Goal: Transaction & Acquisition: Obtain resource

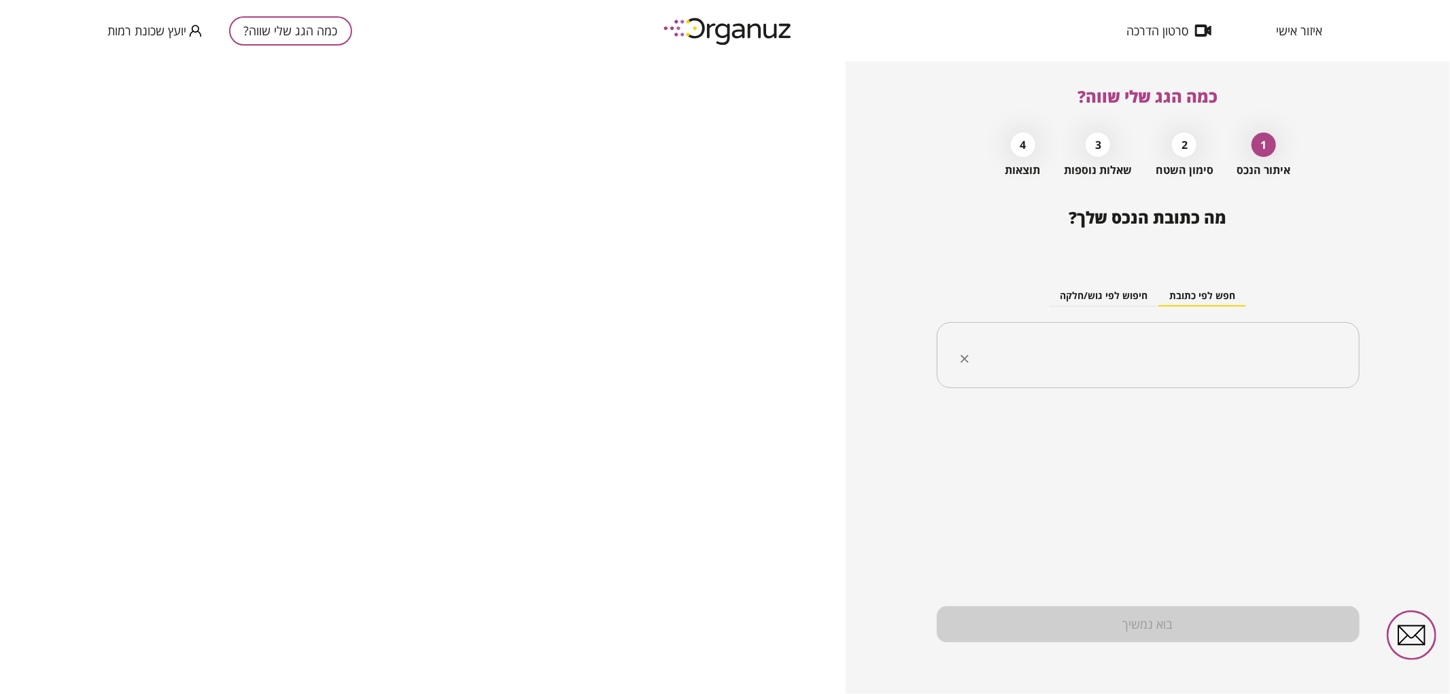
click at [1090, 347] on input "text" at bounding box center [1153, 356] width 380 height 34
click at [1276, 357] on input "**********" at bounding box center [1153, 356] width 380 height 34
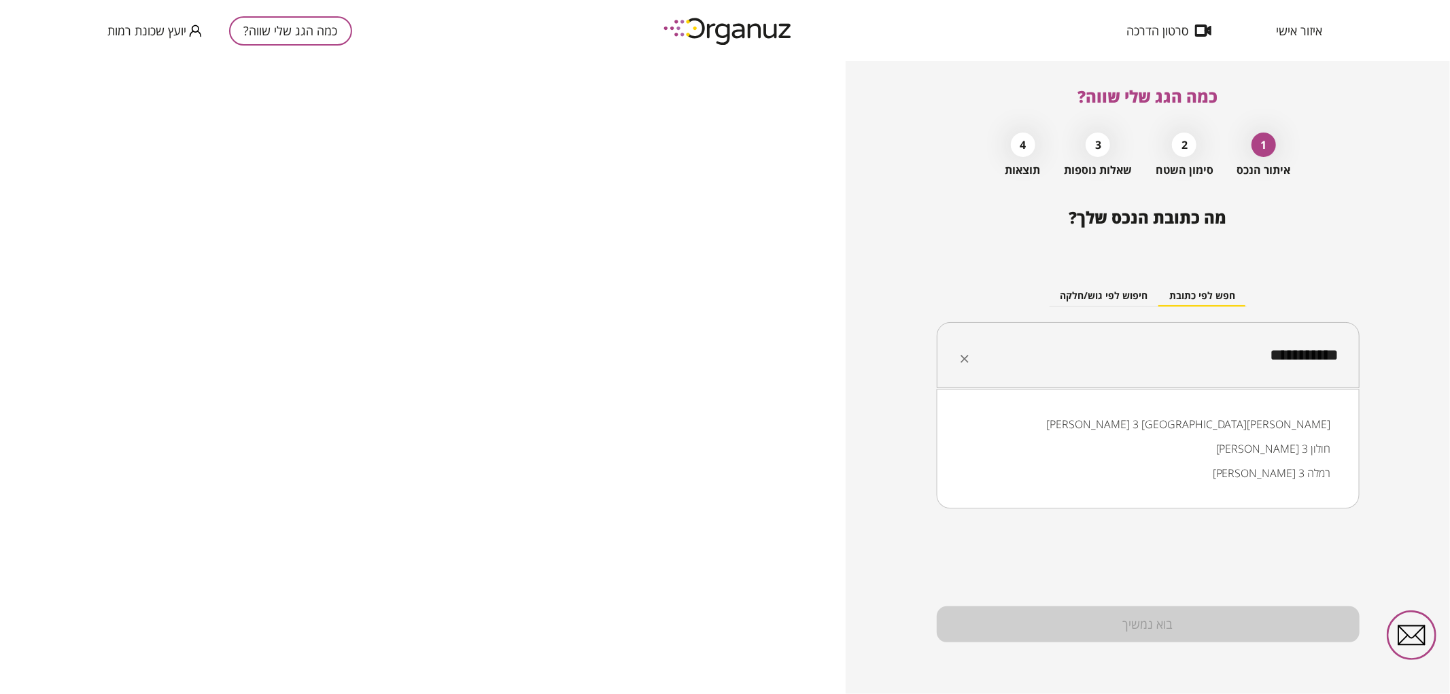
click at [1178, 361] on input "**********" at bounding box center [1153, 356] width 380 height 34
click at [1244, 420] on li "[PERSON_NAME] ([PERSON_NAME]) [PERSON_NAME] 3 [GEOGRAPHIC_DATA]" at bounding box center [1147, 432] width 387 height 41
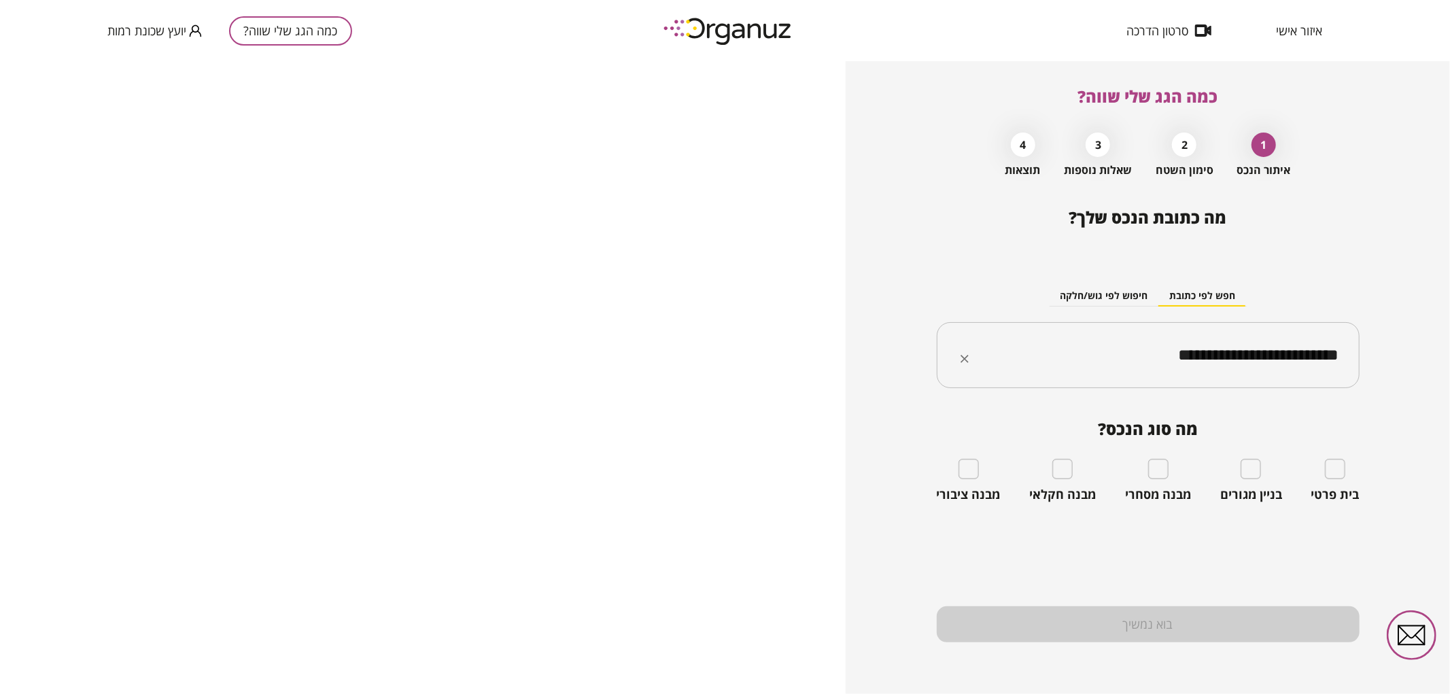
type input "**********"
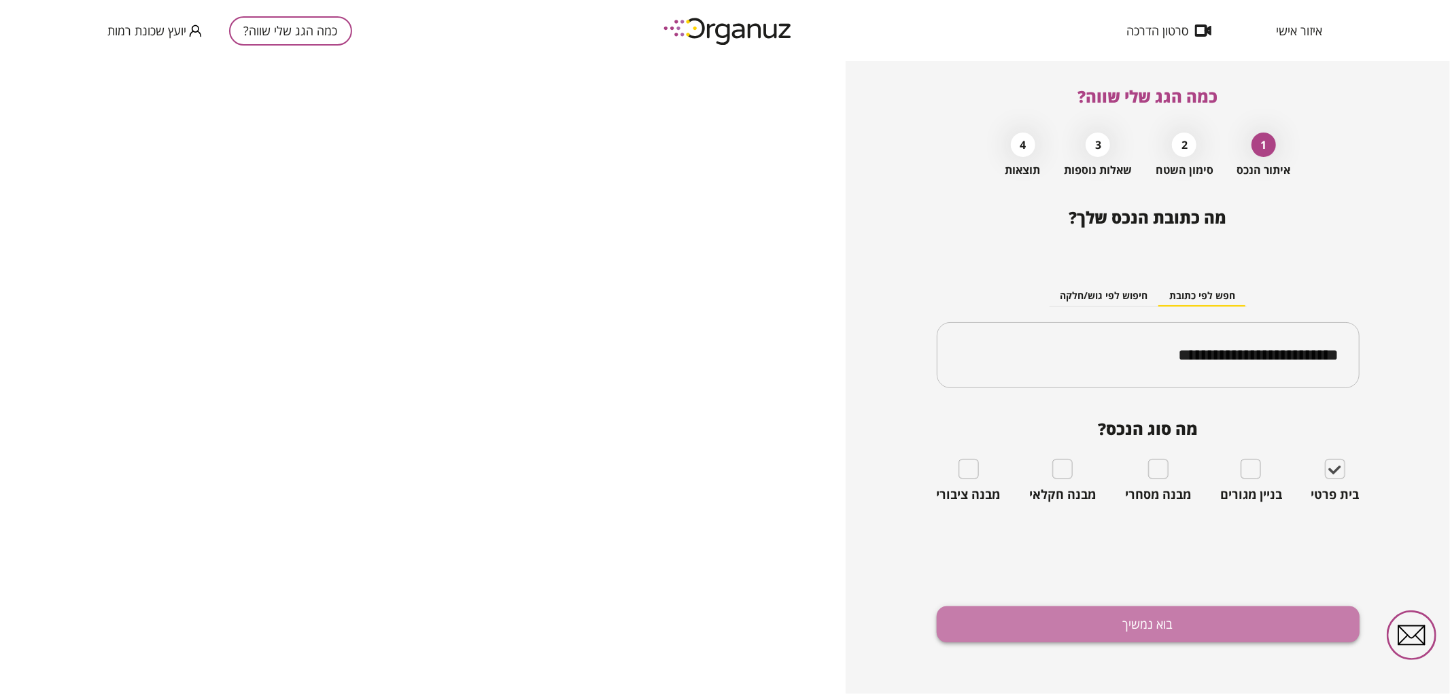
click at [1294, 621] on button "בוא נמשיך" at bounding box center [1148, 624] width 423 height 36
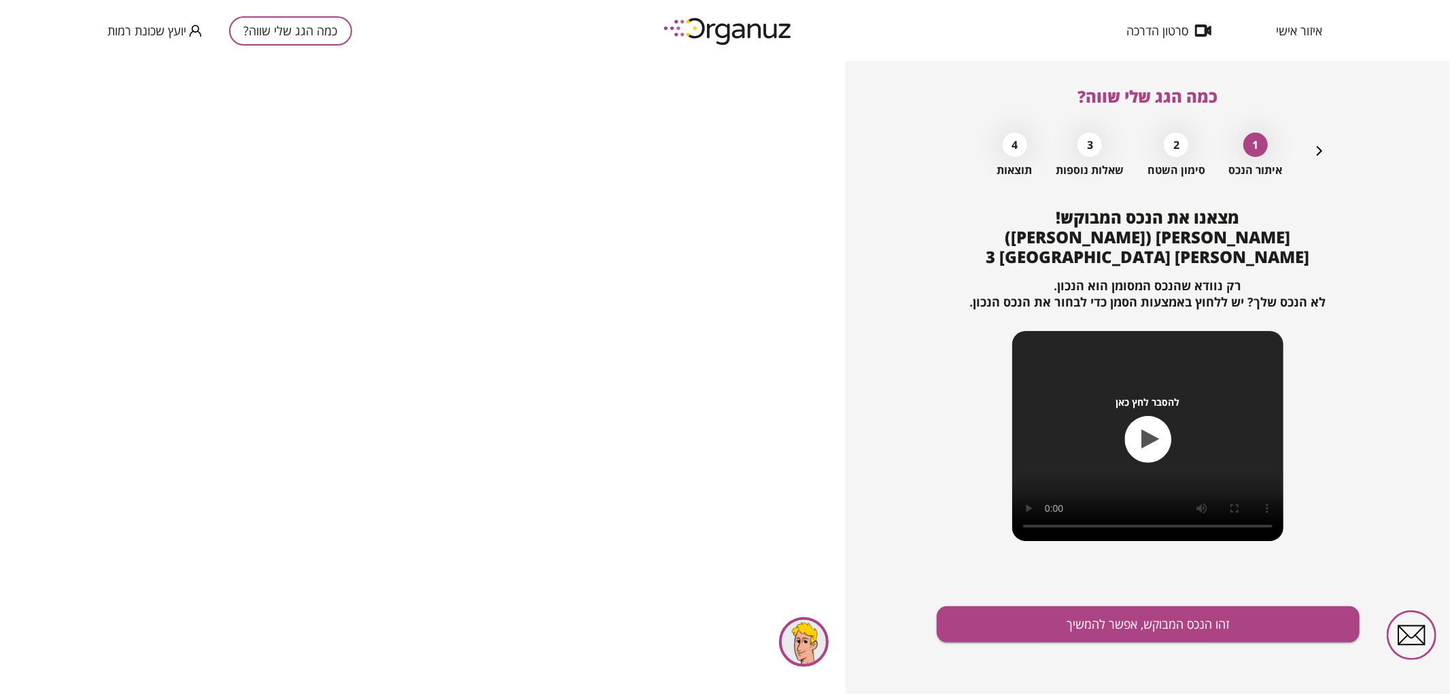
click at [1081, 644] on div "מצאנו את הנכס המבוקש! [PERSON_NAME] ([PERSON_NAME]) [PERSON_NAME] 3 באר שבע רק …" at bounding box center [1148, 451] width 423 height 486
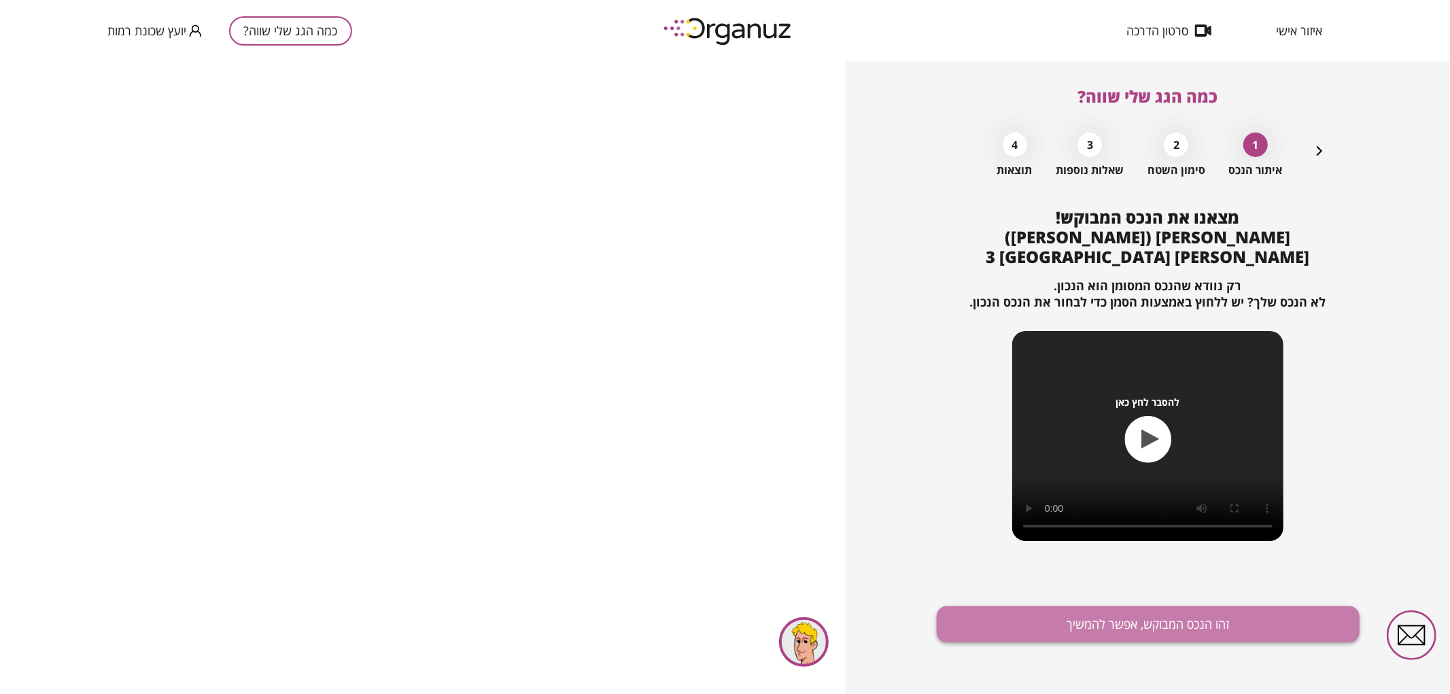
click at [1072, 634] on button "זהו הנכס המבוקש, אפשר להמשיך" at bounding box center [1148, 624] width 423 height 36
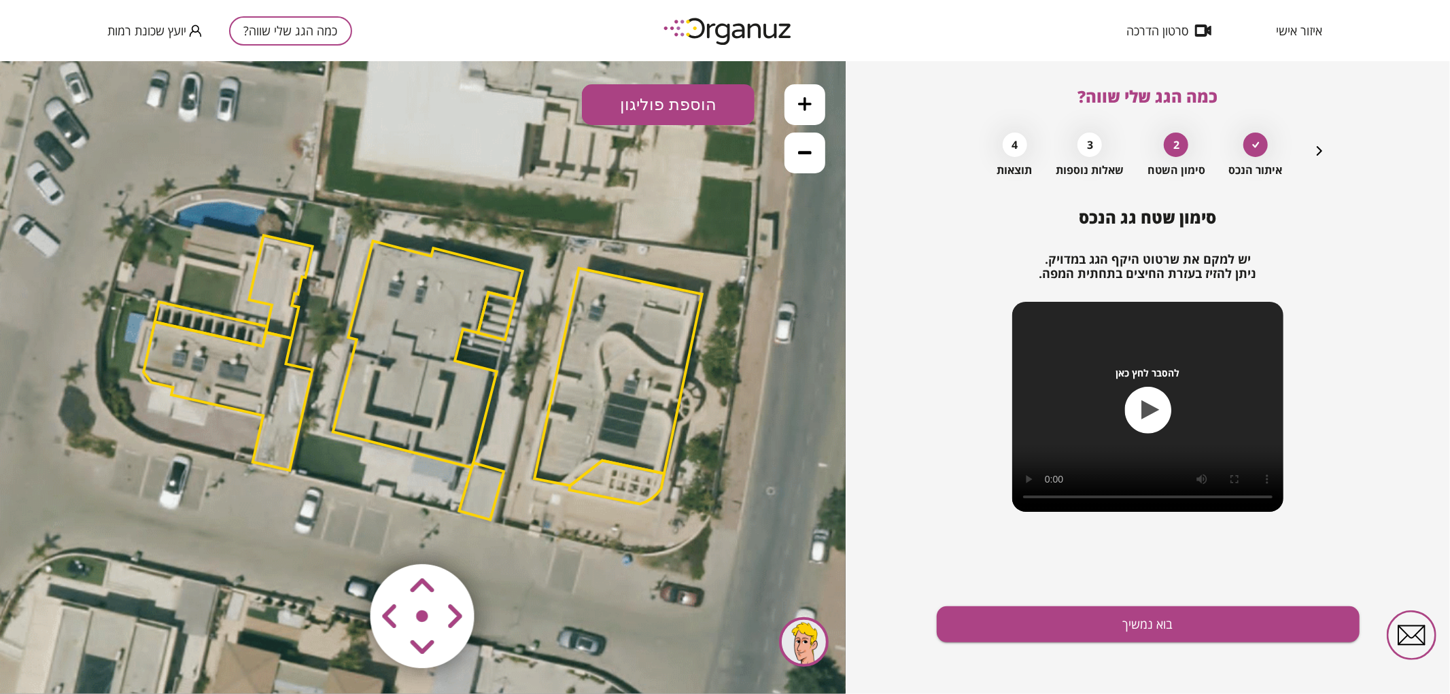
click at [420, 402] on polygon at bounding box center [428, 354] width 190 height 226
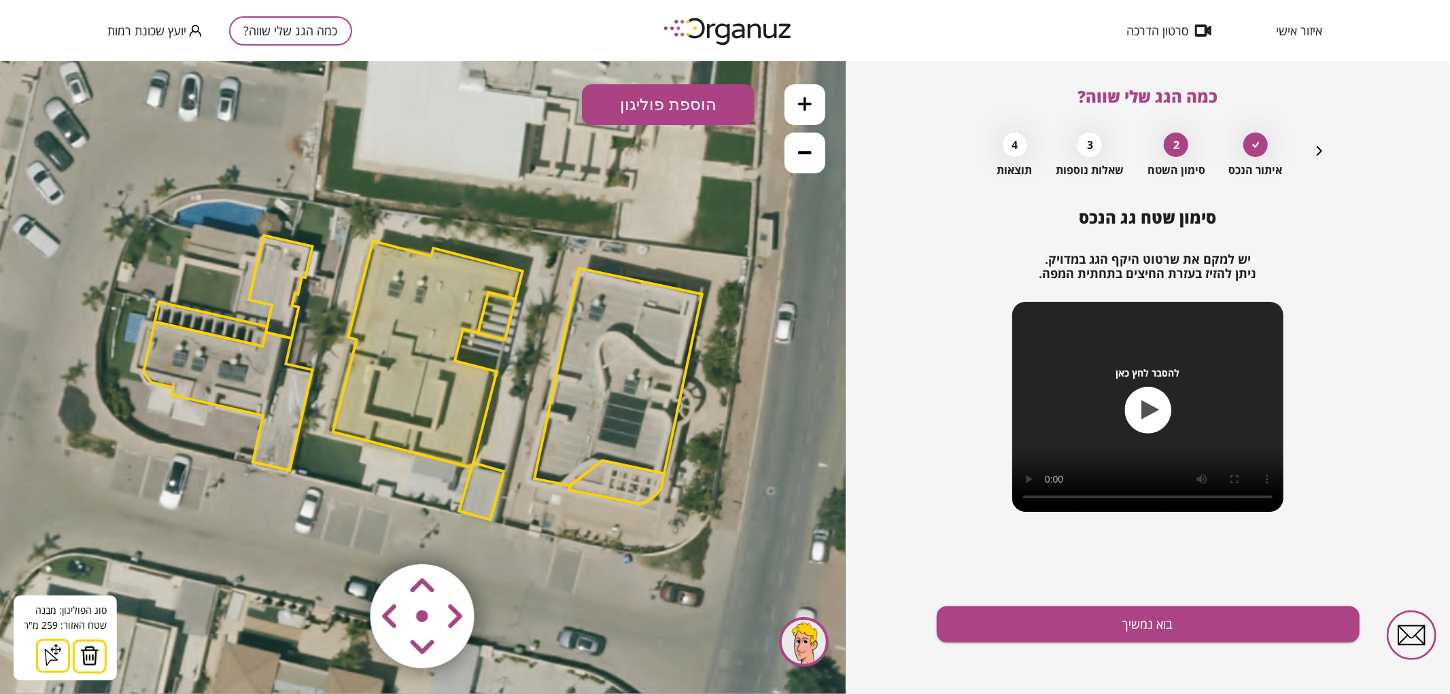
click at [342, 535] on area at bounding box center [342, 535] width 0 height 0
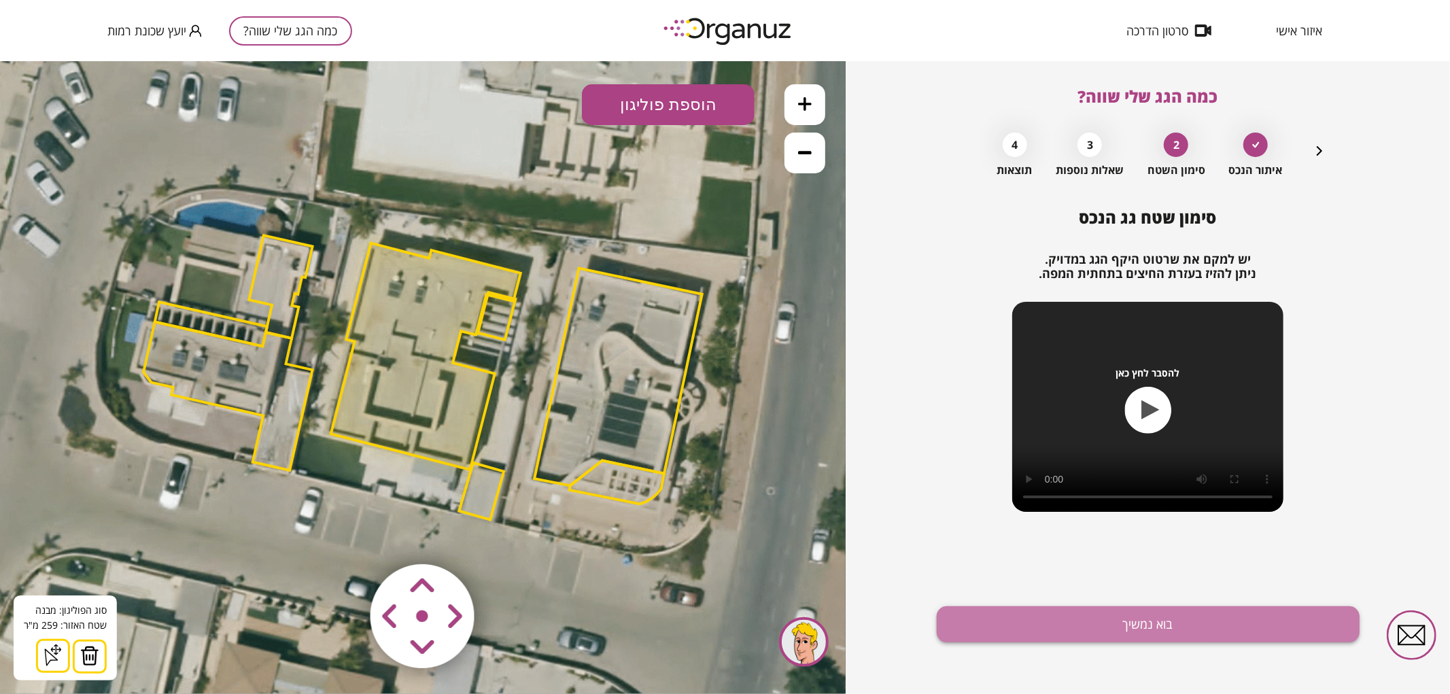
click at [1011, 614] on button "בוא נמשיך" at bounding box center [1148, 624] width 423 height 36
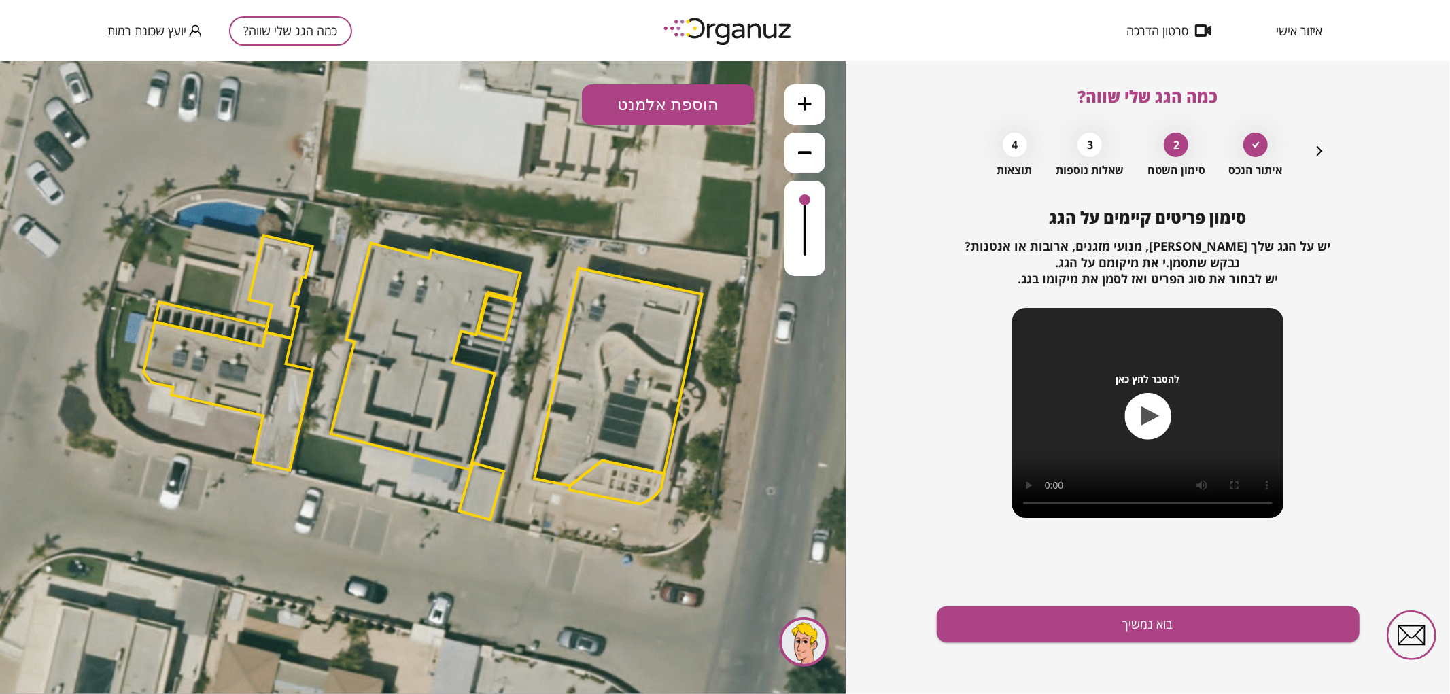
click at [691, 103] on button "הוספת אלמנט" at bounding box center [668, 104] width 173 height 41
click at [668, 259] on div ".st0 { fill: #FFFFFF; } .st0 { fill: #FFFFFF; }" at bounding box center [423, 376] width 846 height 633
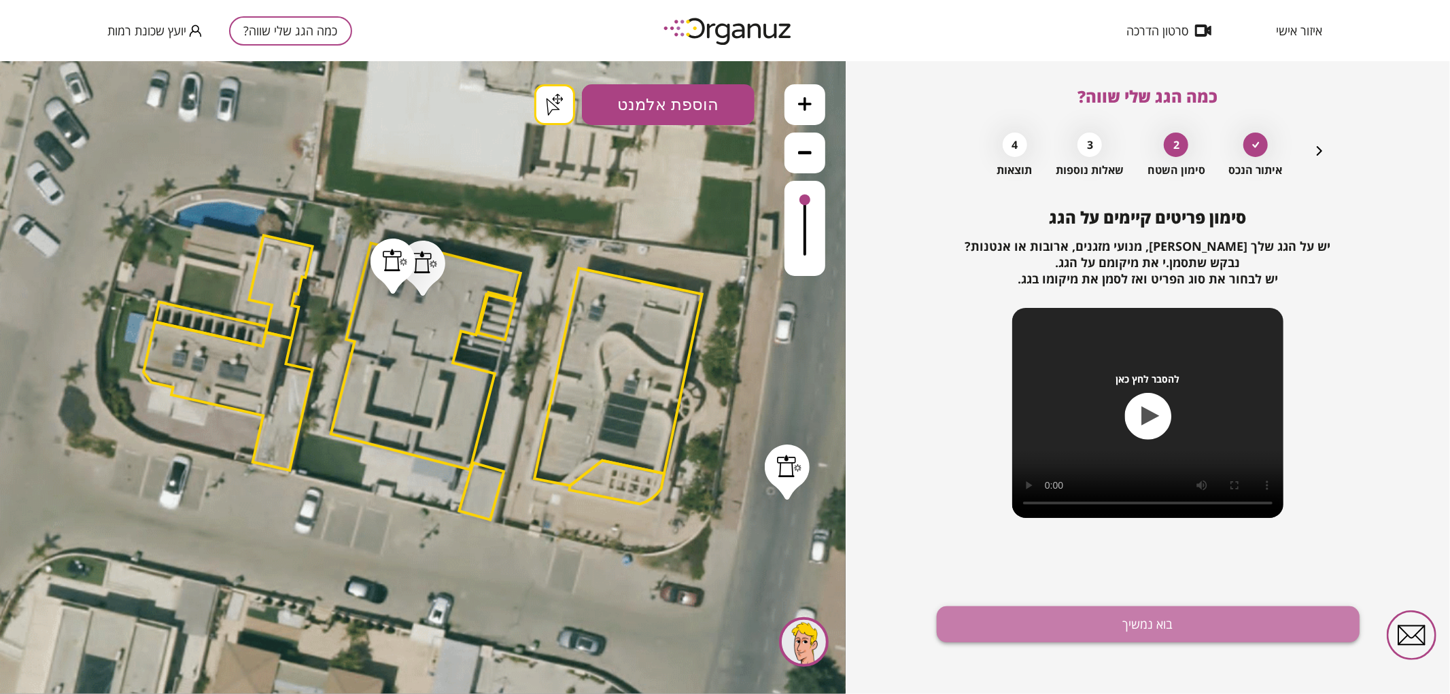
click at [1113, 627] on button "בוא נמשיך" at bounding box center [1148, 624] width 423 height 36
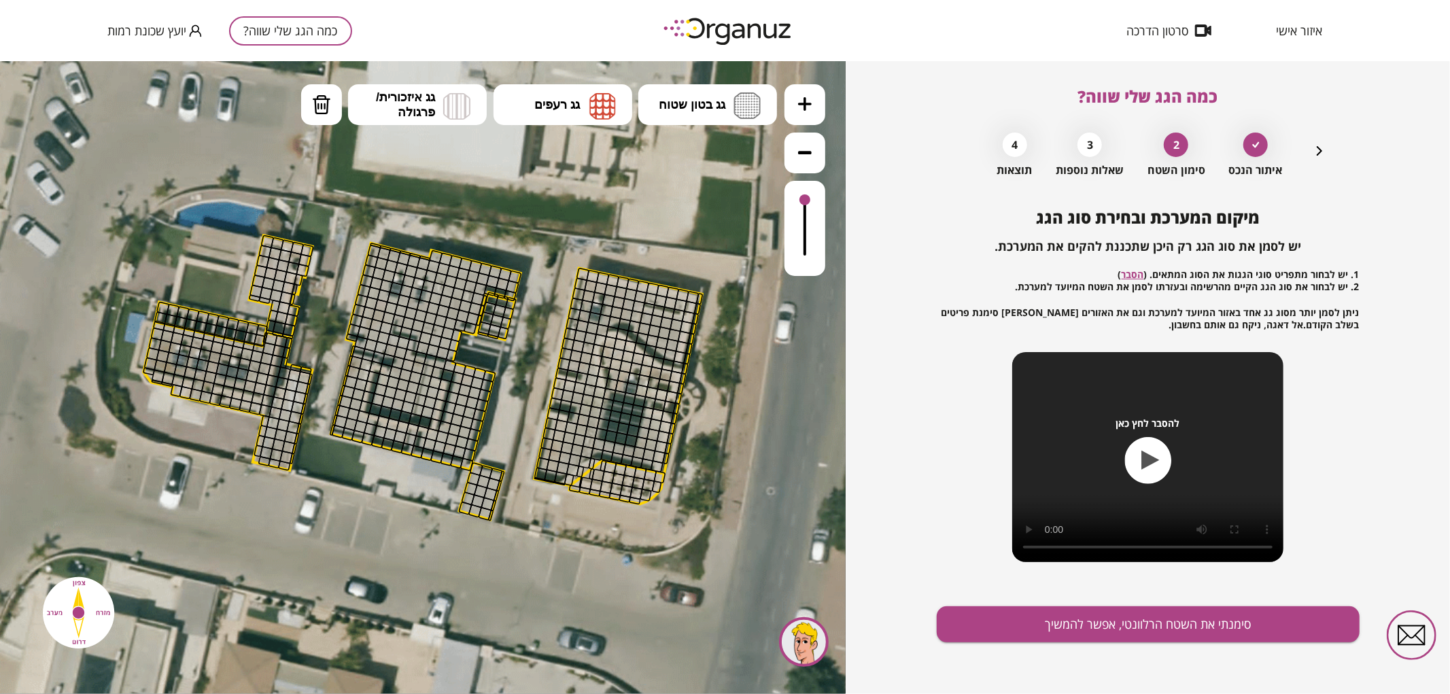
click at [805, 116] on button at bounding box center [804, 104] width 41 height 41
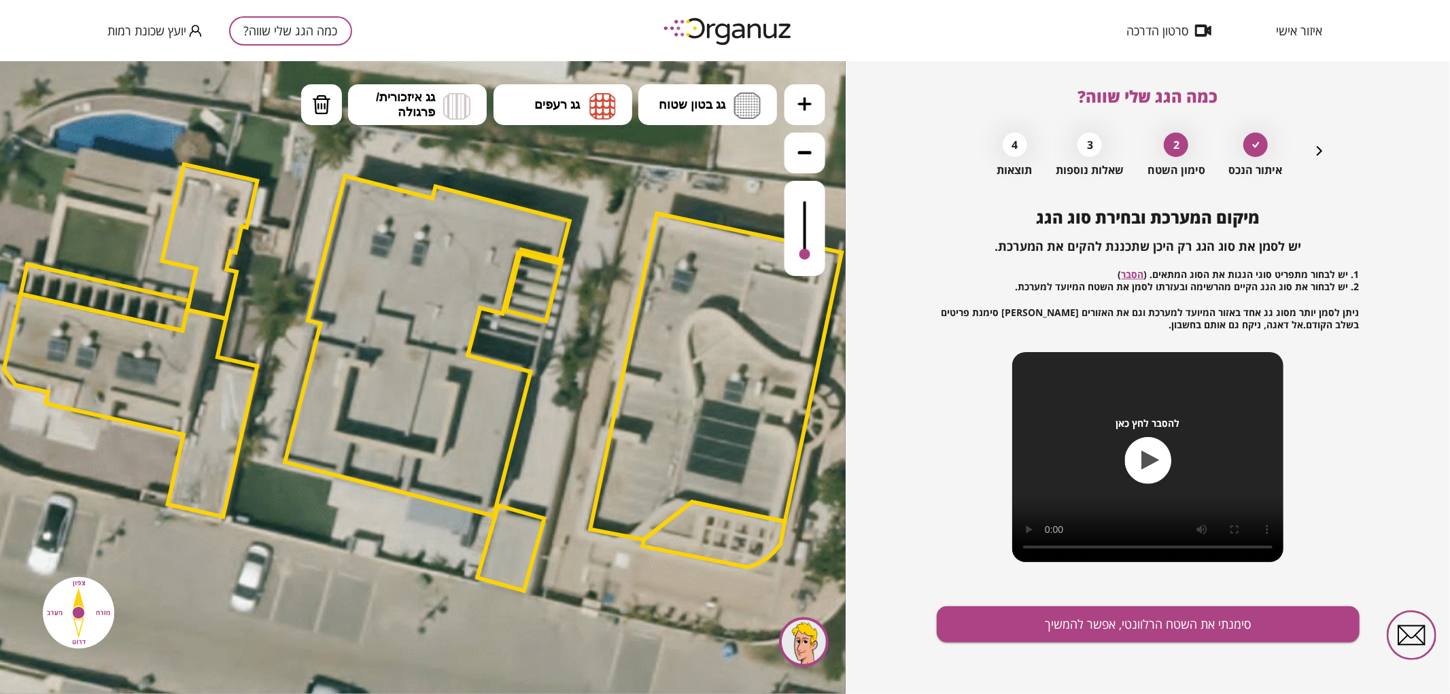
drag, startPoint x: 805, startPoint y: 199, endPoint x: 805, endPoint y: 258, distance: 58.5
click at [805, 258] on div at bounding box center [804, 253] width 11 height 11
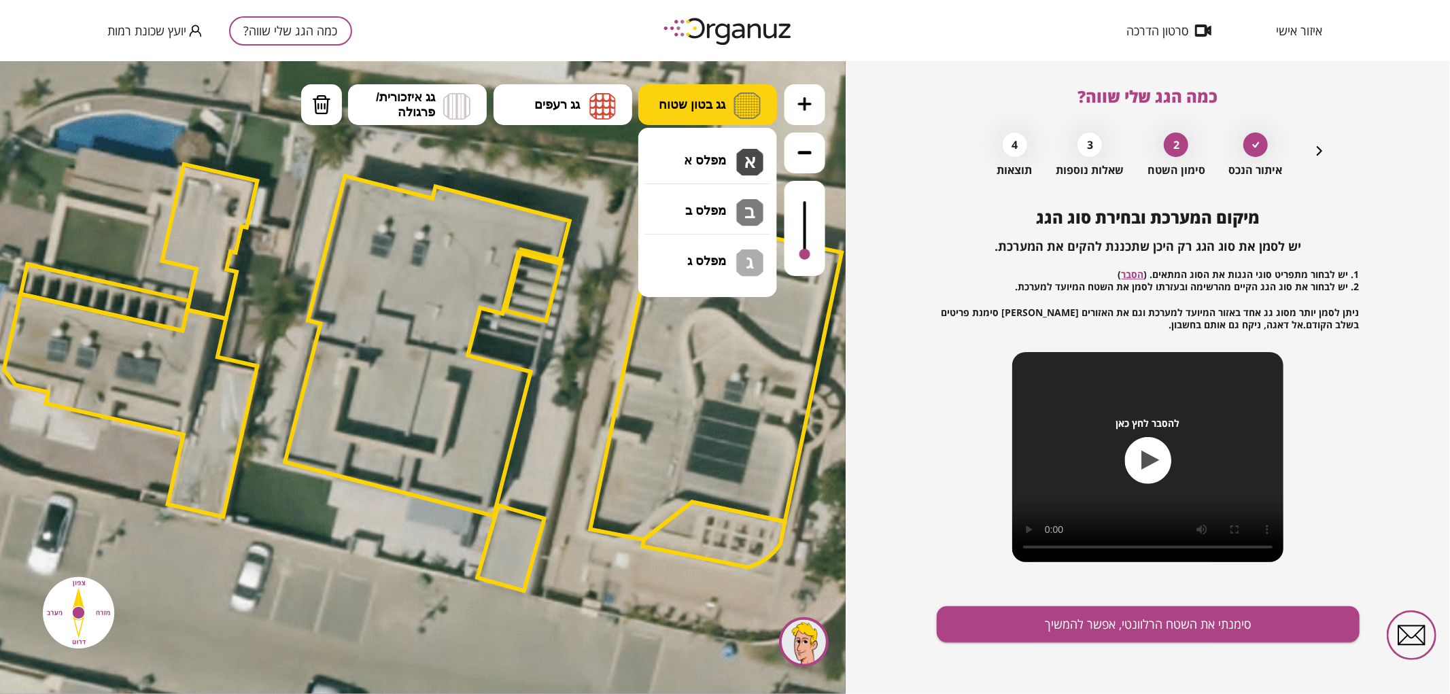
click at [700, 101] on span "גג בטון שטוח" at bounding box center [692, 104] width 67 height 15
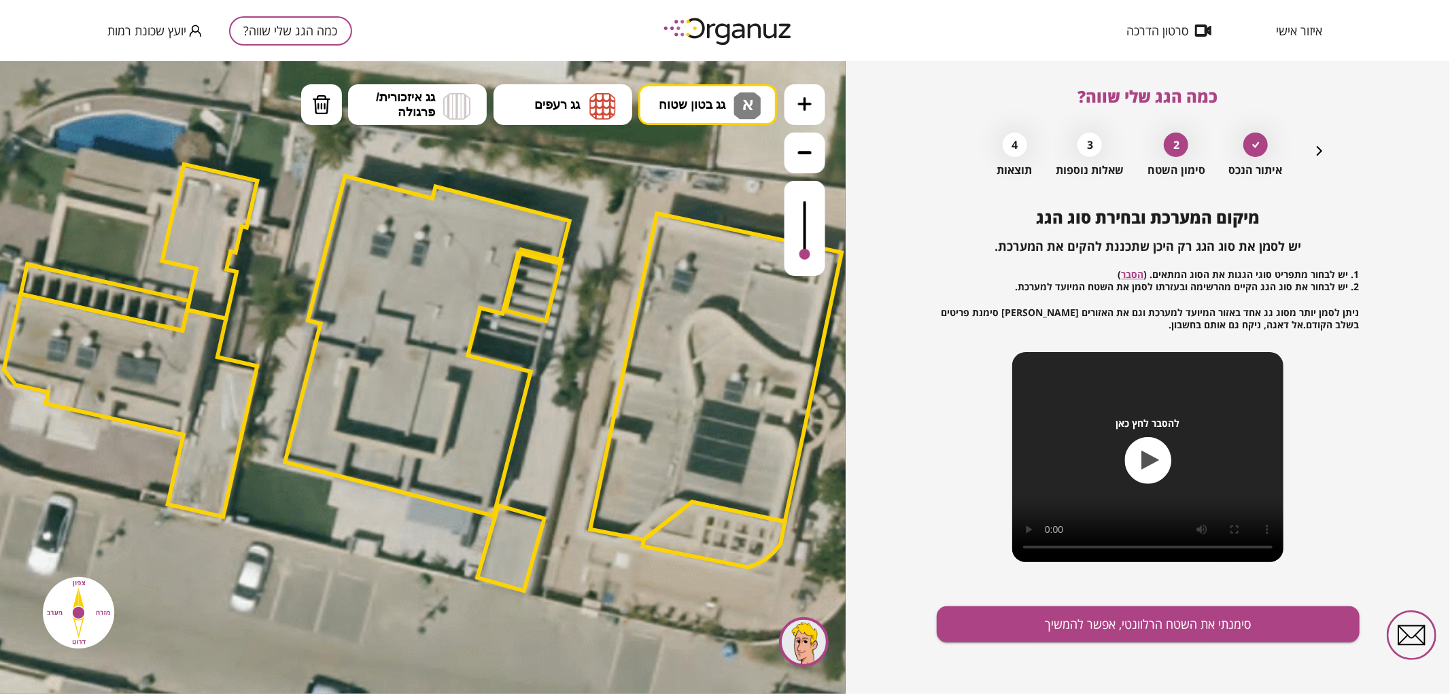
click at [714, 157] on div ".st0 { fill: #FFFFFF; } .st0 { fill: #FFFFFF; }" at bounding box center [423, 376] width 846 height 633
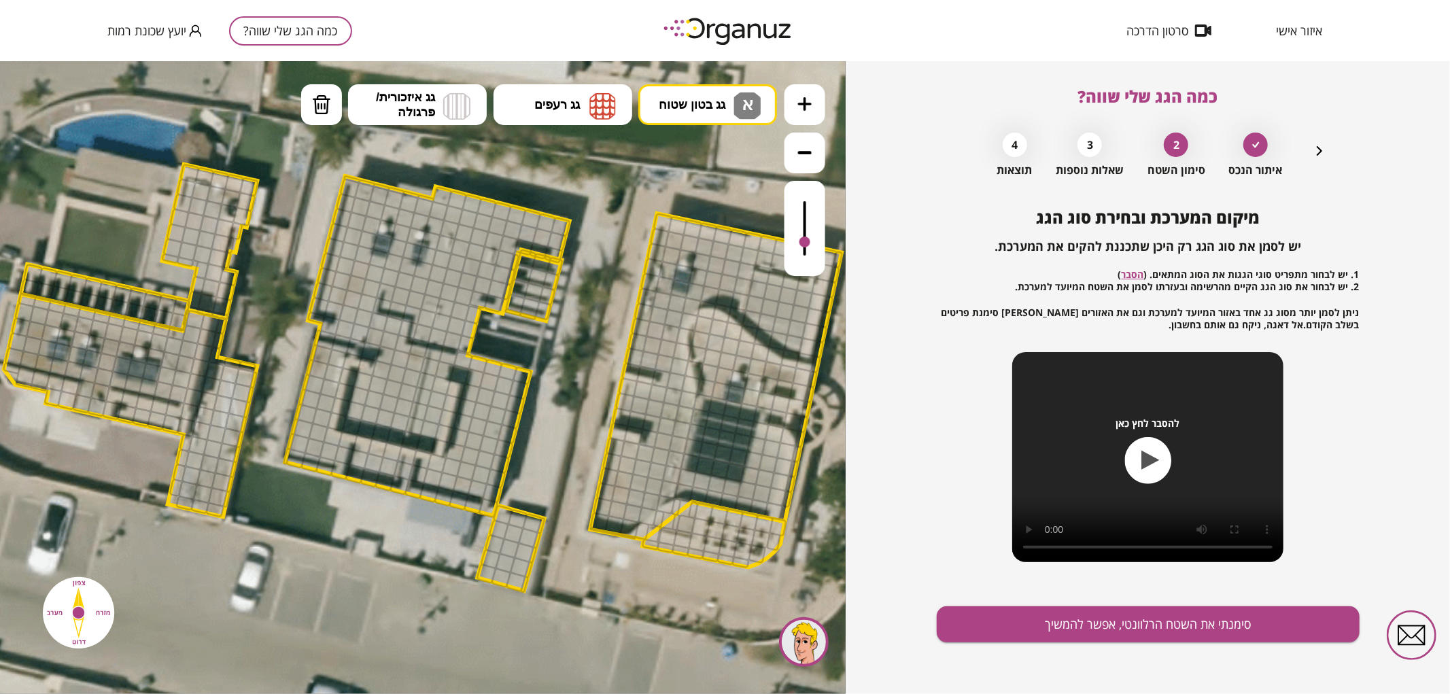
click at [804, 243] on div at bounding box center [804, 241] width 11 height 11
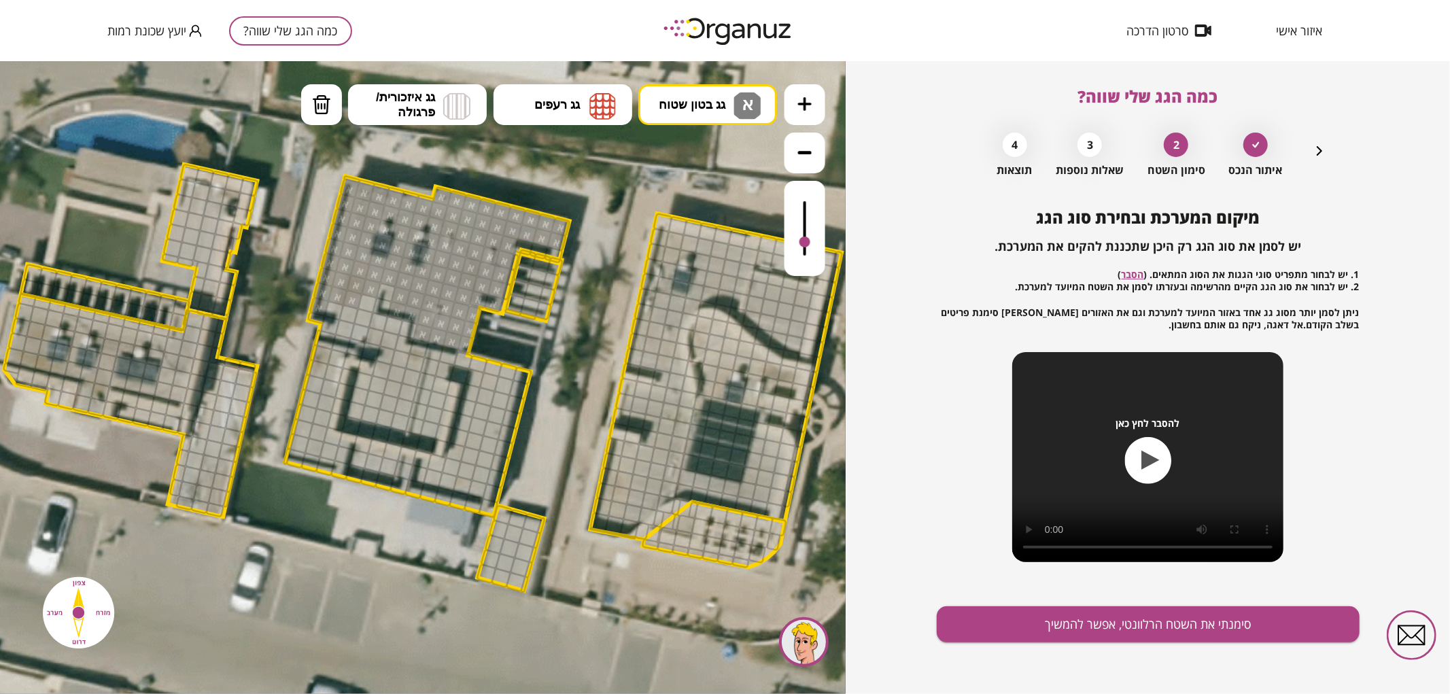
drag, startPoint x: 563, startPoint y: 222, endPoint x: 330, endPoint y: 299, distance: 245.5
drag, startPoint x: 363, startPoint y: 298, endPoint x: 436, endPoint y: 366, distance: 100.0
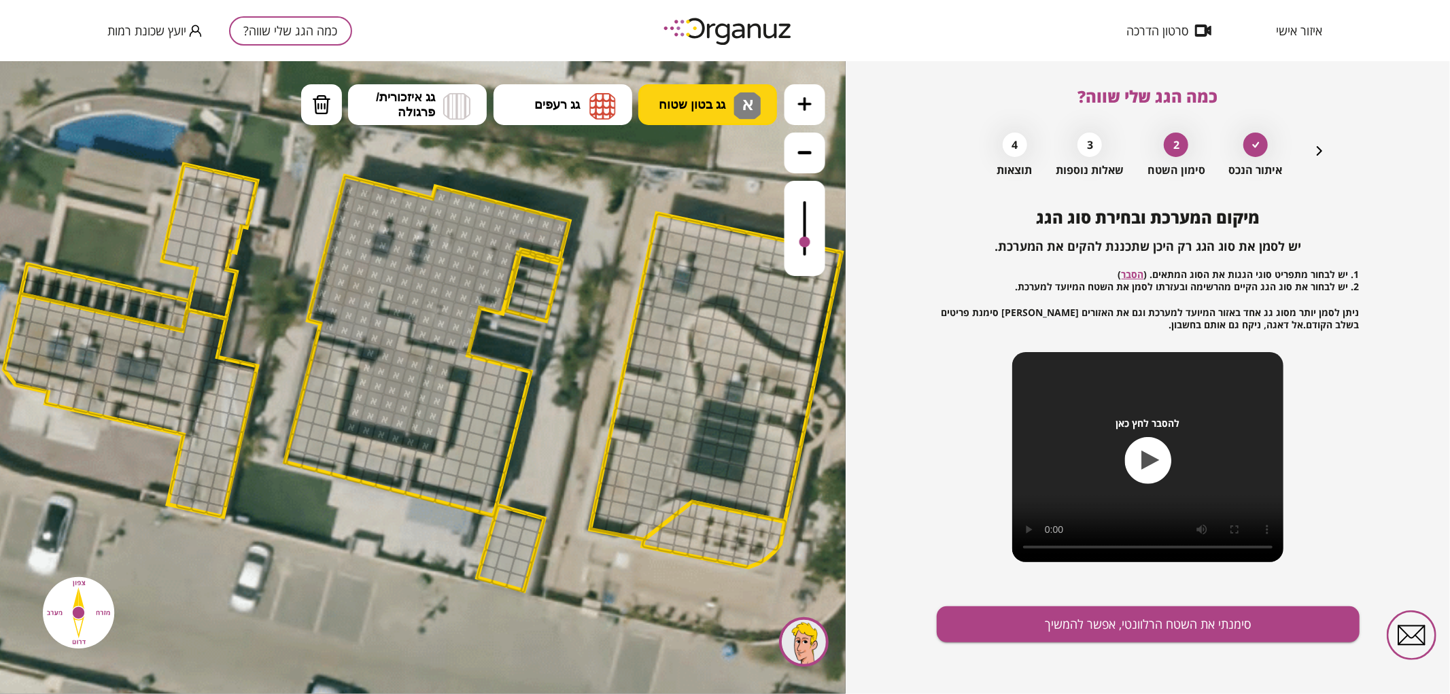
click at [699, 103] on span "גג בטון שטוח" at bounding box center [692, 104] width 67 height 15
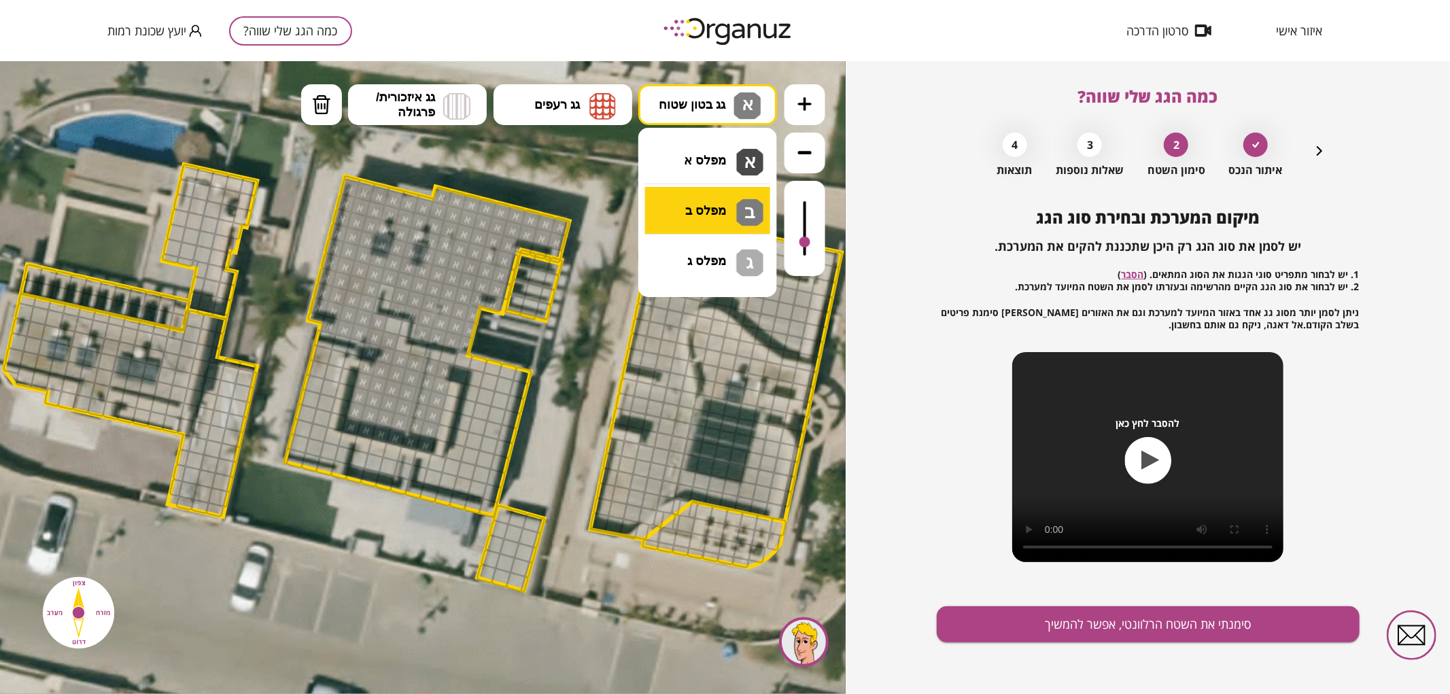
click at [682, 208] on div ".st0 { fill: #FFFFFF; } .st0 { fill: #FFFFFF; }" at bounding box center [423, 376] width 846 height 633
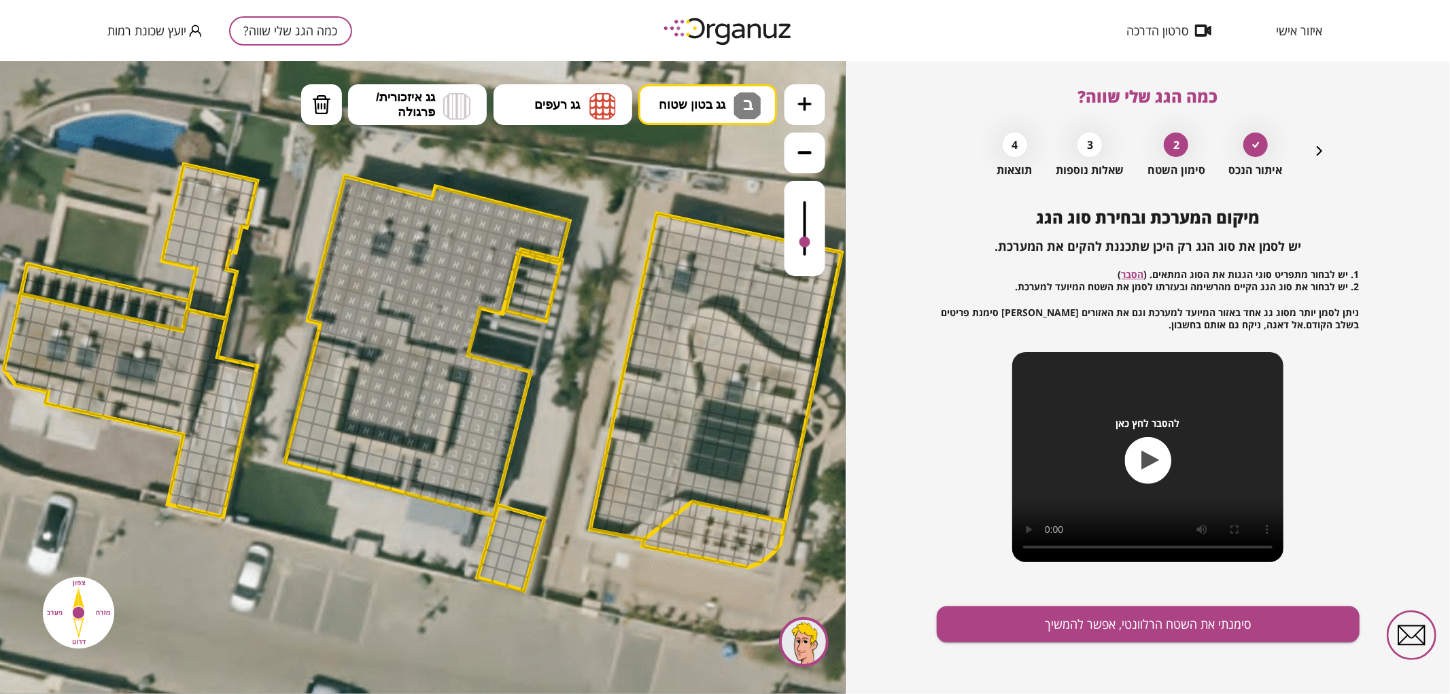
drag, startPoint x: 464, startPoint y: 358, endPoint x: 437, endPoint y: 478, distance: 122.7
drag, startPoint x: 384, startPoint y: 478, endPoint x: 349, endPoint y: 458, distance: 39.9
drag, startPoint x: 328, startPoint y: 464, endPoint x: 330, endPoint y: 453, distance: 11.7
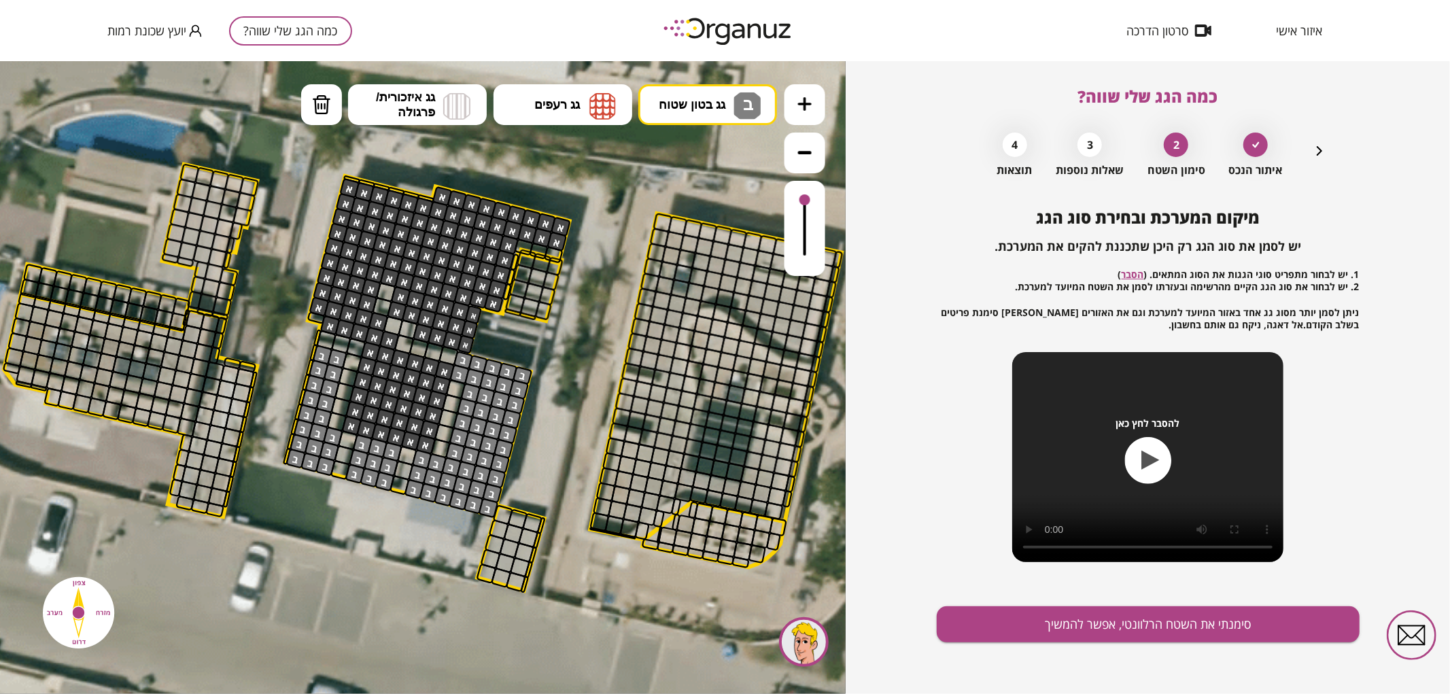
drag, startPoint x: 806, startPoint y: 239, endPoint x: 806, endPoint y: 187, distance: 51.7
click at [806, 179] on div at bounding box center [804, 180] width 41 height 192
click at [1035, 635] on button "סימנתי את השטח הרלוונטי, אפשר להמשיך" at bounding box center [1148, 624] width 423 height 36
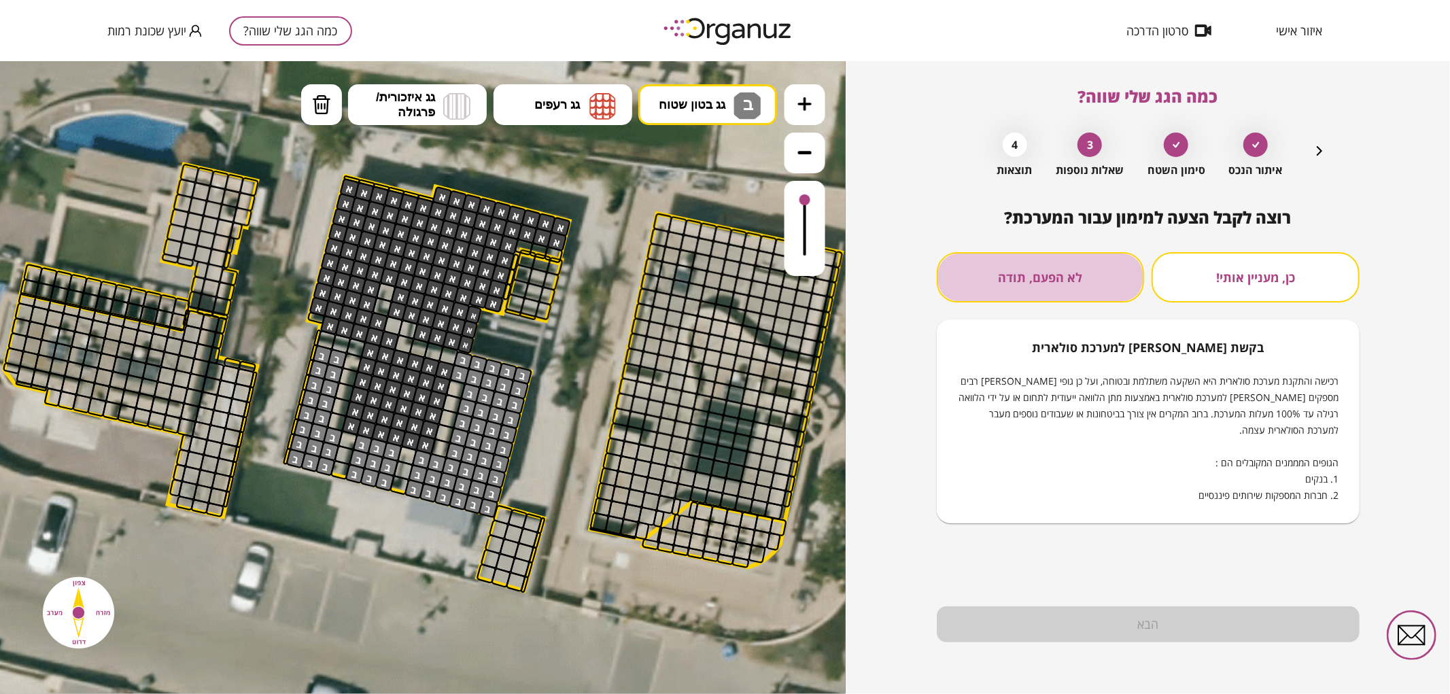
click at [1109, 273] on button "לא הפעם, תודה" at bounding box center [1041, 277] width 208 height 50
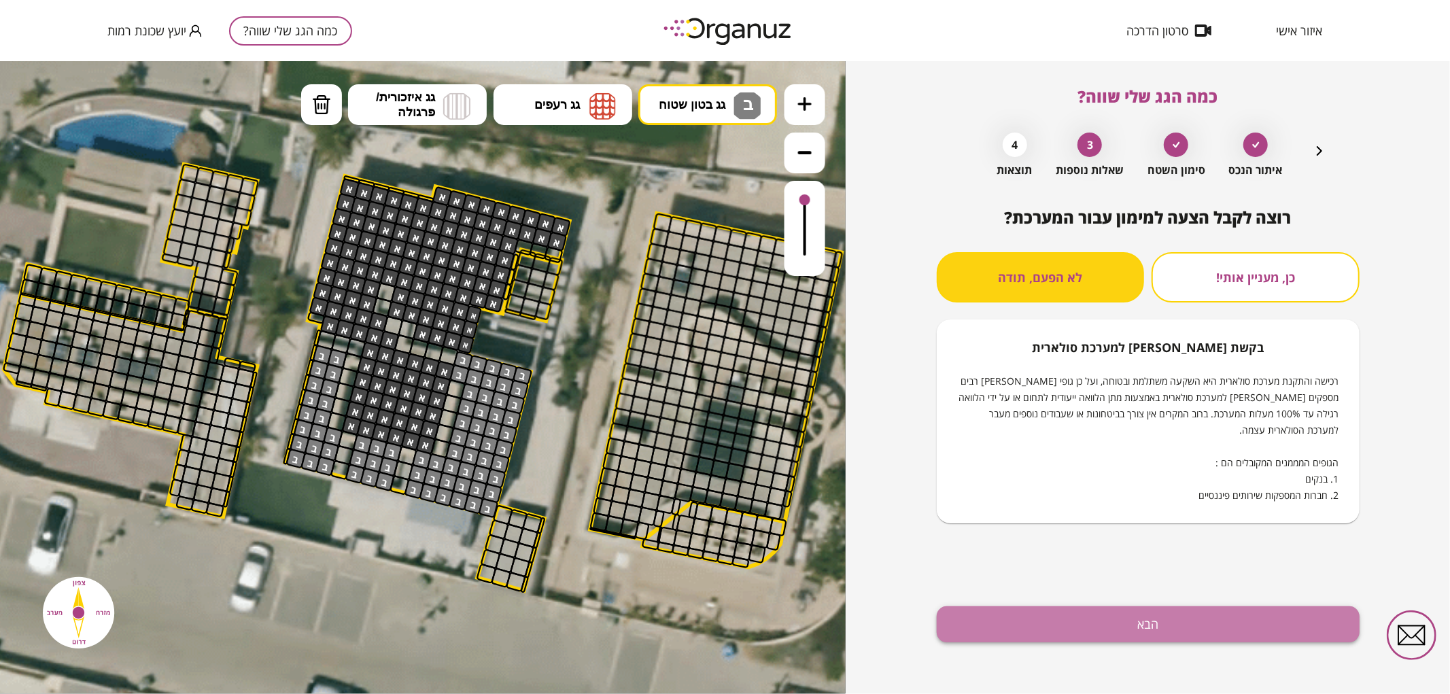
click at [1054, 635] on button "הבא" at bounding box center [1148, 624] width 423 height 36
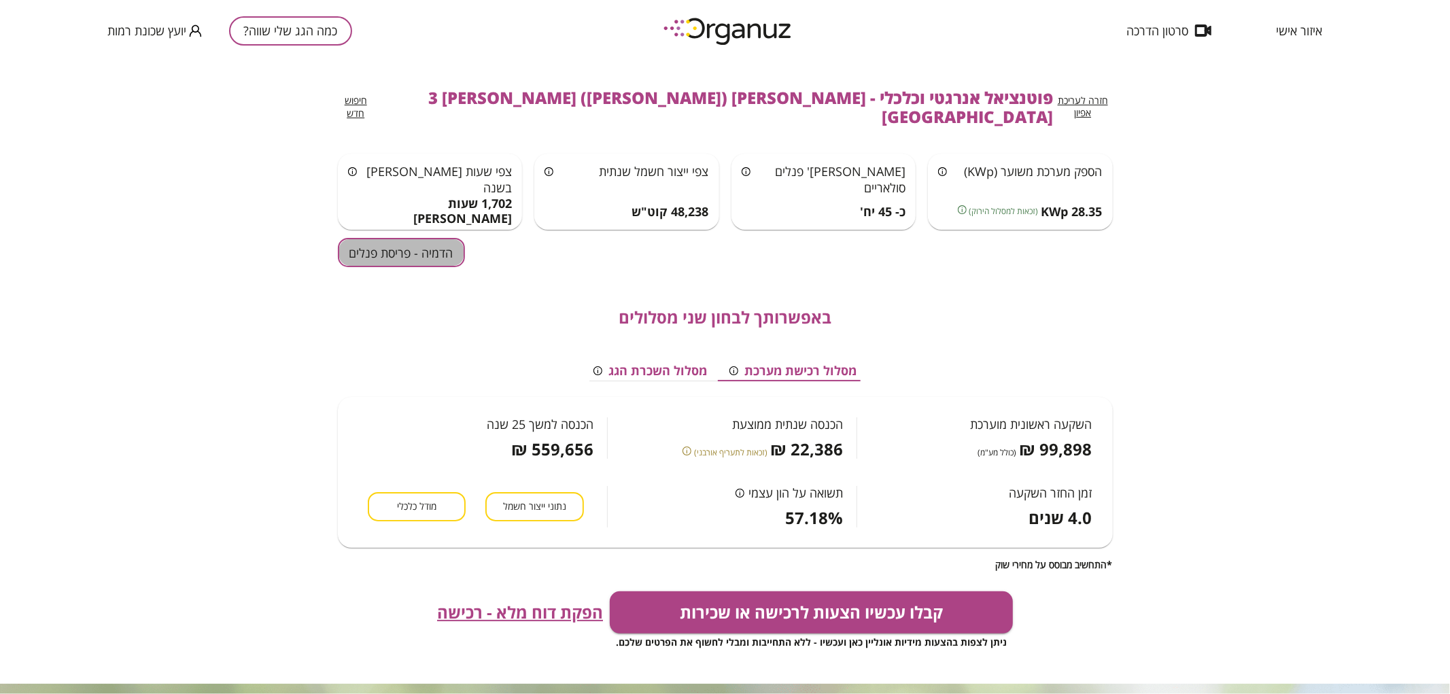
click at [405, 238] on button "הדמיה - פריסת פנלים" at bounding box center [401, 252] width 127 height 29
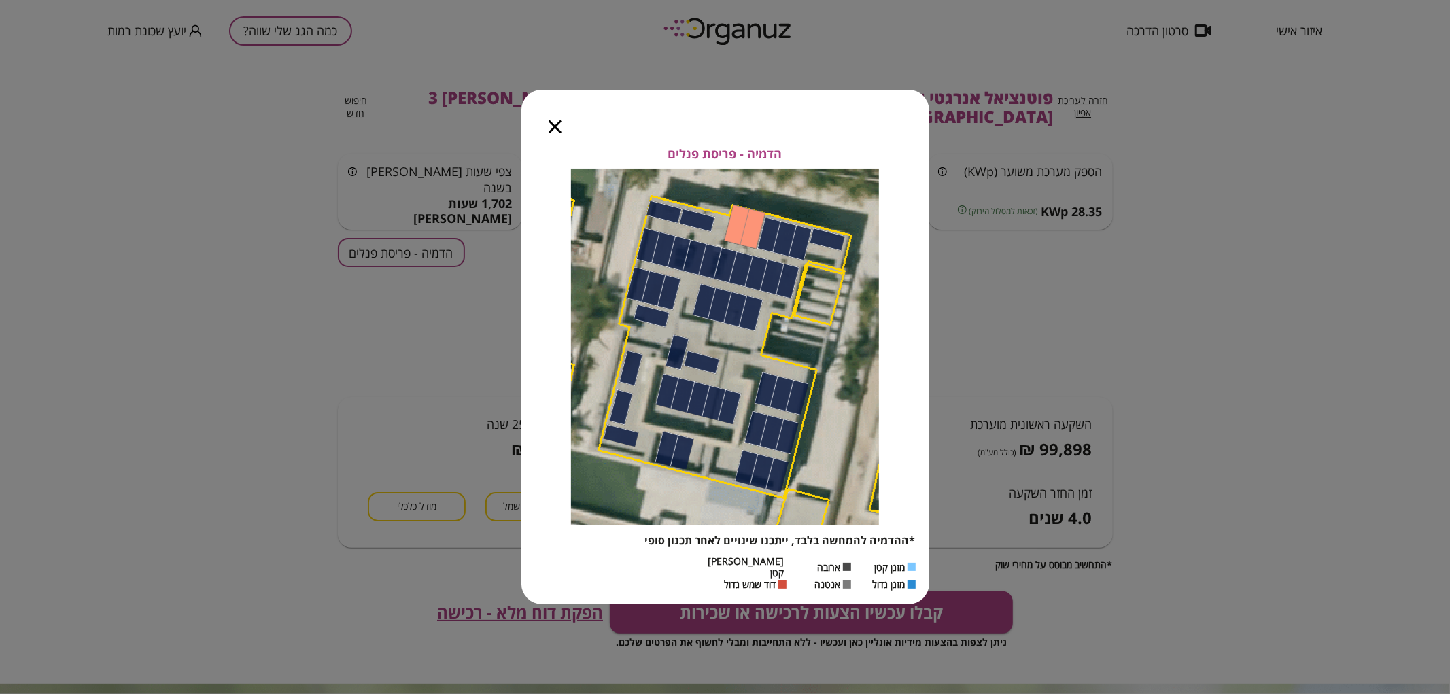
click at [561, 133] on icon "button" at bounding box center [555, 126] width 13 height 13
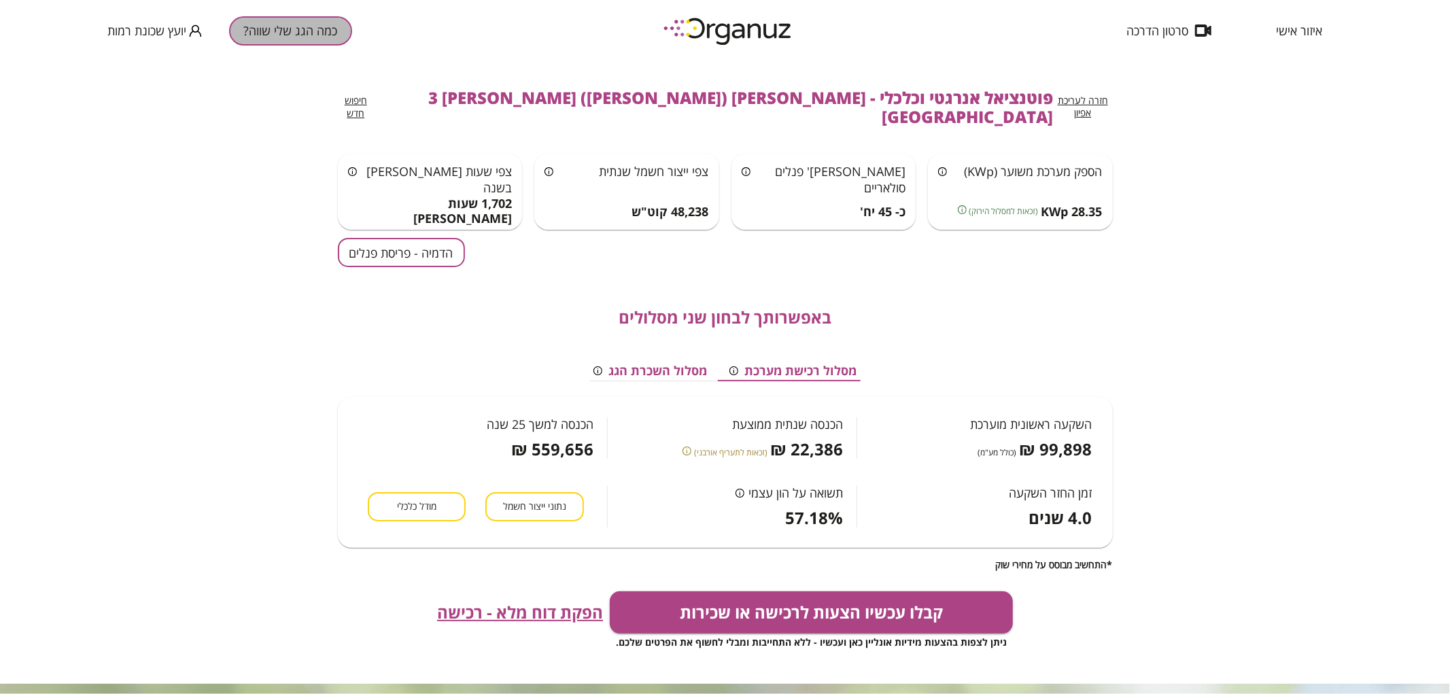
click at [316, 30] on button "כמה הגג שלי שווה?" at bounding box center [290, 30] width 123 height 29
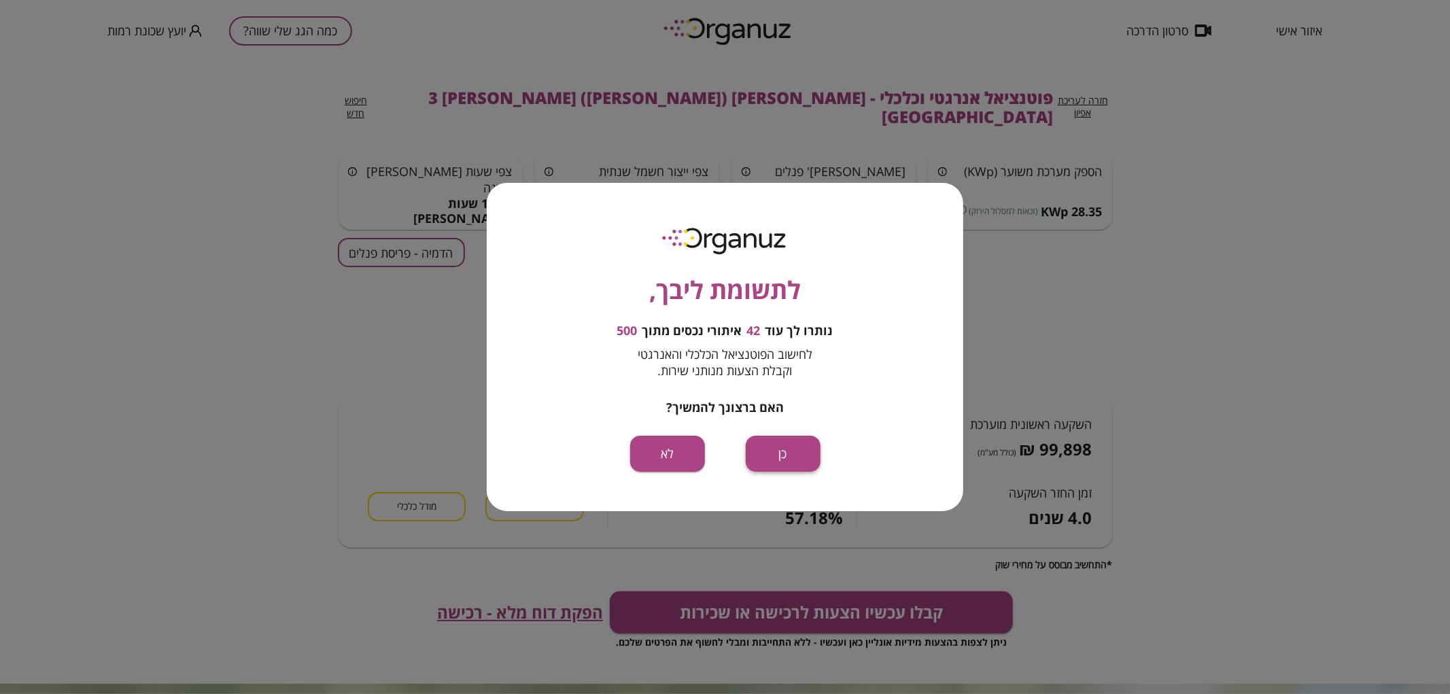
click at [786, 457] on button "כן" at bounding box center [783, 454] width 75 height 36
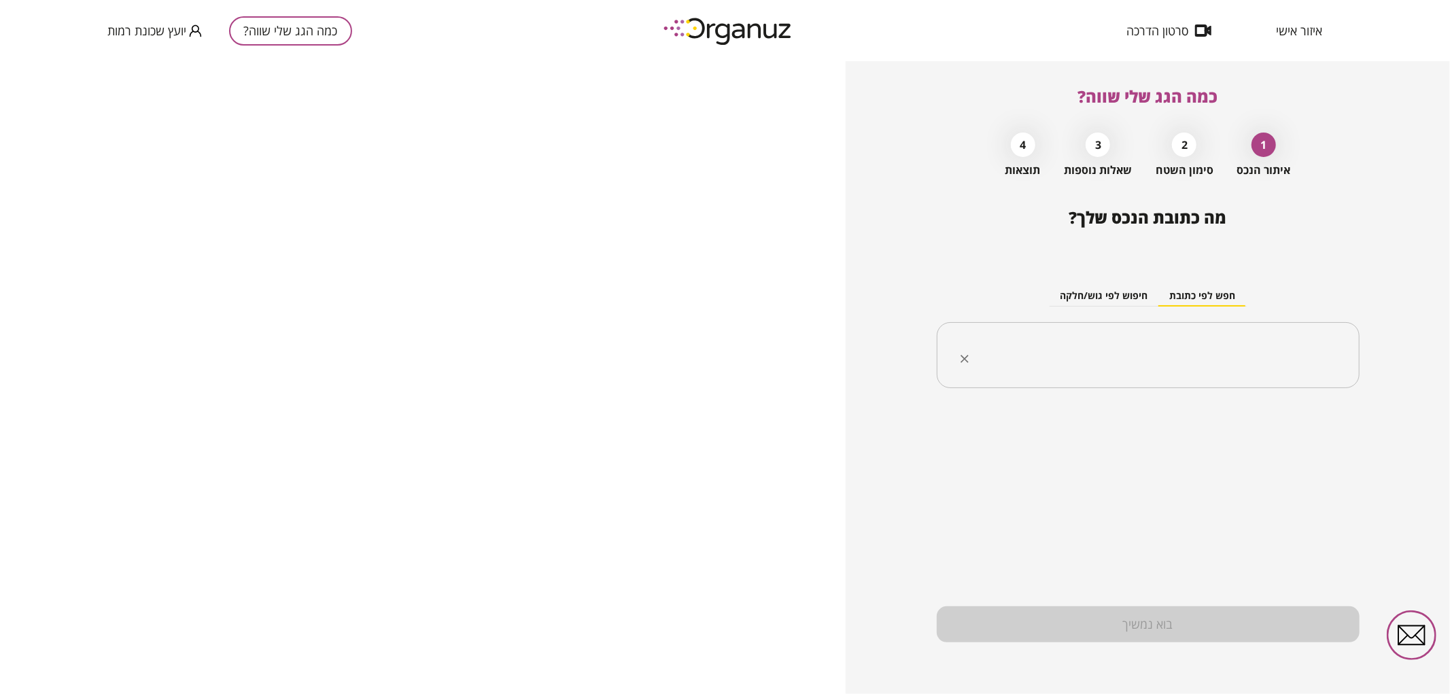
click at [1083, 349] on input "text" at bounding box center [1153, 356] width 380 height 34
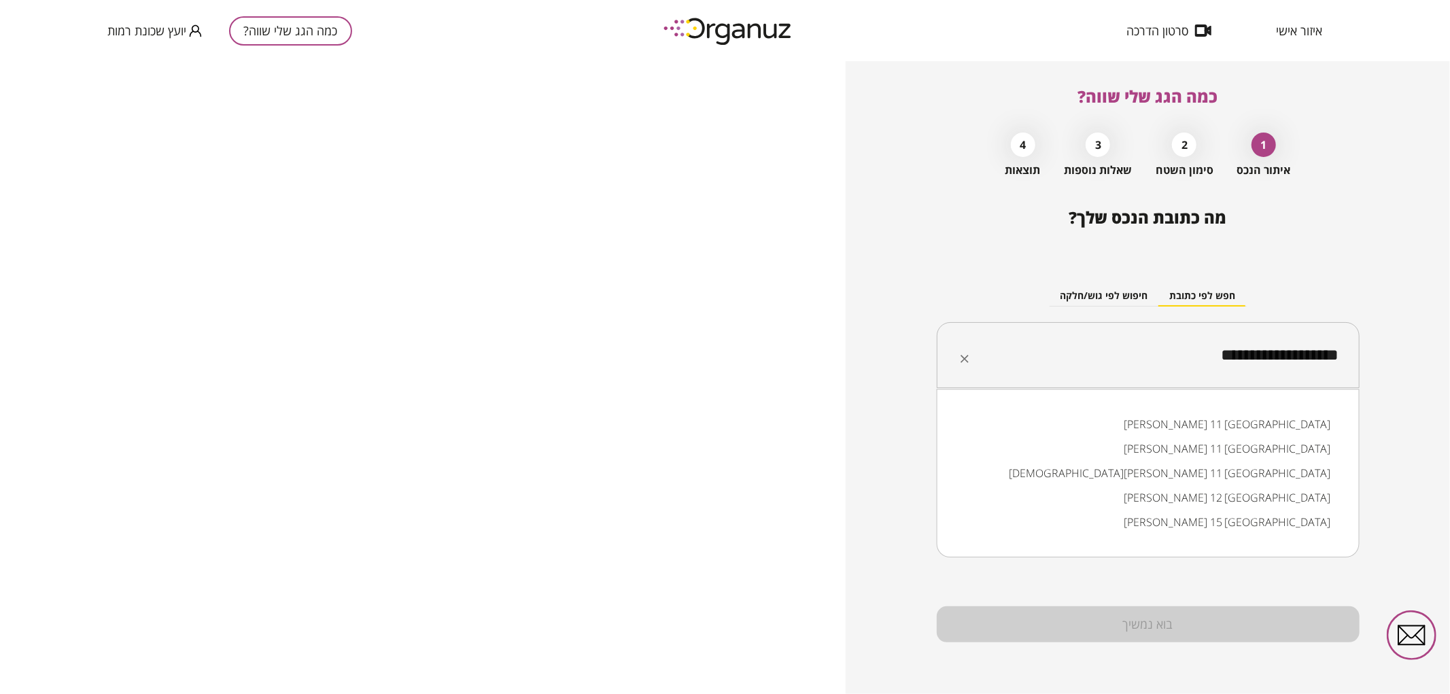
click at [1291, 353] on input "**********" at bounding box center [1153, 356] width 380 height 34
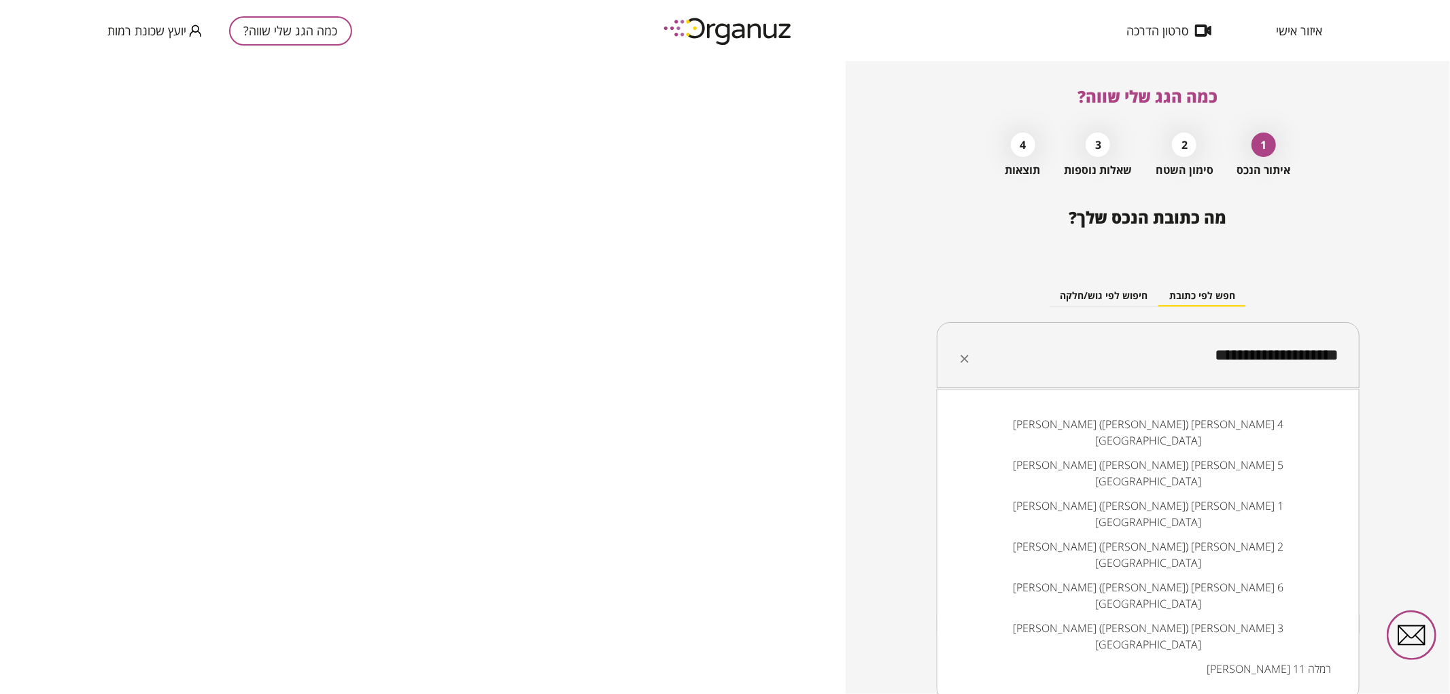
click at [1204, 419] on li "[PERSON_NAME] ([PERSON_NAME]) [PERSON_NAME] 4 [GEOGRAPHIC_DATA]" at bounding box center [1147, 432] width 387 height 41
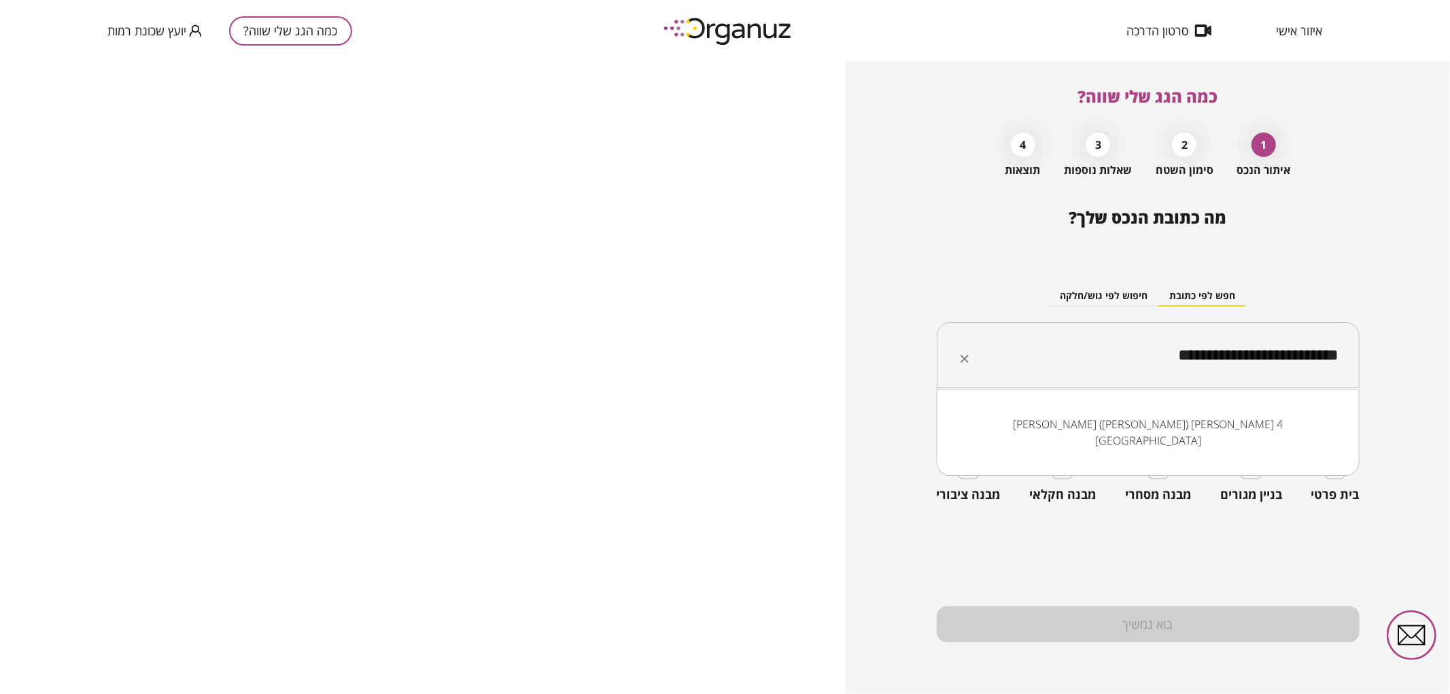
click at [1232, 358] on input "**********" at bounding box center [1153, 356] width 380 height 34
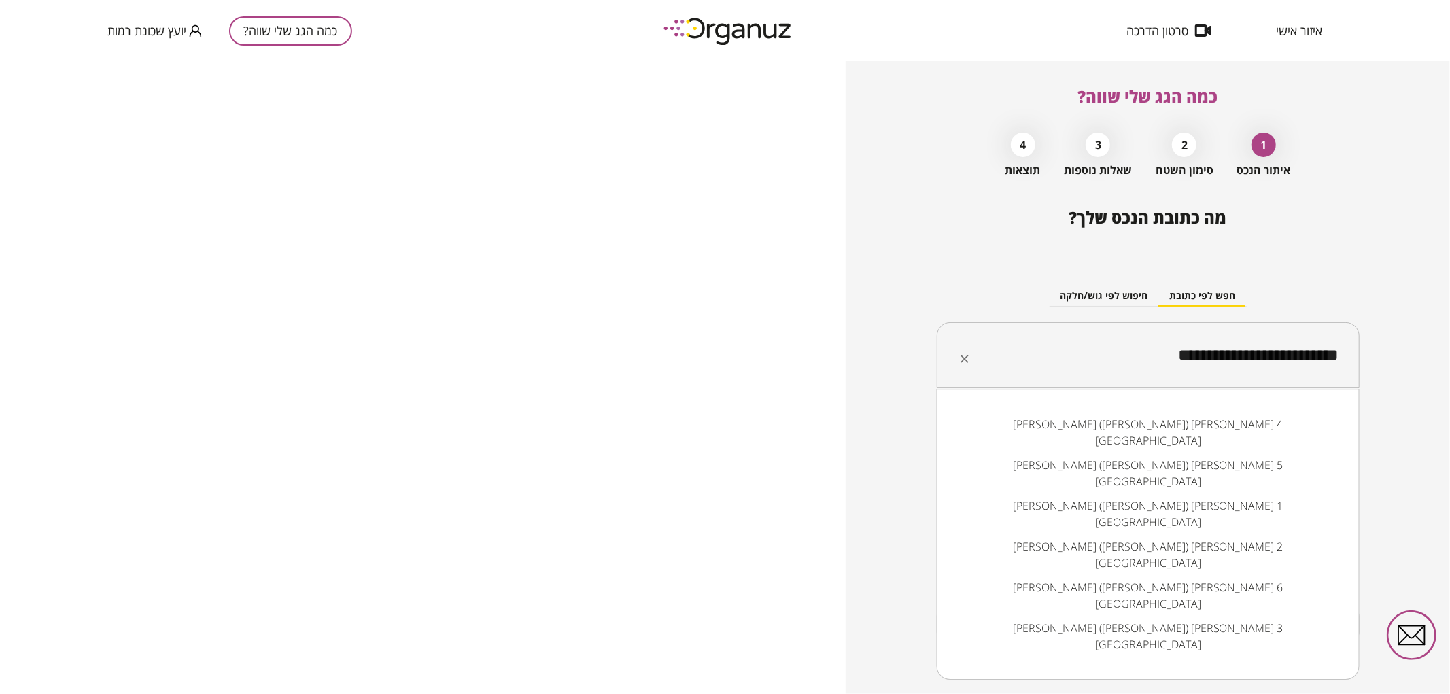
drag, startPoint x: 1088, startPoint y: 362, endPoint x: 1353, endPoint y: 345, distance: 265.0
click at [1353, 345] on div "**********" at bounding box center [1148, 355] width 423 height 67
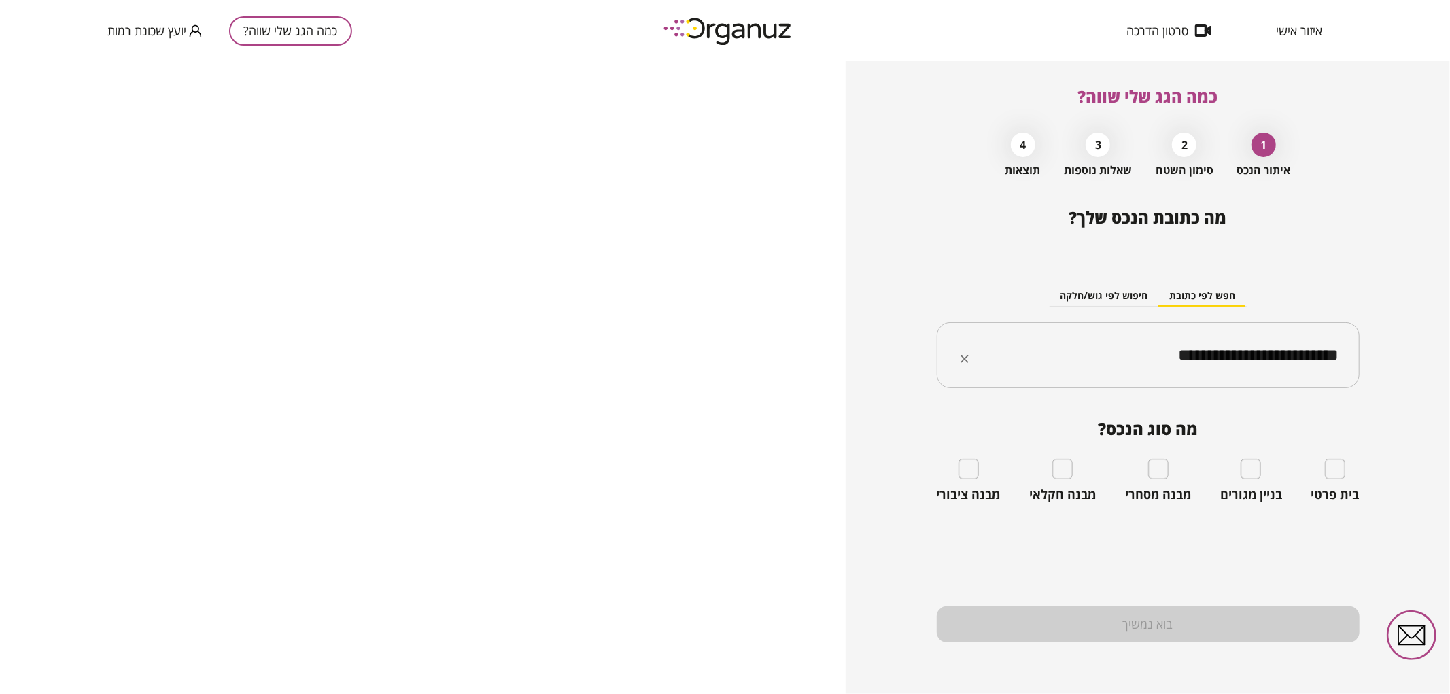
click at [1130, 360] on input "**********" at bounding box center [1153, 356] width 380 height 34
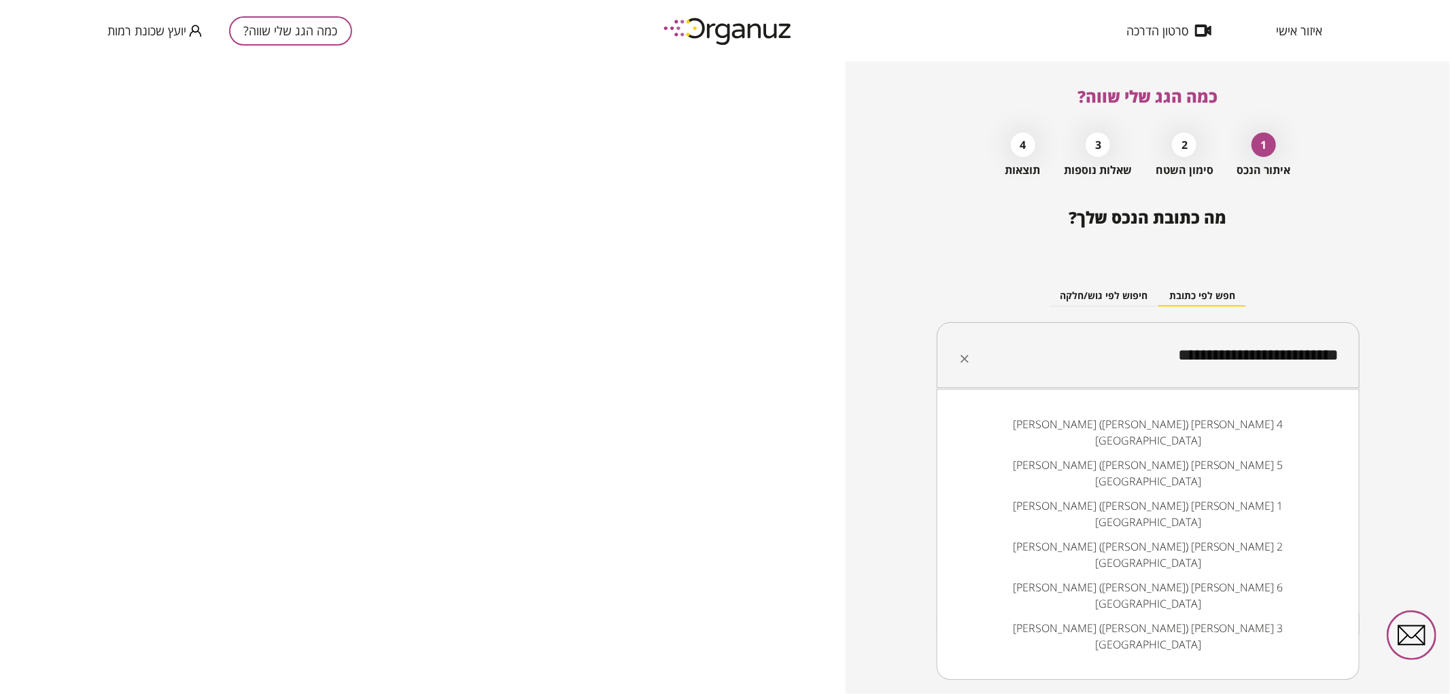
click at [1130, 360] on input "**********" at bounding box center [1153, 356] width 380 height 34
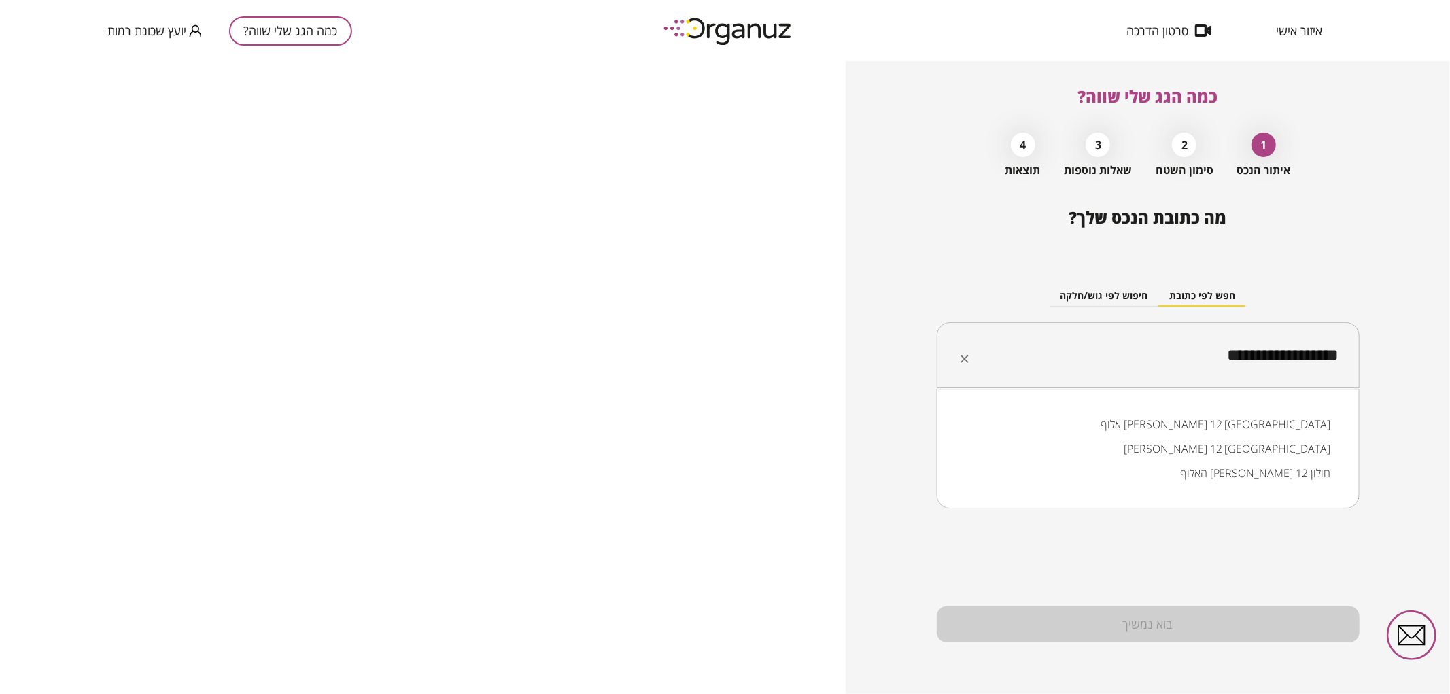
click at [1258, 417] on li "אלוף [PERSON_NAME] 12 [GEOGRAPHIC_DATA]" at bounding box center [1147, 424] width 387 height 24
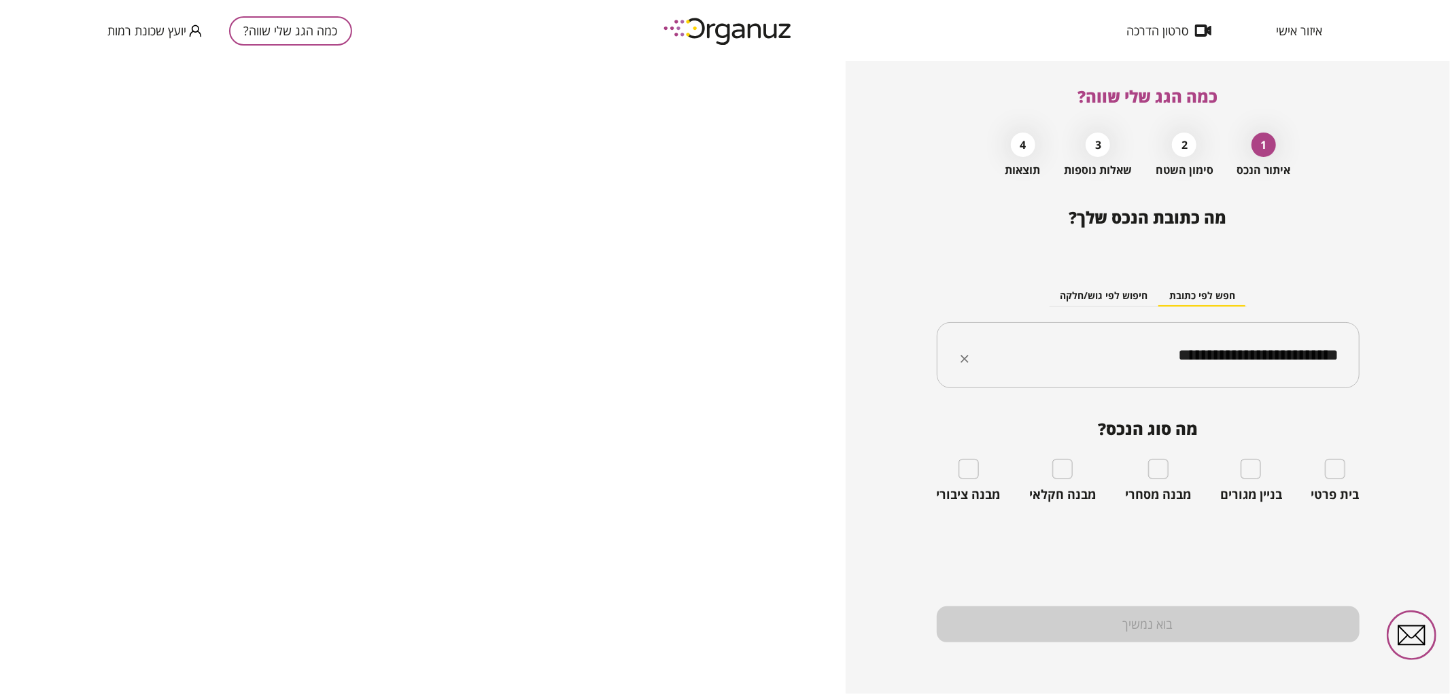
type input "**********"
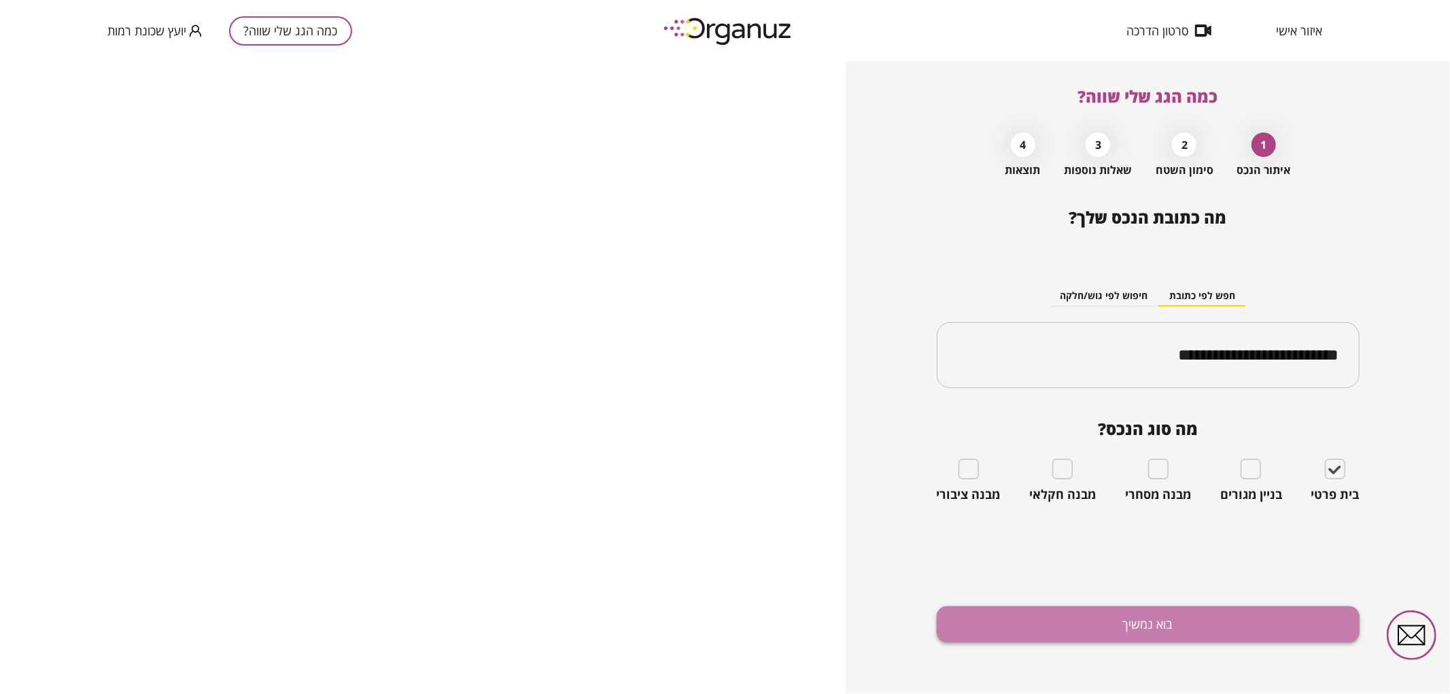
click at [1092, 614] on button "בוא נמשיך" at bounding box center [1148, 624] width 423 height 36
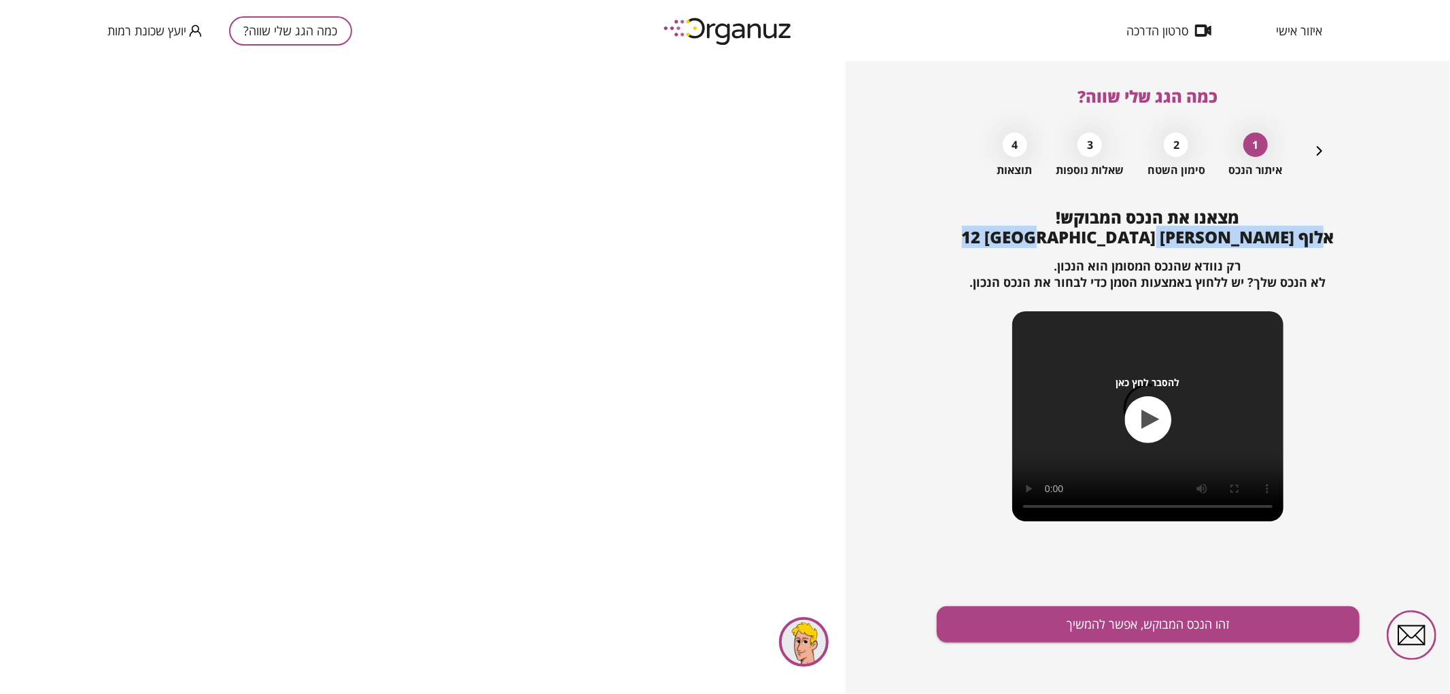
drag, startPoint x: 1041, startPoint y: 241, endPoint x: 1257, endPoint y: 238, distance: 216.8
click at [1257, 238] on div "מצאנו את הנכס המבוקש! אלוף [PERSON_NAME] 12 באר שבע רק נוודא שהנכס המסומן הוא ה…" at bounding box center [1148, 375] width 423 height 334
copy span "אלוף [PERSON_NAME] 12 [GEOGRAPHIC_DATA]"
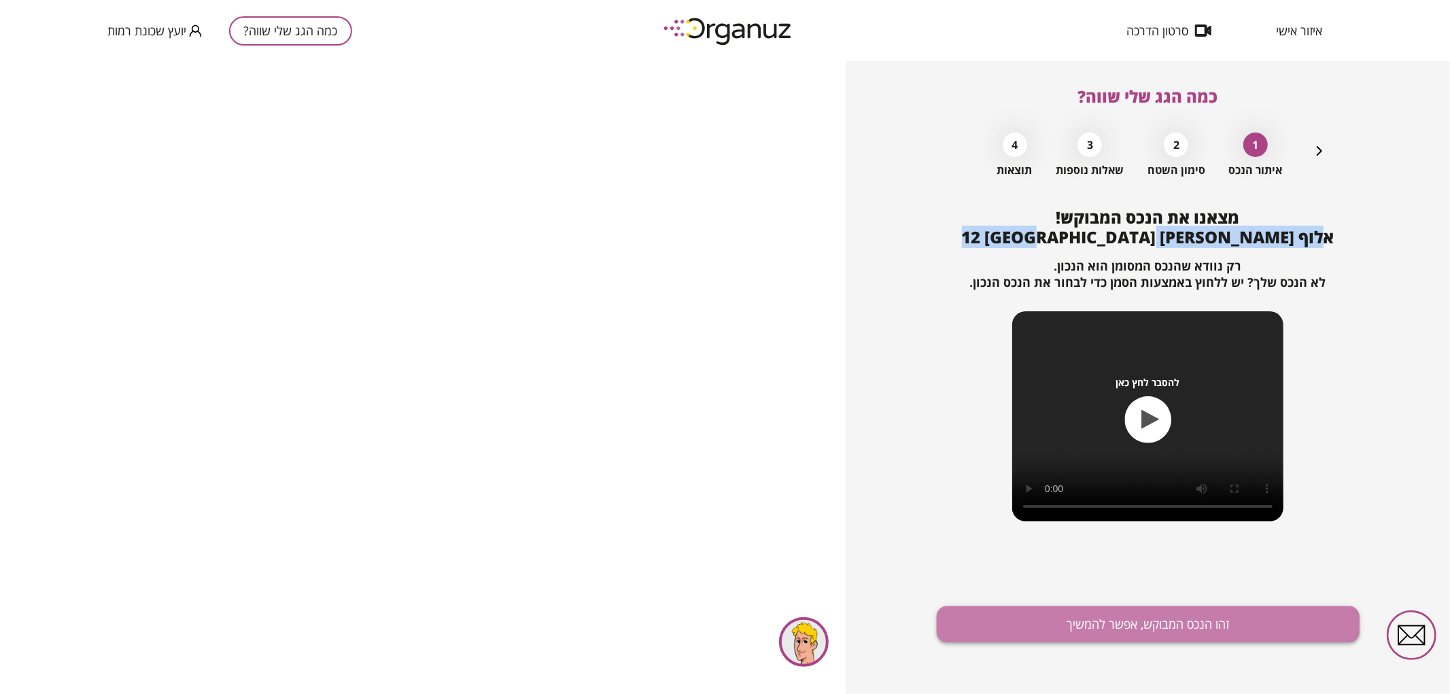
click at [1076, 636] on button "זהו הנכס המבוקש, אפשר להמשיך" at bounding box center [1148, 624] width 423 height 36
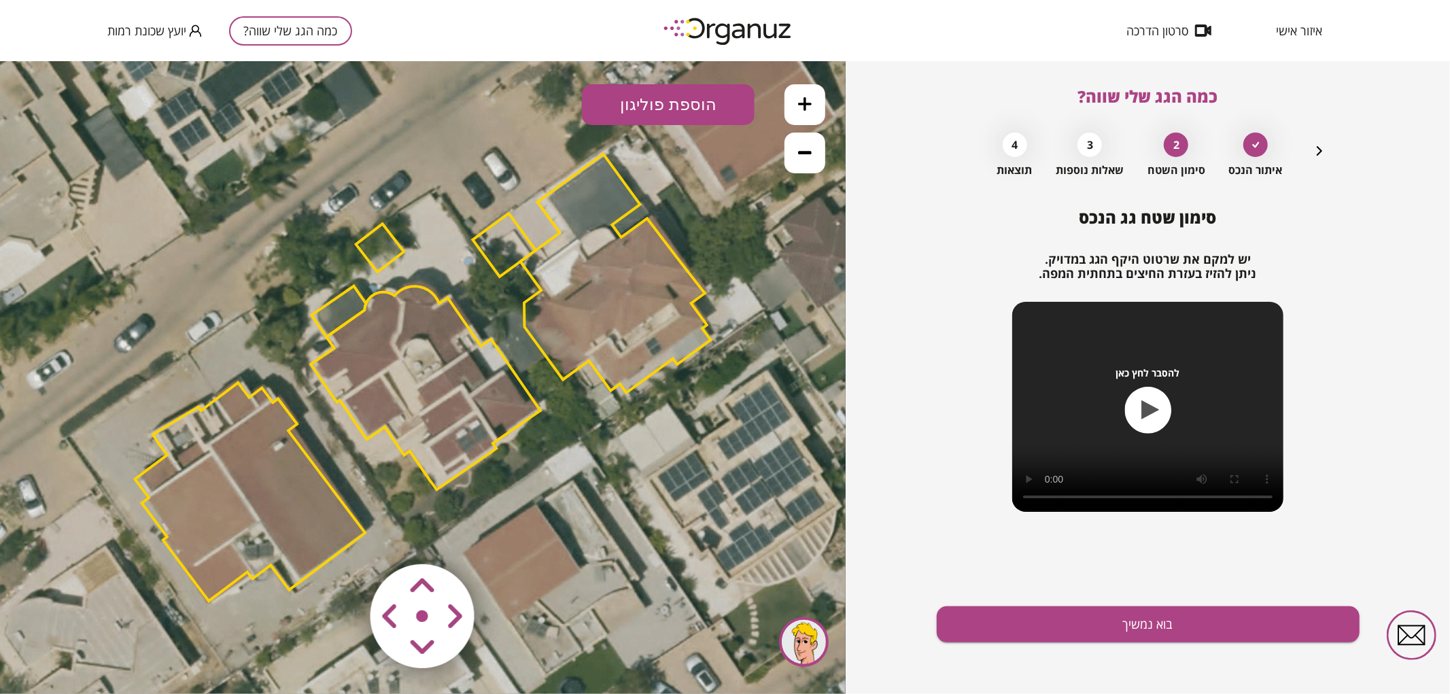
click at [419, 358] on polygon at bounding box center [426, 386] width 230 height 203
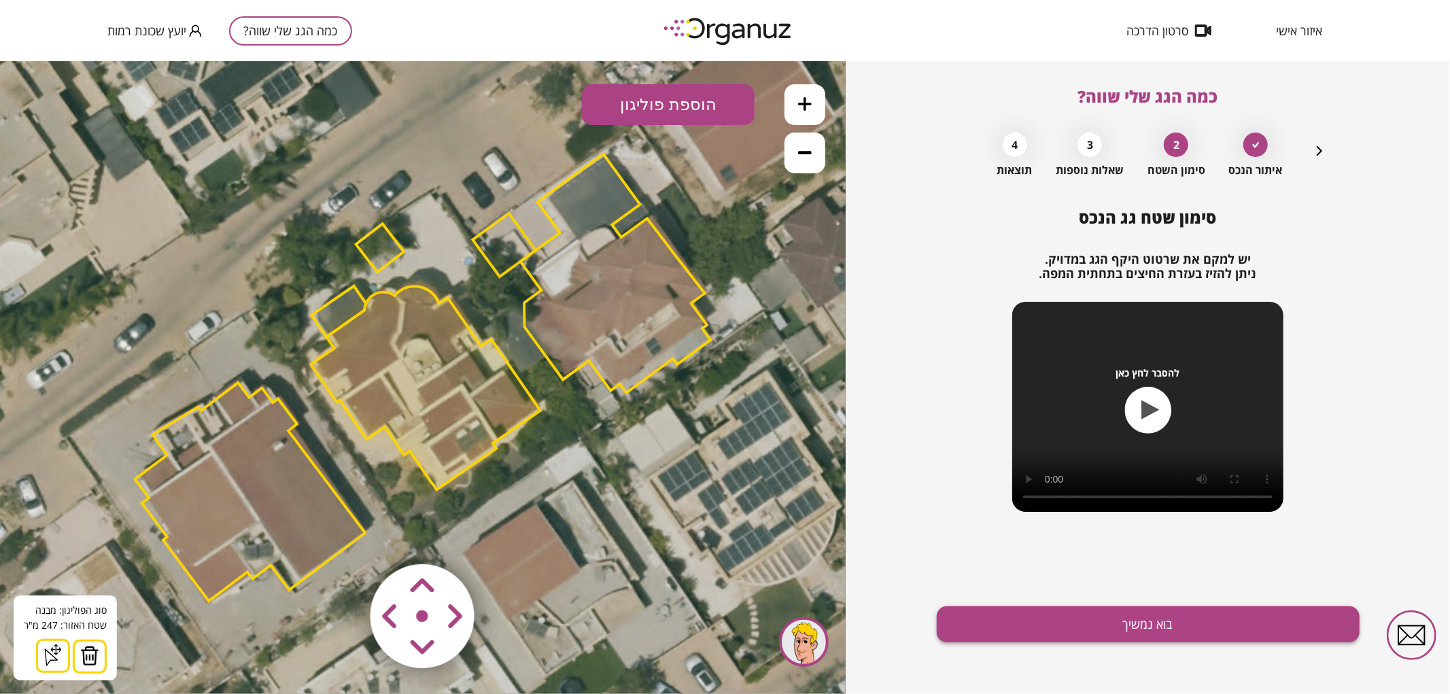
click at [1014, 627] on button "בוא נמשיך" at bounding box center [1148, 624] width 423 height 36
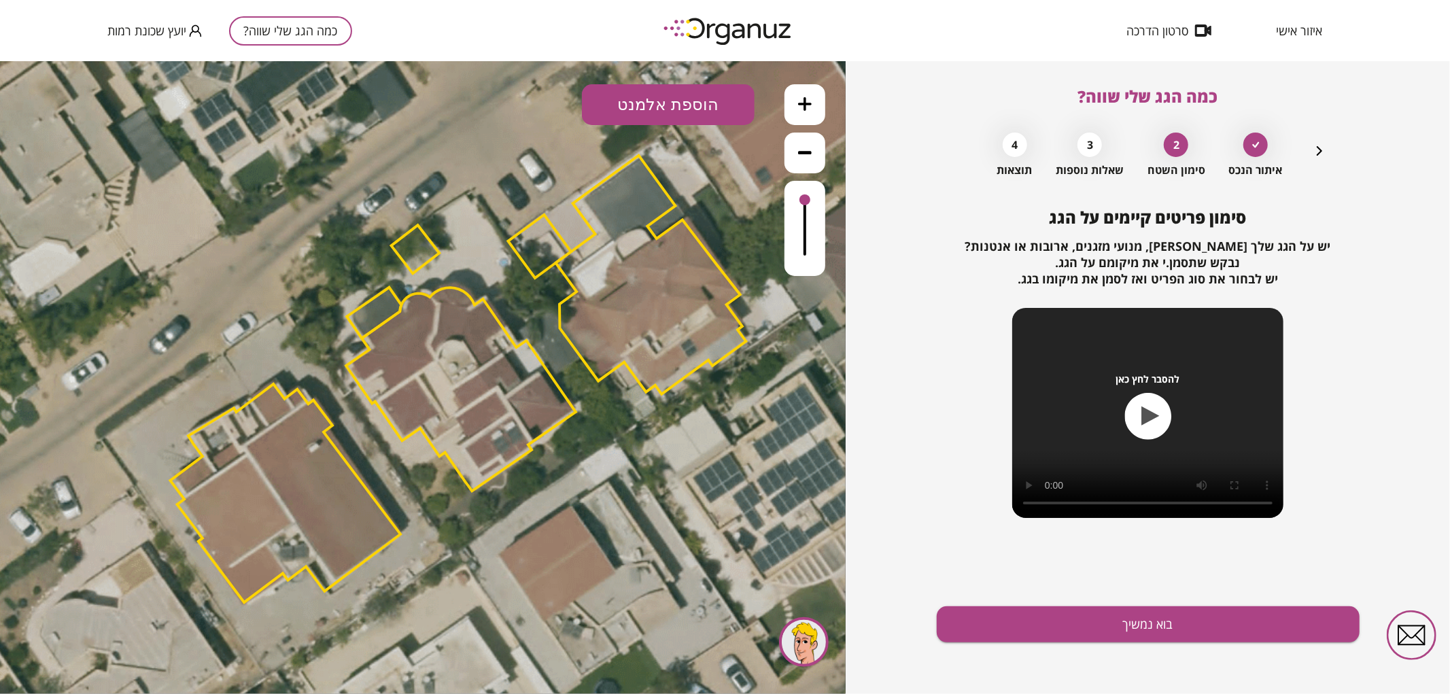
drag, startPoint x: 696, startPoint y: 519, endPoint x: 805, endPoint y: 478, distance: 116.2
click at [803, 513] on icon at bounding box center [457, 380] width 1743 height 1743
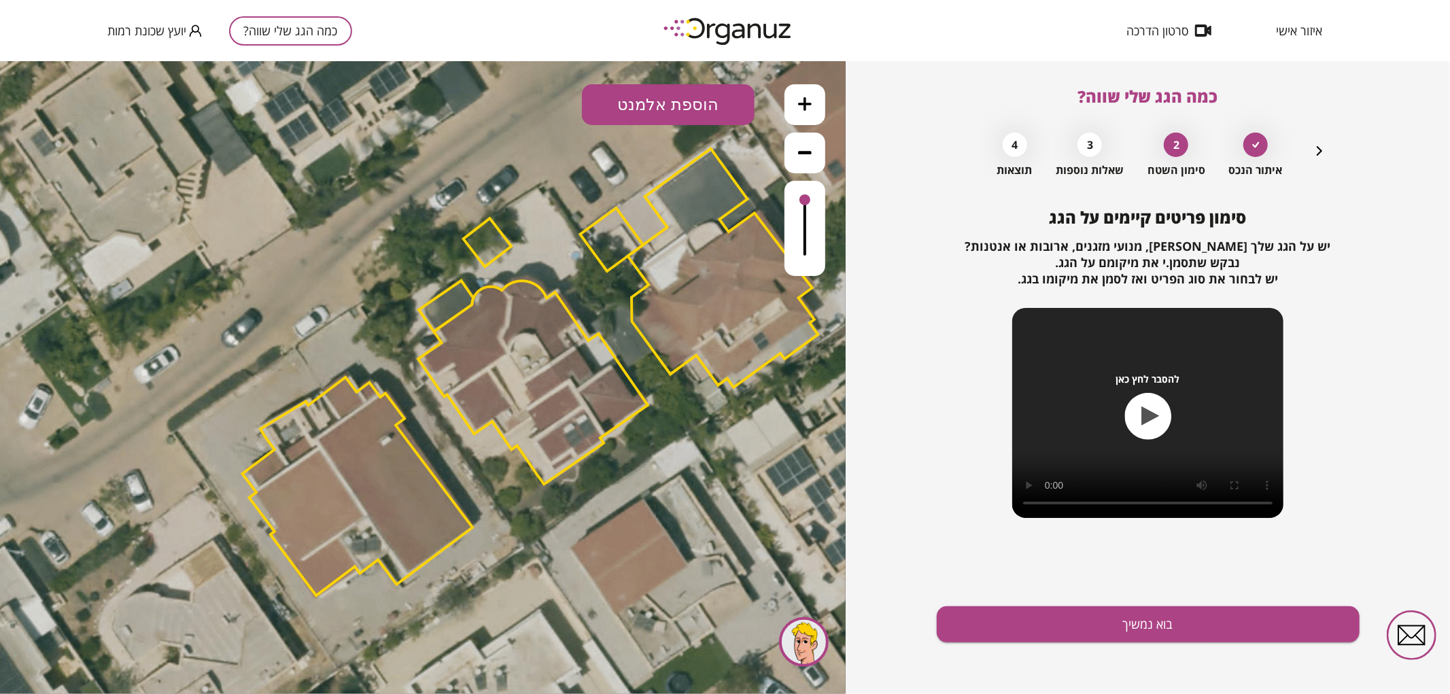
click at [797, 103] on button at bounding box center [804, 104] width 41 height 41
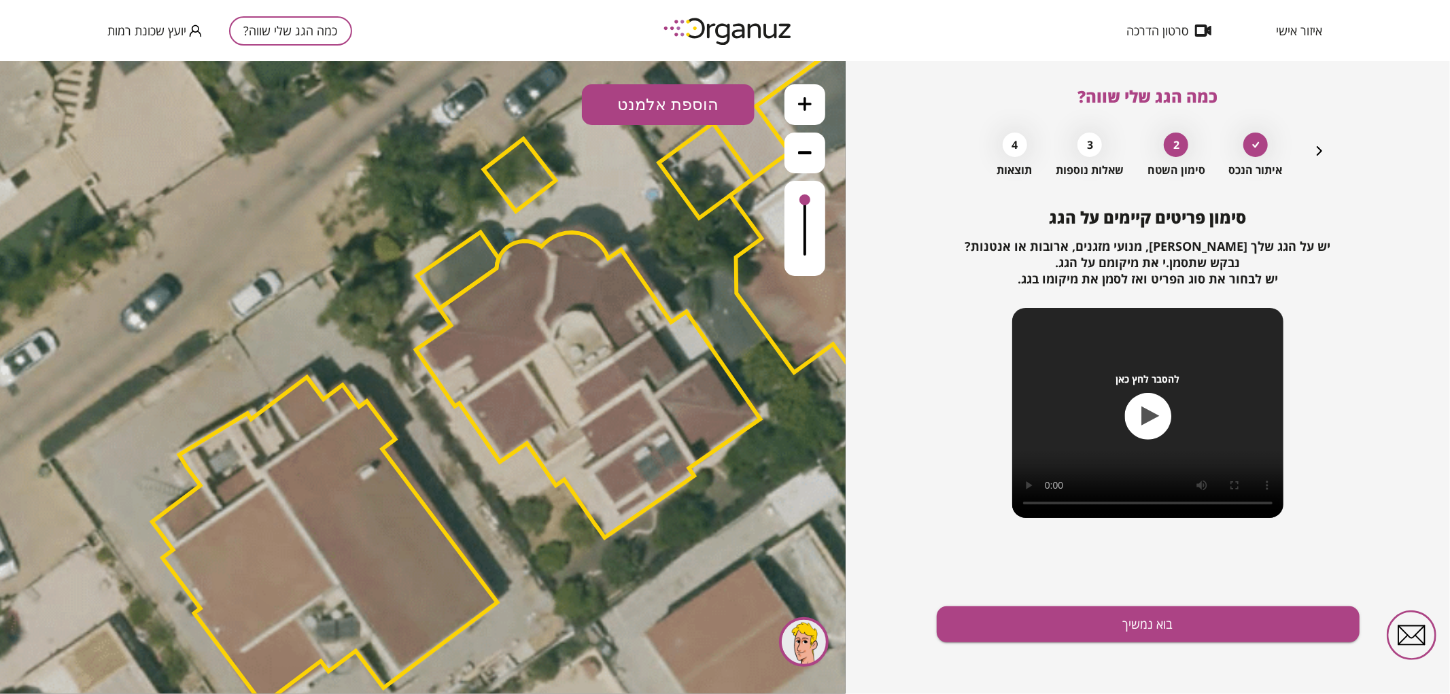
click at [797, 103] on button at bounding box center [804, 104] width 41 height 41
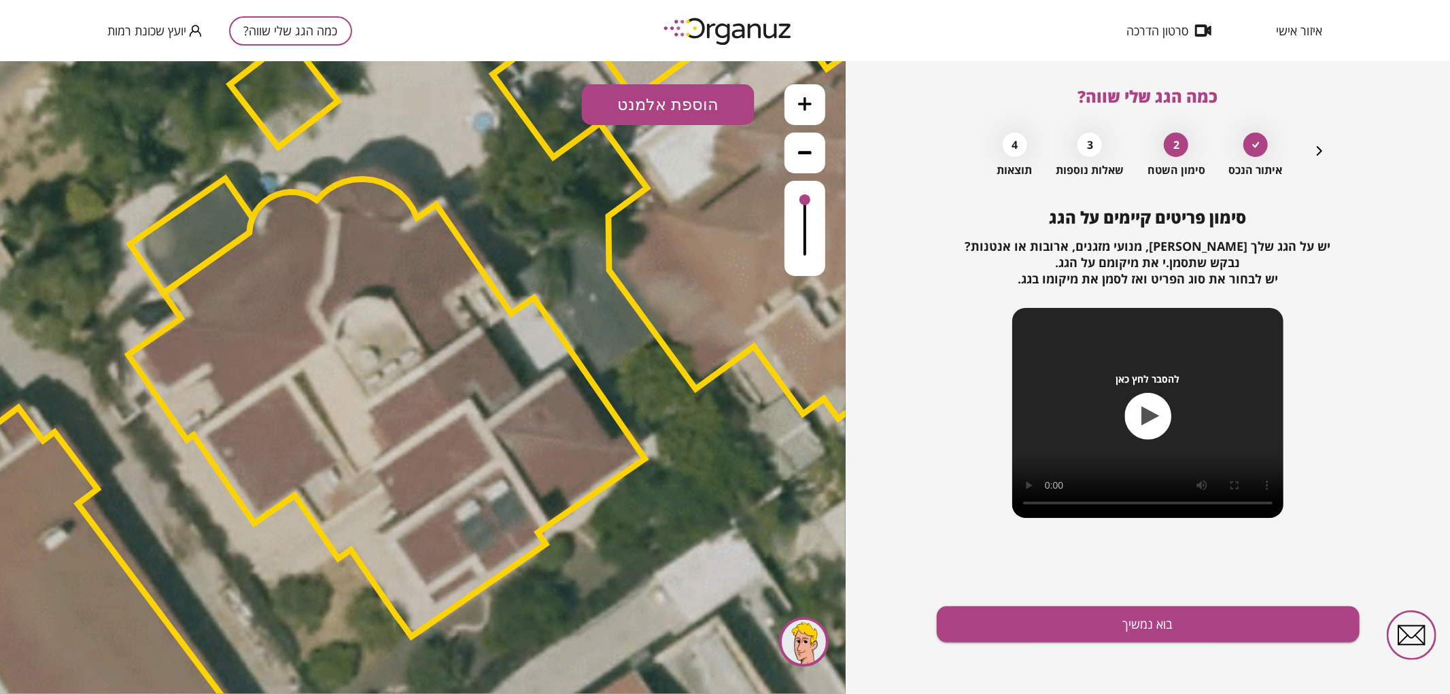
drag, startPoint x: 576, startPoint y: 213, endPoint x: 409, endPoint y: 196, distance: 167.3
click at [409, 198] on icon at bounding box center [379, 389] width 3923 height 3923
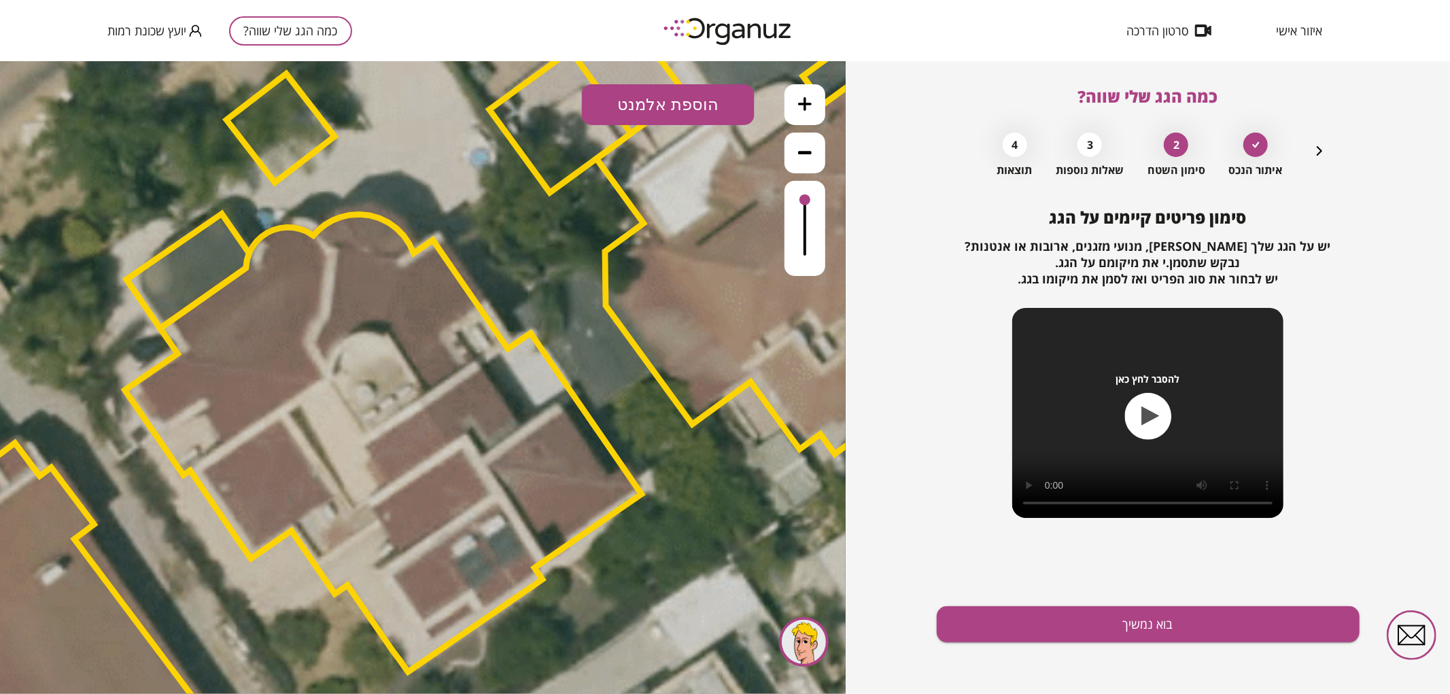
drag, startPoint x: 502, startPoint y: 307, endPoint x: 489, endPoint y: 348, distance: 43.2
click at [489, 348] on polygon at bounding box center [383, 441] width 517 height 457
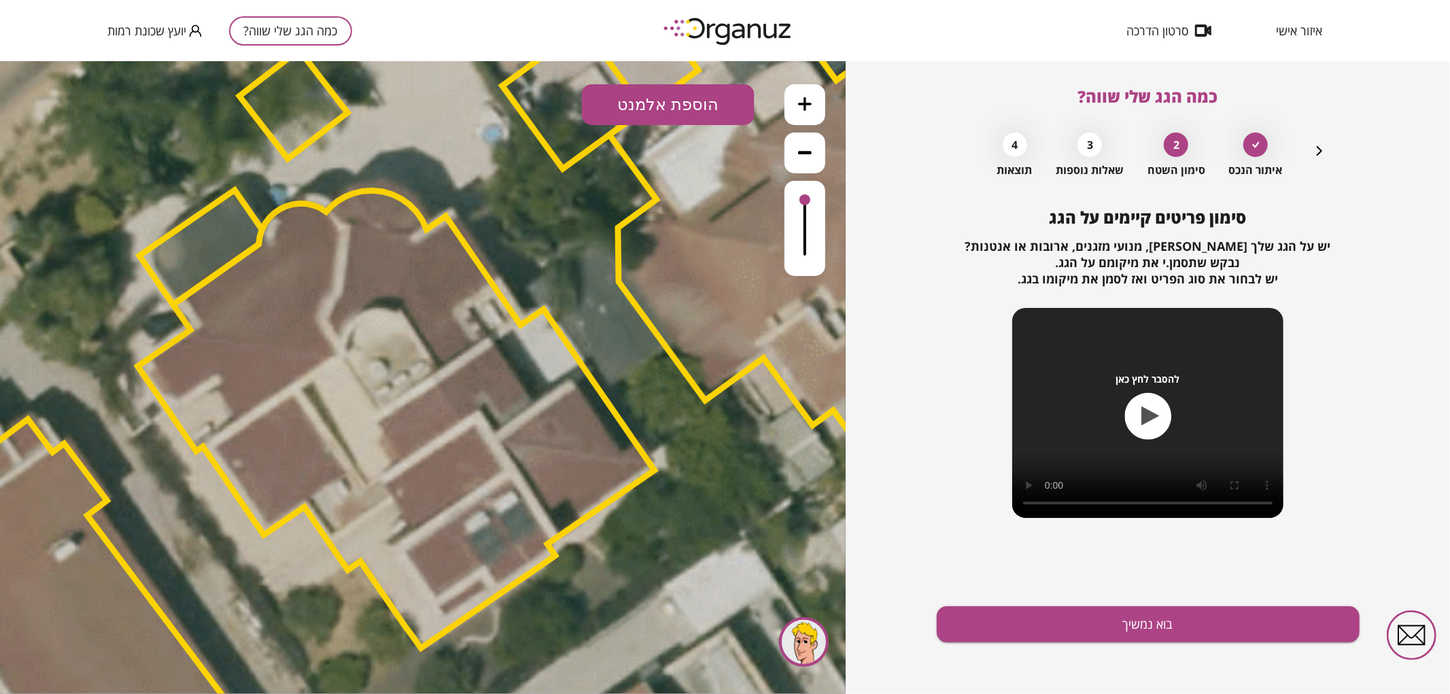
drag, startPoint x: 718, startPoint y: 385, endPoint x: 736, endPoint y: 347, distance: 41.4
click at [736, 347] on polygon at bounding box center [824, 161] width 428 height 537
click at [1037, 619] on button "בוא נמשיך" at bounding box center [1148, 624] width 423 height 36
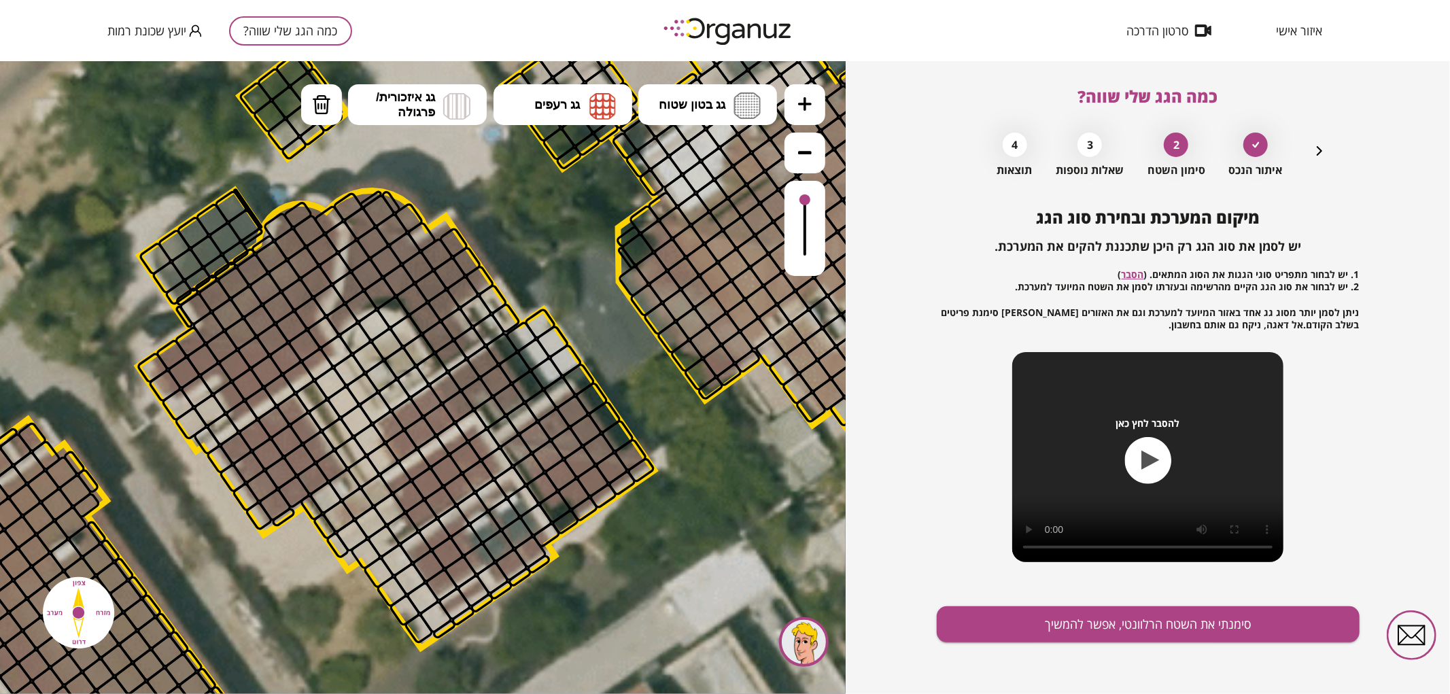
click at [710, 137] on div at bounding box center [703, 144] width 35 height 35
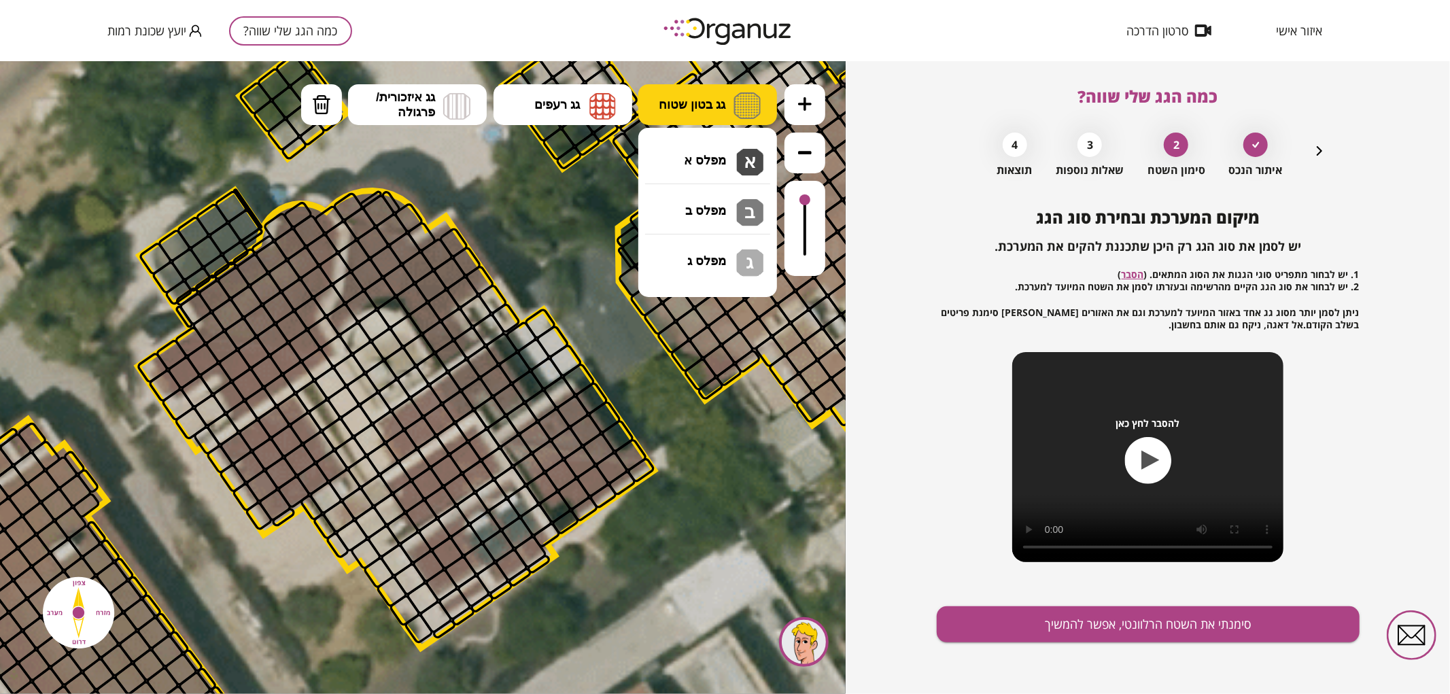
click at [706, 117] on button "גג בטון שטוח" at bounding box center [707, 104] width 139 height 41
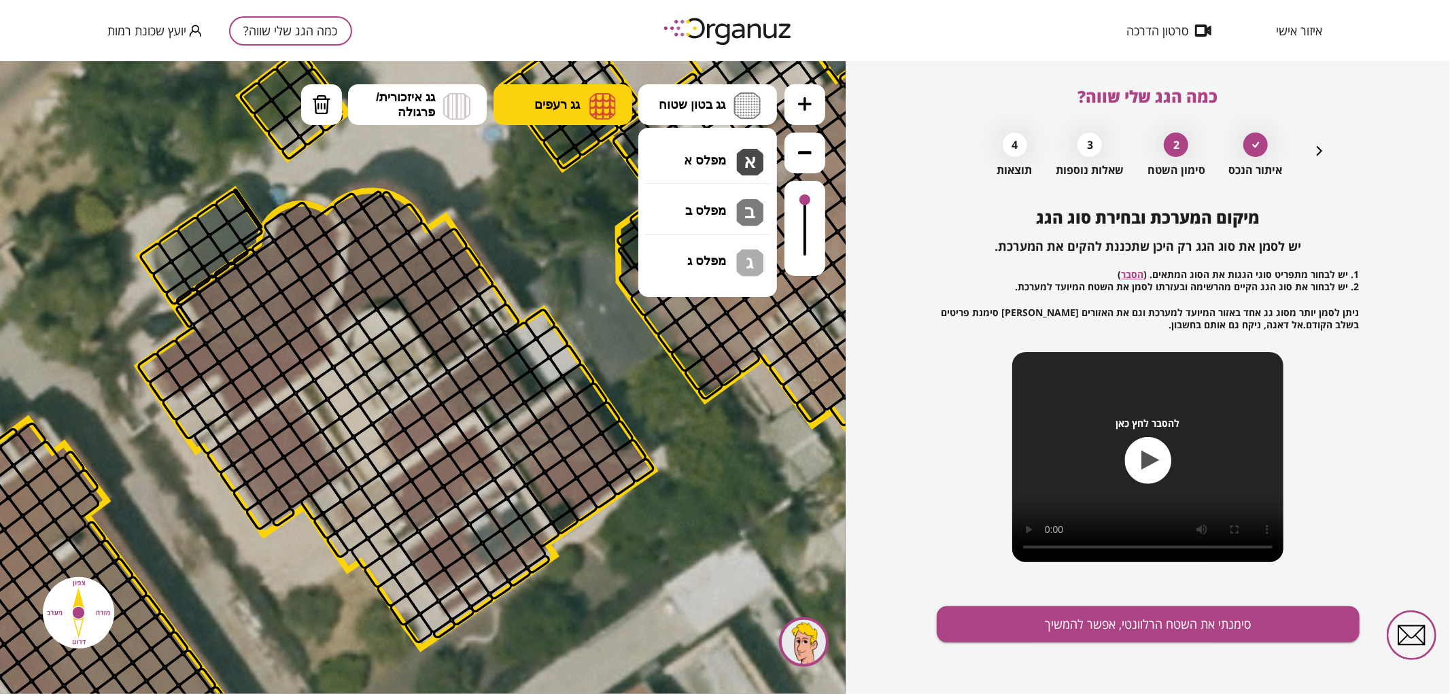
click at [551, 109] on span "גג רעפים" at bounding box center [557, 104] width 46 height 15
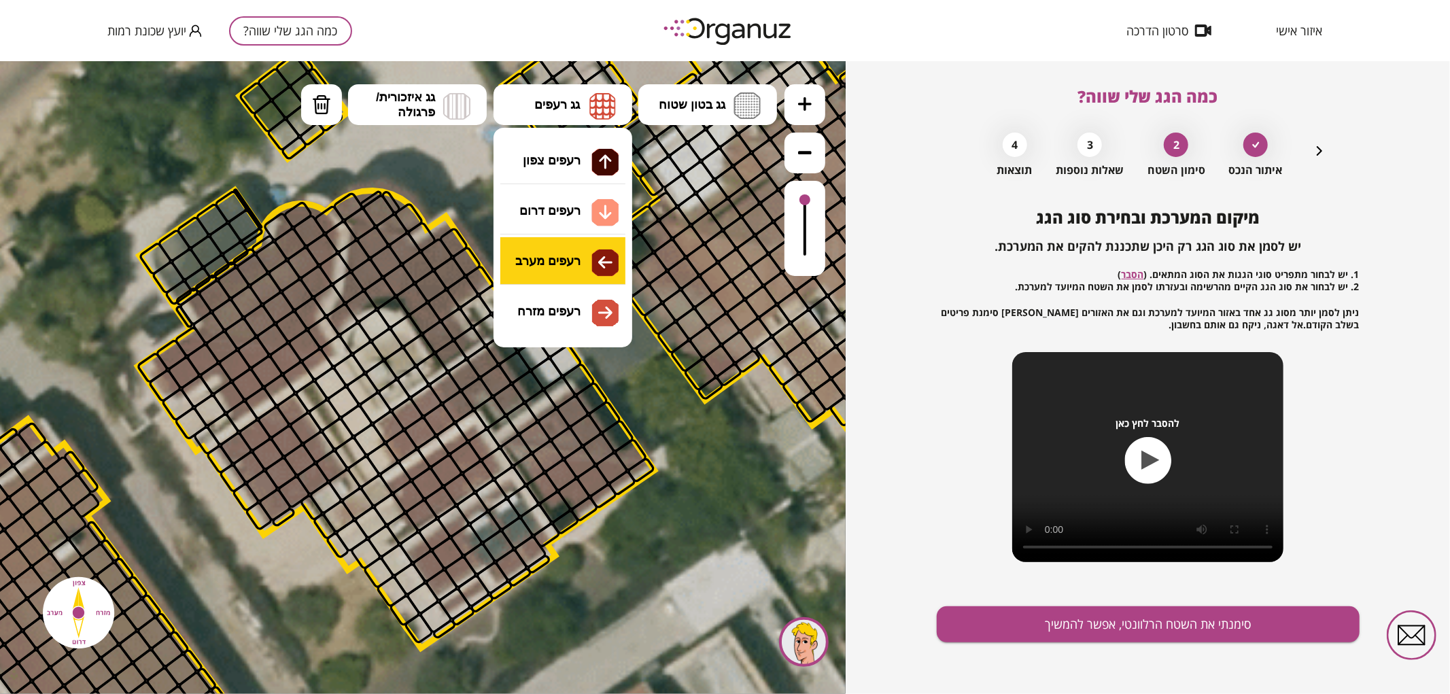
click at [532, 260] on div ".st0 { fill: #FFFFFF; } 0" at bounding box center [423, 376] width 846 height 633
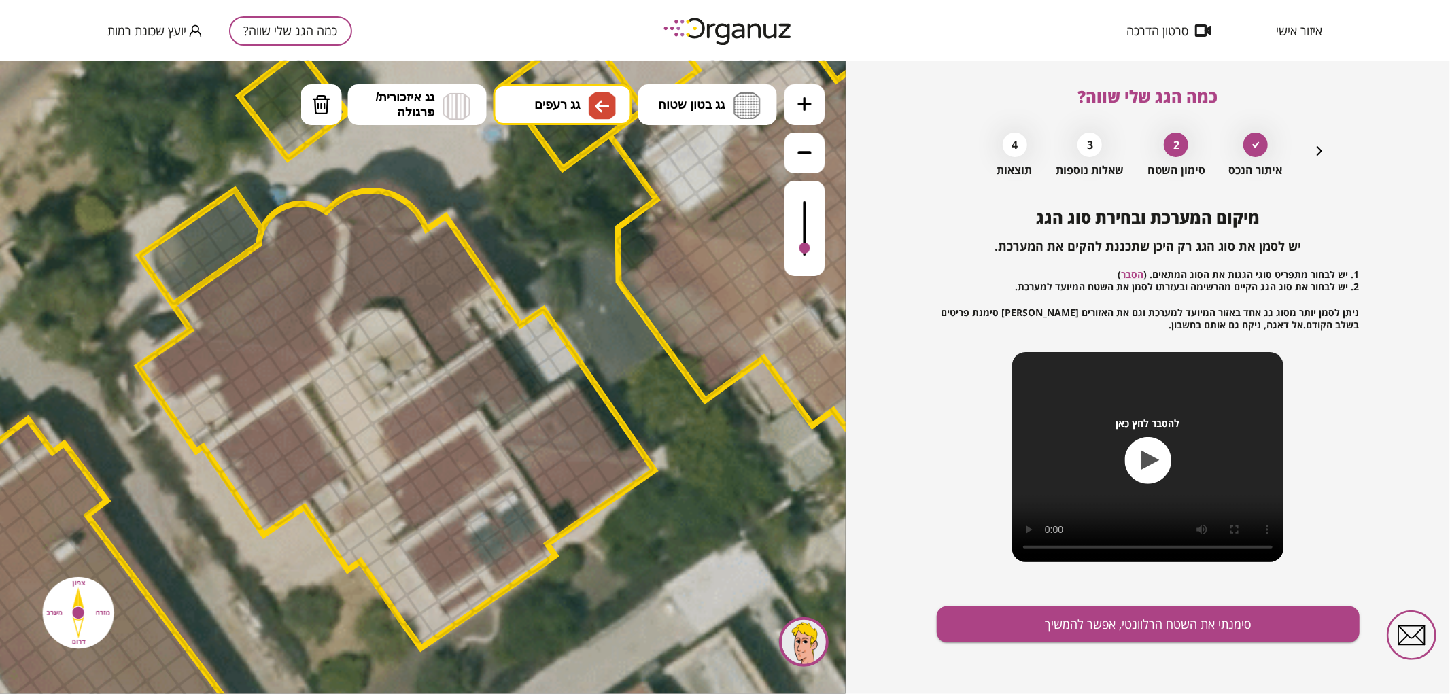
drag, startPoint x: 804, startPoint y: 207, endPoint x: 805, endPoint y: 249, distance: 42.1
click at [805, 249] on div at bounding box center [804, 247] width 11 height 11
drag, startPoint x: 291, startPoint y: 409, endPoint x: 271, endPoint y: 445, distance: 40.8
drag, startPoint x: 405, startPoint y: 491, endPoint x: 423, endPoint y: 486, distance: 18.5
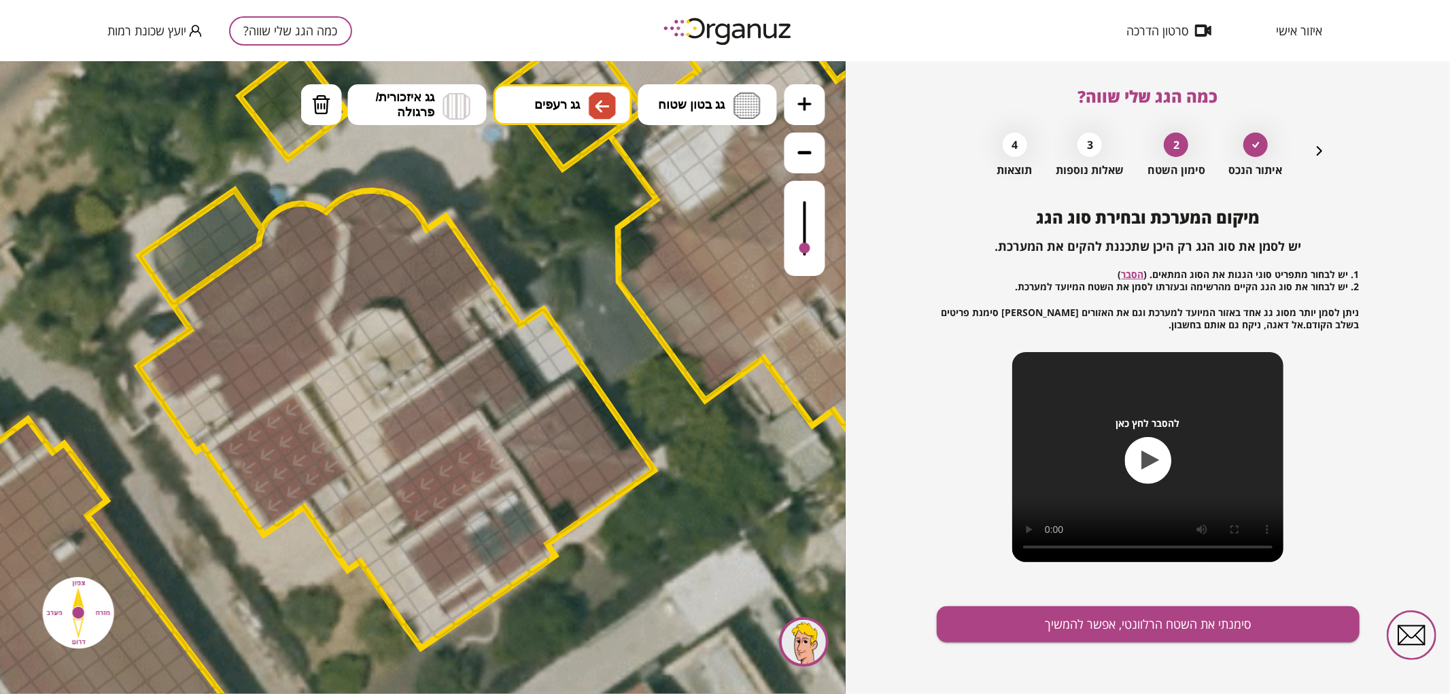
drag, startPoint x: 434, startPoint y: 421, endPoint x: 413, endPoint y: 430, distance: 22.8
drag, startPoint x: 272, startPoint y: 385, endPoint x: 261, endPoint y: 391, distance: 12.5
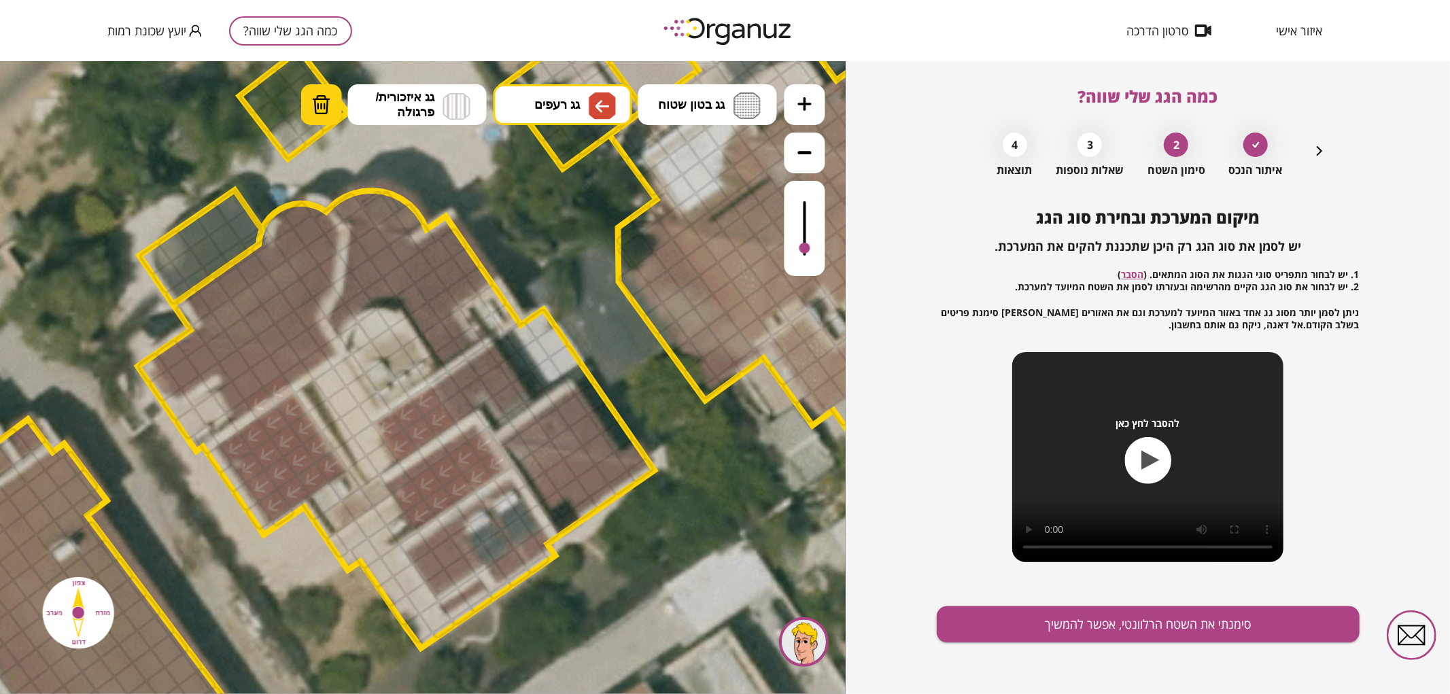
click at [312, 99] on img at bounding box center [321, 104] width 19 height 20
drag, startPoint x: 274, startPoint y: 395, endPoint x: 283, endPoint y: 387, distance: 12.0
click at [591, 116] on img at bounding box center [602, 105] width 27 height 27
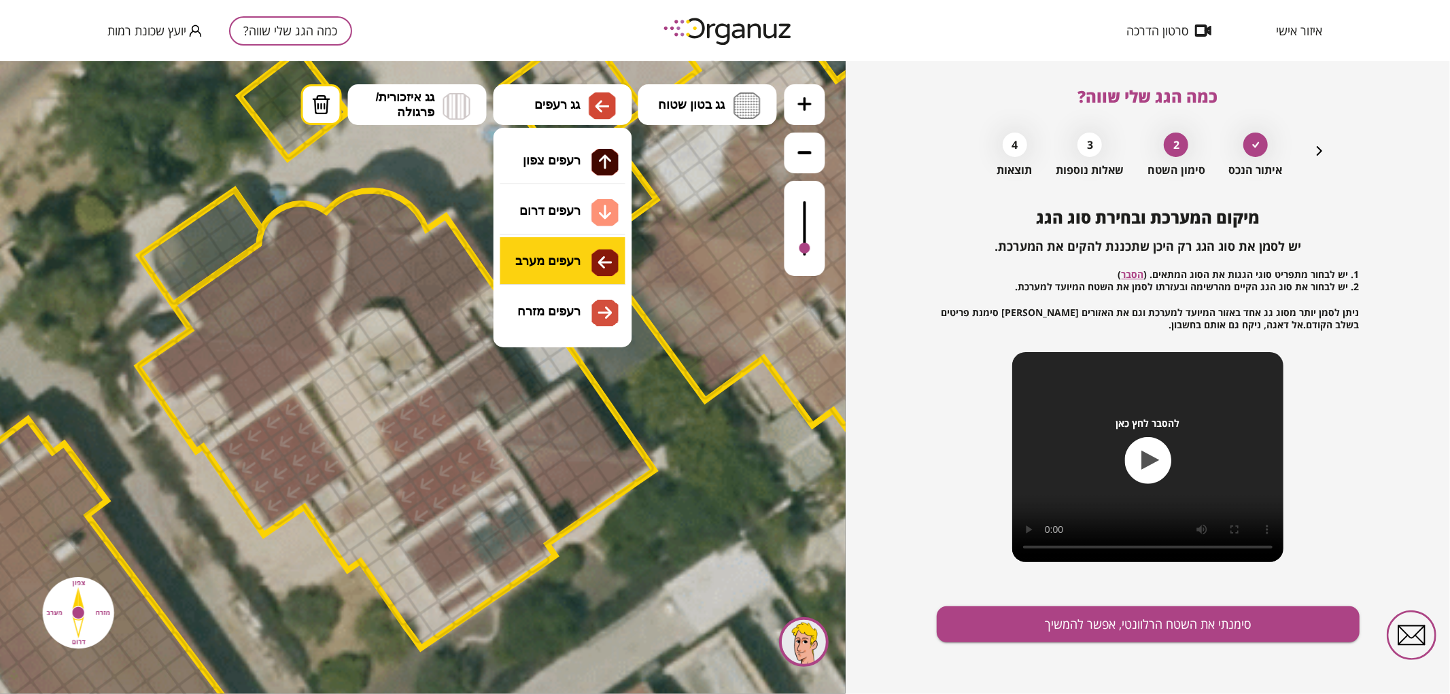
click at [564, 267] on div ".st0 { fill: #FFFFFF; } 0" at bounding box center [423, 376] width 846 height 633
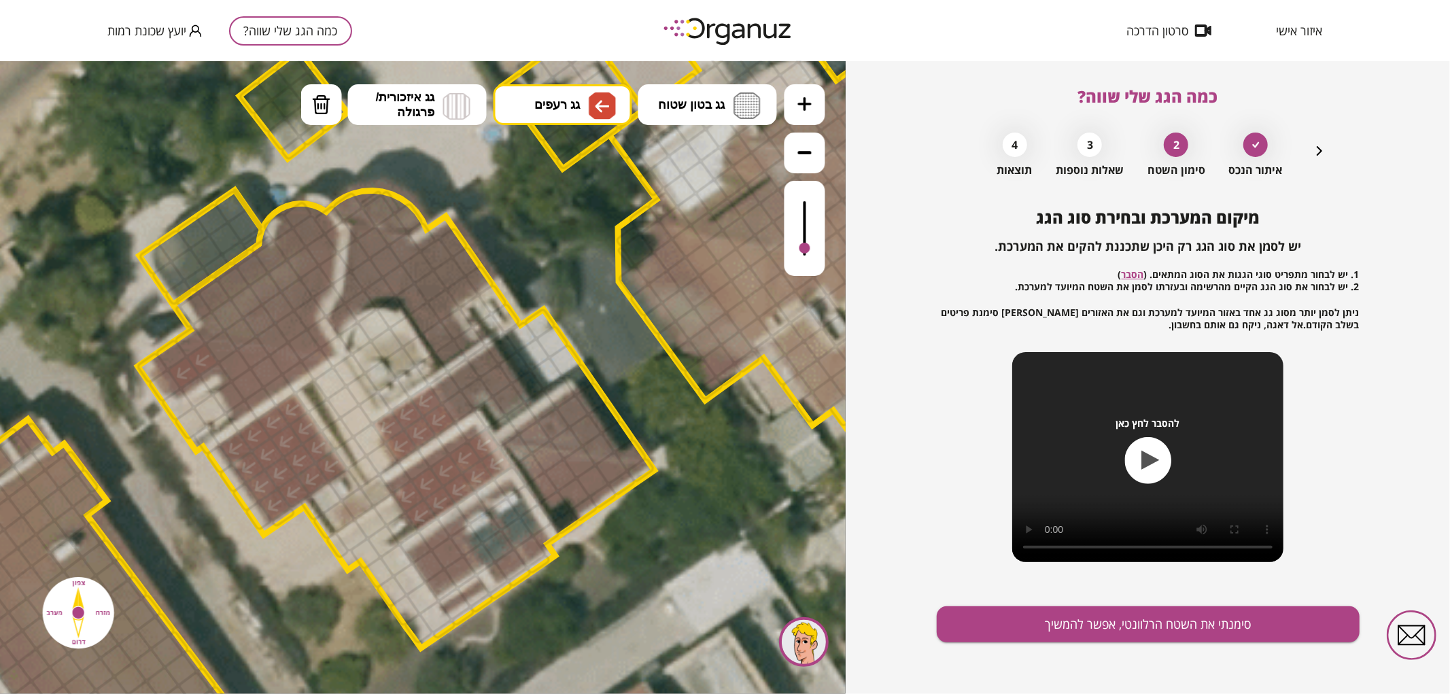
drag, startPoint x: 184, startPoint y: 374, endPoint x: 196, endPoint y: 364, distance: 15.9
click at [241, 367] on div at bounding box center [234, 364] width 35 height 35
click at [273, 369] on div at bounding box center [266, 370] width 35 height 35
click at [252, 387] on div at bounding box center [247, 383] width 35 height 35
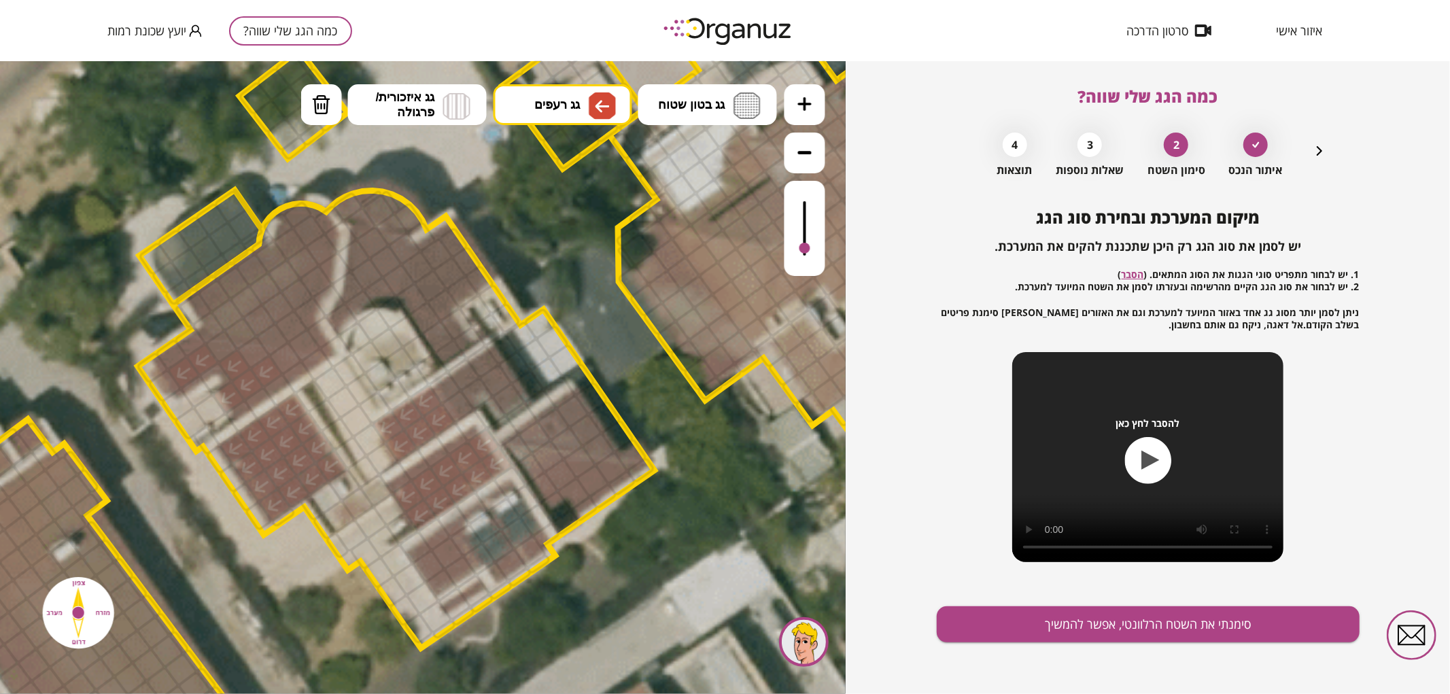
drag, startPoint x: 235, startPoint y: 394, endPoint x: 252, endPoint y: 379, distance: 22.6
click at [236, 392] on div at bounding box center [228, 396] width 35 height 35
click at [283, 357] on div at bounding box center [285, 358] width 35 height 35
click at [542, 117] on button "גג רעפים" at bounding box center [562, 104] width 139 height 41
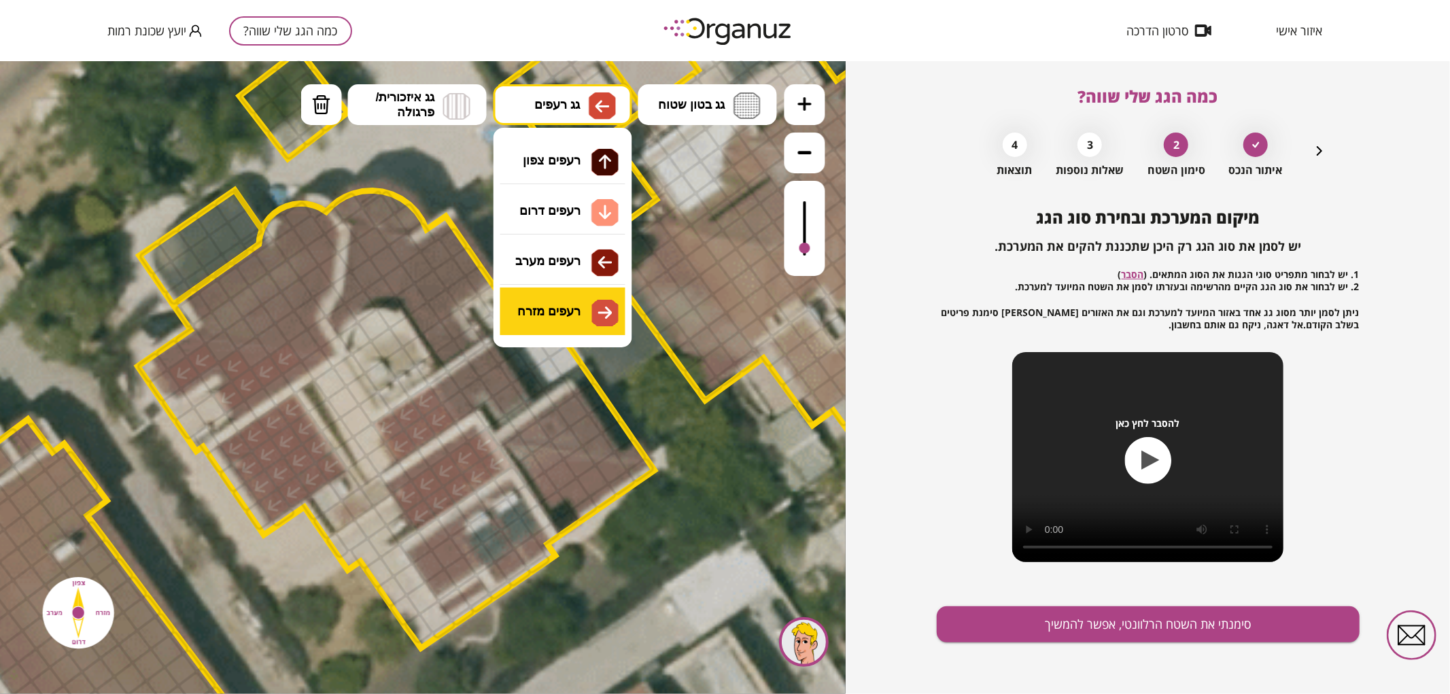
click at [559, 304] on div ".st0 { fill: #FFFFFF; } 0" at bounding box center [423, 376] width 846 height 633
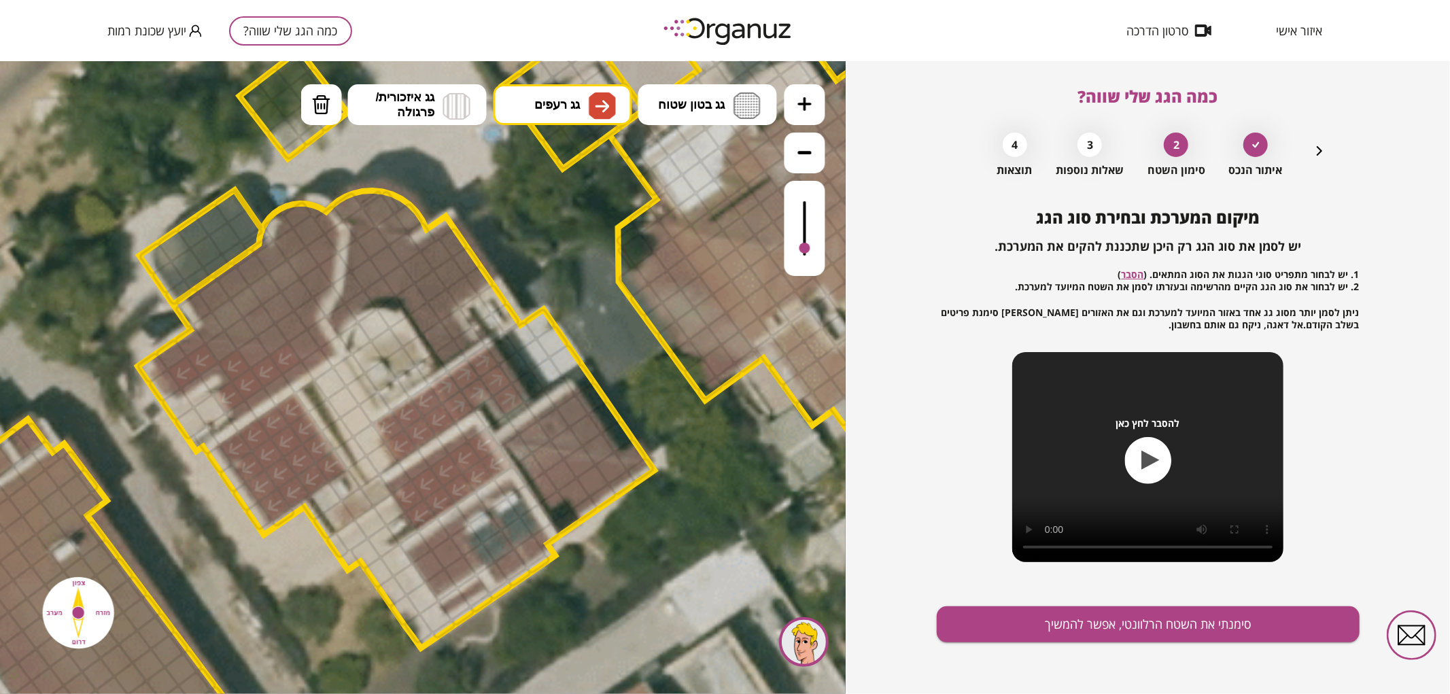
drag, startPoint x: 447, startPoint y: 383, endPoint x: 476, endPoint y: 390, distance: 30.2
drag, startPoint x: 451, startPoint y: 351, endPoint x: 474, endPoint y: 285, distance: 70.5
drag, startPoint x: 474, startPoint y: 279, endPoint x: 365, endPoint y: 254, distance: 112.1
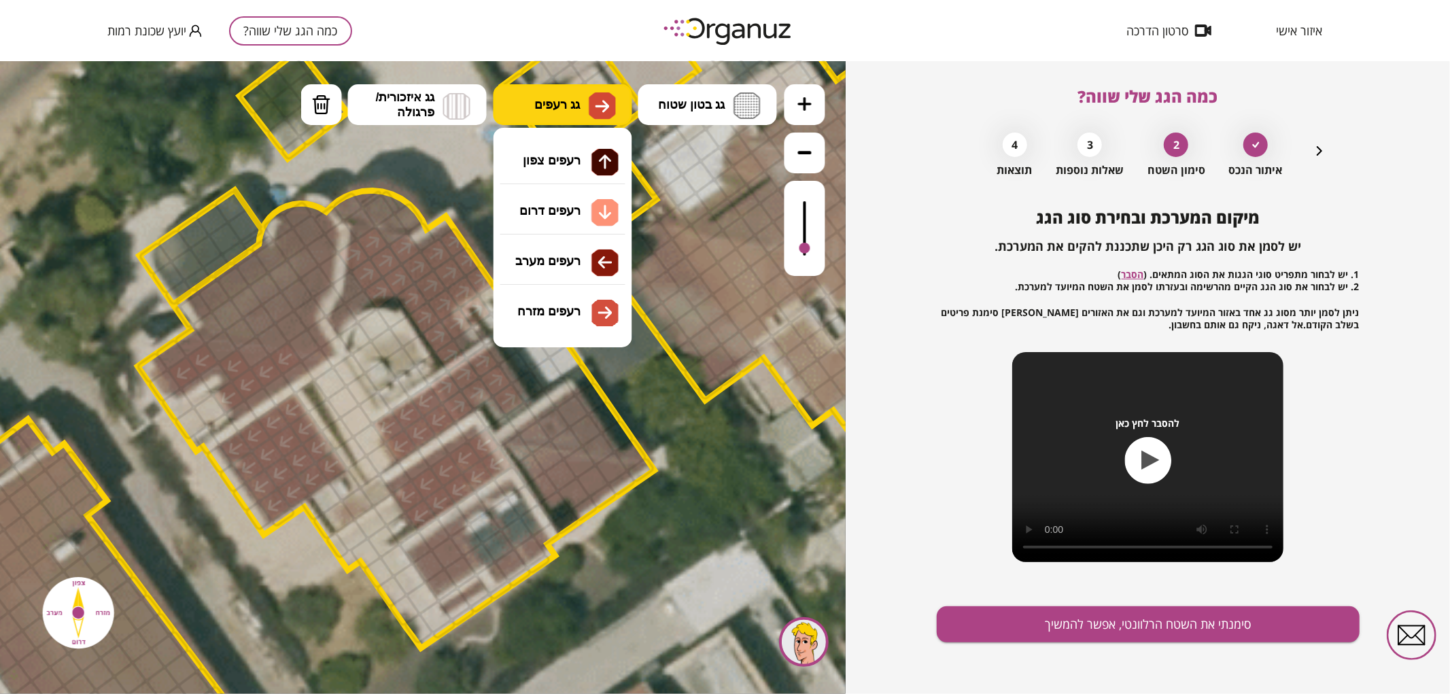
click at [544, 94] on button "גג רעפים" at bounding box center [562, 104] width 139 height 41
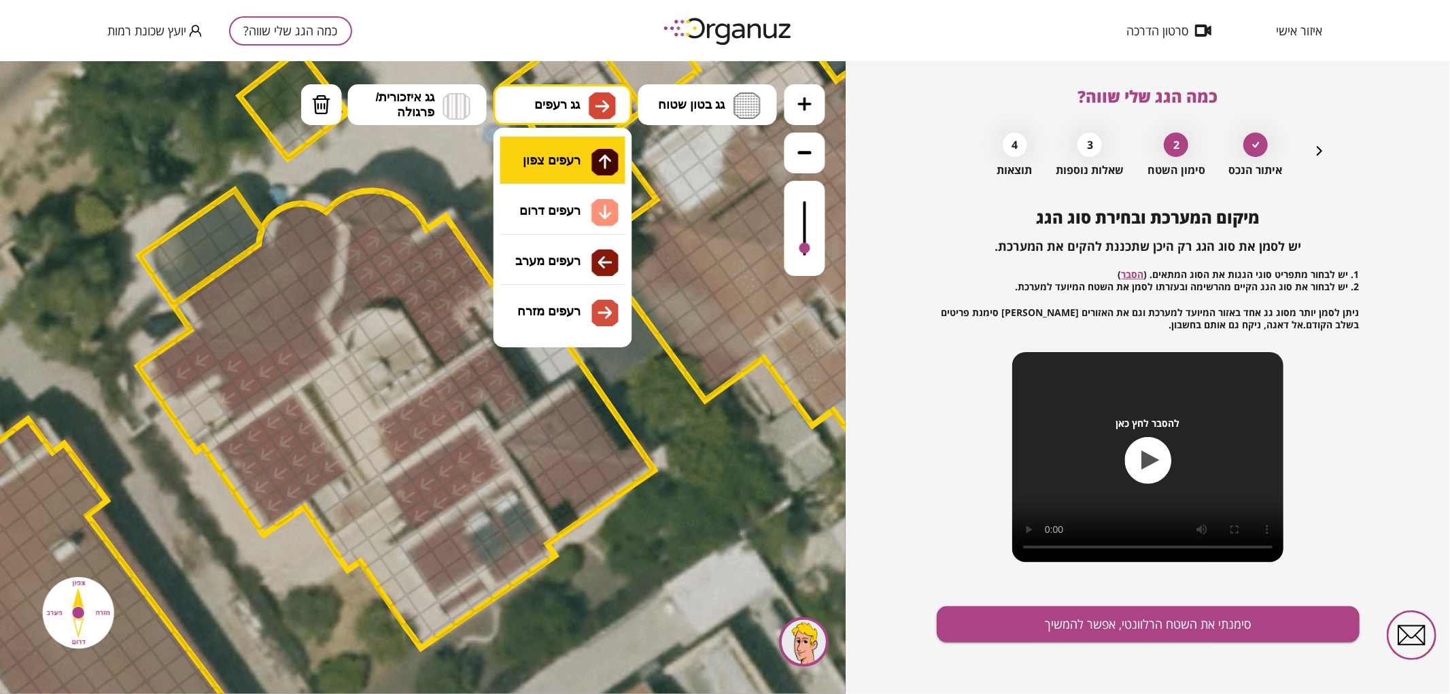
click at [564, 164] on div ".st0 { fill: #FFFFFF; } 0" at bounding box center [423, 376] width 846 height 633
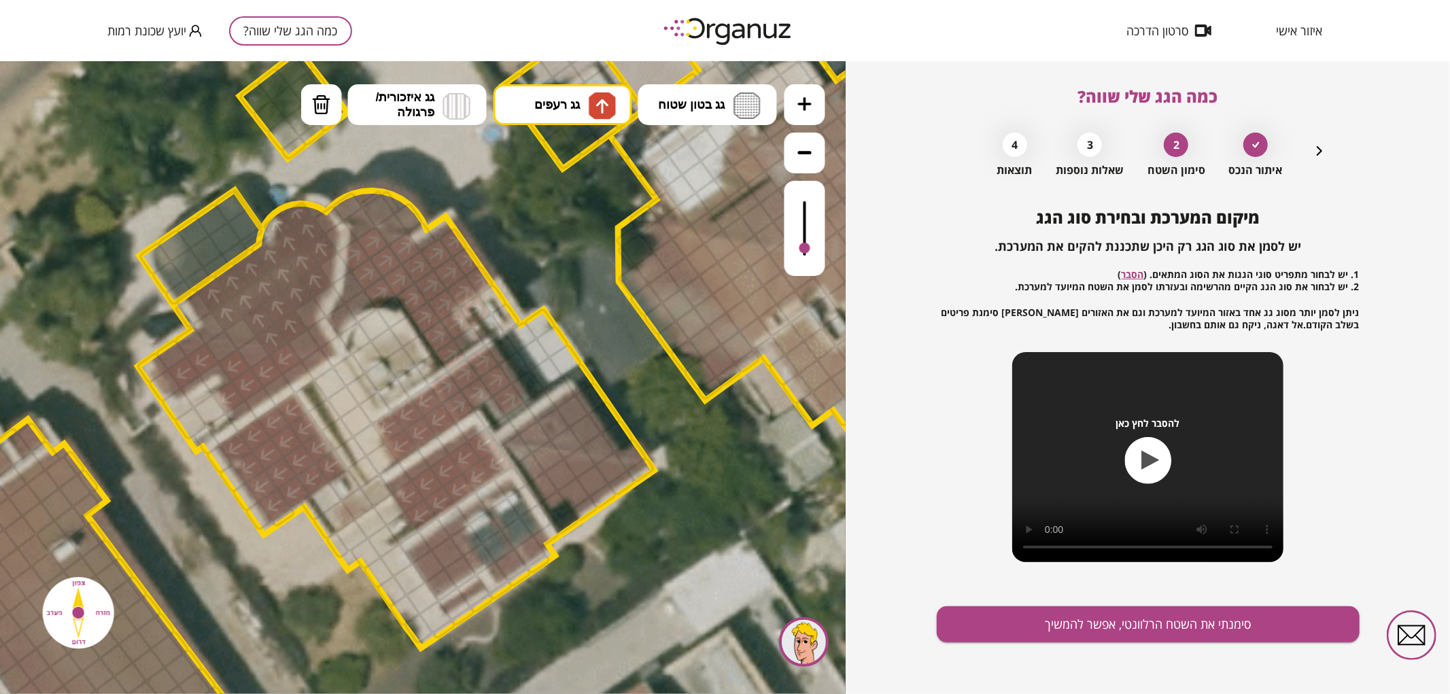
drag, startPoint x: 288, startPoint y: 328, endPoint x: 294, endPoint y: 300, distance: 28.5
click at [307, 341] on div at bounding box center [304, 344] width 35 height 35
click at [239, 322] on div at bounding box center [240, 332] width 35 height 35
click at [585, 118] on button "גג רעפים" at bounding box center [562, 104] width 139 height 41
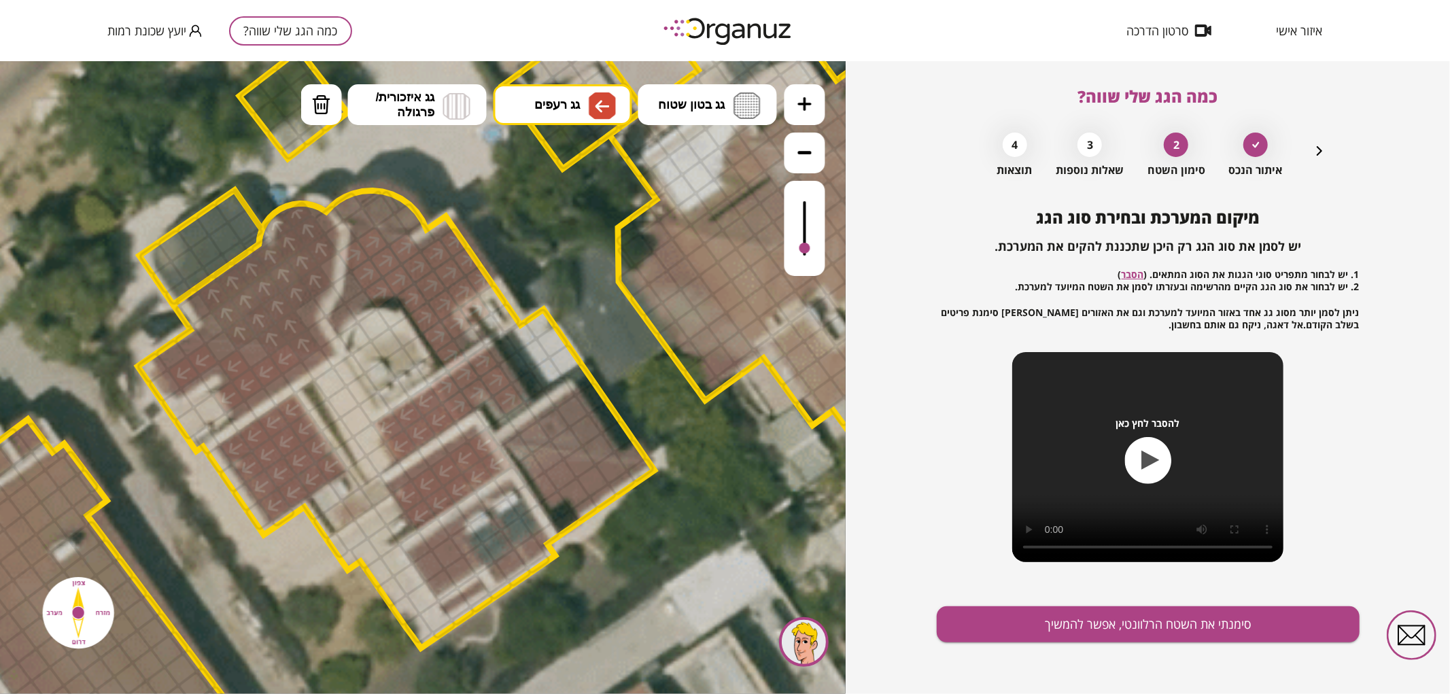
click at [549, 265] on div ".st0 { fill: #FFFFFF; } 0" at bounding box center [423, 376] width 846 height 633
click at [226, 345] on div at bounding box center [221, 345] width 35 height 35
click at [259, 355] on div at bounding box center [253, 351] width 35 height 35
drag, startPoint x: 321, startPoint y: 110, endPoint x: 404, endPoint y: 262, distance: 173.4
click at [323, 114] on img at bounding box center [321, 104] width 19 height 20
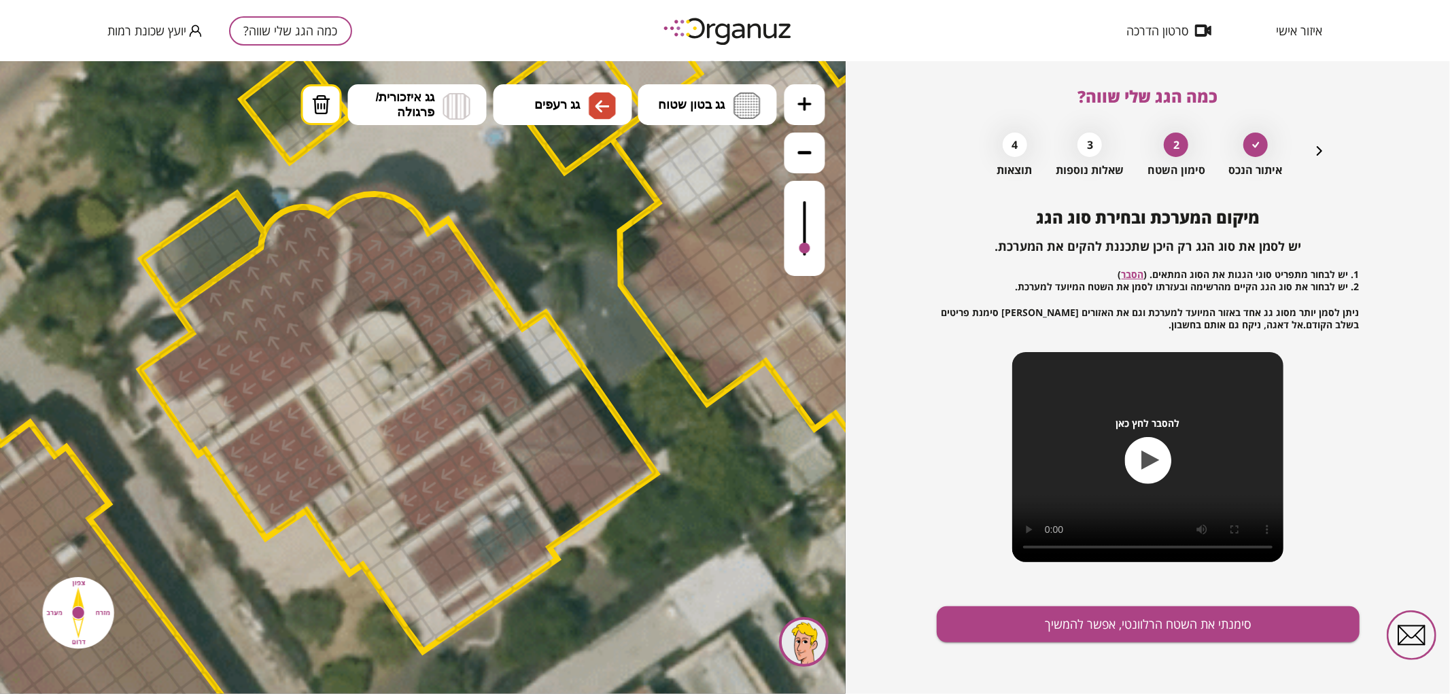
drag, startPoint x: 476, startPoint y: 309, endPoint x: 470, endPoint y: 326, distance: 18.1
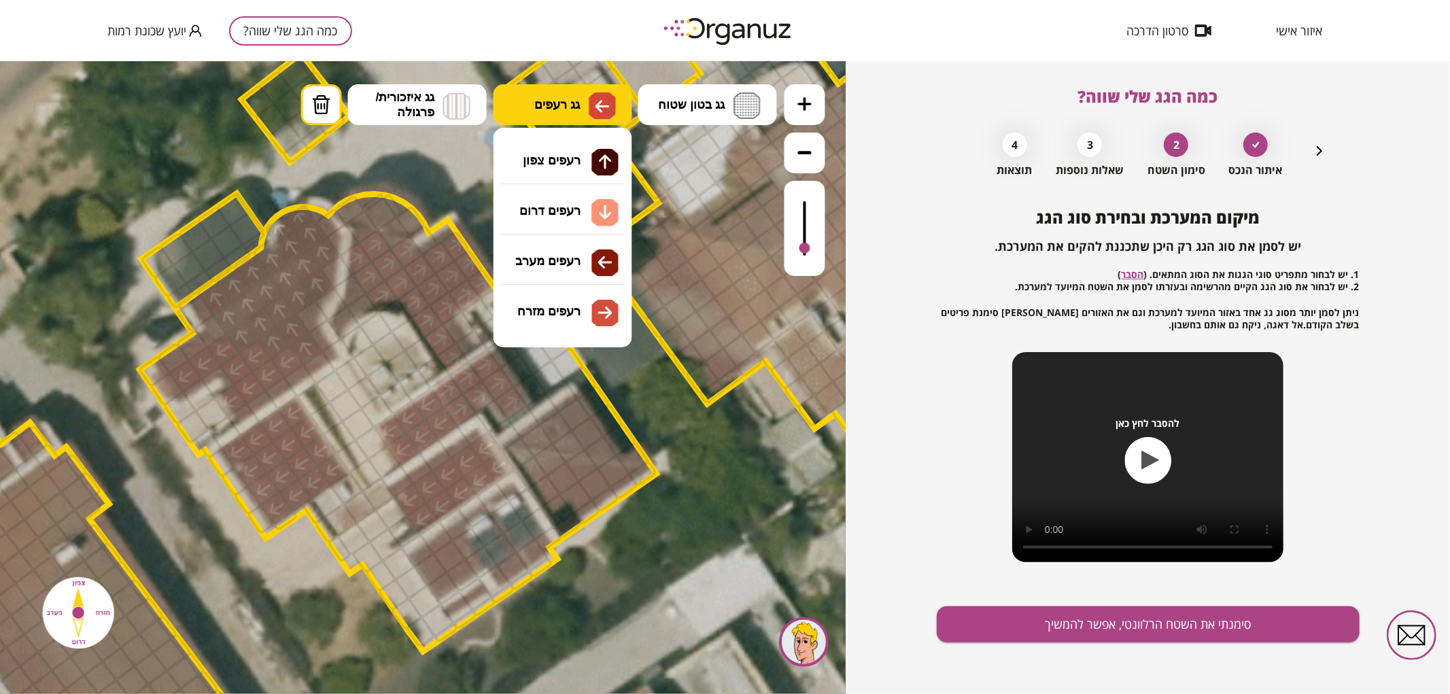
click at [593, 113] on img at bounding box center [602, 105] width 27 height 27
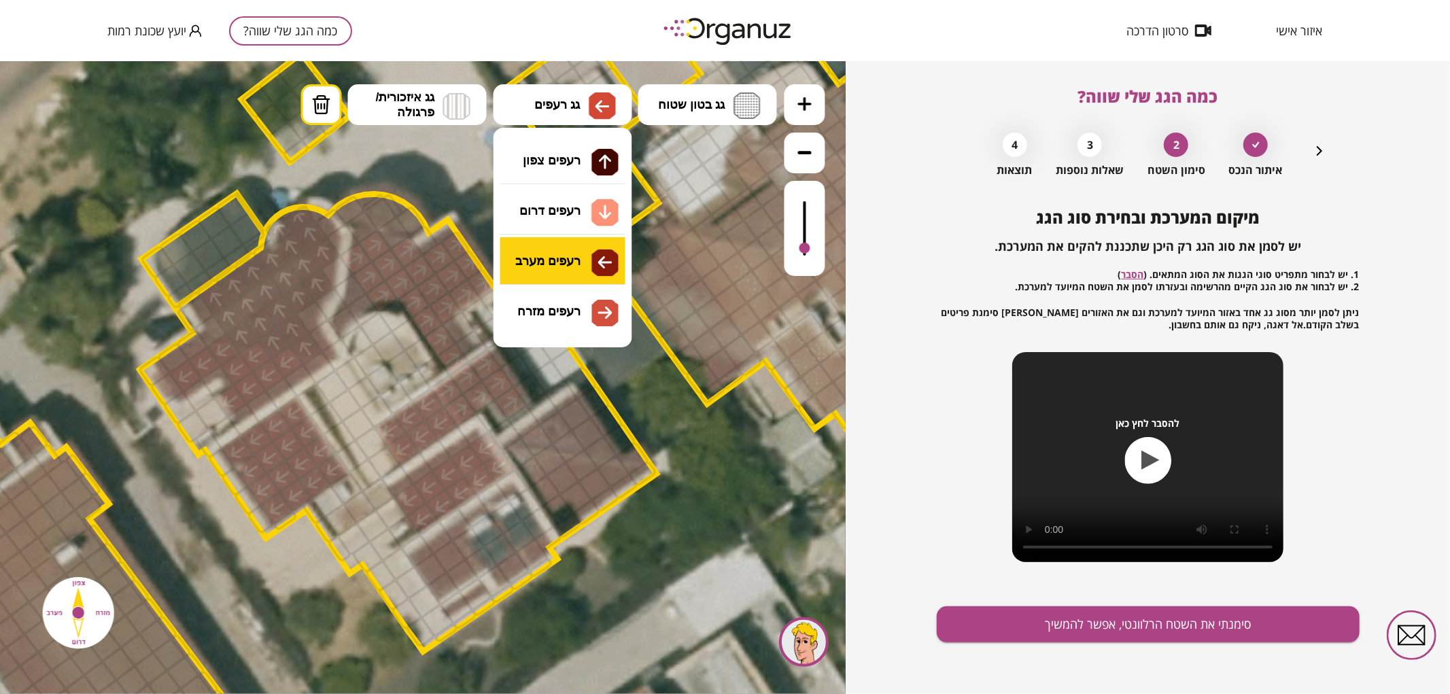
click at [555, 264] on div ".st0 { fill: #FFFFFF; } 0" at bounding box center [423, 376] width 846 height 633
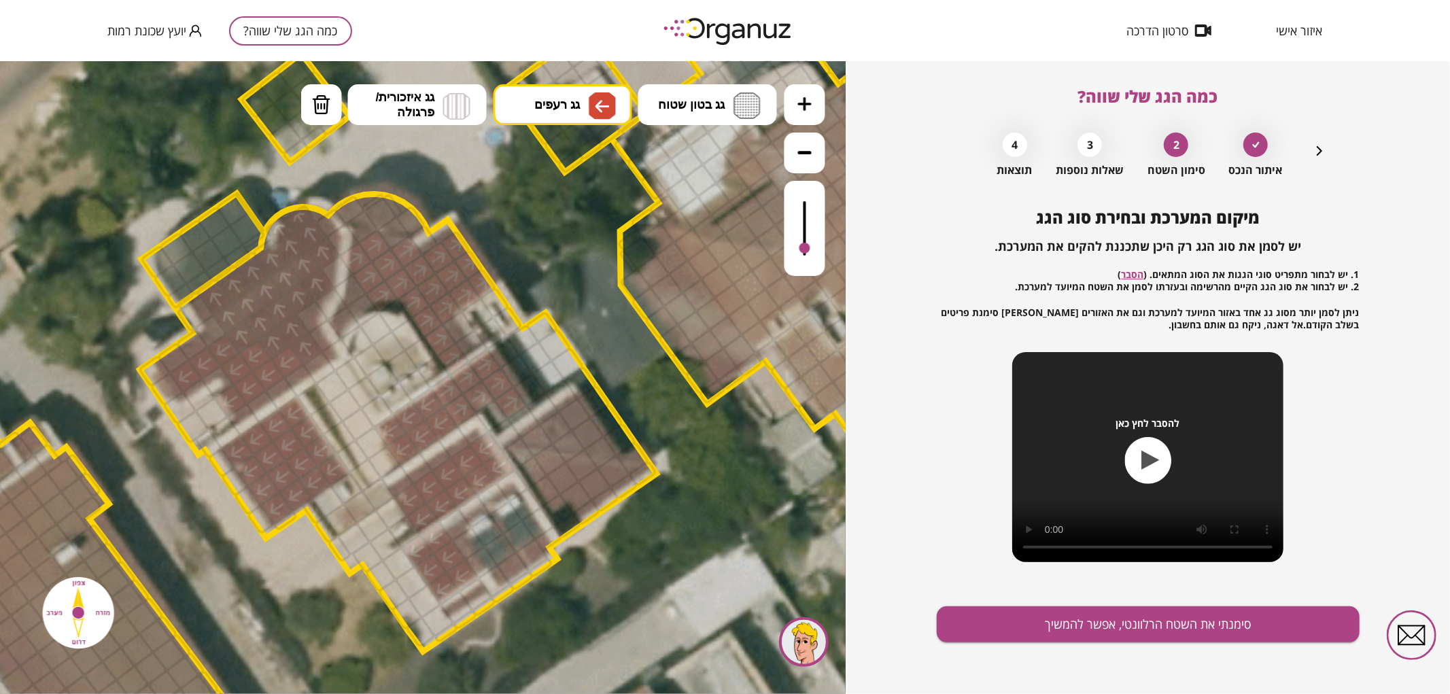
drag, startPoint x: 419, startPoint y: 557, endPoint x: 438, endPoint y: 544, distance: 22.6
click at [531, 108] on button "גג רעפים" at bounding box center [562, 104] width 139 height 41
click at [542, 218] on div ".st0 { fill: #FFFFFF; } 0" at bounding box center [423, 376] width 846 height 633
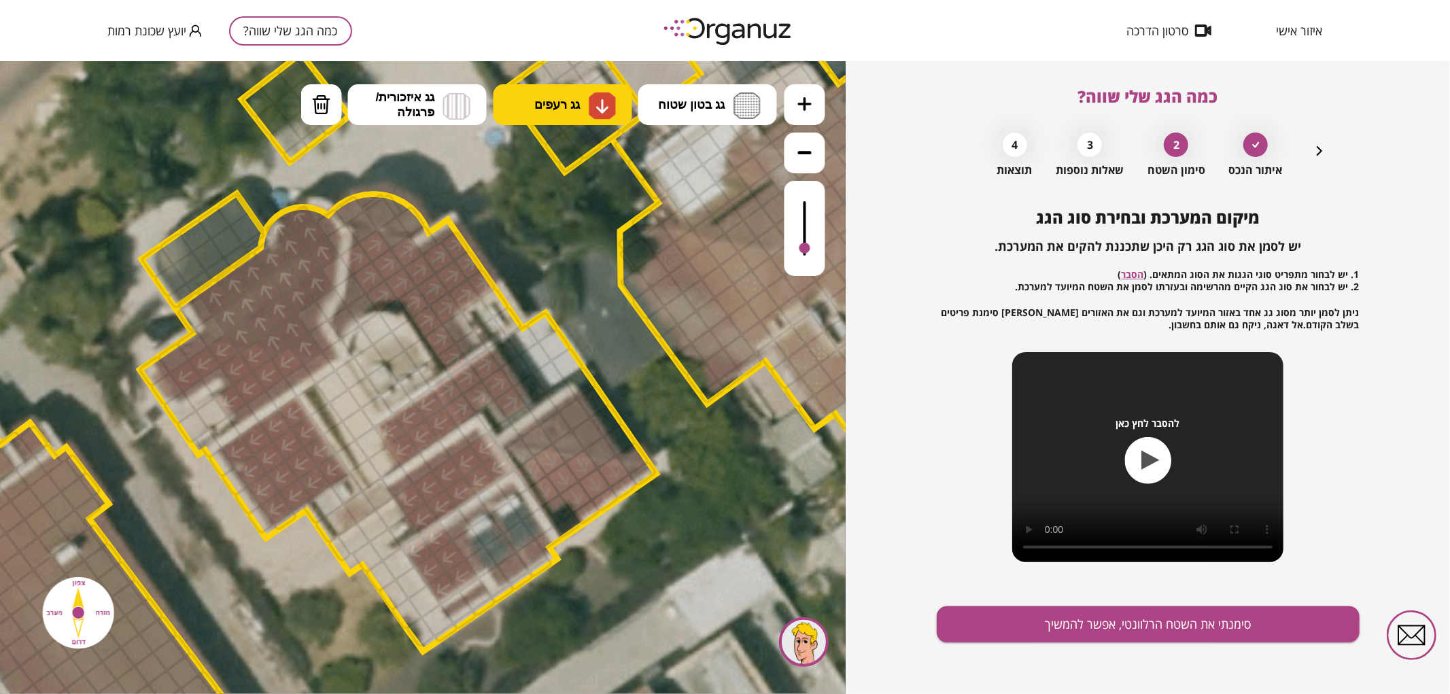
click at [574, 107] on span "גג רעפים" at bounding box center [557, 104] width 46 height 15
click at [568, 154] on div ".st0 { fill: #FFFFFF; } 0" at bounding box center [423, 376] width 846 height 633
drag, startPoint x: 535, startPoint y: 437, endPoint x: 601, endPoint y: 439, distance: 66.0
click at [568, 440] on div at bounding box center [568, 445] width 35 height 35
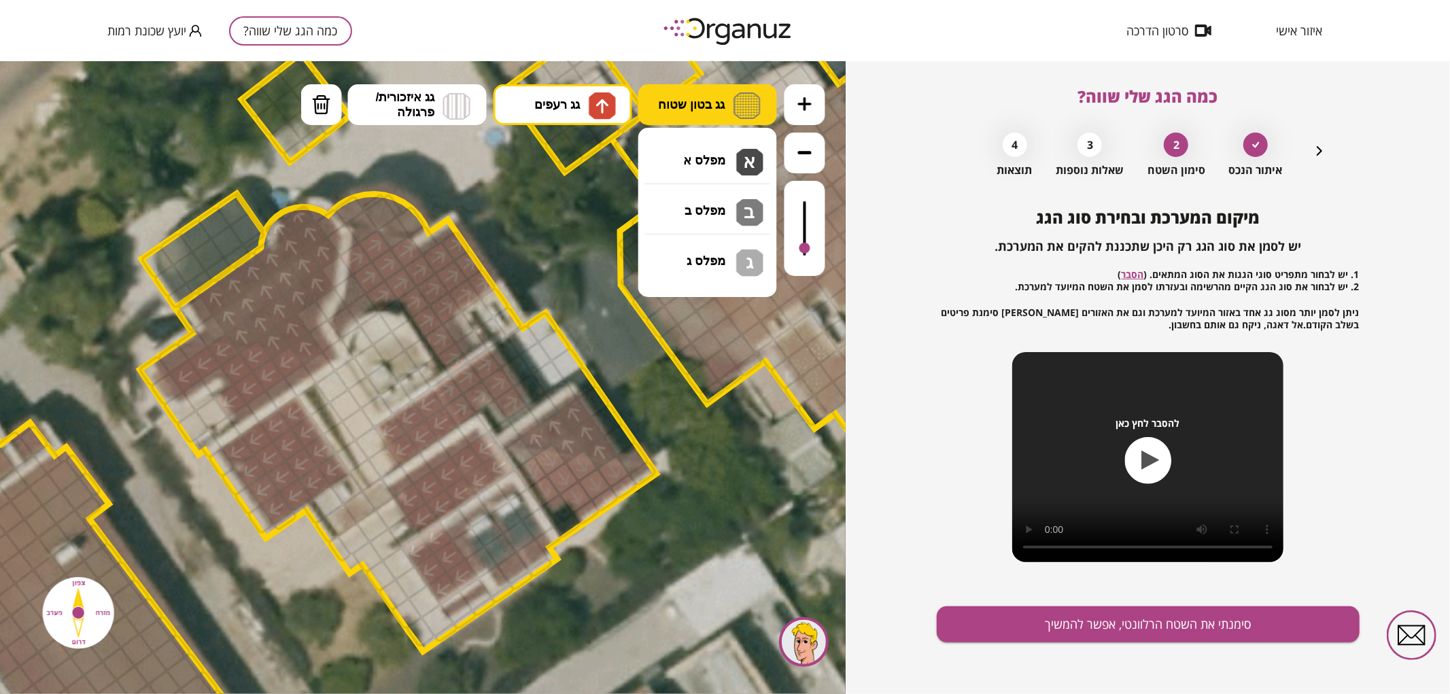
click at [702, 105] on span "גג בטון שטוח" at bounding box center [692, 104] width 67 height 15
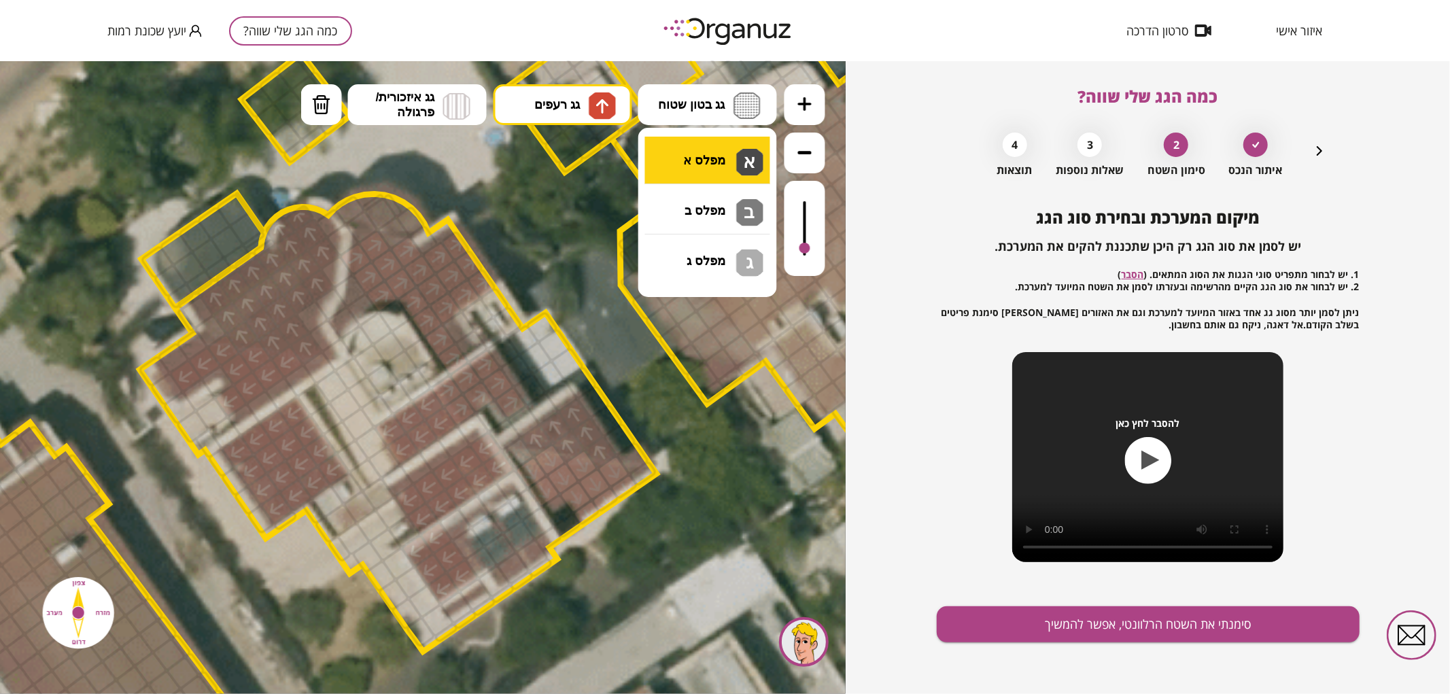
click at [729, 152] on div ".st0 { fill: #FFFFFF; } 0" at bounding box center [423, 376] width 846 height 633
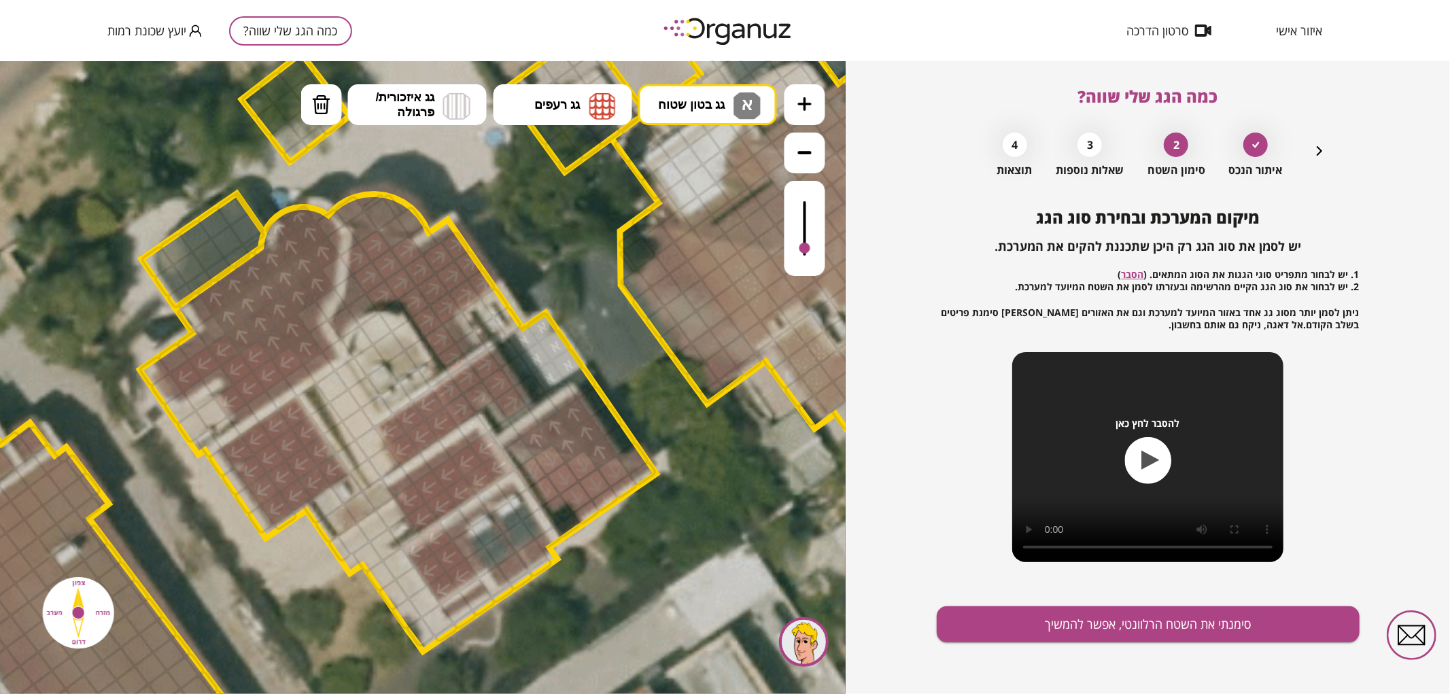
drag, startPoint x: 517, startPoint y: 343, endPoint x: 546, endPoint y: 327, distance: 33.1
drag, startPoint x: 379, startPoint y: 466, endPoint x: 362, endPoint y: 431, distance: 38.9
drag, startPoint x: 391, startPoint y: 515, endPoint x: 379, endPoint y: 560, distance: 47.0
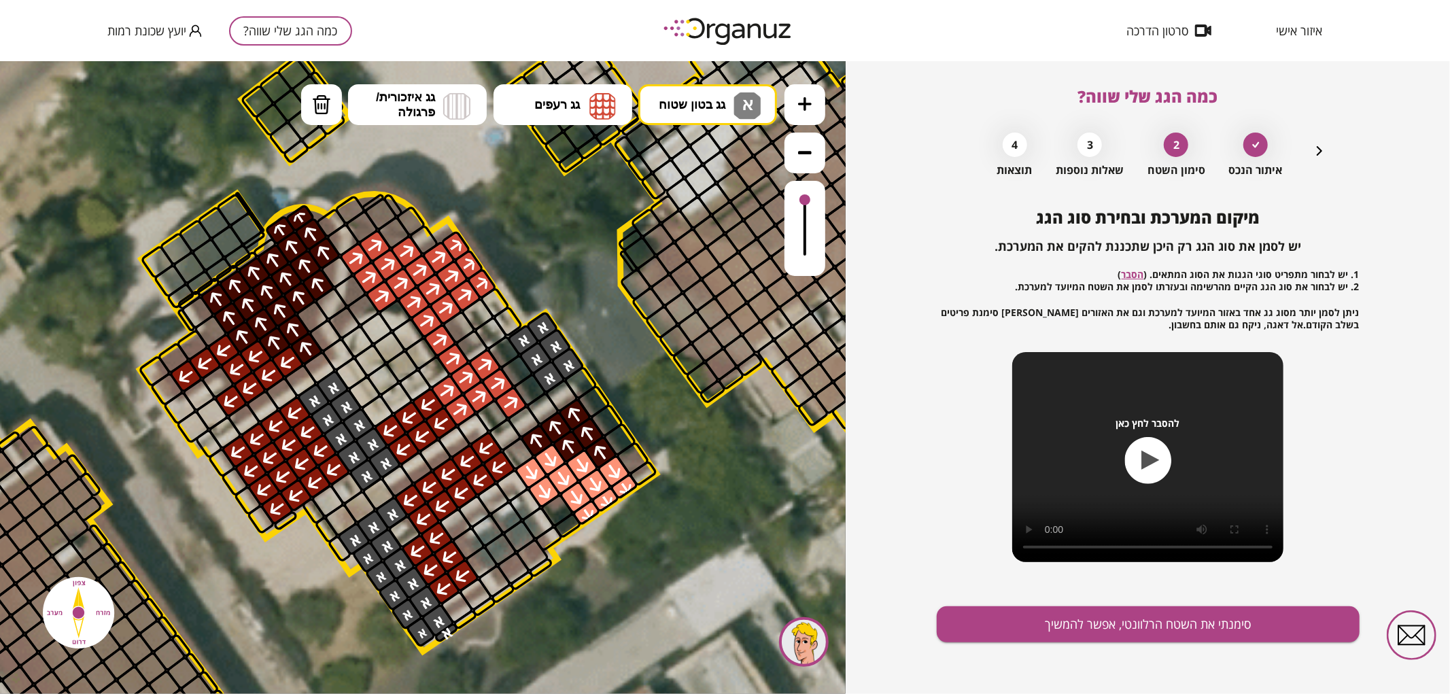
drag, startPoint x: 811, startPoint y: 239, endPoint x: 820, endPoint y: 177, distance: 63.3
click at [820, 177] on div at bounding box center [804, 180] width 41 height 192
click at [1011, 649] on div "מיקום המערכת ובחירת סוג הגג יש לסמן את סוג הגג רק היכן שתכננת להקים את המערכת. …" at bounding box center [1148, 451] width 423 height 486
click at [1003, 629] on button "סימנתי את השטח הרלוונטי, אפשר להמשיך" at bounding box center [1148, 624] width 423 height 36
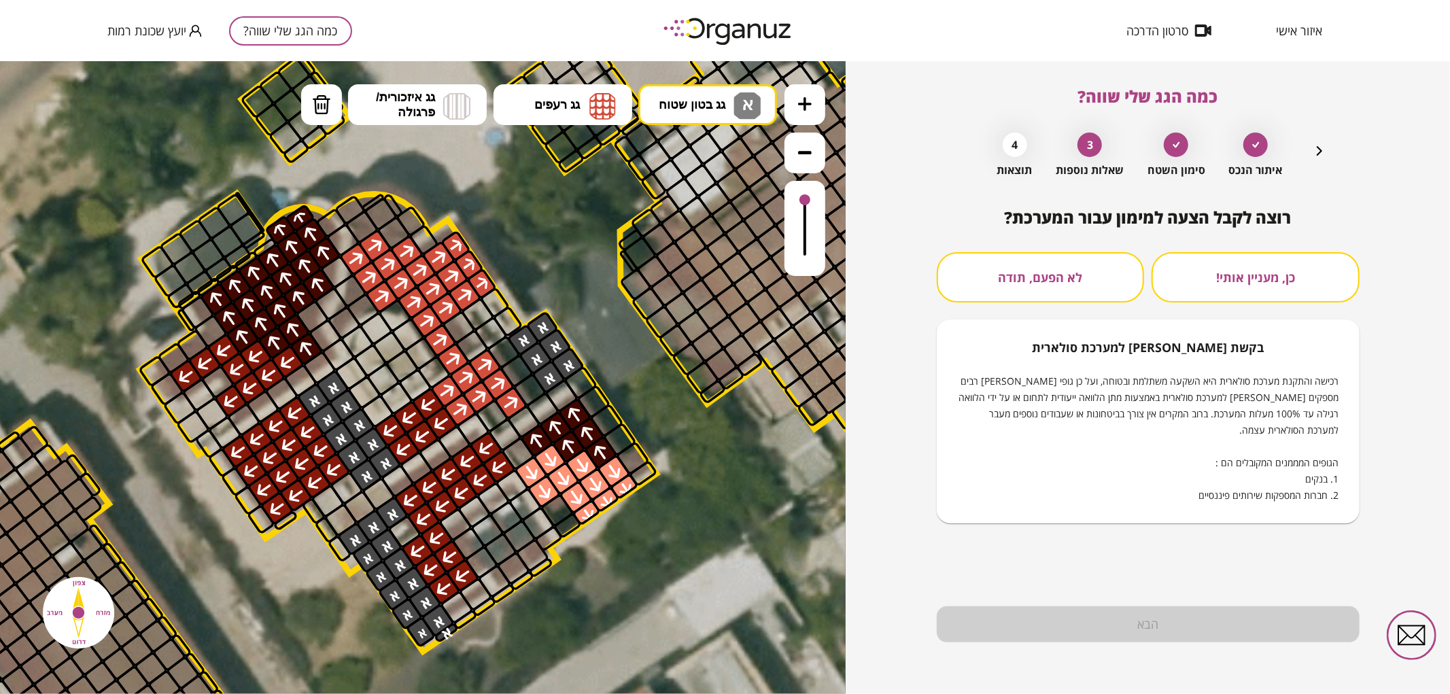
click at [1054, 255] on button "לא הפעם, תודה" at bounding box center [1041, 277] width 208 height 50
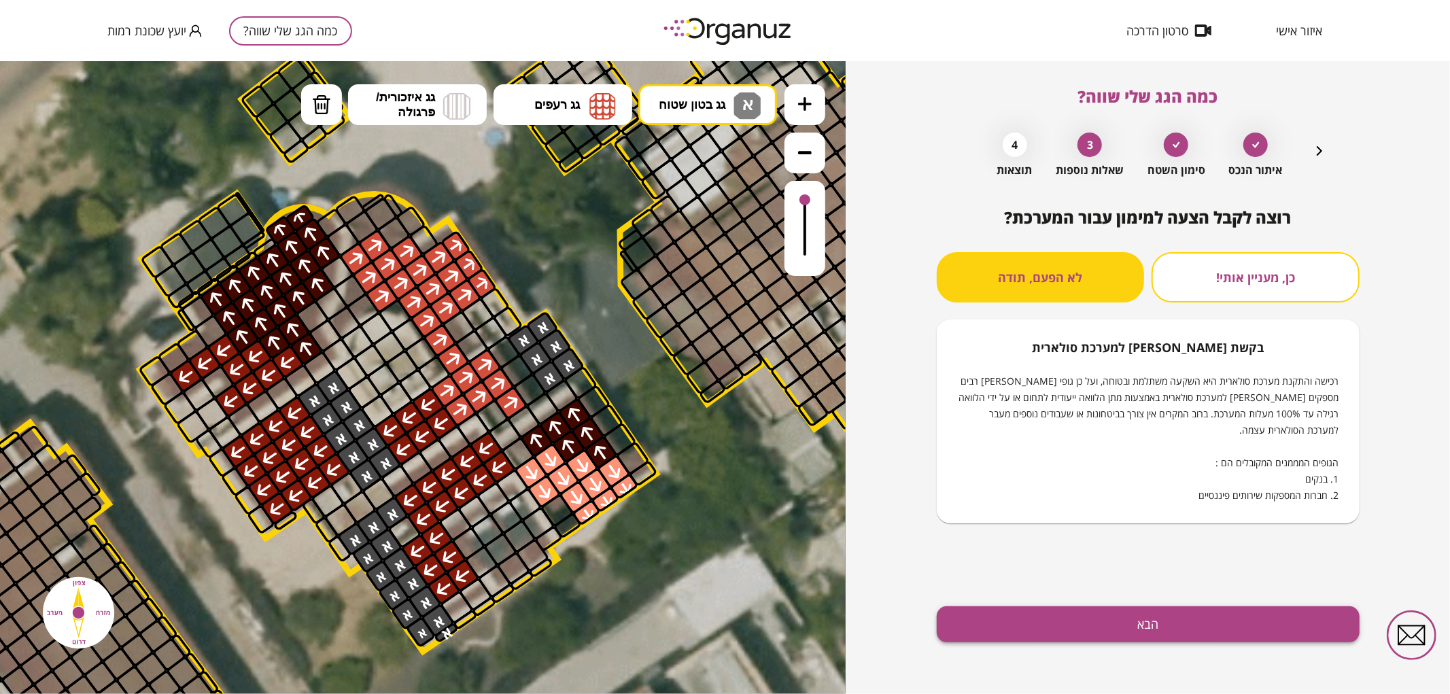
click at [1043, 621] on button "הבא" at bounding box center [1148, 624] width 423 height 36
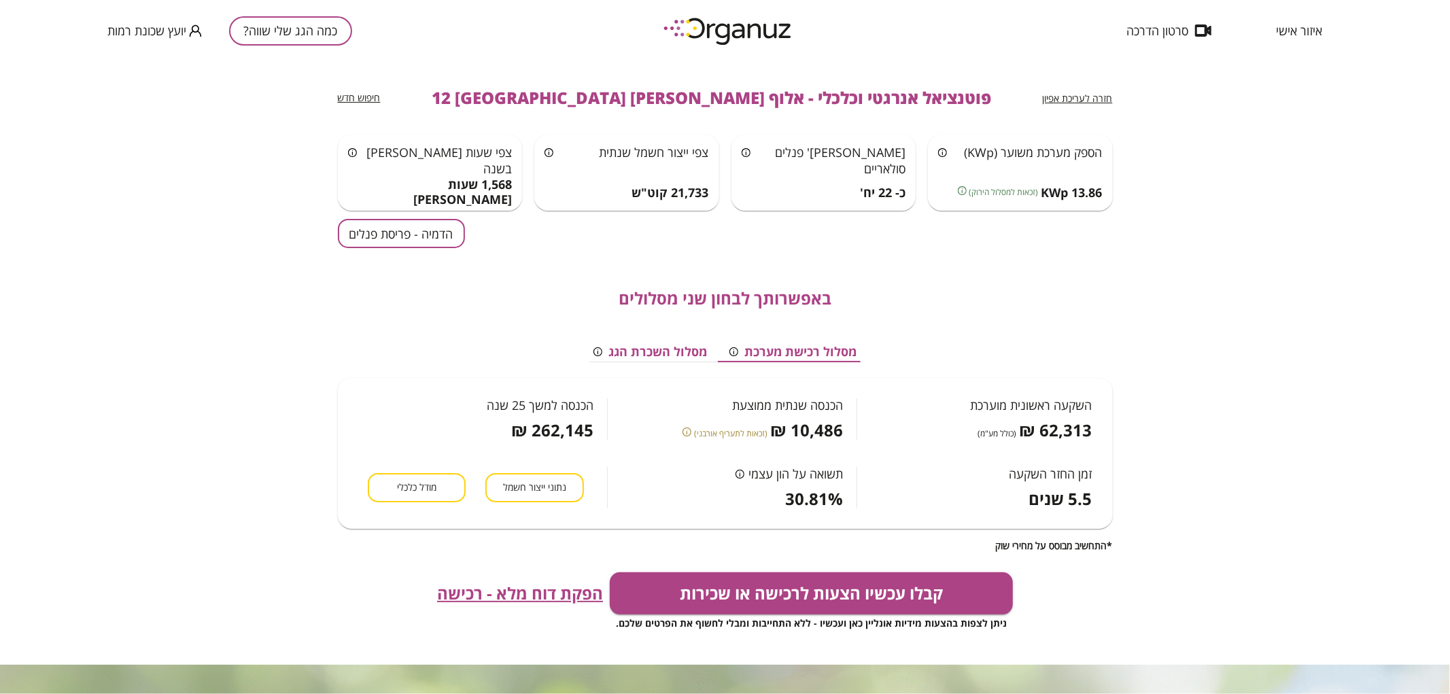
click at [432, 238] on button "הדמיה - פריסת פנלים" at bounding box center [401, 233] width 127 height 29
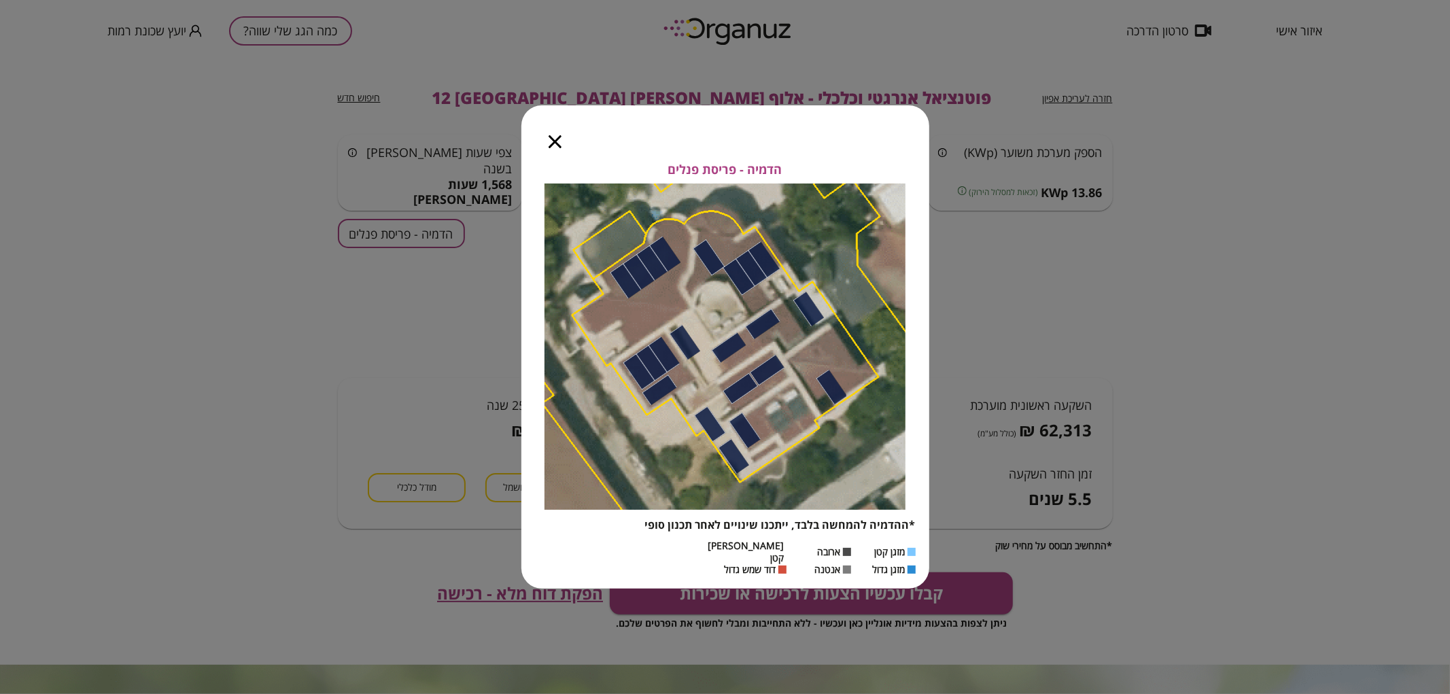
click at [561, 141] on icon "button" at bounding box center [555, 141] width 13 height 13
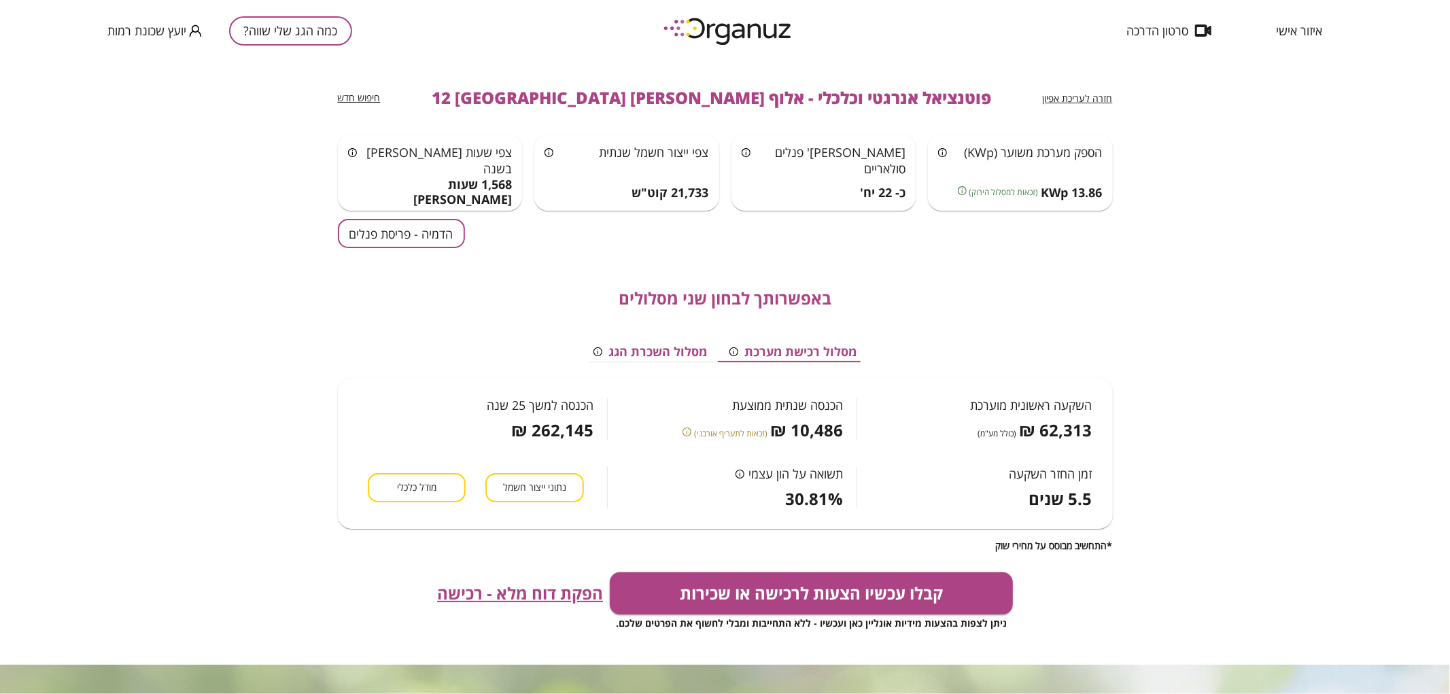
click at [274, 26] on button "כמה הגג שלי שווה?" at bounding box center [290, 30] width 123 height 29
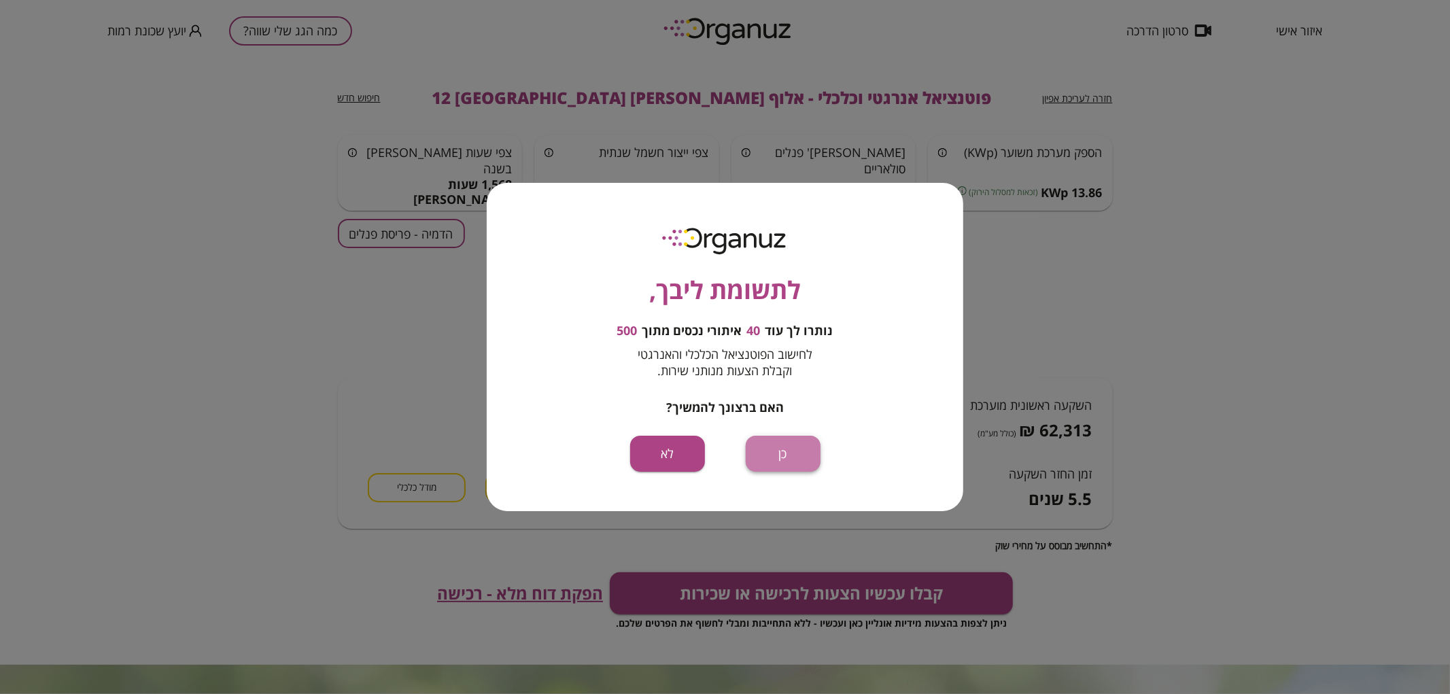
click at [784, 450] on button "כן" at bounding box center [783, 454] width 75 height 36
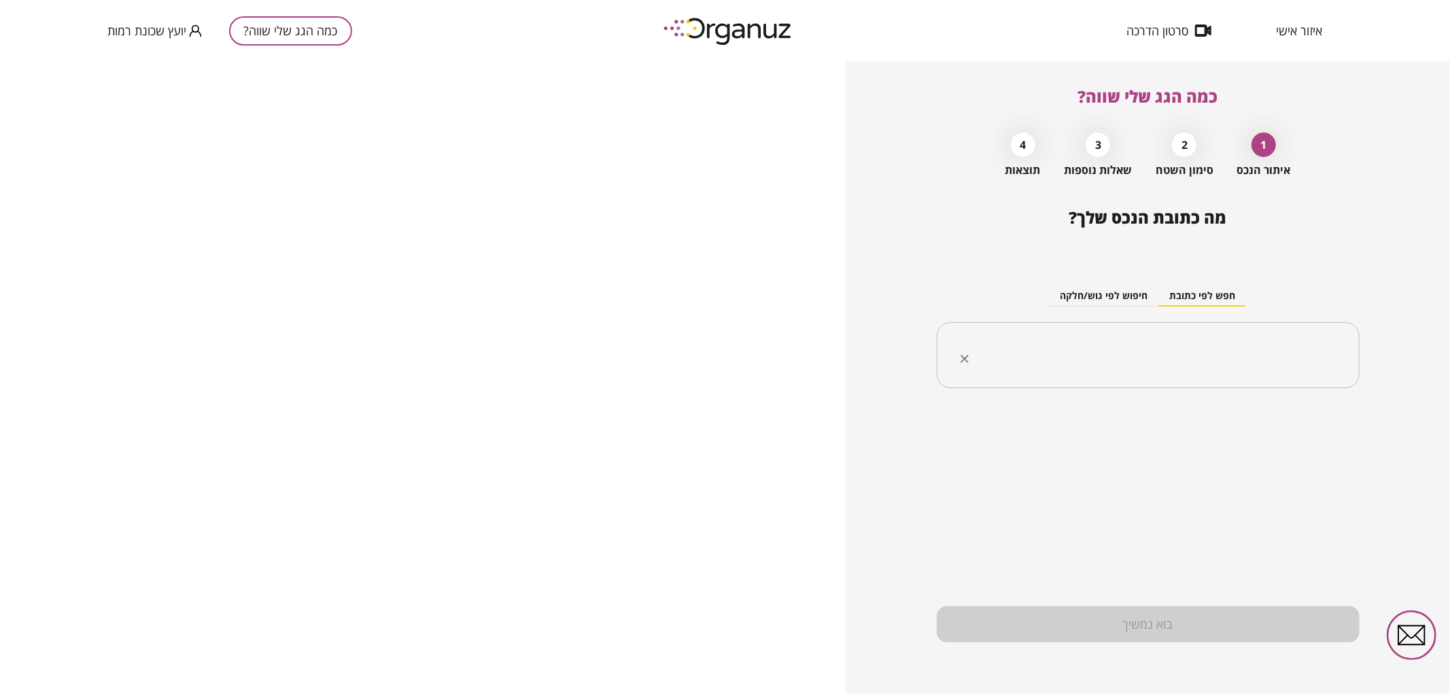
click at [1072, 344] on input "text" at bounding box center [1153, 356] width 380 height 34
click at [1251, 453] on li "אלוף [PERSON_NAME] 12 [GEOGRAPHIC_DATA]" at bounding box center [1147, 448] width 387 height 24
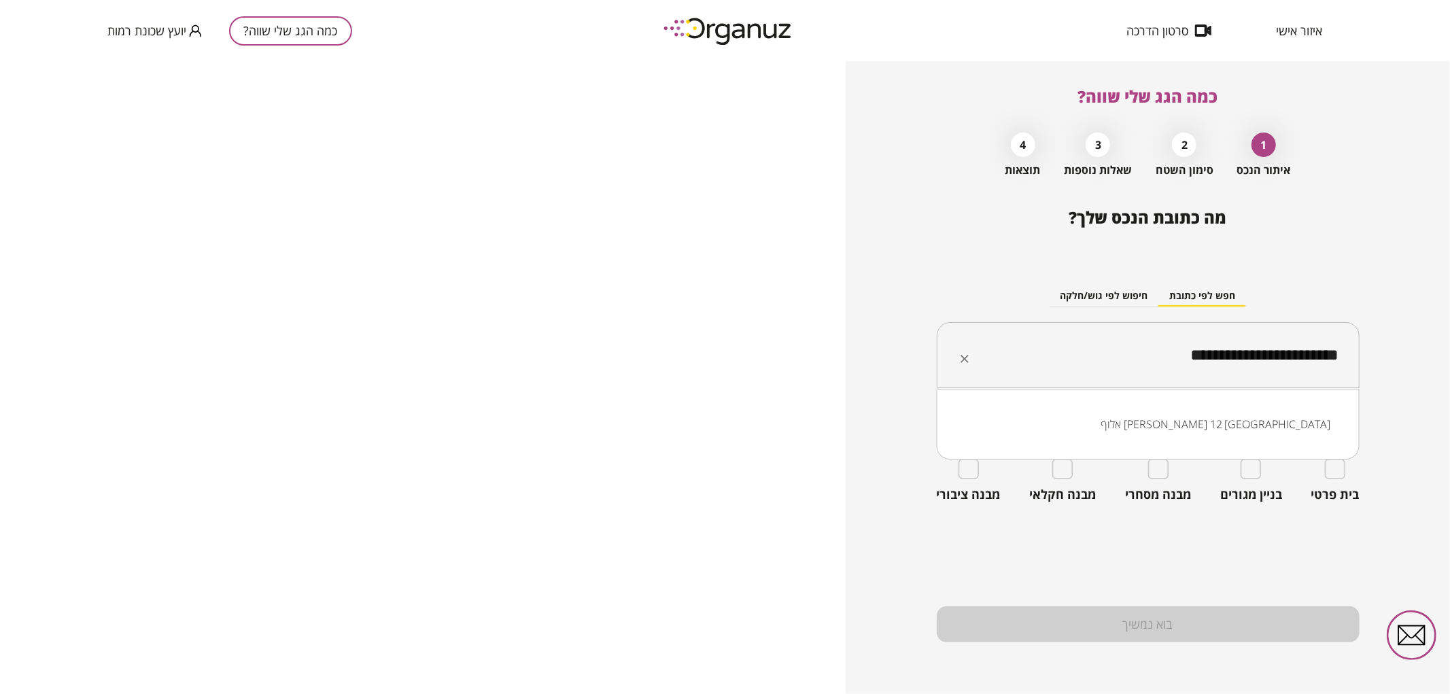
drag, startPoint x: 1128, startPoint y: 350, endPoint x: 1349, endPoint y: 368, distance: 221.6
click at [1349, 368] on div "**********" at bounding box center [1148, 355] width 423 height 67
type input "**********"
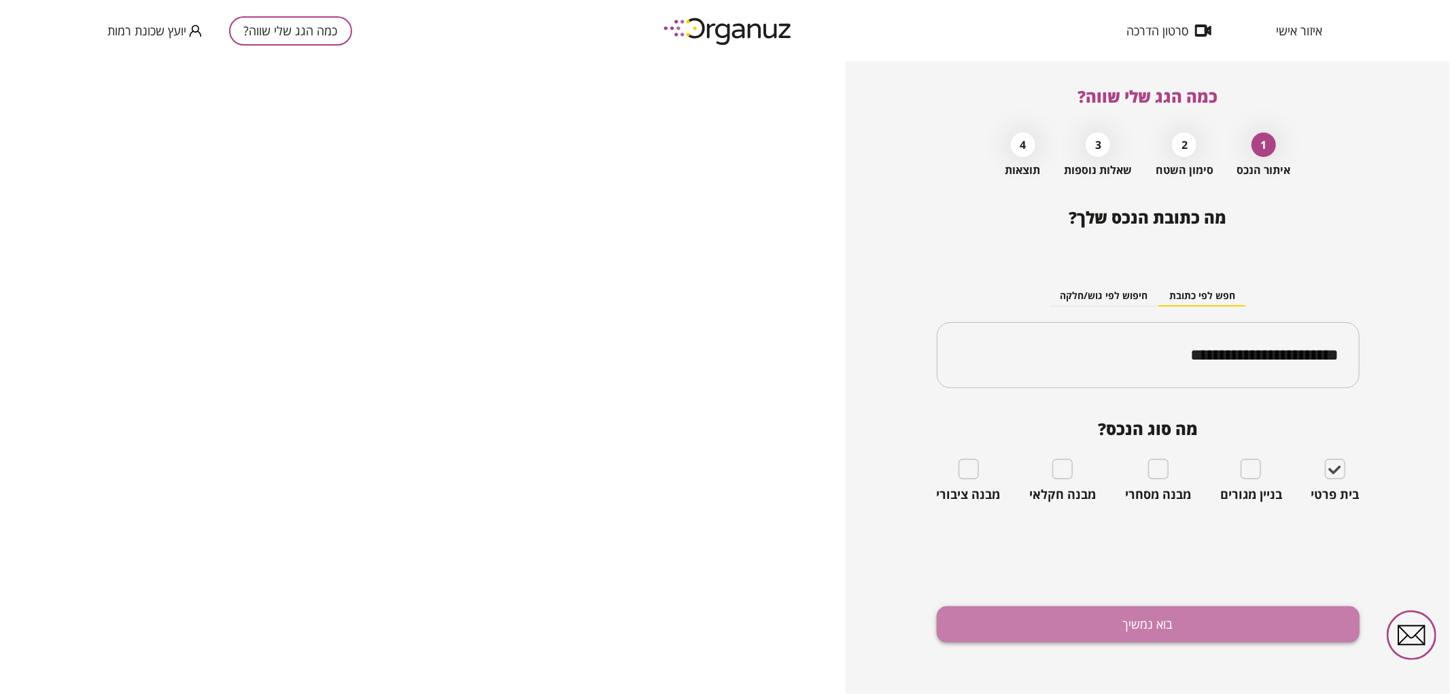
click at [1185, 623] on button "בוא נמשיך" at bounding box center [1148, 624] width 423 height 36
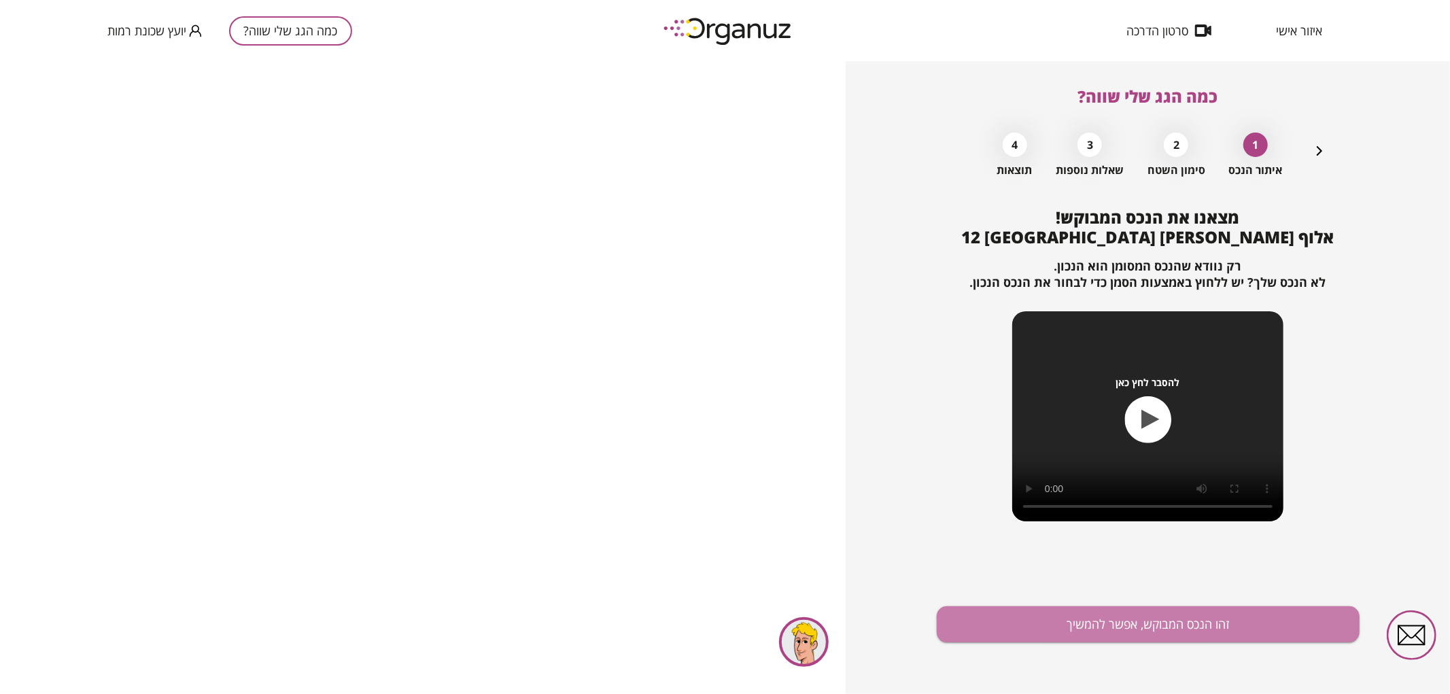
click at [1185, 623] on button "זהו הנכס המבוקש, אפשר להמשיך" at bounding box center [1148, 624] width 423 height 36
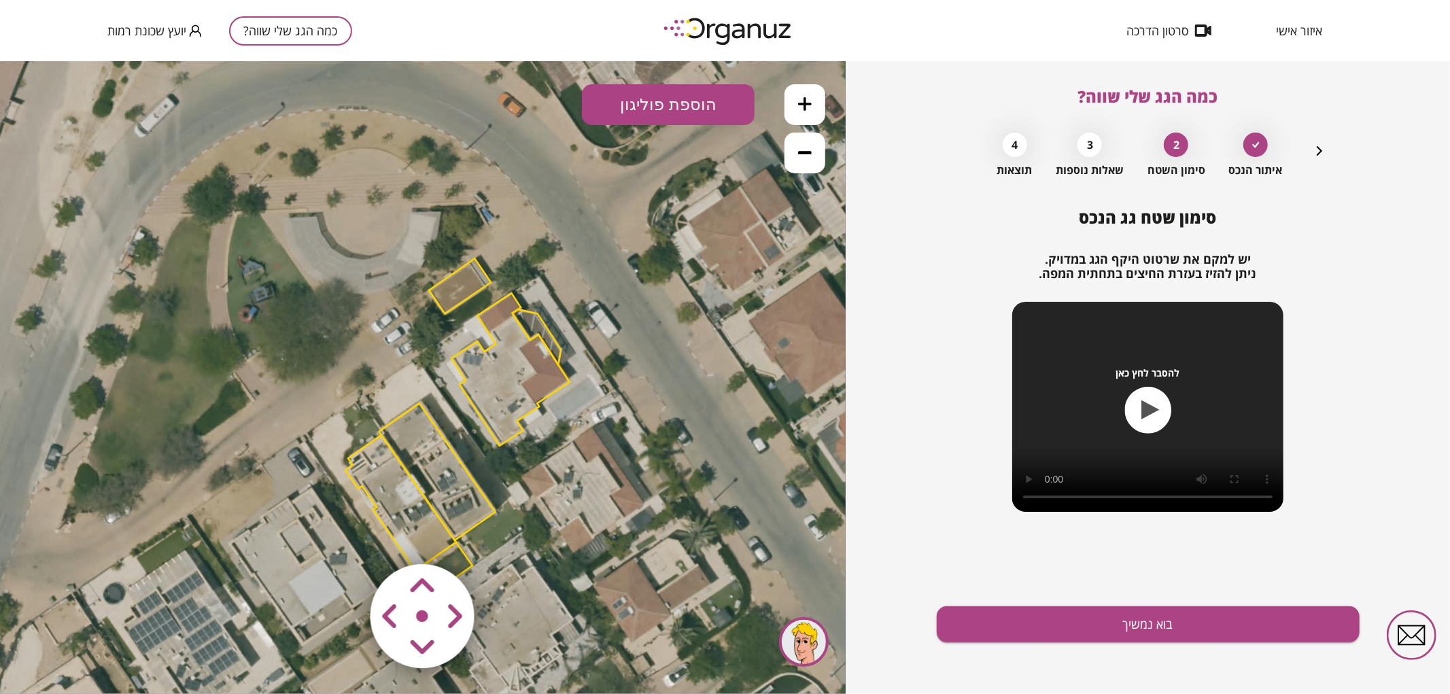
drag, startPoint x: 515, startPoint y: 376, endPoint x: 559, endPoint y: 419, distance: 62.0
click at [559, 419] on polygon at bounding box center [510, 368] width 118 height 152
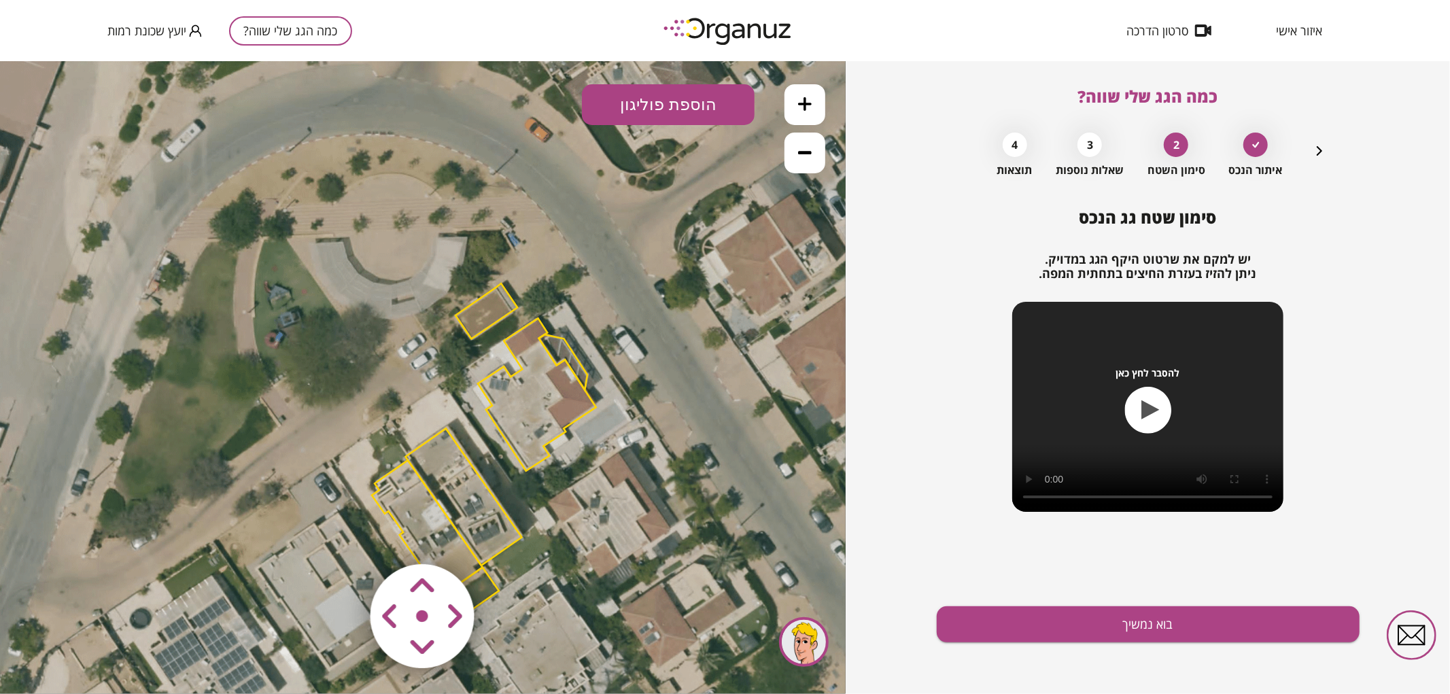
click at [802, 102] on icon at bounding box center [805, 104] width 14 height 14
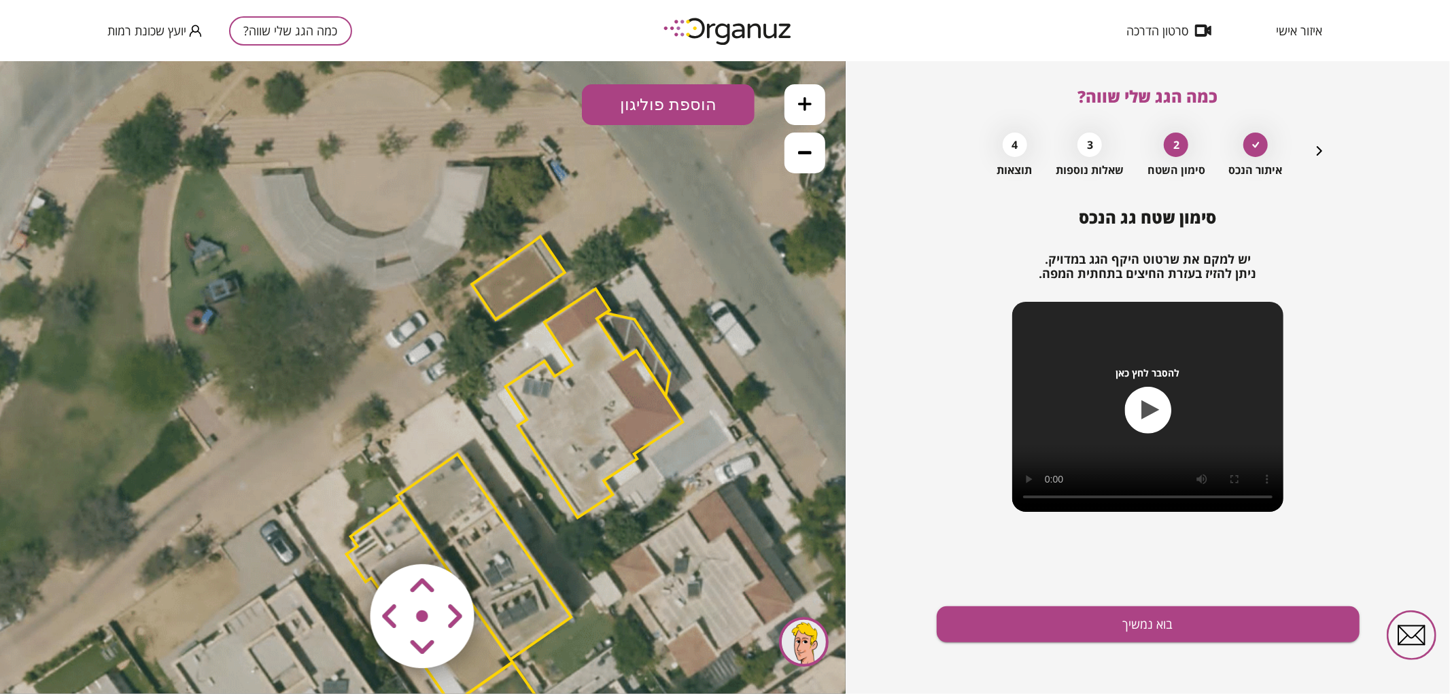
click at [802, 102] on icon at bounding box center [805, 104] width 14 height 14
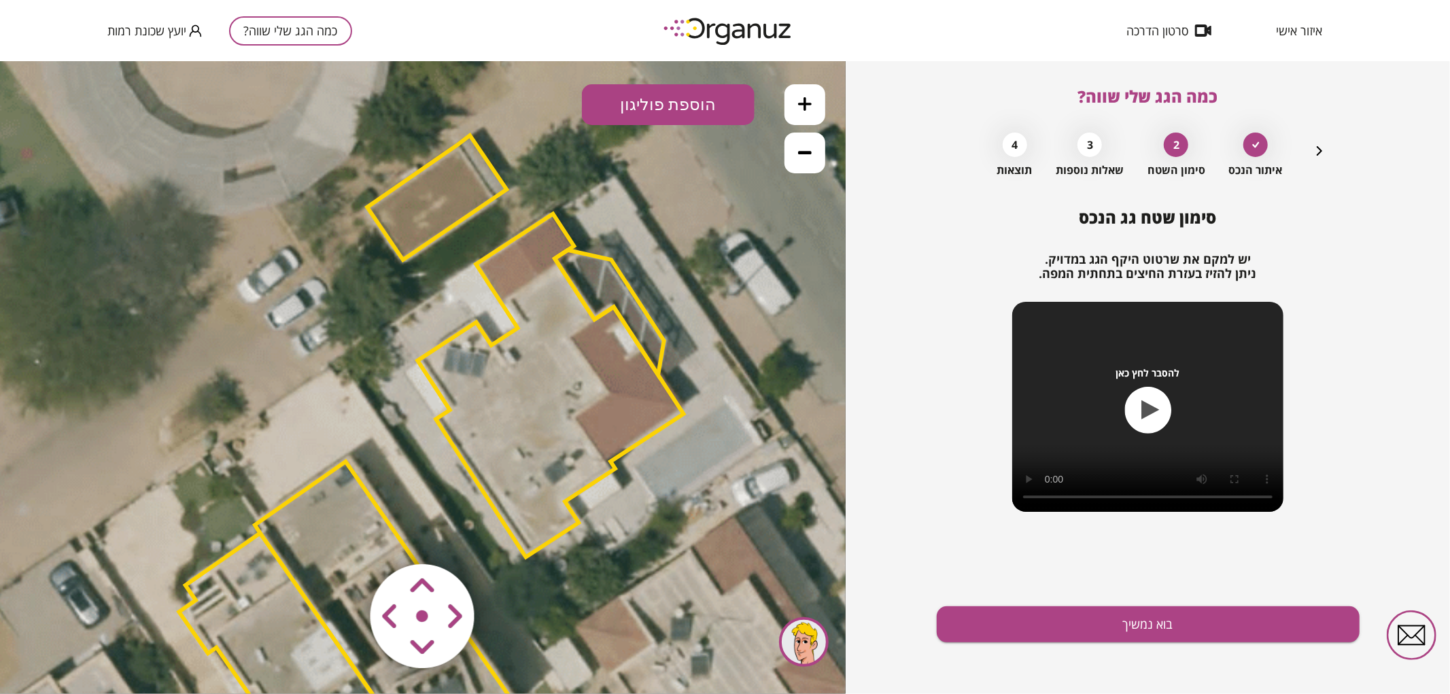
drag, startPoint x: 646, startPoint y: 295, endPoint x: 568, endPoint y: 283, distance: 78.3
click at [568, 283] on polygon at bounding box center [609, 311] width 109 height 125
click at [518, 385] on polygon at bounding box center [549, 384] width 266 height 343
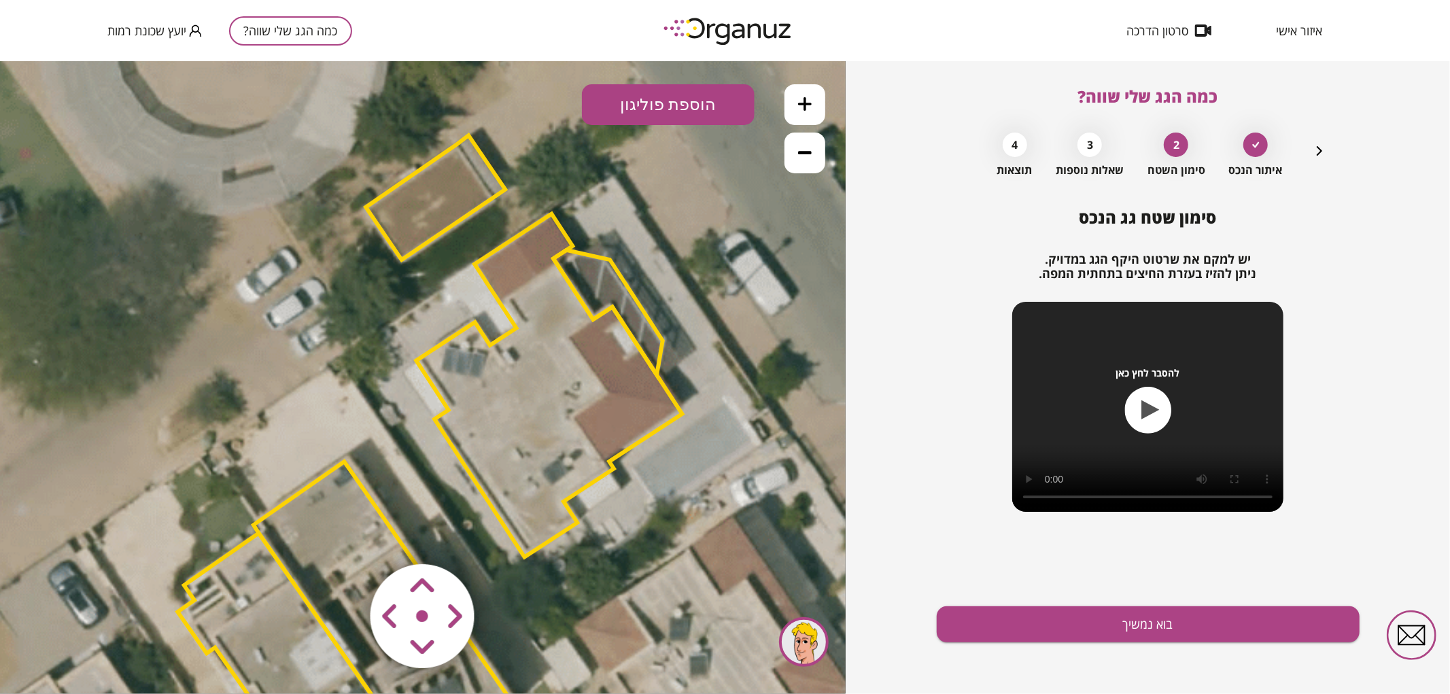
click at [716, 343] on icon at bounding box center [430, 527] width 2432 height 2432
click at [342, 535] on area at bounding box center [342, 535] width 0 height 0
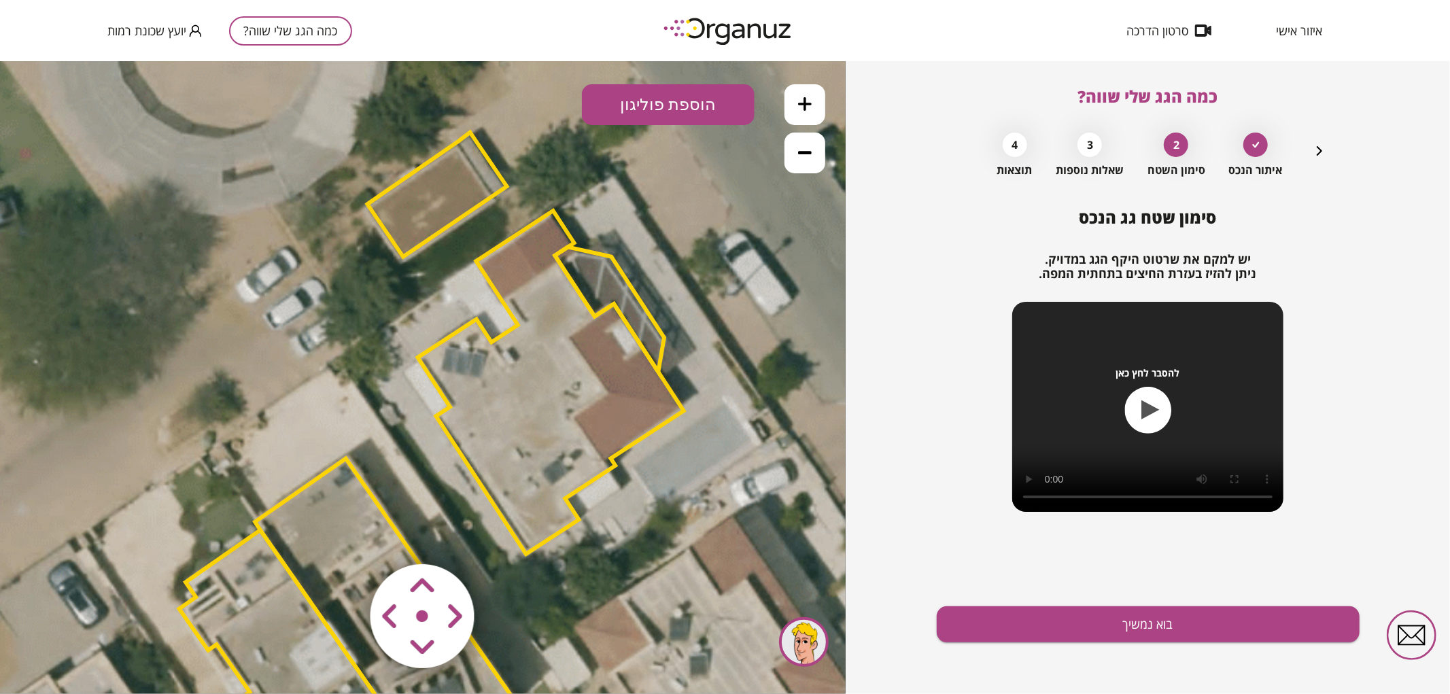
click at [342, 535] on area at bounding box center [342, 535] width 0 height 0
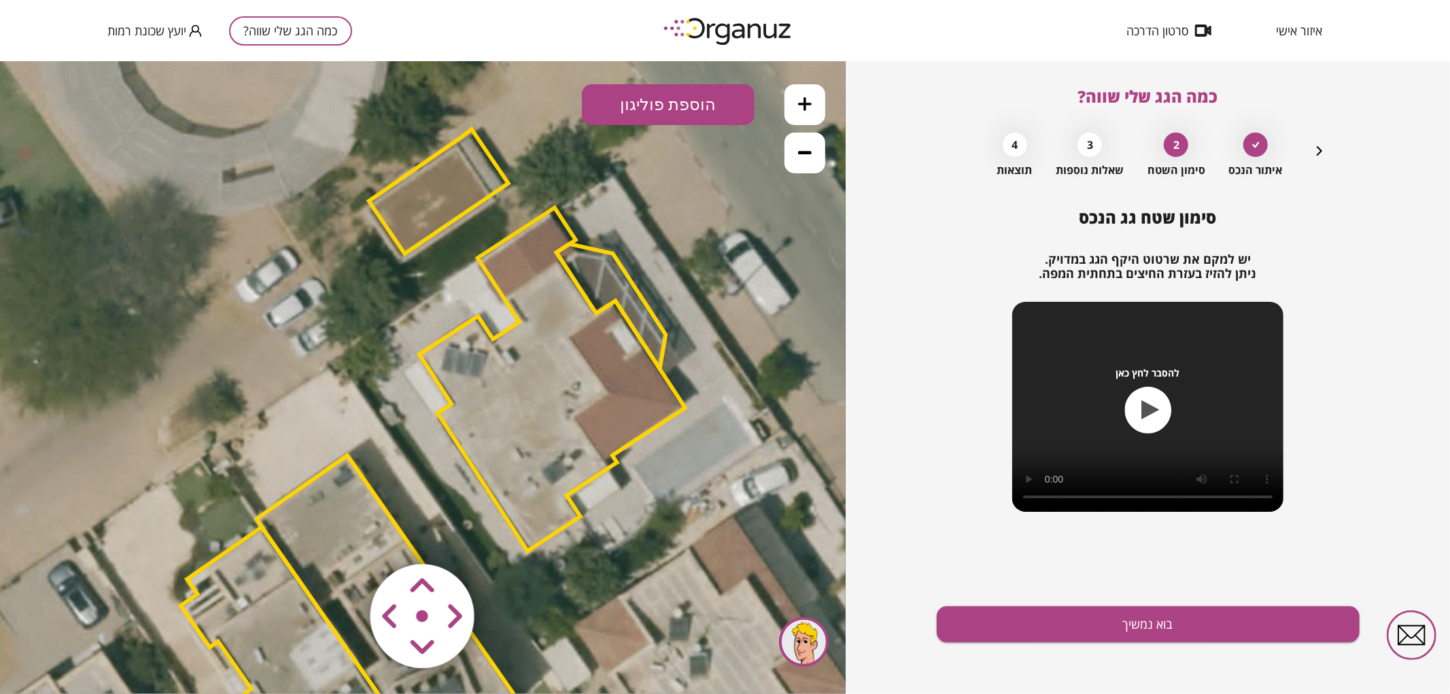
click at [342, 535] on area at bounding box center [342, 535] width 0 height 0
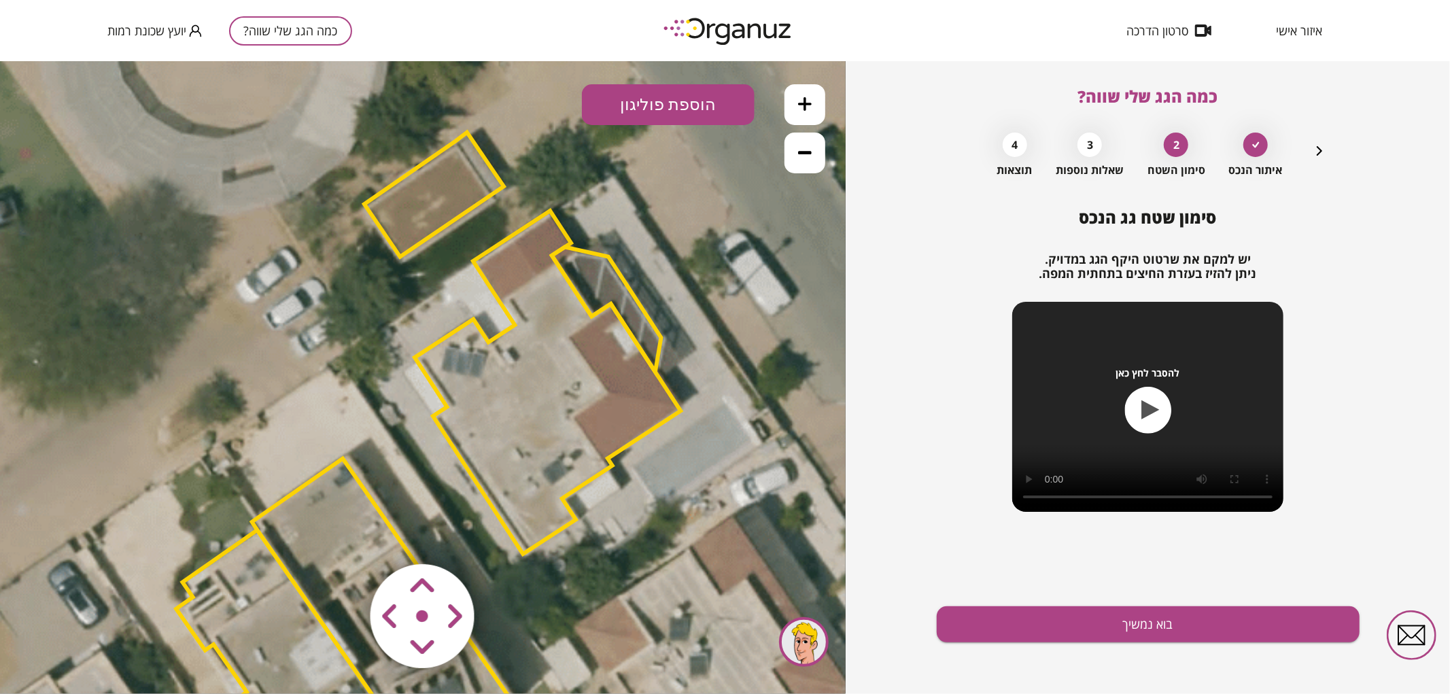
click at [342, 535] on area at bounding box center [342, 535] width 0 height 0
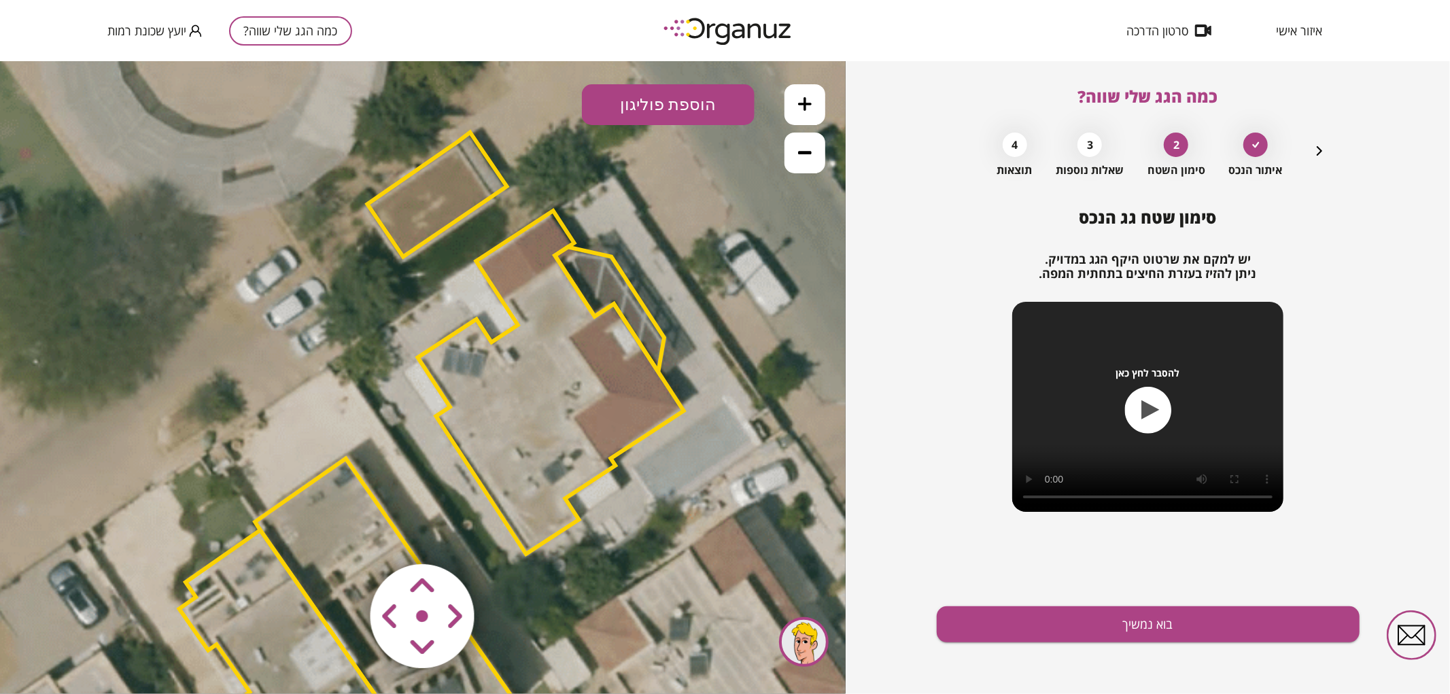
click at [342, 535] on area at bounding box center [342, 535] width 0 height 0
click at [977, 610] on button "בוא נמשיך" at bounding box center [1148, 624] width 423 height 36
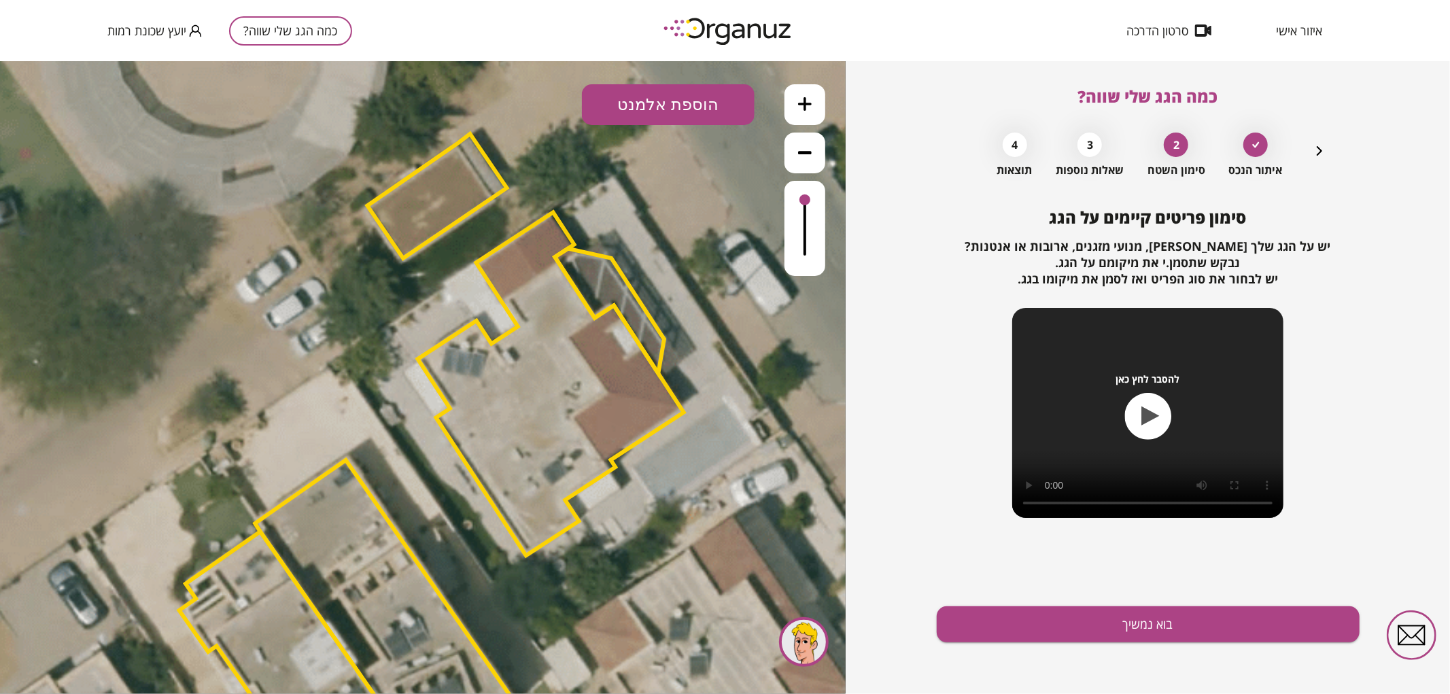
click at [678, 100] on button "הוספת אלמנט" at bounding box center [668, 104] width 173 height 41
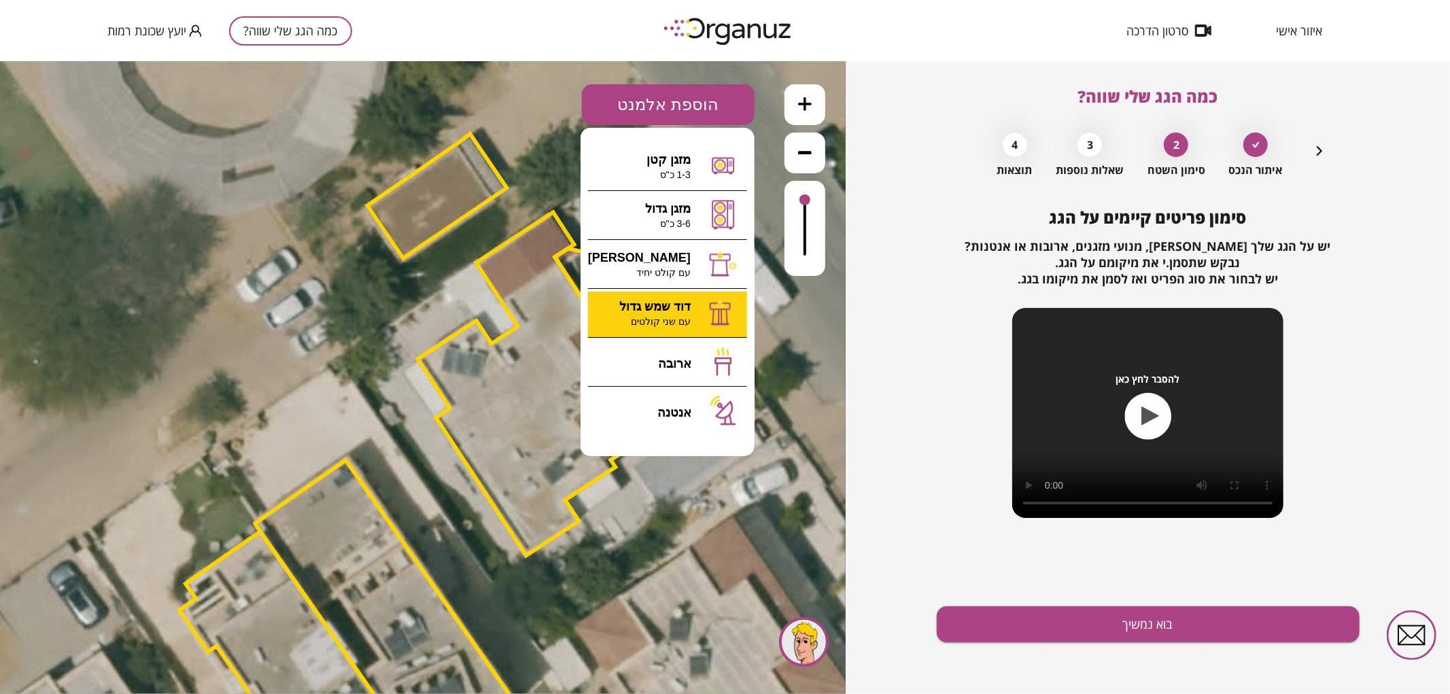
click at [678, 319] on div ".st0 { fill: #FFFFFF; } 0" at bounding box center [423, 376] width 846 height 633
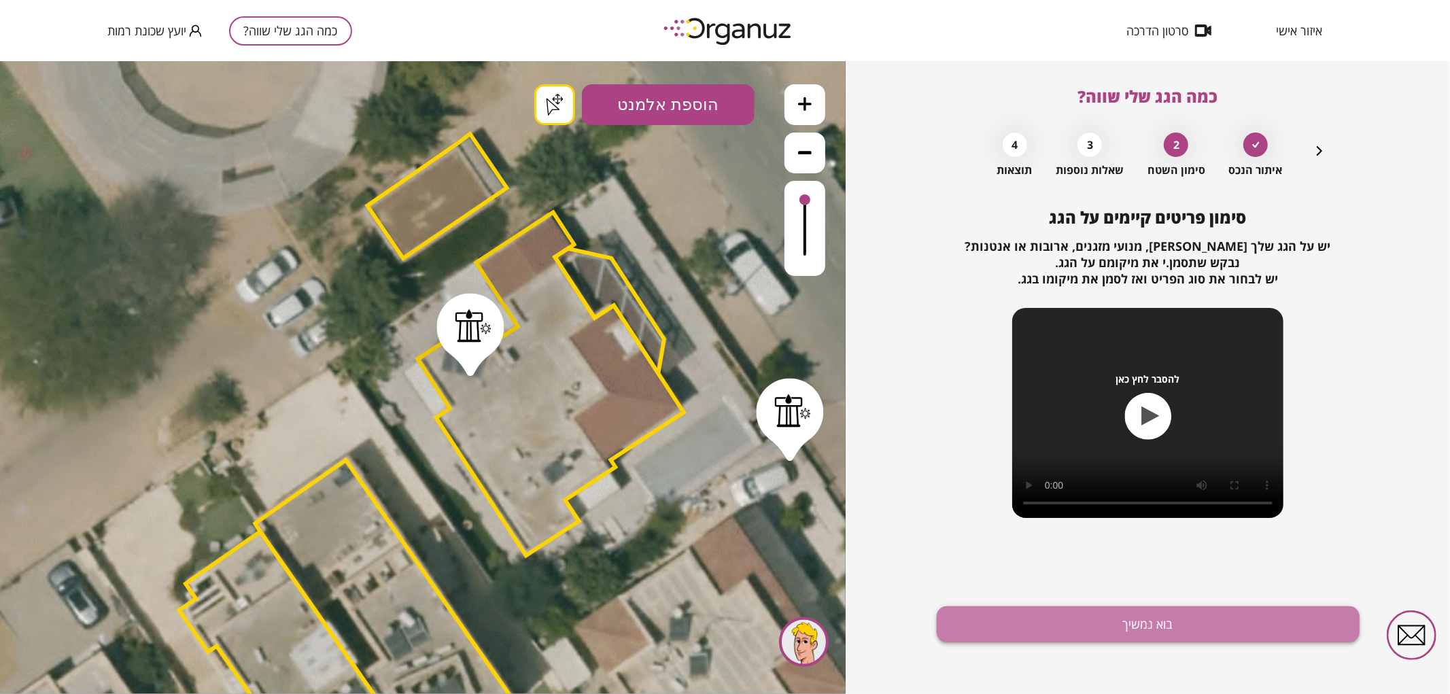
click at [1208, 623] on button "בוא נמשיך" at bounding box center [1148, 624] width 423 height 36
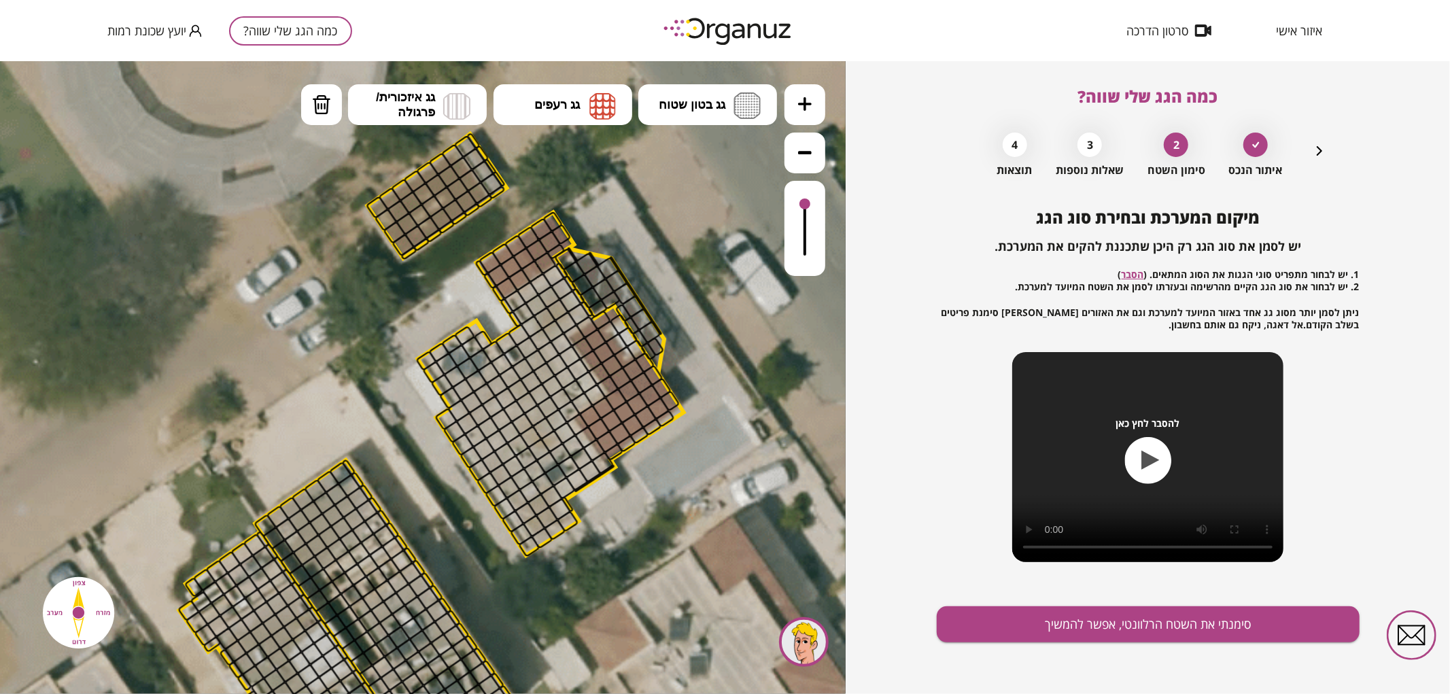
drag, startPoint x: 811, startPoint y: 215, endPoint x: 801, endPoint y: 180, distance: 36.1
click at [799, 183] on div at bounding box center [804, 227] width 41 height 95
click at [1321, 148] on icon "button" at bounding box center [1319, 151] width 16 height 16
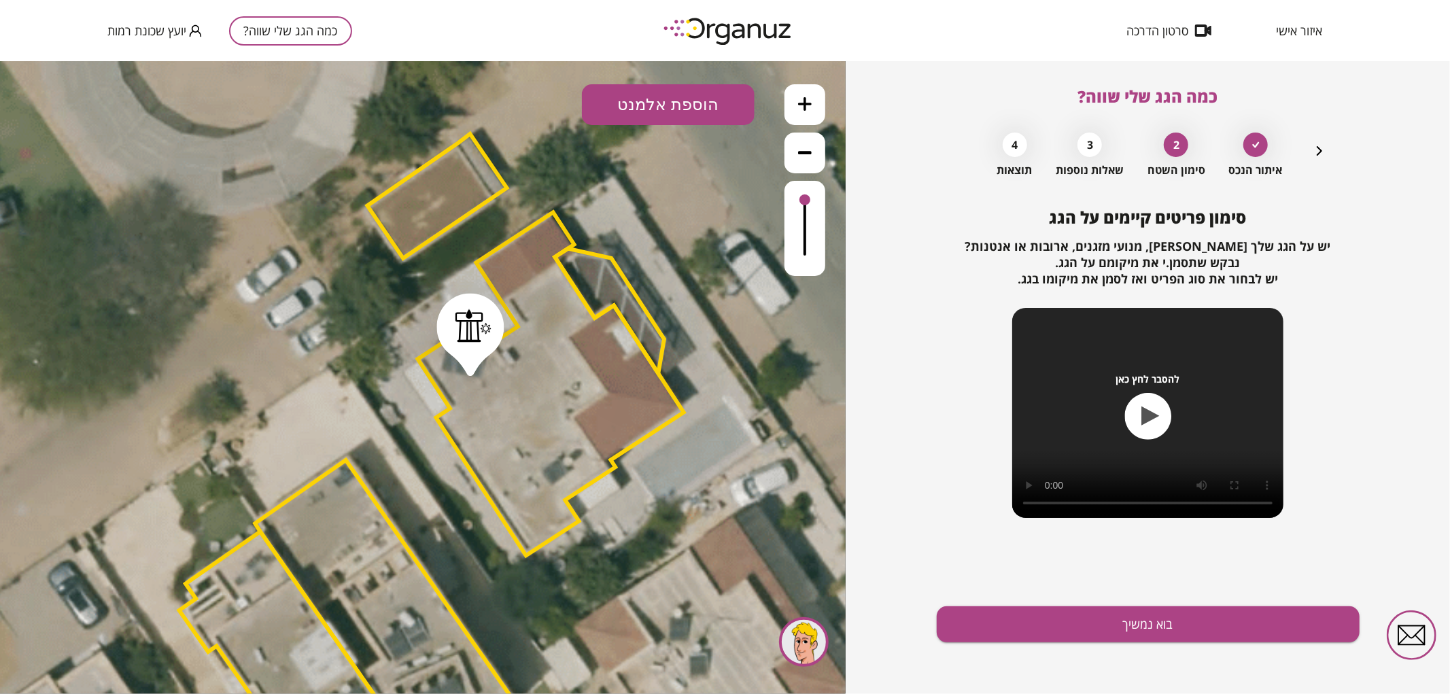
click at [734, 106] on button "הוספת אלמנט" at bounding box center [668, 104] width 173 height 41
click at [672, 268] on div ".st0 { fill: #FFFFFF; } .st0 { fill: #FFFFFF; }" at bounding box center [423, 376] width 846 height 633
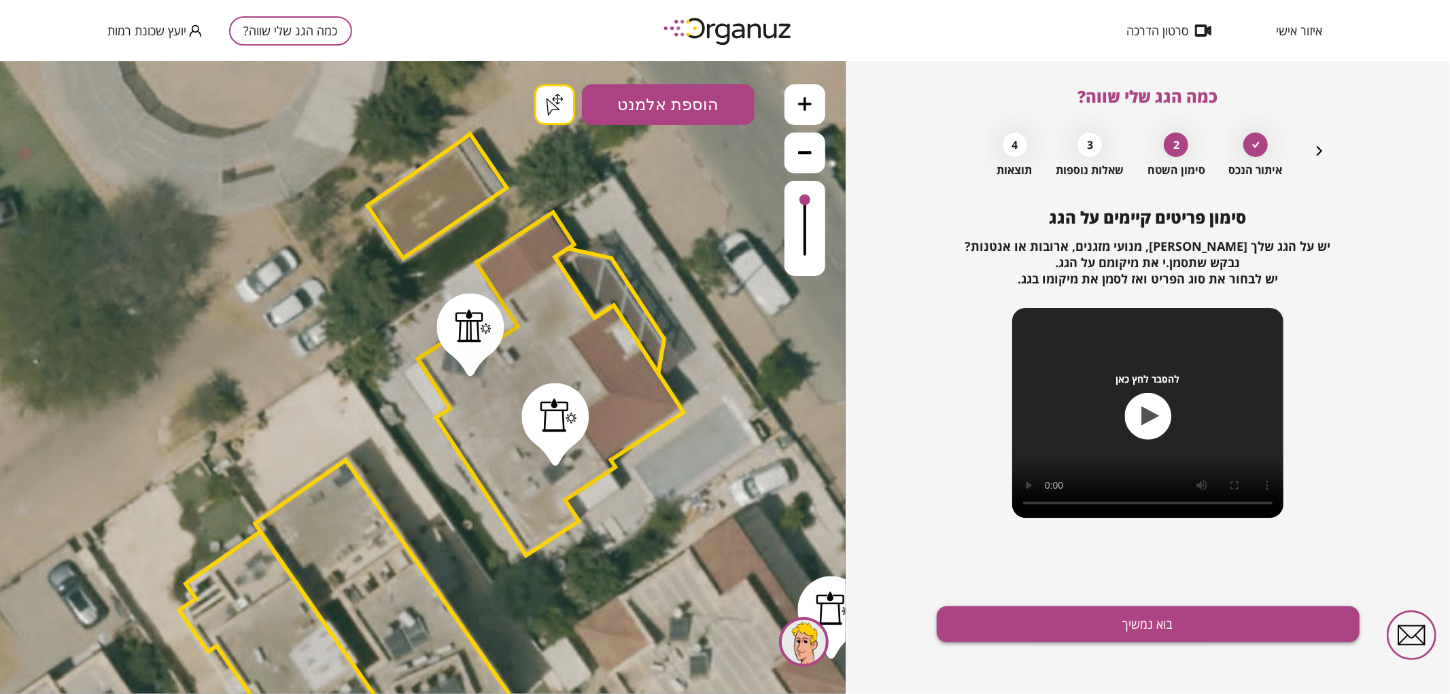
click at [991, 635] on button "בוא נמשיך" at bounding box center [1148, 624] width 423 height 36
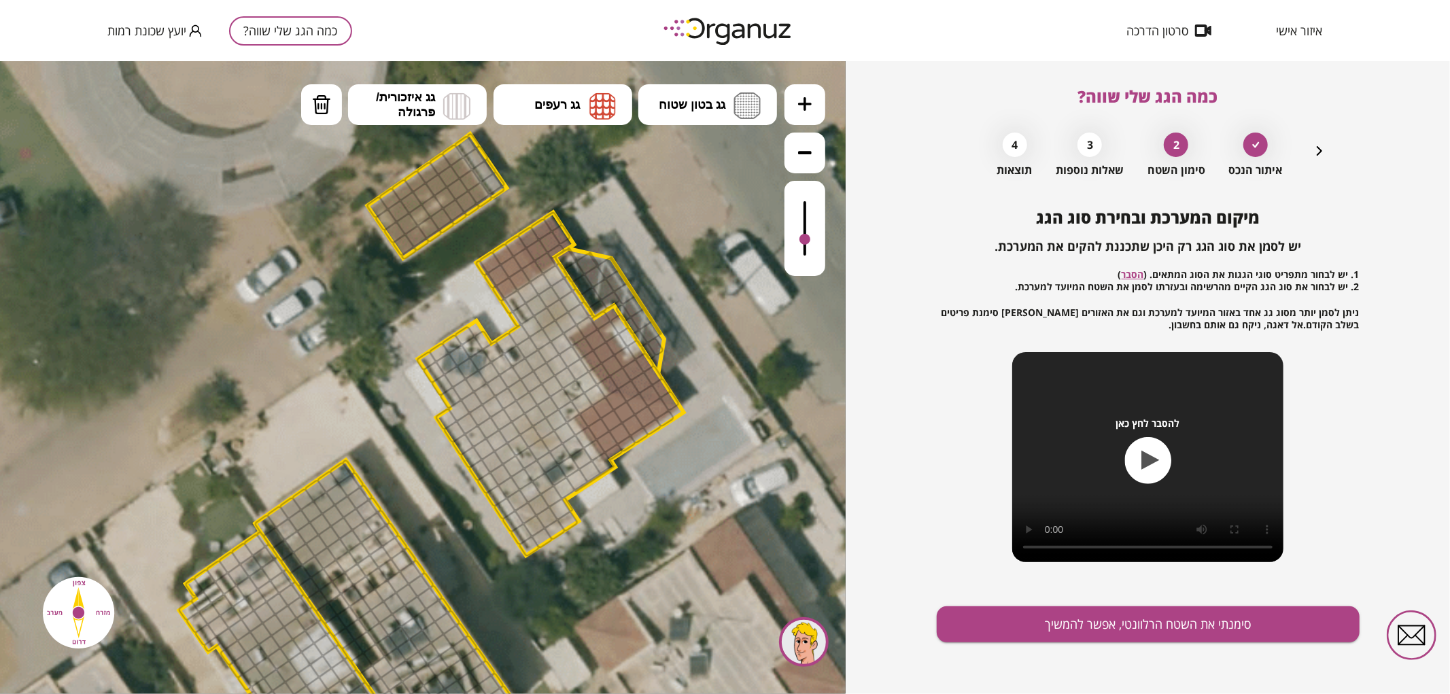
drag, startPoint x: 809, startPoint y: 203, endPoint x: 807, endPoint y: 240, distance: 36.8
click at [807, 240] on div at bounding box center [804, 238] width 11 height 11
click at [697, 118] on button "גג בטון שטוח" at bounding box center [707, 104] width 139 height 41
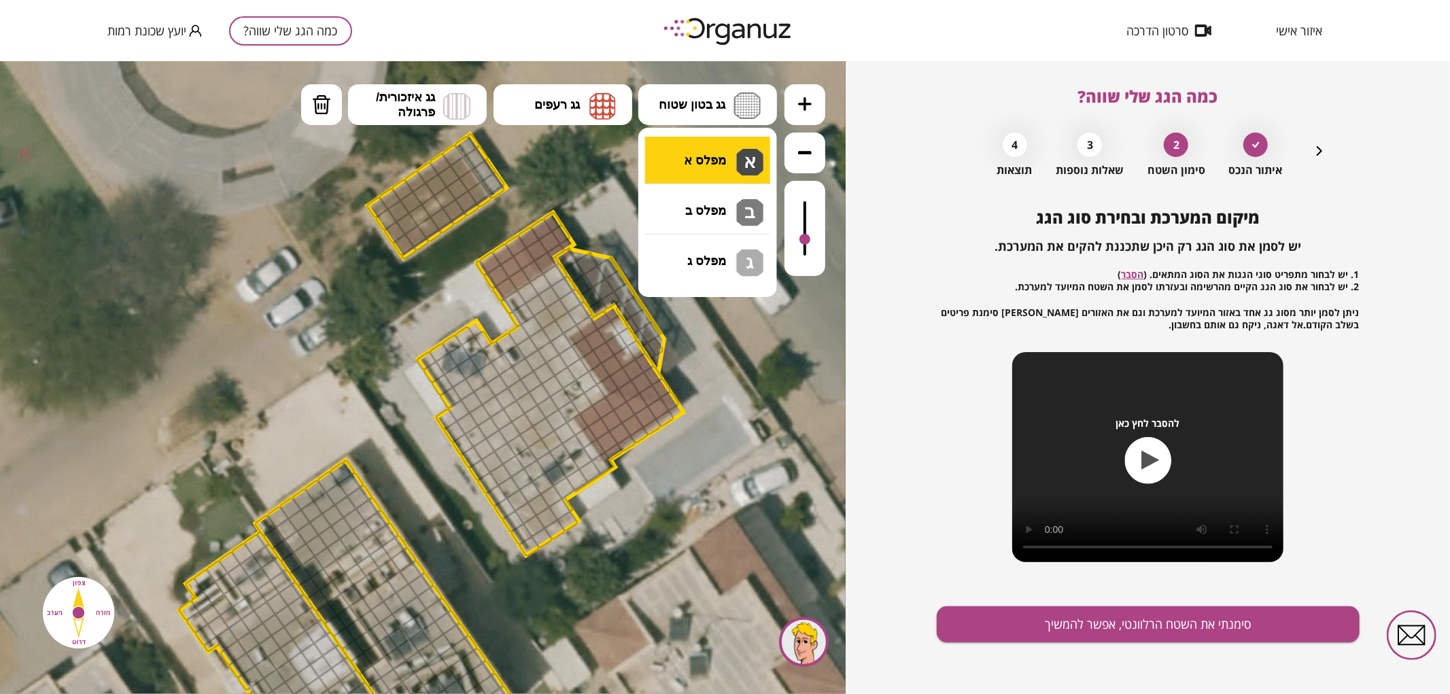
click at [699, 166] on div ".st0 { fill: #FFFFFF; } .st0 { fill: #FFFFFF; }" at bounding box center [423, 376] width 846 height 633
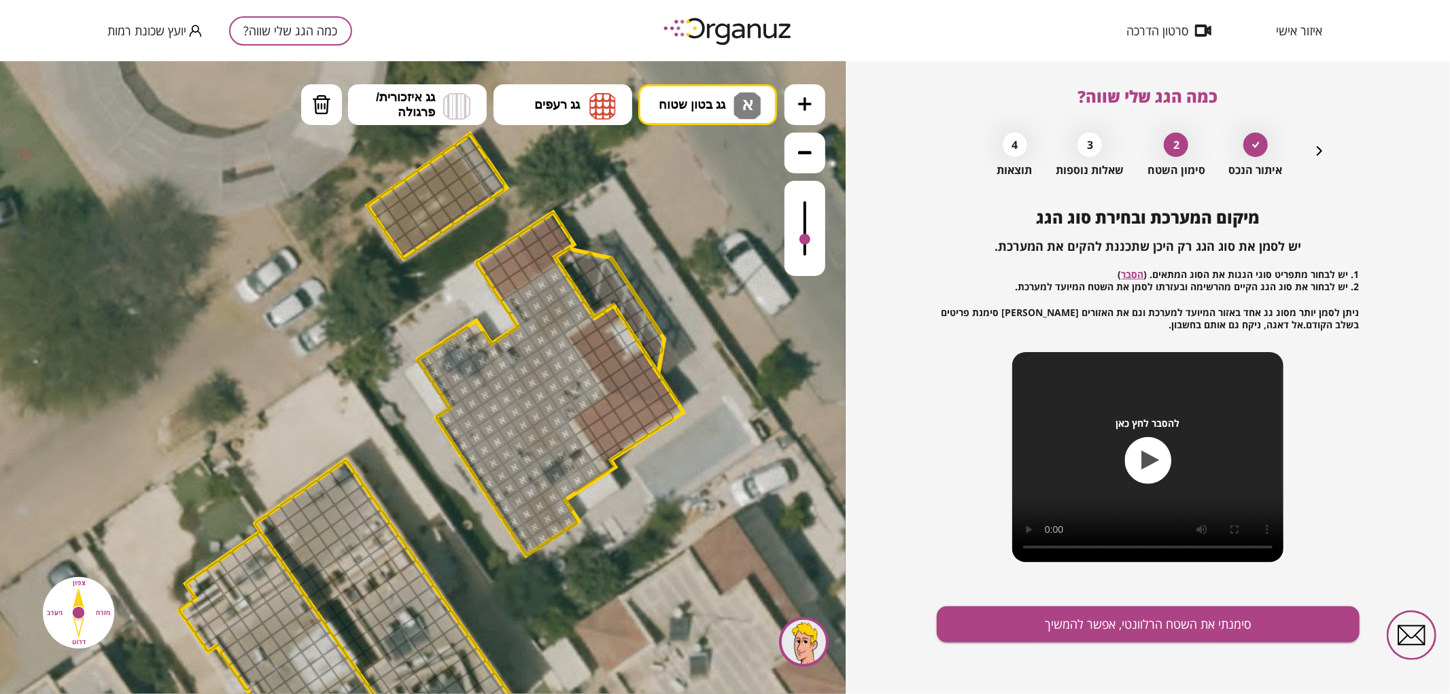
drag, startPoint x: 517, startPoint y: 299, endPoint x: 580, endPoint y: 445, distance: 159.2
click at [809, 109] on icon at bounding box center [805, 104] width 14 height 14
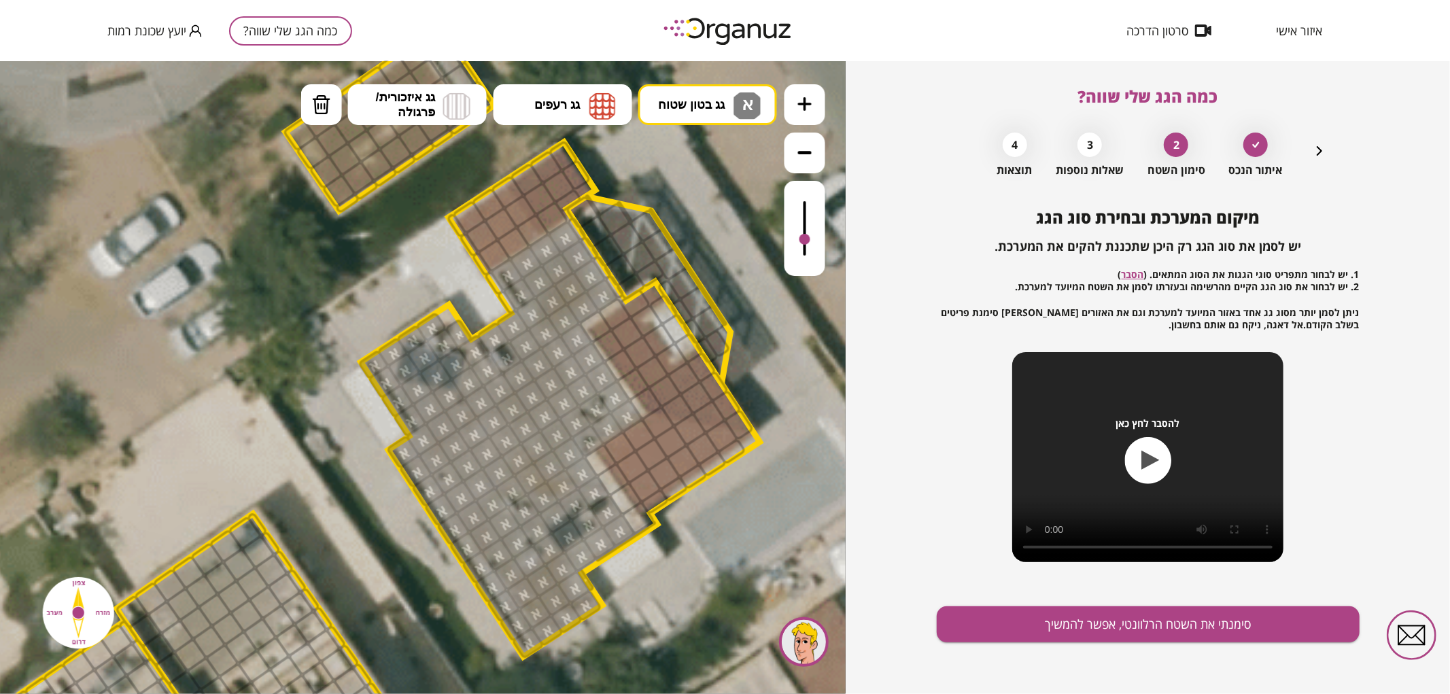
drag, startPoint x: 723, startPoint y: 158, endPoint x: 665, endPoint y: 171, distance: 59.9
click at [665, 171] on icon at bounding box center [378, 614] width 3647 height 3647
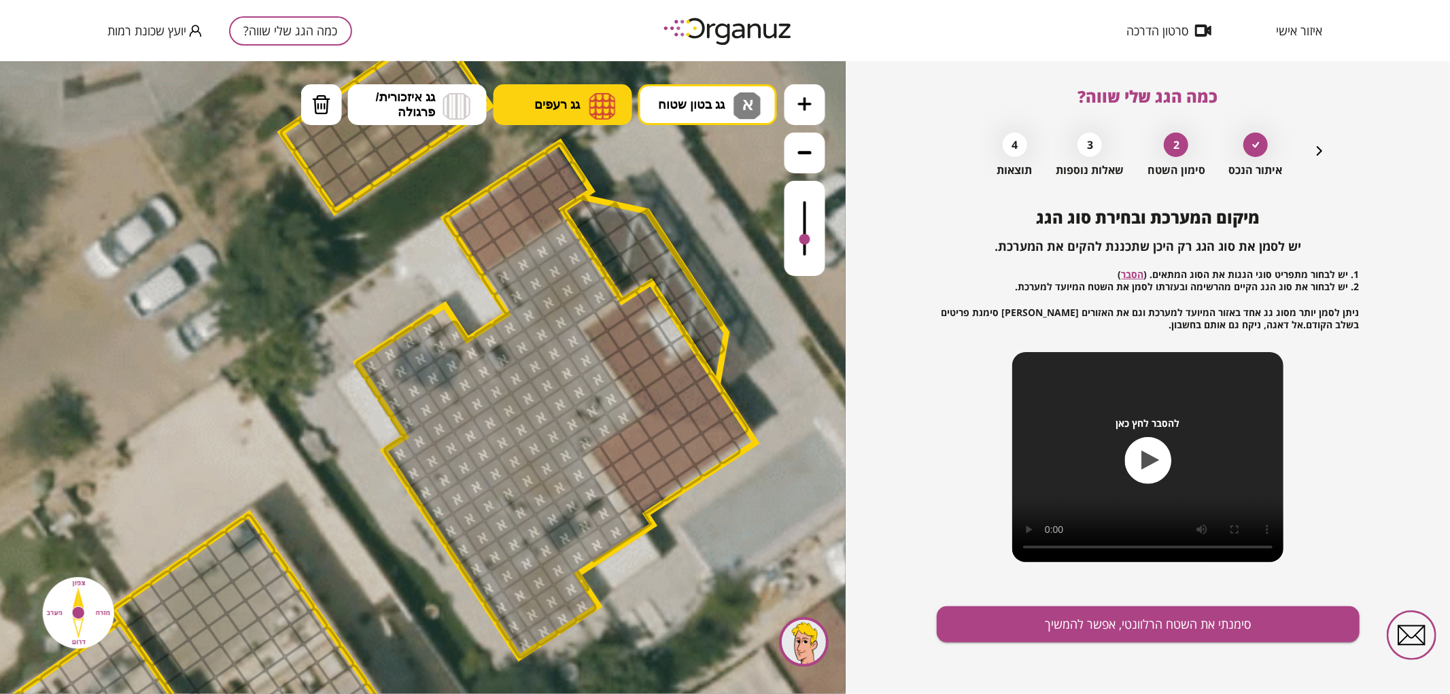
click at [573, 84] on button "גג רעפים" at bounding box center [562, 104] width 139 height 41
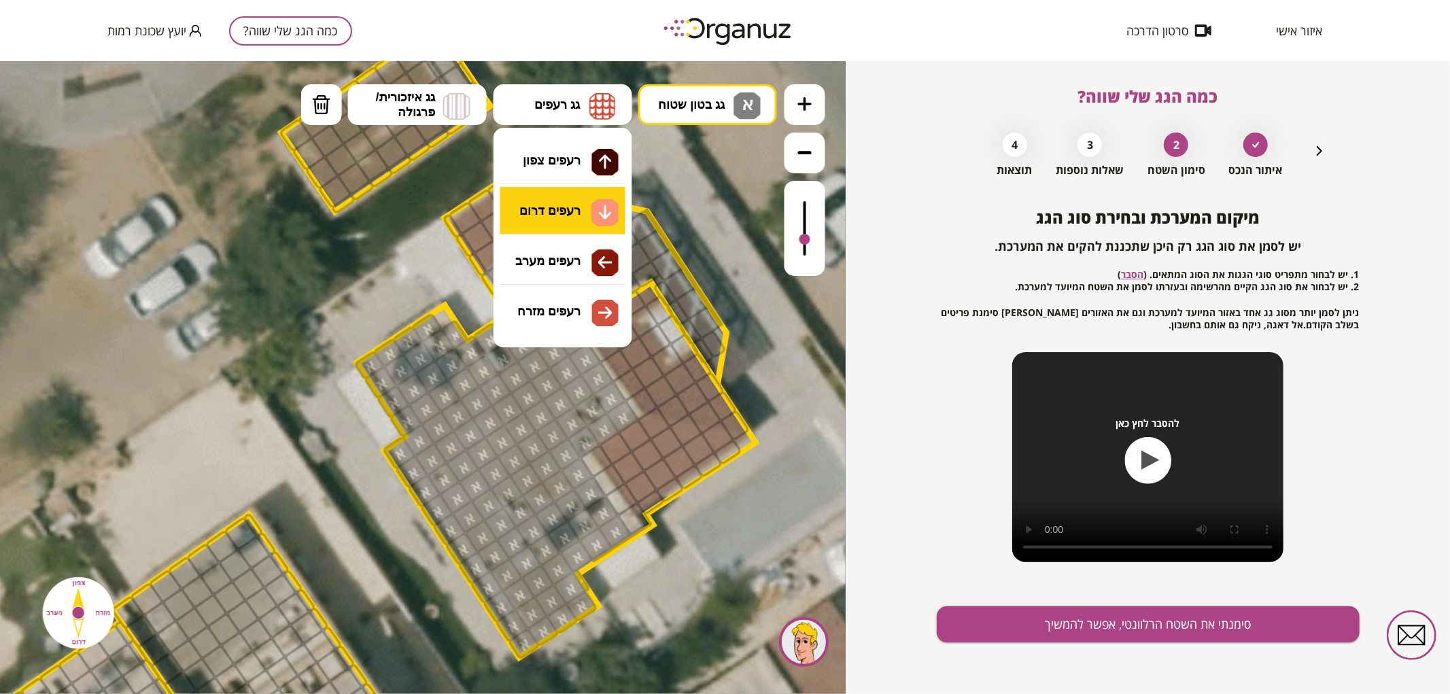
click at [591, 214] on div ".st0 { fill: #FFFFFF; } .st0 { fill: #FFFFFF; }" at bounding box center [423, 376] width 846 height 633
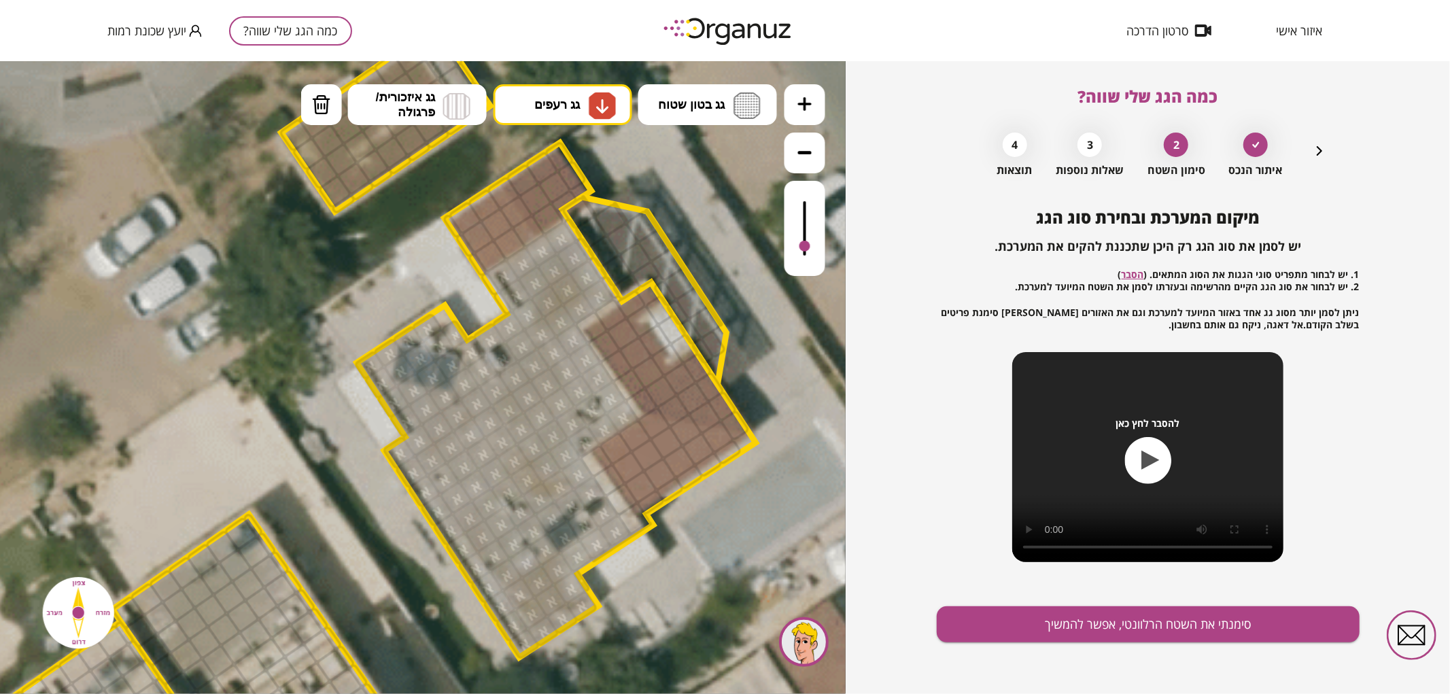
click at [806, 247] on div at bounding box center [804, 245] width 11 height 11
drag, startPoint x: 654, startPoint y: 483, endPoint x: 650, endPoint y: 431, distance: 51.8
click at [654, 429] on div at bounding box center [654, 422] width 35 height 35
click at [684, 435] on div at bounding box center [685, 429] width 35 height 35
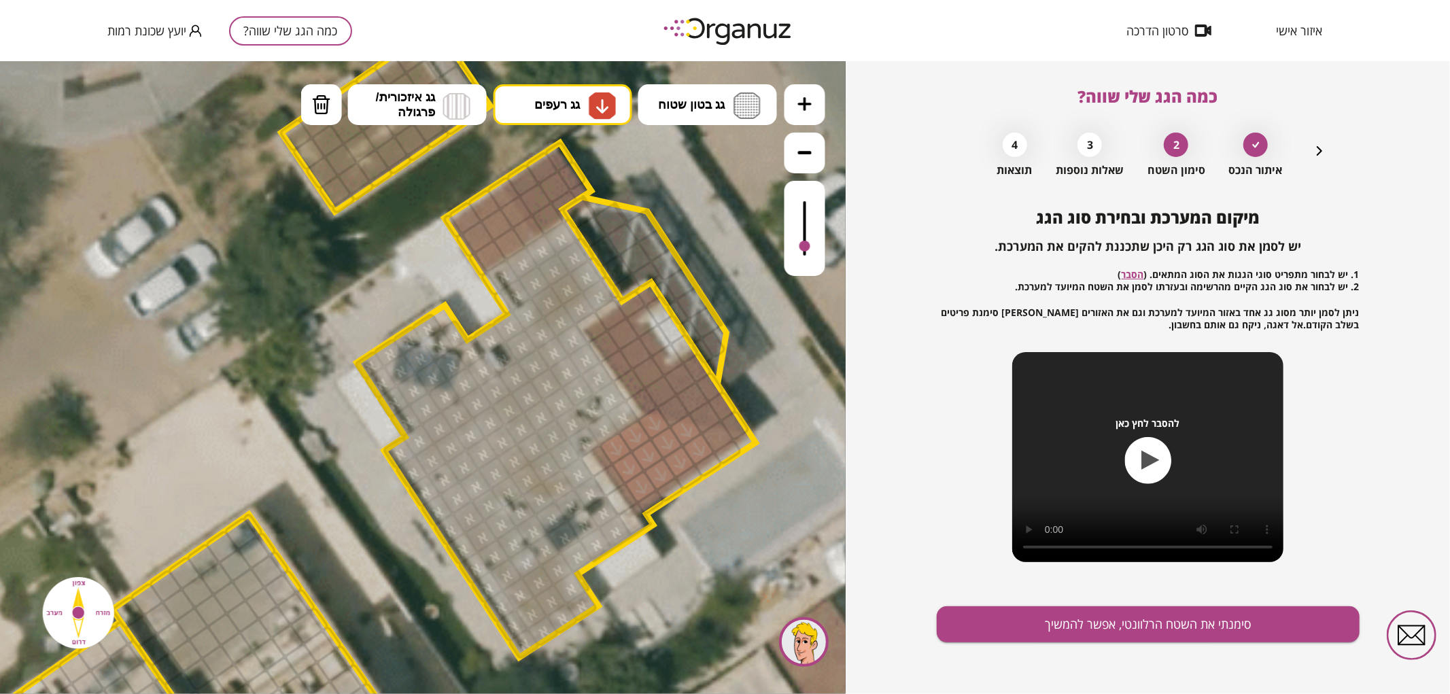
click at [721, 440] on div at bounding box center [717, 436] width 35 height 35
click at [585, 106] on button "גג רעפים" at bounding box center [562, 104] width 139 height 41
click at [551, 160] on div ".st0 { fill: #FFFFFF; } .st0 { fill: #FFFFFF; }" at bounding box center [423, 376] width 846 height 633
click at [590, 98] on img at bounding box center [602, 105] width 27 height 27
drag, startPoint x: 589, startPoint y: 255, endPoint x: 523, endPoint y: 286, distance: 73.0
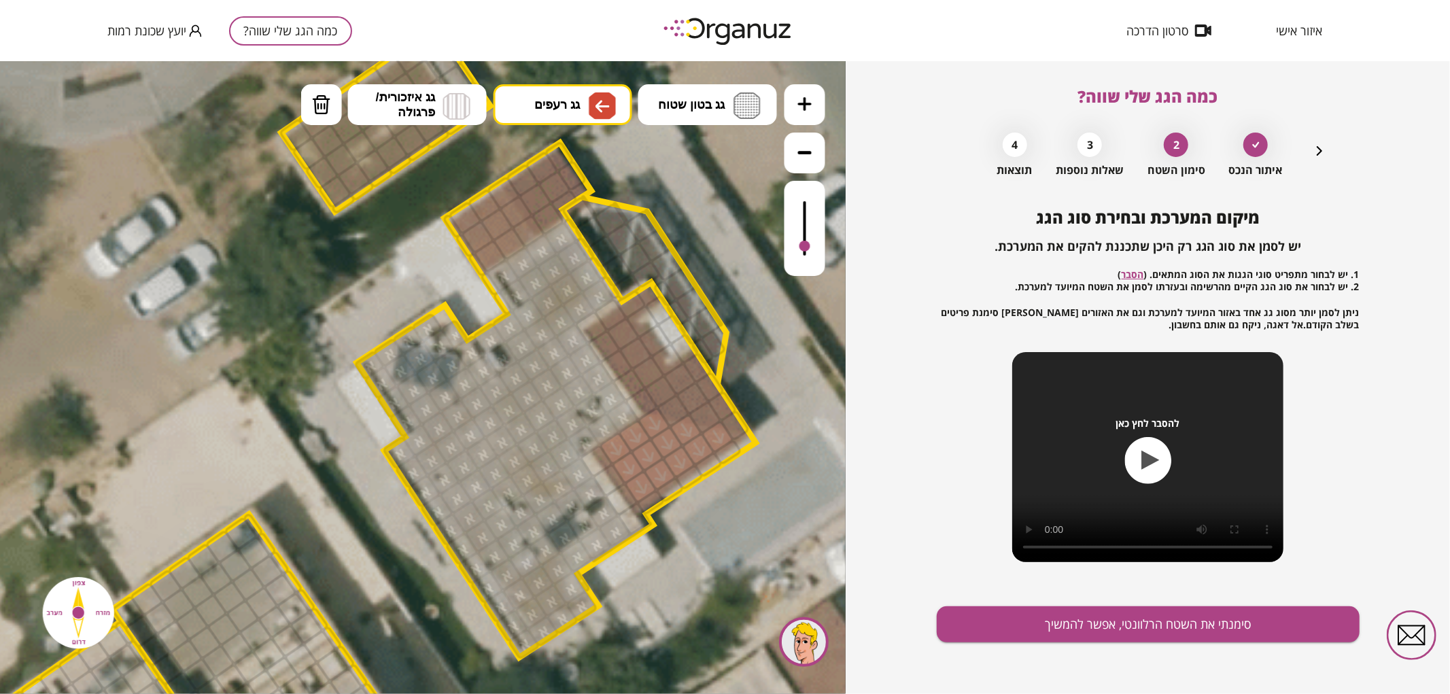
click at [589, 255] on div ".st0 { fill: #FFFFFF; } .st0 { fill: #FFFFFF; }" at bounding box center [423, 376] width 846 height 633
drag, startPoint x: 487, startPoint y: 259, endPoint x: 485, endPoint y: 205, distance: 53.7
click at [558, 84] on button "גג רעפים" at bounding box center [562, 104] width 139 height 41
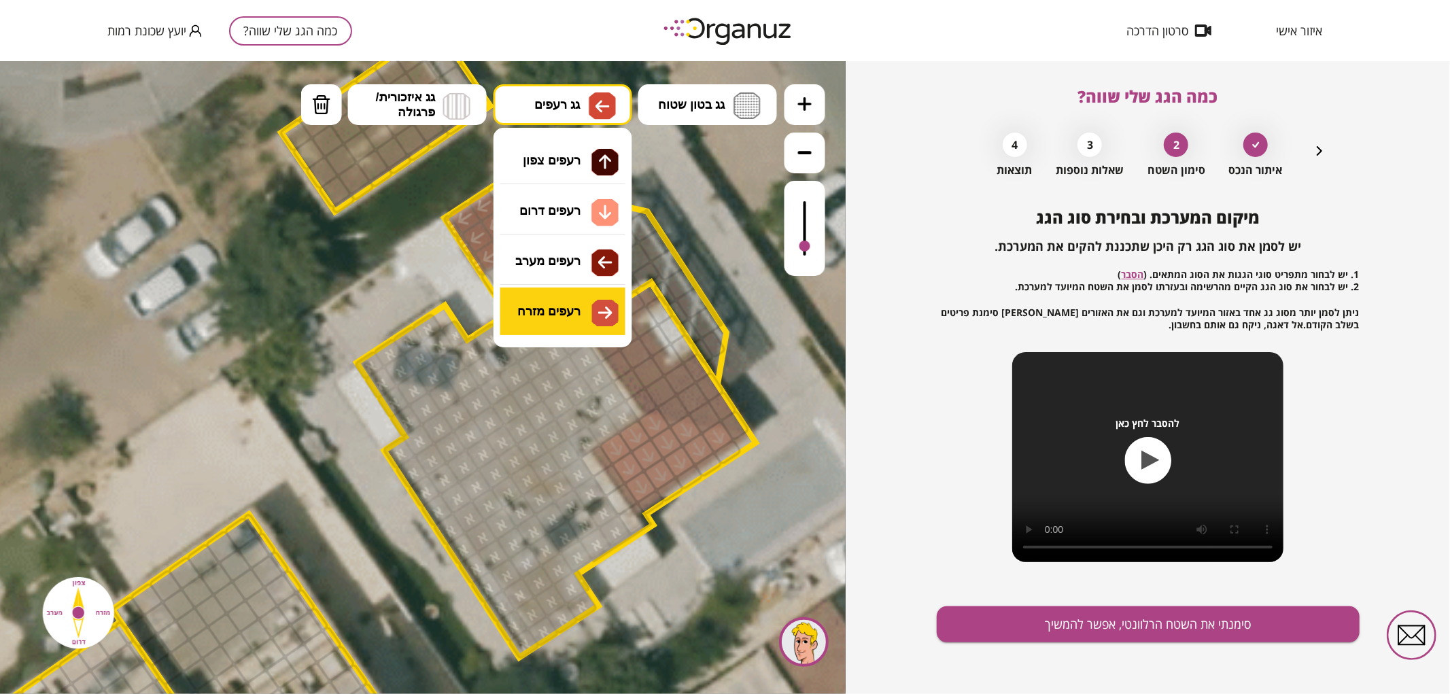
click at [583, 297] on div ".st0 { fill: #FFFFFF; } .st0 { fill: #FFFFFF; }" at bounding box center [423, 376] width 846 height 633
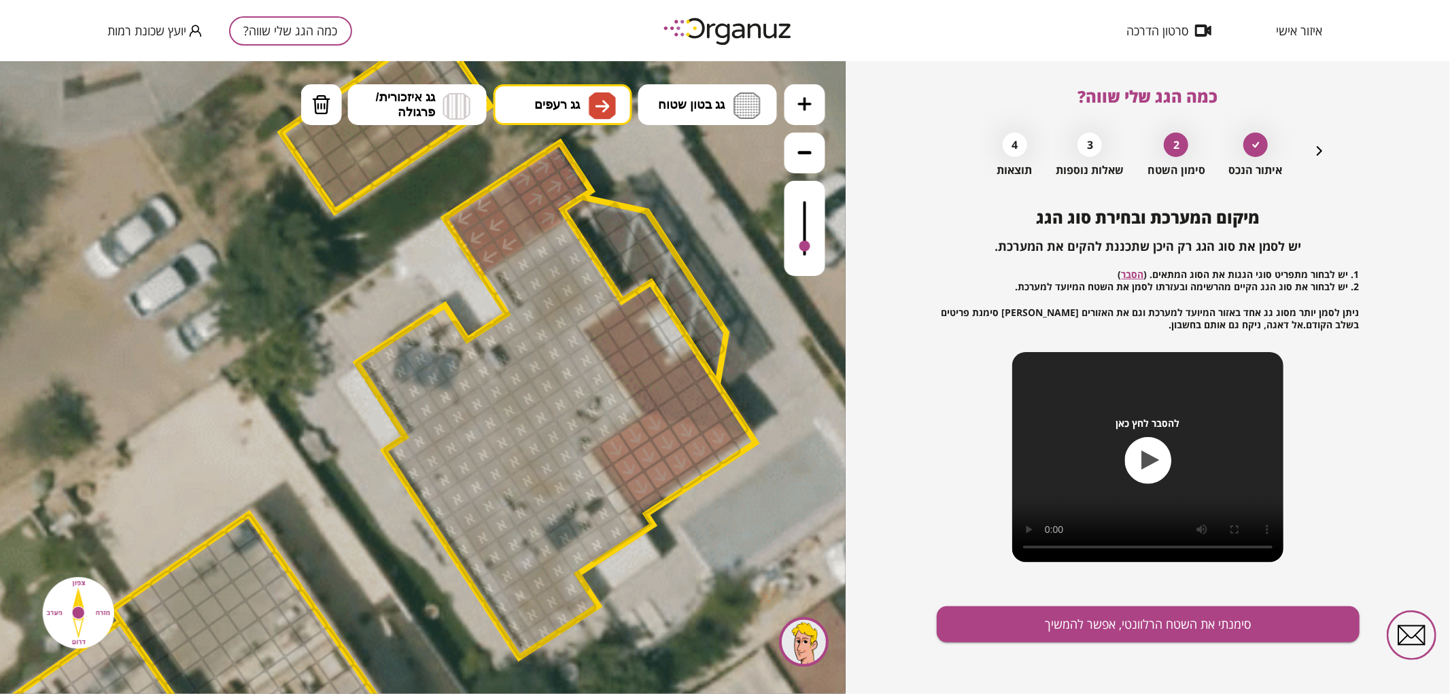
drag, startPoint x: 522, startPoint y: 178, endPoint x: 549, endPoint y: 180, distance: 27.3
drag, startPoint x: 599, startPoint y: 331, endPoint x: 695, endPoint y: 373, distance: 105.3
drag, startPoint x: 651, startPoint y: 375, endPoint x: 648, endPoint y: 289, distance: 85.7
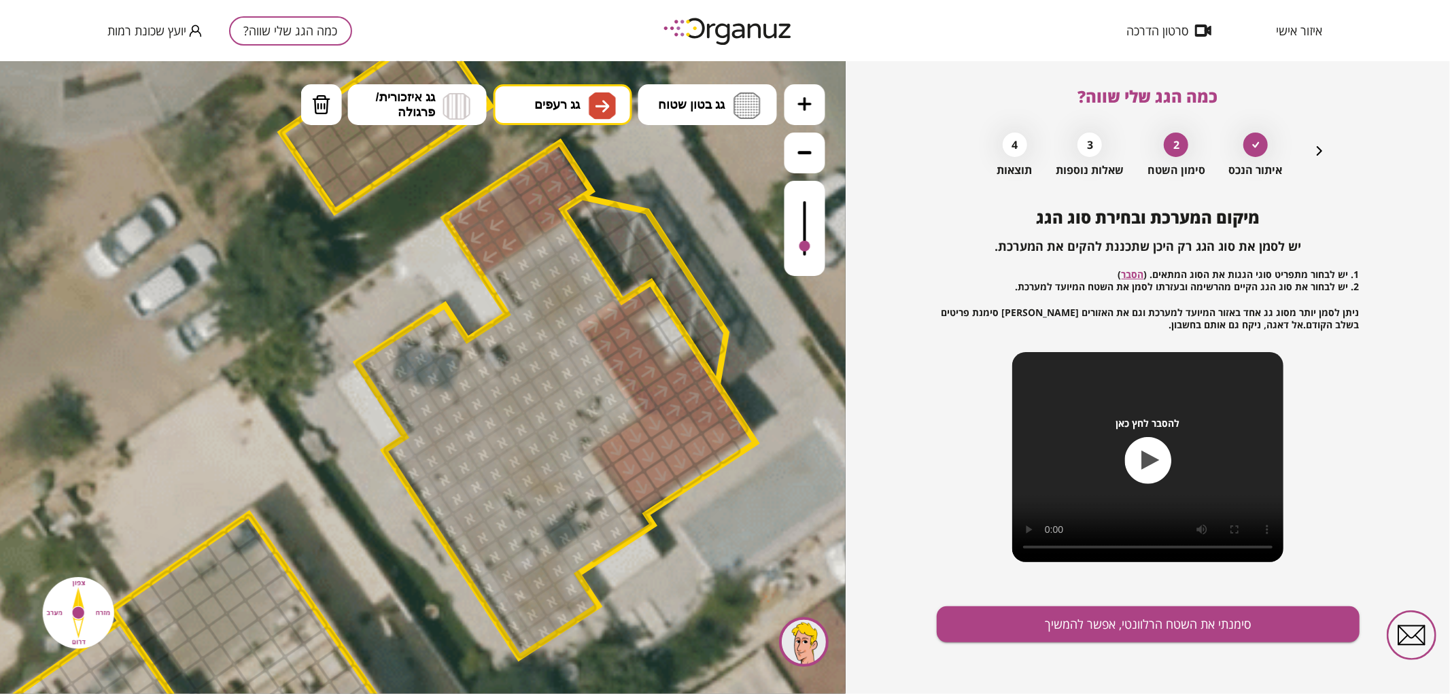
click at [648, 289] on div ".st0 { fill: #FFFFFF; } .st0 { fill: #FFFFFF; }" at bounding box center [374, 614] width 3647 height 3647
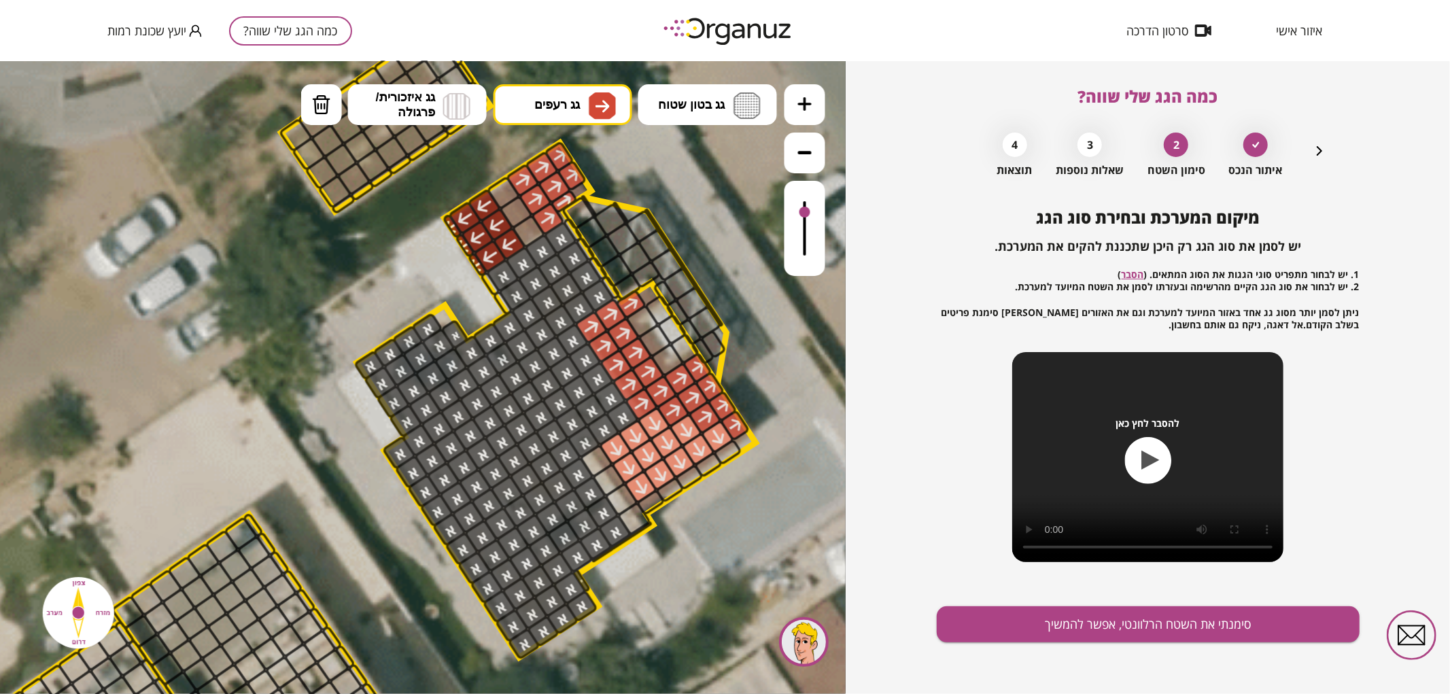
drag, startPoint x: 800, startPoint y: 249, endPoint x: 805, endPoint y: 210, distance: 39.1
click at [805, 210] on div at bounding box center [804, 227] width 41 height 95
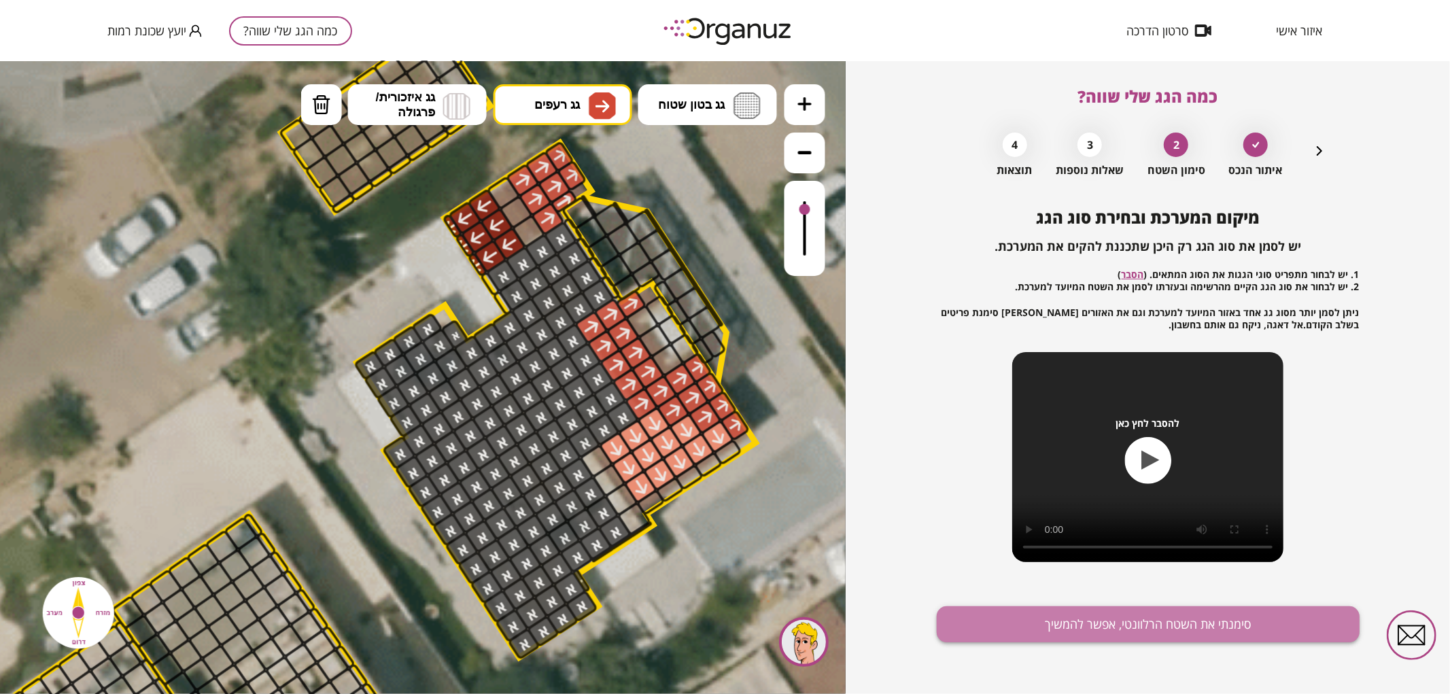
click at [1180, 622] on button "סימנתי את השטח הרלוונטי, אפשר להמשיך" at bounding box center [1148, 624] width 423 height 36
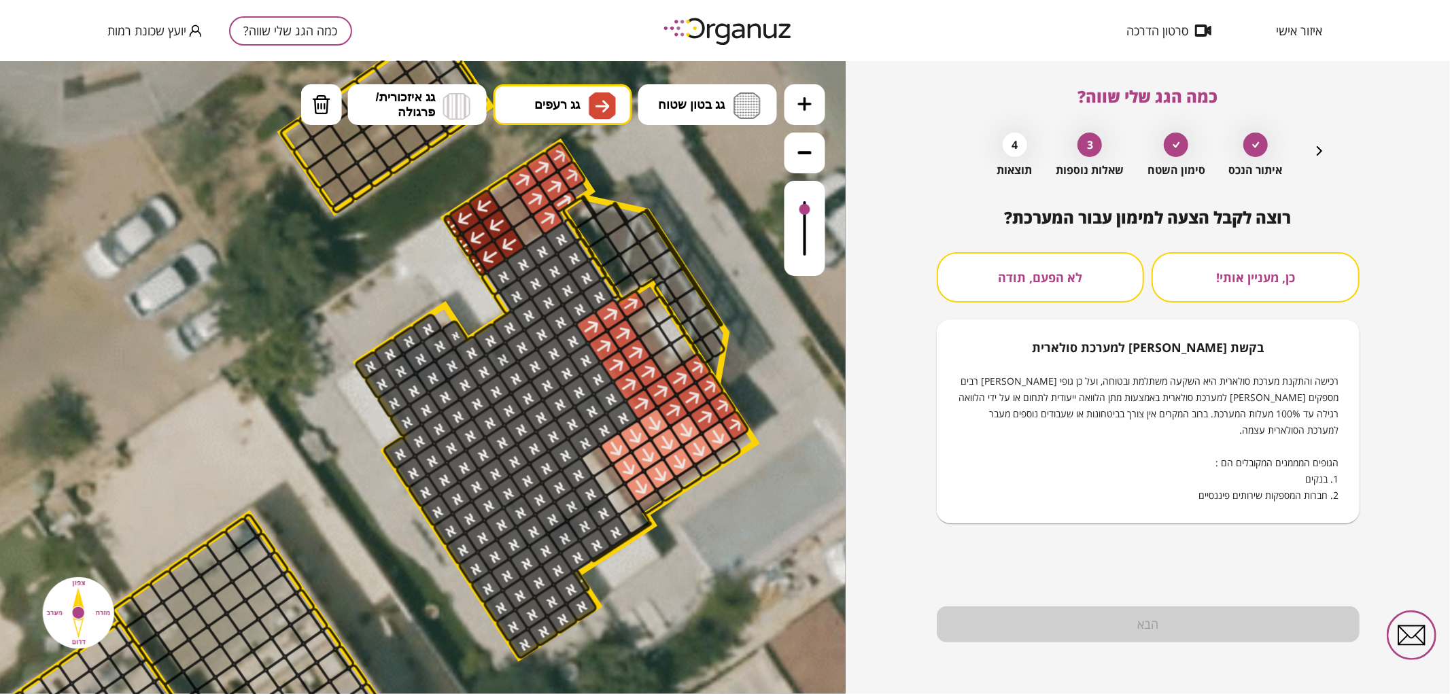
click at [1068, 275] on button "לא הפעם, תודה" at bounding box center [1041, 277] width 208 height 50
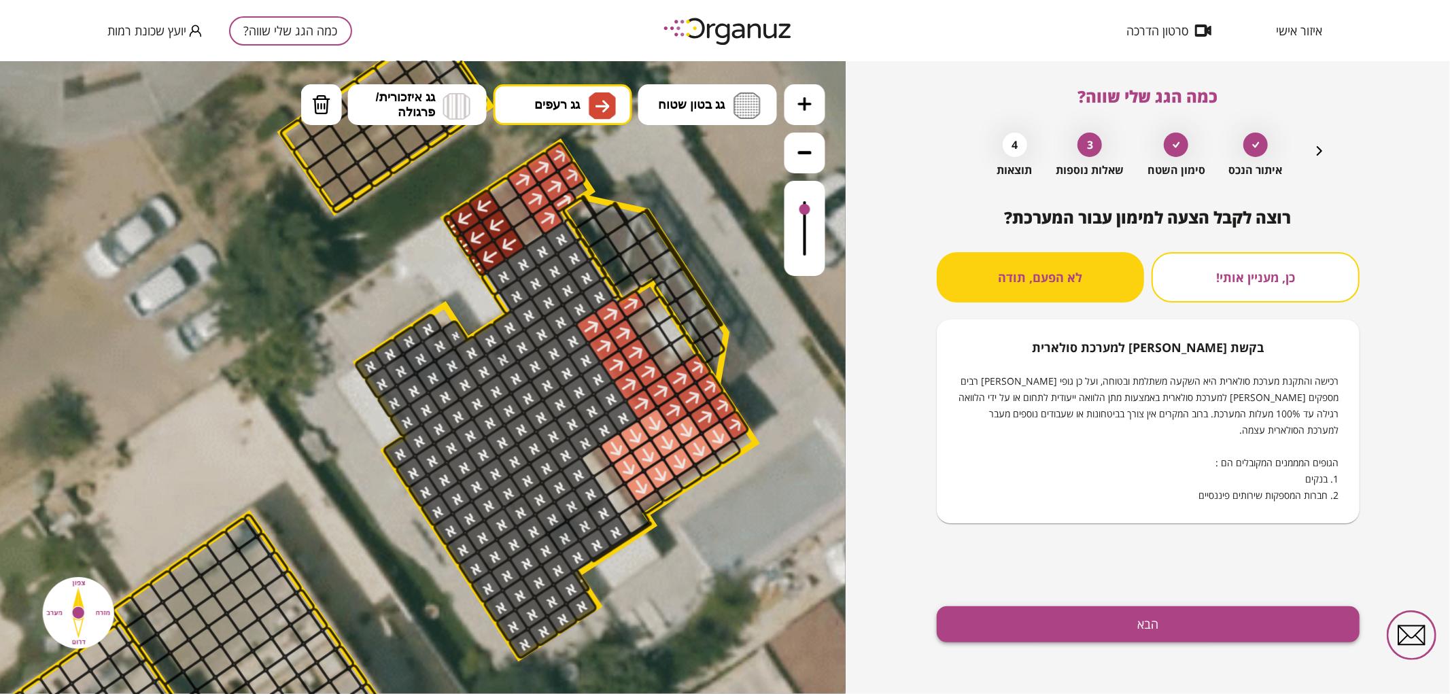
click at [1128, 631] on button "הבא" at bounding box center [1148, 624] width 423 height 36
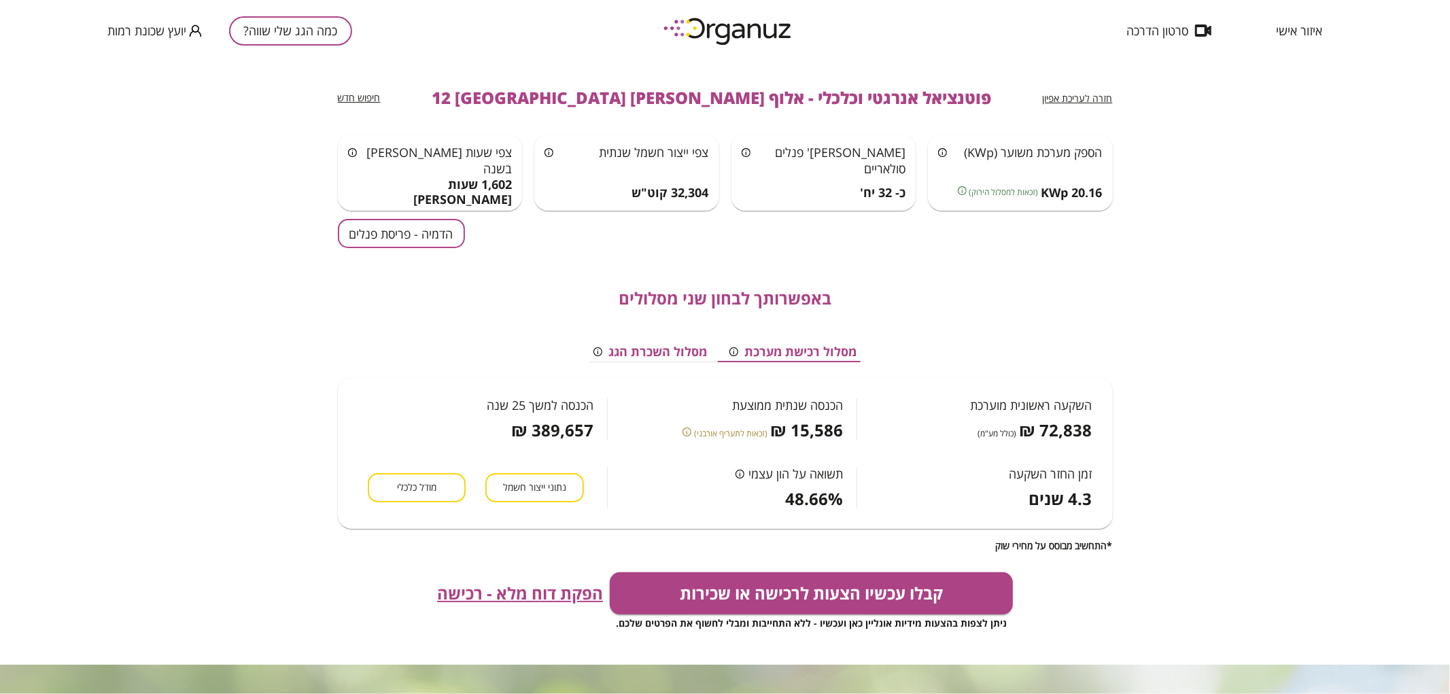
click at [430, 241] on button "הדמיה - פריסת פנלים" at bounding box center [401, 233] width 127 height 29
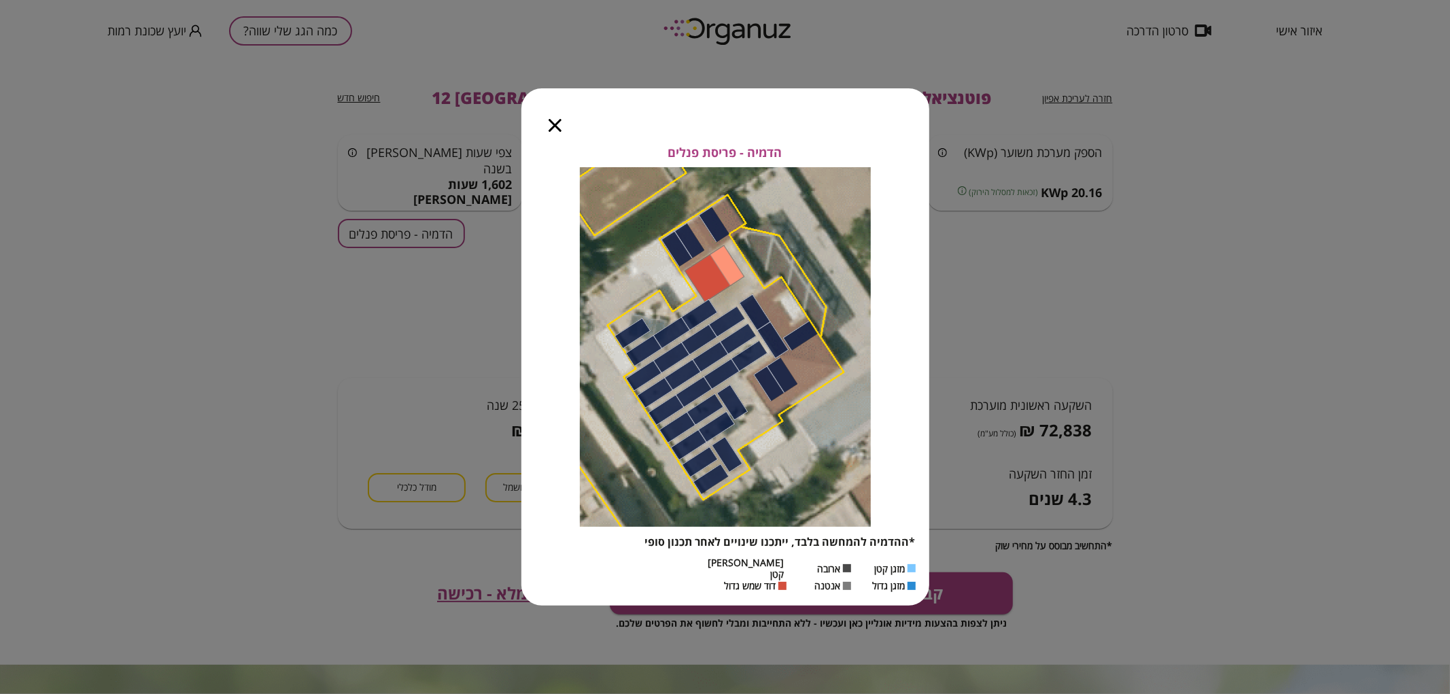
click at [552, 132] on icon "button" at bounding box center [555, 125] width 13 height 13
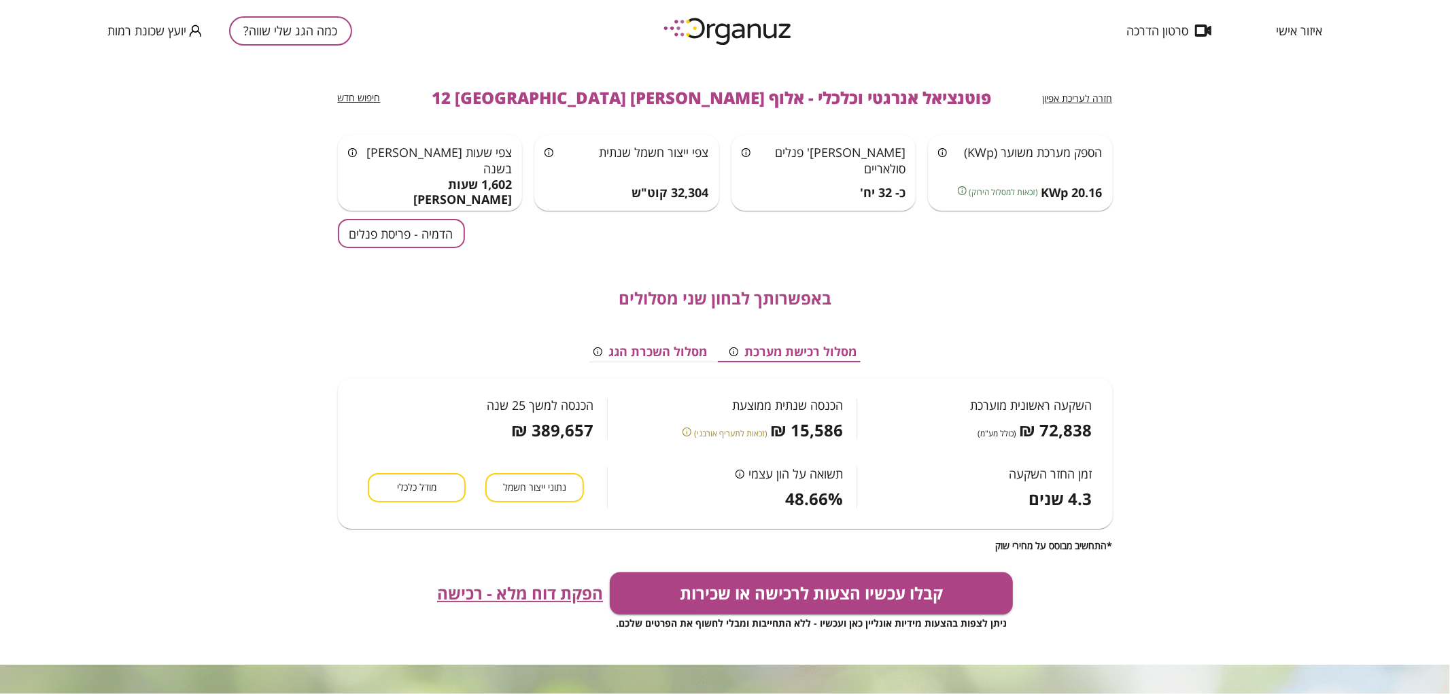
click at [306, 32] on button "כמה הגג שלי שווה?" at bounding box center [290, 30] width 123 height 29
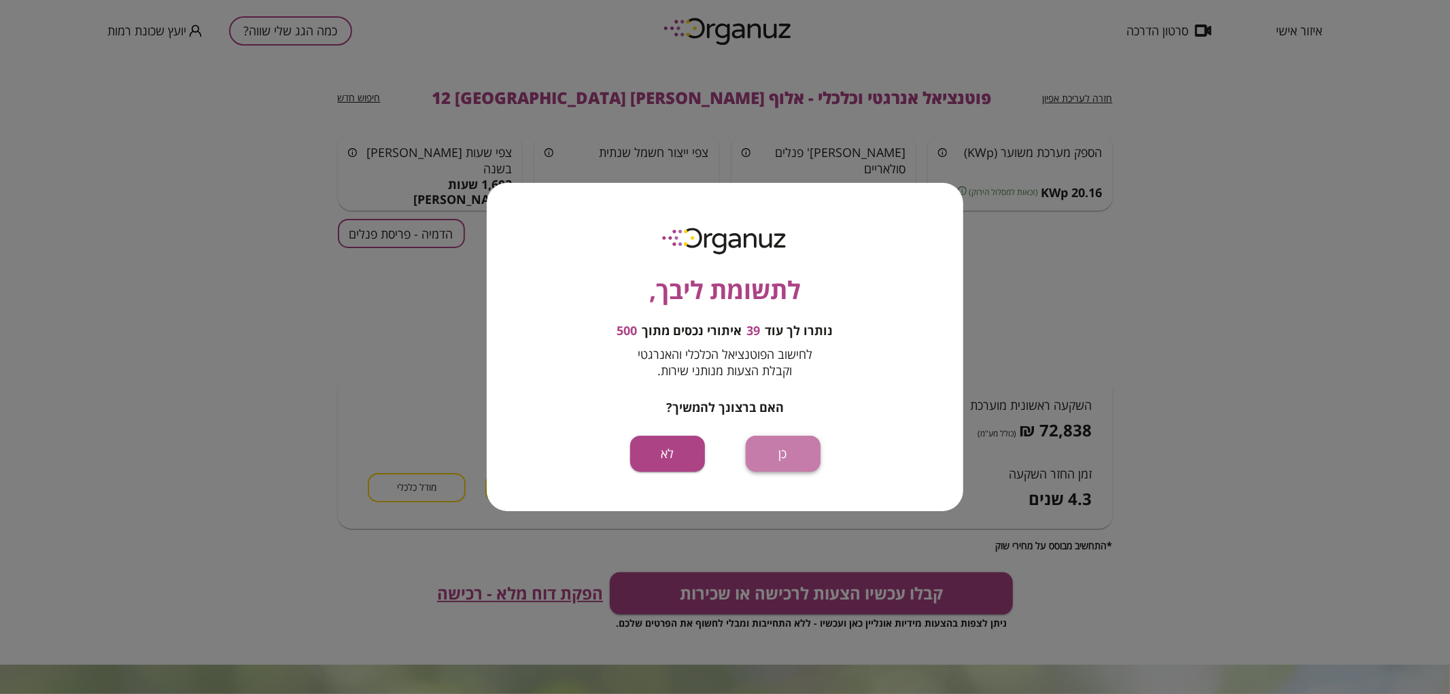
click at [787, 452] on button "כן" at bounding box center [783, 454] width 75 height 36
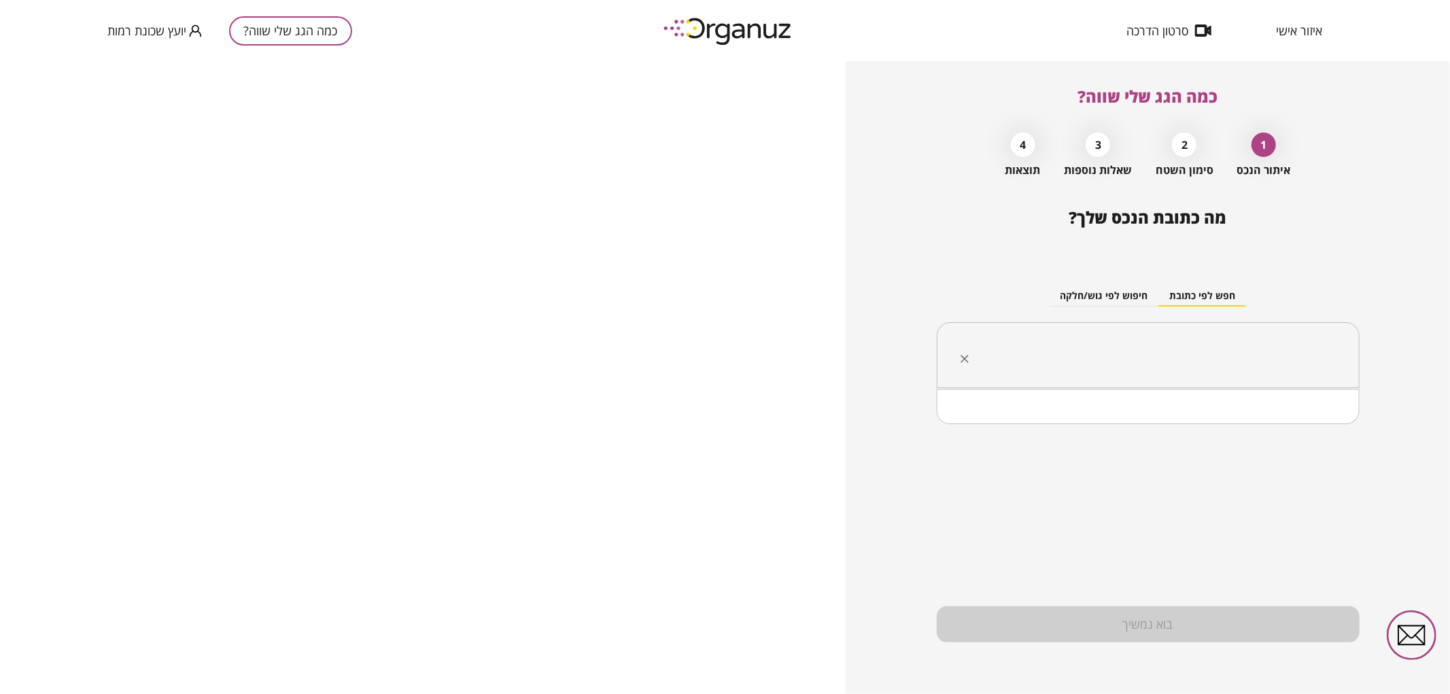
click at [1120, 361] on input "text" at bounding box center [1153, 356] width 380 height 34
click at [1165, 422] on li "אלוף [PERSON_NAME] [GEOGRAPHIC_DATA]" at bounding box center [1147, 424] width 387 height 24
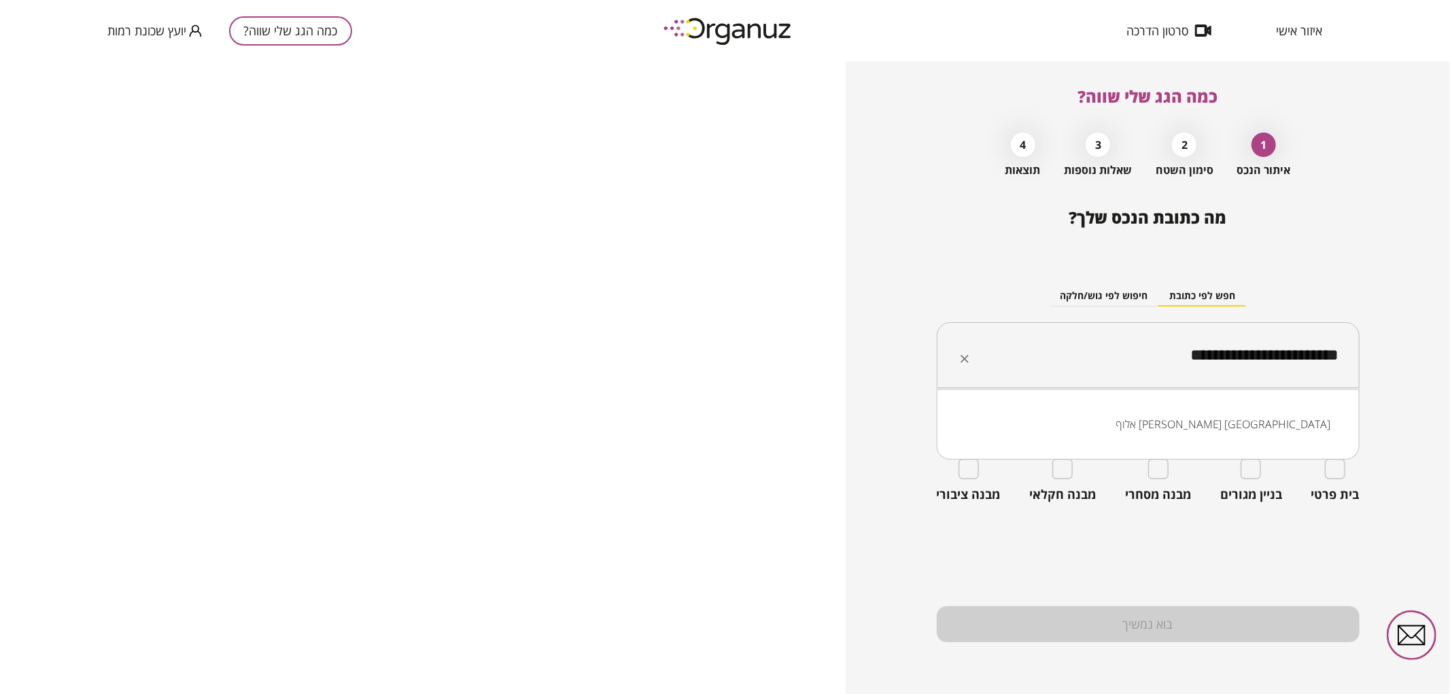
click at [1212, 358] on input "**********" at bounding box center [1153, 356] width 380 height 34
click at [1238, 426] on li "אלוף [PERSON_NAME] 5 [GEOGRAPHIC_DATA]" at bounding box center [1147, 424] width 387 height 24
type input "**********"
drag, startPoint x: 1158, startPoint y: 358, endPoint x: 1363, endPoint y: 322, distance: 208.4
click at [1363, 322] on div "**********" at bounding box center [1148, 377] width 604 height 633
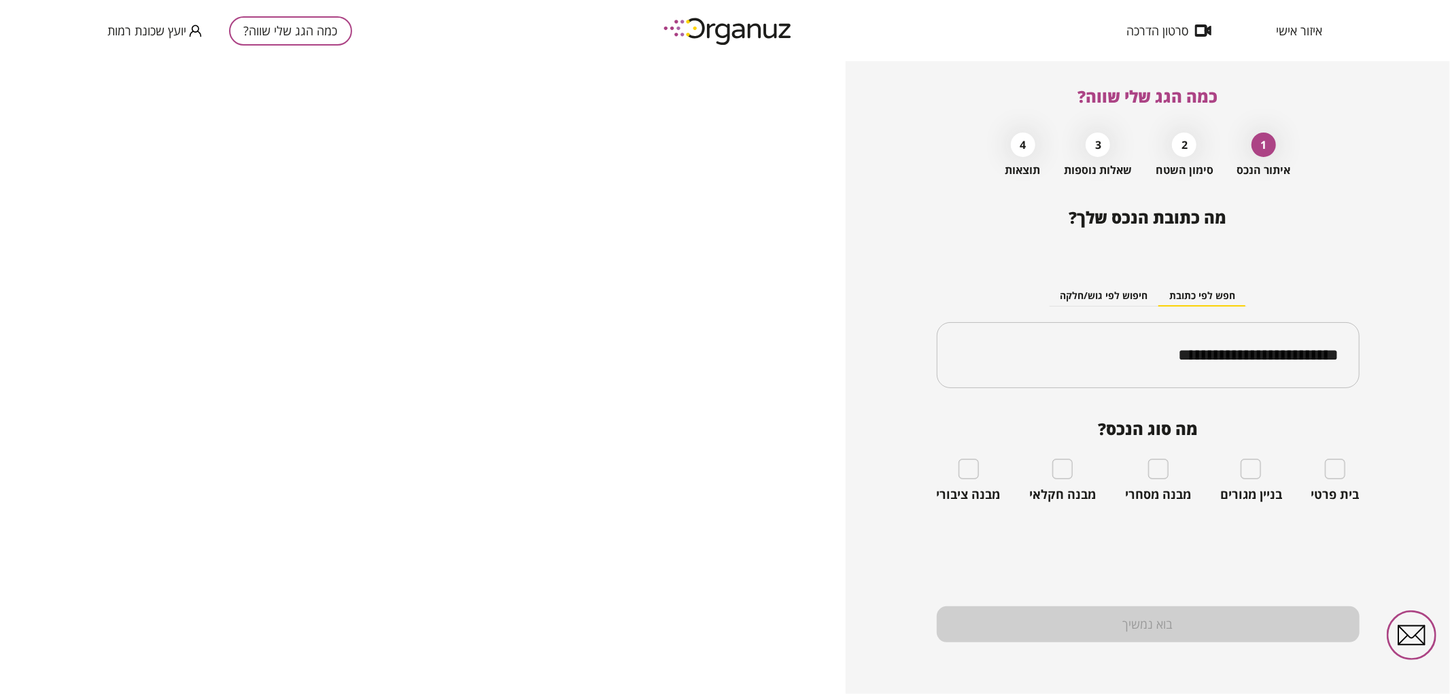
click at [1327, 480] on div "בית פרטי" at bounding box center [1335, 481] width 48 height 44
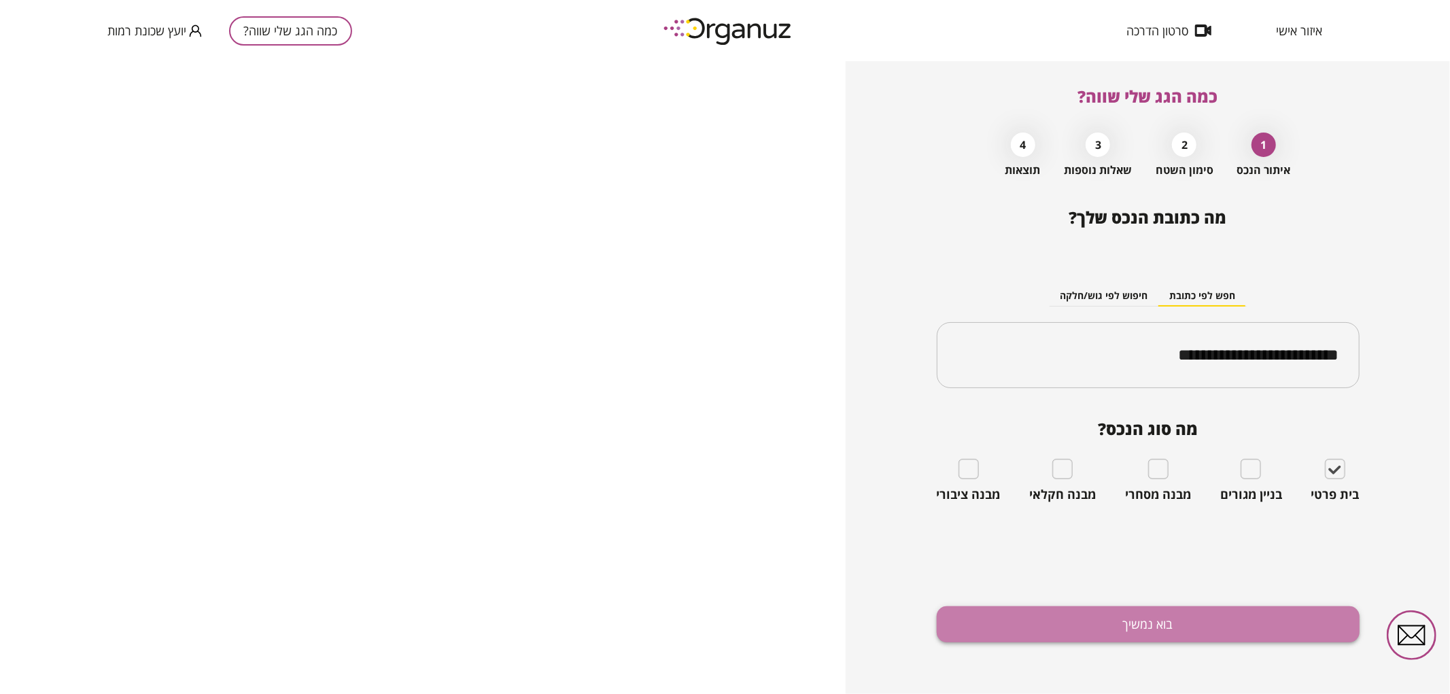
click at [1108, 638] on button "בוא נמשיך" at bounding box center [1148, 624] width 423 height 36
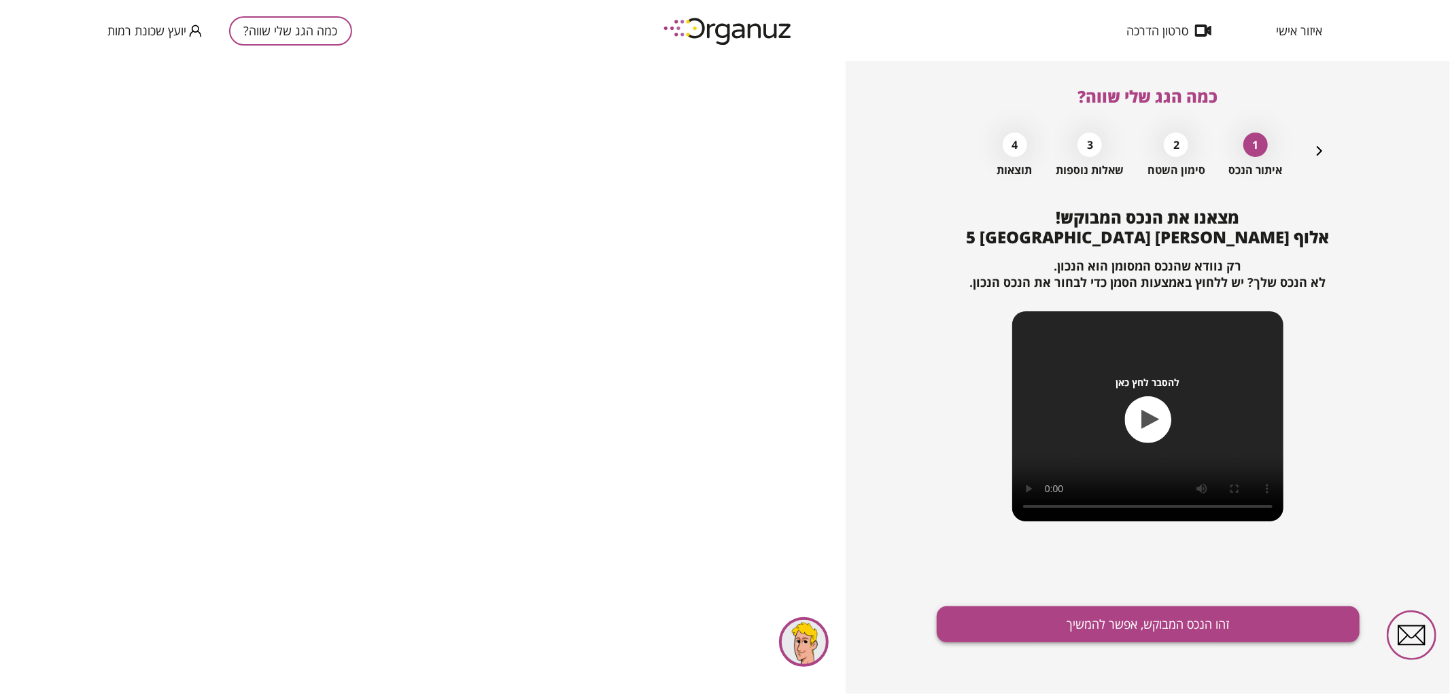
click at [1096, 632] on button "זהו הנכס המבוקש, אפשר להמשיך" at bounding box center [1148, 624] width 423 height 36
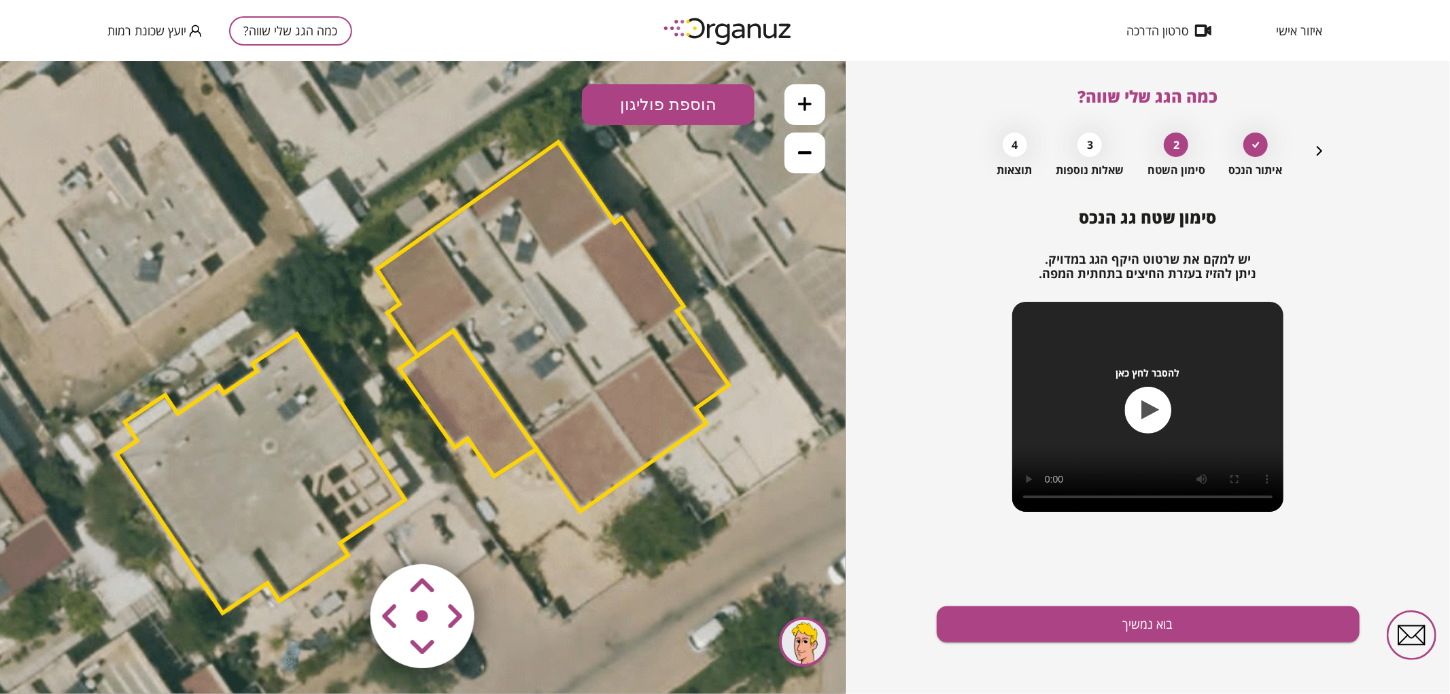
click at [498, 432] on polygon at bounding box center [467, 402] width 137 height 145
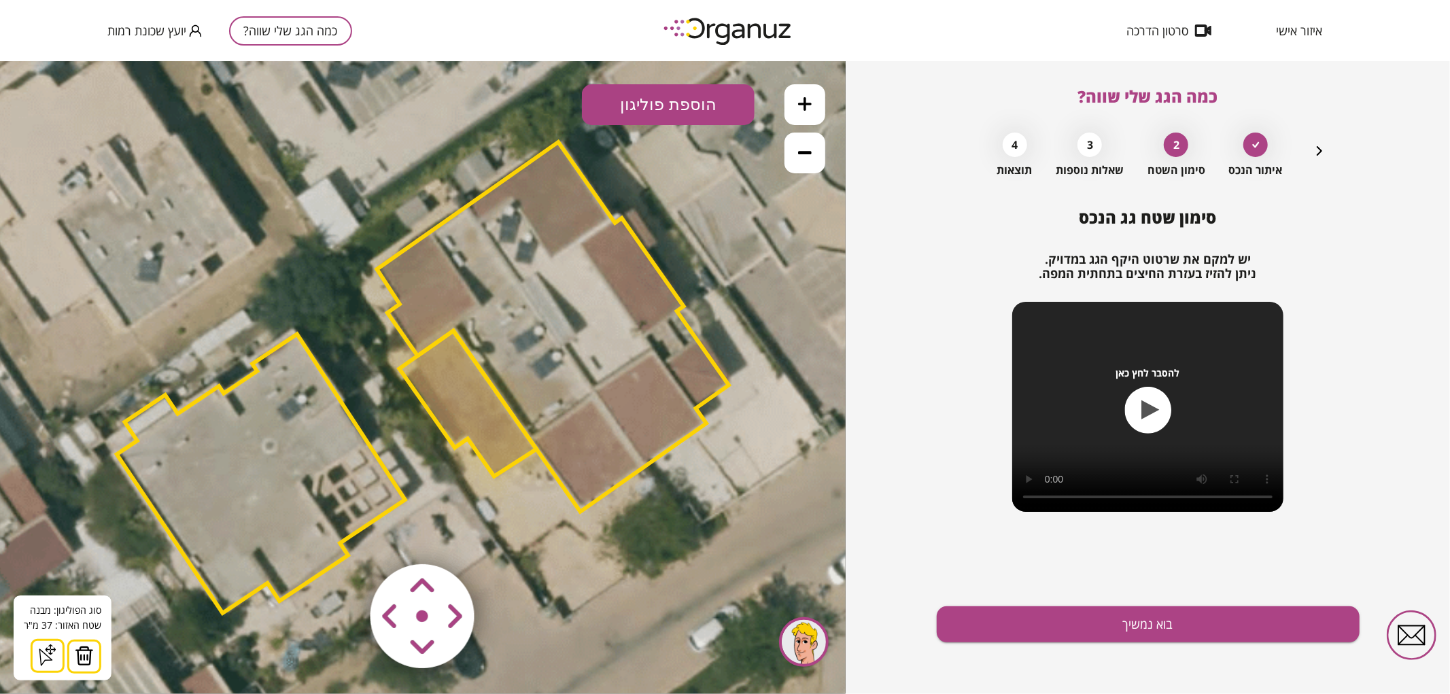
click at [92, 659] on button at bounding box center [84, 656] width 34 height 34
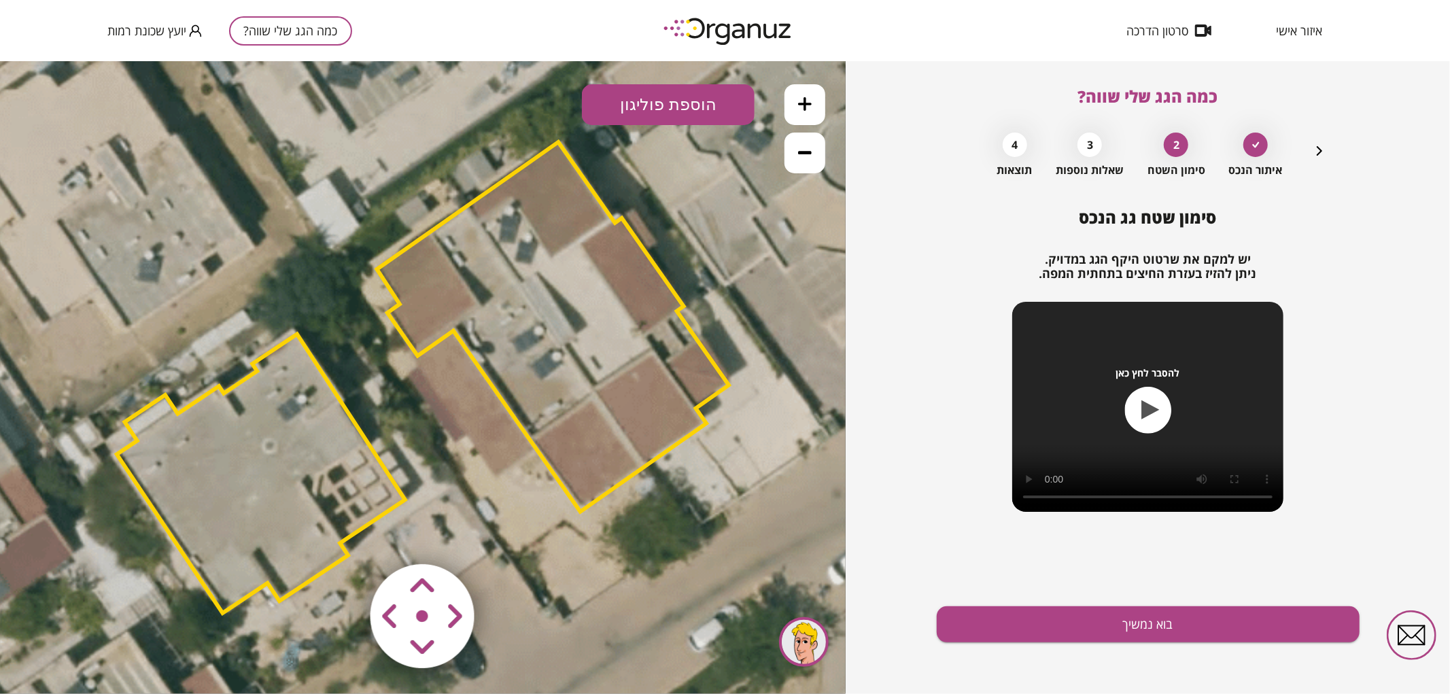
click at [661, 415] on polygon at bounding box center [553, 326] width 352 height 370
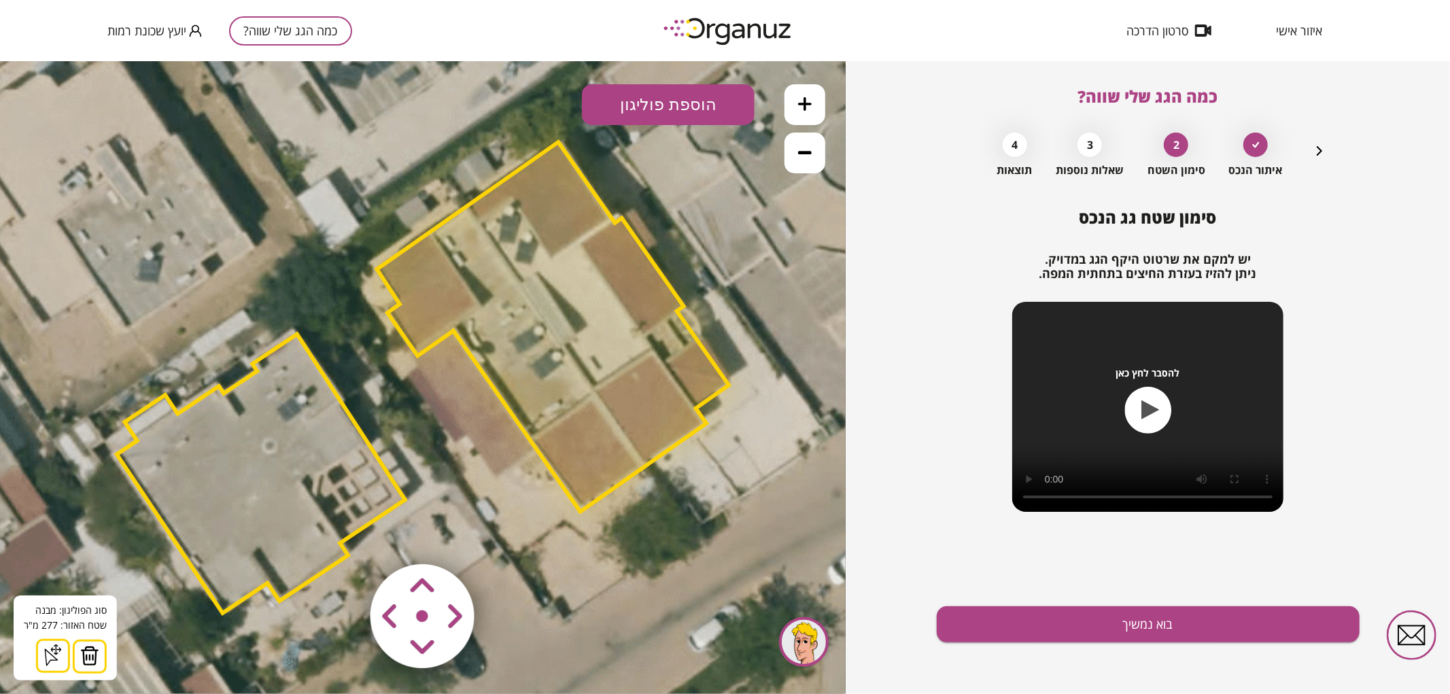
click at [73, 659] on button at bounding box center [90, 656] width 34 height 34
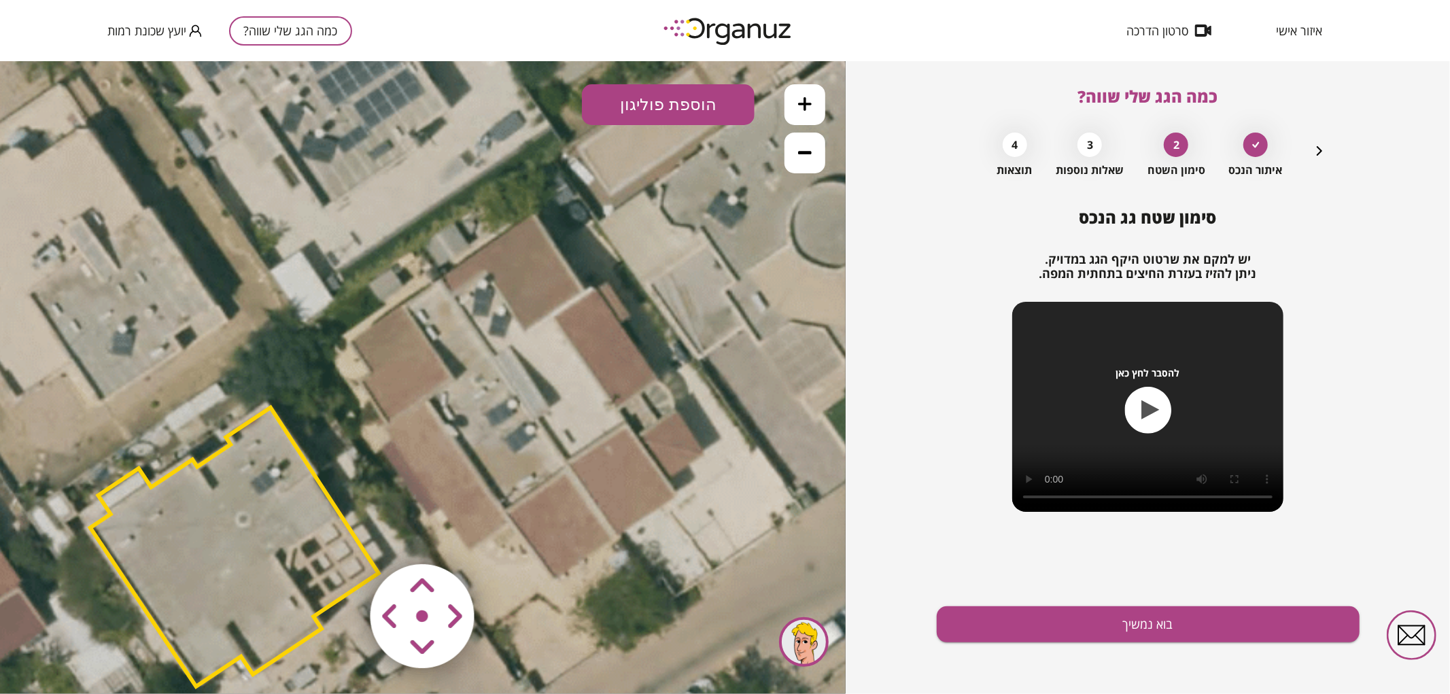
drag, startPoint x: 640, startPoint y: 341, endPoint x: 614, endPoint y: 404, distance: 67.4
click at [614, 404] on icon at bounding box center [402, 444] width 1881 height 1881
click at [716, 102] on button "הוספת פוליגון" at bounding box center [668, 104] width 173 height 41
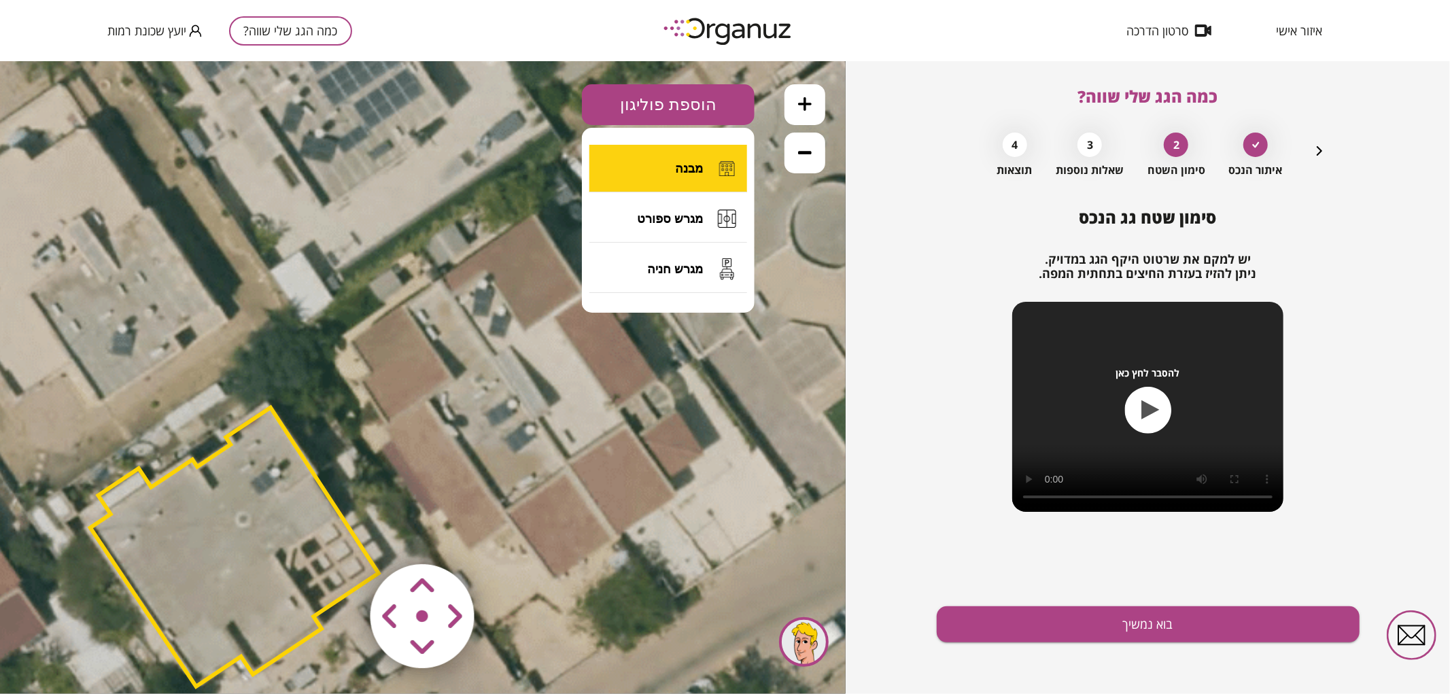
click at [666, 171] on button "מבנה" at bounding box center [668, 168] width 158 height 48
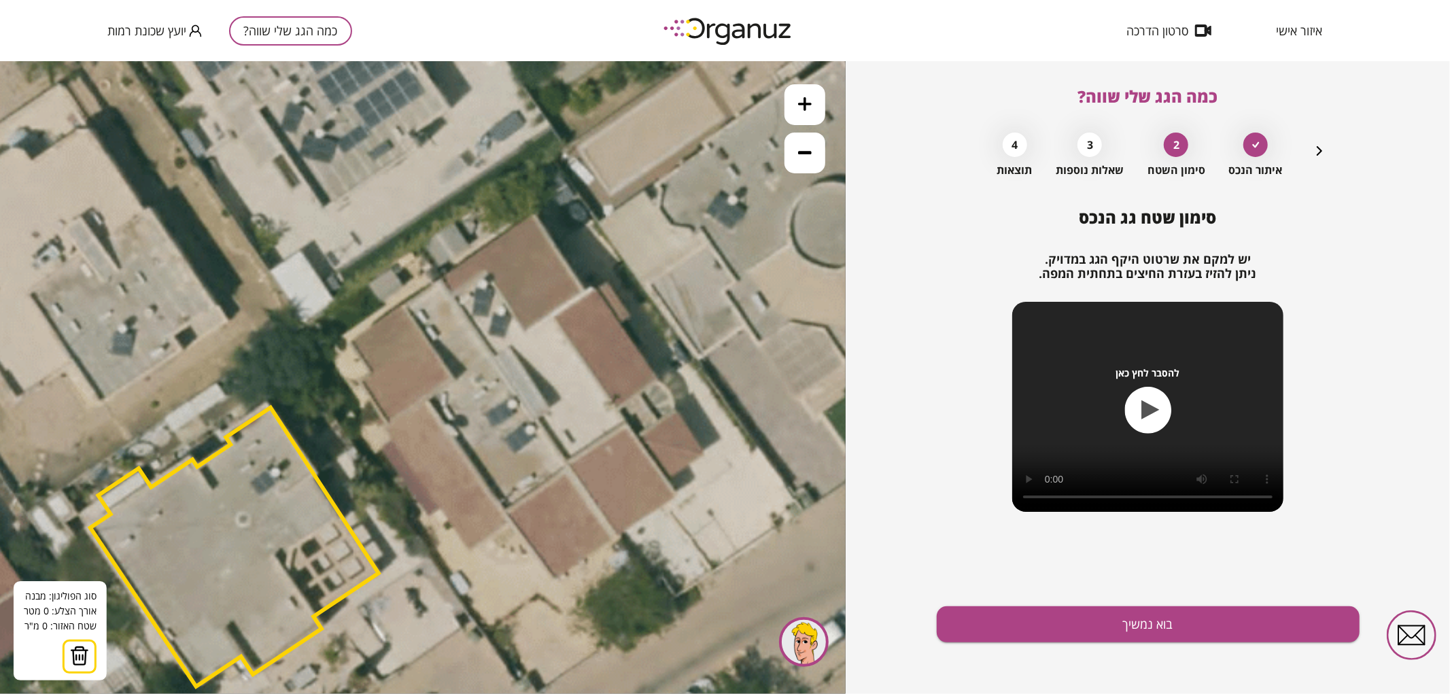
click at [440, 279] on icon at bounding box center [402, 444] width 1881 height 1881
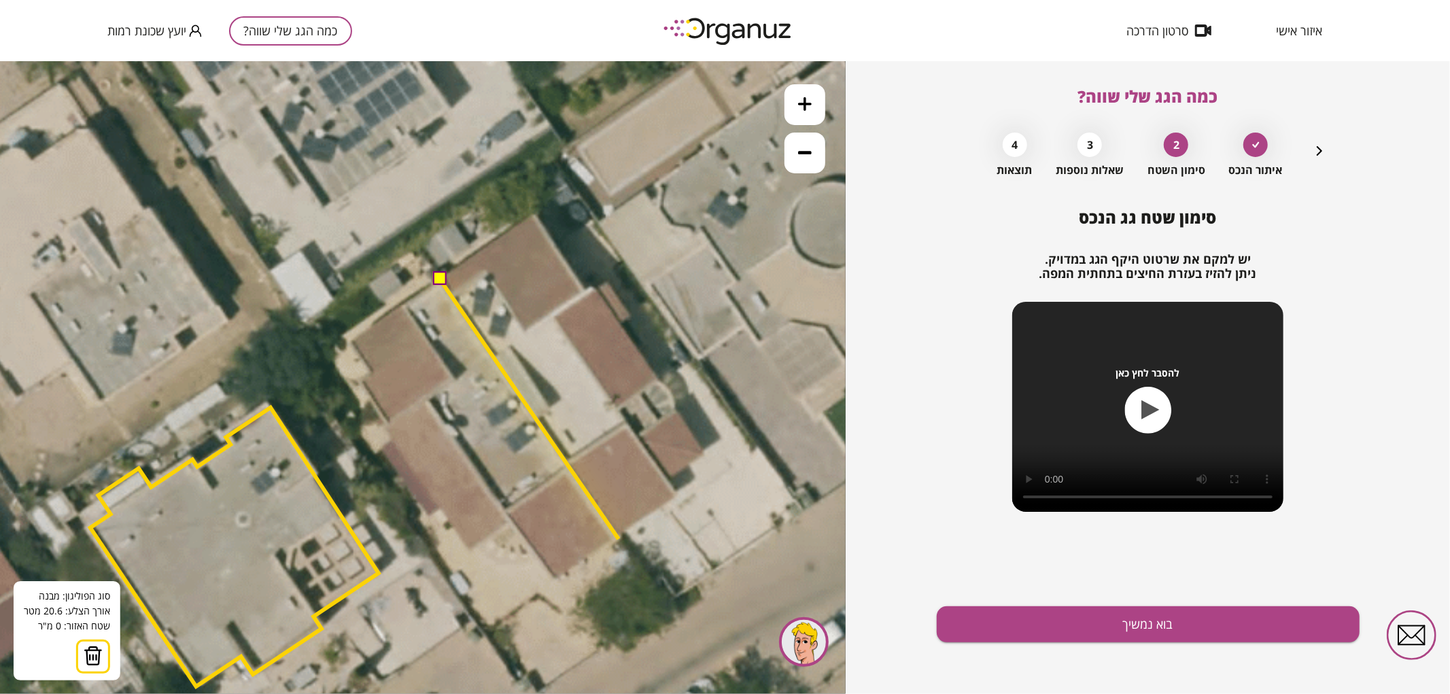
click at [619, 538] on icon at bounding box center [402, 444] width 1881 height 1881
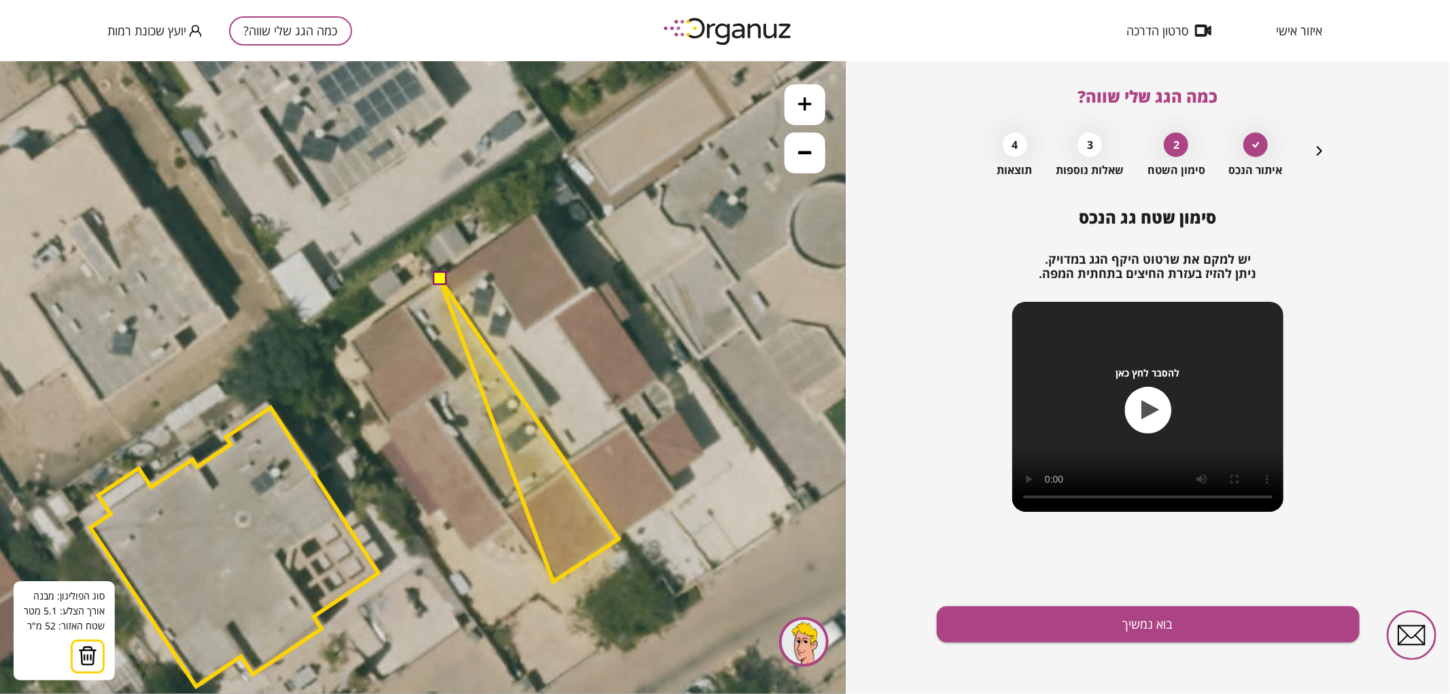
click at [553, 581] on polygon at bounding box center [529, 430] width 179 height 302
click at [510, 521] on polygon at bounding box center [529, 430] width 179 height 302
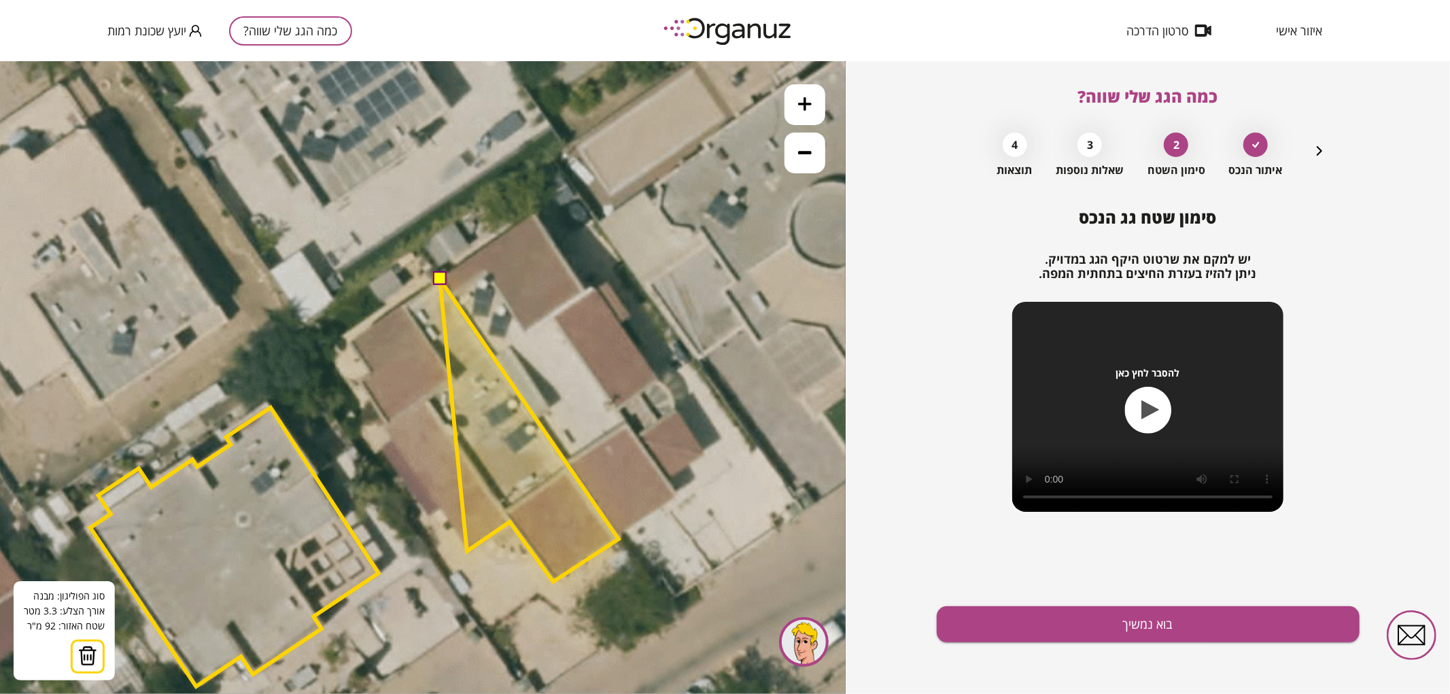
click at [467, 551] on polygon at bounding box center [529, 430] width 179 height 302
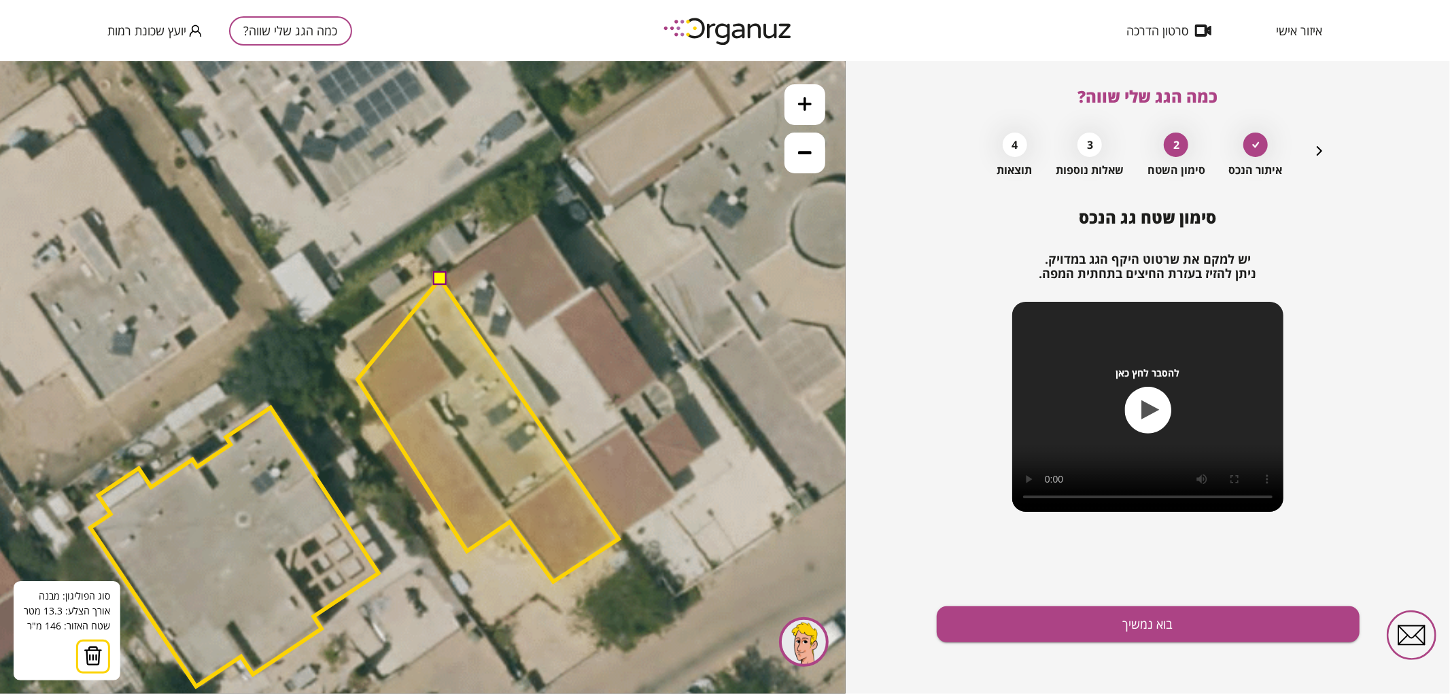
click at [358, 379] on polygon at bounding box center [488, 430] width 261 height 302
click at [369, 372] on polygon at bounding box center [488, 430] width 261 height 302
click at [351, 338] on polygon at bounding box center [485, 430] width 268 height 302
click at [440, 273] on button at bounding box center [439, 278] width 14 height 14
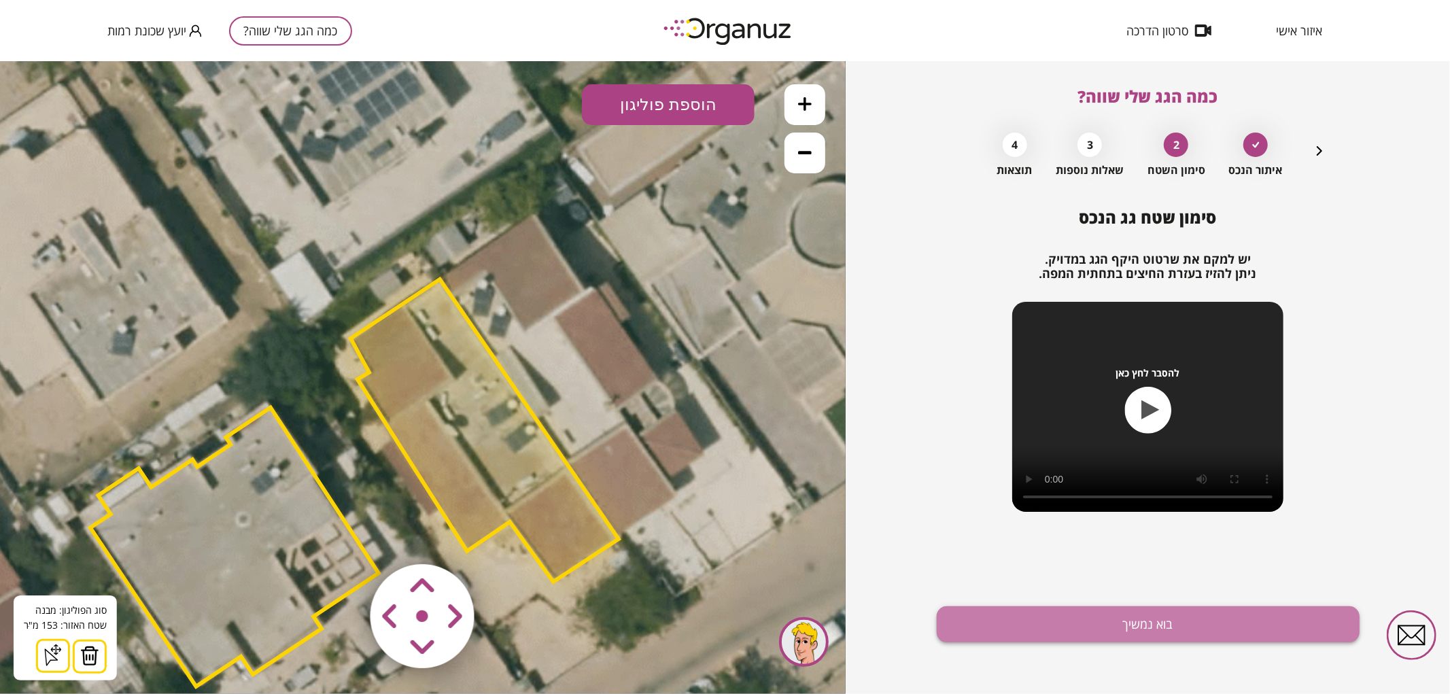
click at [1098, 628] on button "בוא נמשיך" at bounding box center [1148, 624] width 423 height 36
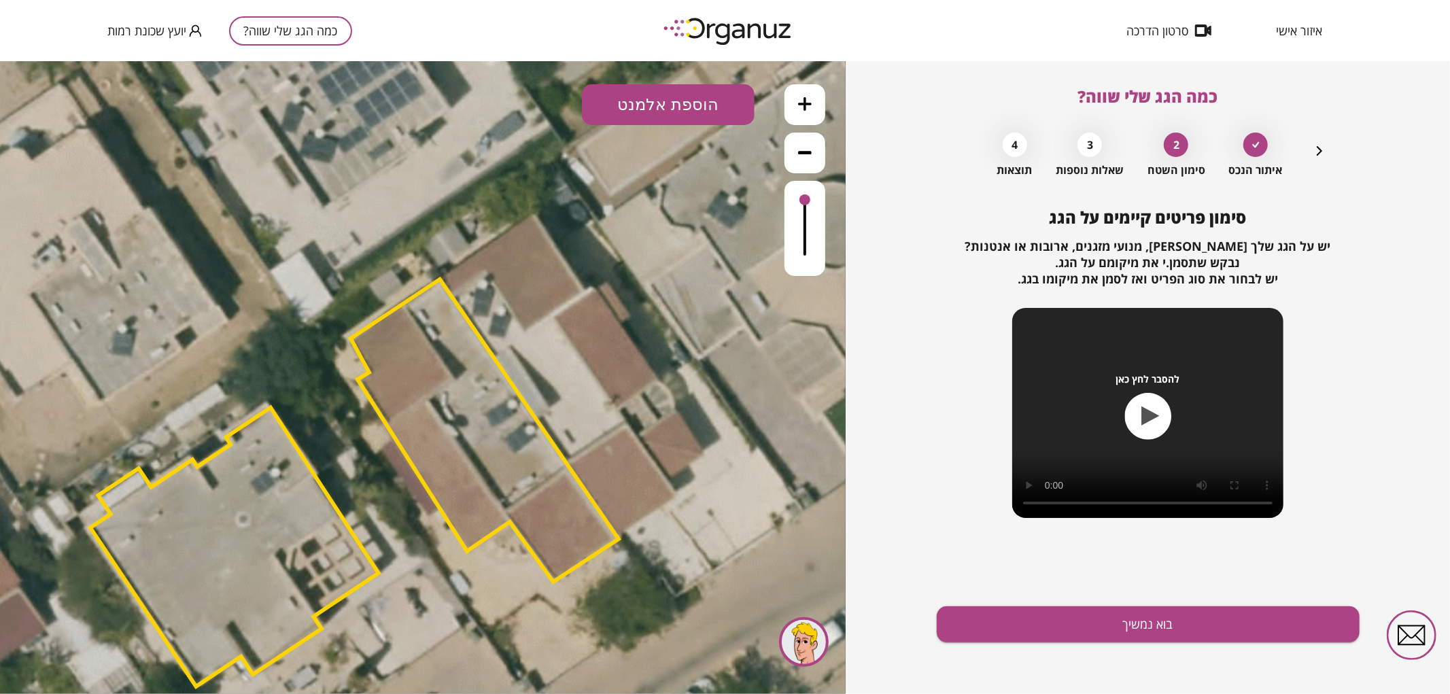
click at [682, 96] on button "הוספת אלמנט" at bounding box center [668, 104] width 173 height 41
click at [677, 273] on div ".st0 { fill: #FFFFFF; } .st0 { fill: #FFFFFF; }" at bounding box center [423, 376] width 846 height 633
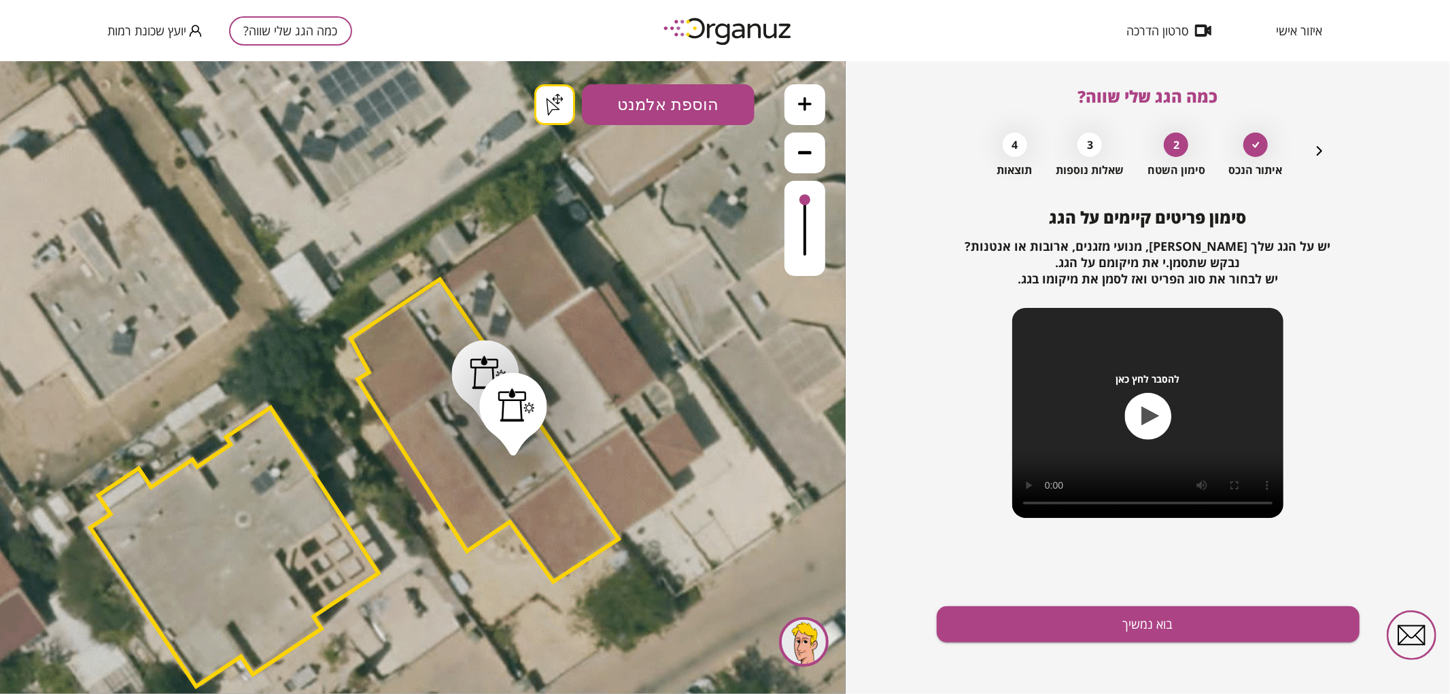
click at [1034, 617] on button "בוא נמשיך" at bounding box center [1148, 624] width 423 height 36
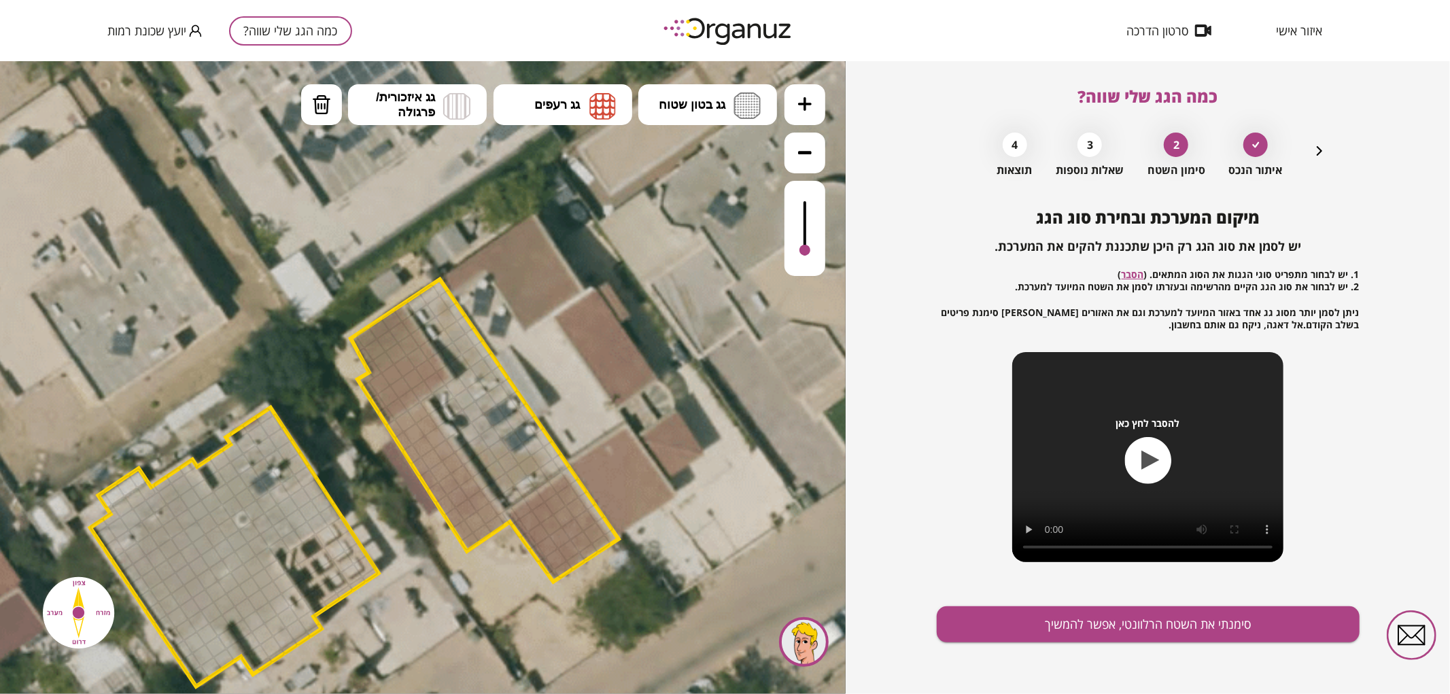
drag, startPoint x: 807, startPoint y: 210, endPoint x: 805, endPoint y: 251, distance: 40.8
click at [805, 251] on div at bounding box center [804, 249] width 11 height 11
click at [696, 119] on button "גג בטון שטוח" at bounding box center [707, 104] width 139 height 41
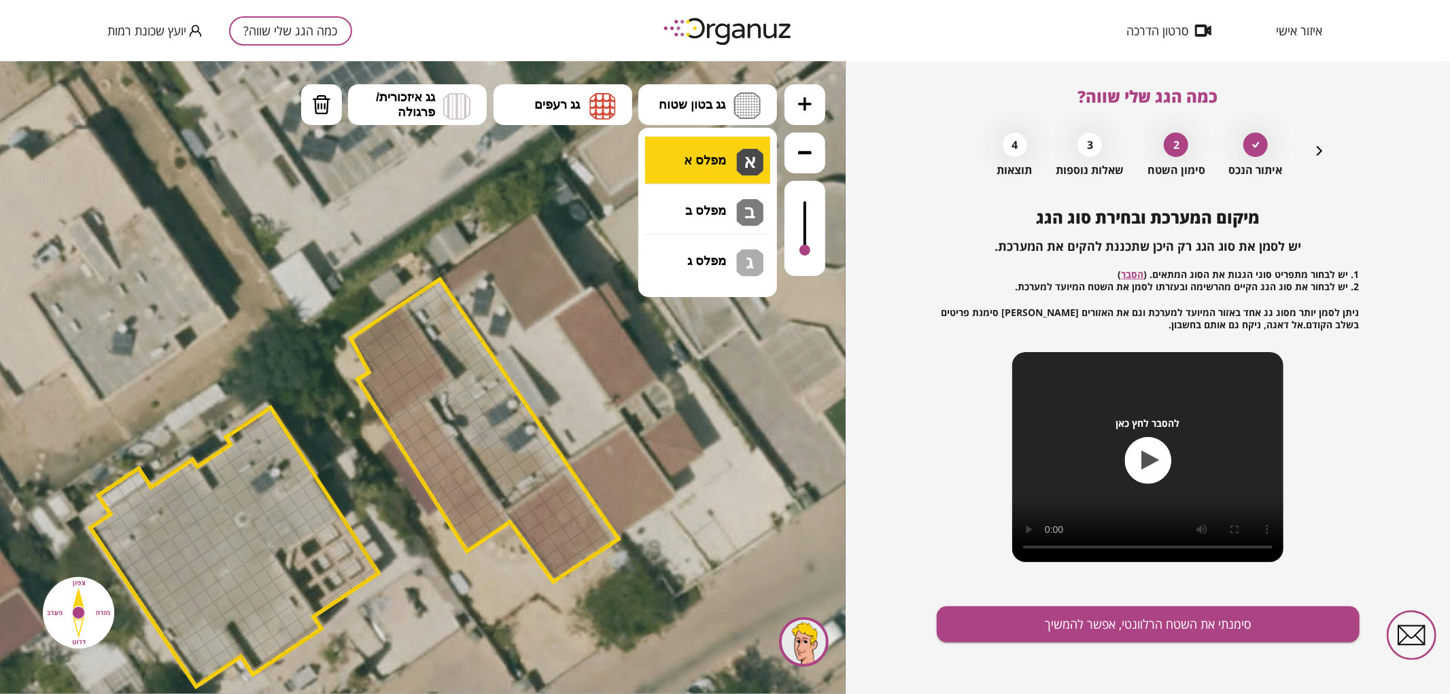
click at [697, 152] on div ".st0 { fill: #FFFFFF; } .st0 { fill: #FFFFFF; }" at bounding box center [423, 376] width 846 height 633
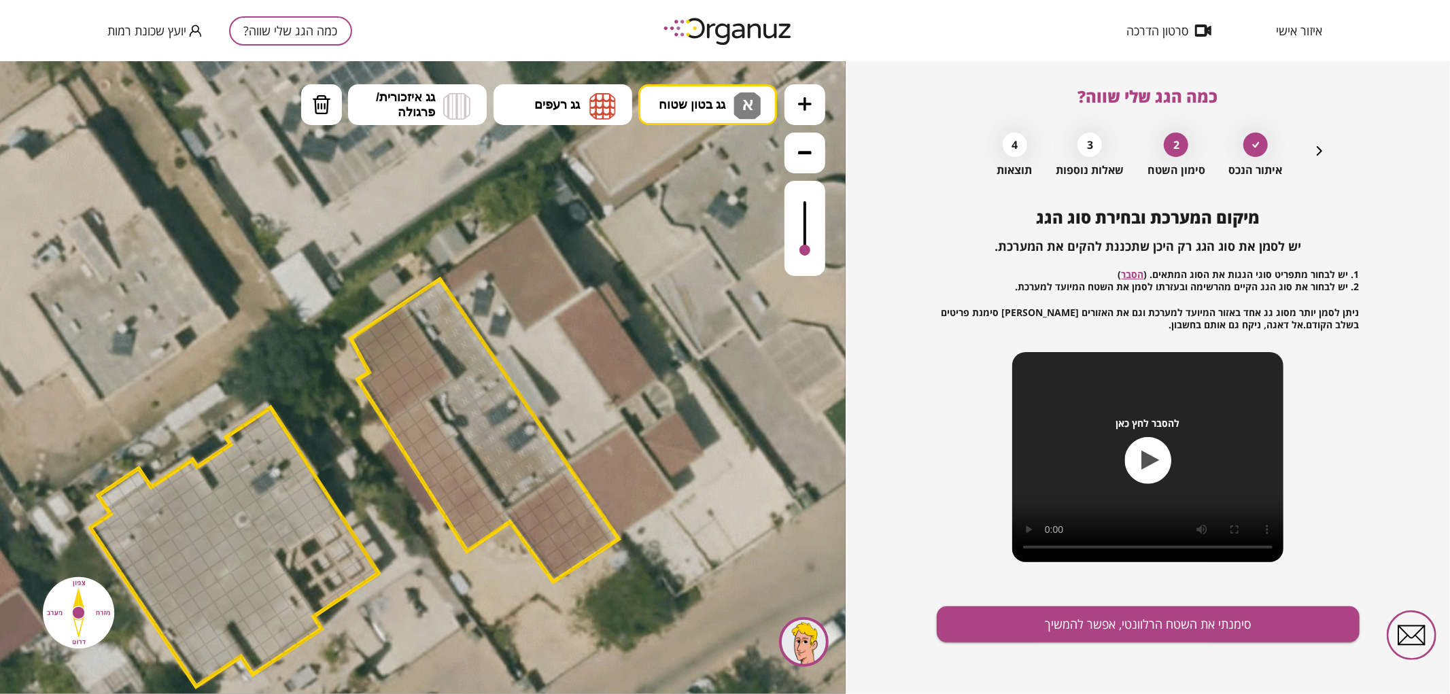
drag, startPoint x: 421, startPoint y: 306, endPoint x: 539, endPoint y: 464, distance: 197.3
click at [811, 245] on div at bounding box center [804, 227] width 41 height 95
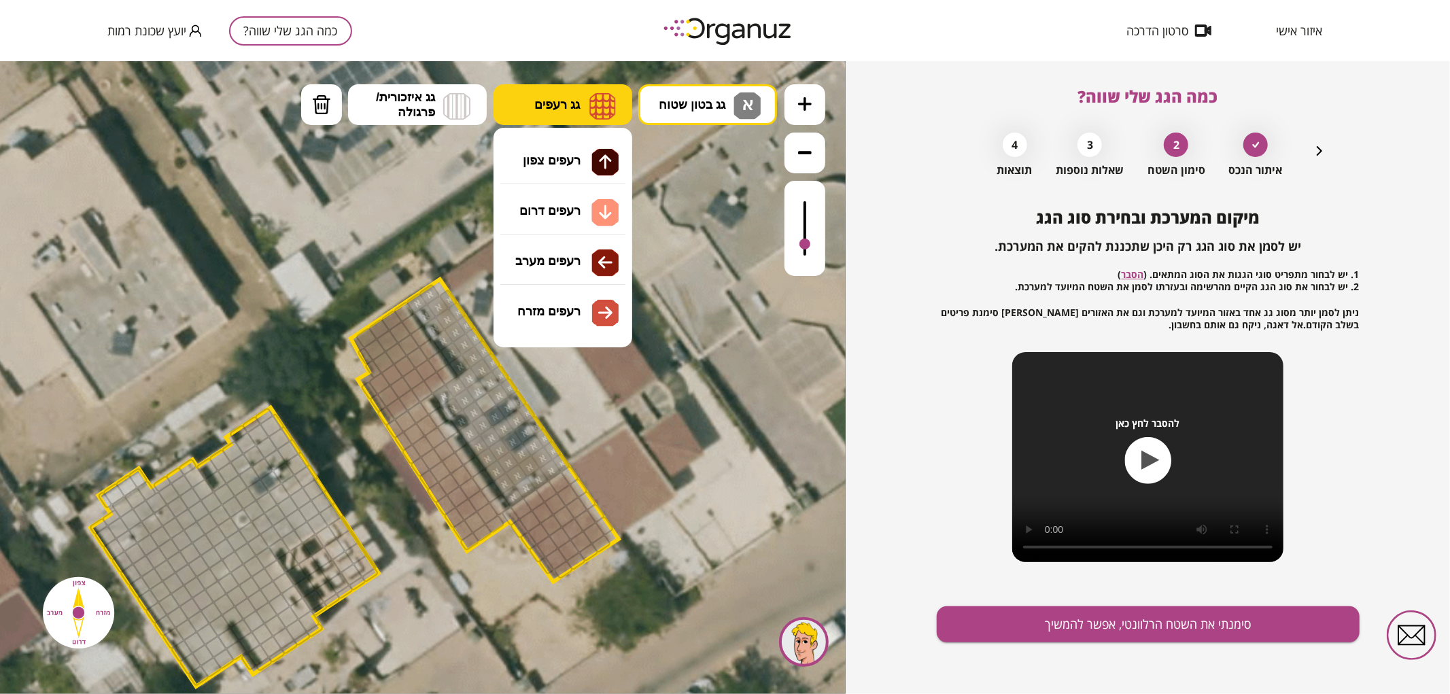
click at [591, 112] on img at bounding box center [602, 105] width 27 height 27
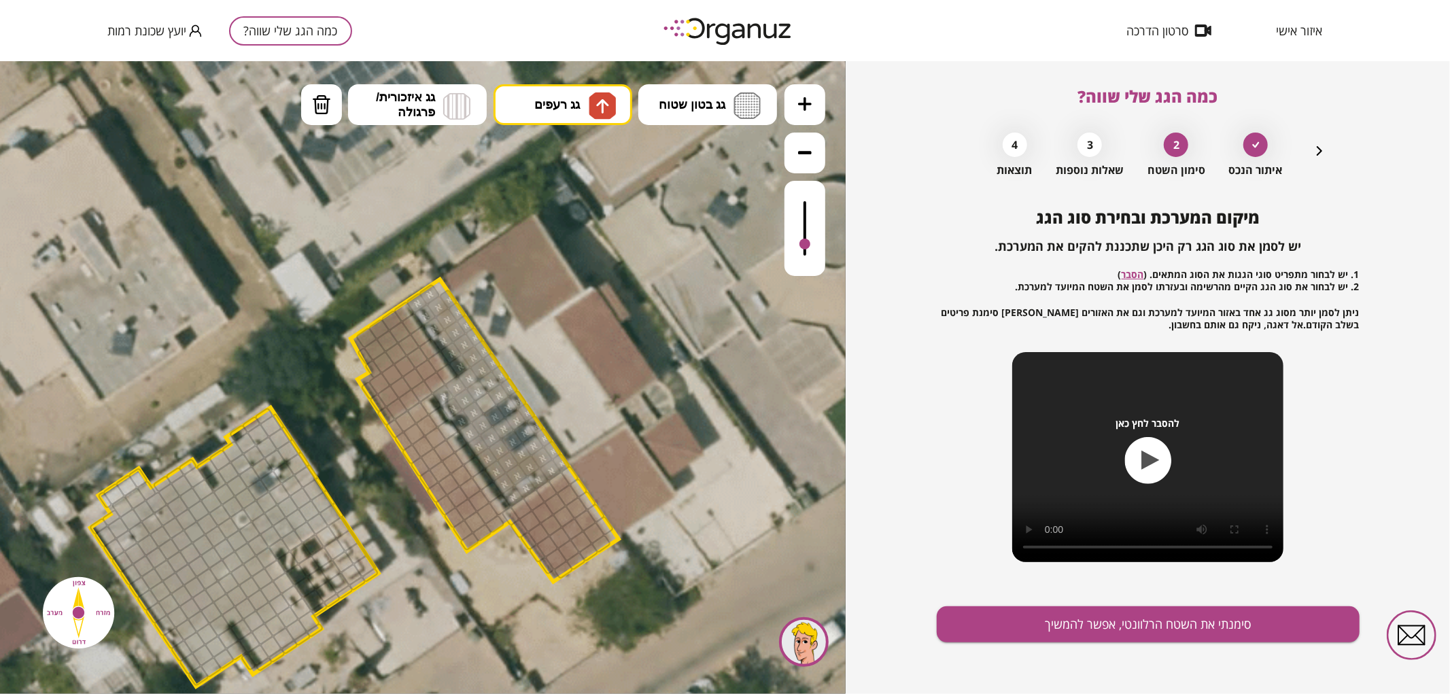
click at [585, 160] on div ".st0 { fill: #FFFFFF; } .st0 { fill: #FFFFFF; }" at bounding box center [423, 376] width 846 height 633
drag, startPoint x: 385, startPoint y: 414, endPoint x: 406, endPoint y: 314, distance: 102.1
click at [567, 95] on button "גג רעפים" at bounding box center [562, 104] width 139 height 41
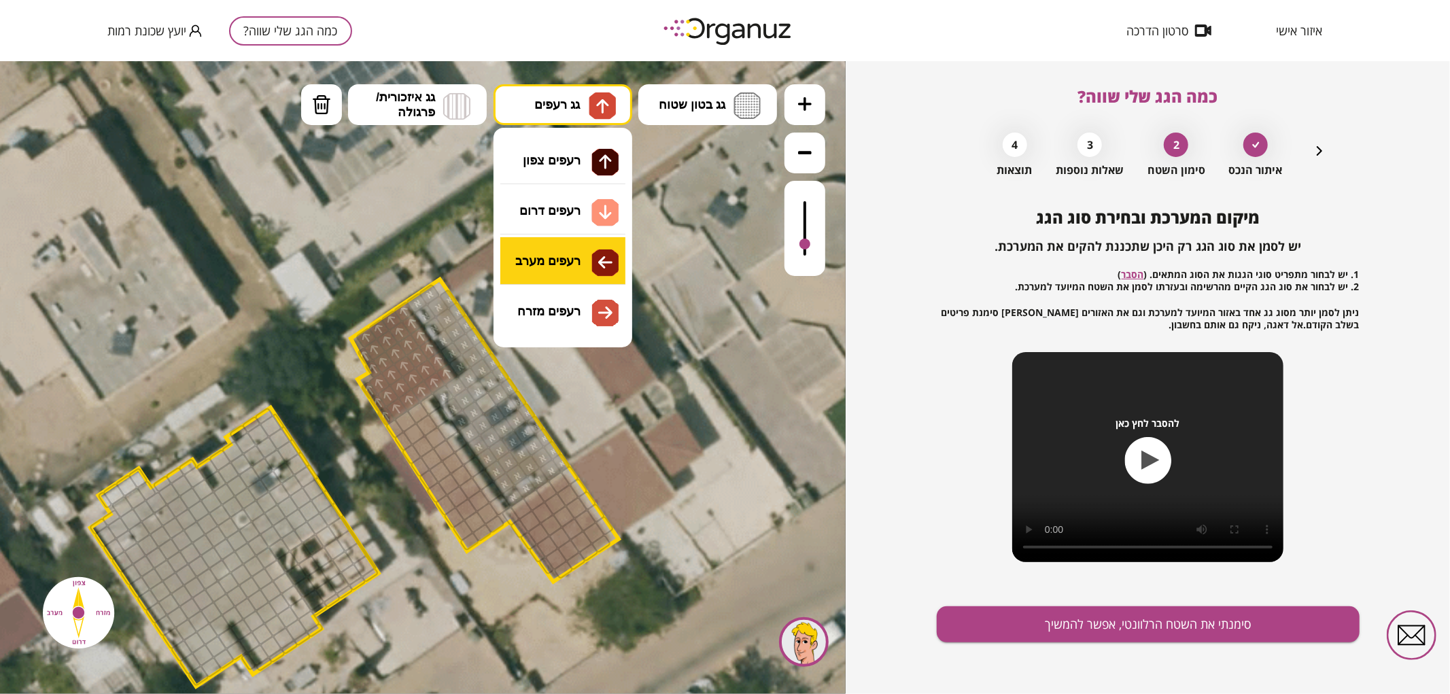
click at [538, 268] on div ".st0 { fill: #FFFFFF; } .st0 { fill: #FFFFFF; }" at bounding box center [423, 376] width 846 height 633
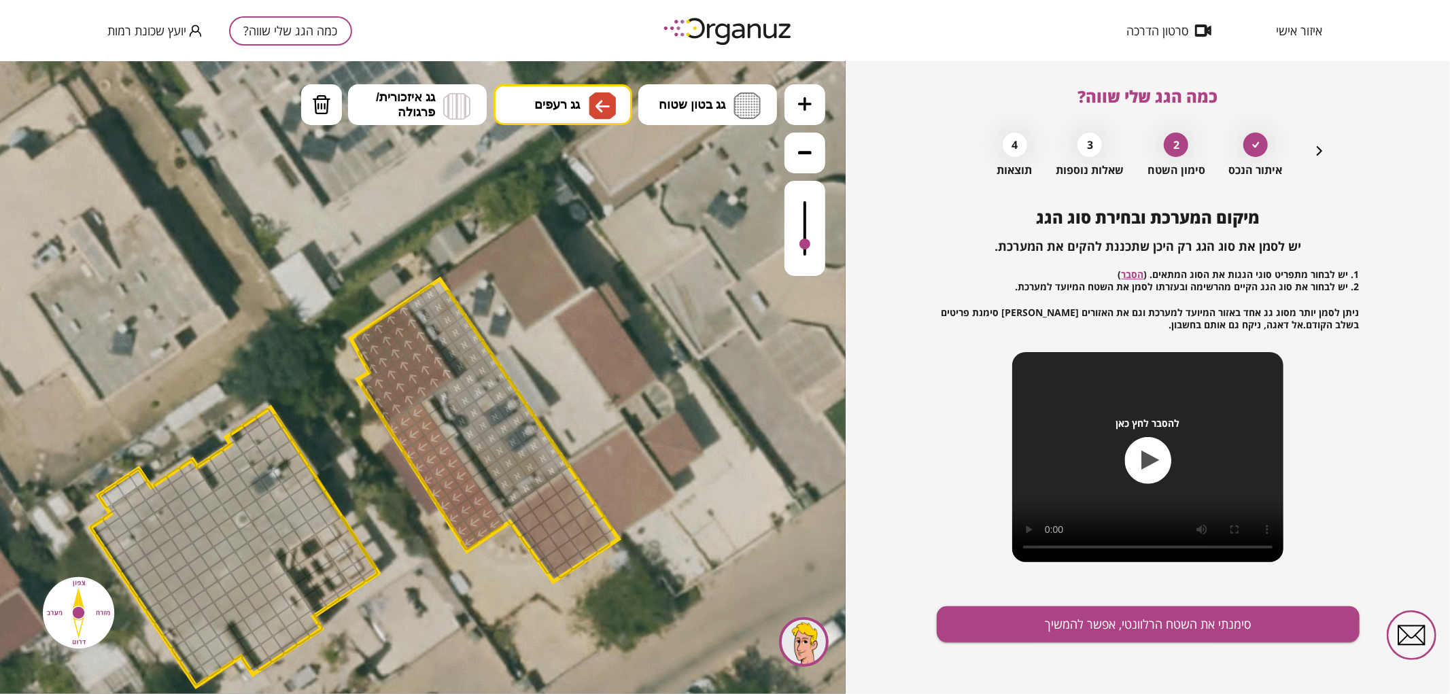
drag, startPoint x: 416, startPoint y: 411, endPoint x: 472, endPoint y: 521, distance: 124.3
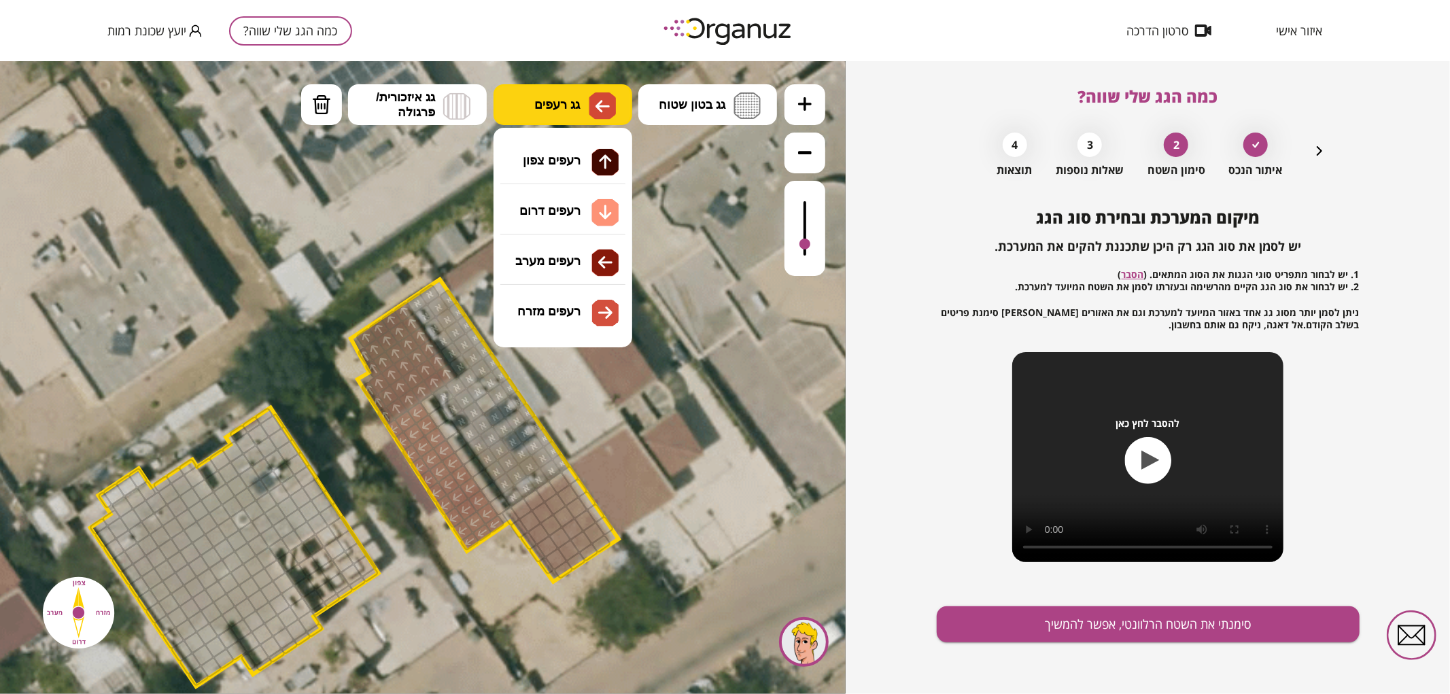
click at [608, 93] on img at bounding box center [602, 105] width 27 height 27
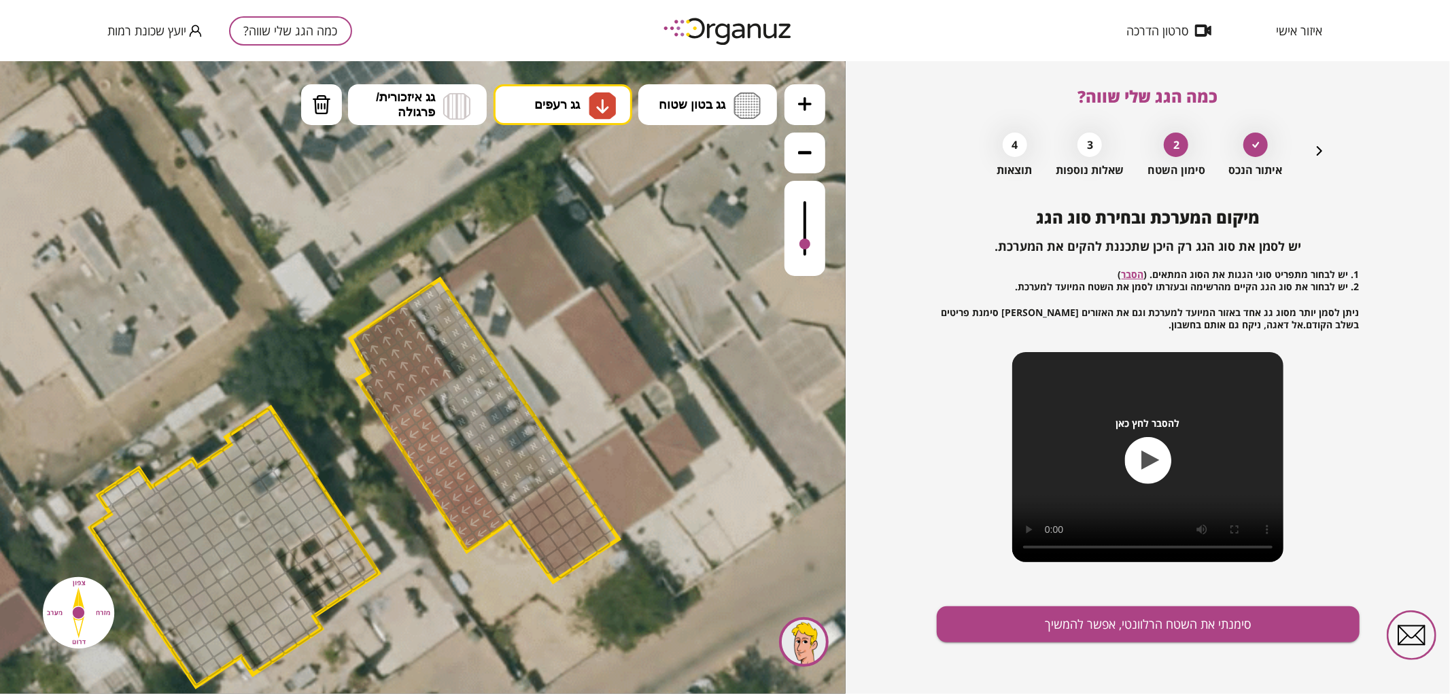
click at [589, 218] on div ".st0 { fill: #FFFFFF; } .st0 { fill: #FFFFFF; }" at bounding box center [423, 376] width 846 height 633
drag, startPoint x: 517, startPoint y: 514, endPoint x: 551, endPoint y: 572, distance: 67.0
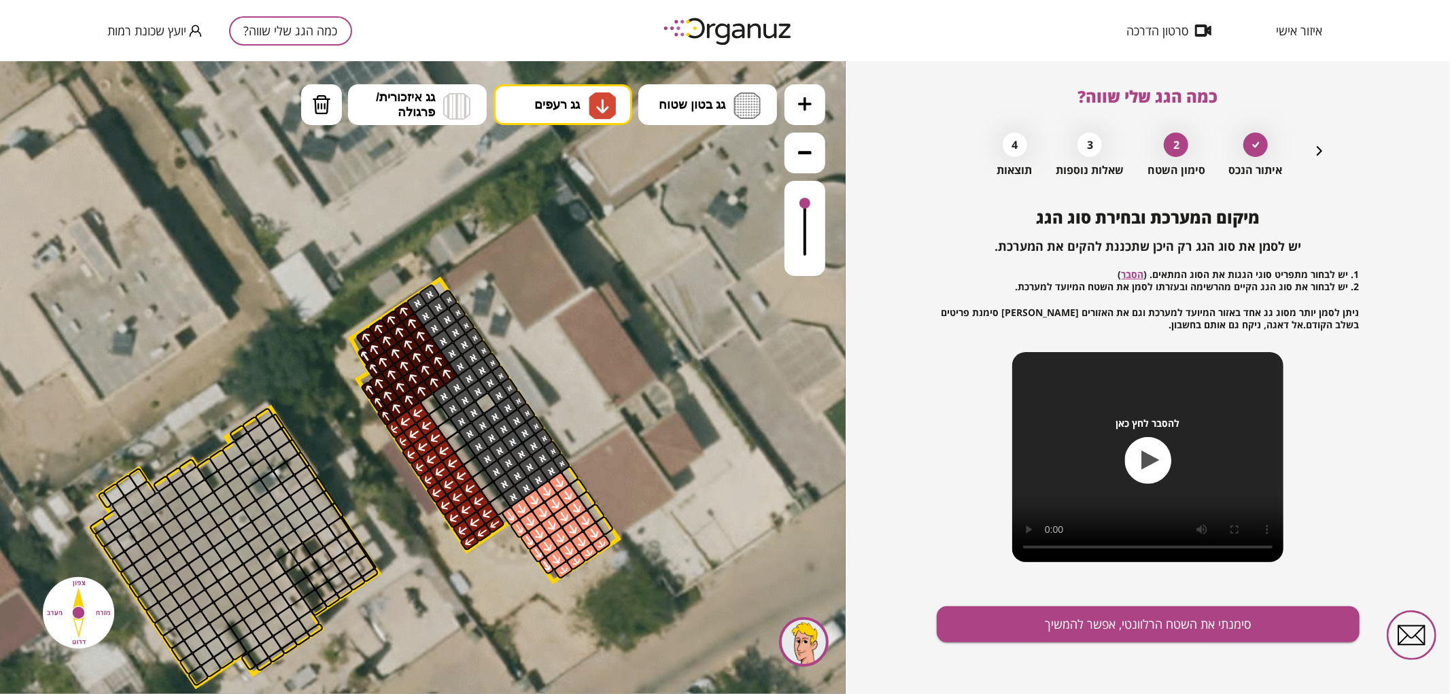
drag, startPoint x: 803, startPoint y: 243, endPoint x: 809, endPoint y: 204, distance: 39.1
click at [809, 204] on div at bounding box center [804, 202] width 11 height 11
click at [766, 102] on button "גג בטון שטוח" at bounding box center [707, 104] width 139 height 41
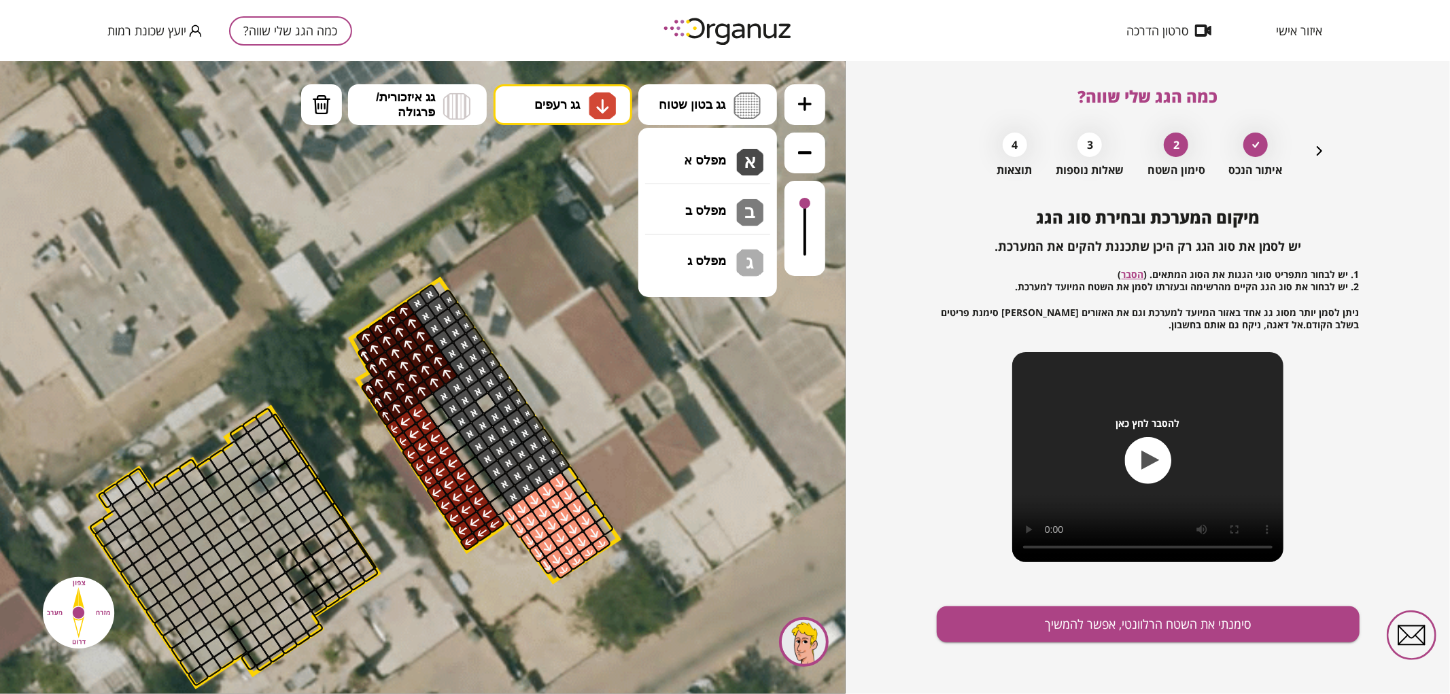
drag, startPoint x: 739, startPoint y: 167, endPoint x: 629, endPoint y: 239, distance: 131.0
click at [738, 167] on div ".st0 { fill: #FFFFFF; } .st0 { fill: #FFFFFF; }" at bounding box center [423, 376] width 846 height 633
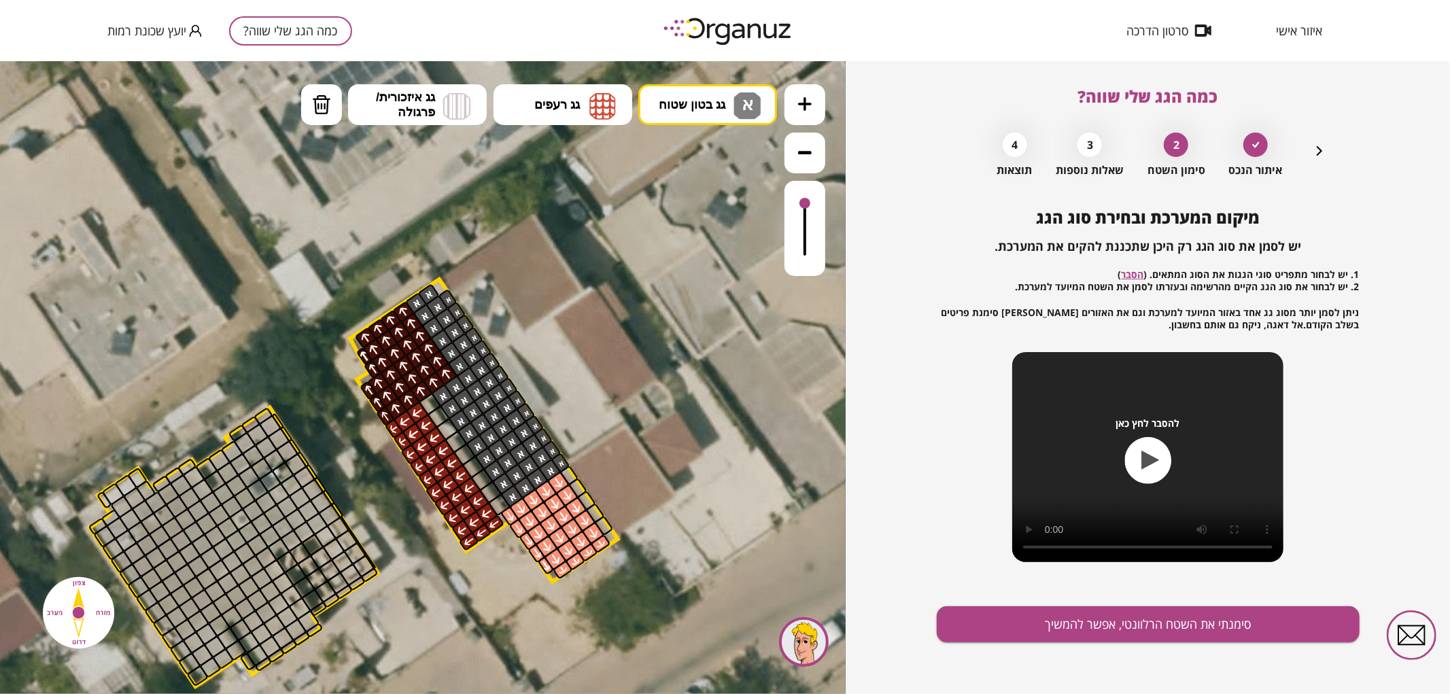
drag, startPoint x: 487, startPoint y: 400, endPoint x: 484, endPoint y: 394, distance: 7.3
click at [484, 394] on div at bounding box center [484, 402] width 23 height 23
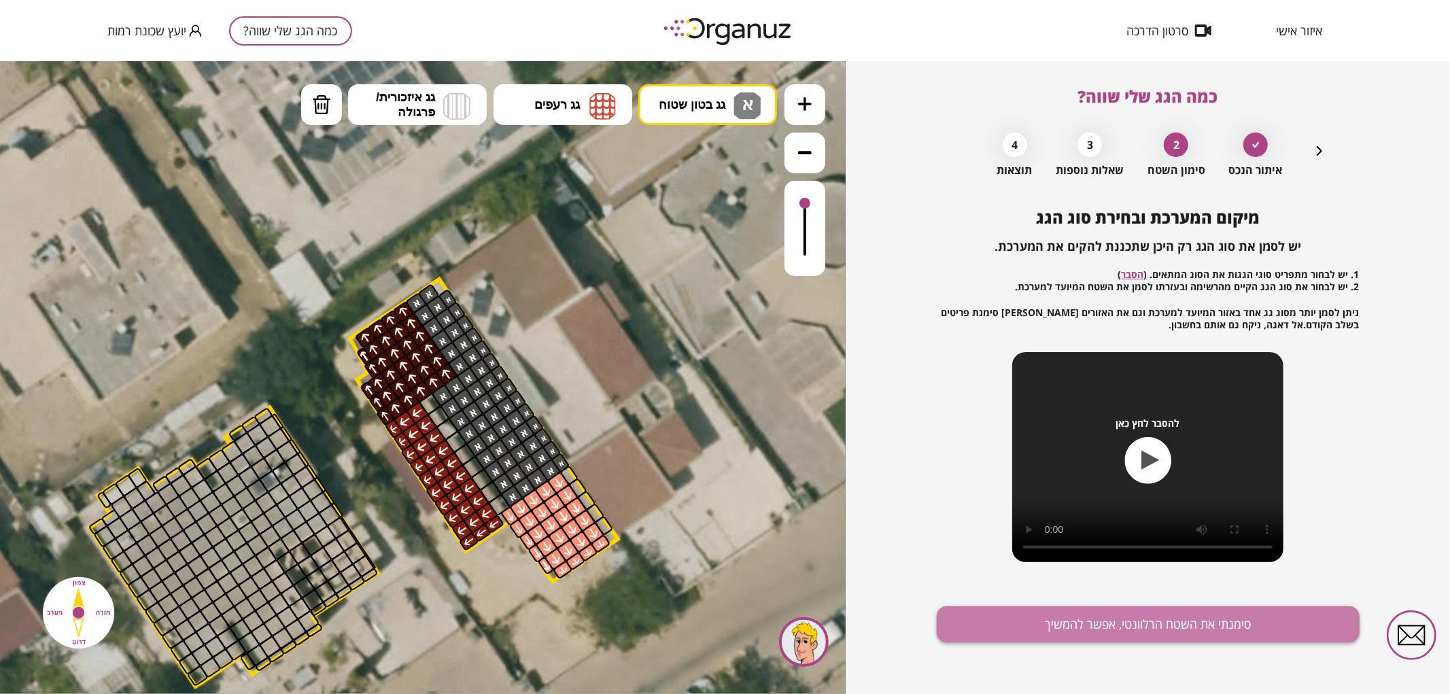
click at [1049, 620] on button "סימנתי את השטח הרלוונטי, אפשר להמשיך" at bounding box center [1148, 624] width 423 height 36
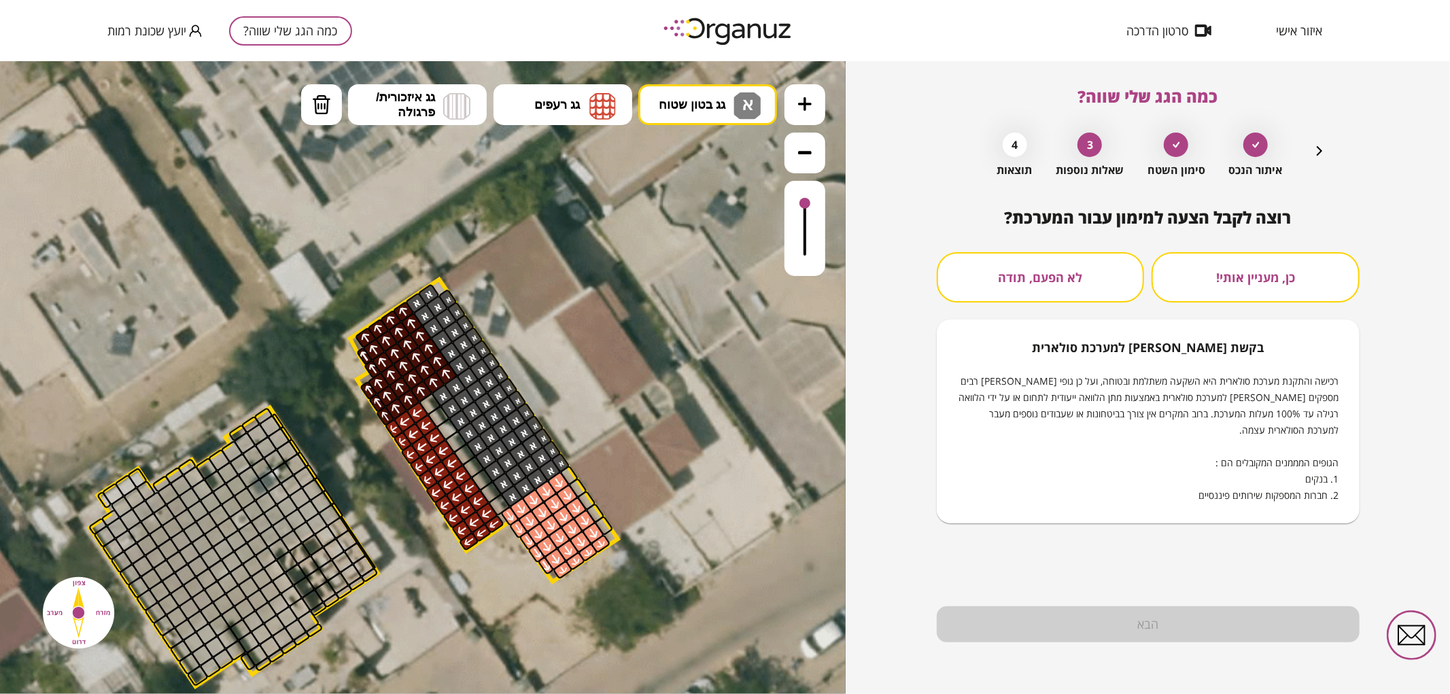
click at [1100, 287] on button "לא הפעם, תודה" at bounding box center [1041, 277] width 208 height 50
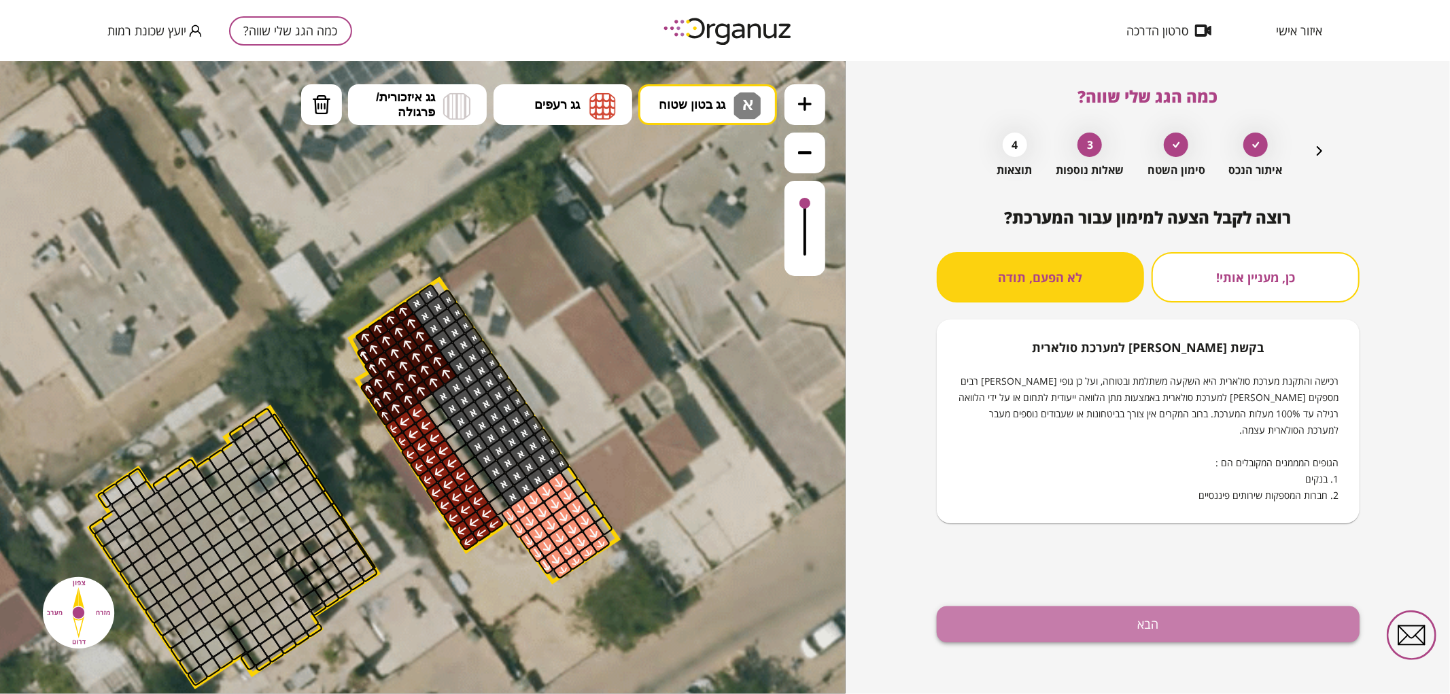
click at [1058, 613] on button "הבא" at bounding box center [1148, 624] width 423 height 36
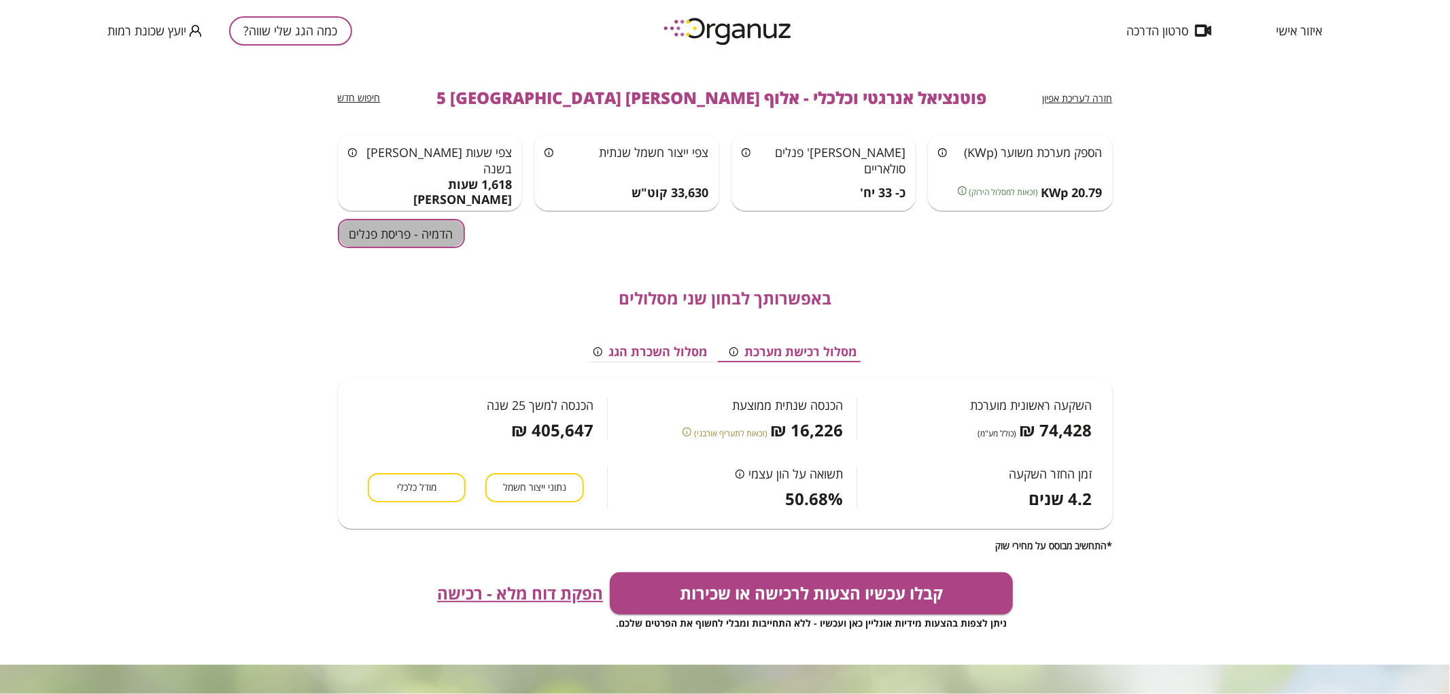
click at [436, 242] on button "הדמיה - פריסת פנלים" at bounding box center [401, 233] width 127 height 29
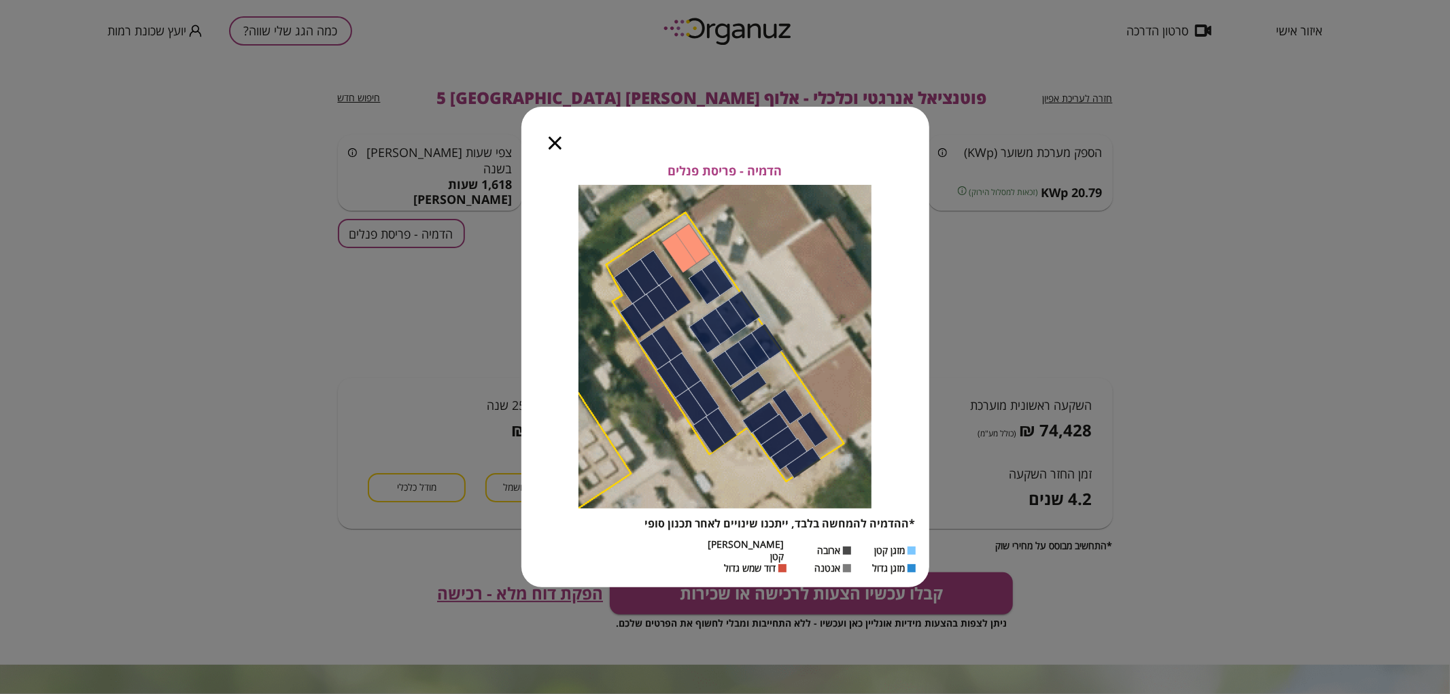
click at [569, 146] on div at bounding box center [554, 135] width 67 height 57
click at [559, 150] on icon "button" at bounding box center [555, 143] width 13 height 13
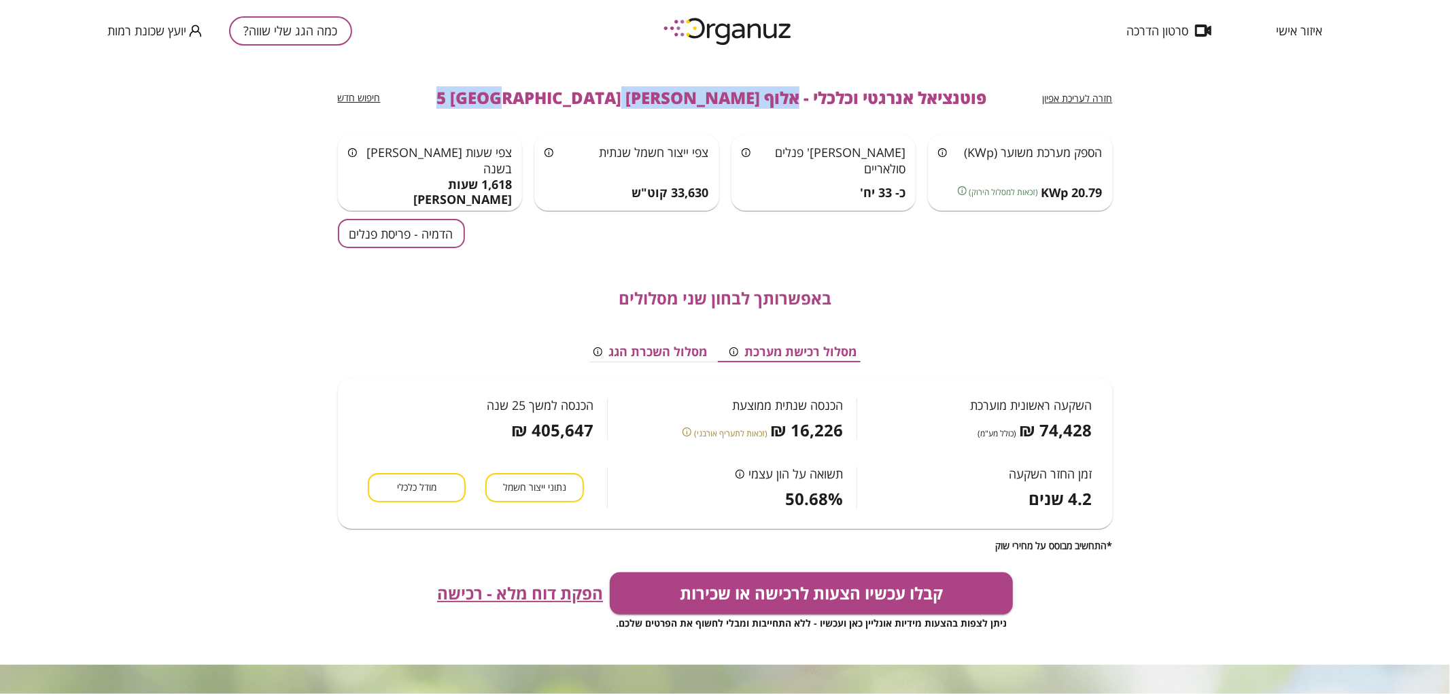
drag, startPoint x: 508, startPoint y: 97, endPoint x: 729, endPoint y: 91, distance: 221.0
click at [729, 91] on span "פוטנציאל אנרגטי וכלכלי - אלוף [PERSON_NAME] 5 [GEOGRAPHIC_DATA]" at bounding box center [711, 97] width 550 height 19
copy span "אלוף [PERSON_NAME] 5 [GEOGRAPHIC_DATA]"
click at [276, 12] on div "כמה הגג שלי שווה? יועץ שכונת רמות" at bounding box center [229, 30] width 245 height 61
click at [276, 29] on button "כמה הגג שלי שווה?" at bounding box center [290, 30] width 123 height 29
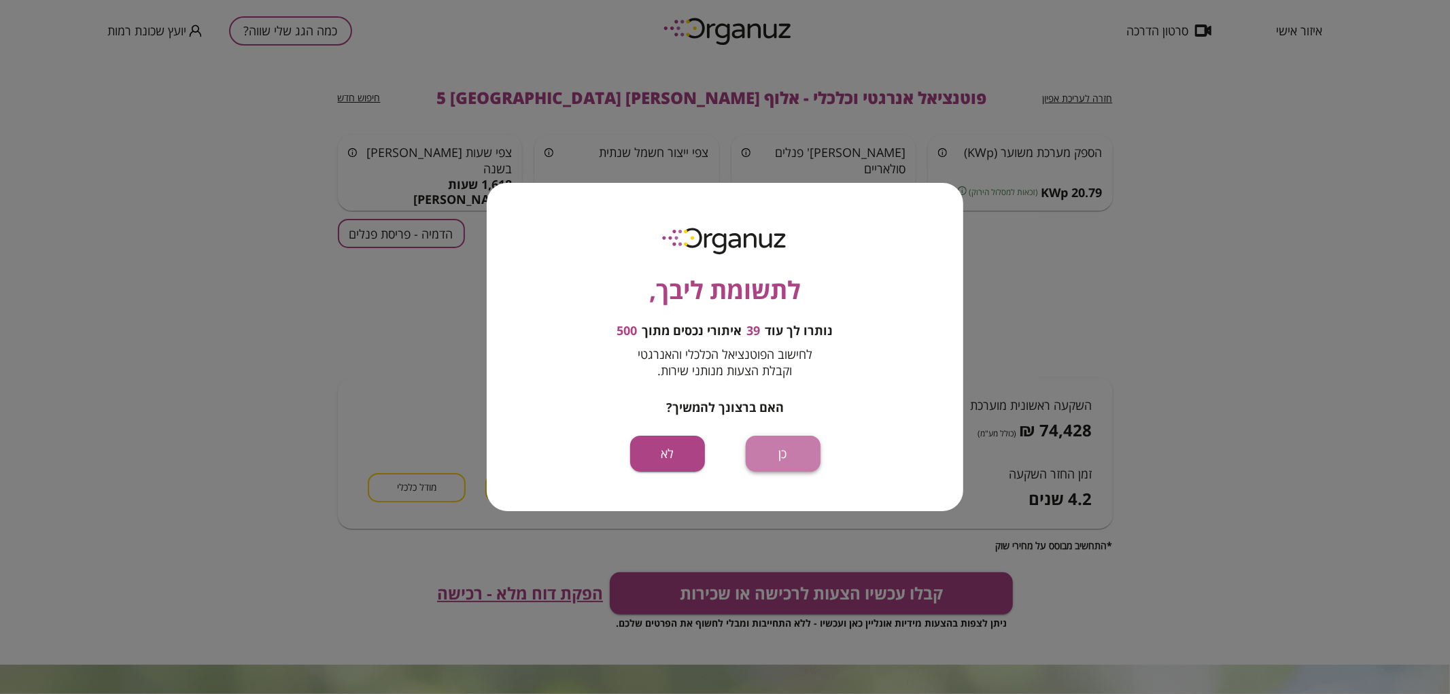
click at [805, 449] on button "כן" at bounding box center [783, 454] width 75 height 36
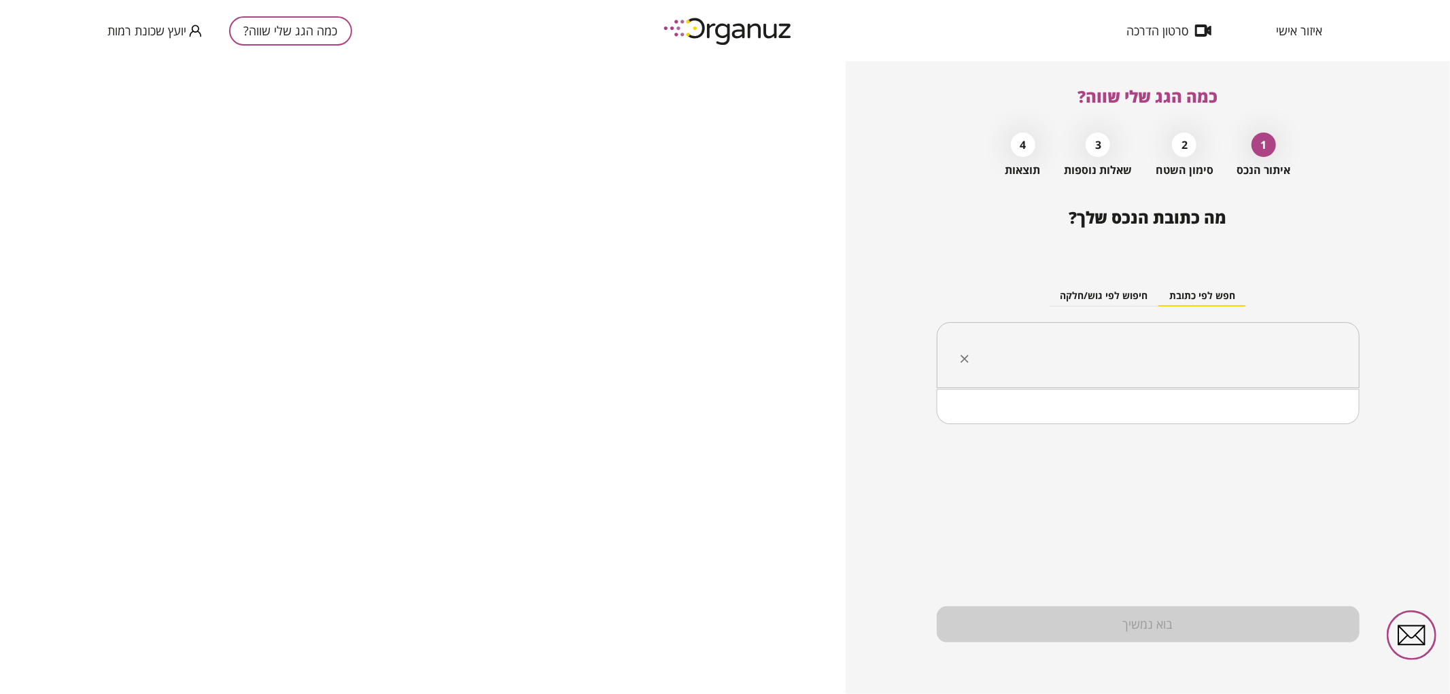
click at [1225, 357] on input "text" at bounding box center [1153, 356] width 380 height 34
paste input "**********"
click at [1207, 361] on input "**********" at bounding box center [1153, 356] width 380 height 34
click at [1247, 417] on li "אלוף [PERSON_NAME] 7 [GEOGRAPHIC_DATA]" at bounding box center [1147, 424] width 387 height 24
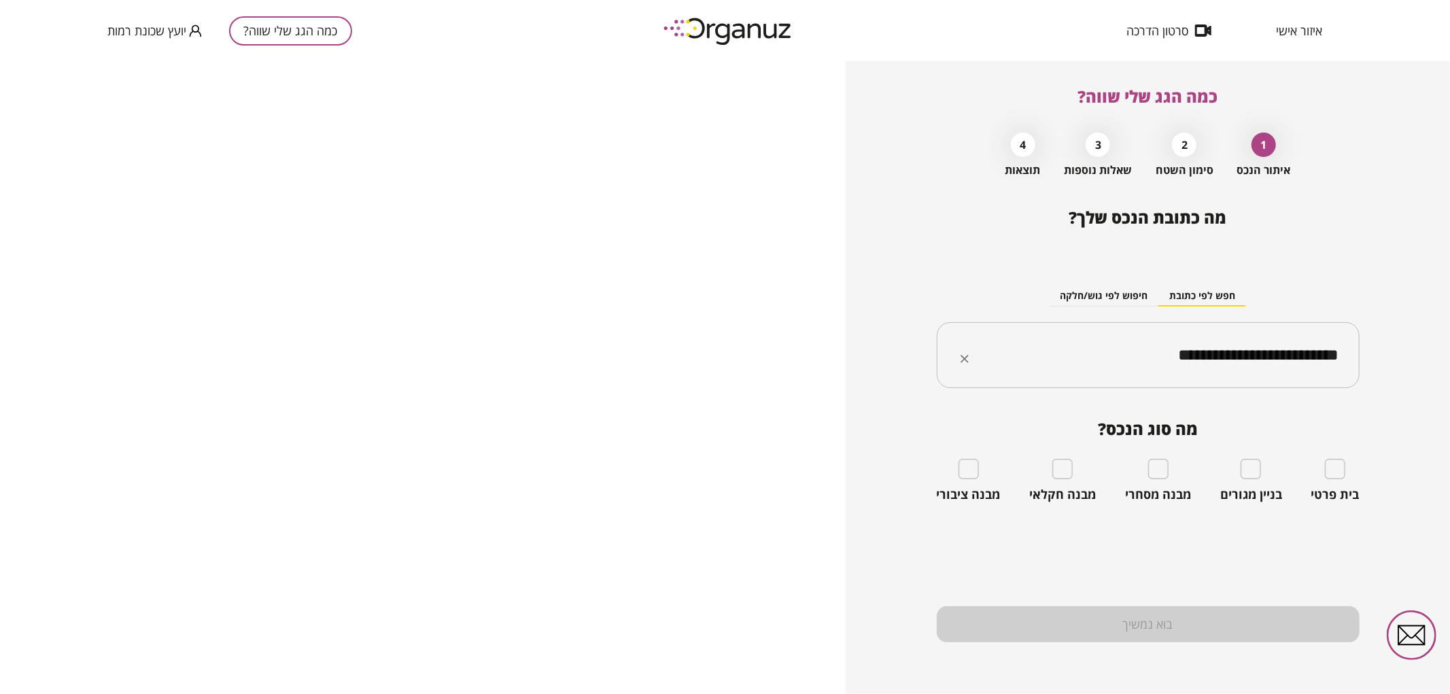
type input "**********"
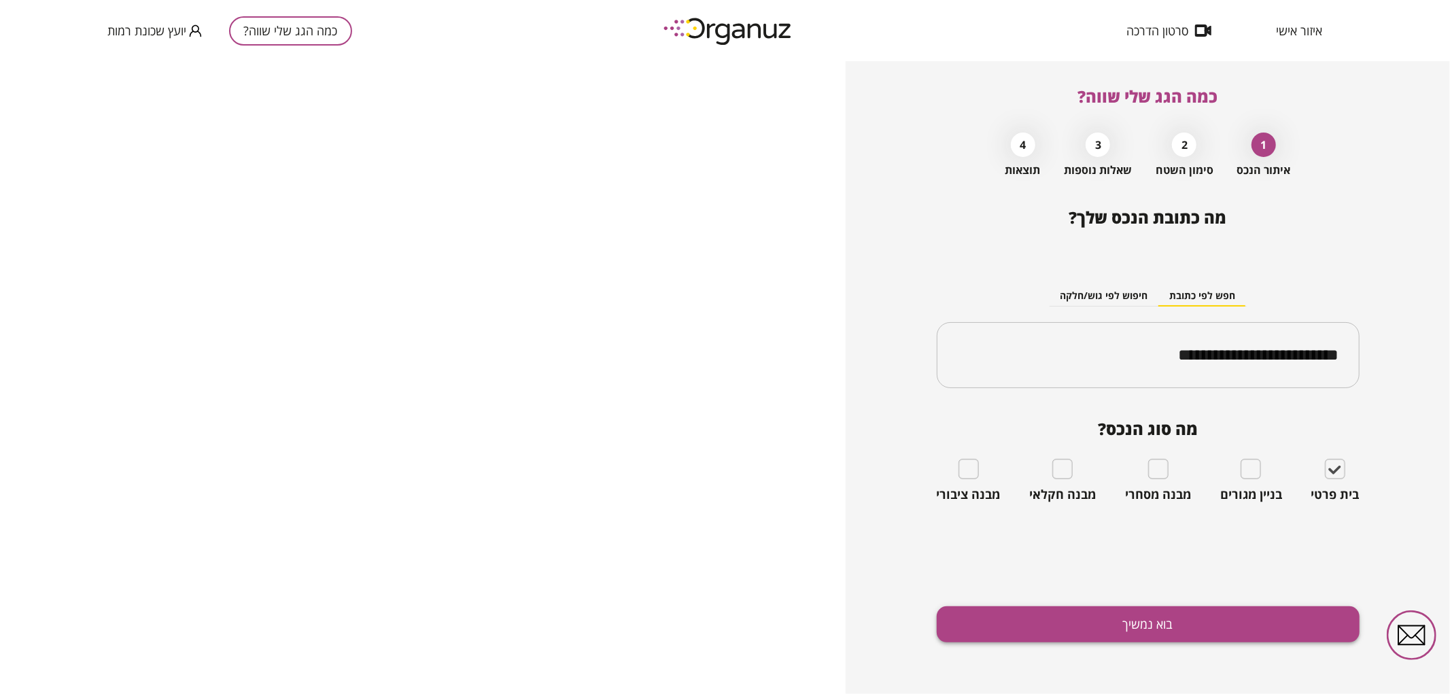
click at [1245, 624] on button "בוא נמשיך" at bounding box center [1148, 624] width 423 height 36
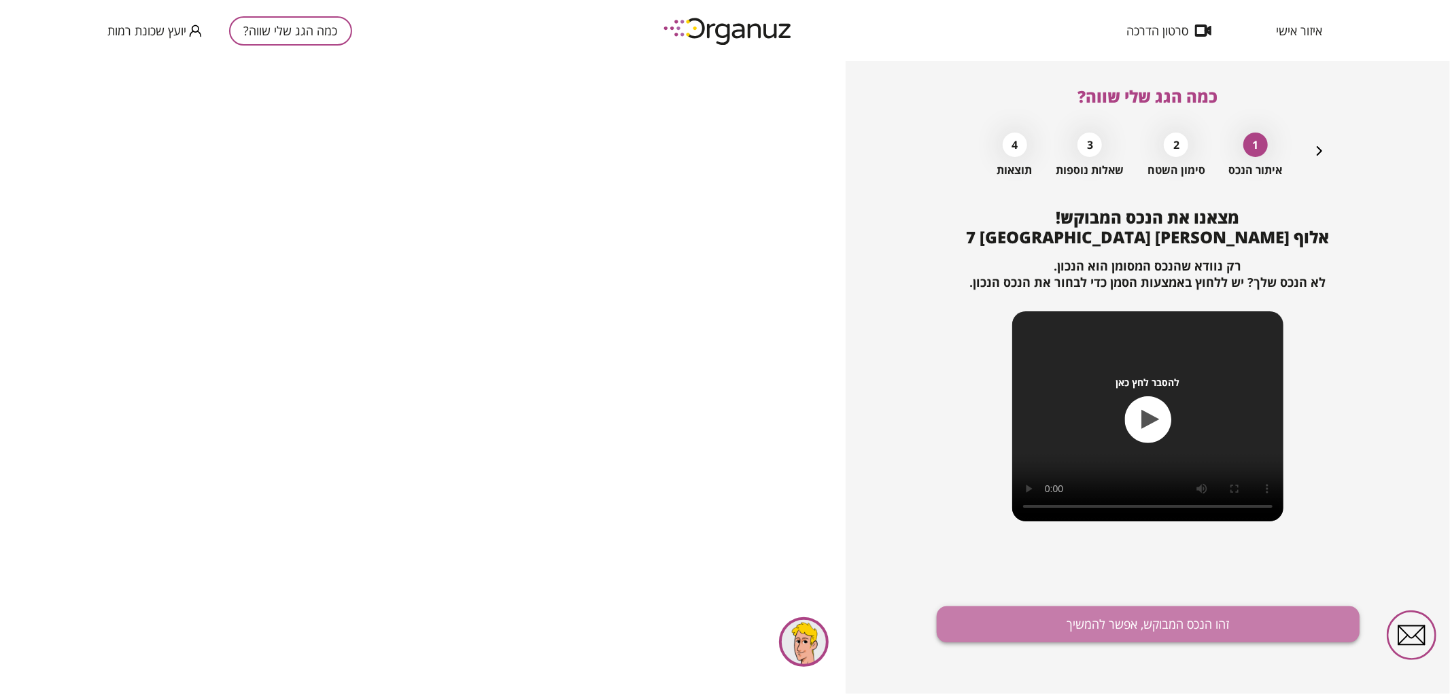
click at [1098, 613] on button "זהו הנכס המבוקש, אפשר להמשיך" at bounding box center [1148, 624] width 423 height 36
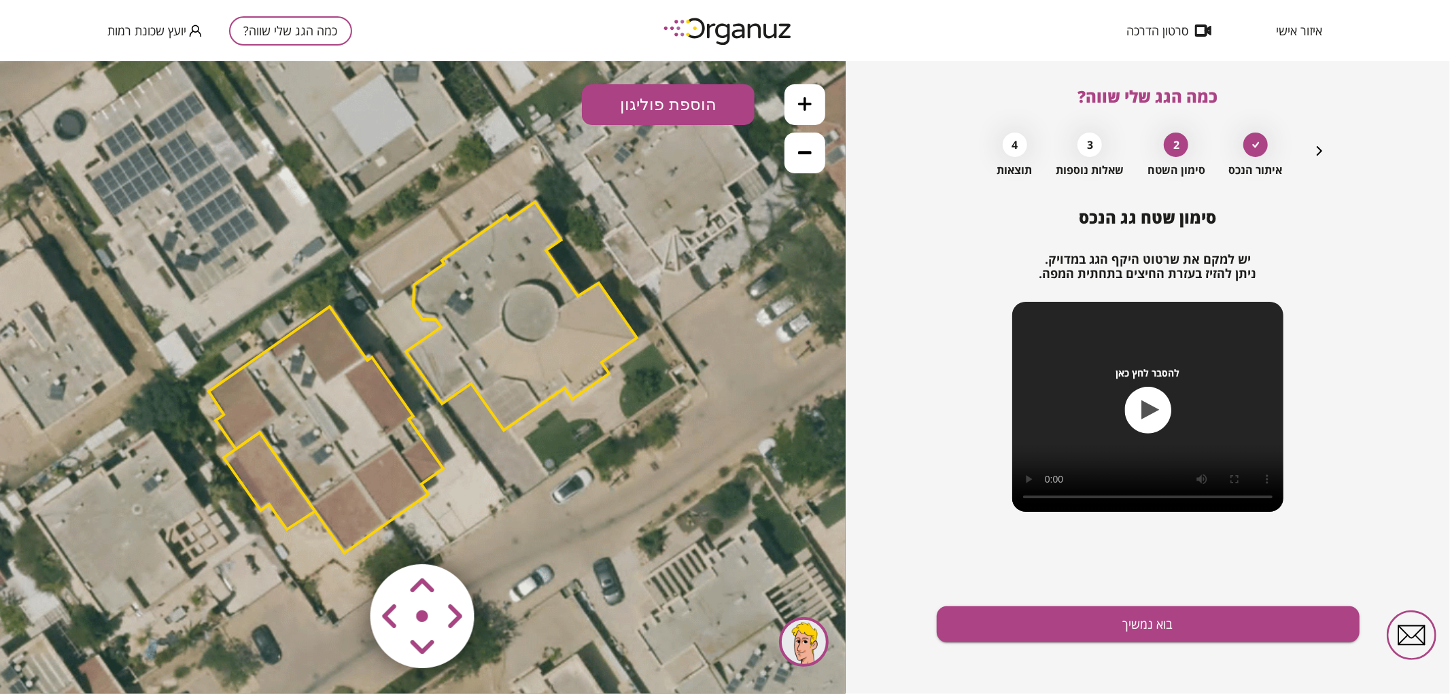
click at [347, 456] on polygon at bounding box center [326, 429] width 235 height 247
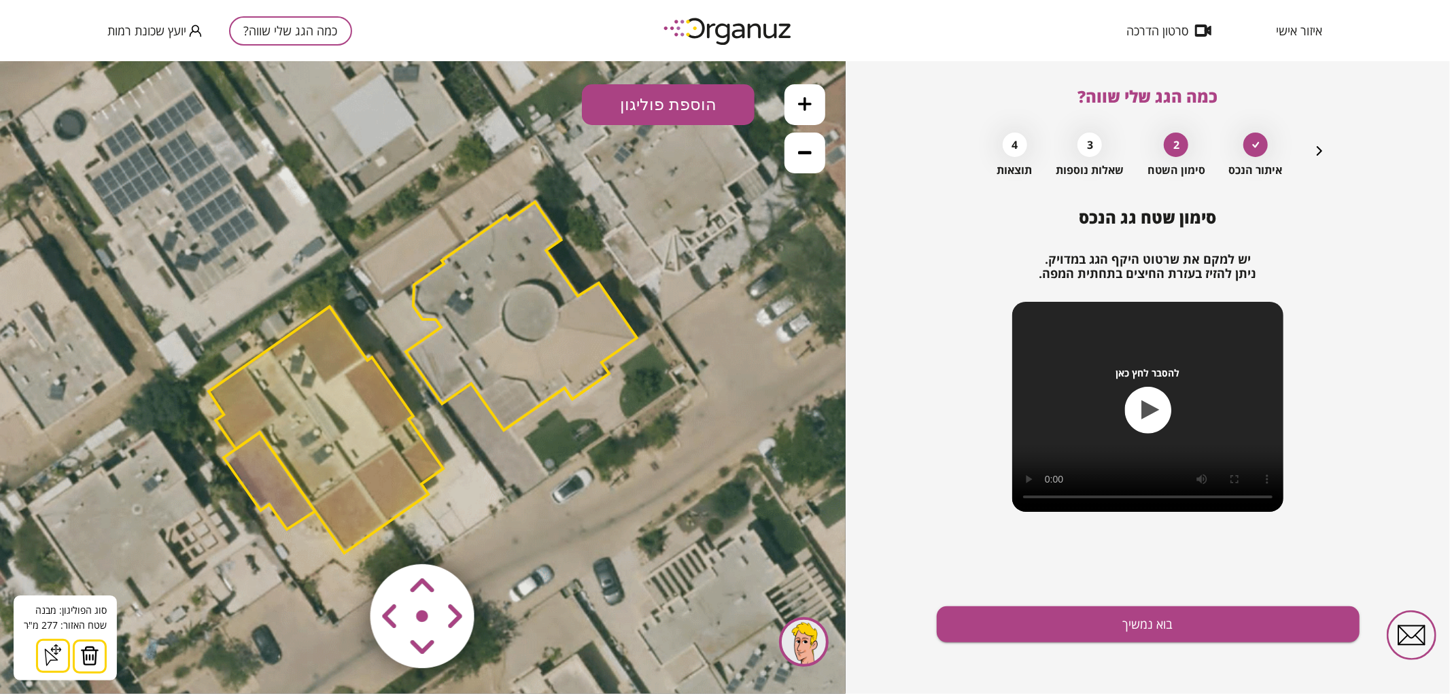
click at [84, 637] on div "סוג הפוליגון: מבנה אורך הצלע: 0 מטר שטח האזור: 277 מ"[GEOGRAPHIC_DATA] הוסף נקו…" at bounding box center [65, 637] width 103 height 85
click at [82, 661] on img at bounding box center [89, 655] width 19 height 20
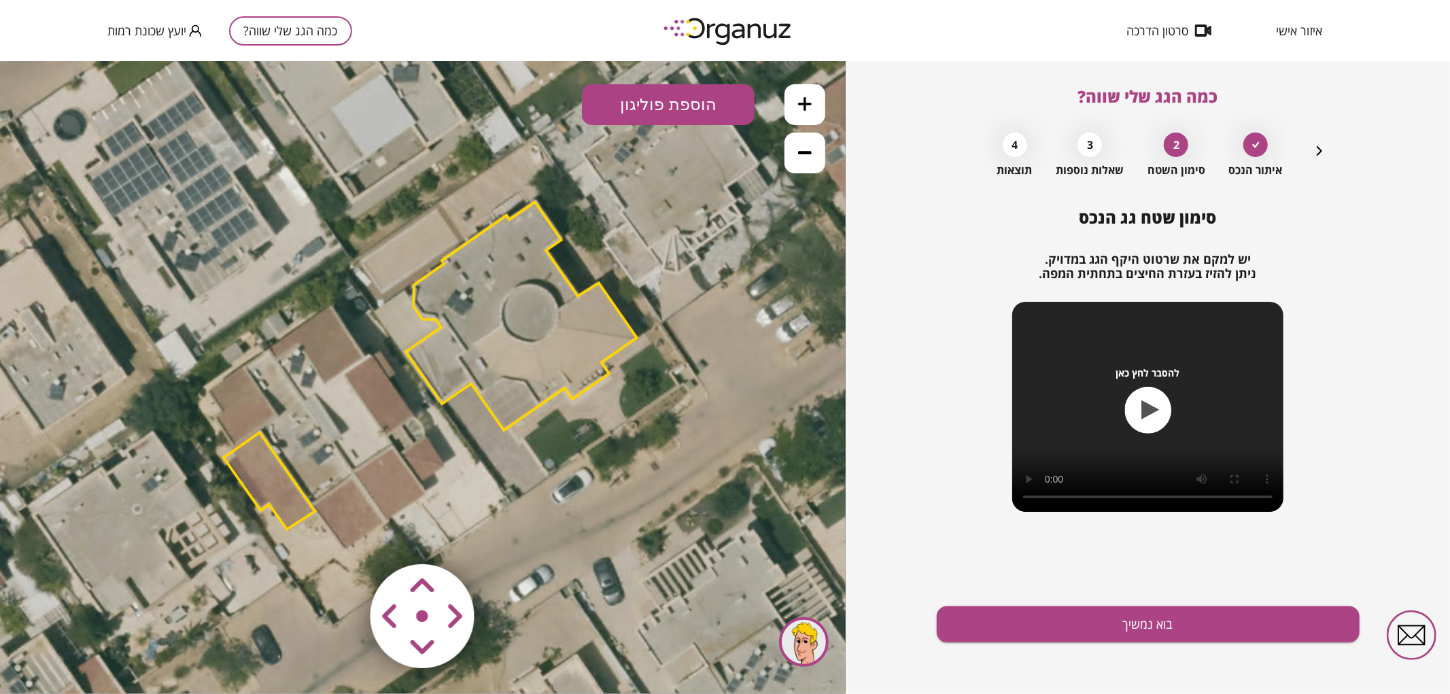
click at [279, 489] on polygon at bounding box center [269, 480] width 91 height 97
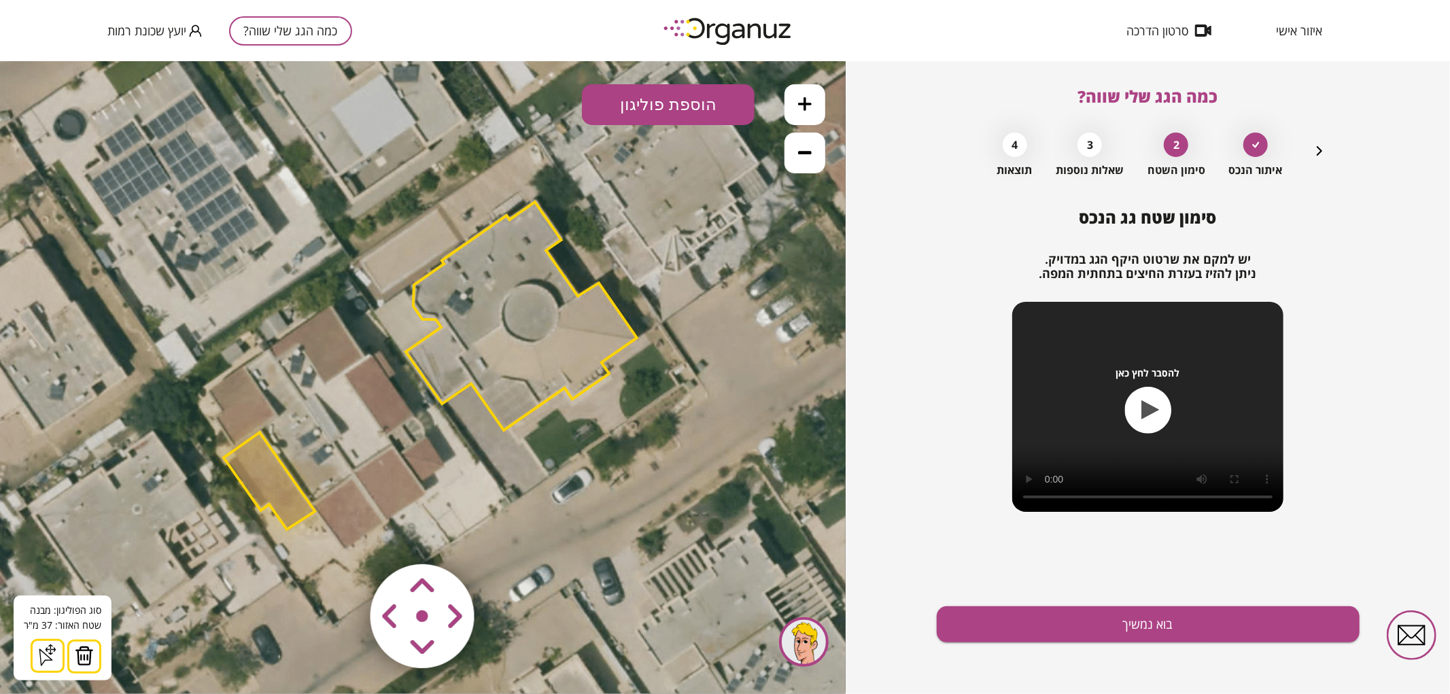
click at [83, 660] on img at bounding box center [84, 655] width 19 height 20
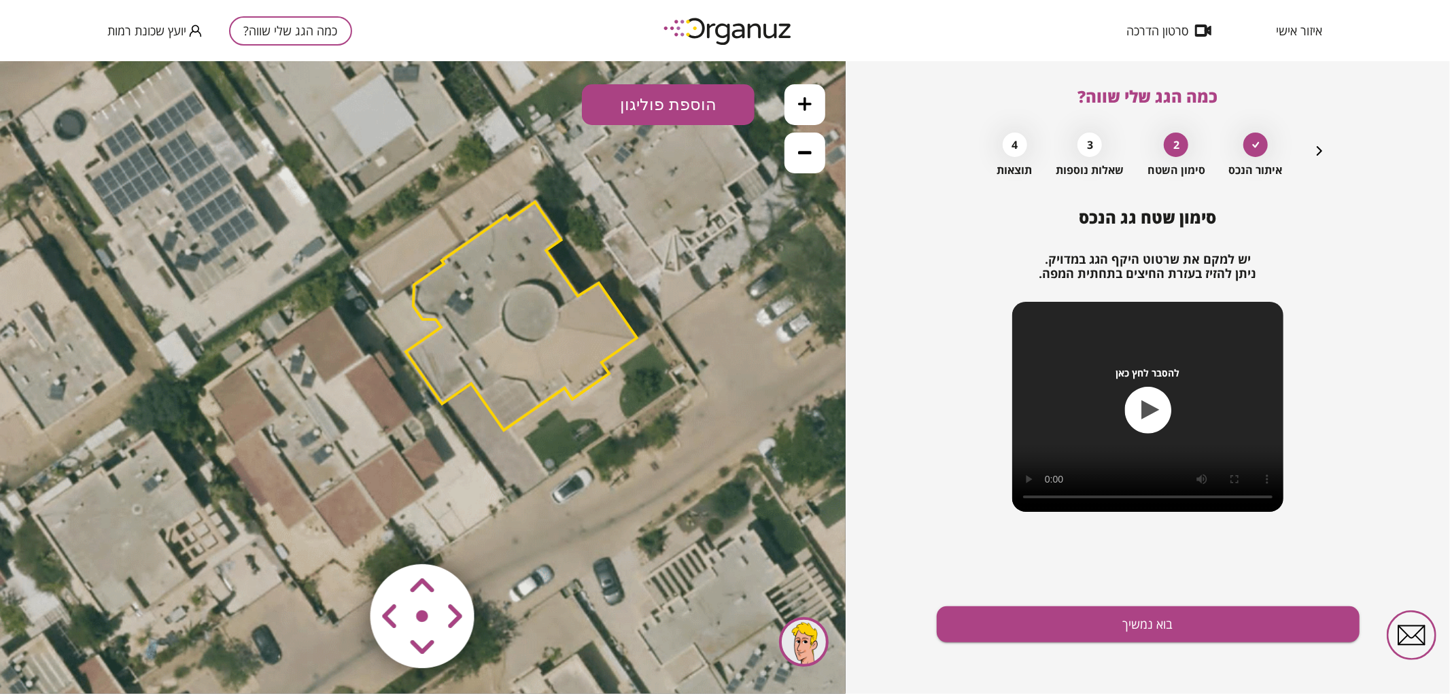
click at [813, 99] on button at bounding box center [804, 104] width 41 height 41
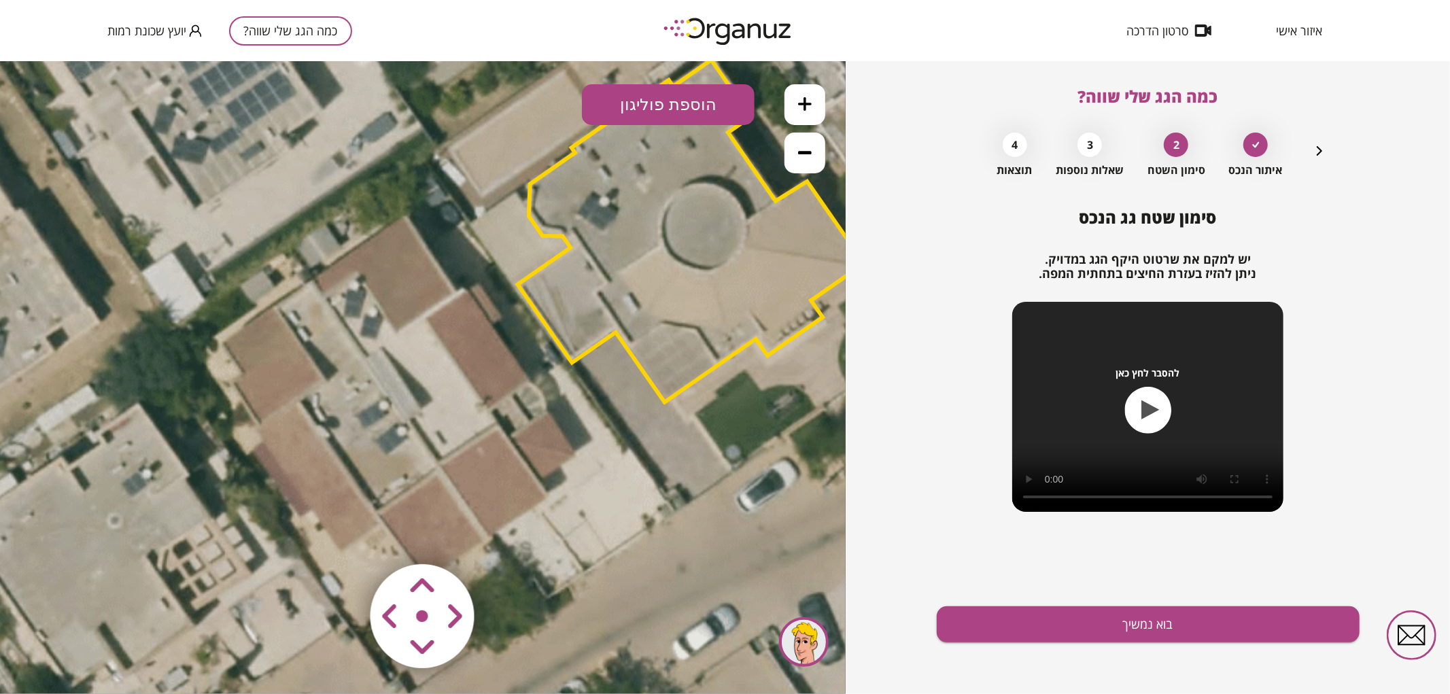
drag, startPoint x: 426, startPoint y: 351, endPoint x: 546, endPoint y: 296, distance: 132.0
click at [546, 296] on polygon at bounding box center [691, 230] width 347 height 343
click at [697, 90] on button "הוספת פוליגון" at bounding box center [668, 104] width 173 height 41
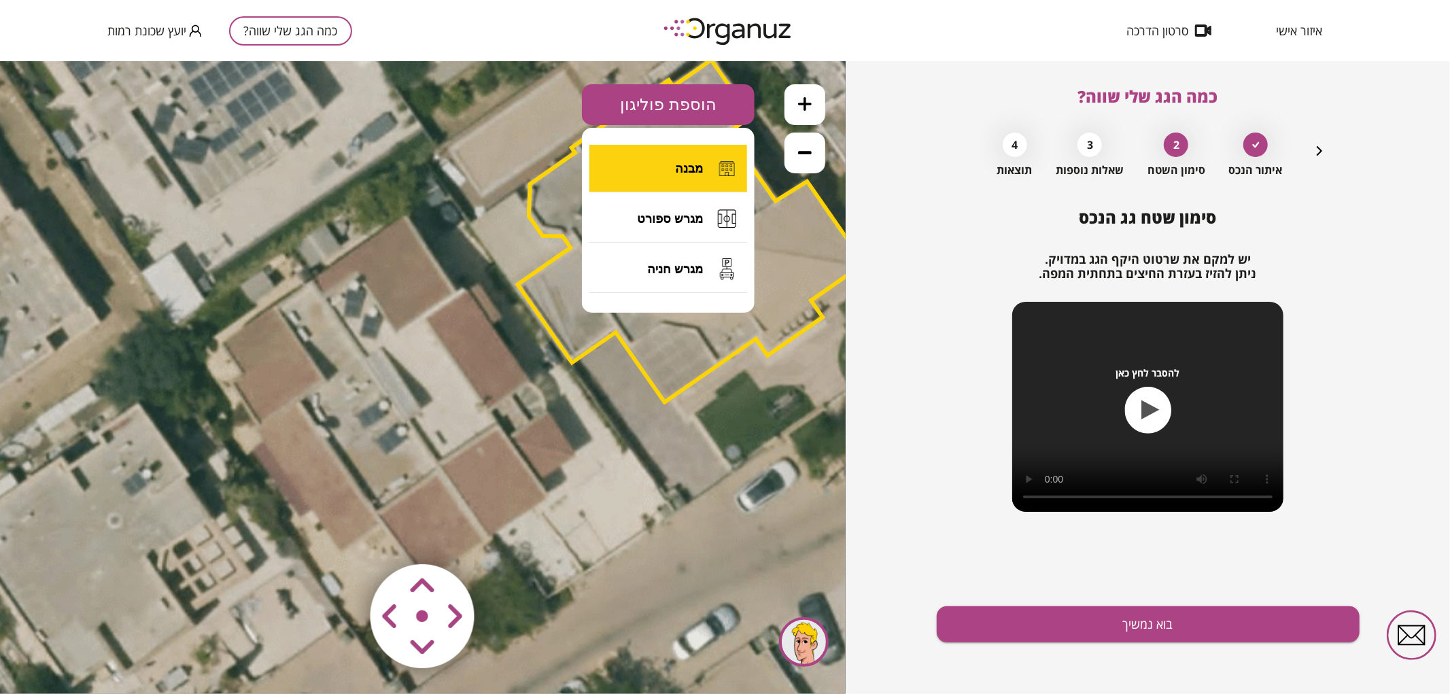
click at [681, 164] on span "מבנה" at bounding box center [689, 167] width 28 height 15
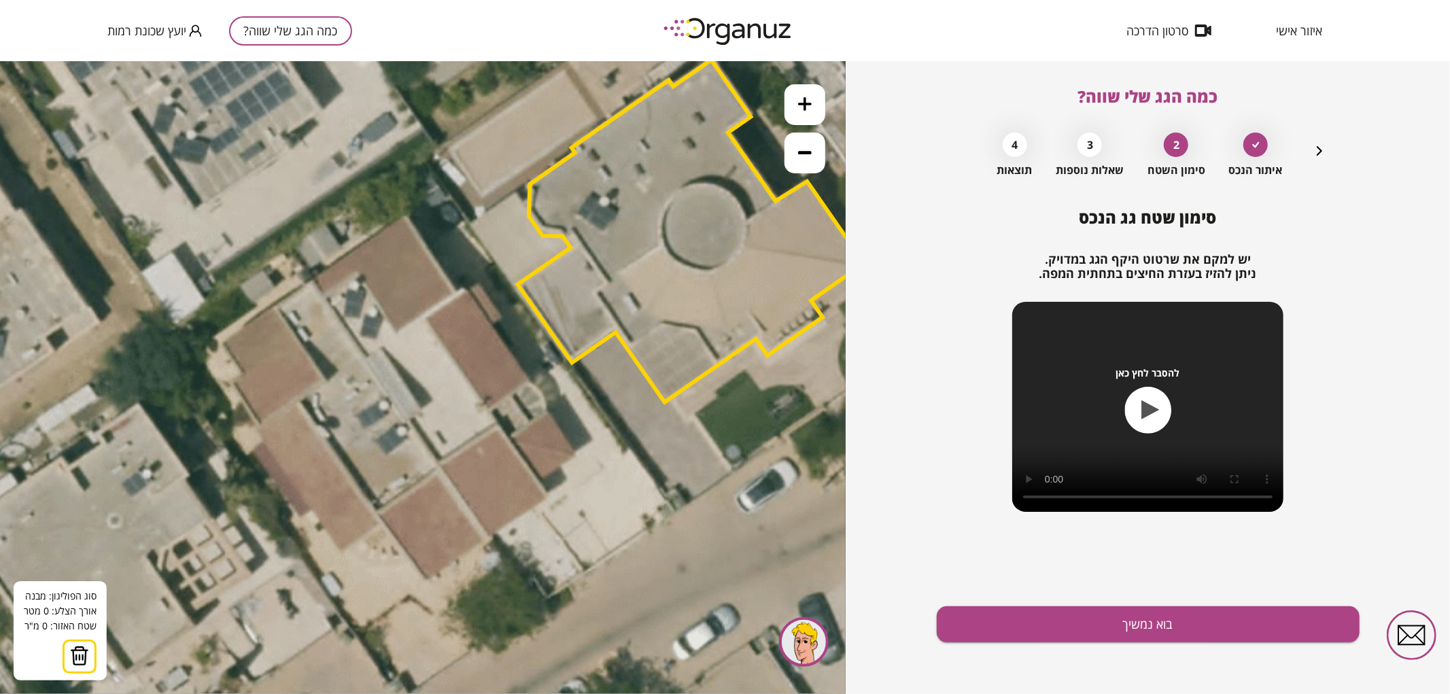
click at [310, 281] on icon at bounding box center [549, 323] width 1973 height 1973
click at [487, 538] on icon at bounding box center [549, 323] width 1973 height 1973
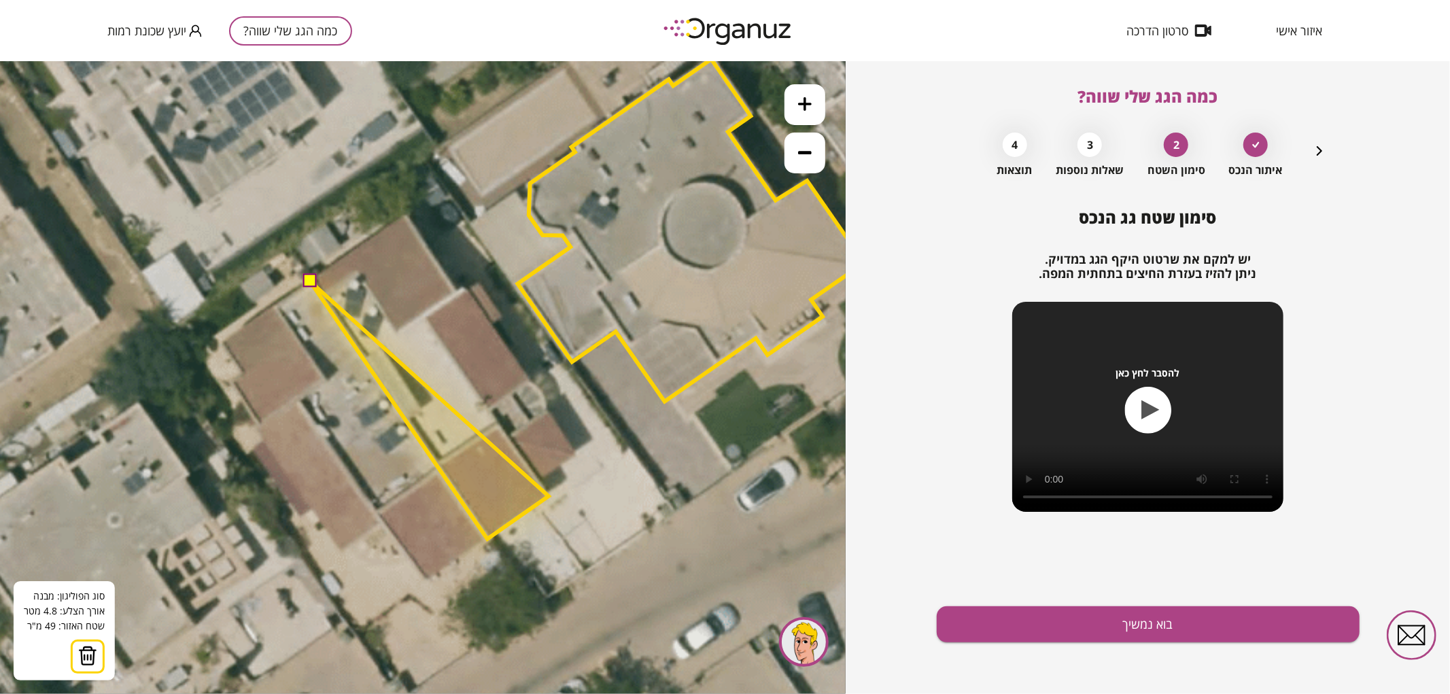
click at [549, 496] on polygon at bounding box center [429, 410] width 239 height 258
click at [538, 480] on polygon at bounding box center [429, 410] width 239 height 258
click at [575, 453] on polygon at bounding box center [442, 410] width 265 height 258
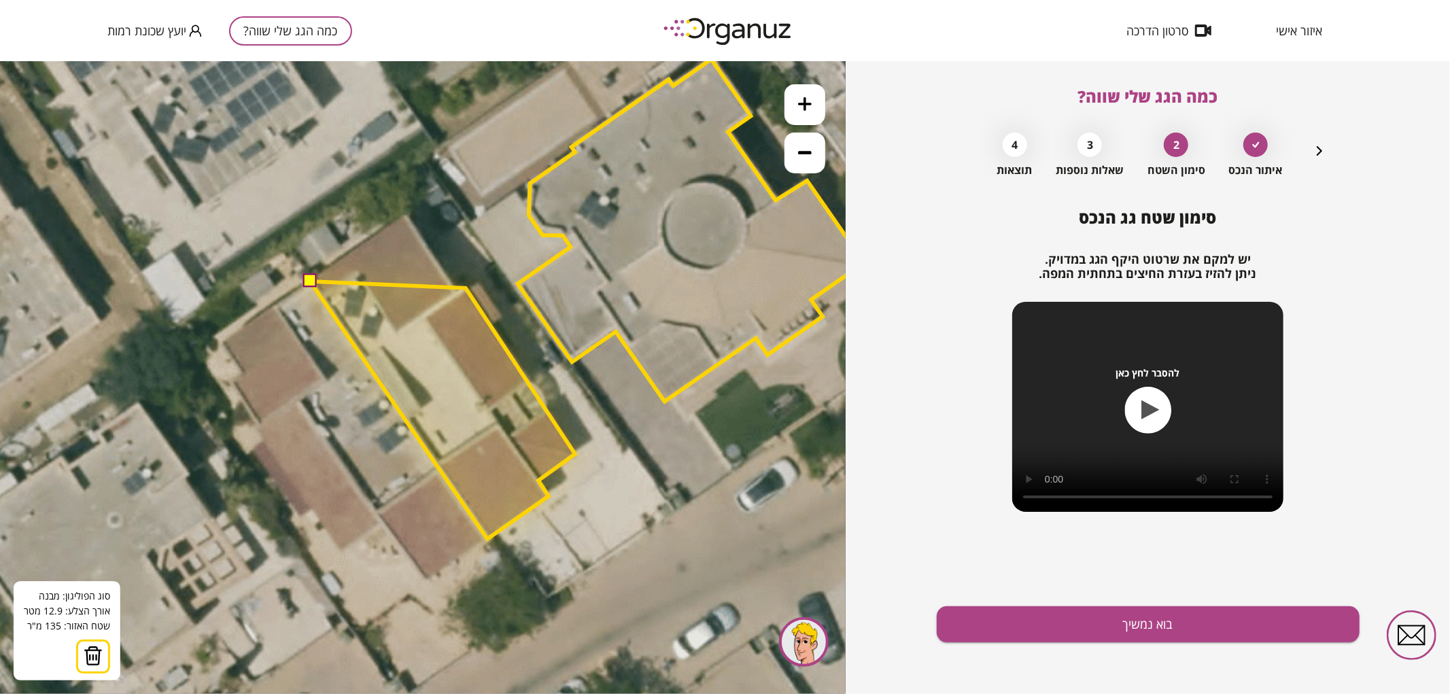
click at [466, 288] on polygon at bounding box center [442, 410] width 265 height 258
click at [456, 292] on polygon at bounding box center [442, 410] width 265 height 258
click at [405, 215] on polygon at bounding box center [442, 377] width 265 height 324
click at [307, 279] on button at bounding box center [309, 280] width 14 height 14
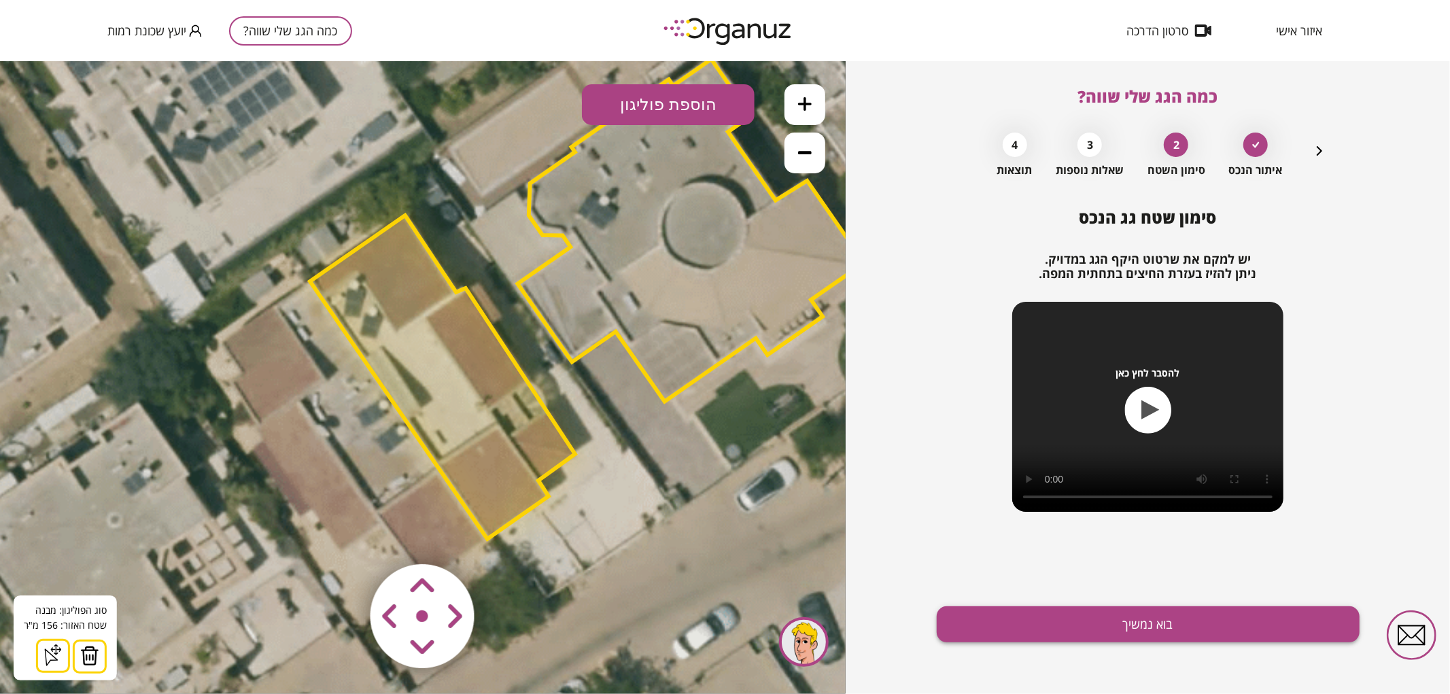
click at [1028, 637] on button "בוא נמשיך" at bounding box center [1148, 624] width 423 height 36
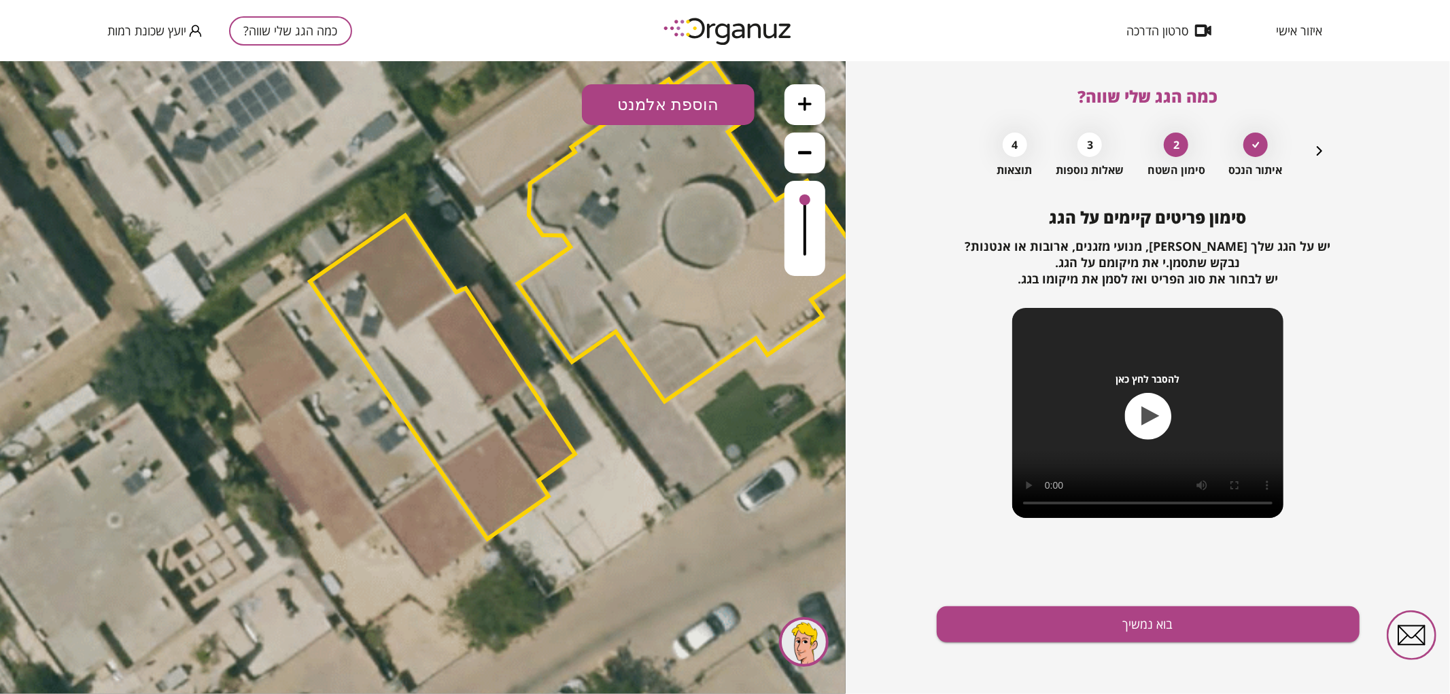
click at [644, 111] on button "הוספת אלמנט" at bounding box center [668, 104] width 173 height 41
click at [674, 254] on div ".st0 { fill: #FFFFFF; } .st0 { fill: #FFFFFF; }" at bounding box center [423, 376] width 846 height 633
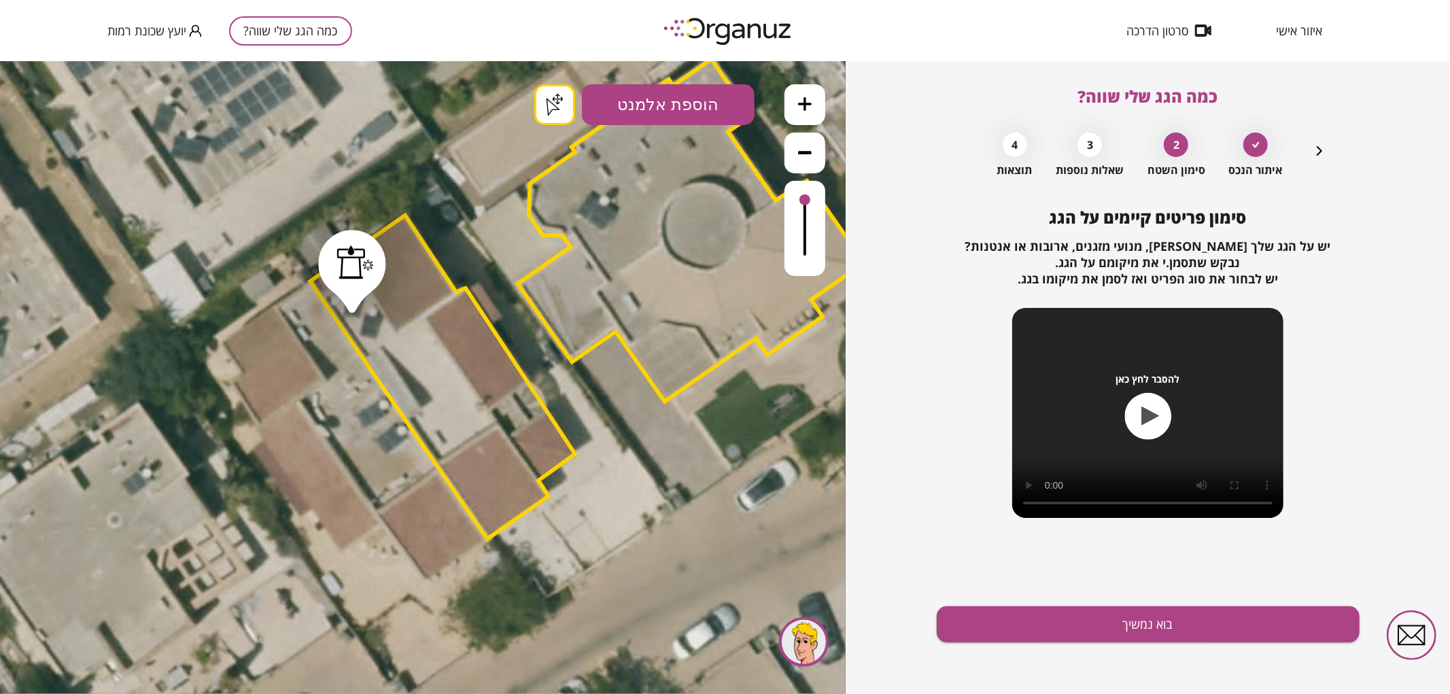
drag, startPoint x: 352, startPoint y: 304, endPoint x: 362, endPoint y: 307, distance: 10.7
click at [1075, 633] on button "בוא נמשיך" at bounding box center [1148, 624] width 423 height 36
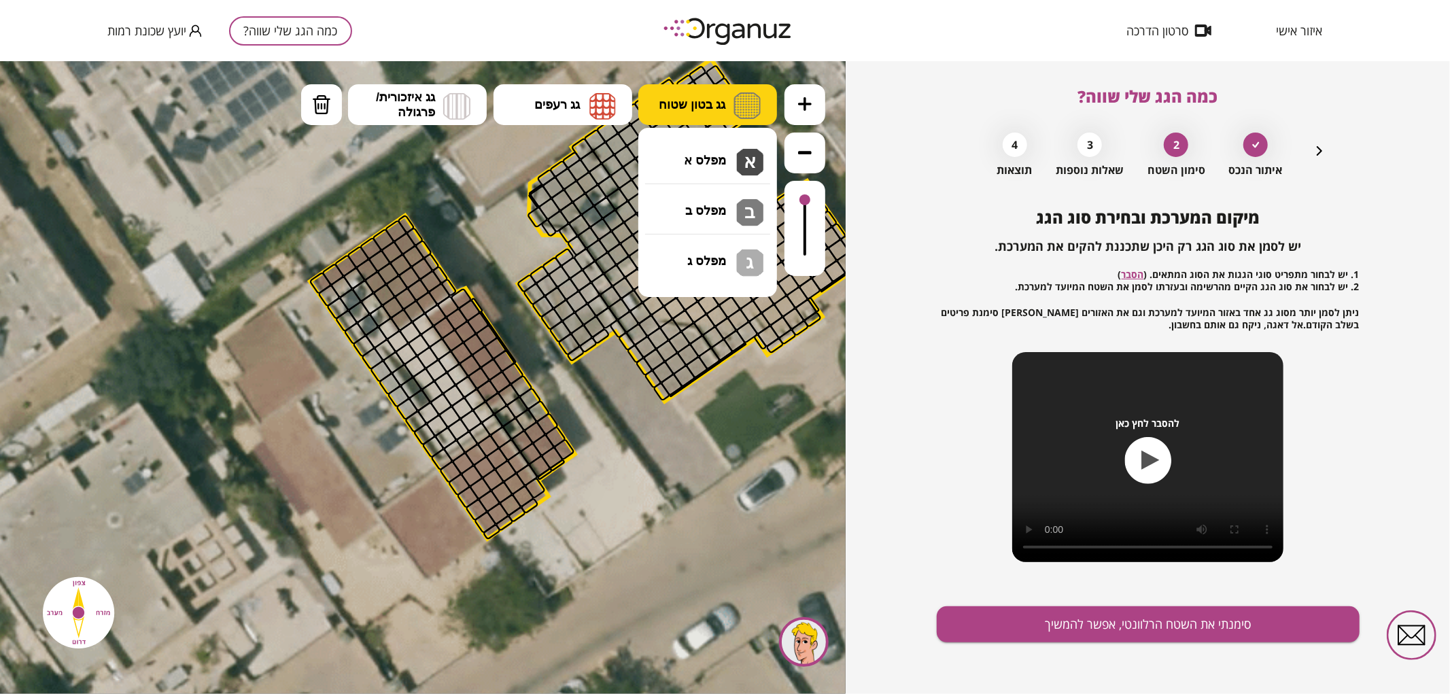
click at [704, 104] on span "גג בטון שטוח" at bounding box center [692, 104] width 67 height 15
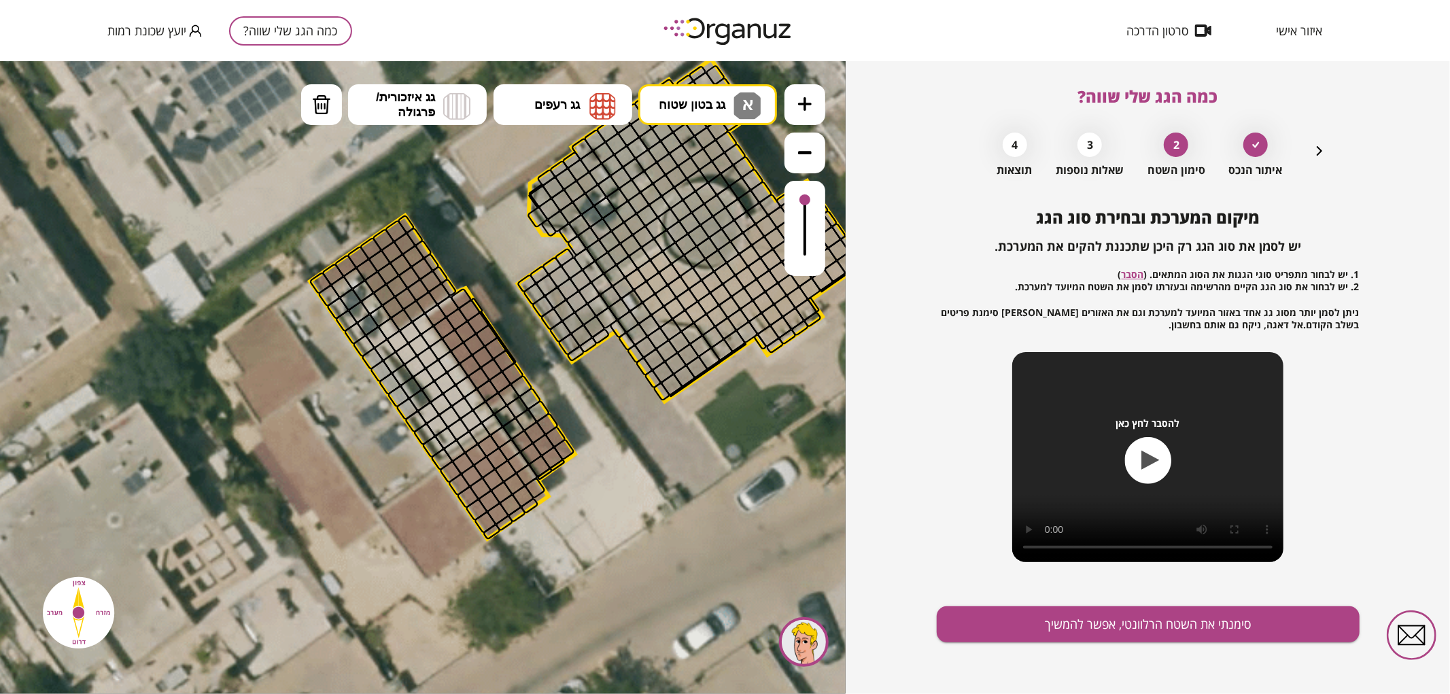
click at [699, 157] on div ".st0 { fill: #FFFFFF; } .st0 { fill: #FFFFFF; }" at bounding box center [423, 376] width 846 height 633
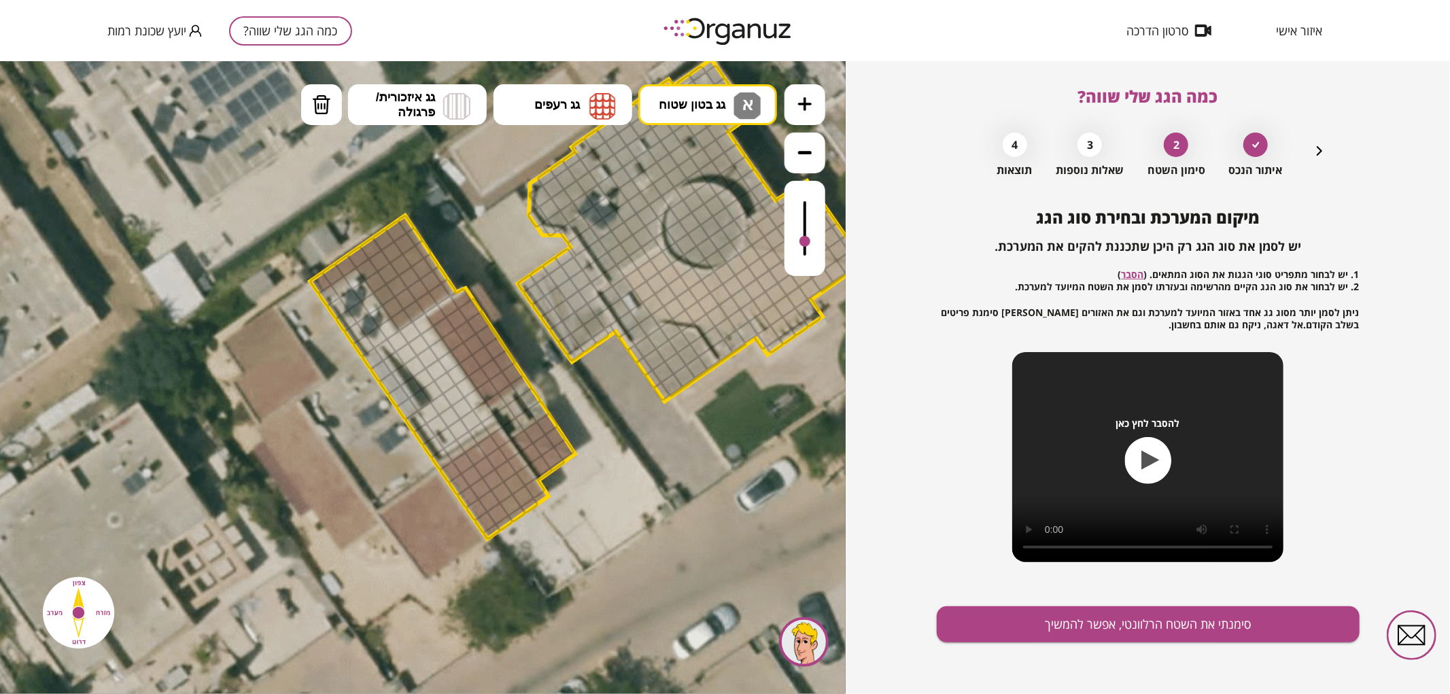
drag, startPoint x: 806, startPoint y: 200, endPoint x: 812, endPoint y: 242, distance: 42.5
click at [812, 242] on div at bounding box center [804, 227] width 41 height 95
drag, startPoint x: 437, startPoint y: 447, endPoint x: 461, endPoint y: 431, distance: 28.5
click at [461, 430] on div at bounding box center [458, 428] width 23 height 23
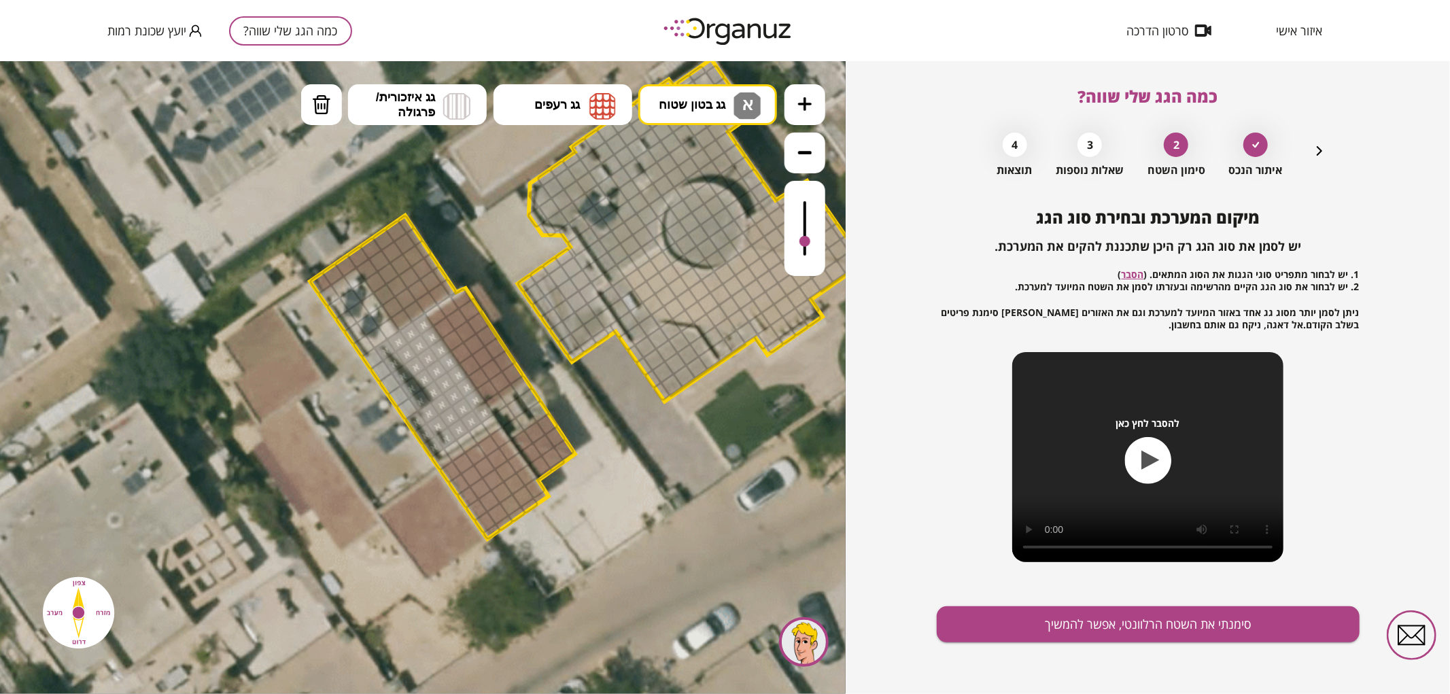
drag, startPoint x: 451, startPoint y: 436, endPoint x: 424, endPoint y: 363, distance: 77.6
drag, startPoint x: 387, startPoint y: 334, endPoint x: 355, endPoint y: 300, distance: 47.1
click at [527, 105] on button "גג רעפים" at bounding box center [562, 104] width 139 height 41
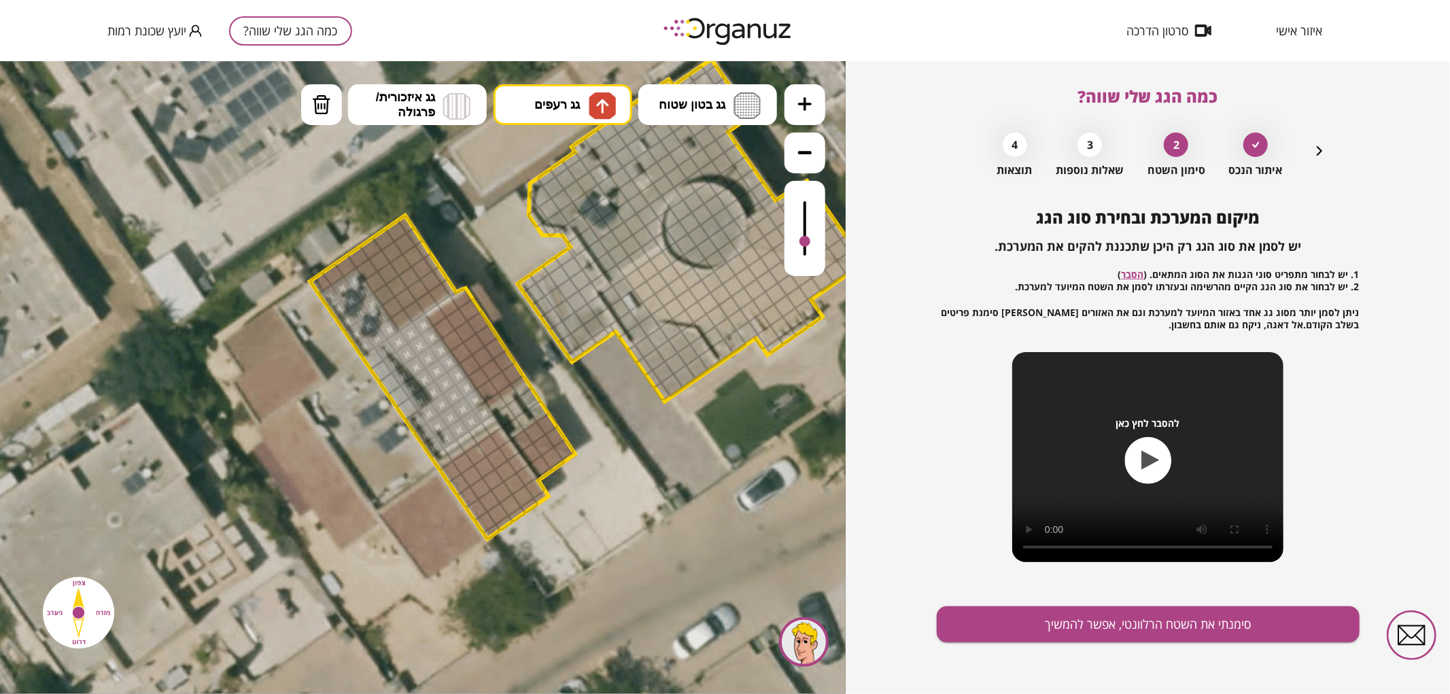
click at [563, 166] on div ".st0 { fill: #FFFFFF; } .st0 { fill: #FFFFFF; }" at bounding box center [423, 376] width 846 height 633
drag, startPoint x: 402, startPoint y: 317, endPoint x: 319, endPoint y: 282, distance: 89.5
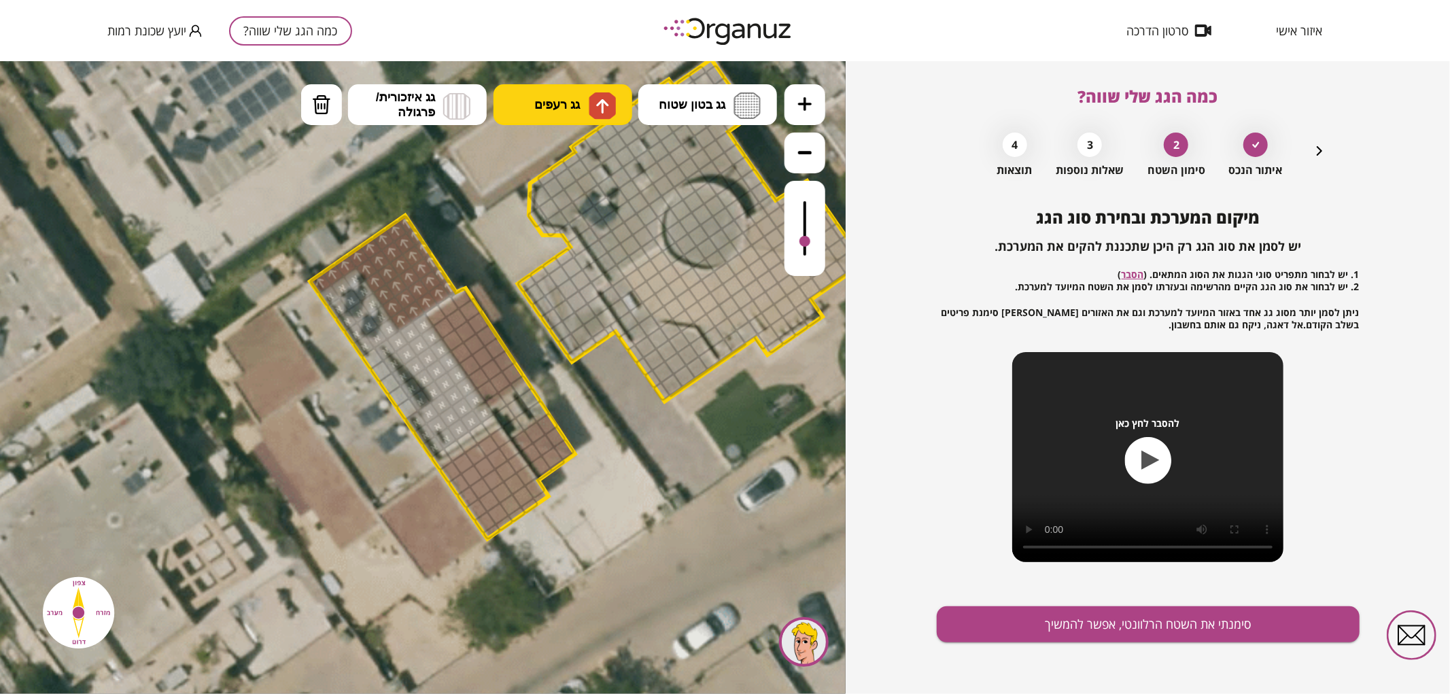
click at [576, 97] on span "גג רעפים" at bounding box center [557, 104] width 46 height 15
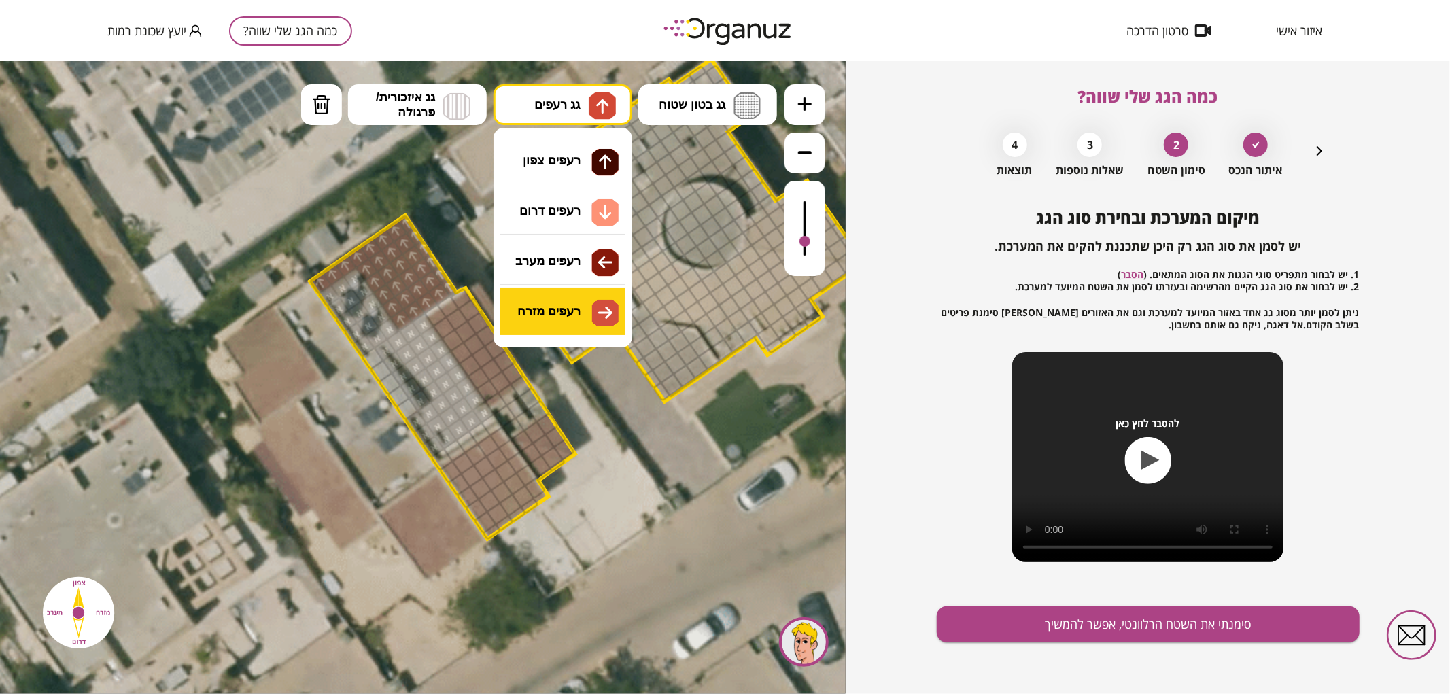
click at [557, 303] on div ".st0 { fill: #FFFFFF; } .st0 { fill: #FFFFFF; }" at bounding box center [423, 376] width 846 height 633
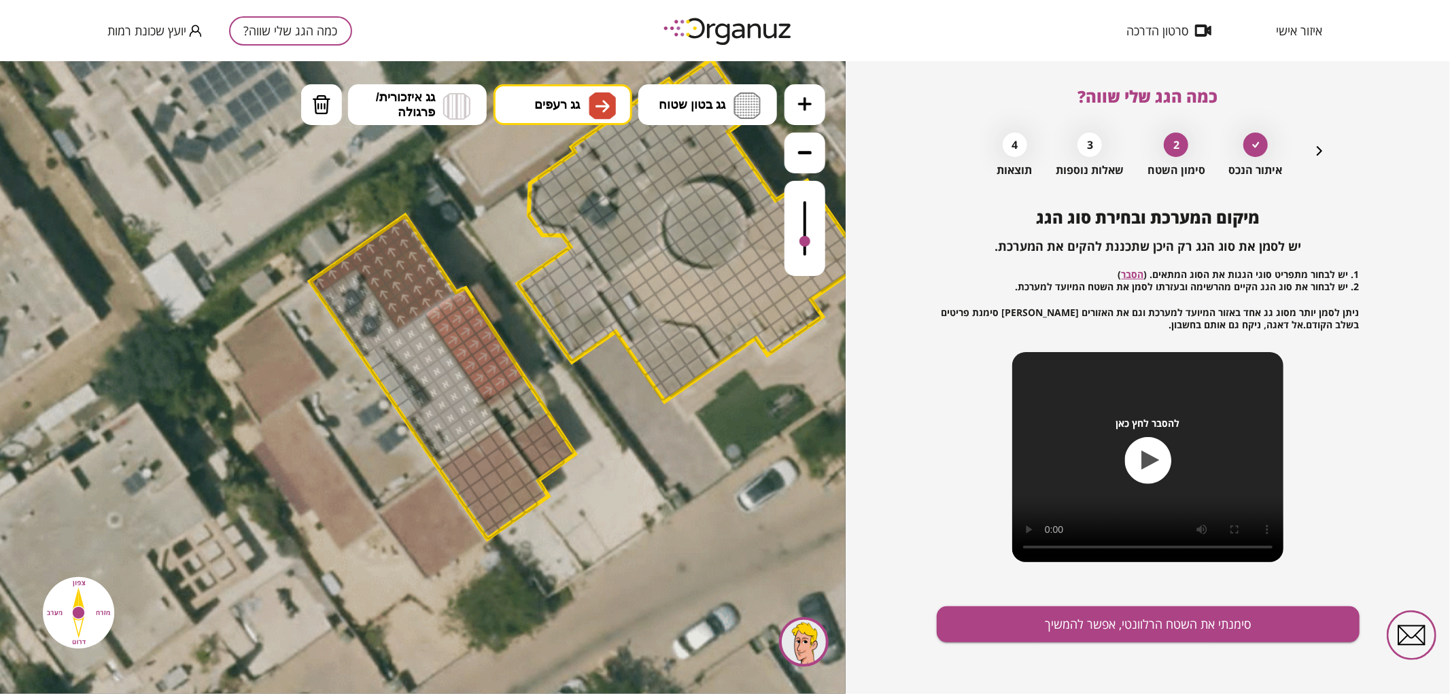
drag, startPoint x: 438, startPoint y: 312, endPoint x: 461, endPoint y: 317, distance: 23.6
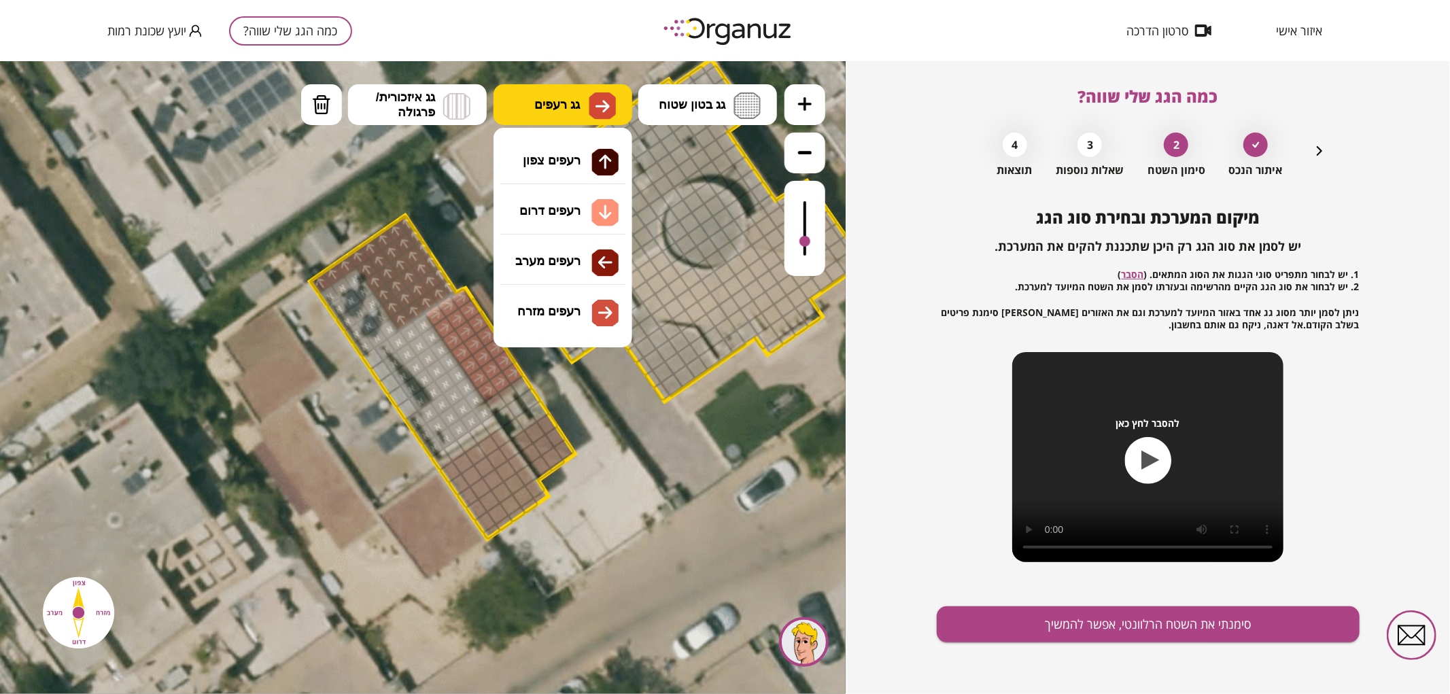
click at [540, 103] on span "גג רעפים" at bounding box center [557, 104] width 46 height 15
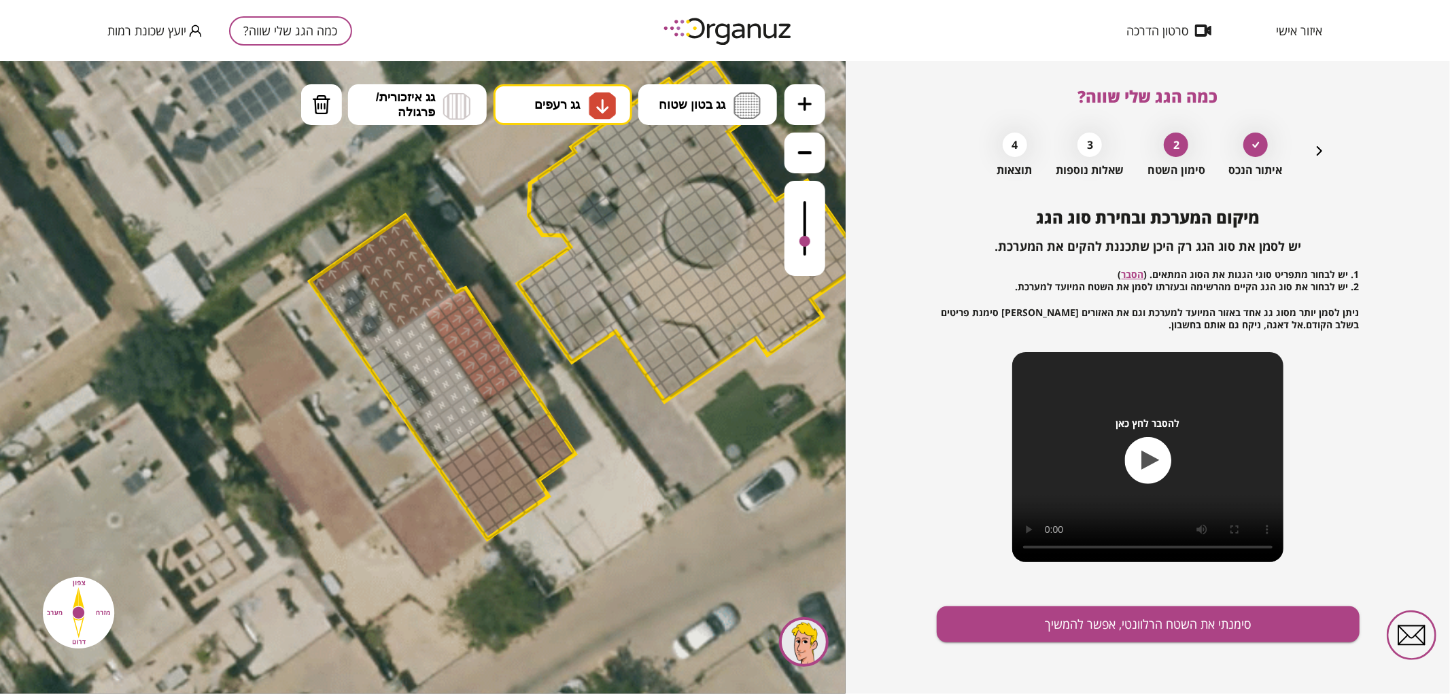
click at [546, 219] on div ".st0 { fill: #FFFFFF; } .st0 { fill: #FFFFFF; }" at bounding box center [423, 376] width 846 height 633
drag, startPoint x: 487, startPoint y: 528, endPoint x: 501, endPoint y: 476, distance: 54.3
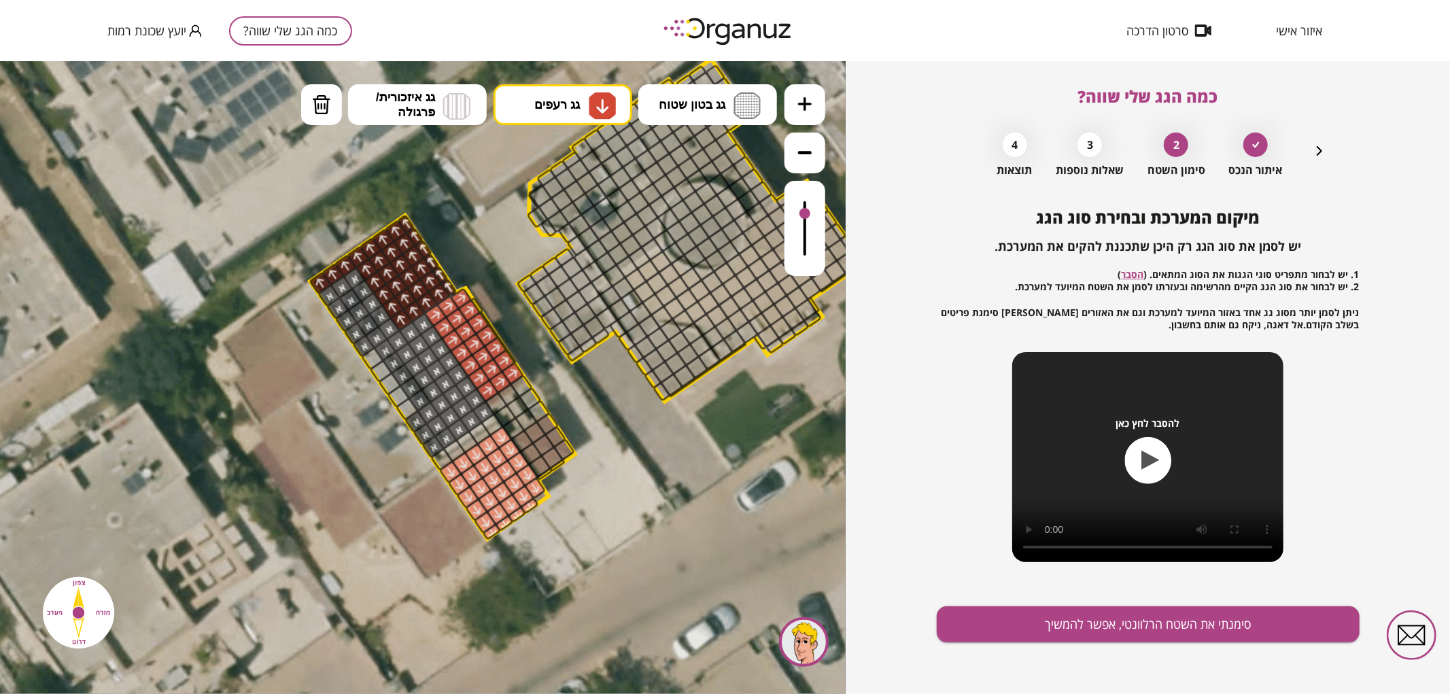
drag, startPoint x: 801, startPoint y: 233, endPoint x: 806, endPoint y: 214, distance: 19.8
click at [806, 214] on div at bounding box center [804, 227] width 41 height 95
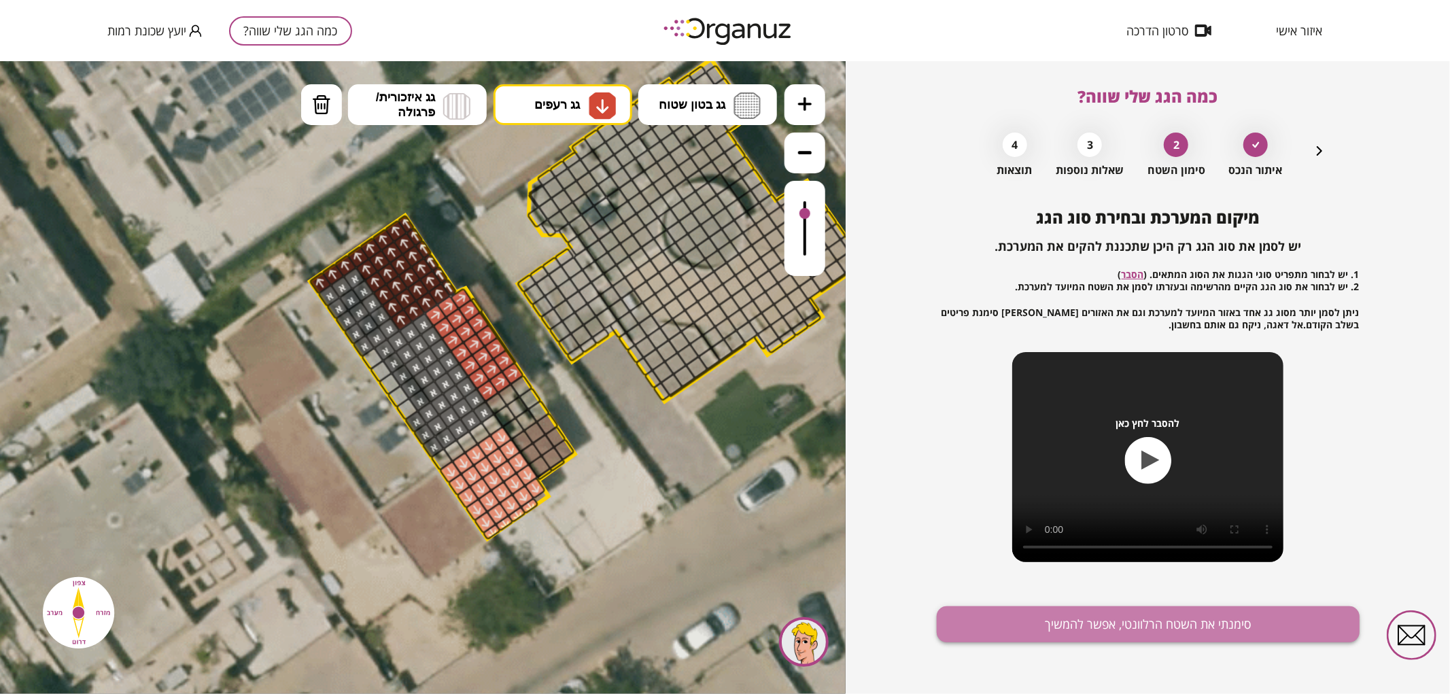
click at [1185, 614] on button "סימנתי את השטח הרלוונטי, אפשר להמשיך" at bounding box center [1148, 624] width 423 height 36
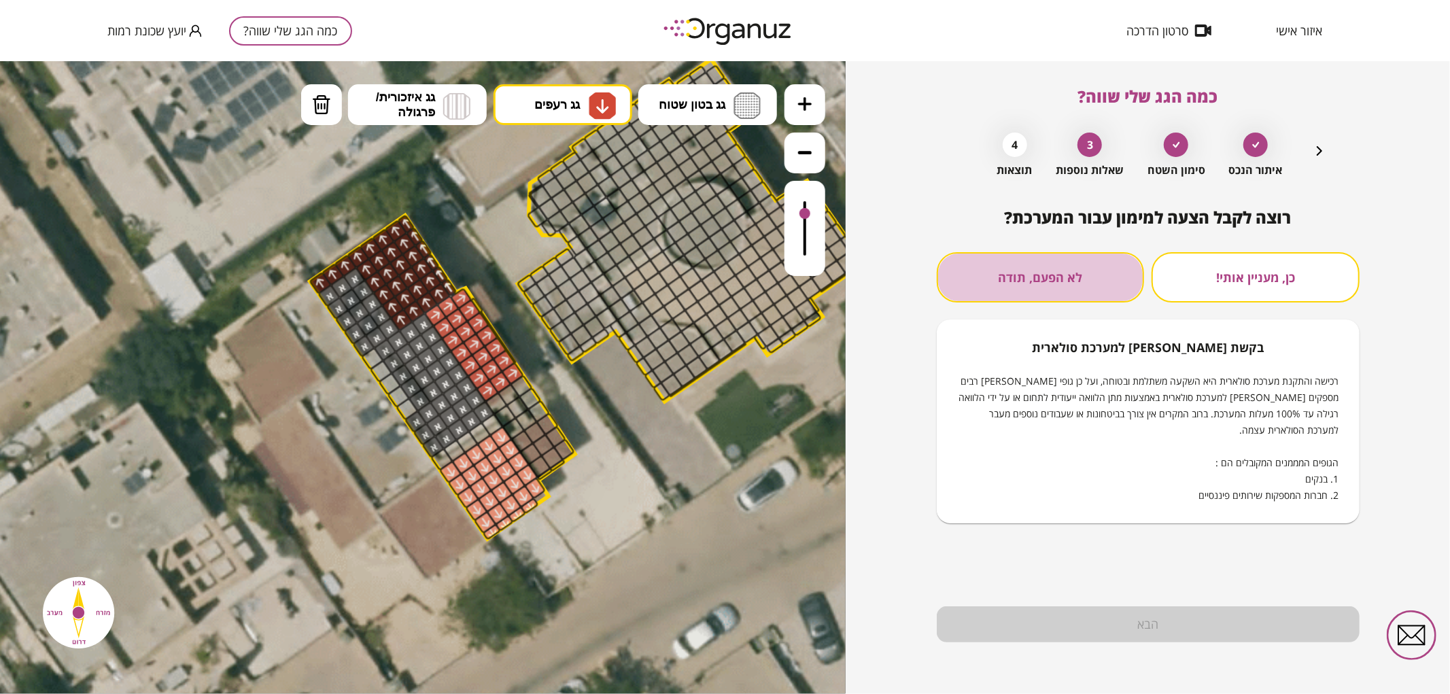
click at [1093, 277] on button "לא הפעם, תודה" at bounding box center [1041, 277] width 208 height 50
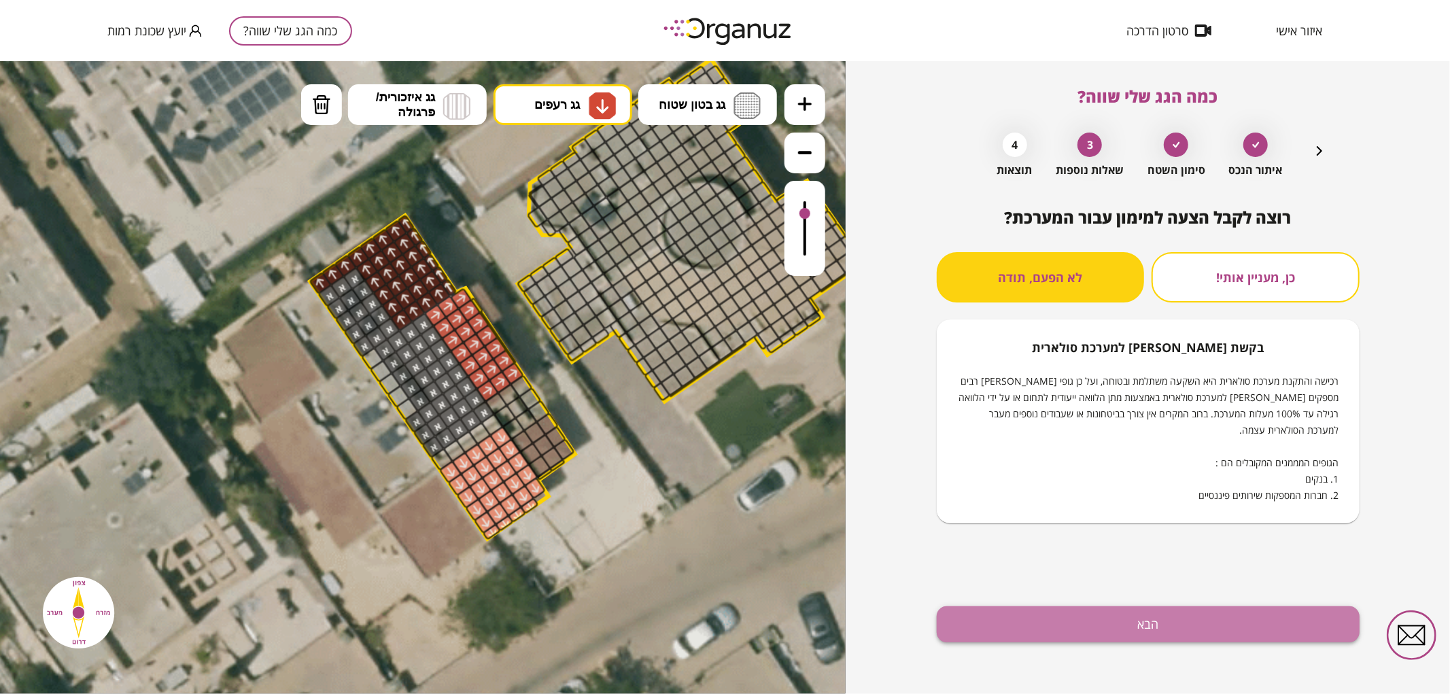
click at [1123, 633] on button "הבא" at bounding box center [1148, 624] width 423 height 36
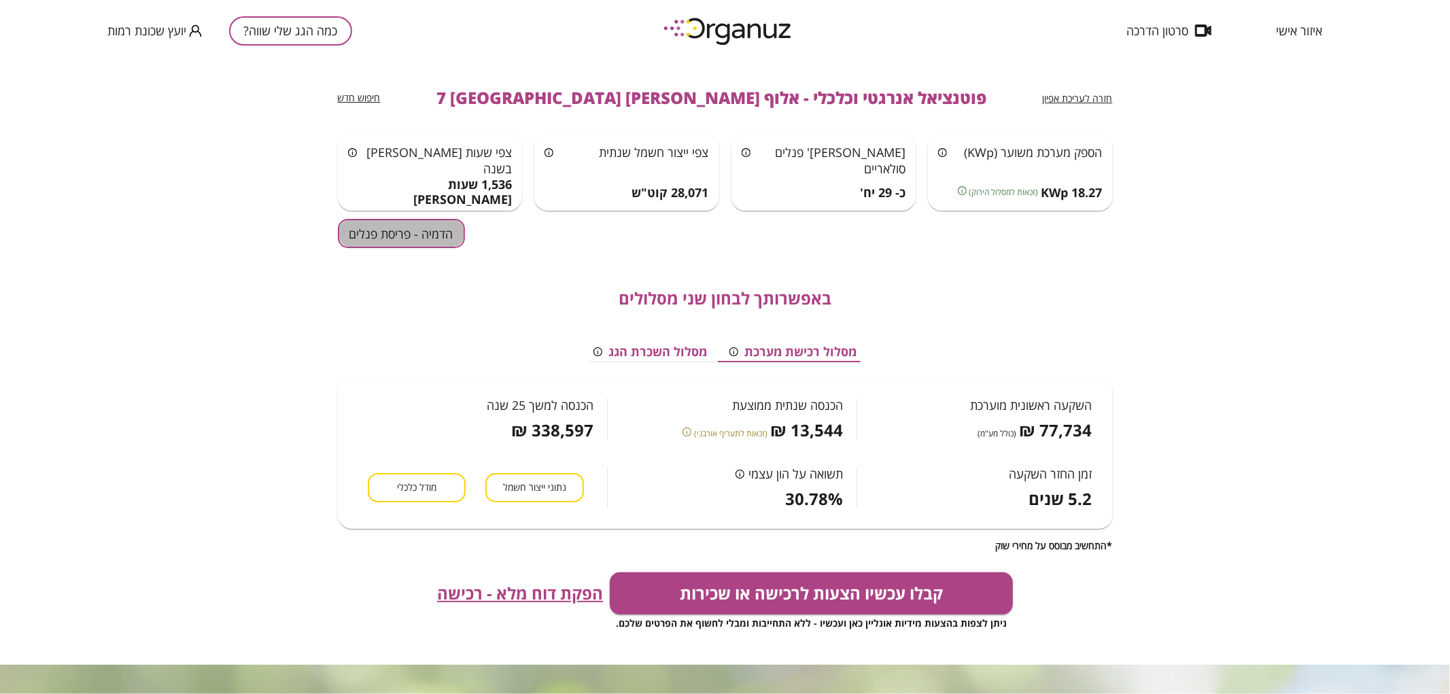
click at [438, 226] on button "הדמיה - פריסת פנלים" at bounding box center [401, 233] width 127 height 29
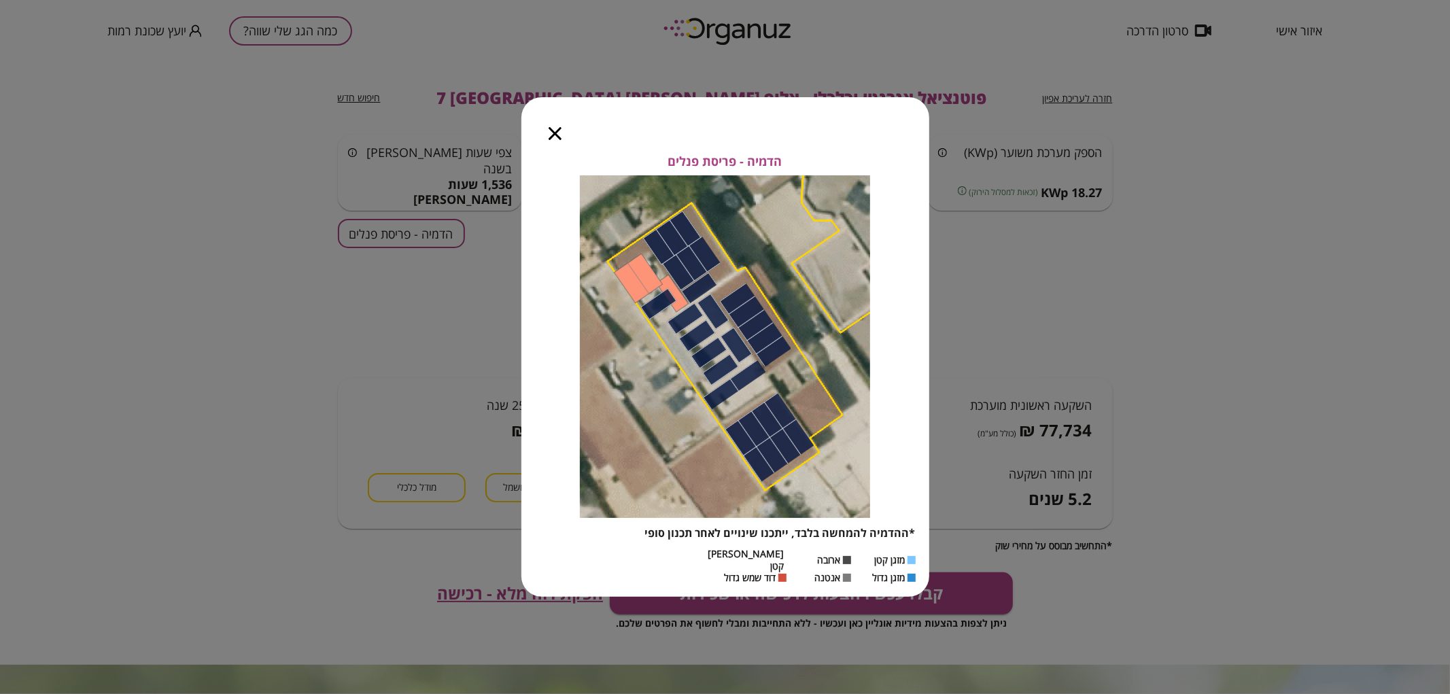
click at [554, 140] on icon "button" at bounding box center [555, 133] width 13 height 13
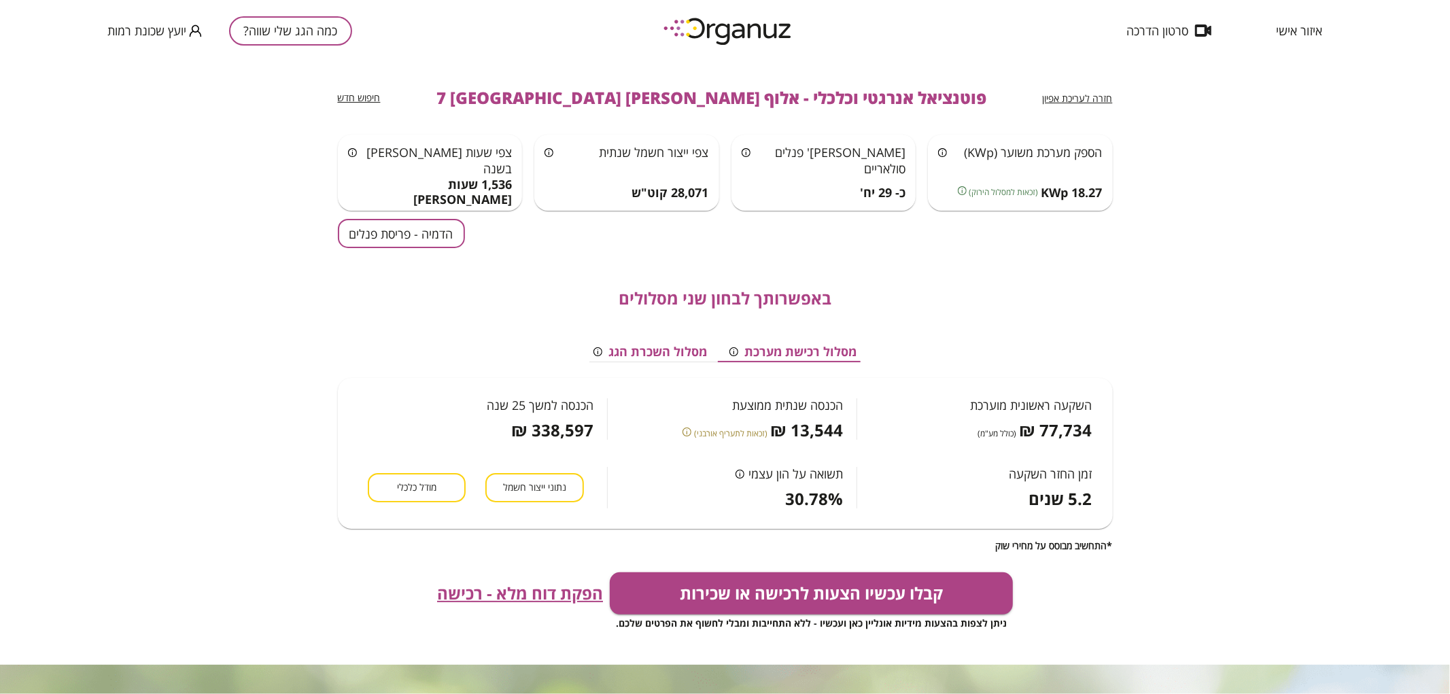
click at [1075, 99] on span "חזרה לעריכת אפיון" at bounding box center [1078, 98] width 70 height 13
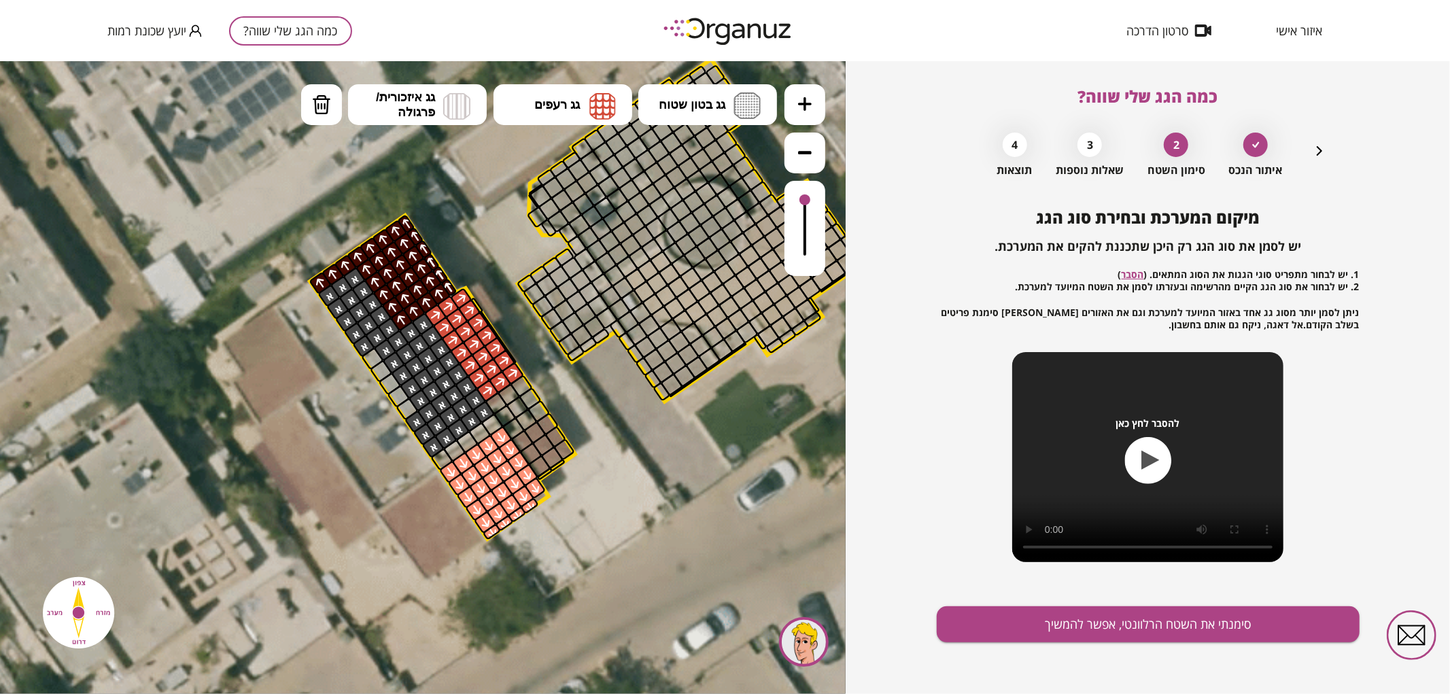
click at [1315, 144] on icon "button" at bounding box center [1319, 151] width 16 height 16
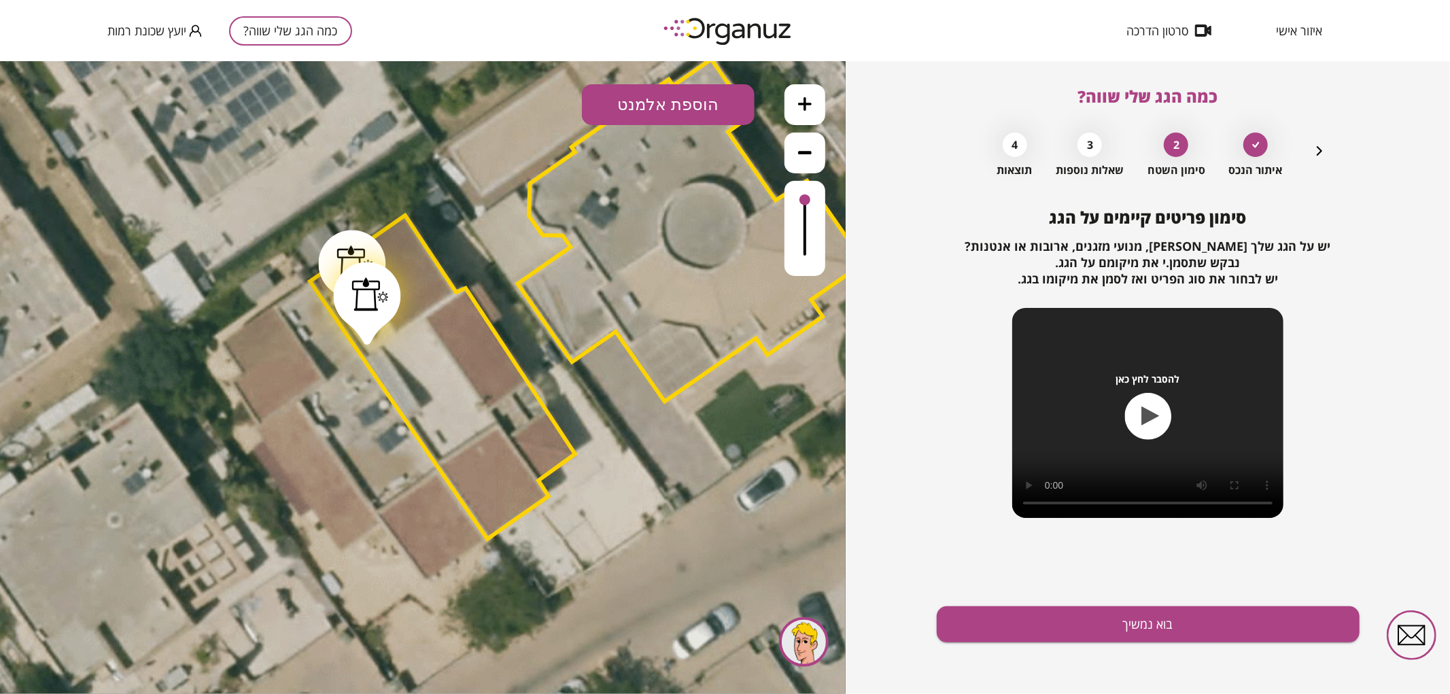
drag, startPoint x: 370, startPoint y: 308, endPoint x: 364, endPoint y: 319, distance: 13.4
click at [364, 319] on div at bounding box center [367, 303] width 67 height 83
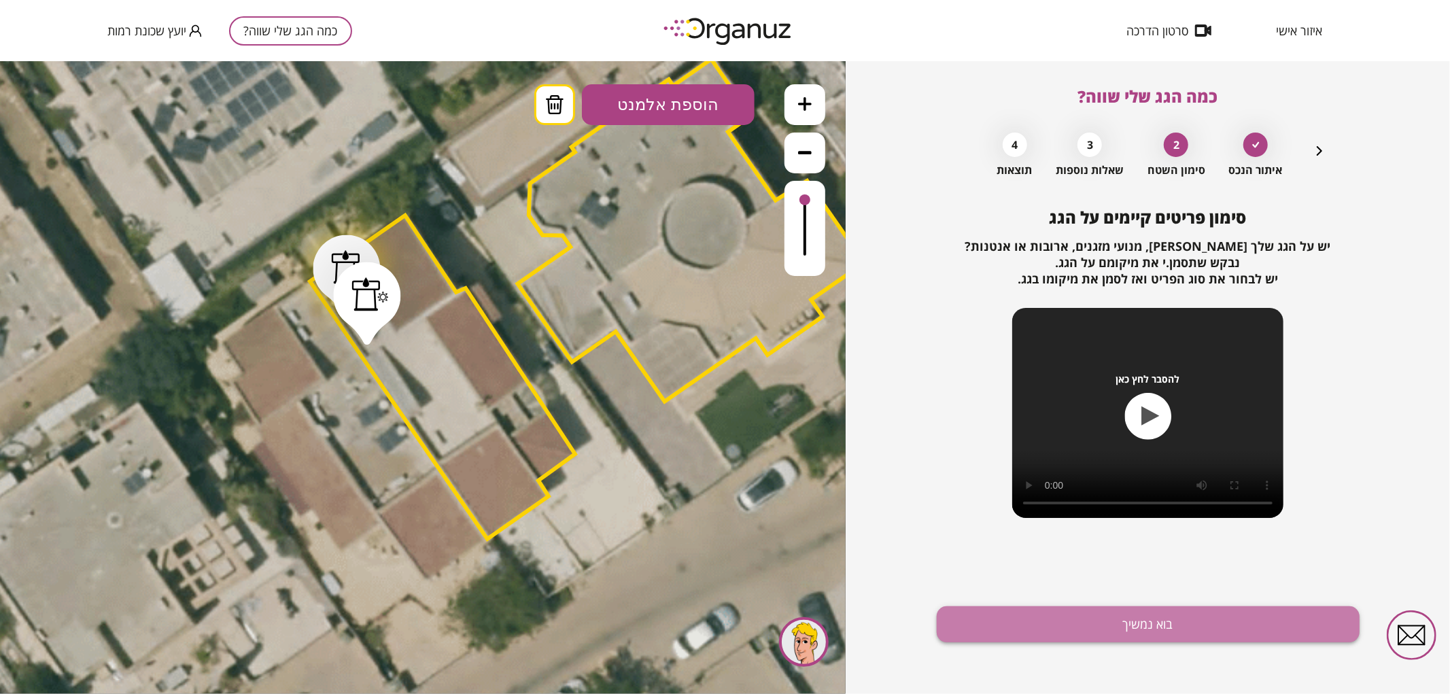
click at [1224, 630] on button "בוא נמשיך" at bounding box center [1148, 624] width 423 height 36
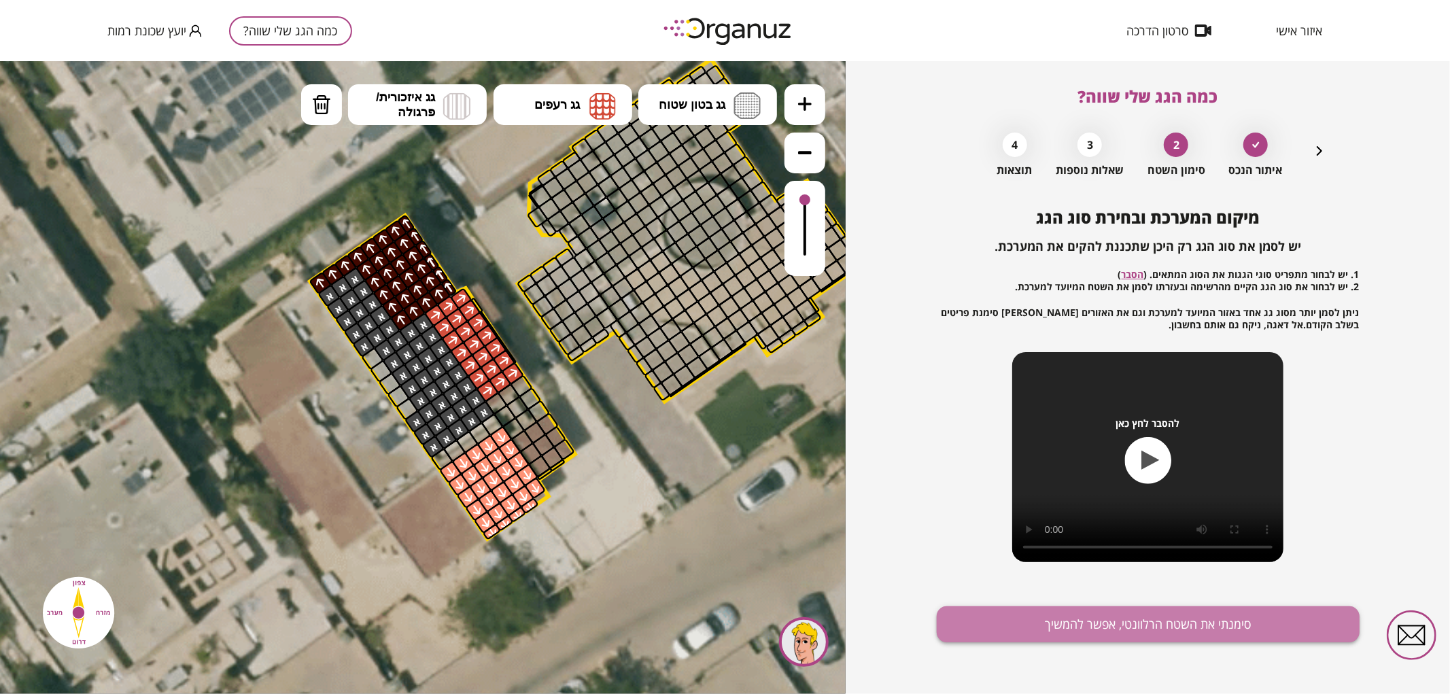
click at [1033, 629] on button "סימנתי את השטח הרלוונטי, אפשר להמשיך" at bounding box center [1148, 624] width 423 height 36
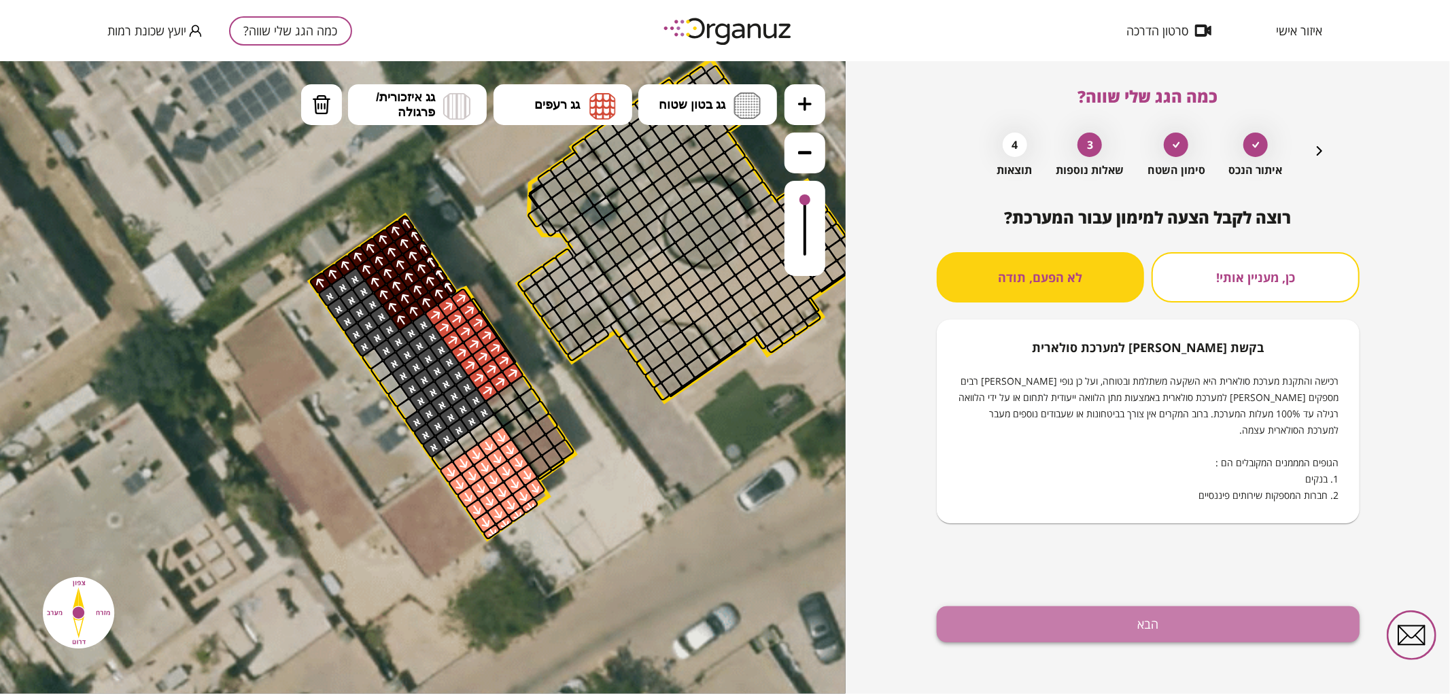
click at [1129, 621] on button "הבא" at bounding box center [1148, 624] width 423 height 36
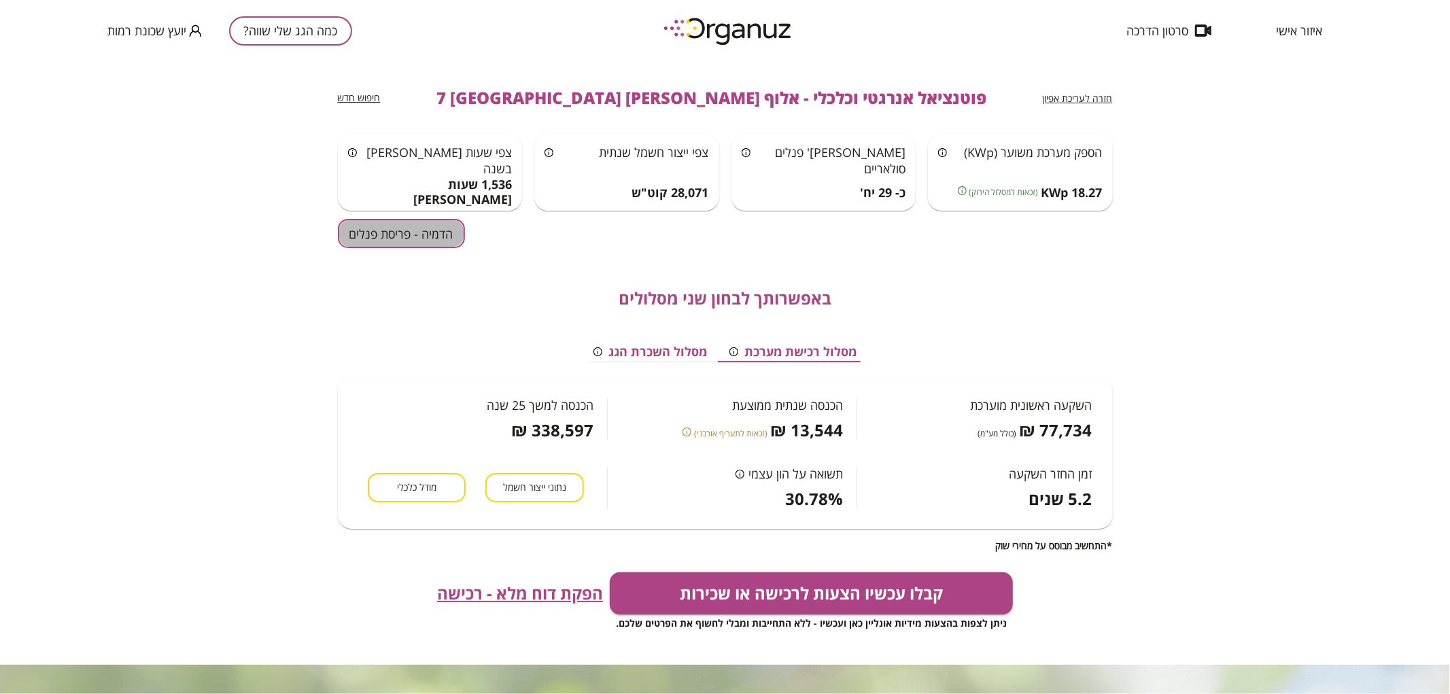
click at [430, 247] on button "הדמיה - פריסת פנלים" at bounding box center [401, 233] width 127 height 29
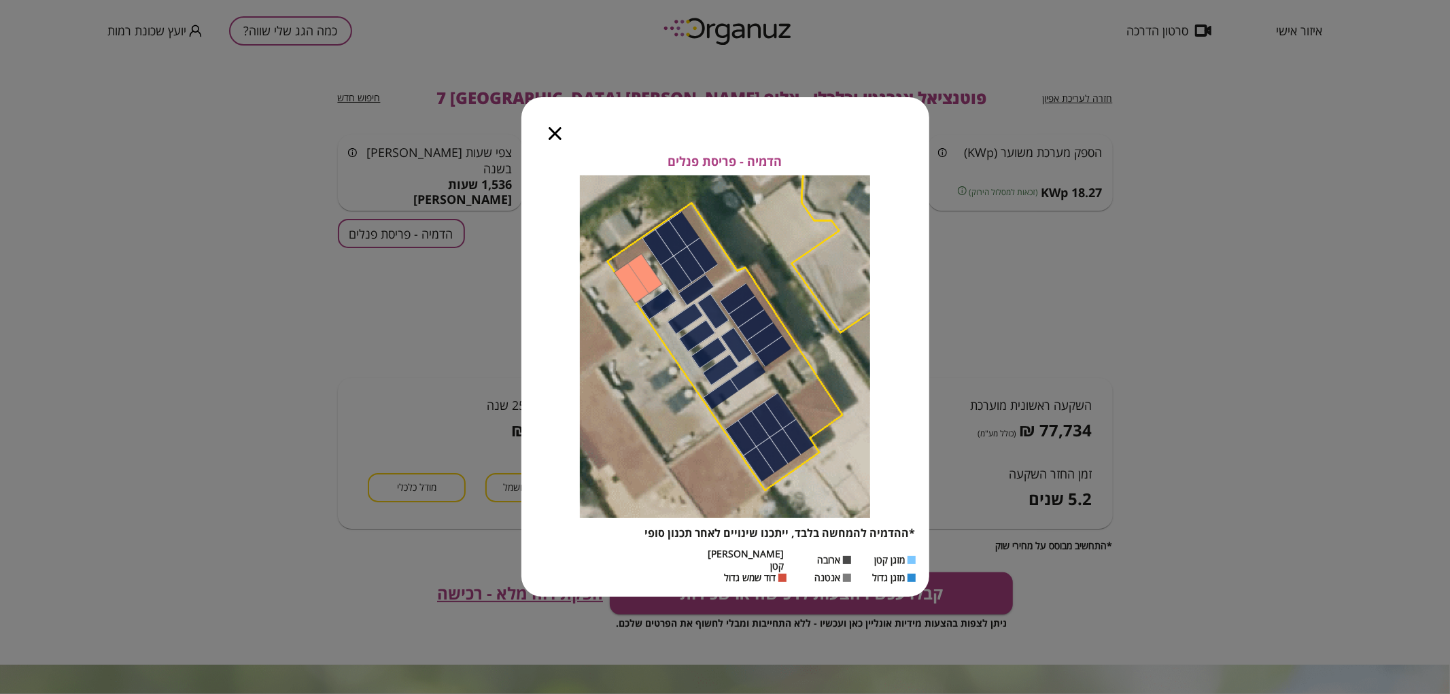
click at [557, 134] on icon "button" at bounding box center [555, 133] width 13 height 13
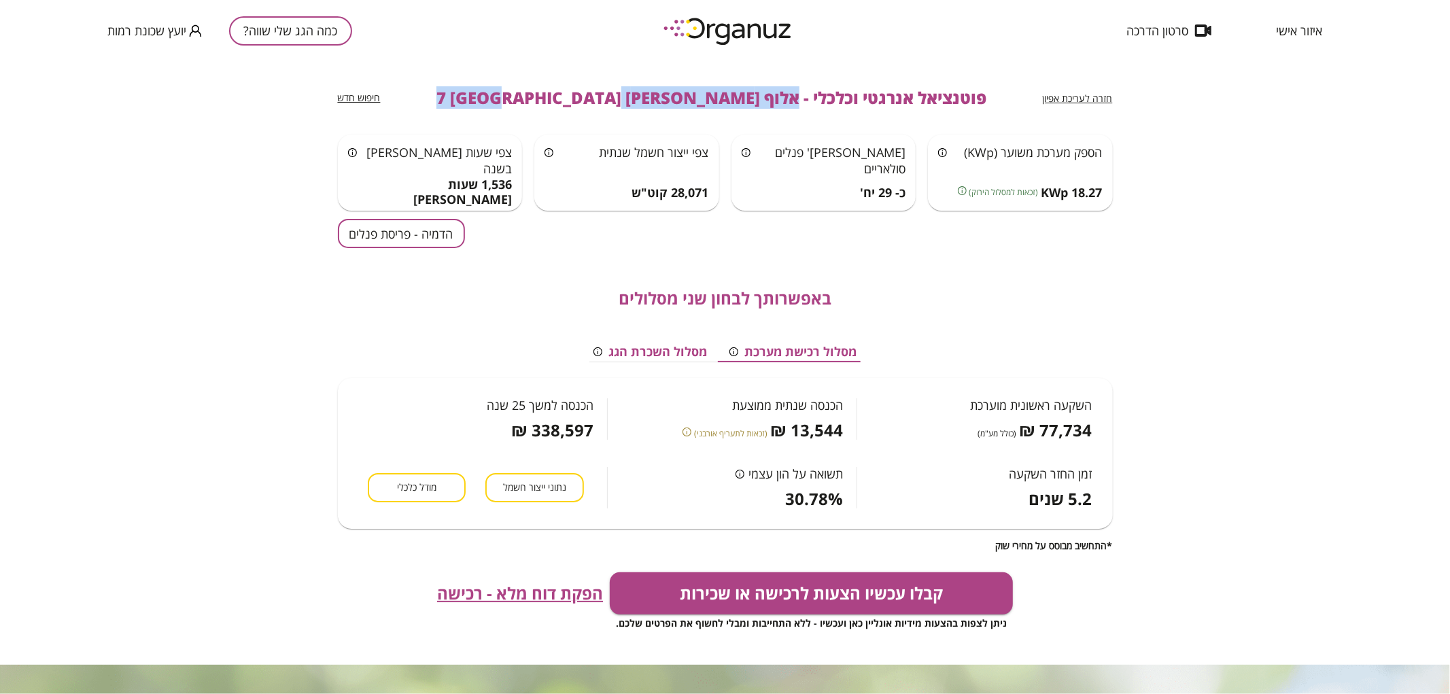
drag, startPoint x: 501, startPoint y: 101, endPoint x: 726, endPoint y: 117, distance: 225.6
click at [726, 117] on div "חזרה לעריכת אפיון פוטנציאל אנרגטי וכלכלי - אלוף [PERSON_NAME] 7 באר שבע חיפוש ח…" at bounding box center [725, 97] width 775 height 73
copy span "אלוף [PERSON_NAME] 7 [GEOGRAPHIC_DATA]"
click at [241, 25] on button "כמה הגג שלי שווה?" at bounding box center [290, 30] width 123 height 29
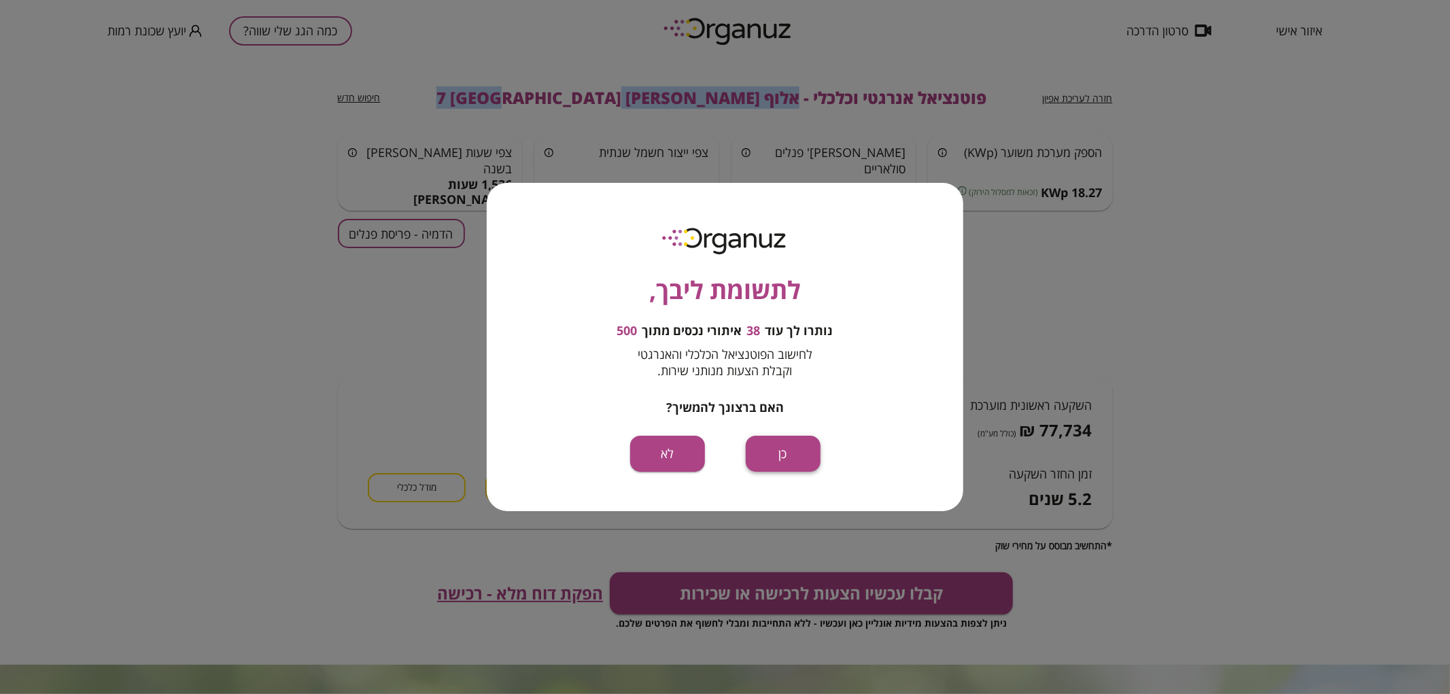
click at [789, 442] on button "כן" at bounding box center [783, 454] width 75 height 36
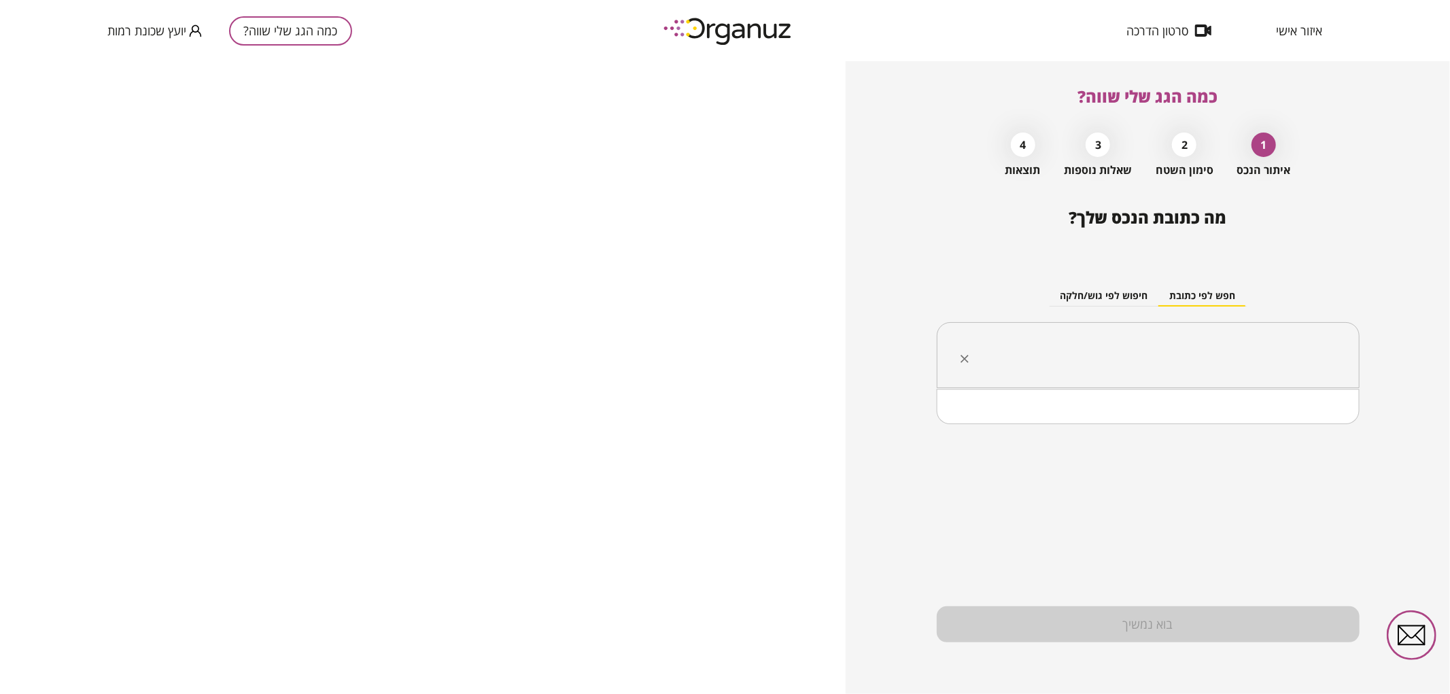
click at [1202, 371] on input "text" at bounding box center [1153, 356] width 380 height 34
paste input "**********"
drag, startPoint x: 1207, startPoint y: 356, endPoint x: 1214, endPoint y: 359, distance: 7.3
click at [1214, 359] on input "**********" at bounding box center [1153, 356] width 380 height 34
click at [1280, 430] on li "אלוף [PERSON_NAME] 2 א [GEOGRAPHIC_DATA]" at bounding box center [1147, 424] width 387 height 24
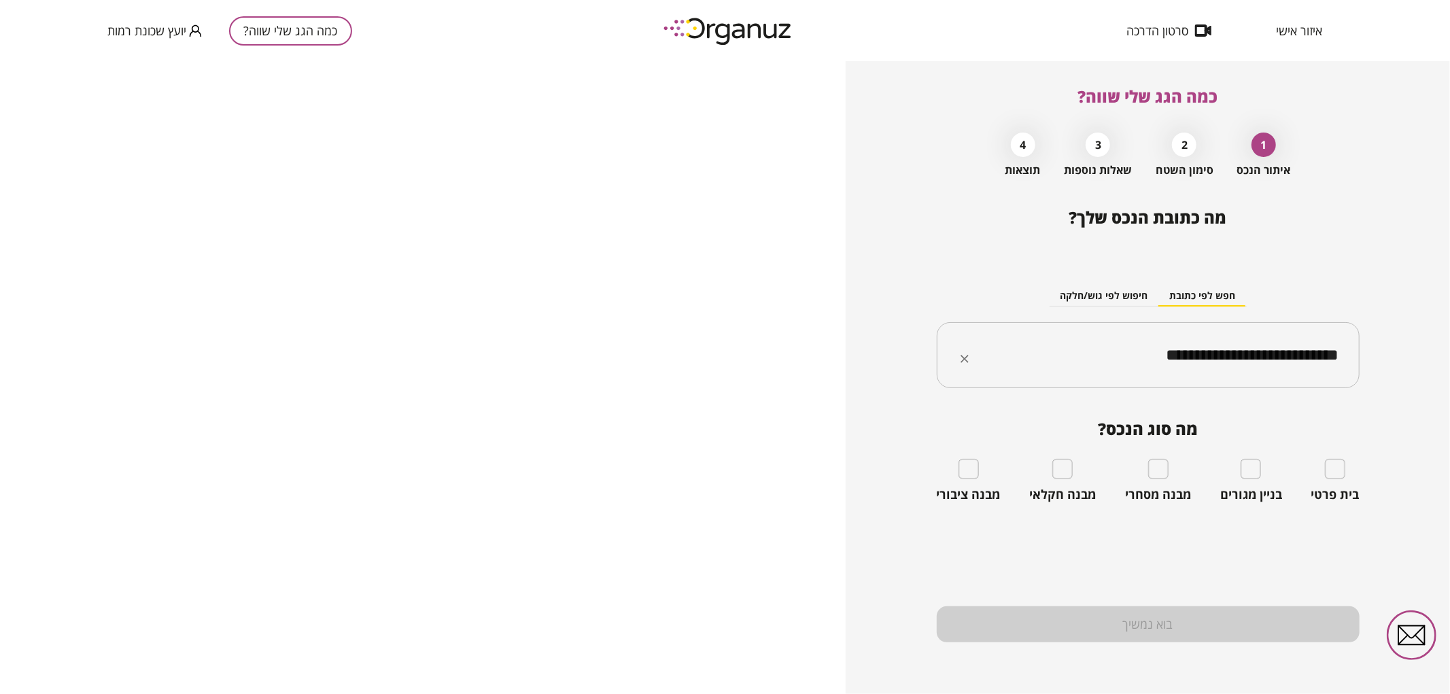
click at [1090, 365] on input "**********" at bounding box center [1153, 356] width 380 height 34
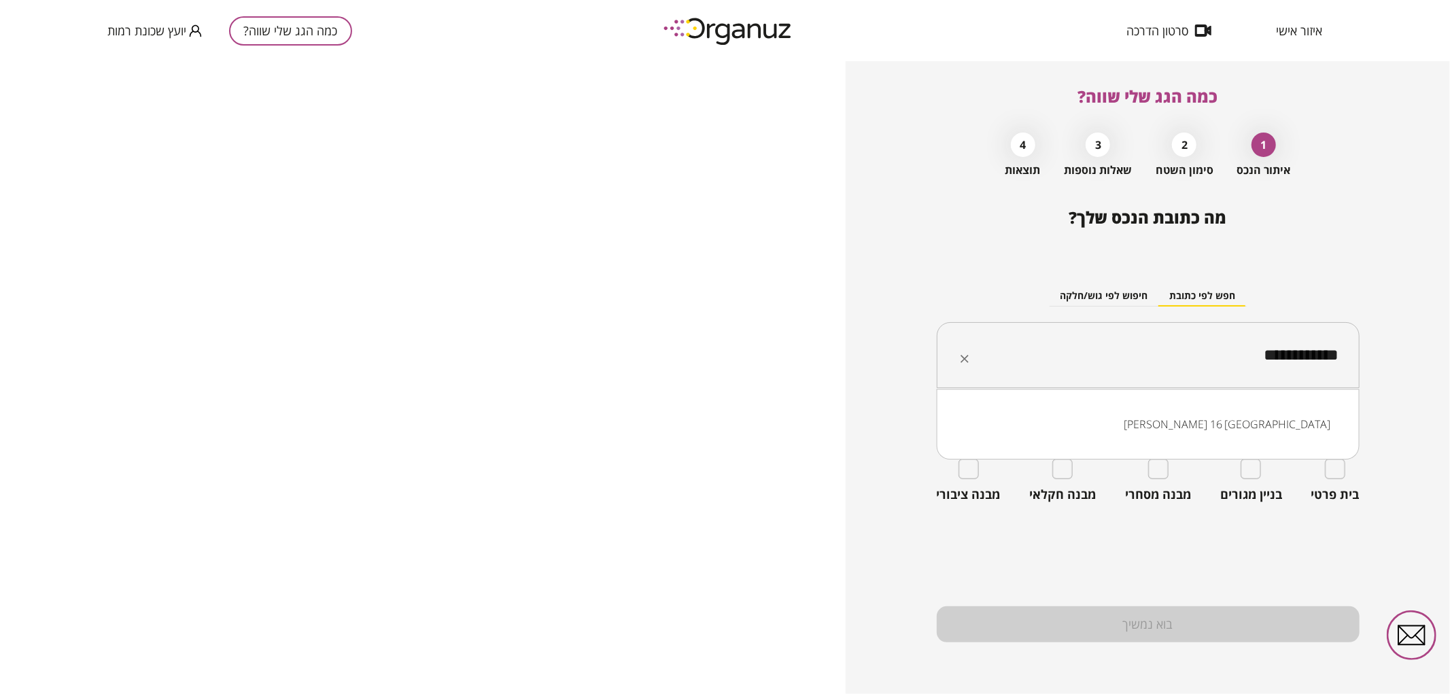
click at [1214, 423] on li "[PERSON_NAME] 16 [GEOGRAPHIC_DATA]" at bounding box center [1147, 424] width 387 height 24
type input "**********"
drag, startPoint x: 1159, startPoint y: 368, endPoint x: 1356, endPoint y: 386, distance: 197.9
click at [1356, 386] on div "**********" at bounding box center [1148, 355] width 423 height 67
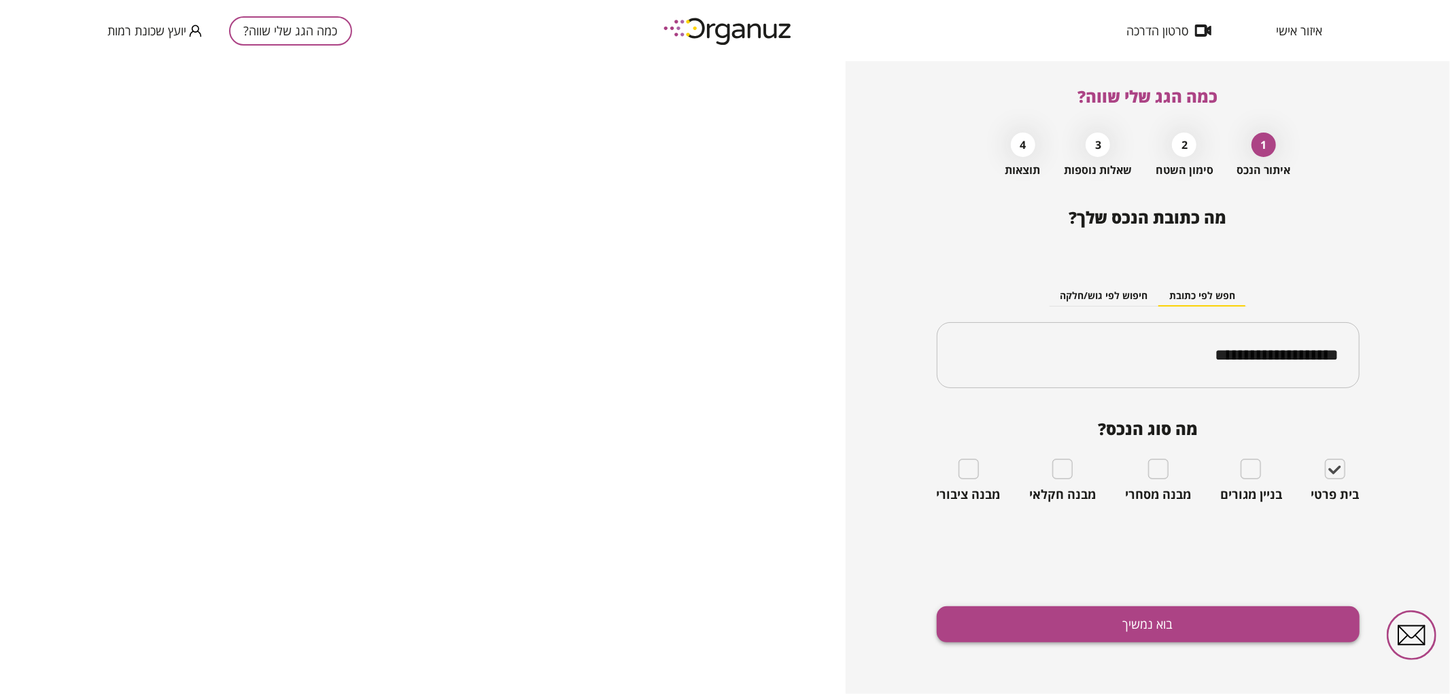
click at [1091, 622] on button "בוא נמשיך" at bounding box center [1148, 624] width 423 height 36
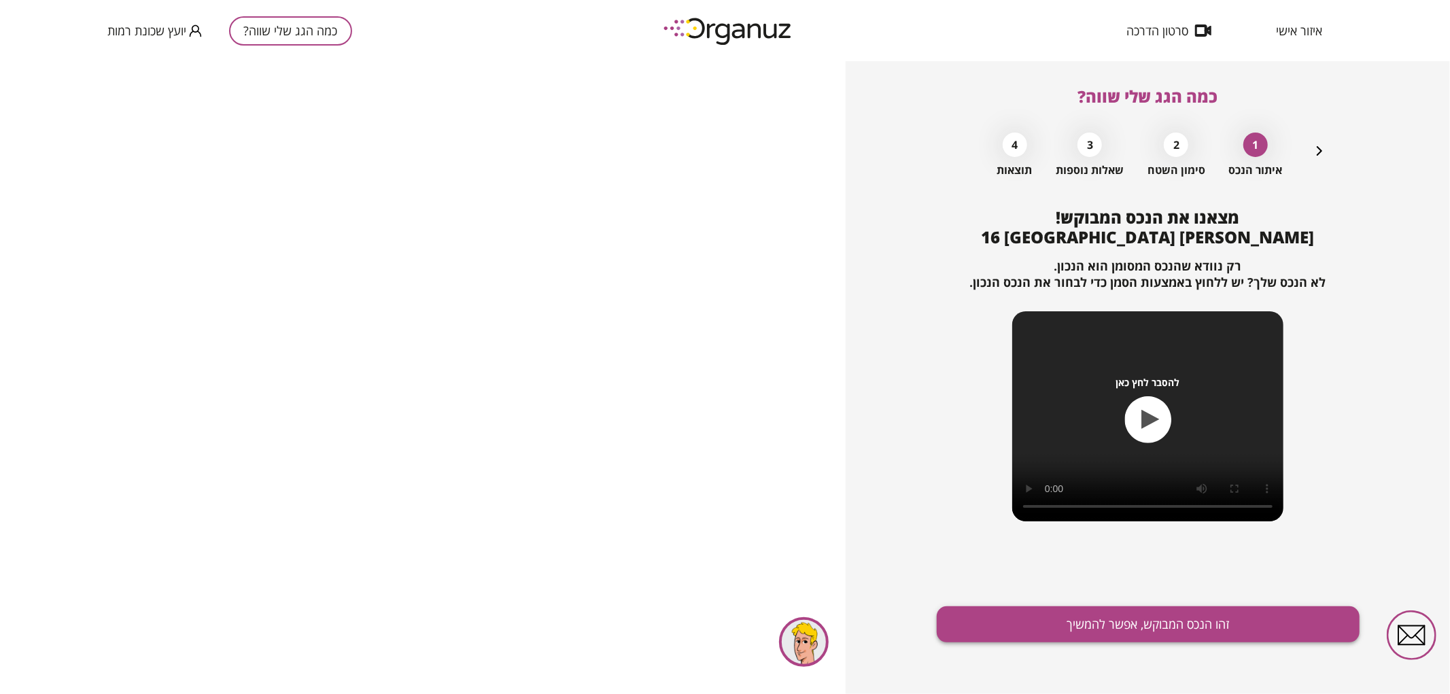
click at [1067, 622] on button "זהו הנכס המבוקש, אפשר להמשיך" at bounding box center [1148, 624] width 423 height 36
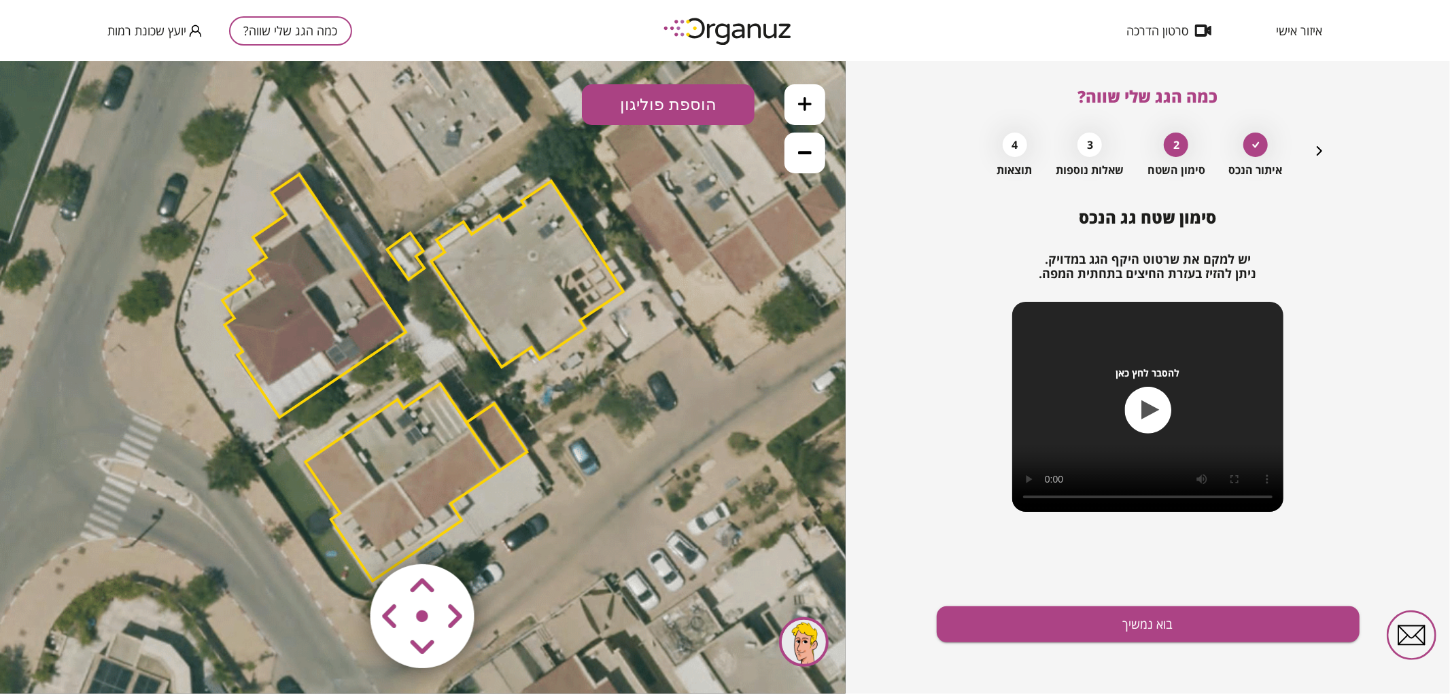
click at [304, 292] on polygon at bounding box center [314, 294] width 184 height 243
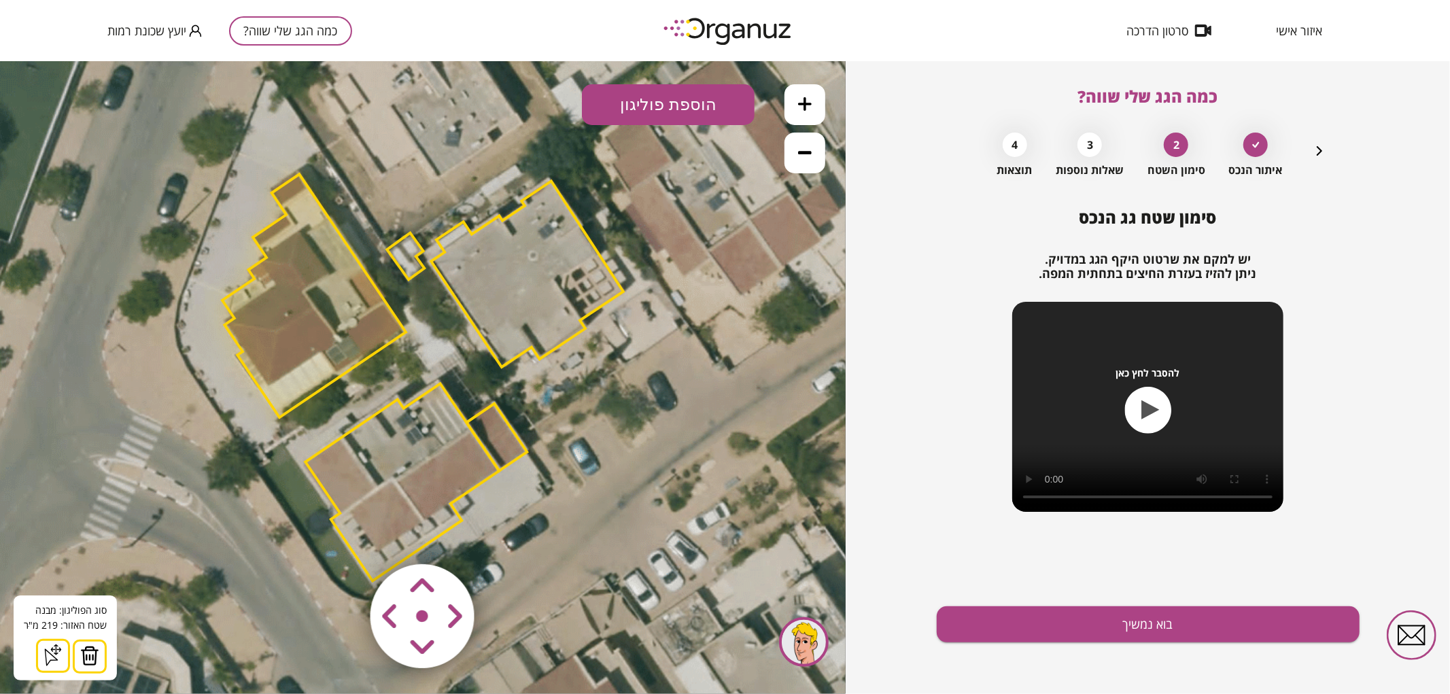
click at [799, 106] on icon at bounding box center [805, 104] width 14 height 14
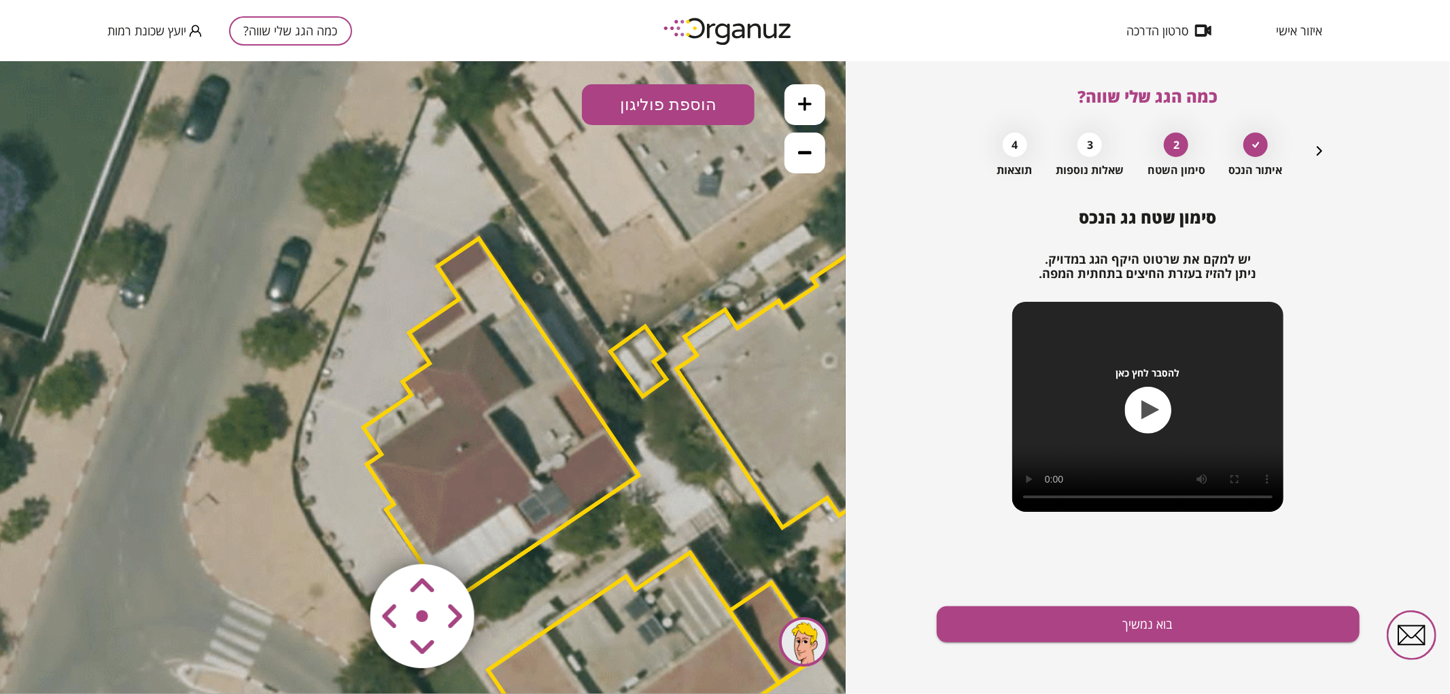
drag, startPoint x: 508, startPoint y: 260, endPoint x: 751, endPoint y: 428, distance: 296.0
click at [750, 426] on polygon at bounding box center [820, 387] width 288 height 279
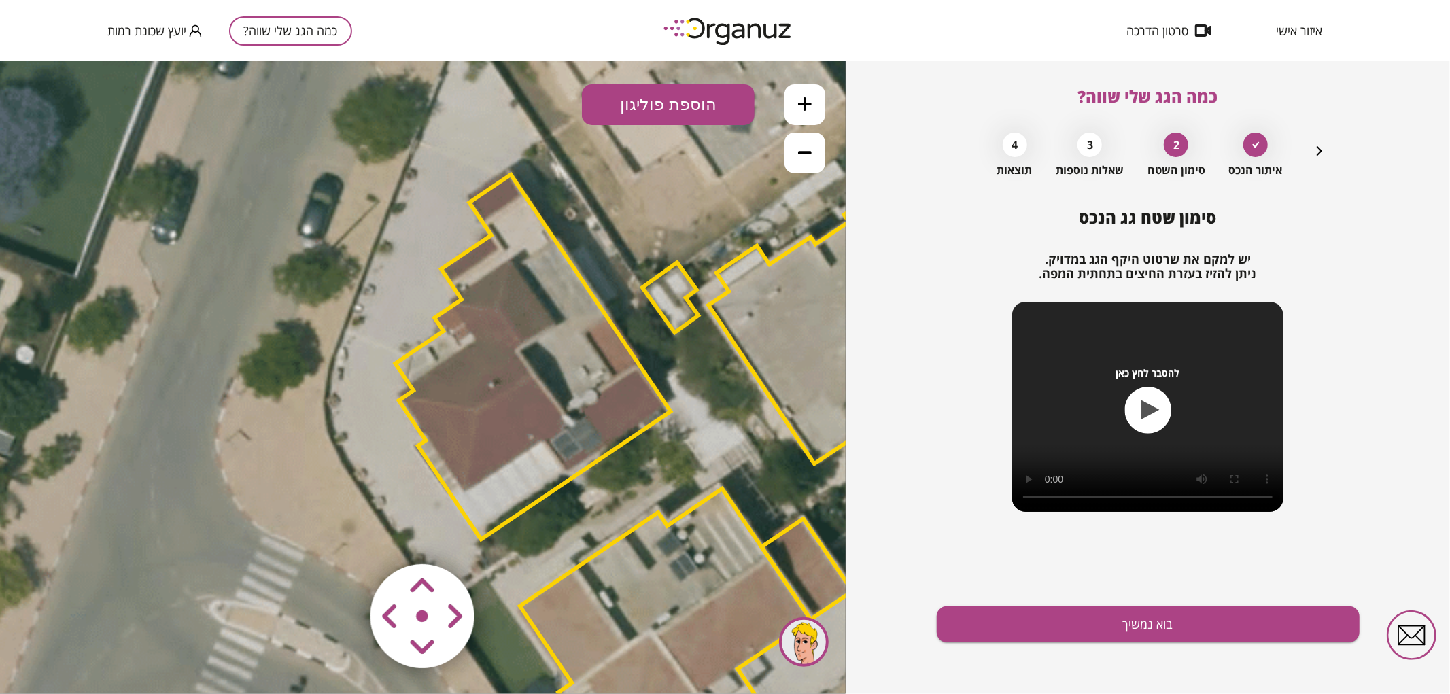
drag, startPoint x: 682, startPoint y: 389, endPoint x: 719, endPoint y: 324, distance: 74.9
click at [714, 322] on icon at bounding box center [691, 474] width 1881 height 1881
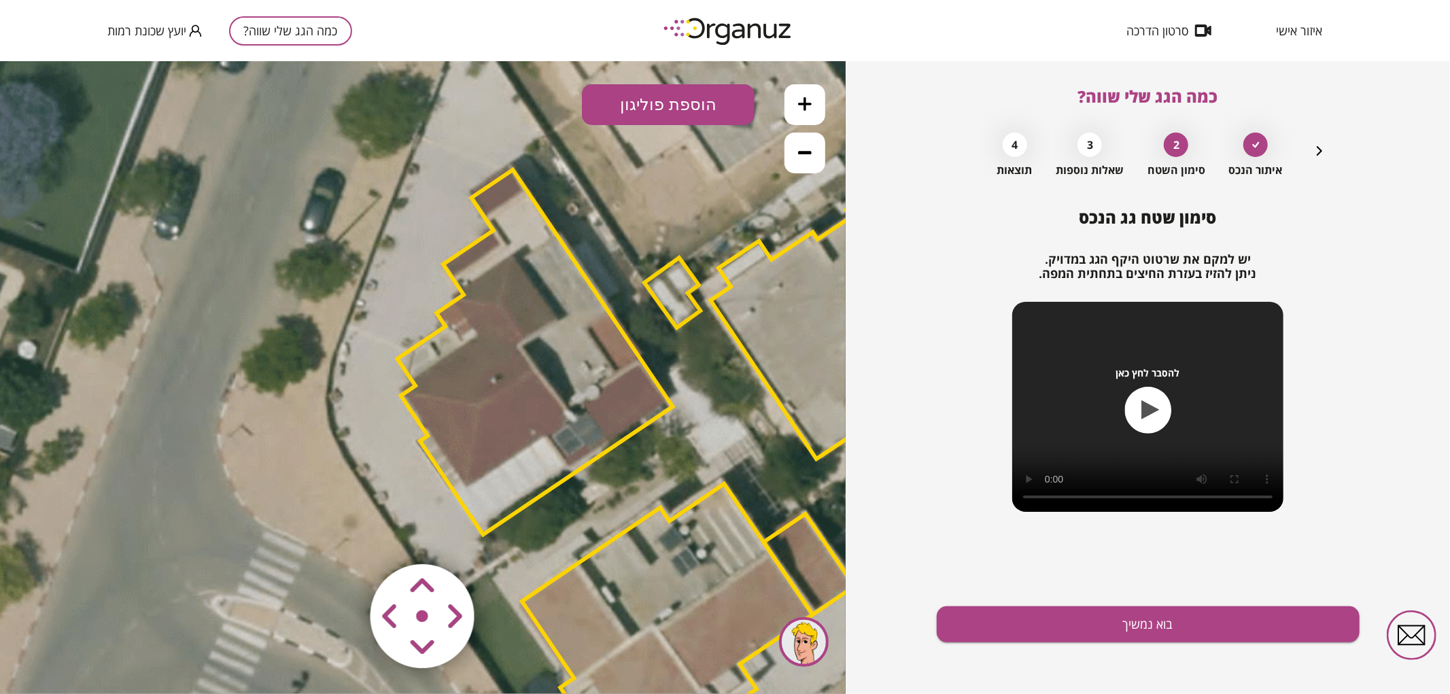
click at [636, 405] on polygon at bounding box center [535, 351] width 275 height 365
click at [589, 356] on polygon at bounding box center [535, 352] width 275 height 365
click at [718, 319] on icon at bounding box center [693, 470] width 1881 height 1881
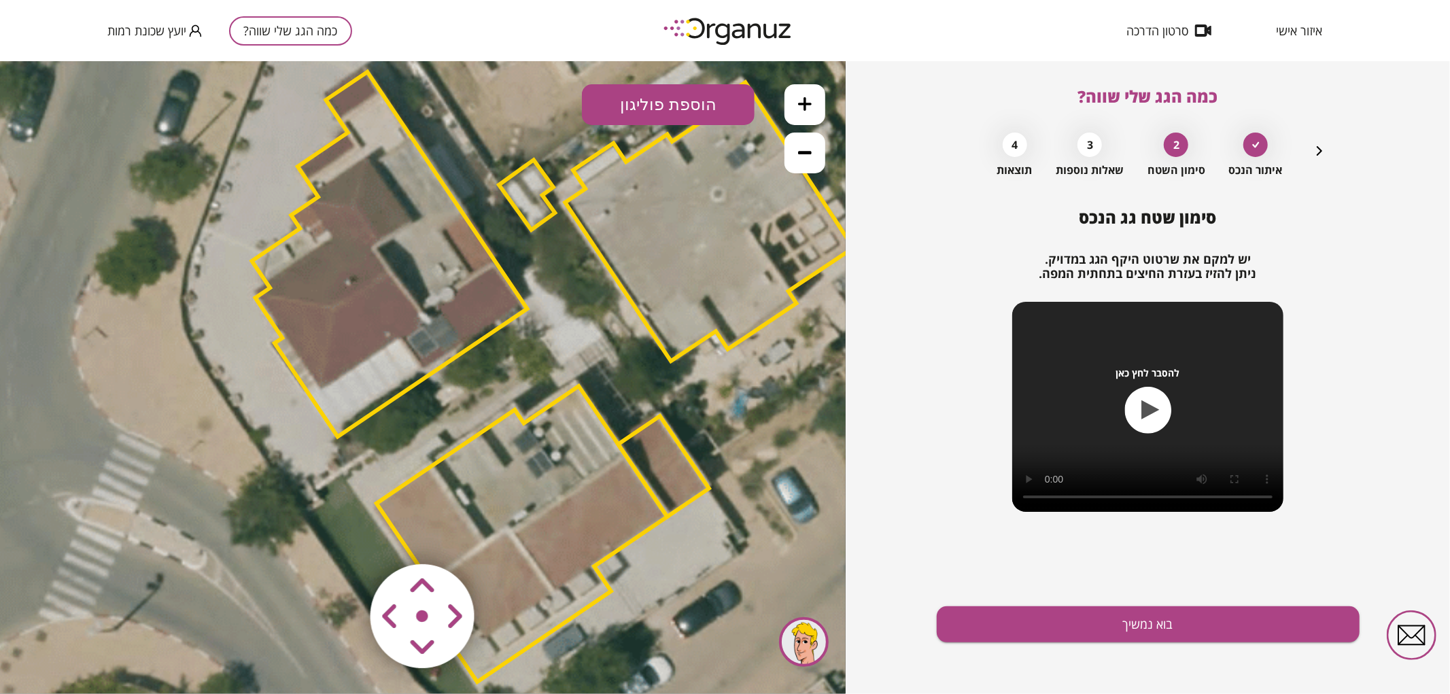
drag, startPoint x: 690, startPoint y: 308, endPoint x: 491, endPoint y: 306, distance: 199.2
click at [500, 298] on icon at bounding box center [548, 371] width 1881 height 1881
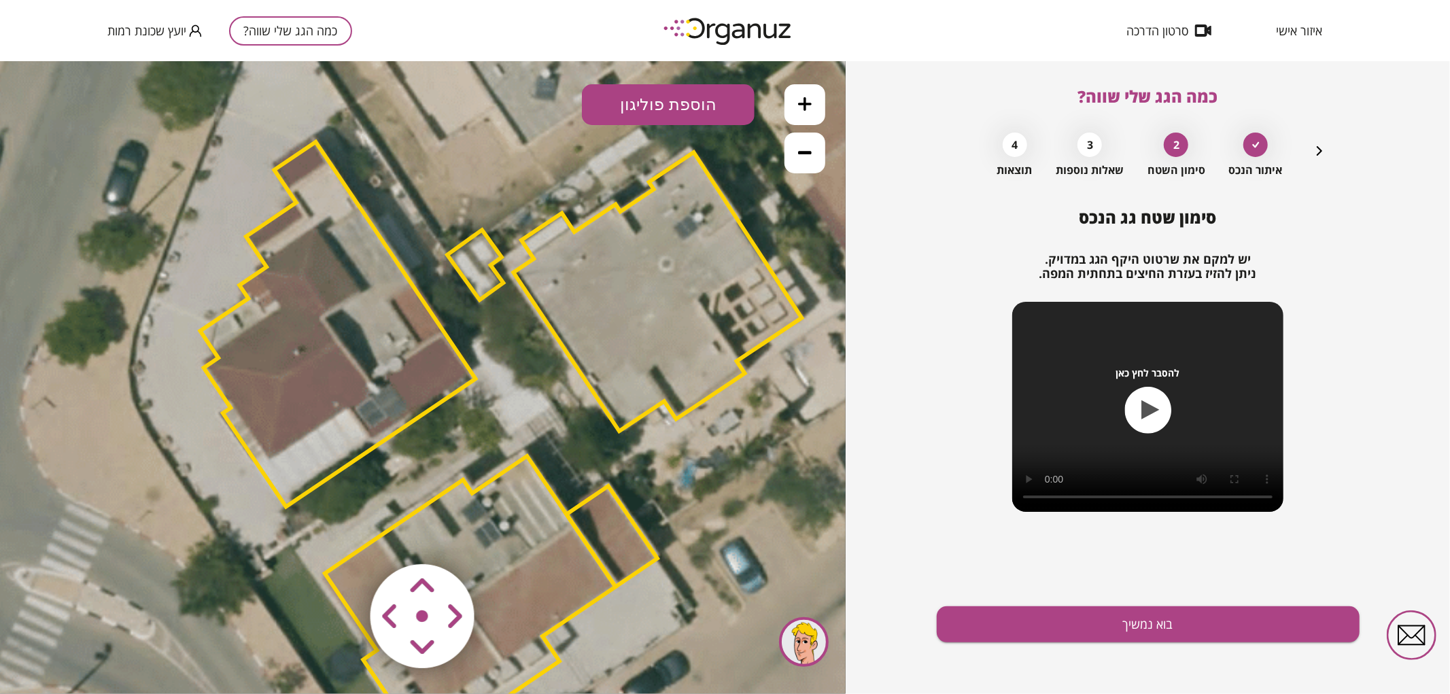
click at [374, 366] on polygon at bounding box center [338, 323] width 275 height 365
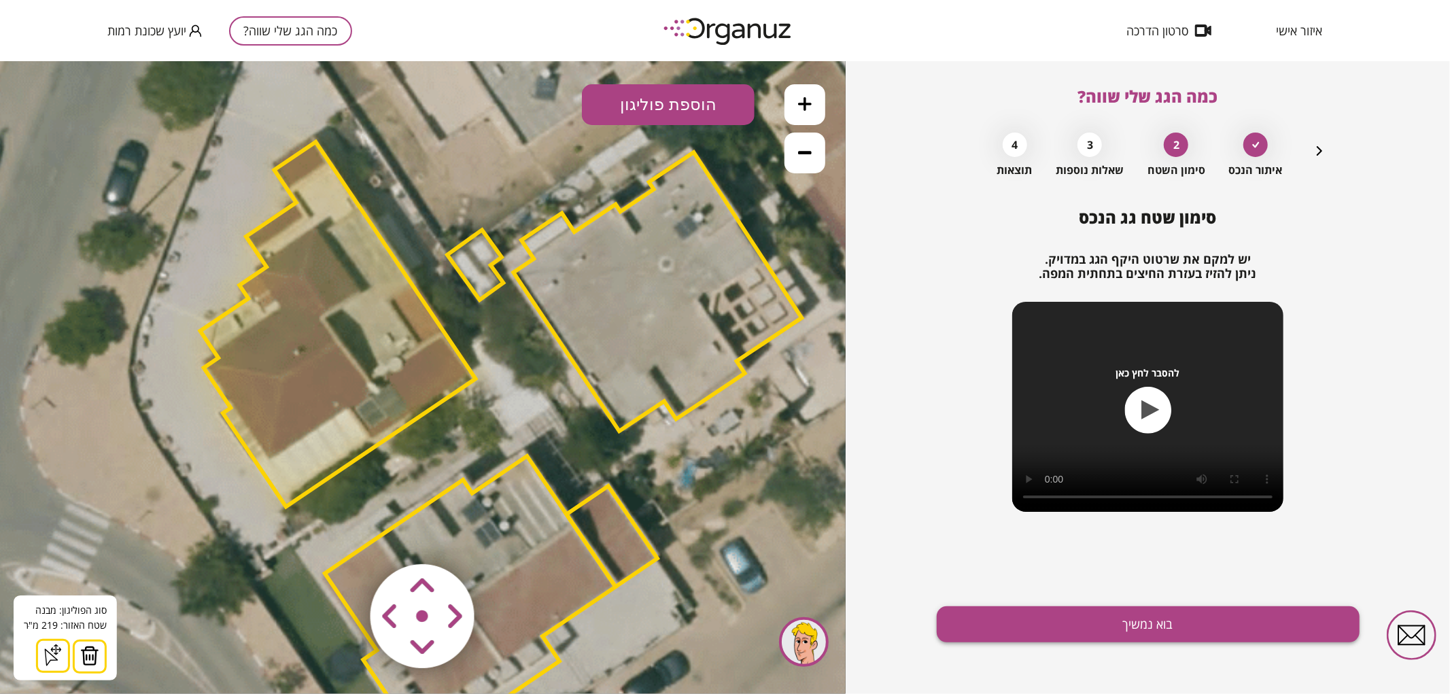
click at [1006, 623] on button "בוא נמשיך" at bounding box center [1148, 624] width 423 height 36
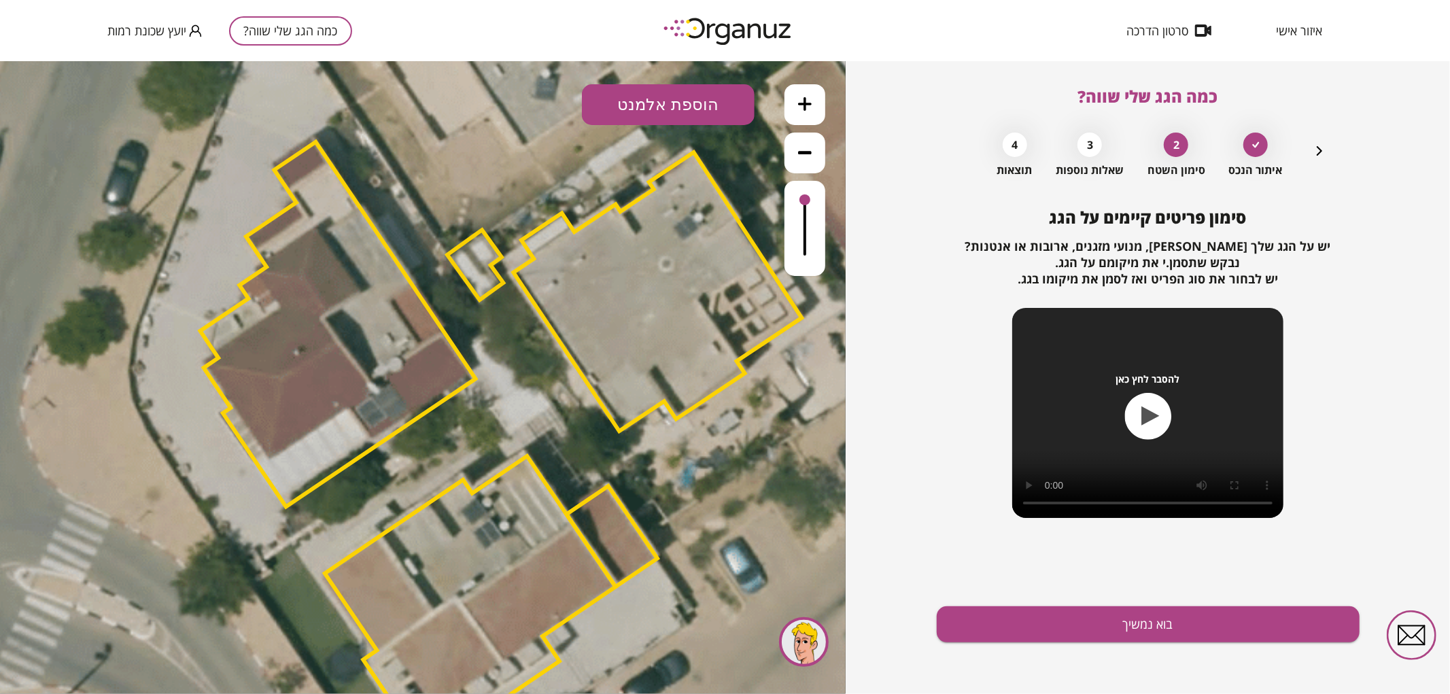
click at [795, 89] on button at bounding box center [804, 104] width 41 height 41
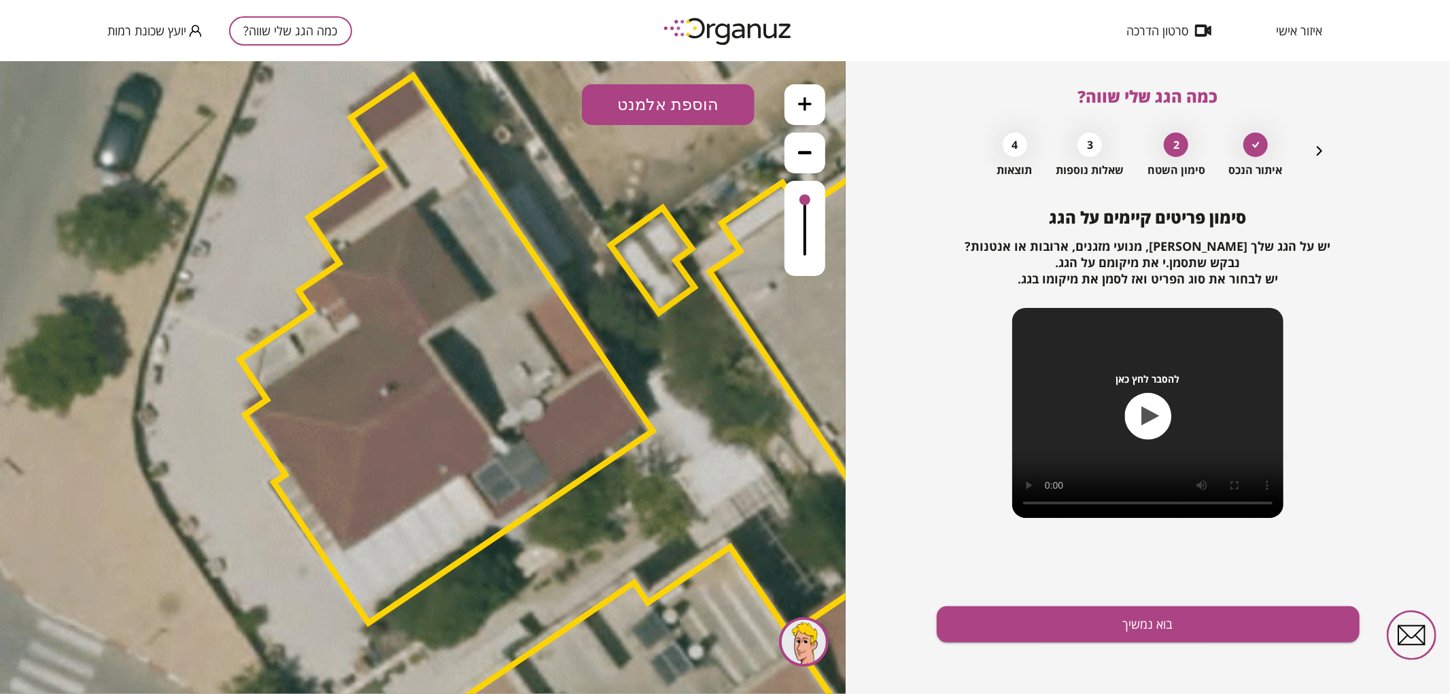
drag, startPoint x: 542, startPoint y: 203, endPoint x: 681, endPoint y: 224, distance: 140.9
click at [681, 224] on icon at bounding box center [684, 526] width 2822 height 2822
click at [663, 109] on button "הוספת אלמנט" at bounding box center [668, 104] width 173 height 41
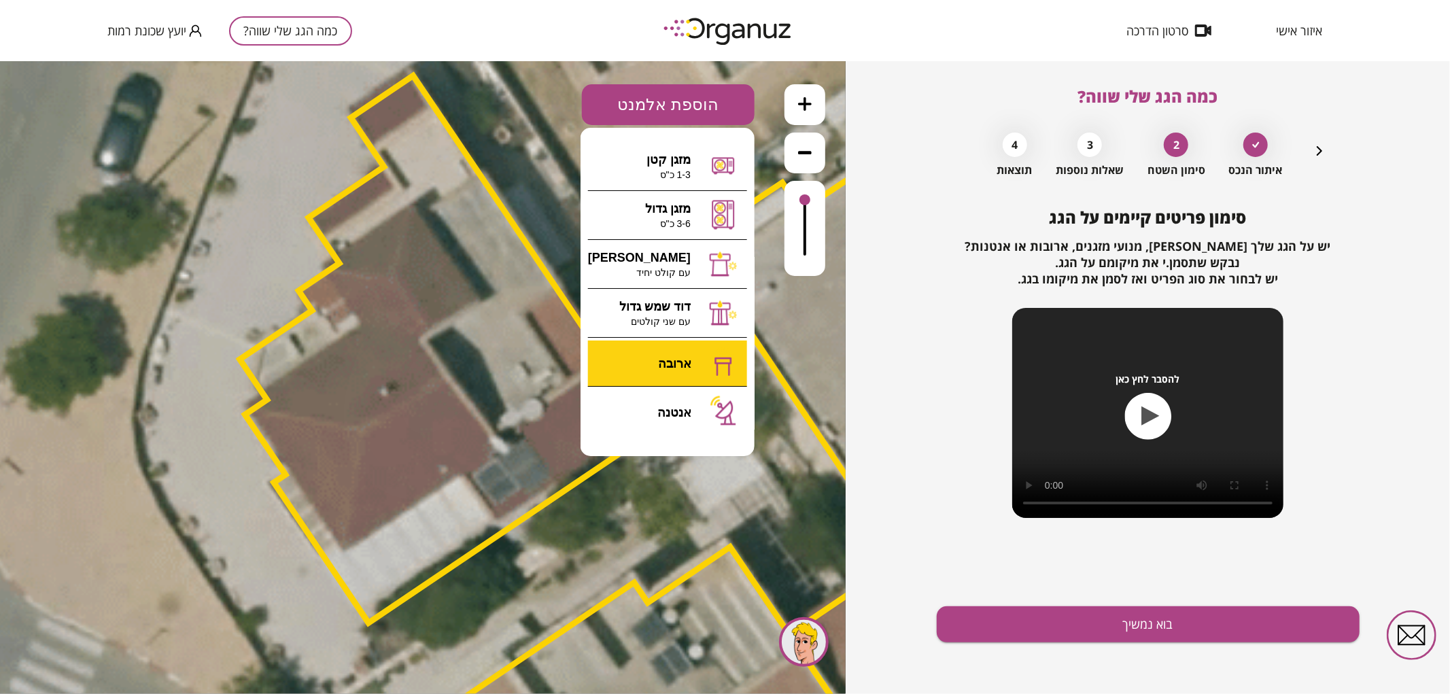
click at [669, 361] on div ".st0 { fill: #FFFFFF; } 0" at bounding box center [423, 376] width 846 height 633
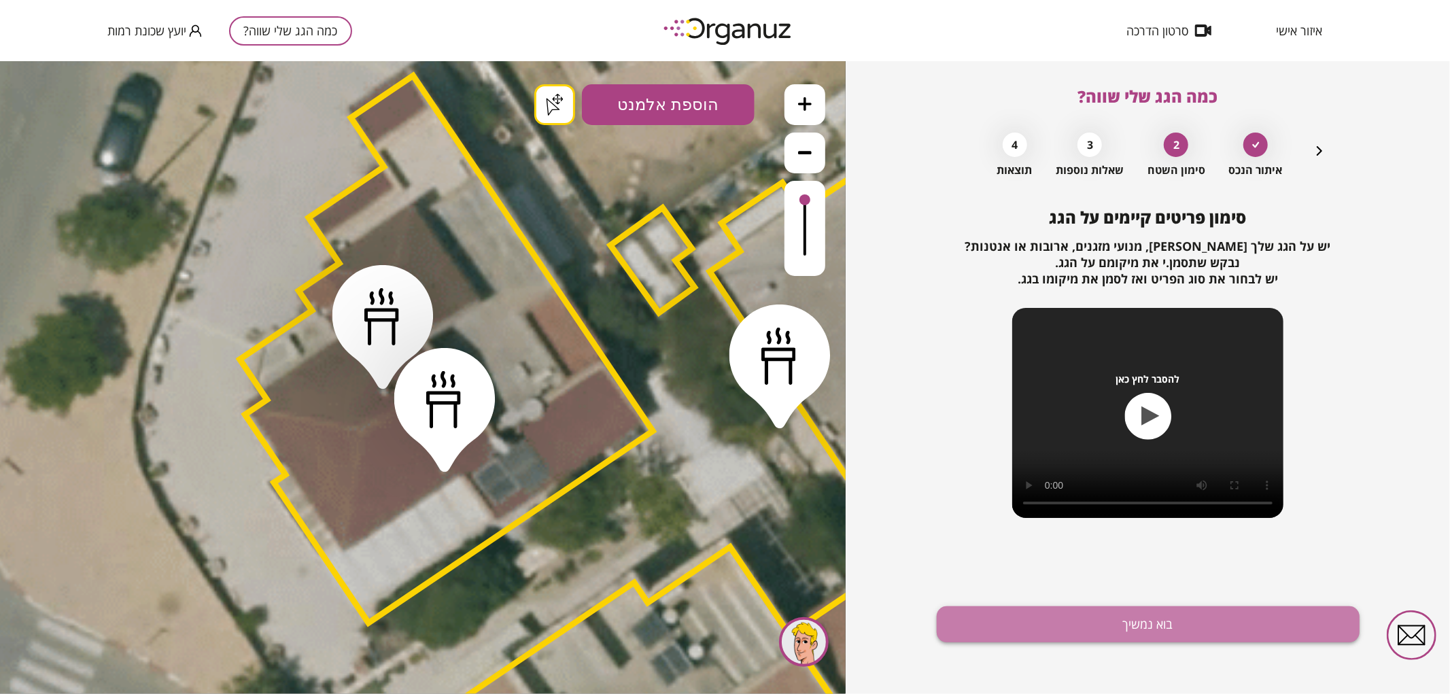
click at [1158, 616] on button "בוא נמשיך" at bounding box center [1148, 624] width 423 height 36
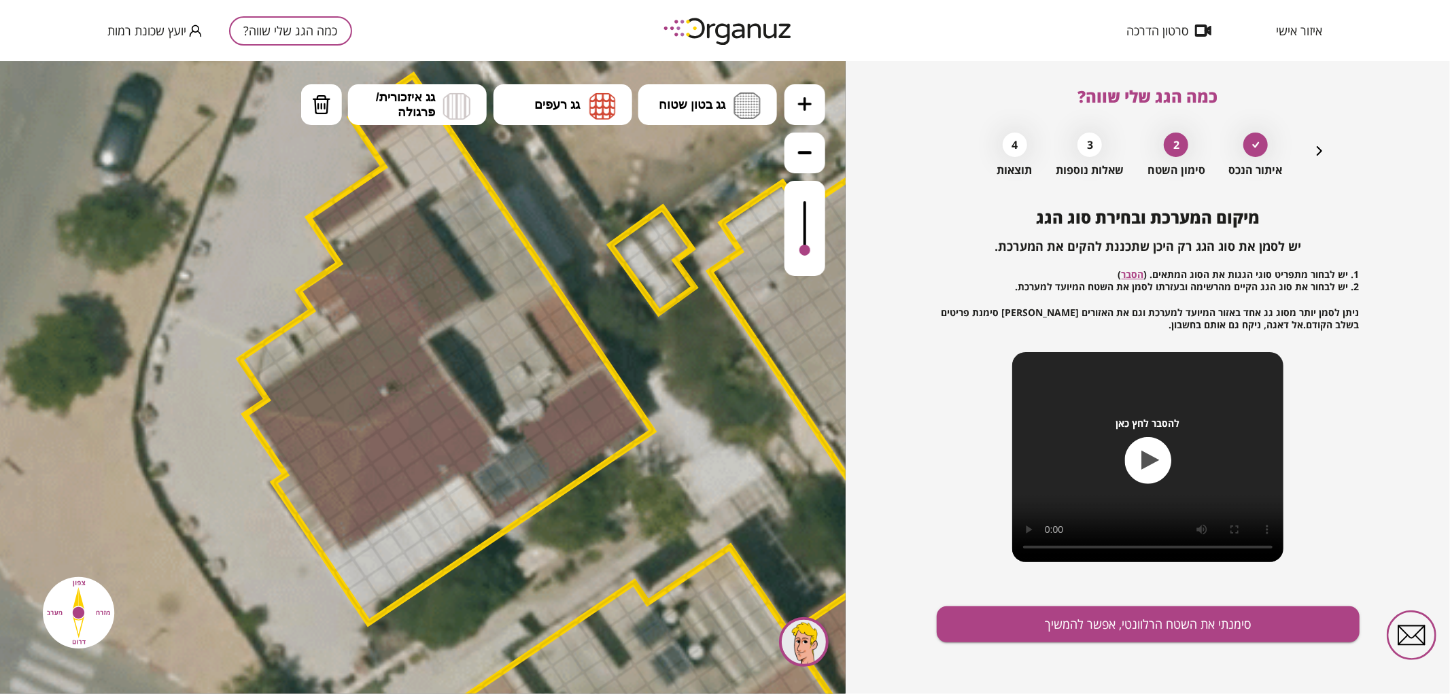
drag, startPoint x: 807, startPoint y: 204, endPoint x: 797, endPoint y: 251, distance: 48.0
click at [797, 251] on div at bounding box center [804, 227] width 41 height 95
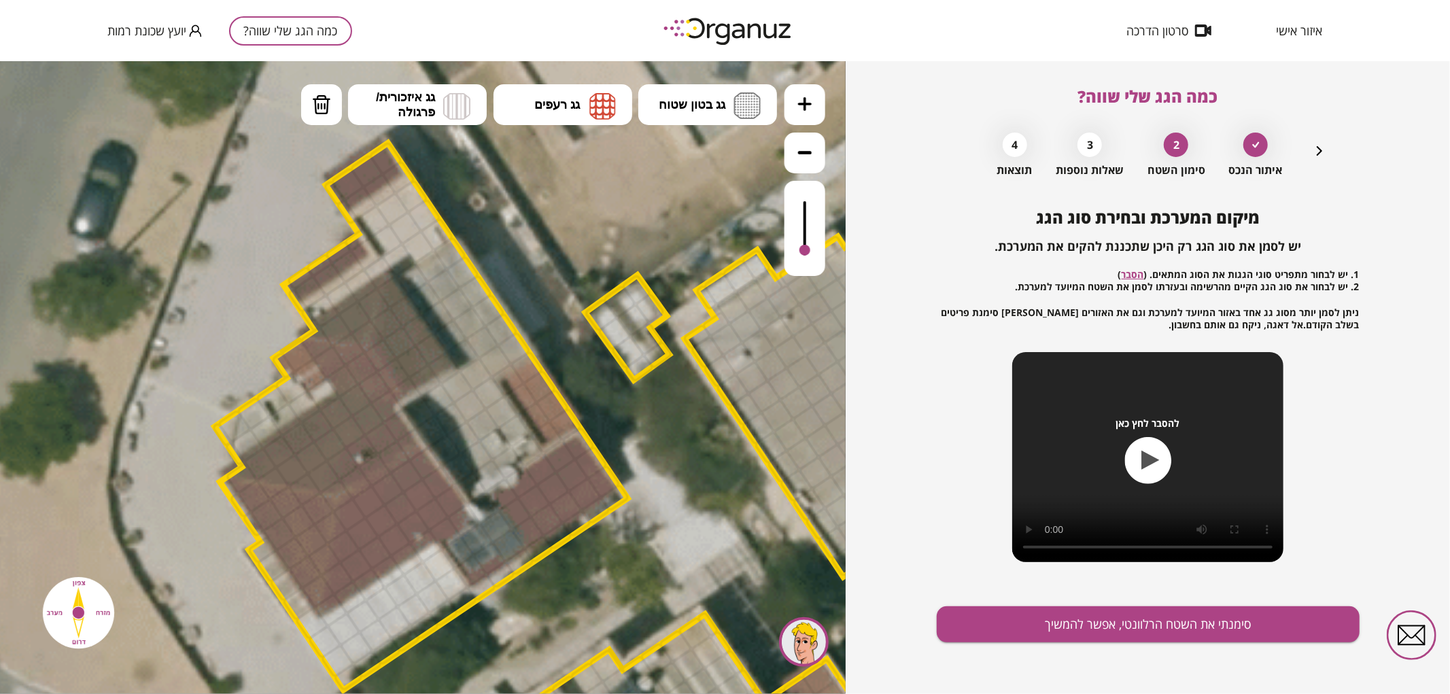
drag, startPoint x: 631, startPoint y: 226, endPoint x: 711, endPoint y: 134, distance: 121.9
click at [605, 293] on icon at bounding box center [659, 593] width 2822 height 2822
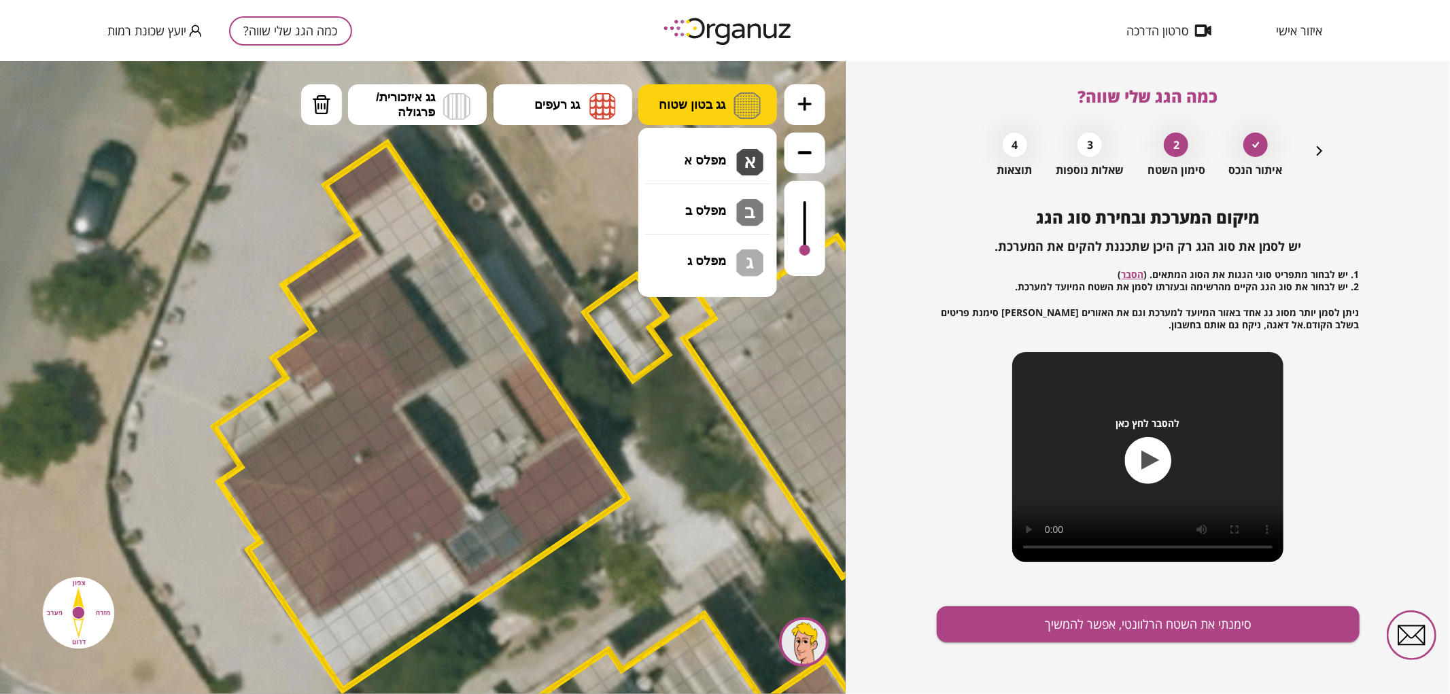
click at [725, 117] on button "גג בטון שטוח" at bounding box center [707, 104] width 139 height 41
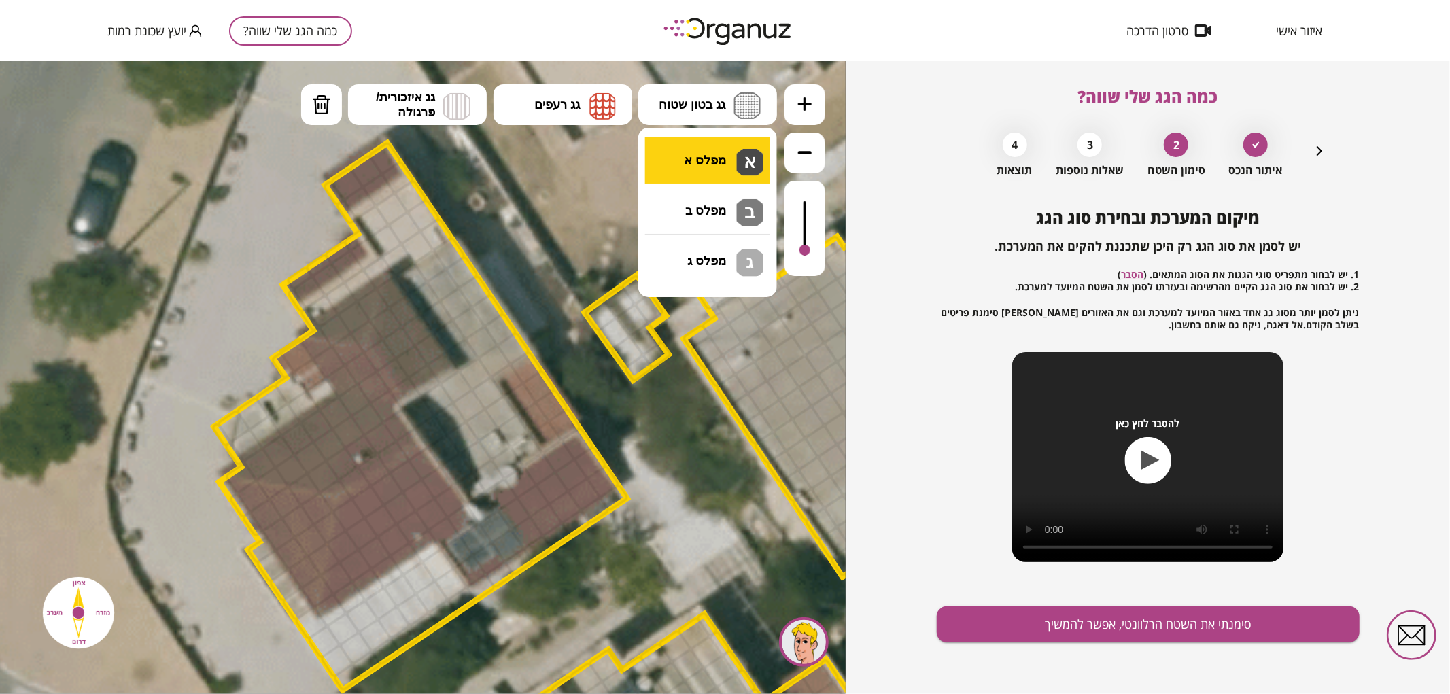
click at [727, 160] on div ".st0 { fill: #FFFFFF; } .st0 { fill: #FFFFFF; }" at bounding box center [423, 376] width 846 height 633
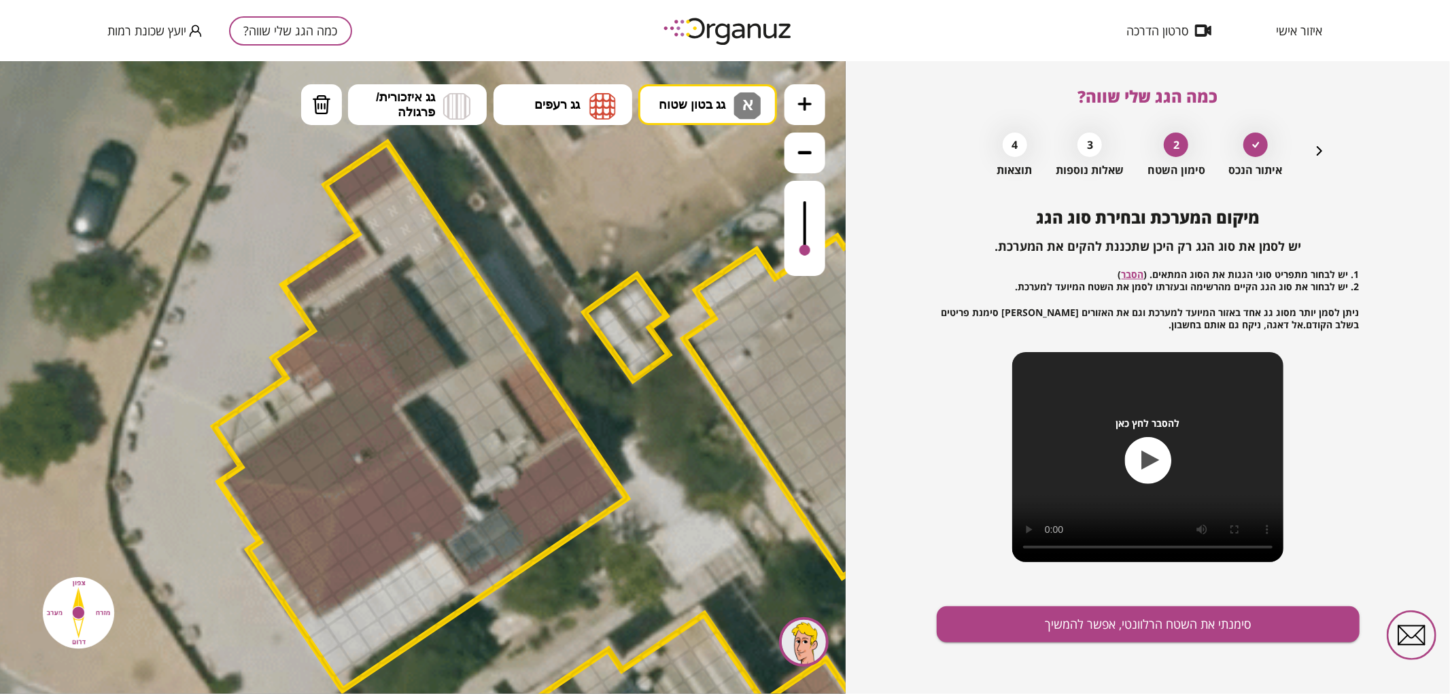
drag, startPoint x: 370, startPoint y: 213, endPoint x: 305, endPoint y: 307, distance: 113.7
click at [362, 260] on div at bounding box center [366, 253] width 35 height 35
drag, startPoint x: 319, startPoint y: 105, endPoint x: 323, endPoint y: 141, distance: 35.5
click at [319, 106] on img at bounding box center [321, 104] width 19 height 20
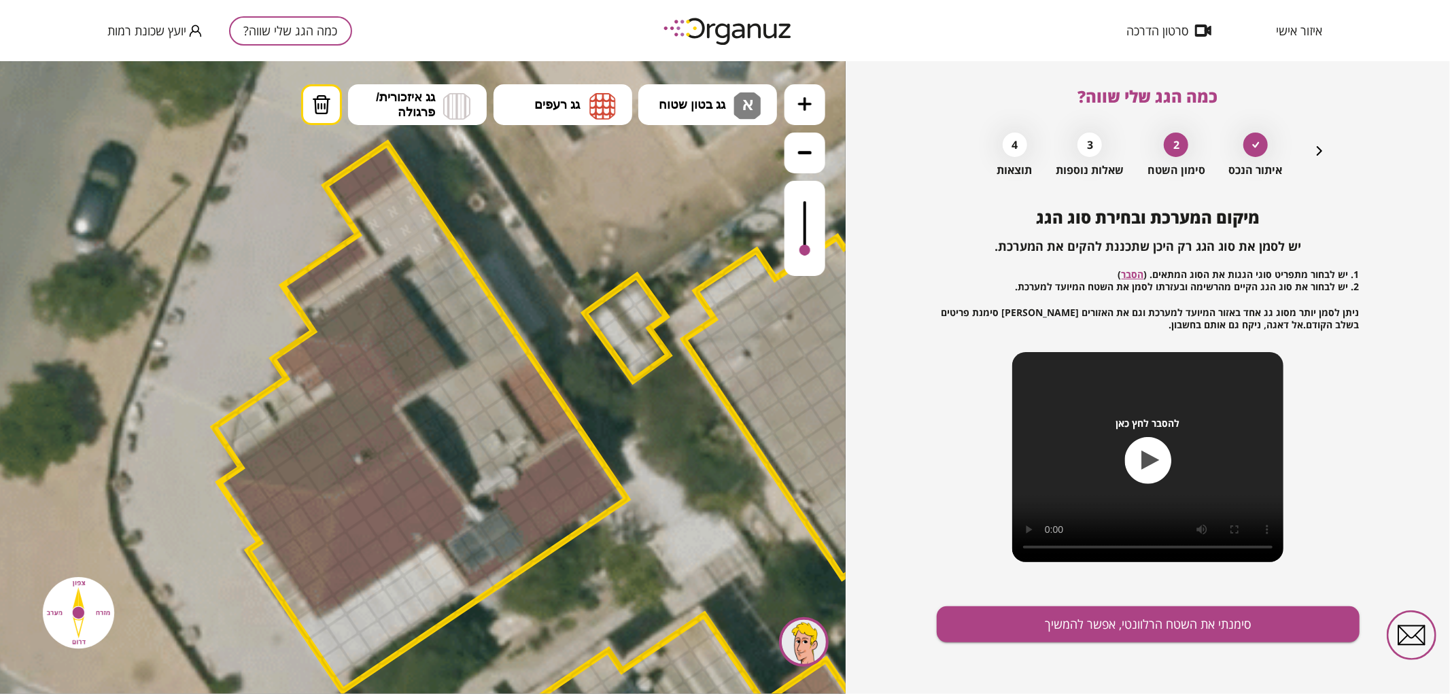
drag, startPoint x: 302, startPoint y: 294, endPoint x: 365, endPoint y: 254, distance: 75.2
click at [718, 110] on span "גג בטון שטוח" at bounding box center [692, 104] width 67 height 15
click at [712, 171] on div ".st0 { fill: #FFFFFF; } .st0 { fill: #FFFFFF; }" at bounding box center [423, 376] width 846 height 633
drag, startPoint x: 410, startPoint y: 279, endPoint x: 493, endPoint y: 438, distance: 180.0
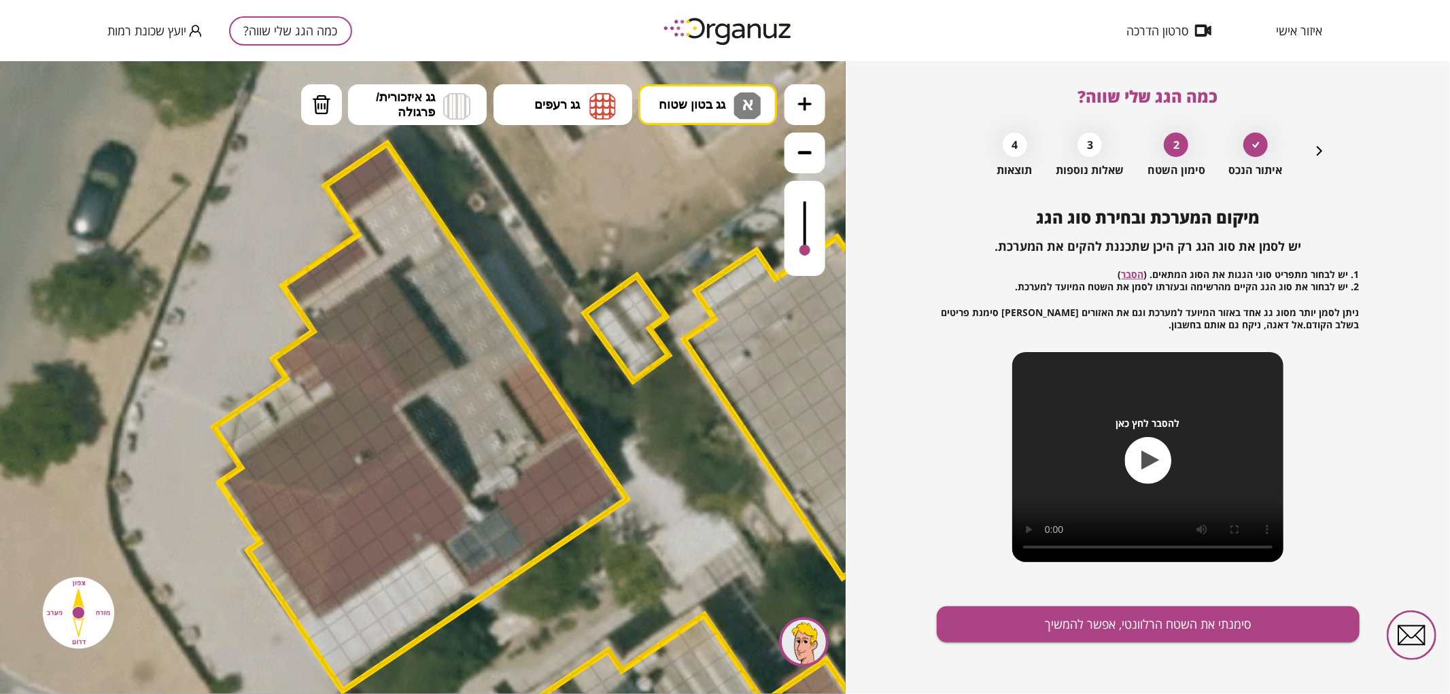
drag, startPoint x: 432, startPoint y: 568, endPoint x: 316, endPoint y: 623, distance: 128.3
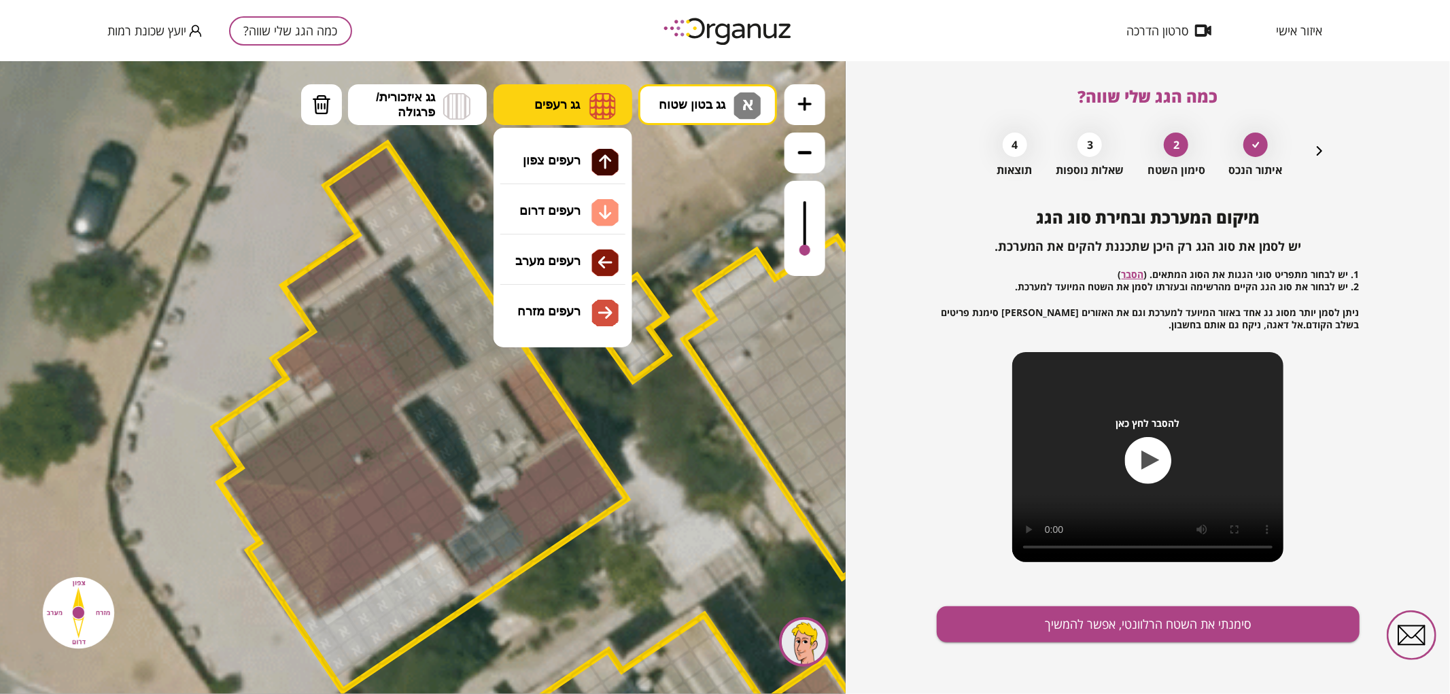
click at [549, 105] on span "גג רעפים" at bounding box center [557, 104] width 46 height 15
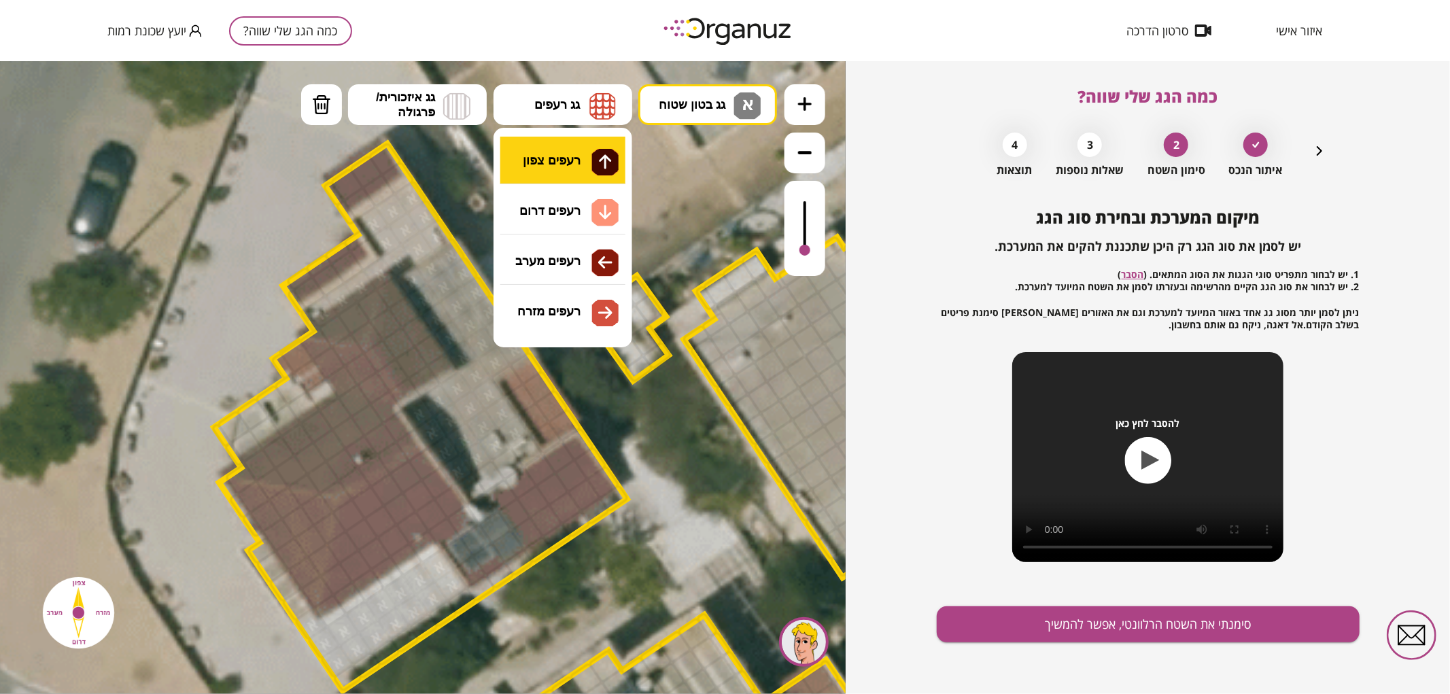
click at [576, 163] on div ".st0 { fill: #FFFFFF; } .st0 { fill: #FFFFFF; }" at bounding box center [423, 376] width 846 height 633
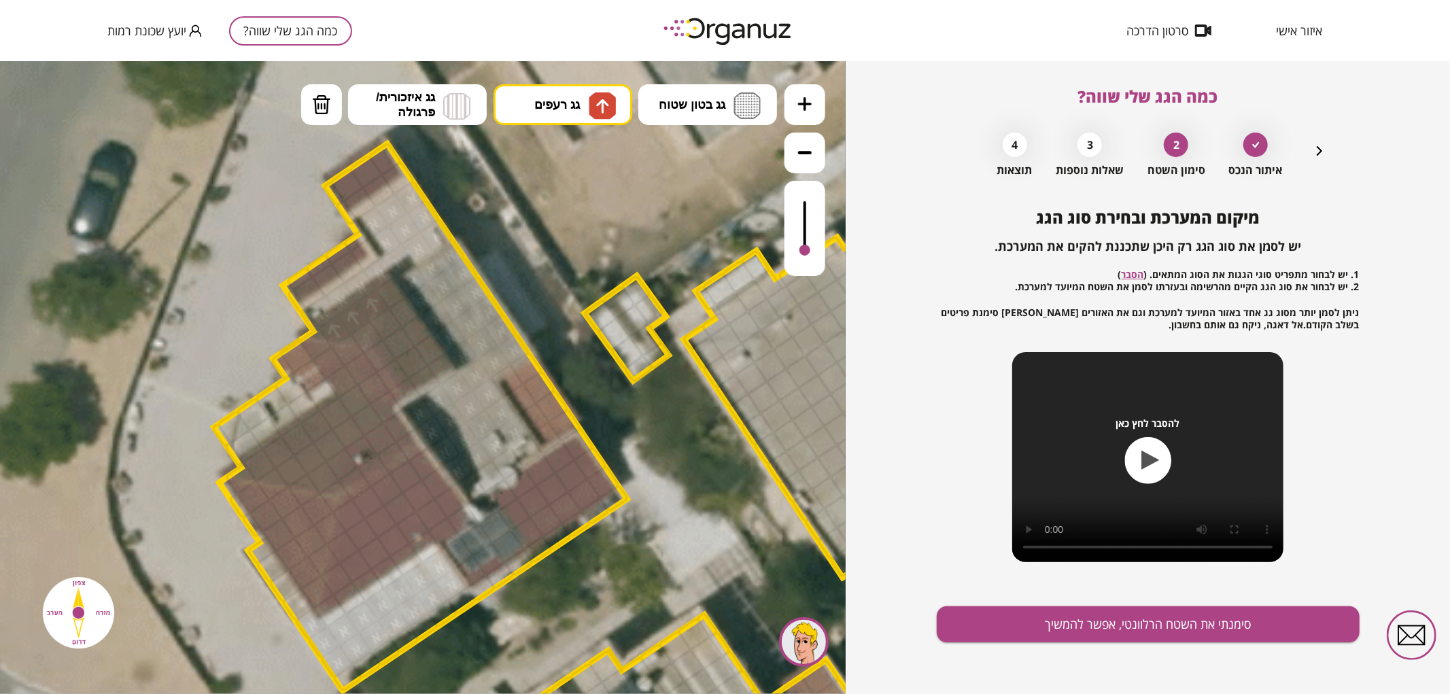
drag, startPoint x: 336, startPoint y: 330, endPoint x: 365, endPoint y: 307, distance: 36.3
drag, startPoint x: 324, startPoint y: 479, endPoint x: 331, endPoint y: 425, distance: 54.8
drag, startPoint x: 341, startPoint y: 188, endPoint x: 398, endPoint y: 160, distance: 64.1
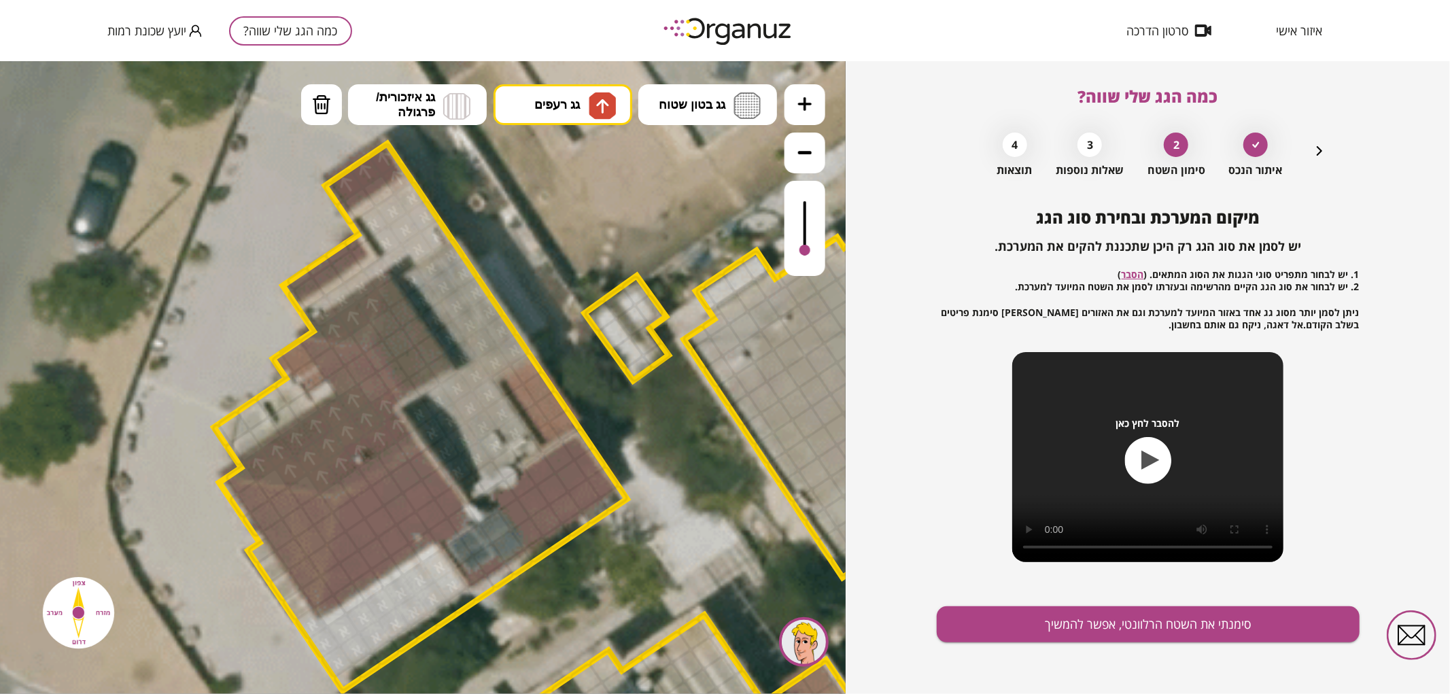
click at [564, 117] on button "גג רעפים" at bounding box center [562, 104] width 139 height 41
click at [578, 215] on div ".st0 { fill: #FFFFFF; } .st0 { fill: #FFFFFF; }" at bounding box center [423, 376] width 846 height 633
drag, startPoint x: 336, startPoint y: 585, endPoint x: 428, endPoint y: 464, distance: 151.7
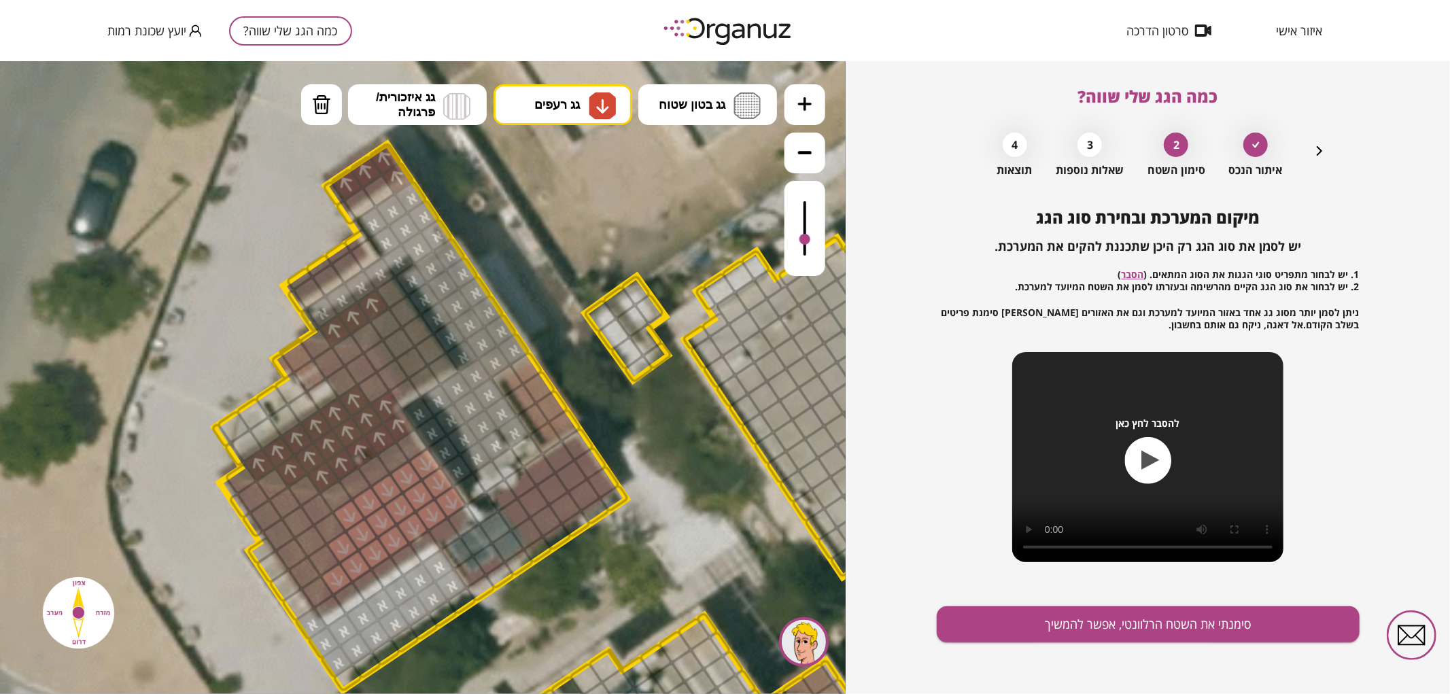
drag, startPoint x: 806, startPoint y: 242, endPoint x: 816, endPoint y: 240, distance: 10.4
click at [816, 240] on div at bounding box center [804, 227] width 41 height 95
click at [553, 106] on span "גג רעפים" at bounding box center [557, 104] width 46 height 15
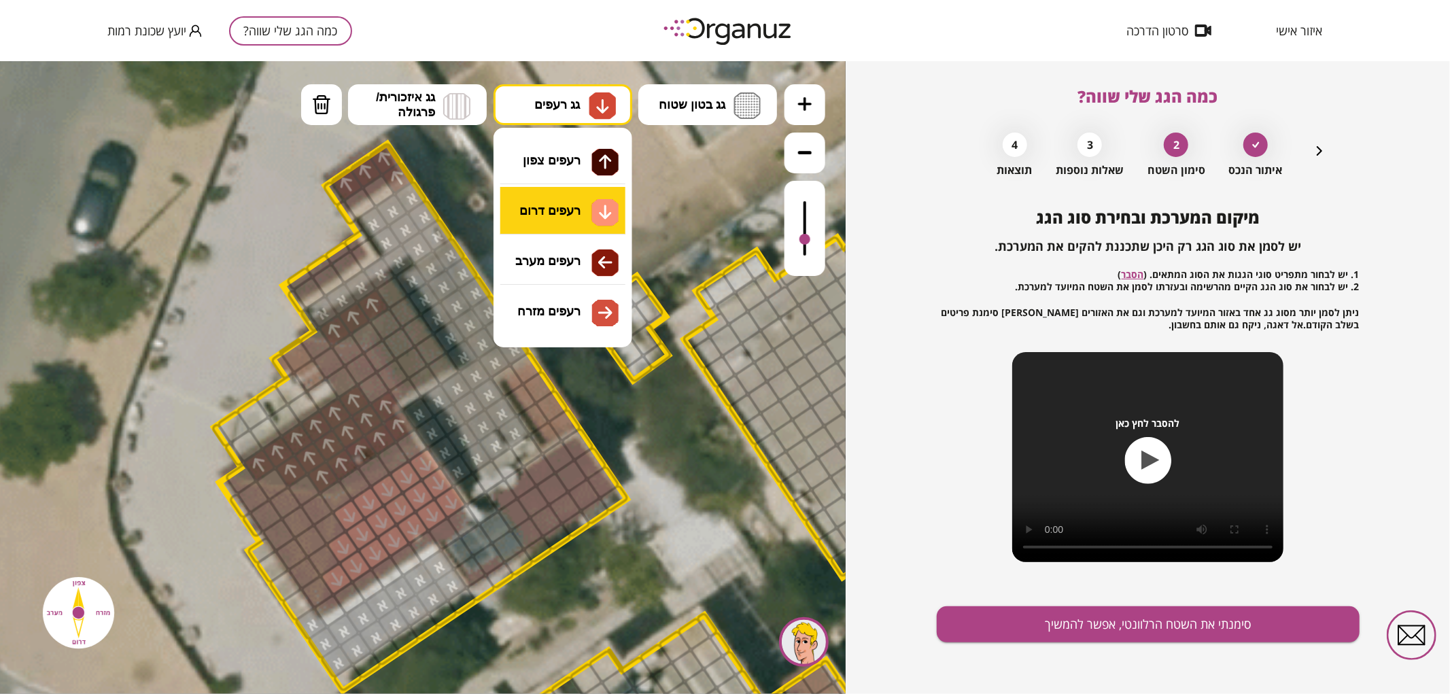
click at [581, 211] on div ".st0 { fill: #FFFFFF; } .st0 { fill: #FFFFFF; }" at bounding box center [423, 376] width 846 height 633
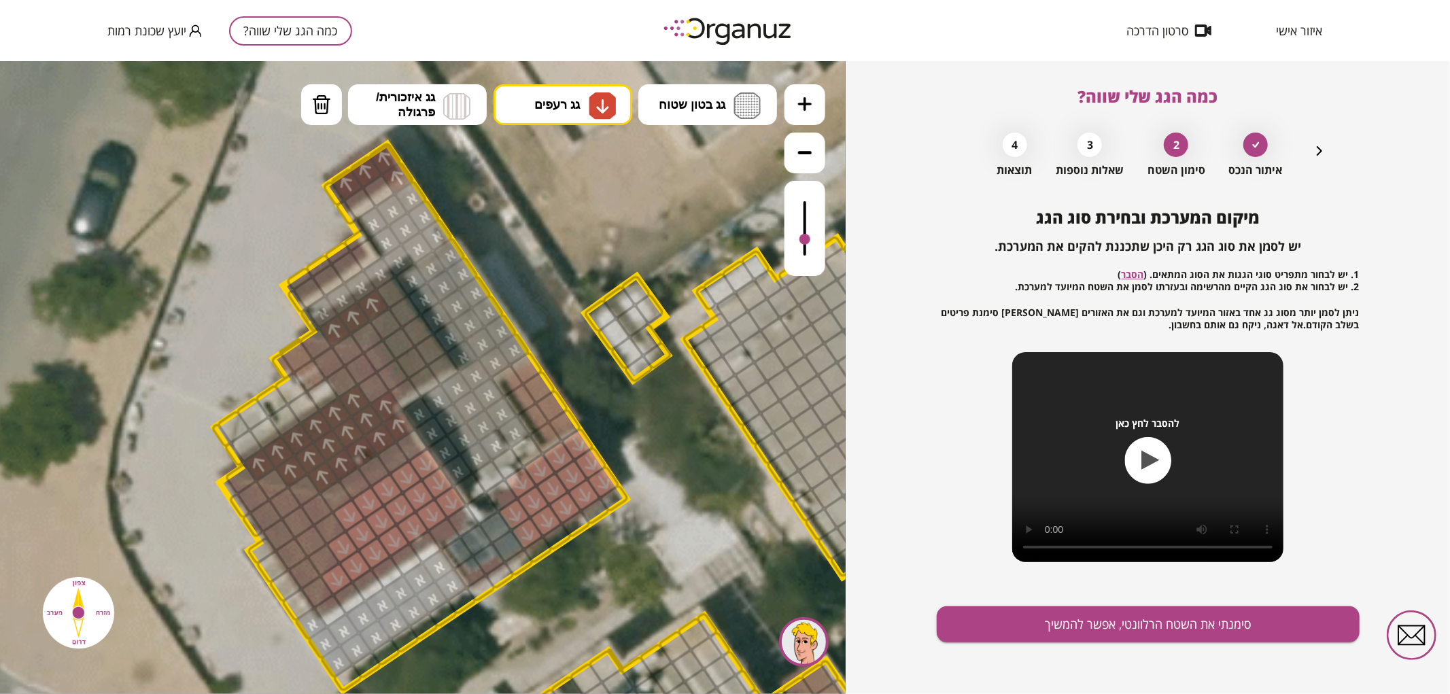
drag, startPoint x: 532, startPoint y: 527, endPoint x: 569, endPoint y: 451, distance: 84.8
click at [527, 118] on button "גג רעפים" at bounding box center [562, 104] width 139 height 41
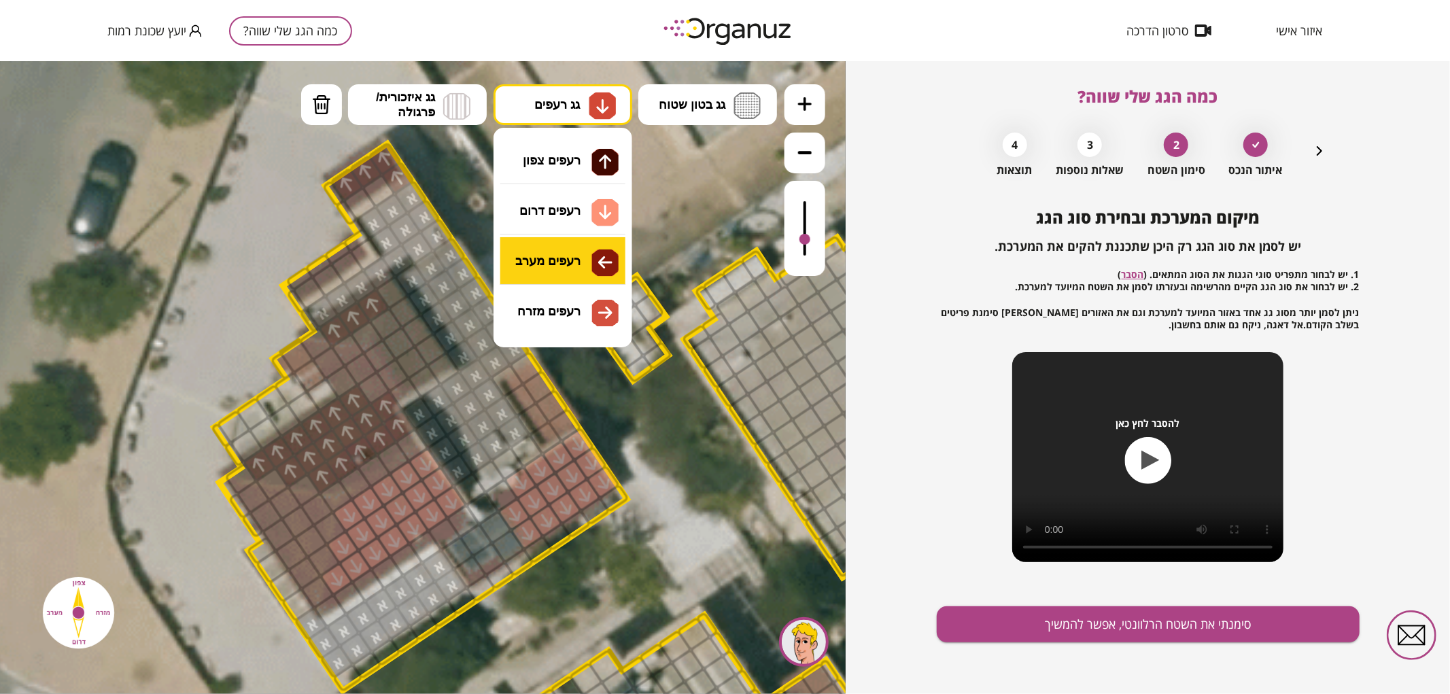
click at [564, 253] on div ".st0 { fill: #FFFFFF; } .st0 { fill: #FFFFFF; }" at bounding box center [423, 376] width 846 height 633
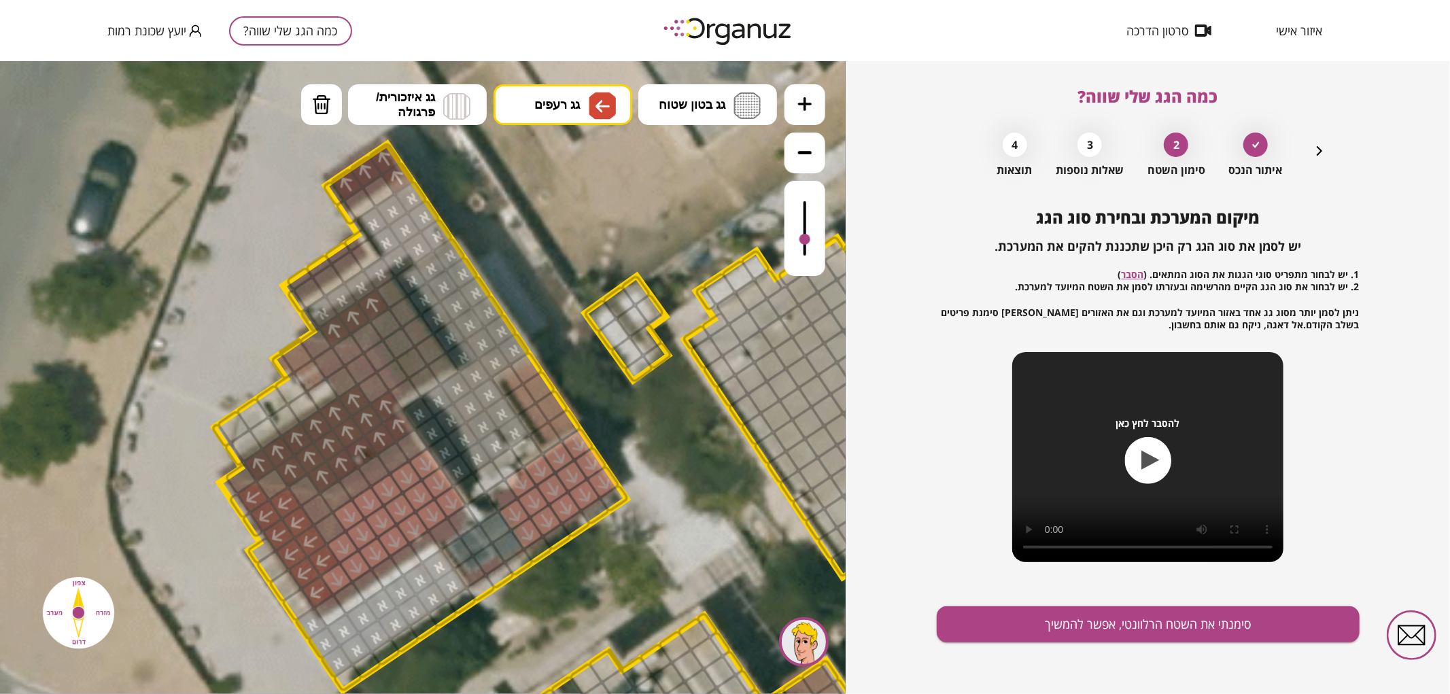
drag, startPoint x: 253, startPoint y: 493, endPoint x: 285, endPoint y: 501, distance: 33.5
click at [315, 511] on div at bounding box center [317, 508] width 35 height 35
click at [333, 523] on div at bounding box center [329, 527] width 35 height 35
click at [307, 492] on div at bounding box center [304, 489] width 35 height 35
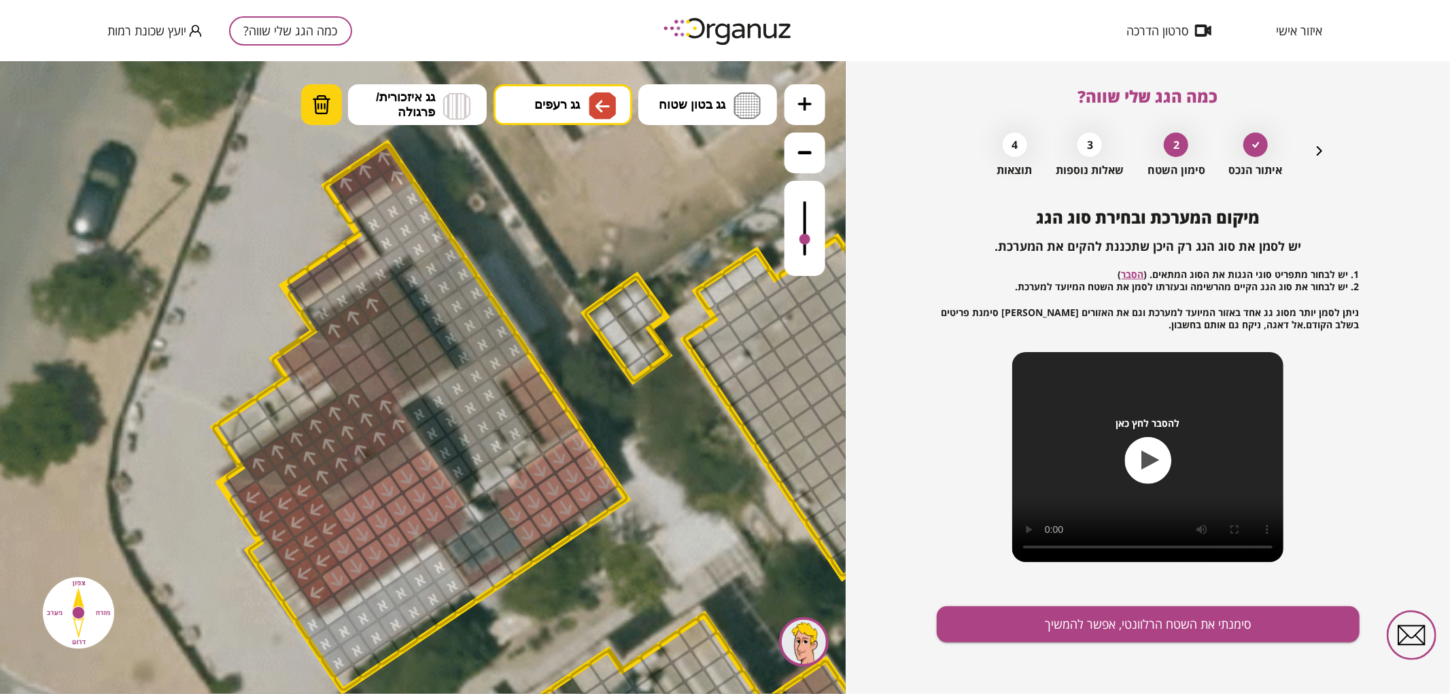
click at [322, 102] on img at bounding box center [321, 104] width 19 height 20
click at [306, 491] on div at bounding box center [304, 489] width 35 height 35
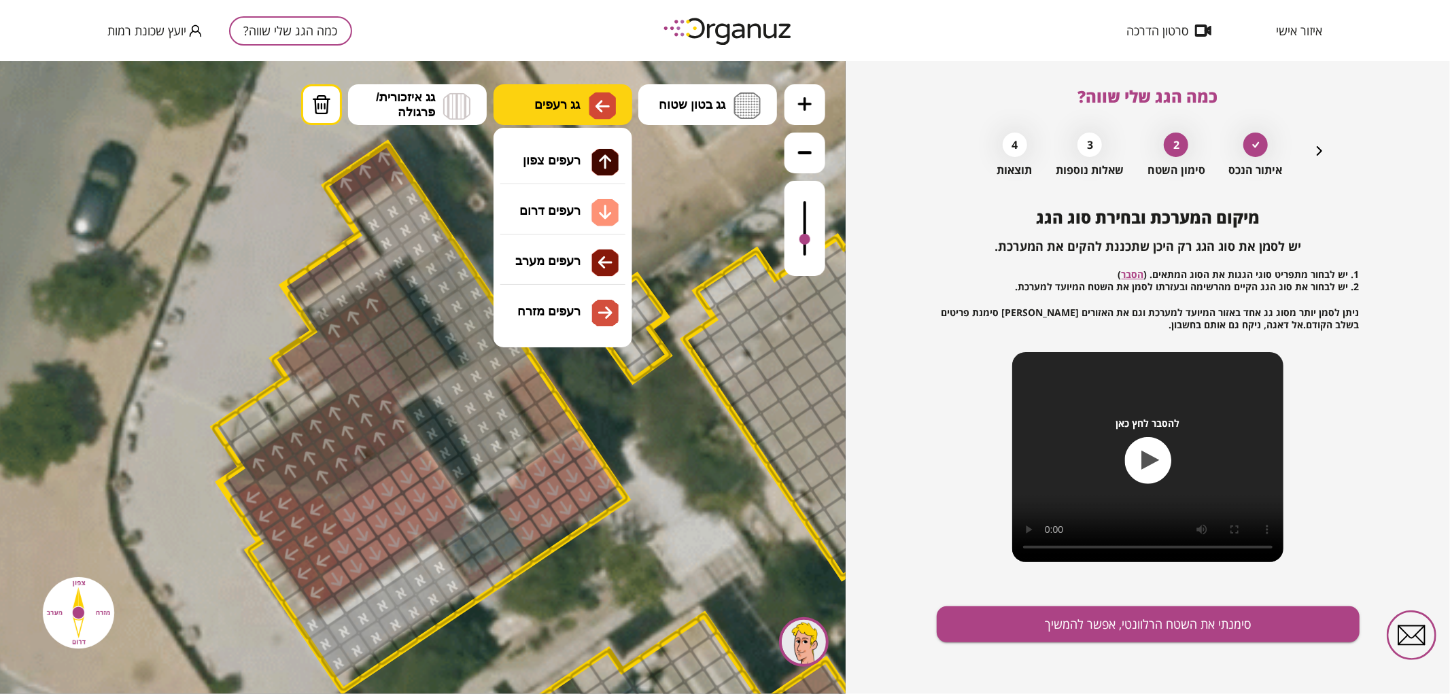
click at [579, 105] on span "גג רעפים" at bounding box center [557, 104] width 46 height 15
click at [578, 283] on div ".st0 { fill: #FFFFFF; } .st0 { fill: #FFFFFF; }" at bounding box center [423, 376] width 846 height 633
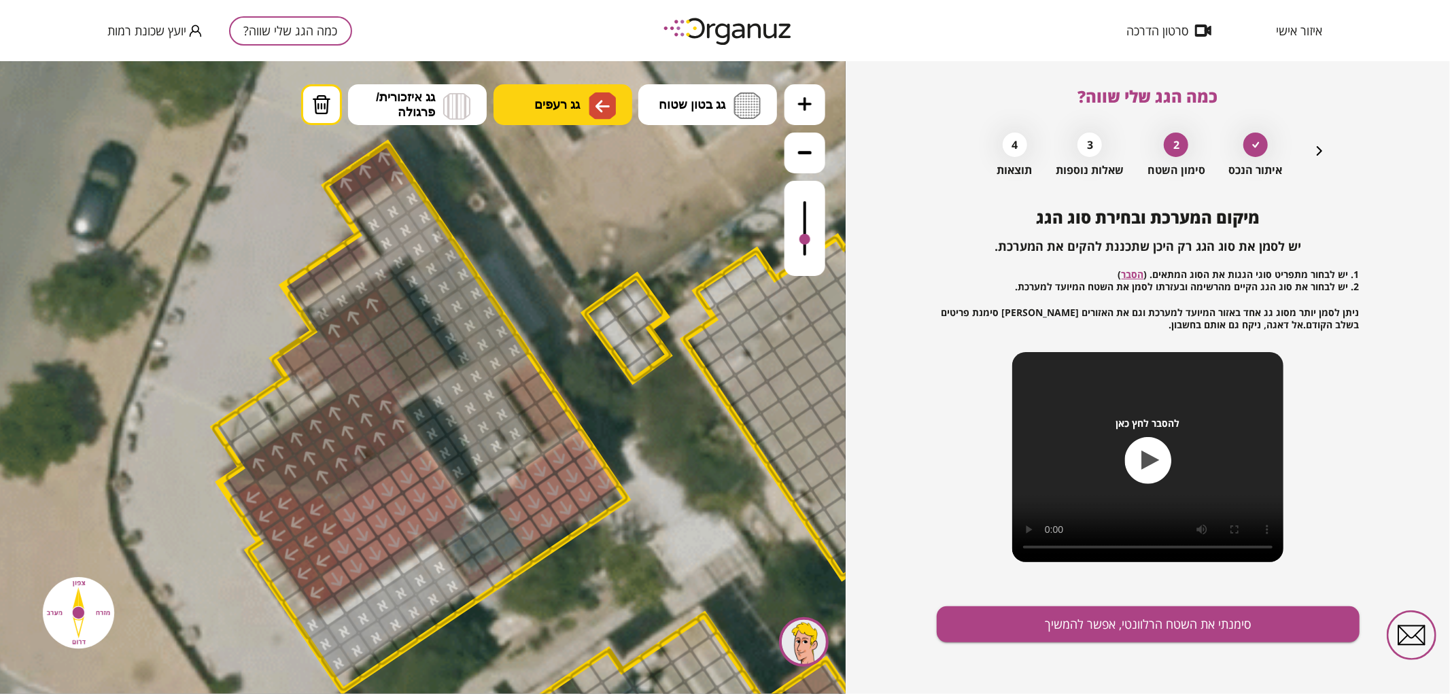
drag, startPoint x: 557, startPoint y: 103, endPoint x: 565, endPoint y: 117, distance: 16.1
click at [559, 106] on span "גג רעפים" at bounding box center [557, 104] width 46 height 15
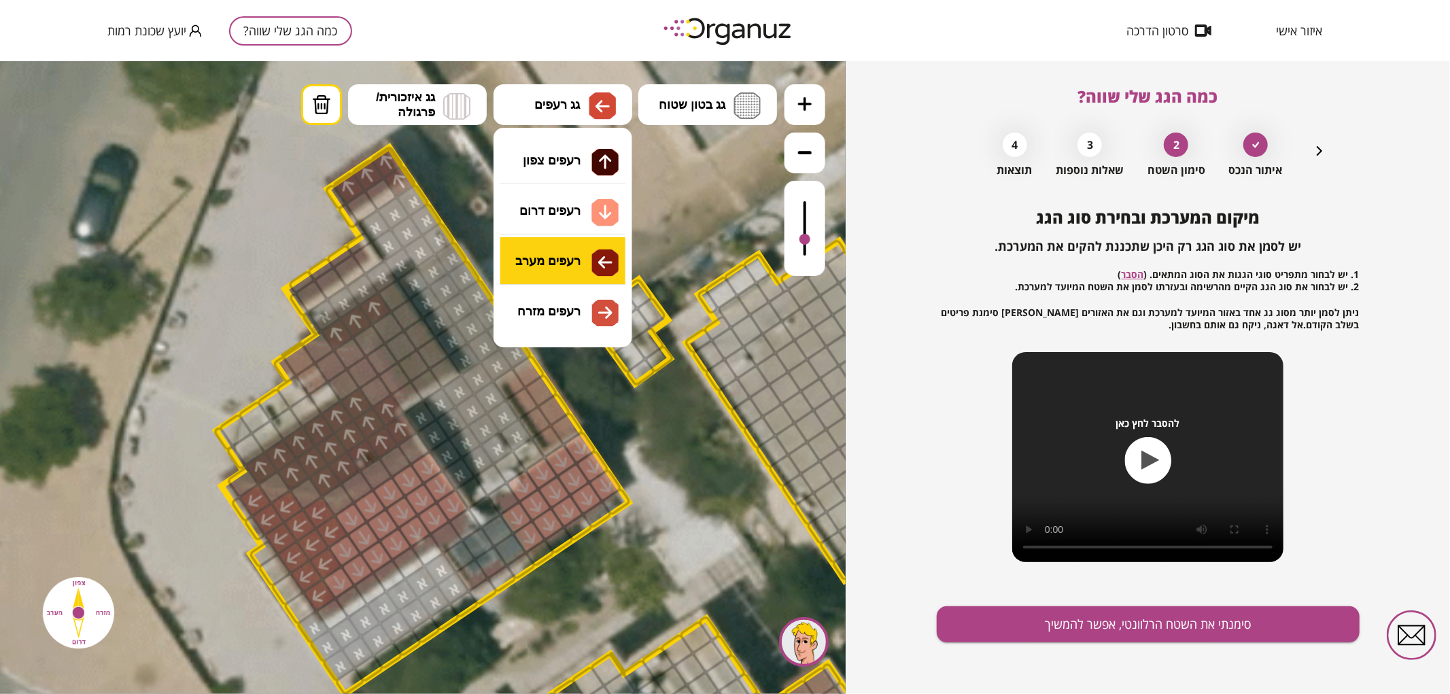
click at [564, 254] on div ".st0 { fill: #FFFFFF; } .st0 { fill: #FFFFFF; }" at bounding box center [423, 376] width 846 height 633
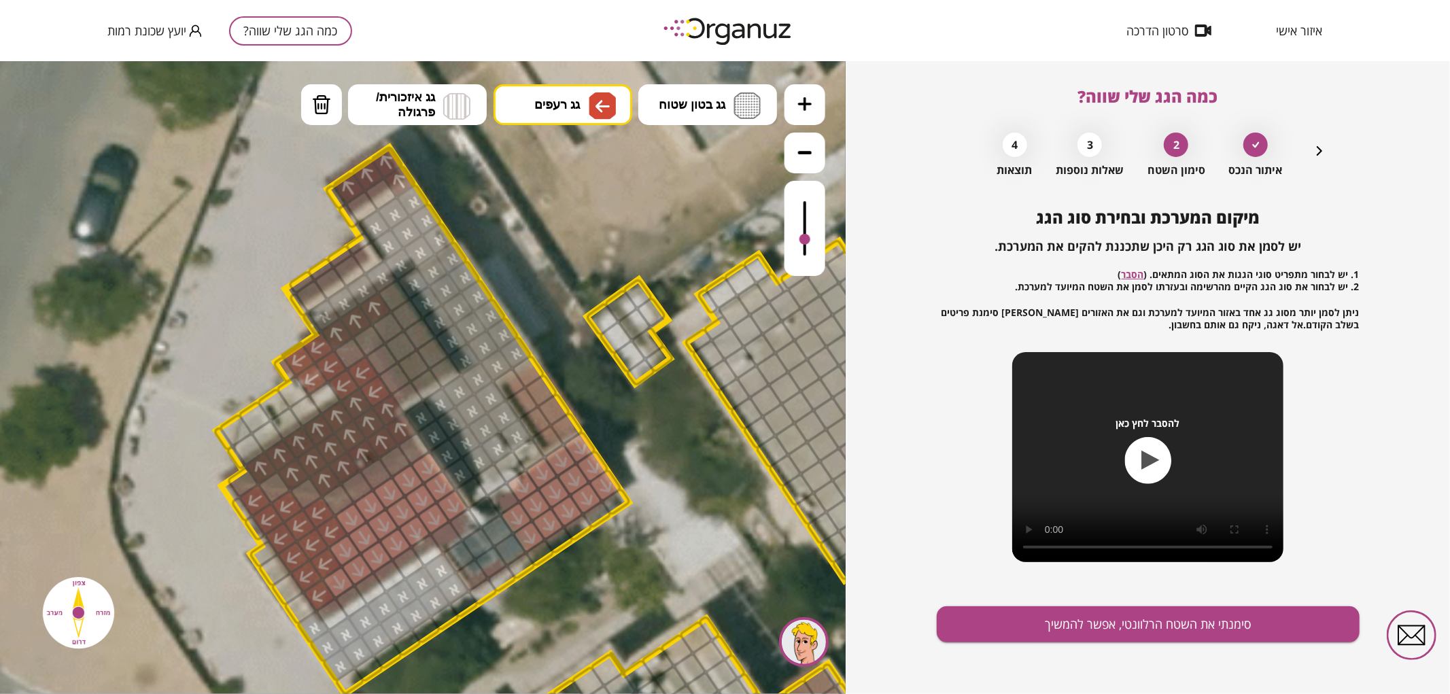
drag, startPoint x: 379, startPoint y: 391, endPoint x: 317, endPoint y: 358, distance: 69.9
click at [352, 361] on div at bounding box center [349, 352] width 35 height 35
click at [555, 92] on button "גג רעפים" at bounding box center [562, 104] width 139 height 41
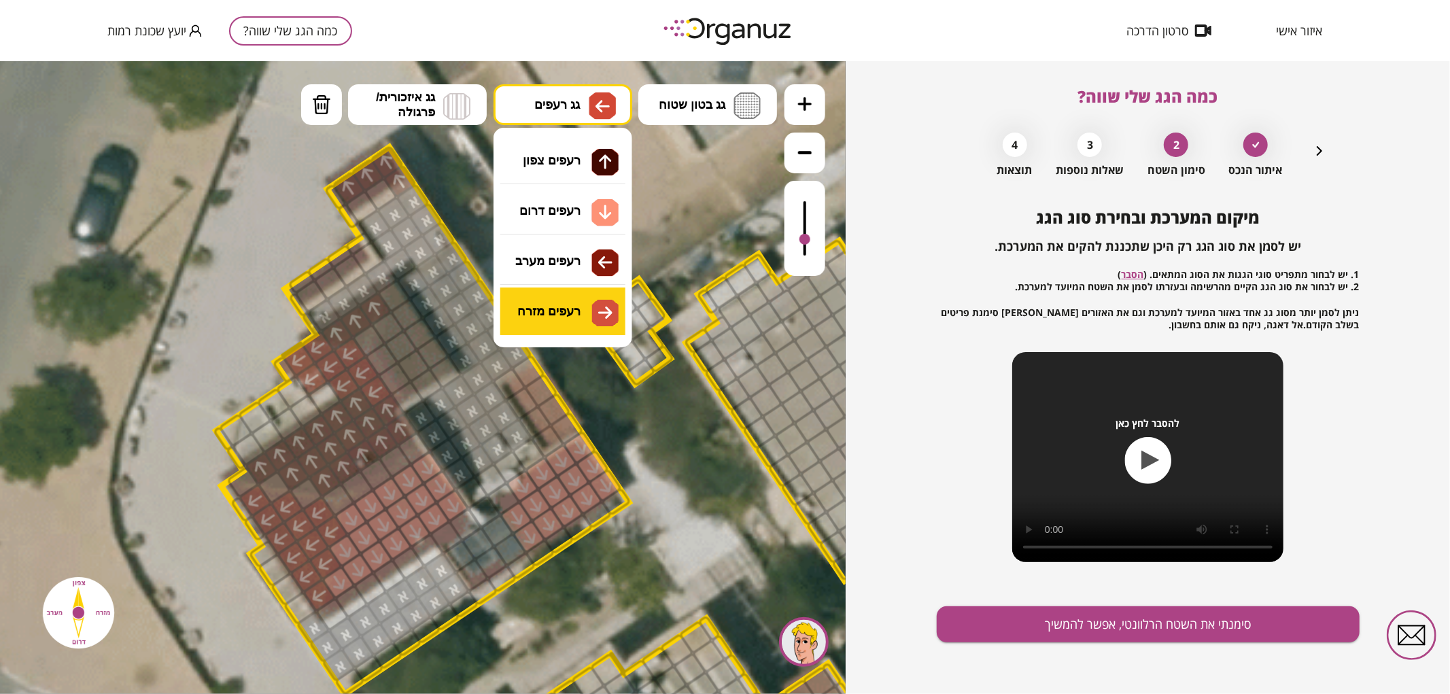
click at [549, 311] on div ".st0 { fill: #FFFFFF; } .st0 { fill: #FFFFFF; }" at bounding box center [423, 376] width 846 height 633
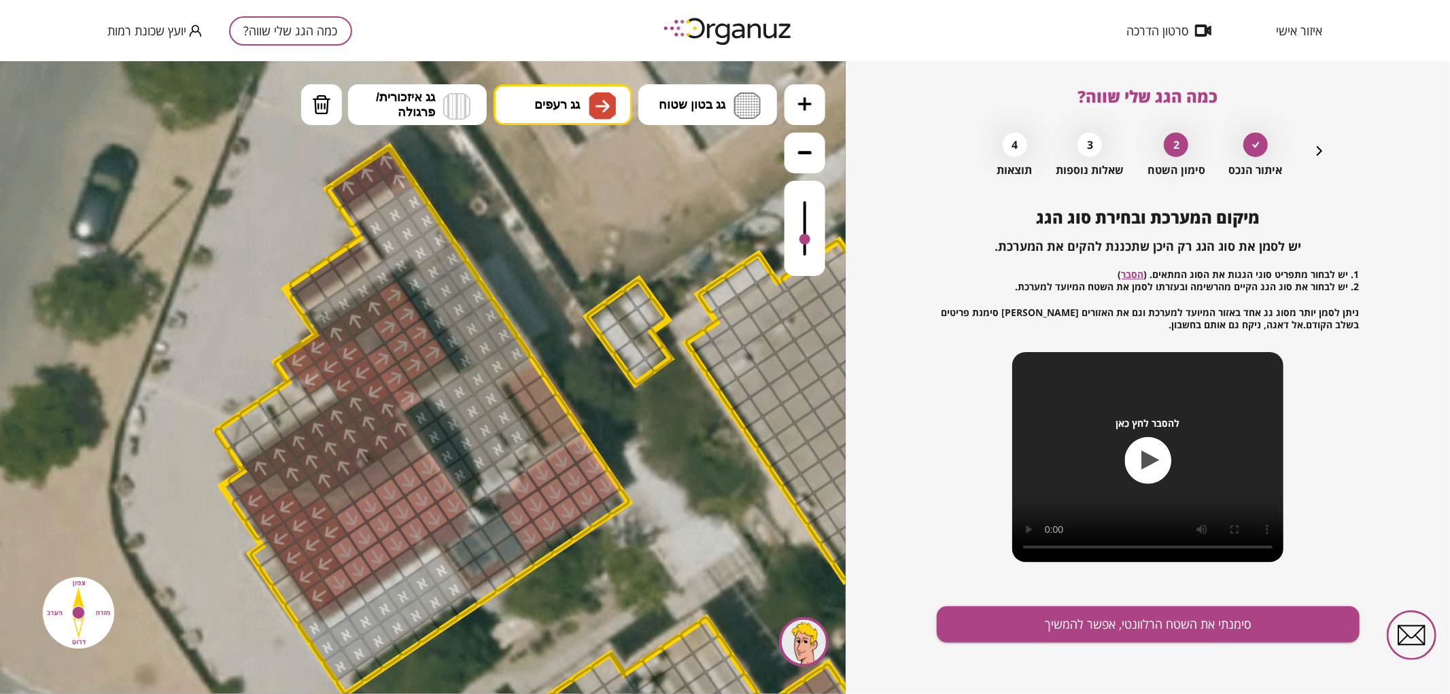
drag, startPoint x: 379, startPoint y: 338, endPoint x: 397, endPoint y: 299, distance: 42.6
click at [309, 120] on button "מחיקה" at bounding box center [321, 104] width 41 height 41
click at [411, 392] on div at bounding box center [407, 396] width 35 height 35
click at [563, 111] on span "גג רעפים" at bounding box center [557, 104] width 46 height 15
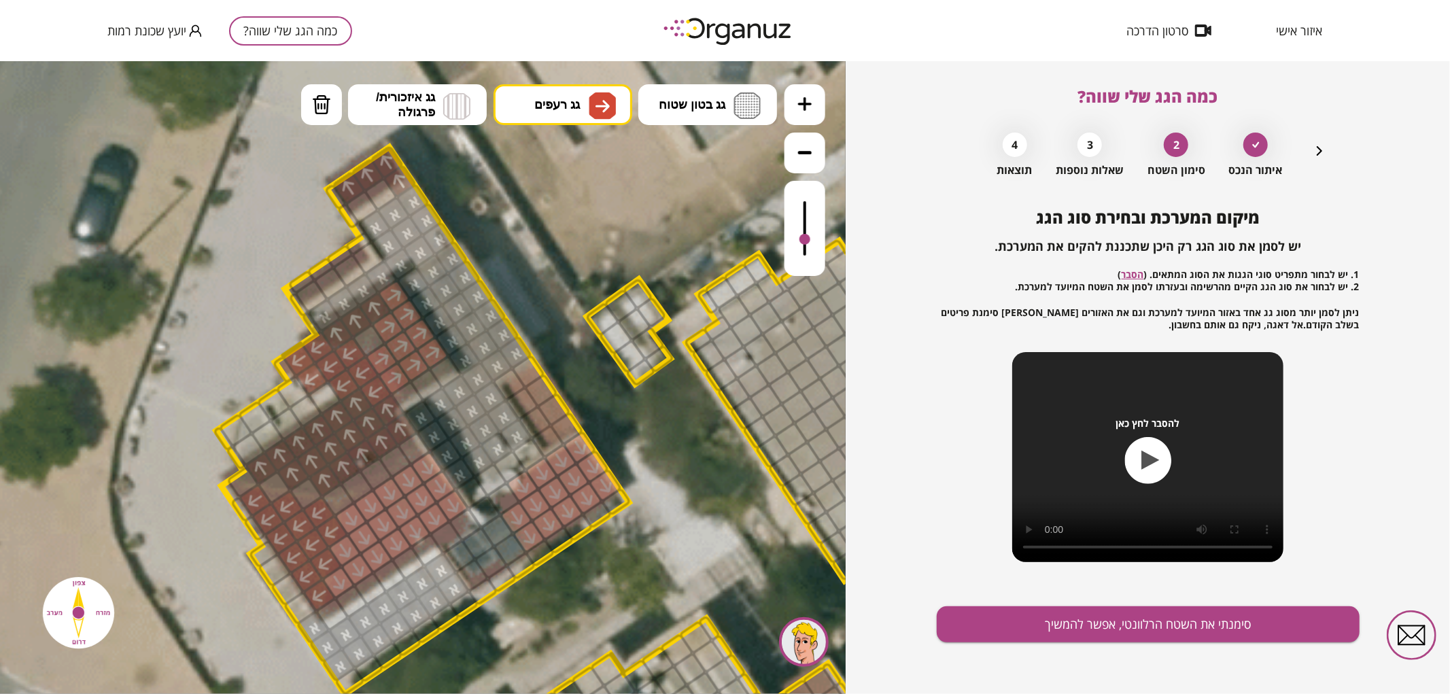
click at [585, 312] on div ".st0 { fill: #FFFFFF; } .st0 { fill: #FFFFFF; }" at bounding box center [423, 376] width 846 height 633
drag, startPoint x: 552, startPoint y: 433, endPoint x: 564, endPoint y: 417, distance: 19.9
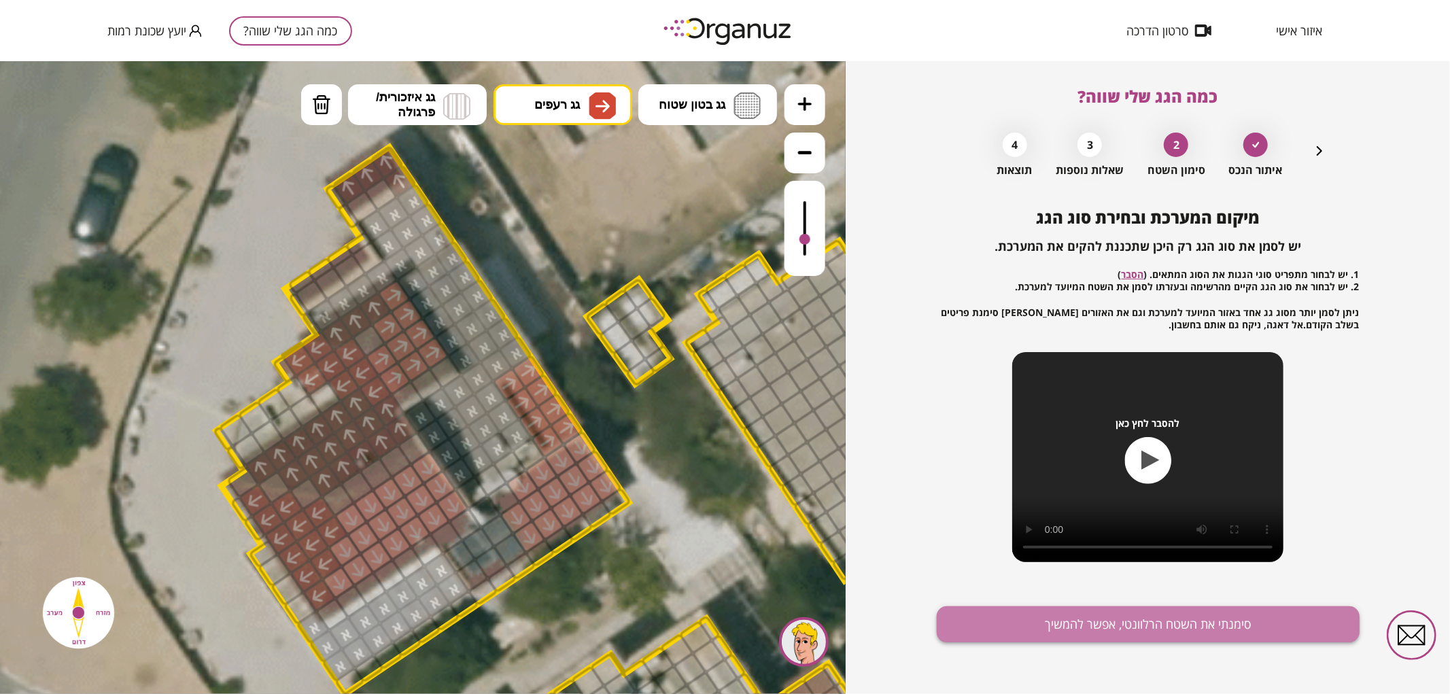
click at [1086, 617] on button "סימנתי את השטח הרלוונטי, אפשר להמשיך" at bounding box center [1148, 624] width 423 height 36
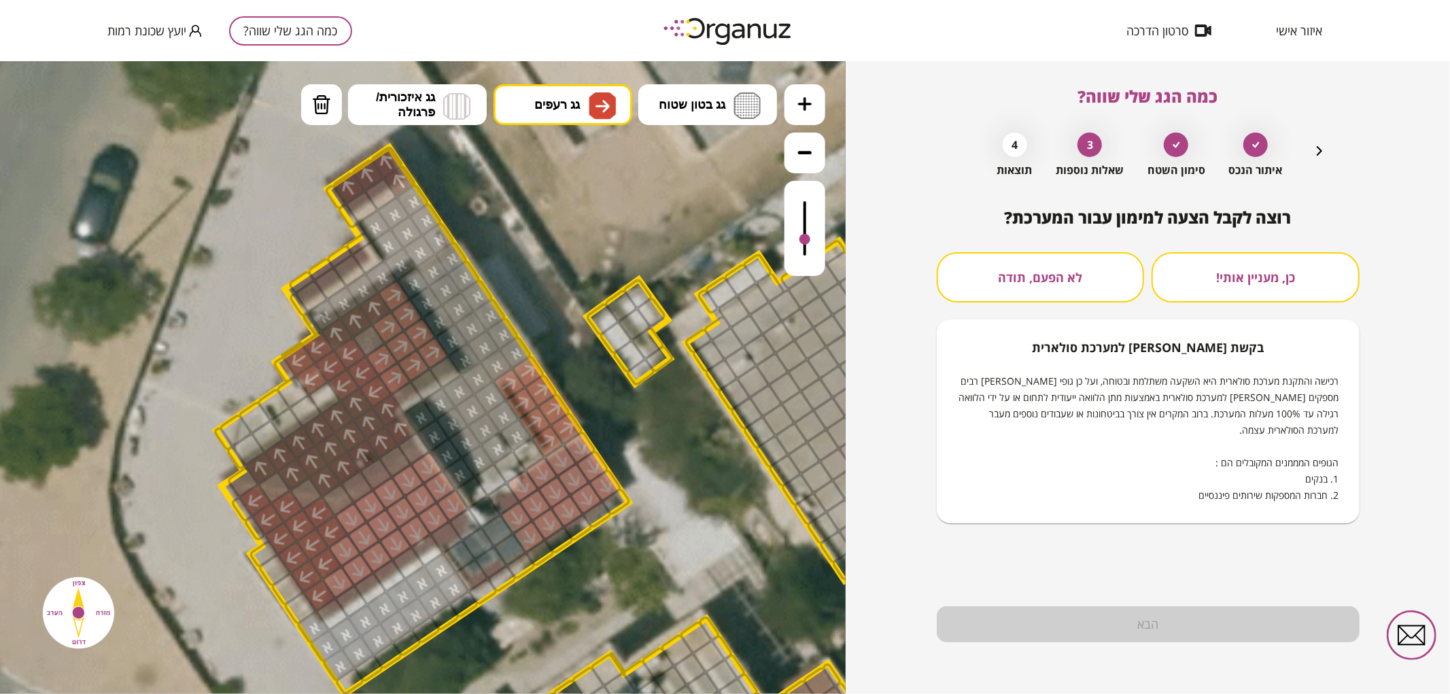
click at [1059, 275] on button "לא הפעם, תודה" at bounding box center [1041, 277] width 208 height 50
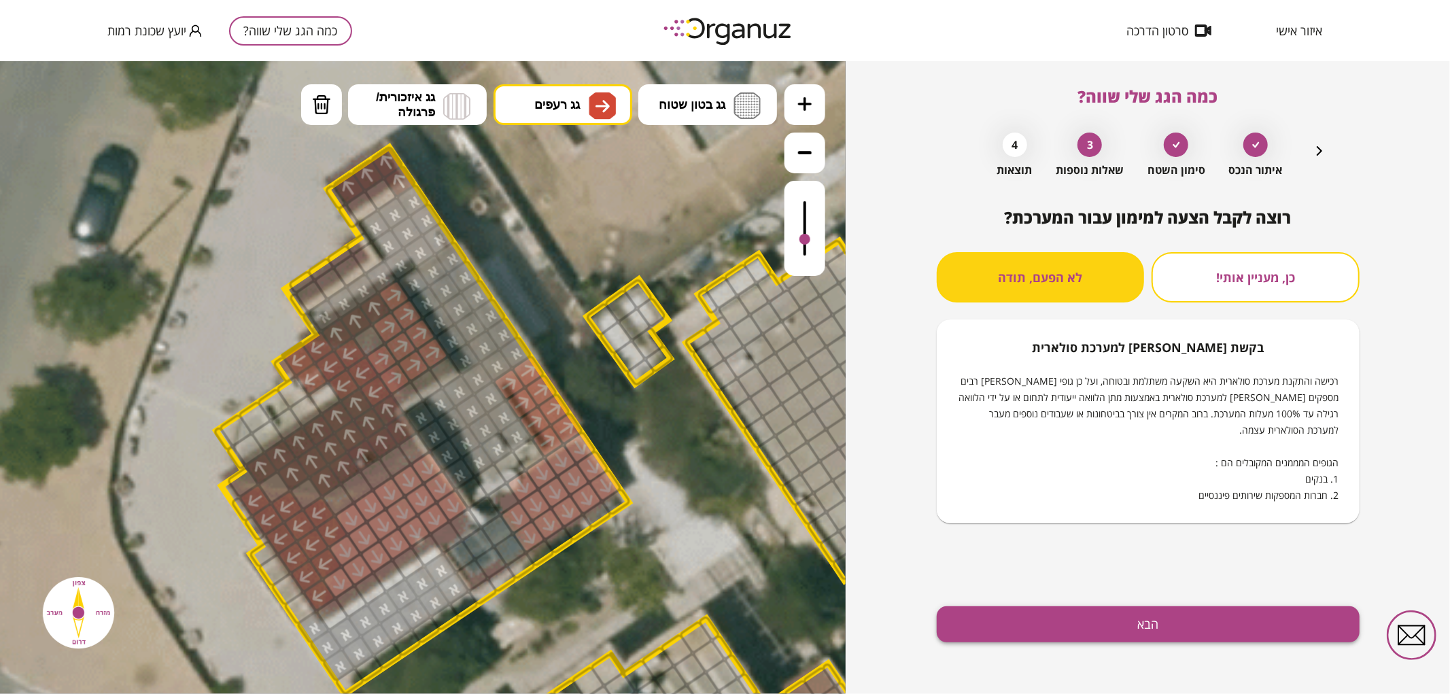
click at [1055, 640] on button "הבא" at bounding box center [1148, 624] width 423 height 36
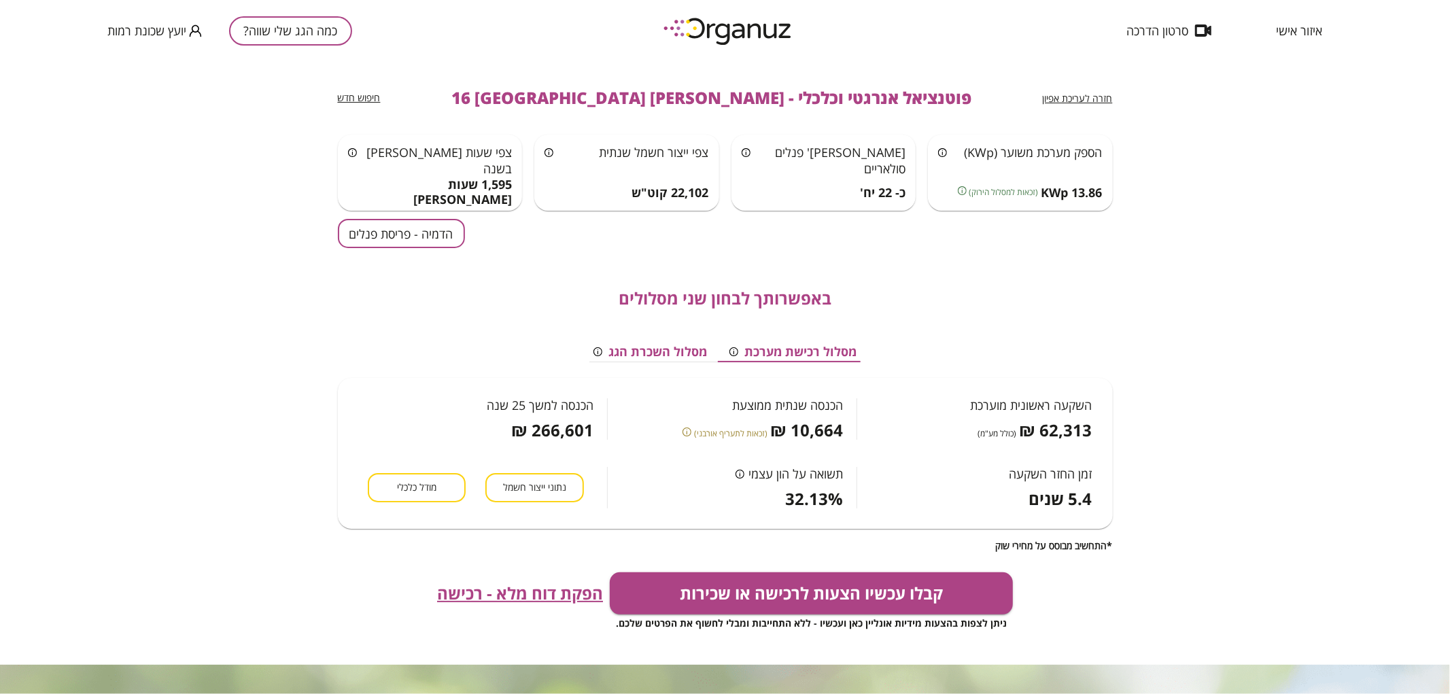
click at [417, 237] on button "הדמיה - פריסת פנלים" at bounding box center [401, 233] width 127 height 29
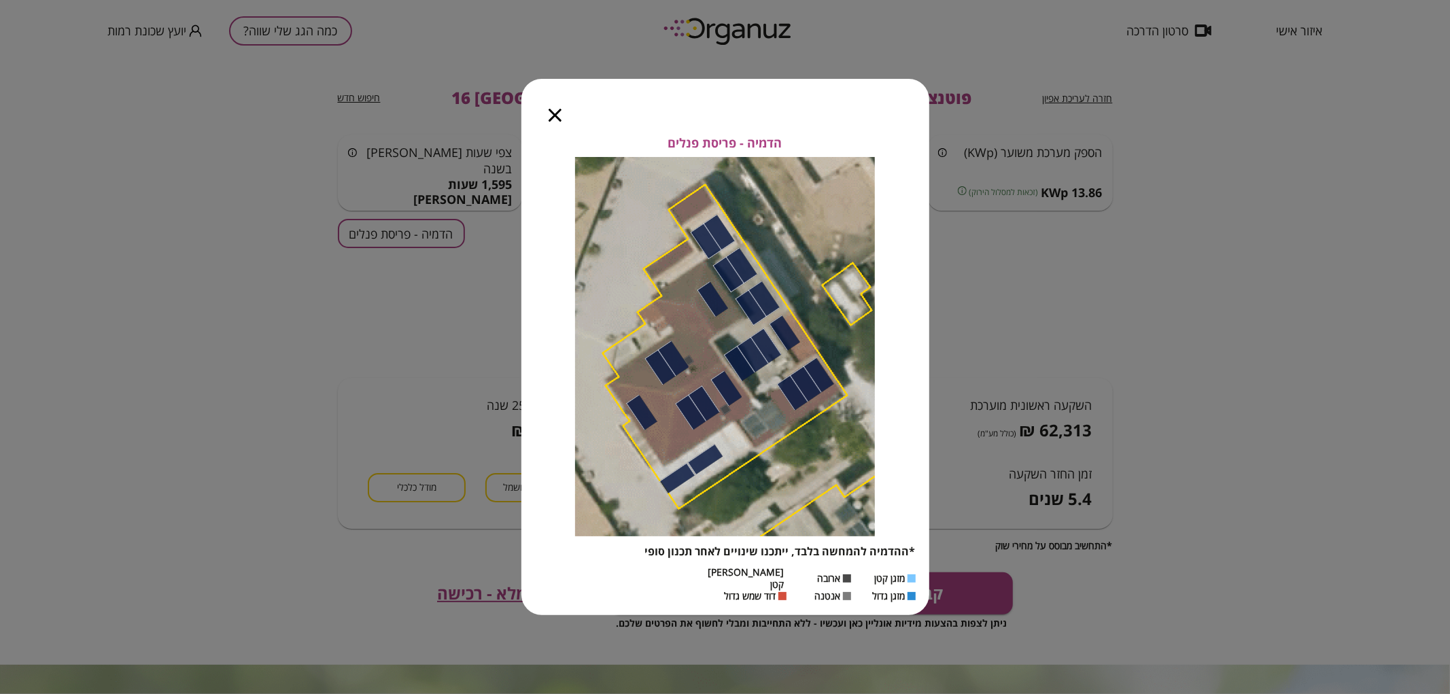
drag, startPoint x: 555, startPoint y: 120, endPoint x: 468, endPoint y: 166, distance: 99.1
click at [555, 120] on icon "button" at bounding box center [555, 115] width 13 height 13
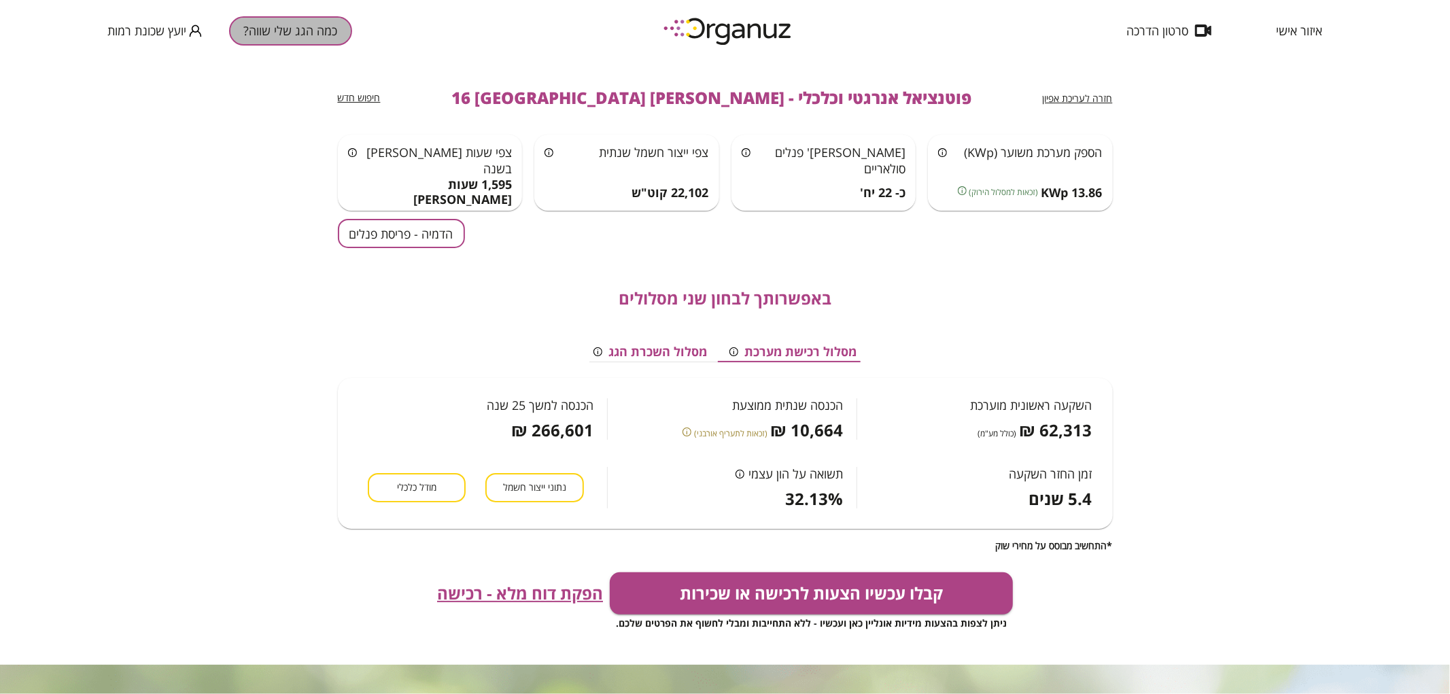
click at [279, 31] on button "כמה הגג שלי שווה?" at bounding box center [290, 30] width 123 height 29
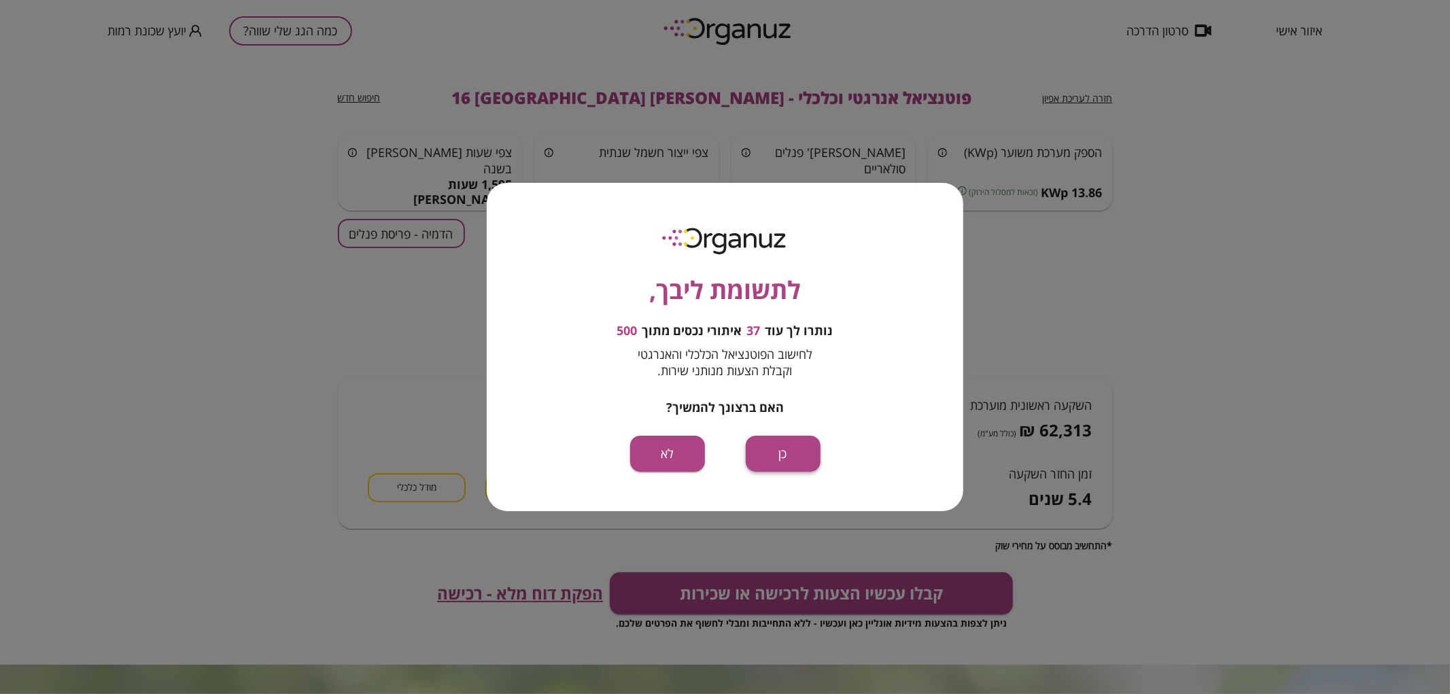
click at [772, 451] on button "כן" at bounding box center [783, 454] width 75 height 36
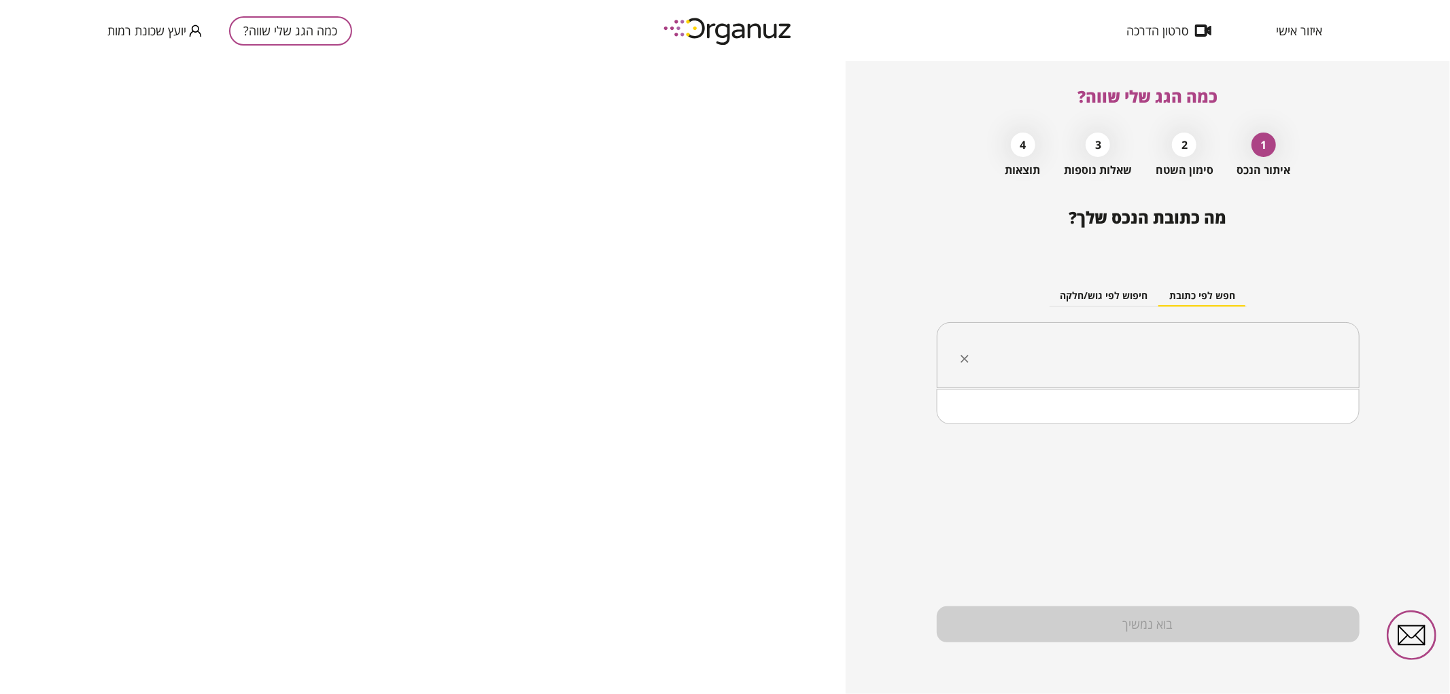
click at [1146, 360] on input "text" at bounding box center [1153, 356] width 380 height 34
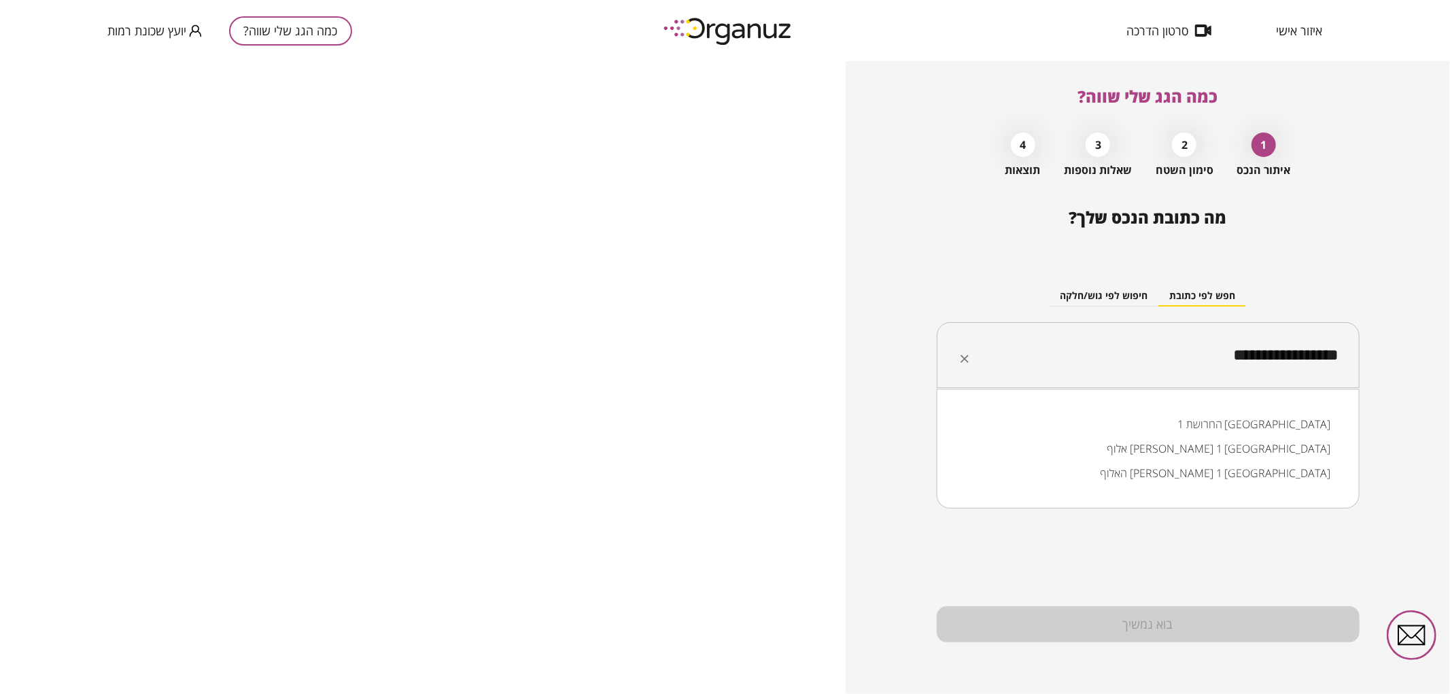
click at [1249, 447] on li "אלוף [PERSON_NAME] 1 [GEOGRAPHIC_DATA]" at bounding box center [1147, 448] width 387 height 24
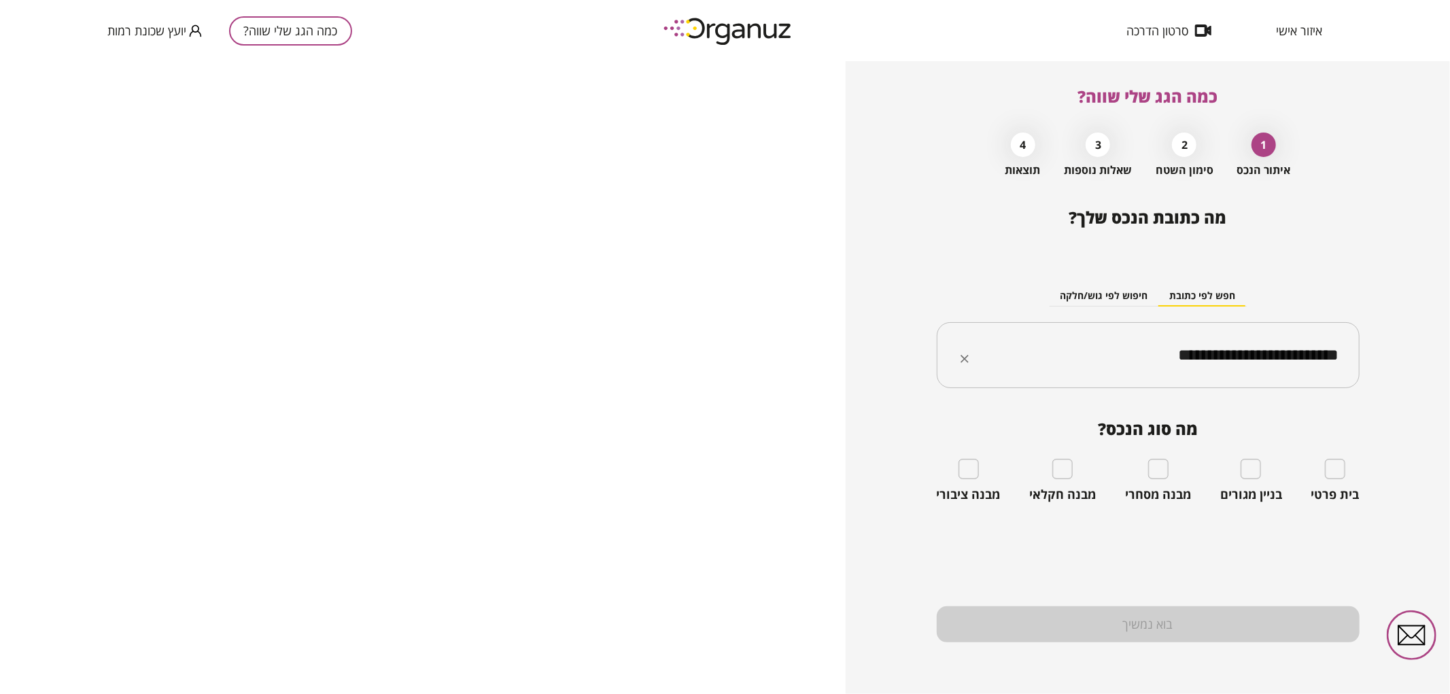
type input "**********"
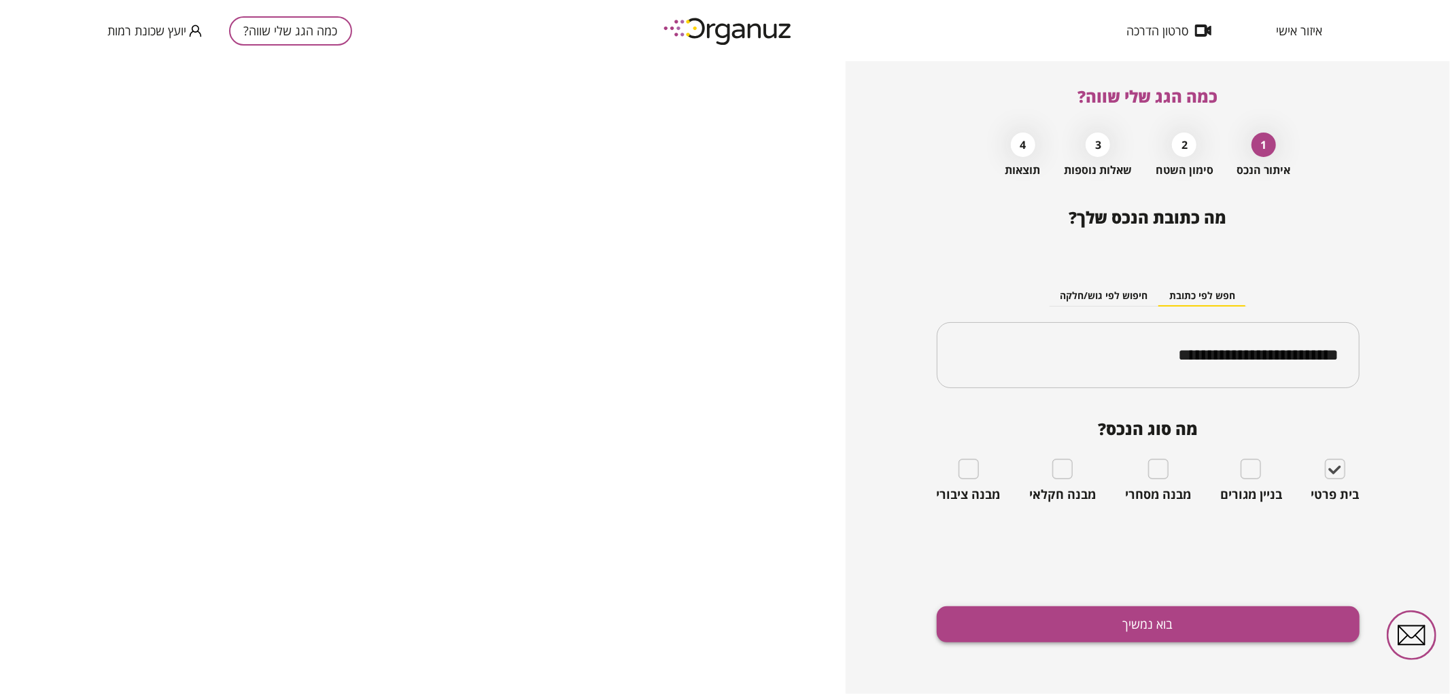
click at [1240, 619] on button "בוא נמשיך" at bounding box center [1148, 624] width 423 height 36
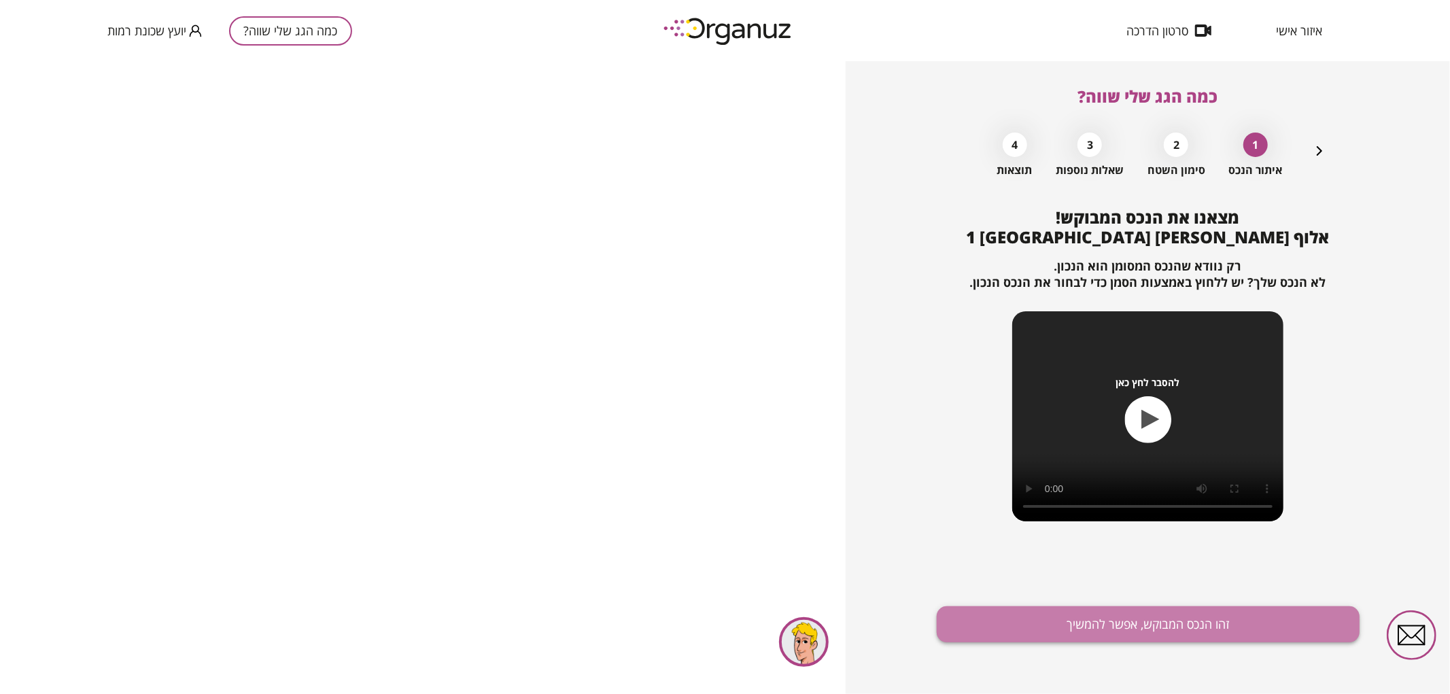
click at [1245, 627] on button "זהו הנכס המבוקש, אפשר להמשיך" at bounding box center [1148, 624] width 423 height 36
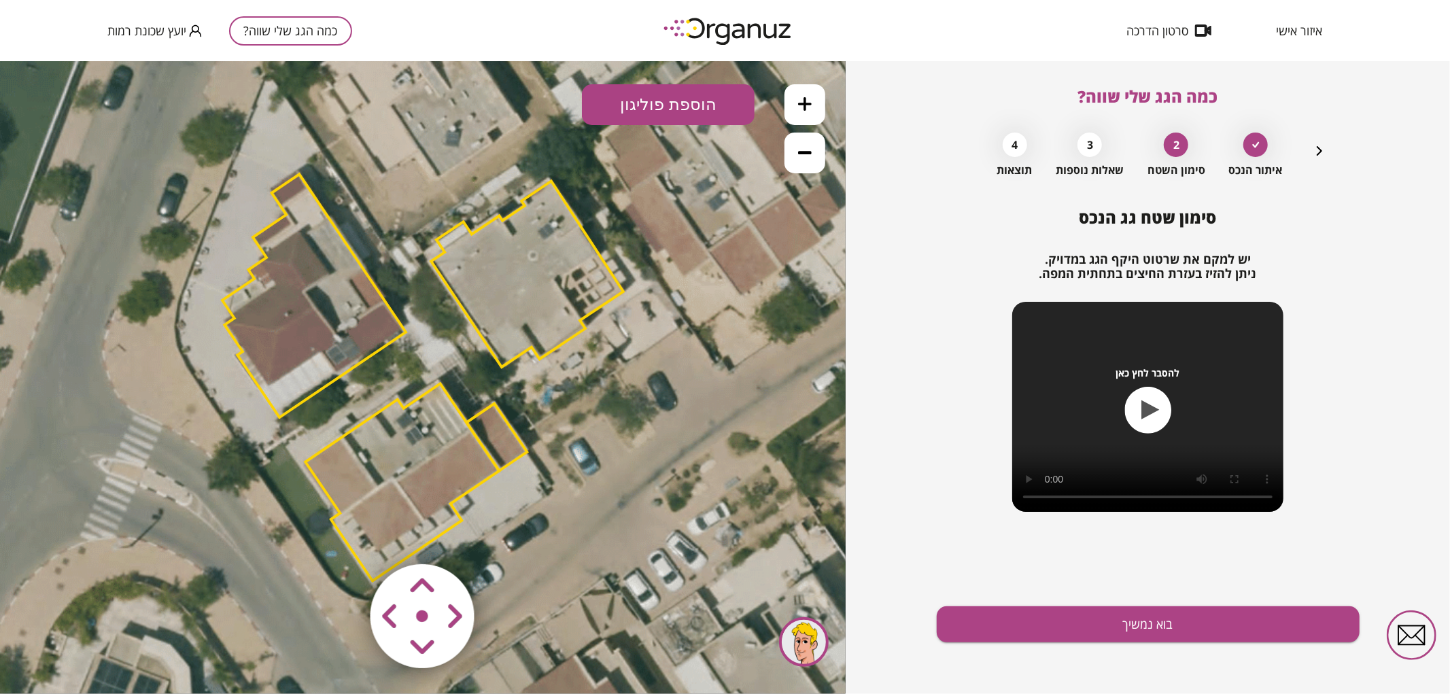
click at [342, 535] on area at bounding box center [342, 535] width 0 height 0
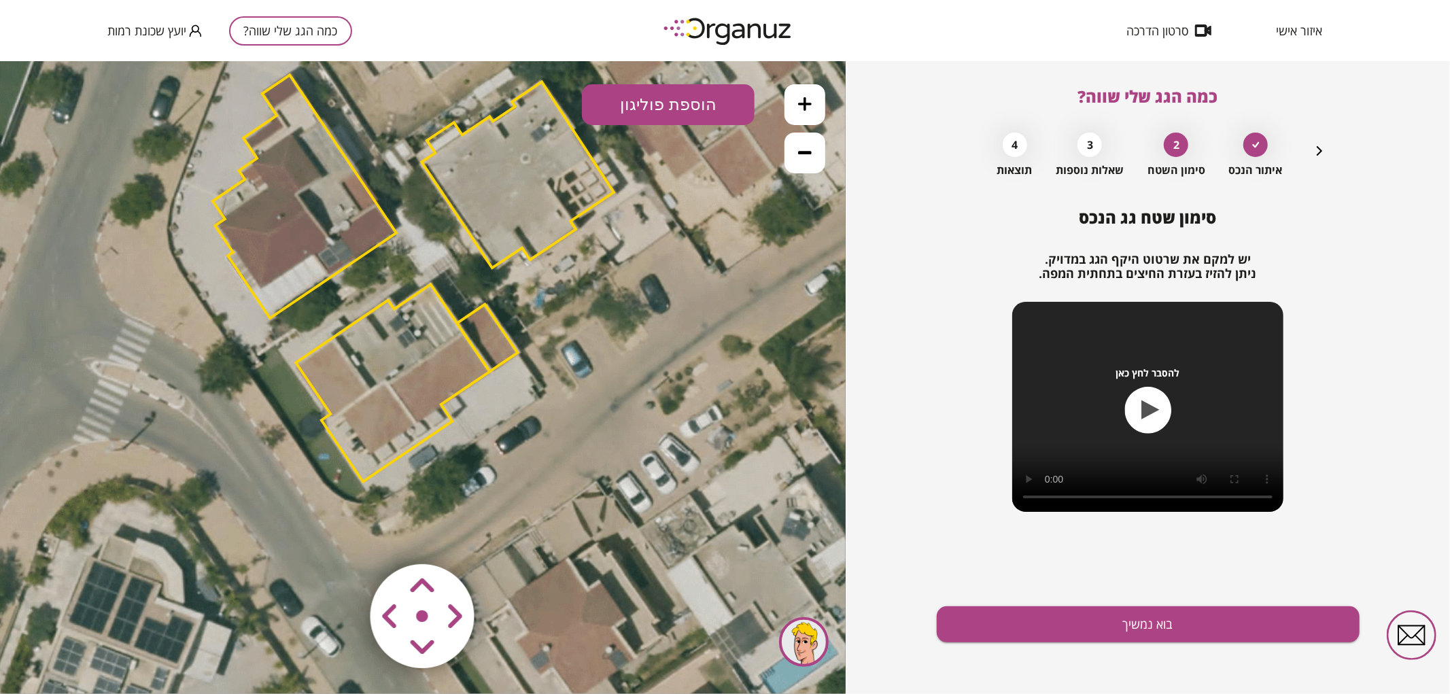
drag, startPoint x: 556, startPoint y: 578, endPoint x: 548, endPoint y: 474, distance: 104.3
click at [548, 474] on icon at bounding box center [412, 277] width 1254 height 1254
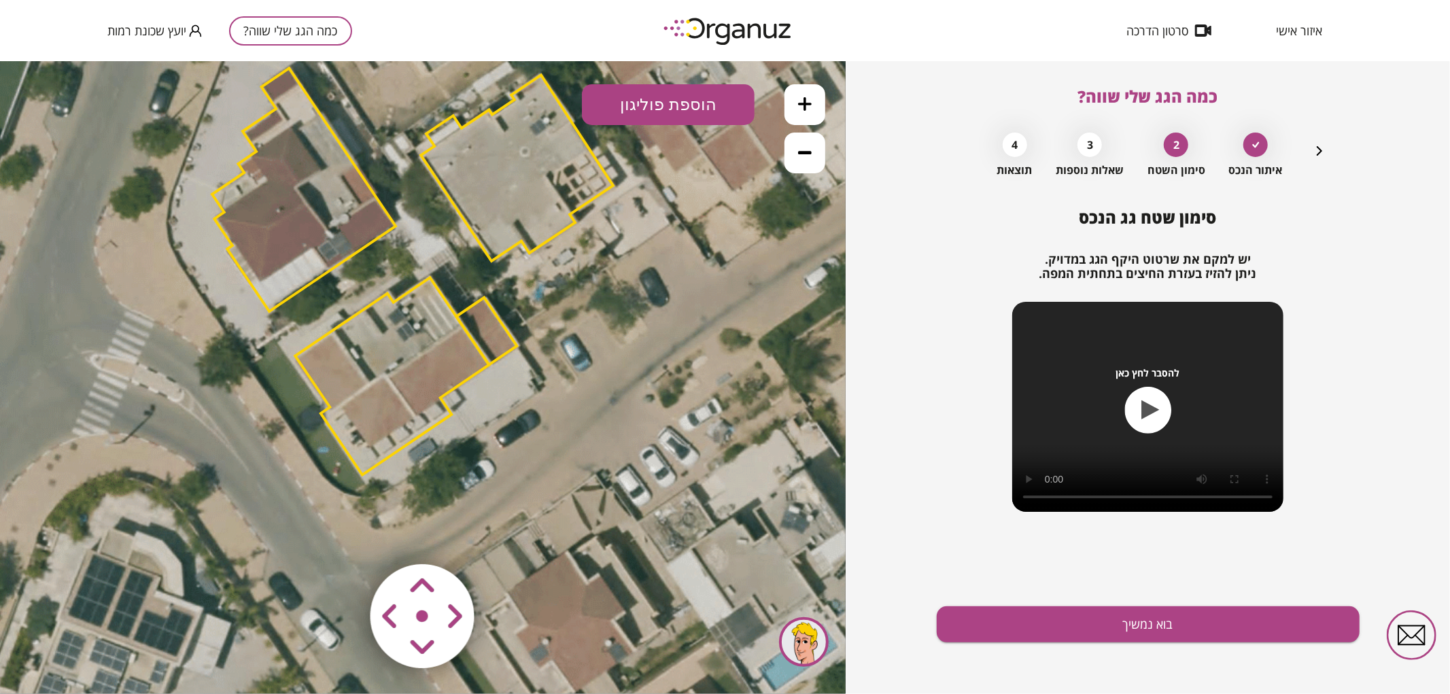
click at [404, 413] on polygon at bounding box center [392, 375] width 194 height 197
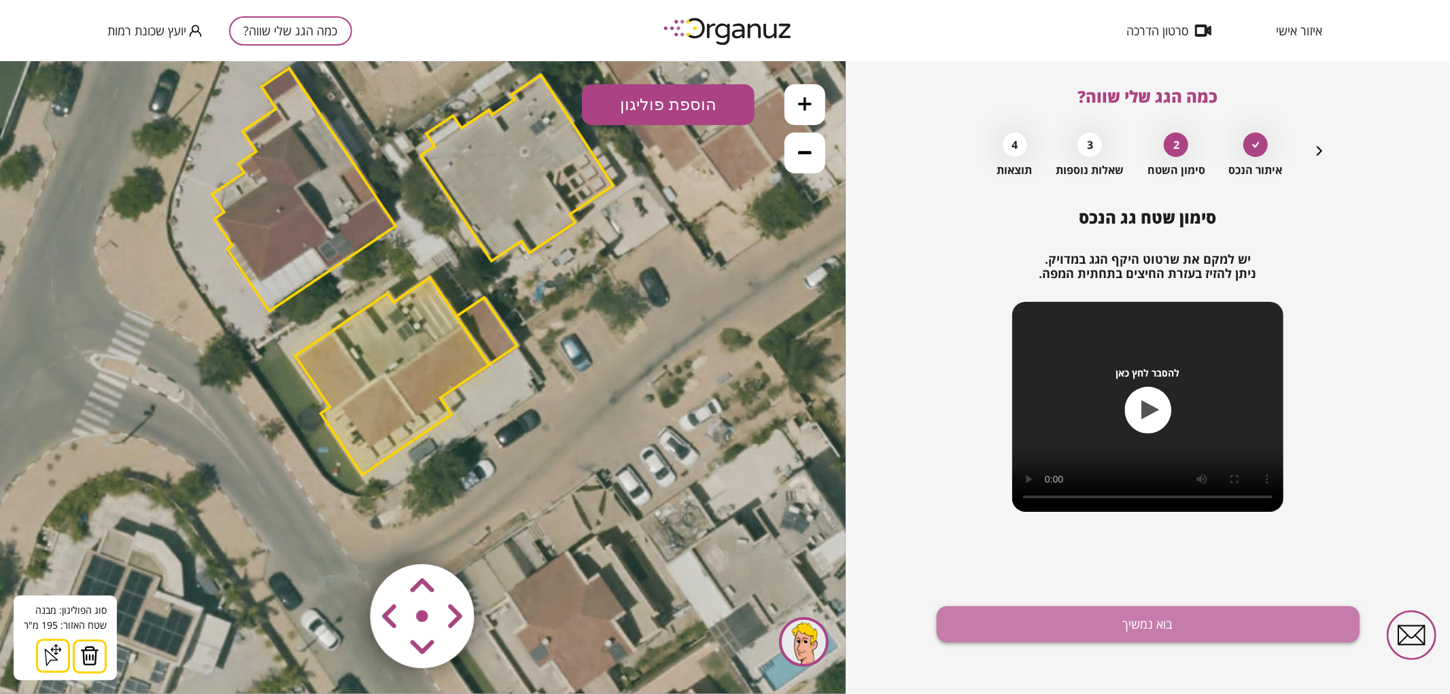
click at [975, 626] on button "בוא נמשיך" at bounding box center [1148, 624] width 423 height 36
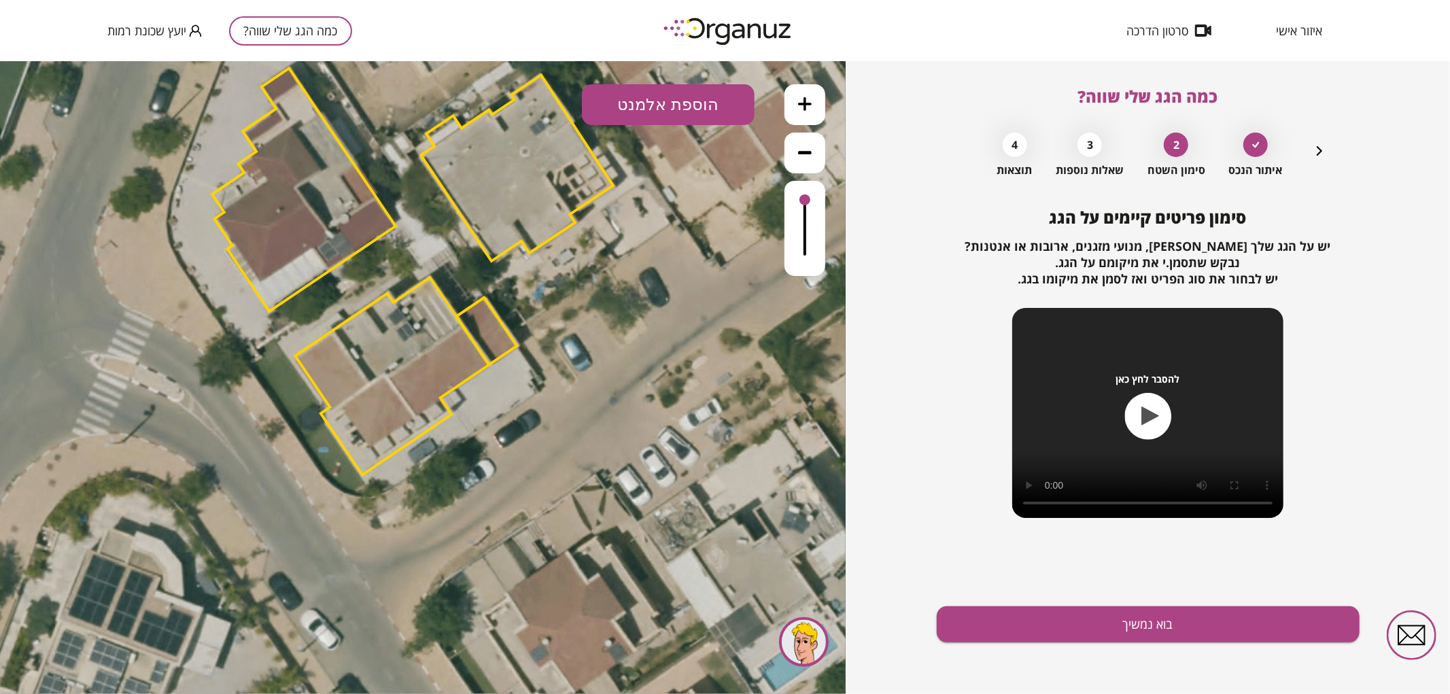
click at [799, 109] on icon at bounding box center [805, 104] width 14 height 14
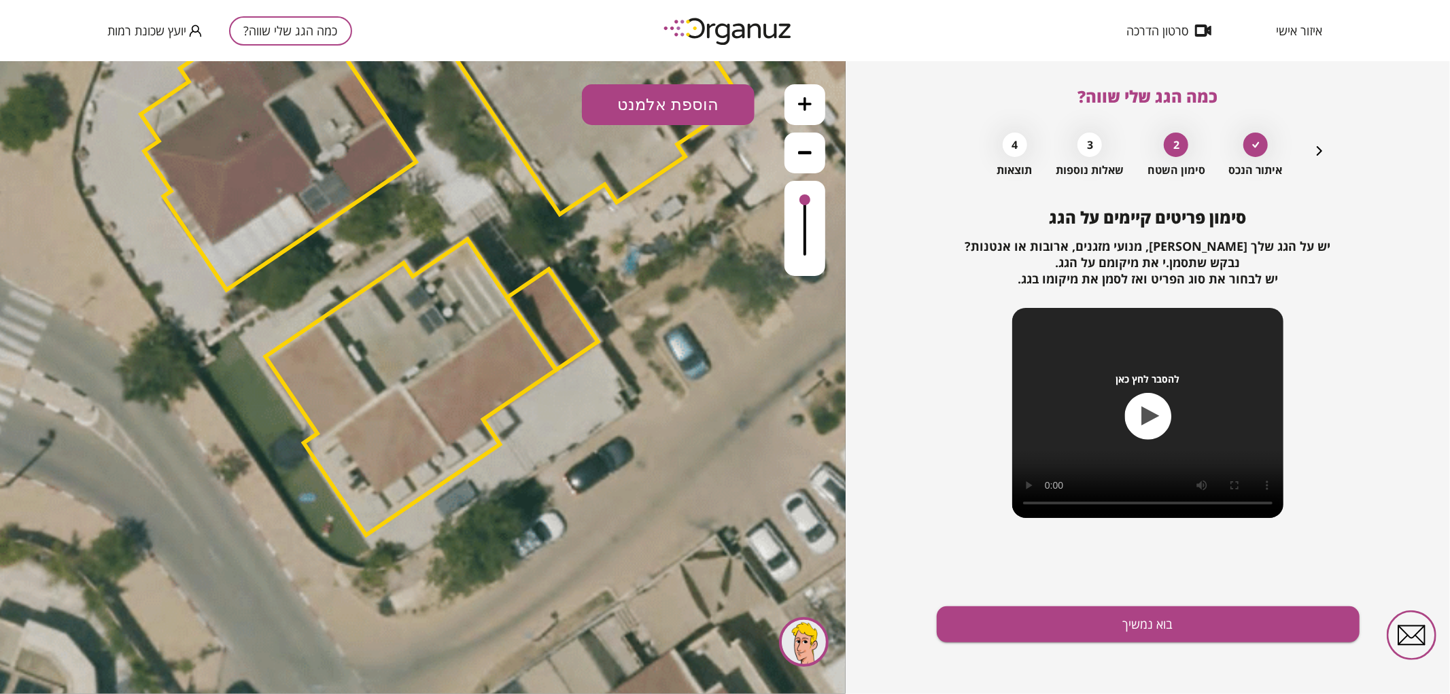
drag, startPoint x: 595, startPoint y: 253, endPoint x: 695, endPoint y: 281, distance: 103.9
click at [695, 281] on icon at bounding box center [440, 228] width 1881 height 1881
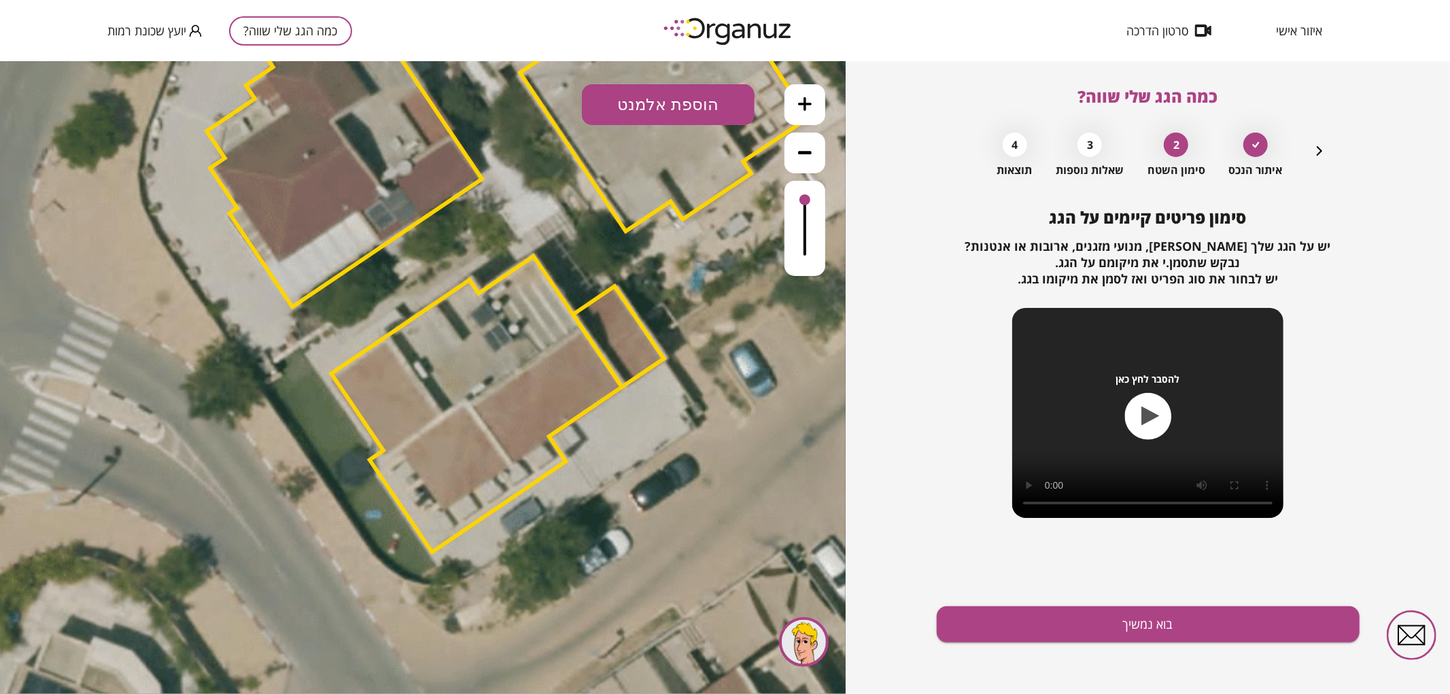
click at [666, 101] on button "הוספת אלמנט" at bounding box center [668, 104] width 173 height 41
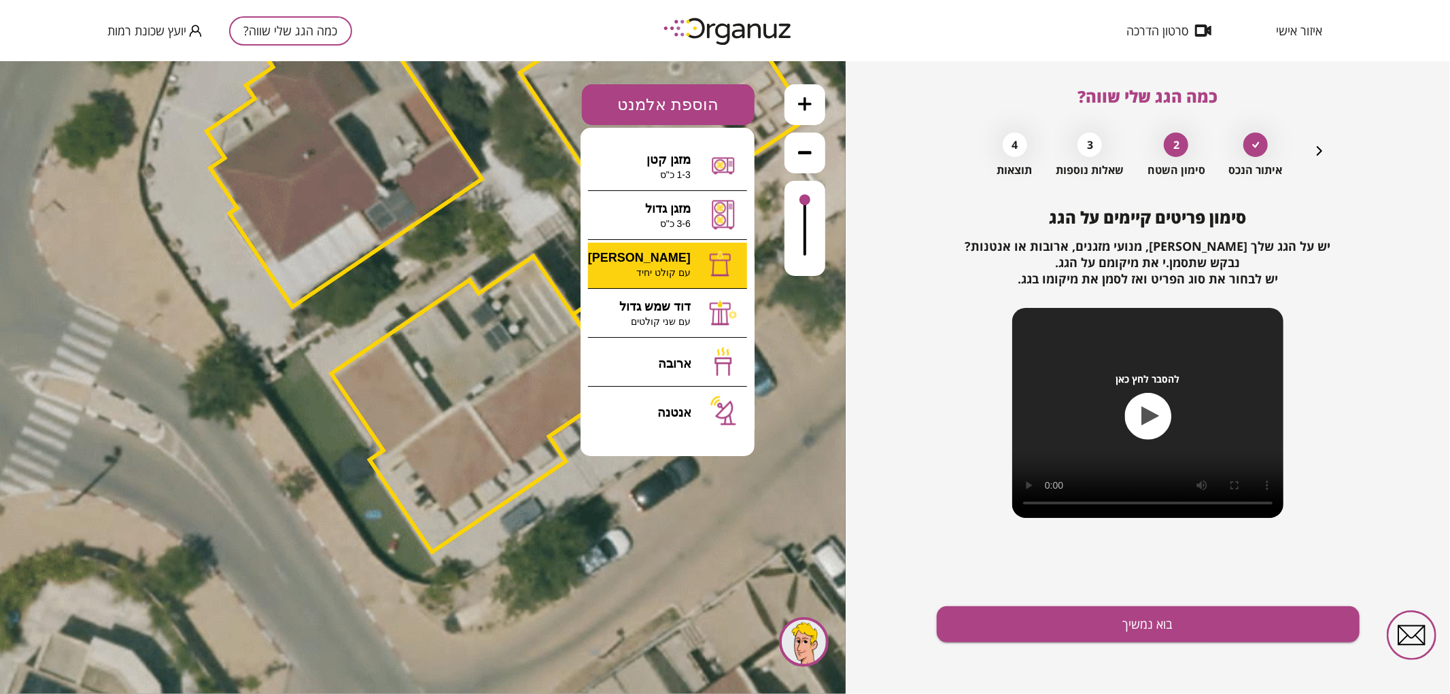
click at [661, 268] on div ".st0 { fill: #FFFFFF; } 0" at bounding box center [423, 376] width 846 height 633
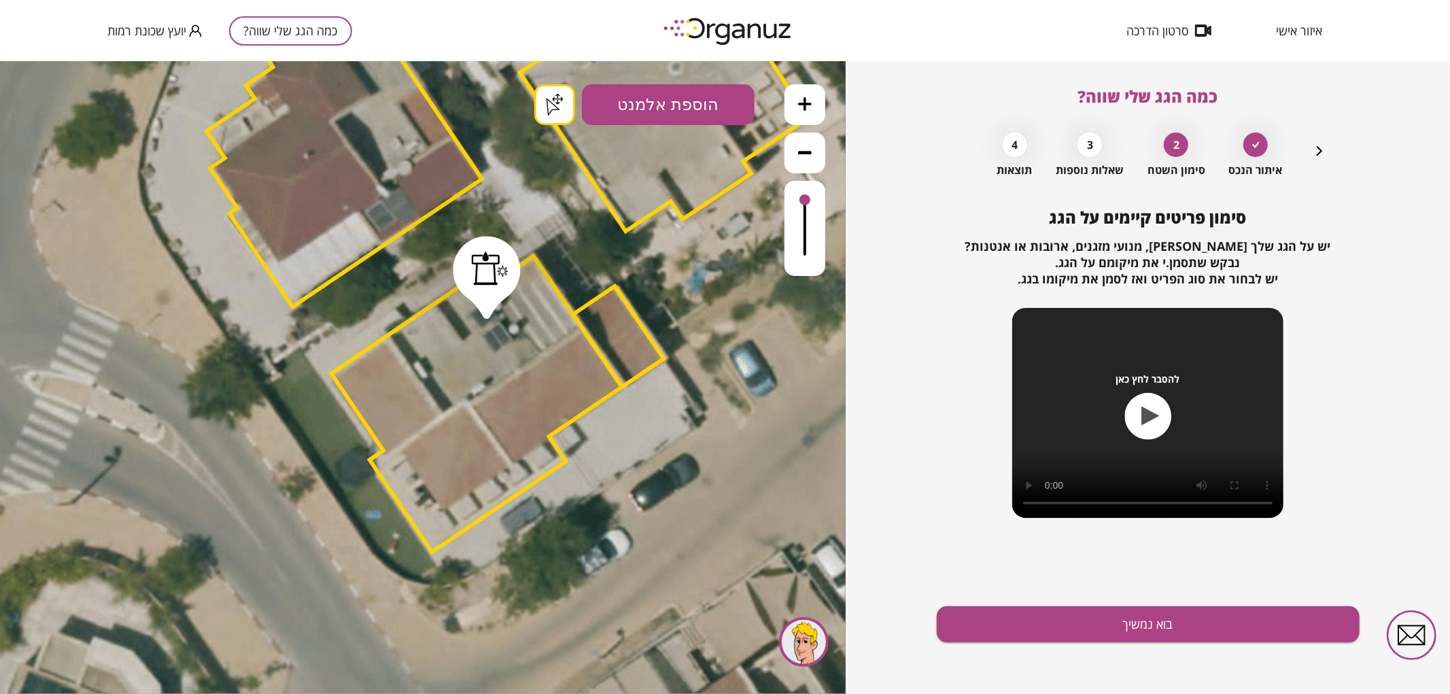
click at [653, 100] on button "הוספת אלמנט" at bounding box center [668, 104] width 173 height 41
click at [667, 313] on div ".st0 { fill: #FFFFFF; } .st0 { fill: #FFFFFF; }" at bounding box center [423, 376] width 846 height 633
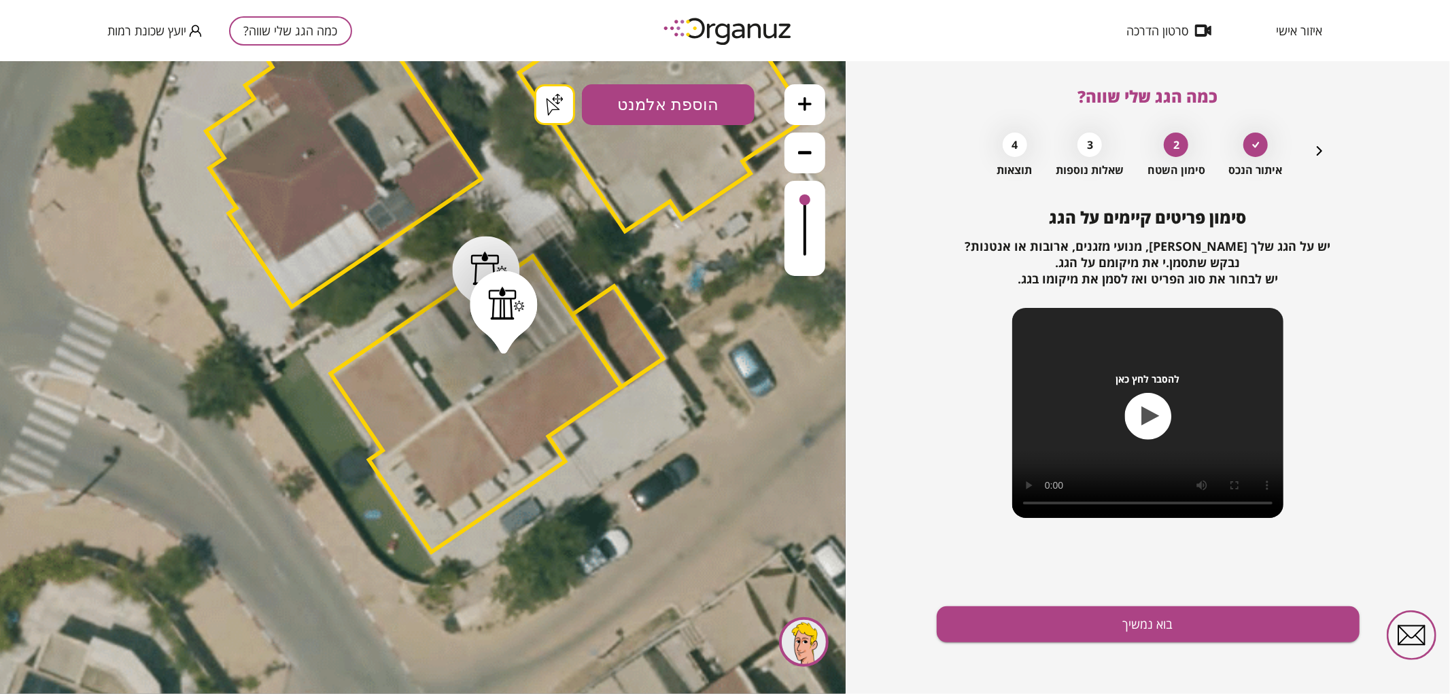
click at [1164, 621] on button "בוא נמשיך" at bounding box center [1148, 624] width 423 height 36
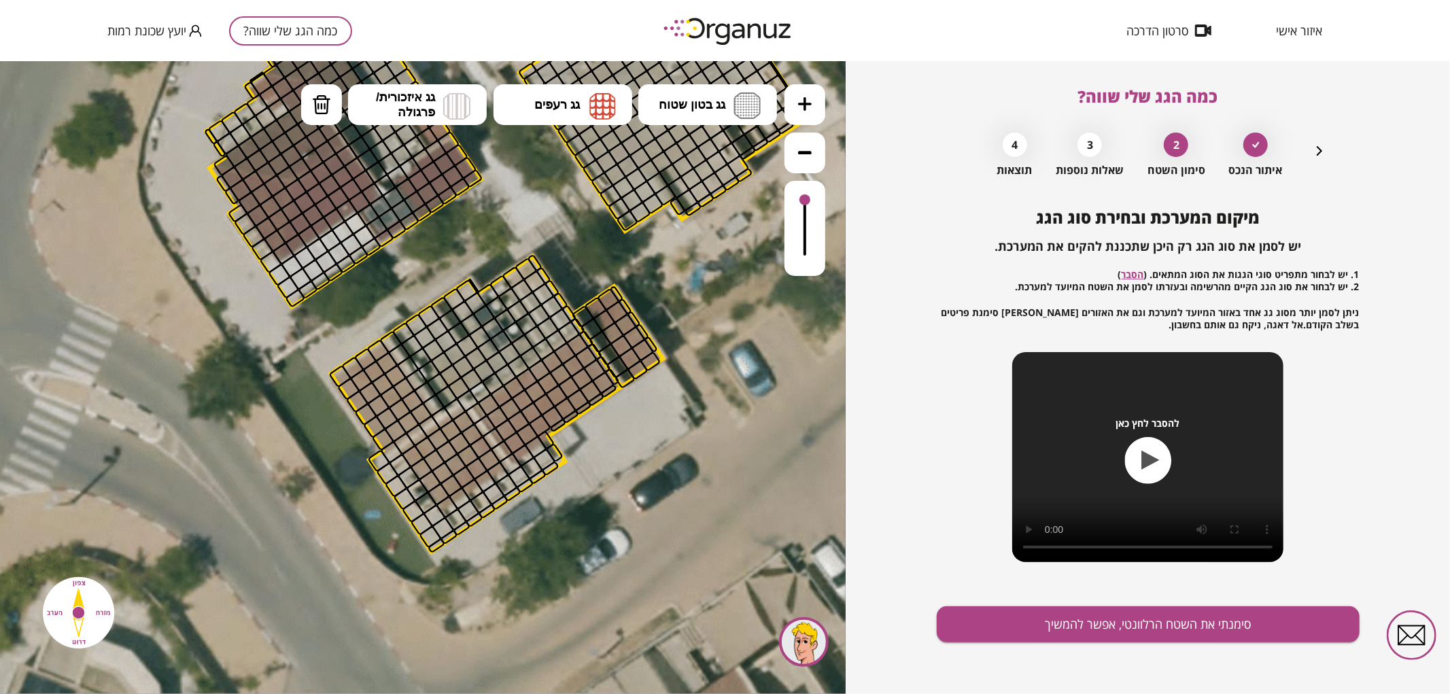
click at [799, 105] on icon at bounding box center [805, 104] width 14 height 14
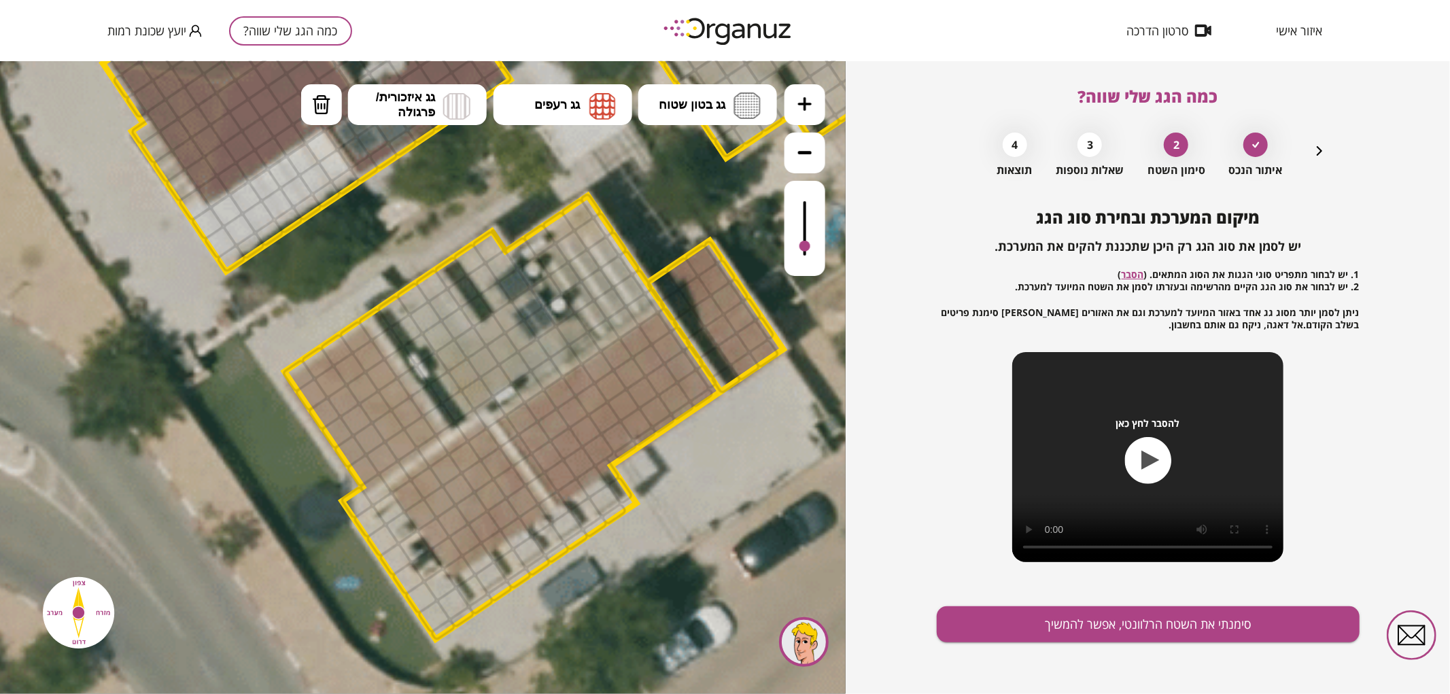
drag, startPoint x: 806, startPoint y: 202, endPoint x: 812, endPoint y: 247, distance: 45.2
click at [812, 247] on div at bounding box center [804, 227] width 41 height 95
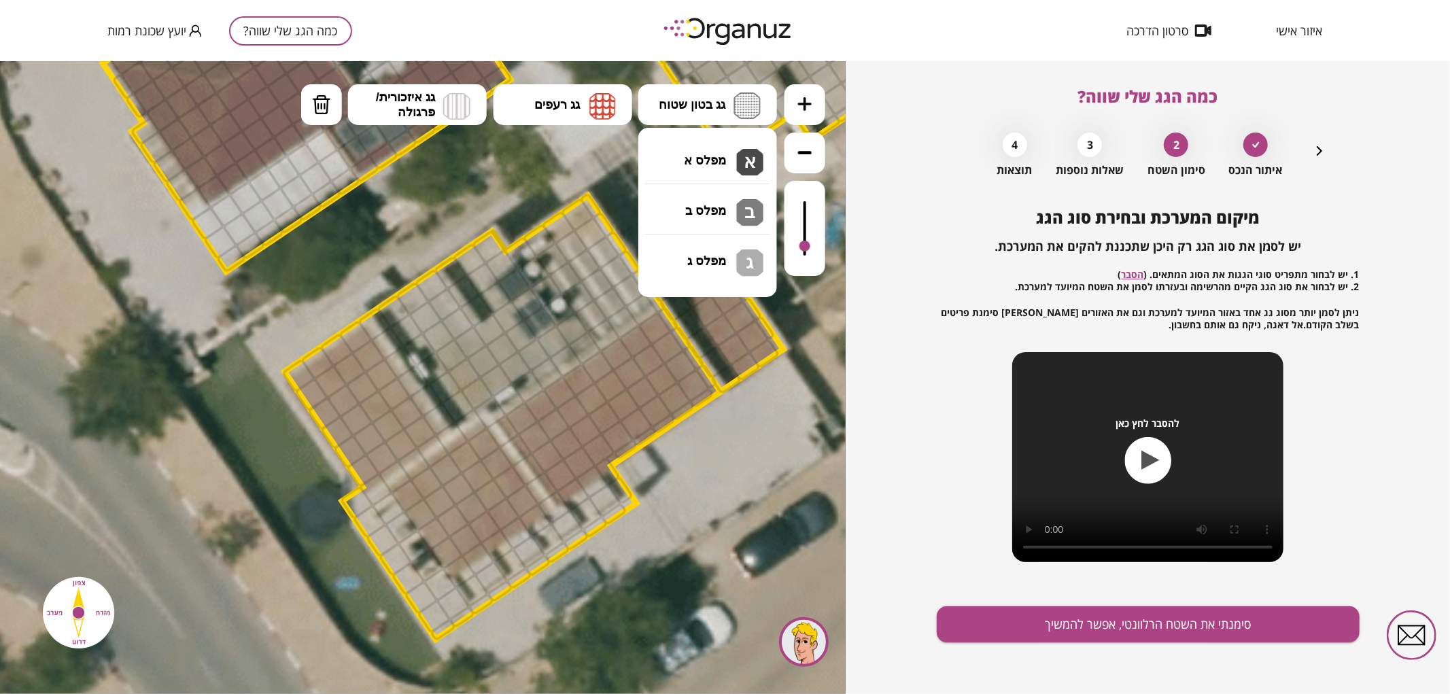
drag, startPoint x: 708, startPoint y: 97, endPoint x: 714, endPoint y: 133, distance: 37.2
click at [708, 97] on span "גג בטון שטוח" at bounding box center [692, 104] width 67 height 15
click at [704, 152] on div ".st0 { fill: #FFFFFF; } .st0 { fill: #FFFFFF; }" at bounding box center [423, 376] width 846 height 633
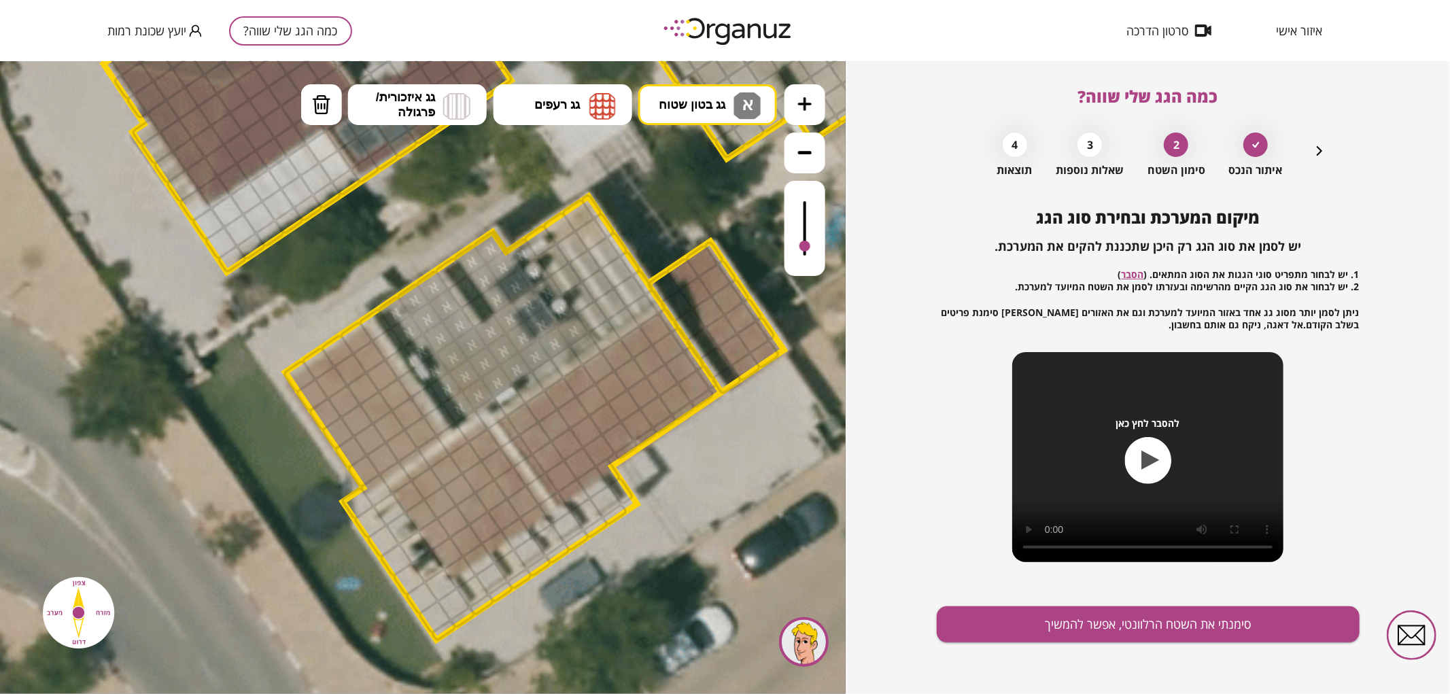
drag, startPoint x: 393, startPoint y: 315, endPoint x: 521, endPoint y: 264, distance: 137.3
drag, startPoint x: 362, startPoint y: 502, endPoint x: 578, endPoint y: 549, distance: 221.0
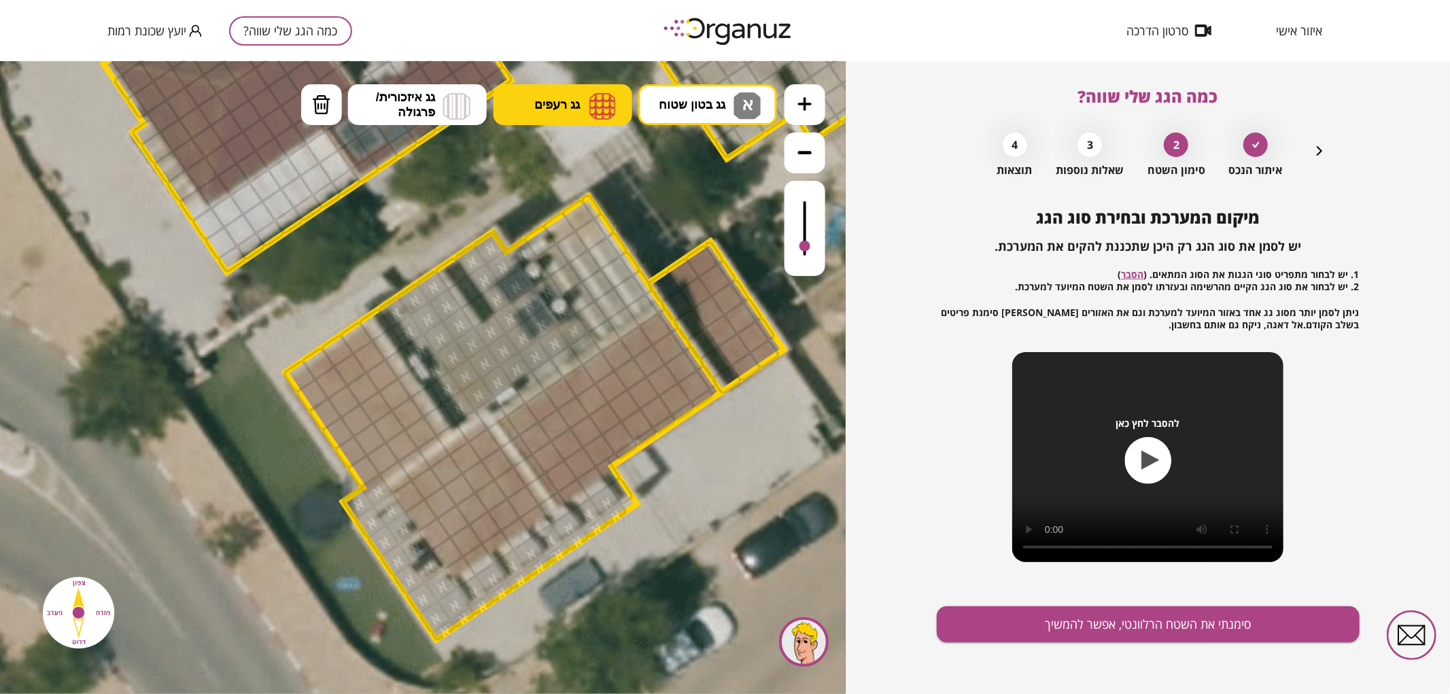
click at [579, 116] on button "גג רעפים" at bounding box center [562, 104] width 139 height 41
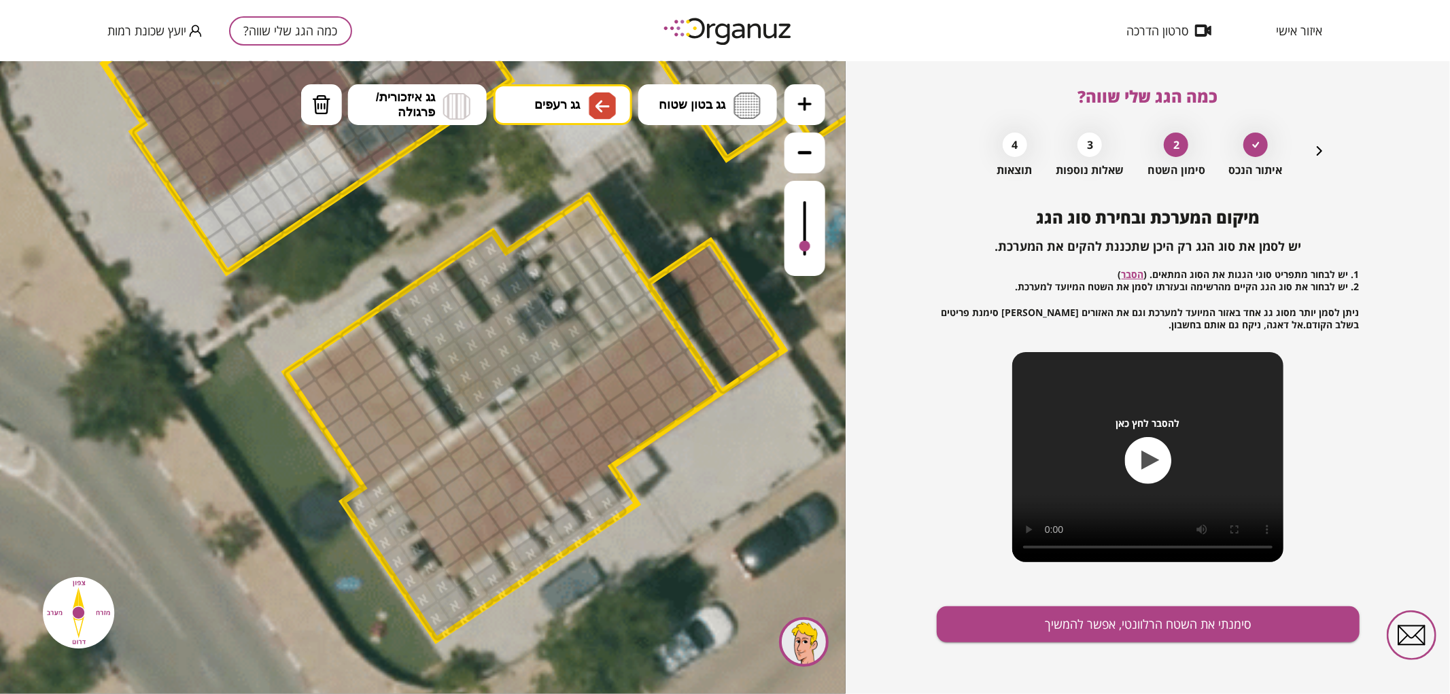
click at [541, 265] on div ".st0 { fill: #FFFFFF; } .st0 { fill: #FFFFFF; }" at bounding box center [423, 376] width 846 height 633
drag, startPoint x: 300, startPoint y: 379, endPoint x: 369, endPoint y: 409, distance: 74.9
drag, startPoint x: 478, startPoint y: 436, endPoint x: 521, endPoint y: 487, distance: 66.1
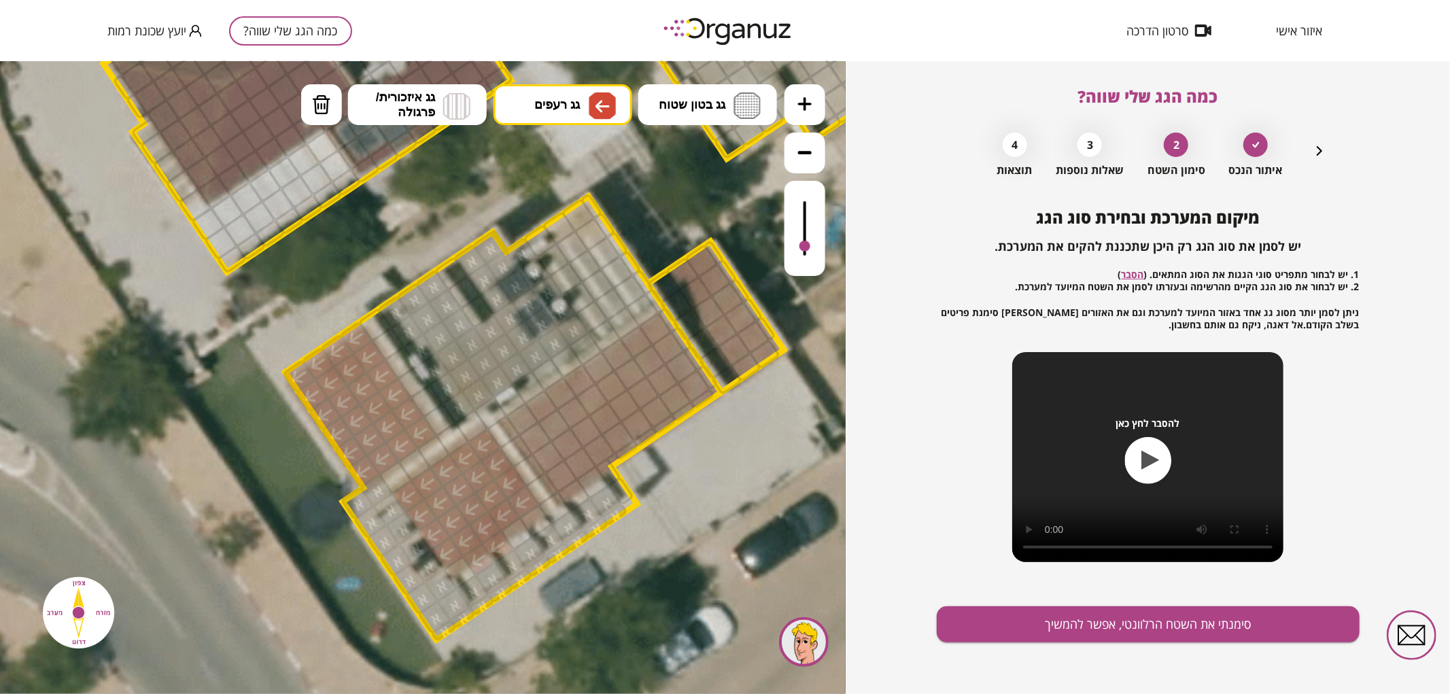
drag, startPoint x: 517, startPoint y: 513, endPoint x: 464, endPoint y: 464, distance: 71.7
click at [325, 139] on div at bounding box center [322, 146] width 35 height 35
drag, startPoint x: 477, startPoint y: 555, endPoint x: 500, endPoint y: 540, distance: 27.0
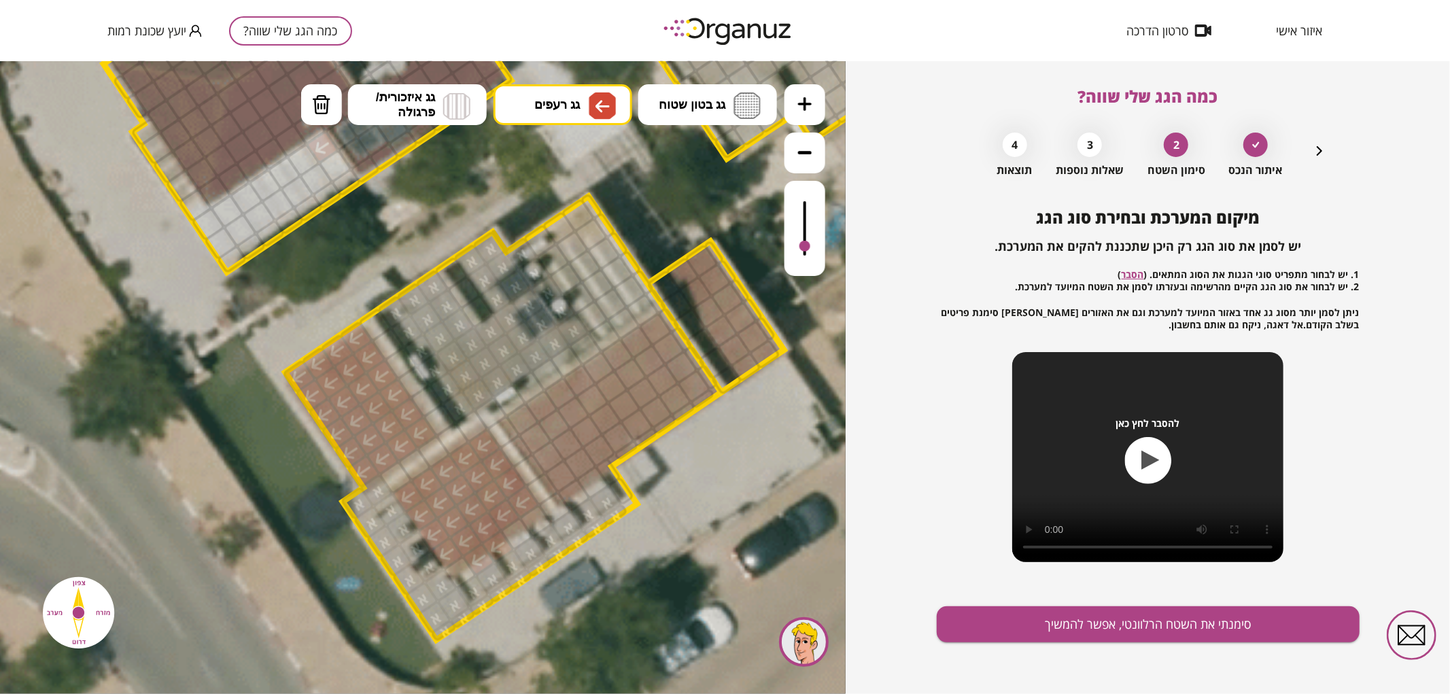
drag, startPoint x: 494, startPoint y: 547, endPoint x: 483, endPoint y: 557, distance: 15.0
click at [321, 97] on img at bounding box center [321, 104] width 19 height 20
drag, startPoint x: 487, startPoint y: 557, endPoint x: 493, endPoint y: 549, distance: 11.1
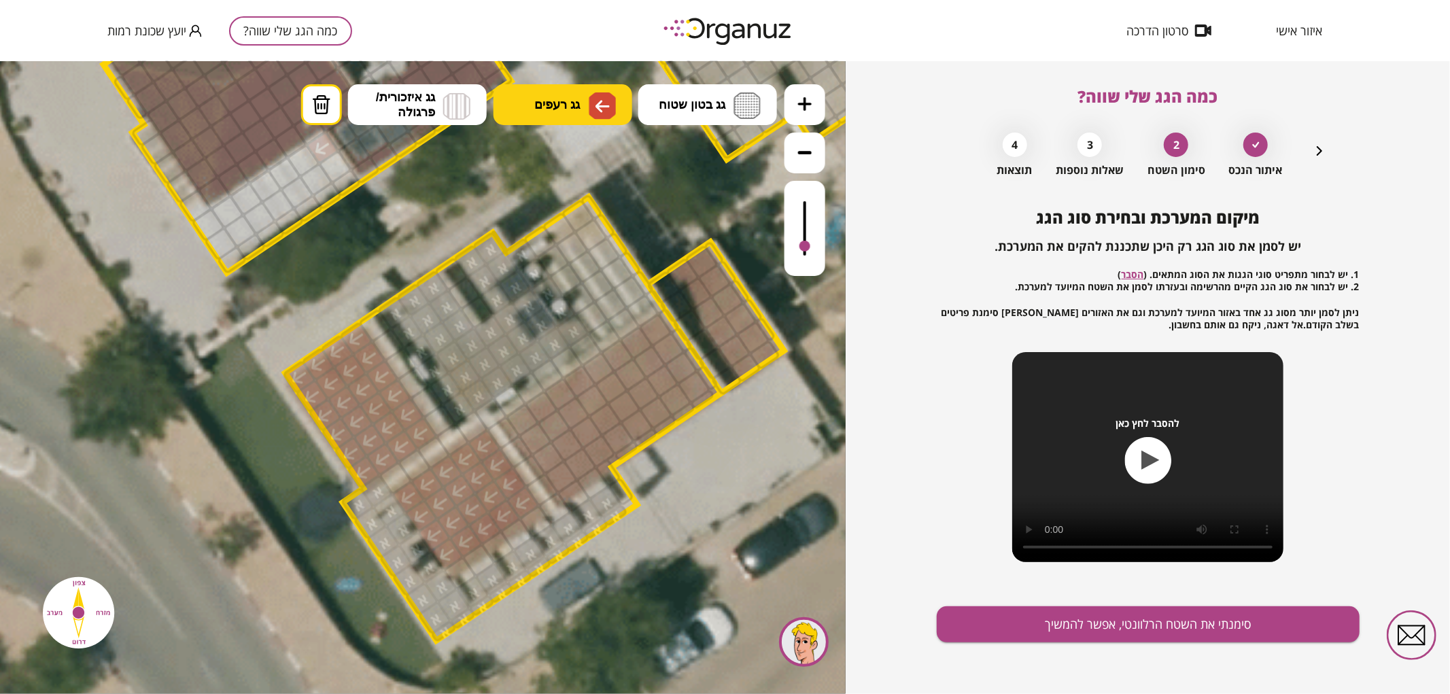
click at [572, 115] on button "גג רעפים" at bounding box center [562, 104] width 139 height 41
click at [564, 213] on div ".st0 { fill: #FFFFFF; } .st0 { fill: #FFFFFF; }" at bounding box center [423, 376] width 846 height 633
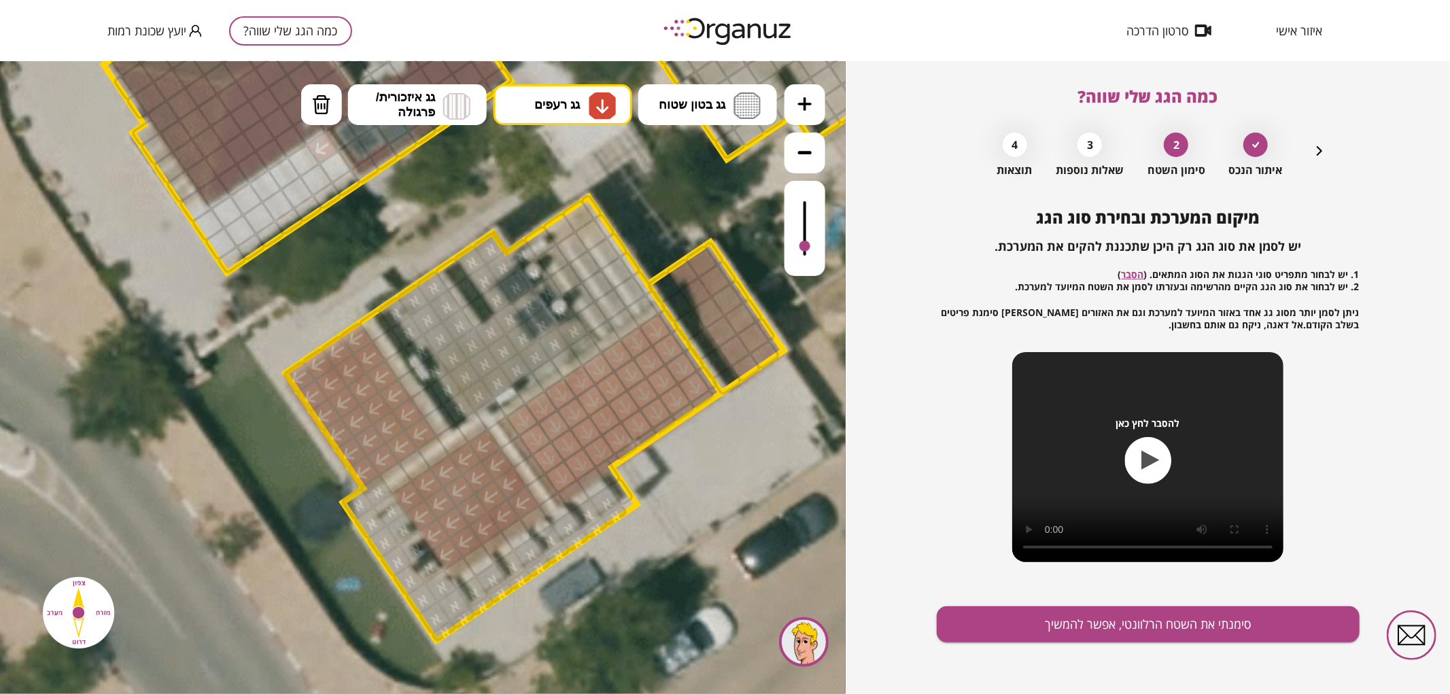
drag, startPoint x: 559, startPoint y: 472, endPoint x: 553, endPoint y: 421, distance: 51.3
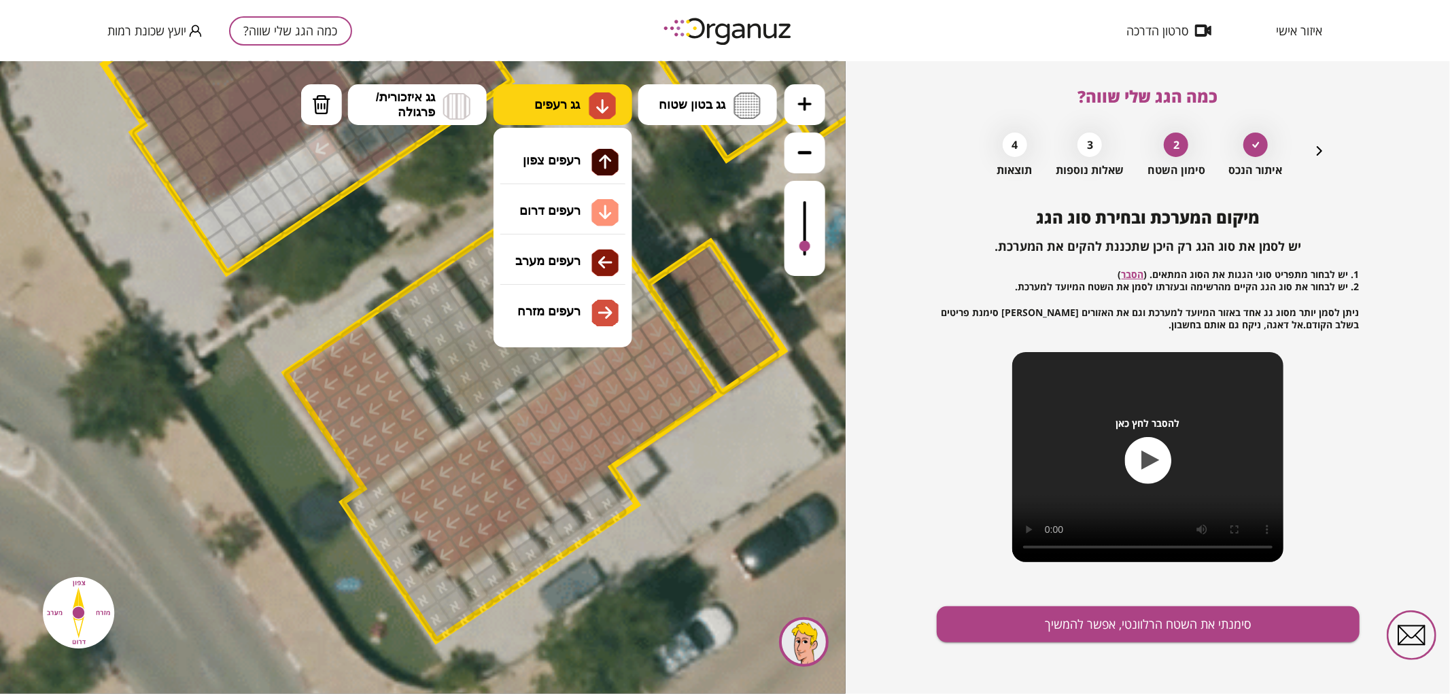
drag, startPoint x: 533, startPoint y: 96, endPoint x: 542, endPoint y: 100, distance: 9.7
click at [534, 95] on button "גג רעפים" at bounding box center [562, 104] width 139 height 41
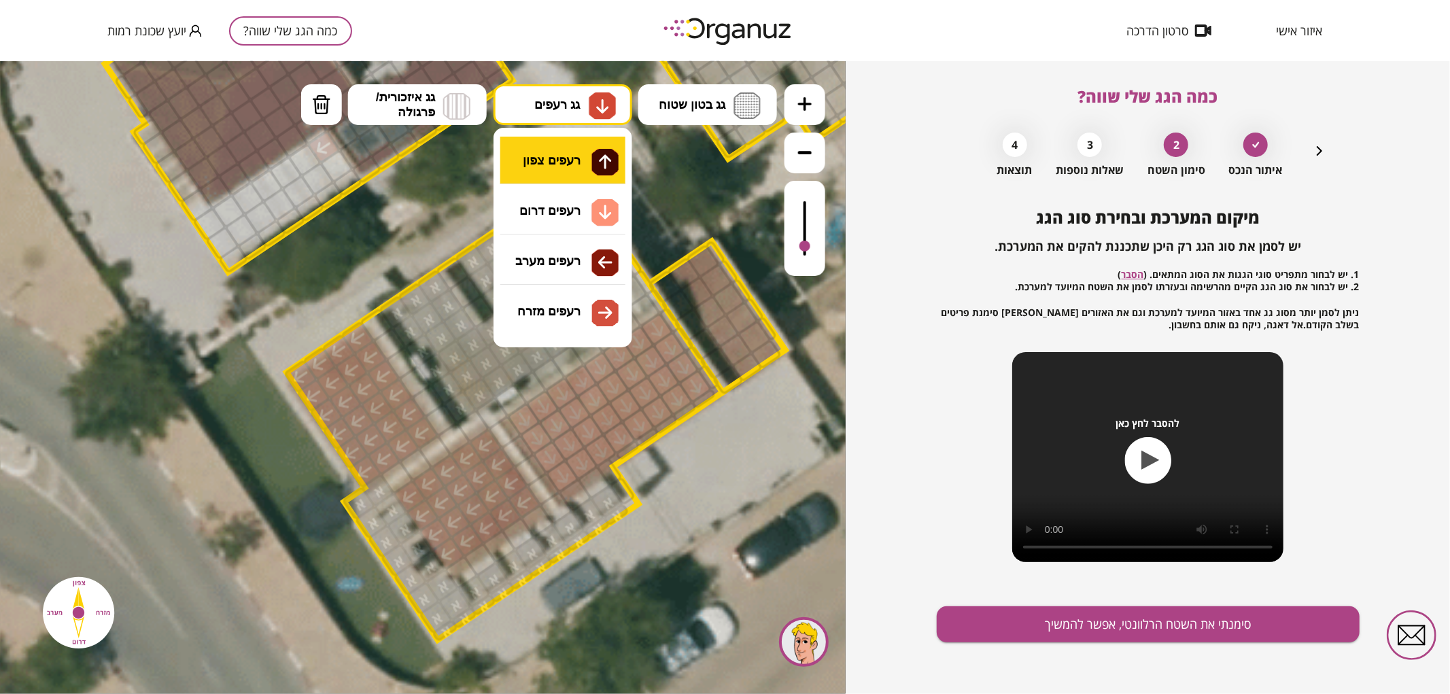
click at [587, 164] on div ".st0 { fill: #FFFFFF; } .st0 { fill: #FFFFFF; }" at bounding box center [423, 376] width 846 height 633
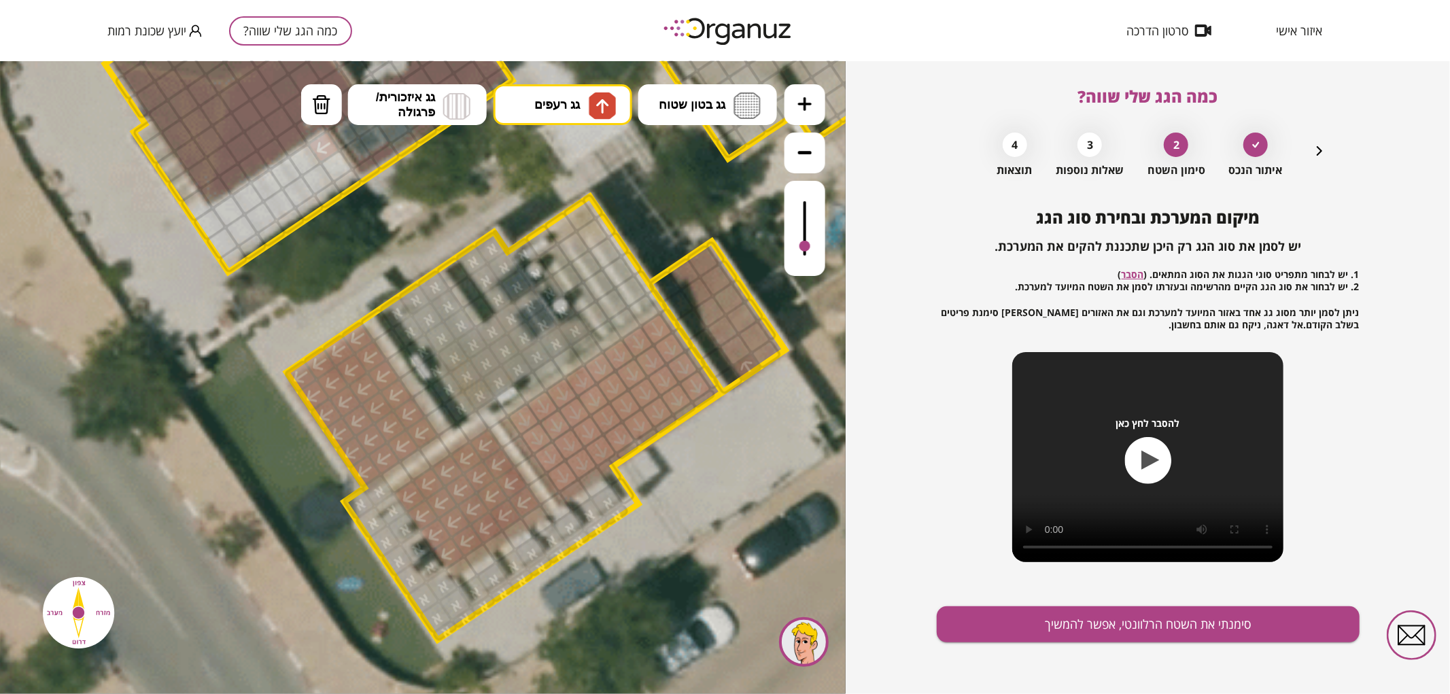
click at [733, 364] on div at bounding box center [747, 366] width 33 height 31
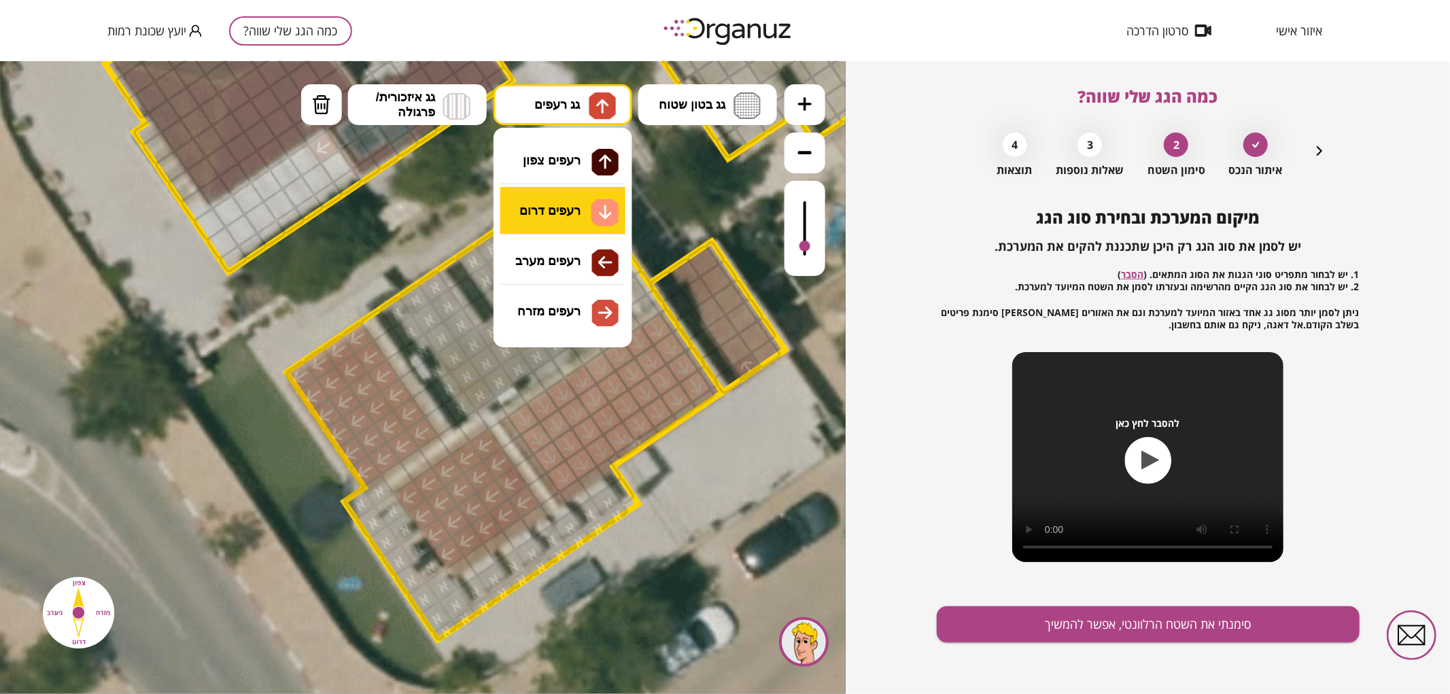
drag, startPoint x: 536, startPoint y: 111, endPoint x: 620, endPoint y: 220, distance: 137.6
click at [537, 111] on span "גג רעפים" at bounding box center [557, 104] width 46 height 15
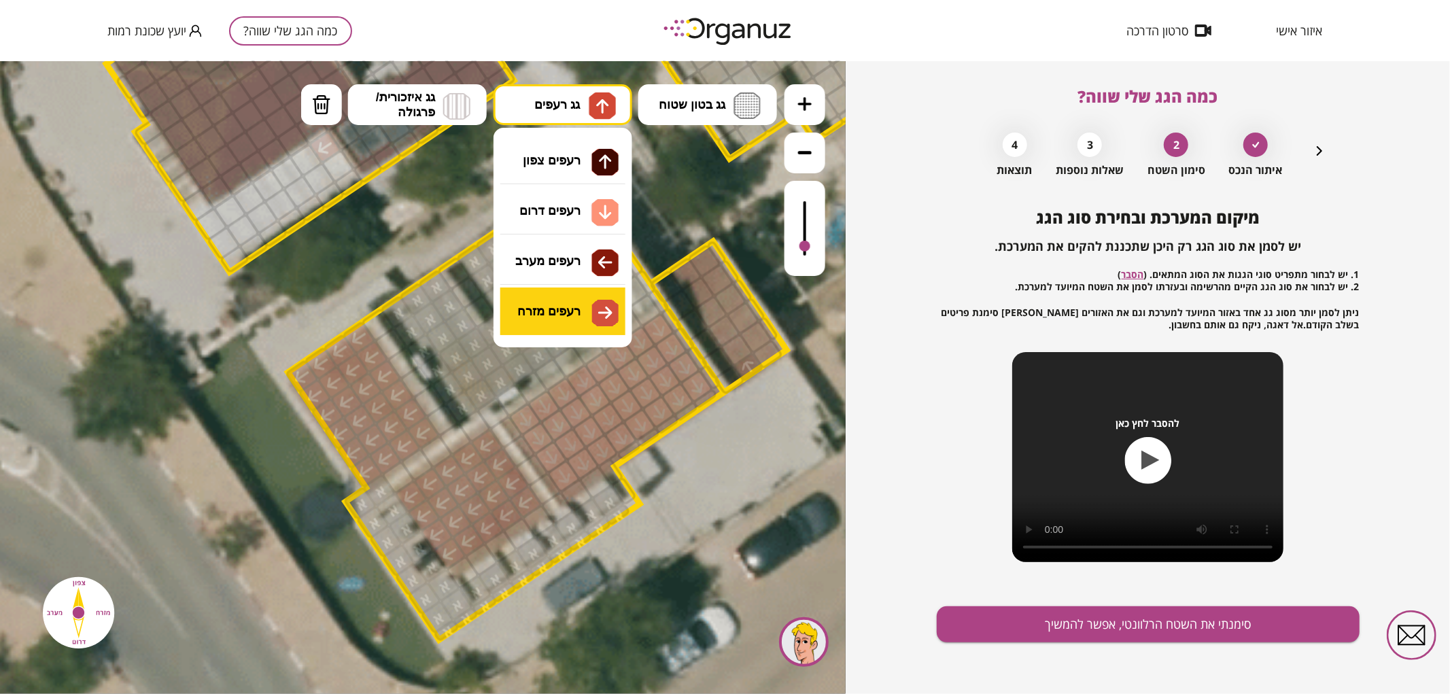
click at [594, 322] on div ".st0 { fill: #FFFFFF; } .st0 { fill: #FFFFFF; }" at bounding box center [423, 376] width 846 height 633
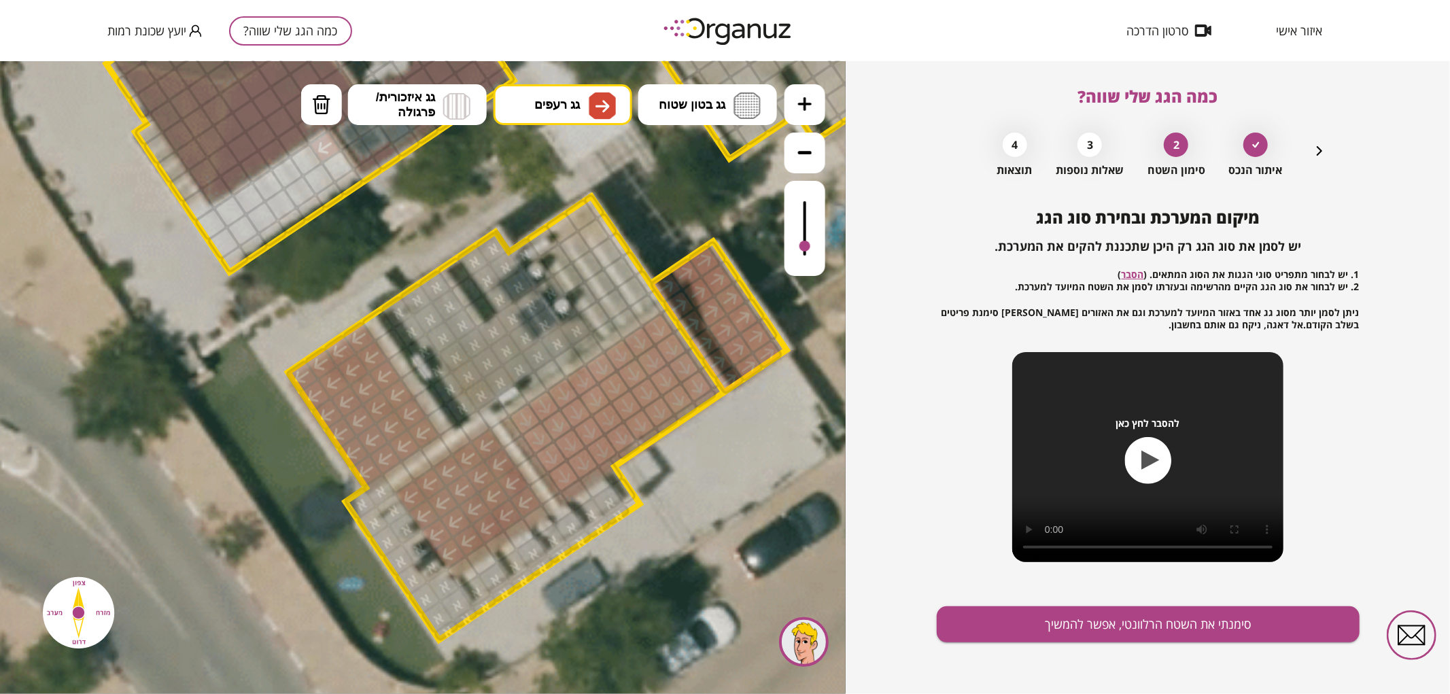
drag, startPoint x: 745, startPoint y: 363, endPoint x: 655, endPoint y: 278, distance: 124.1
click at [1033, 623] on button "סימנתי את השטח הרלוונטי, אפשר להמשיך" at bounding box center [1148, 624] width 423 height 36
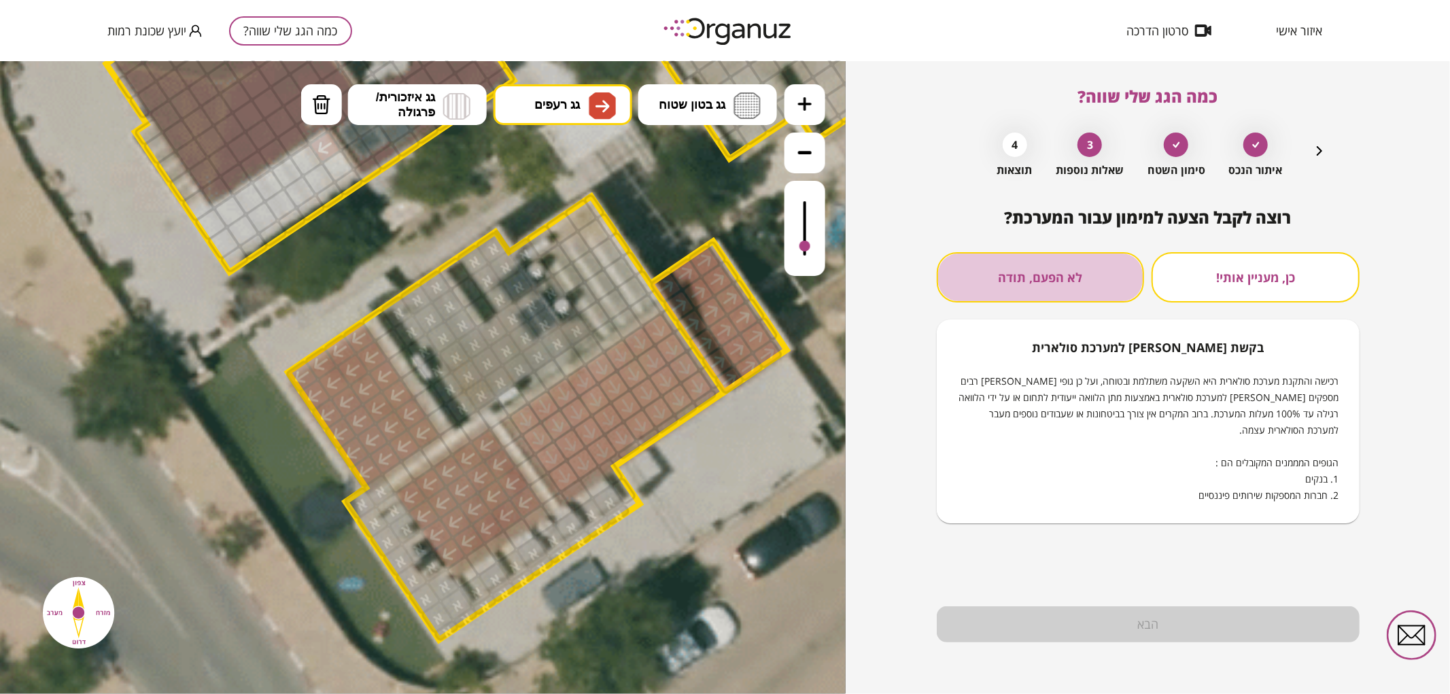
drag, startPoint x: 1030, startPoint y: 296, endPoint x: 1031, endPoint y: 328, distance: 32.0
click at [1031, 296] on button "לא הפעם, תודה" at bounding box center [1041, 277] width 208 height 50
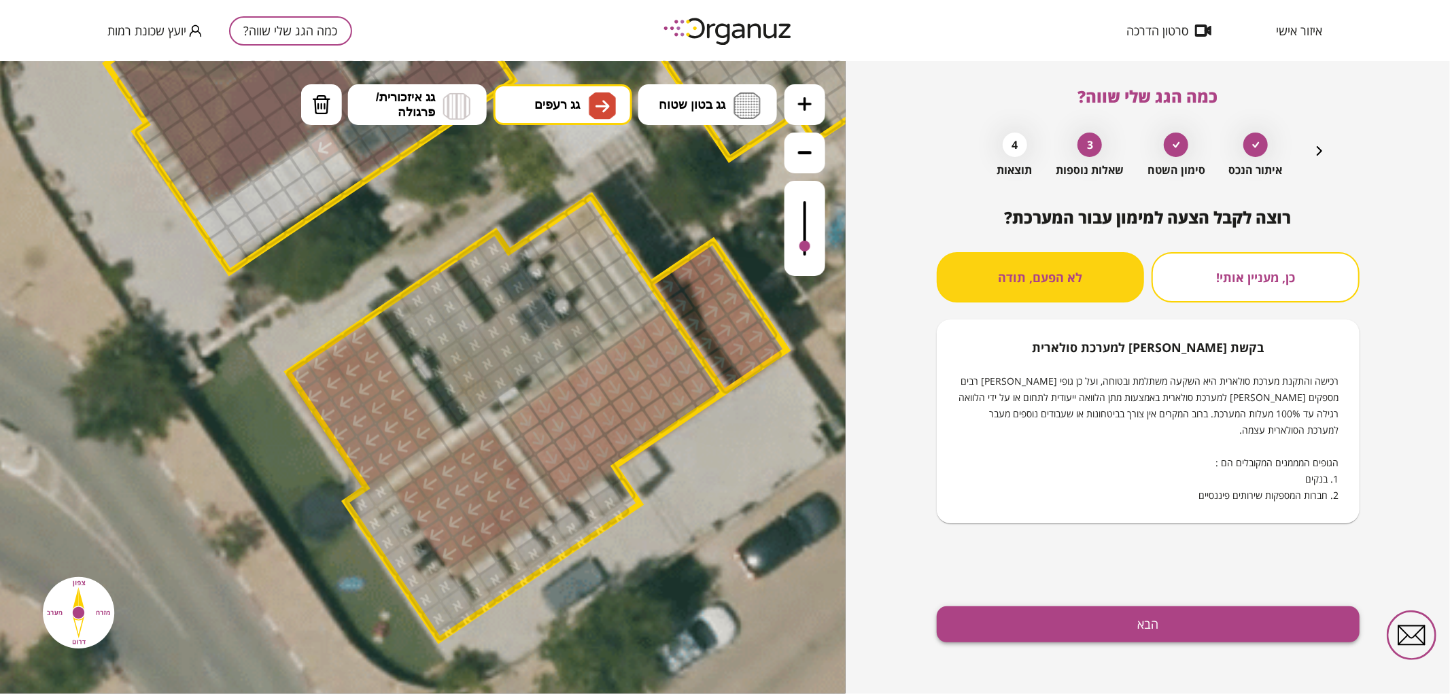
click at [1050, 620] on button "הבא" at bounding box center [1148, 624] width 423 height 36
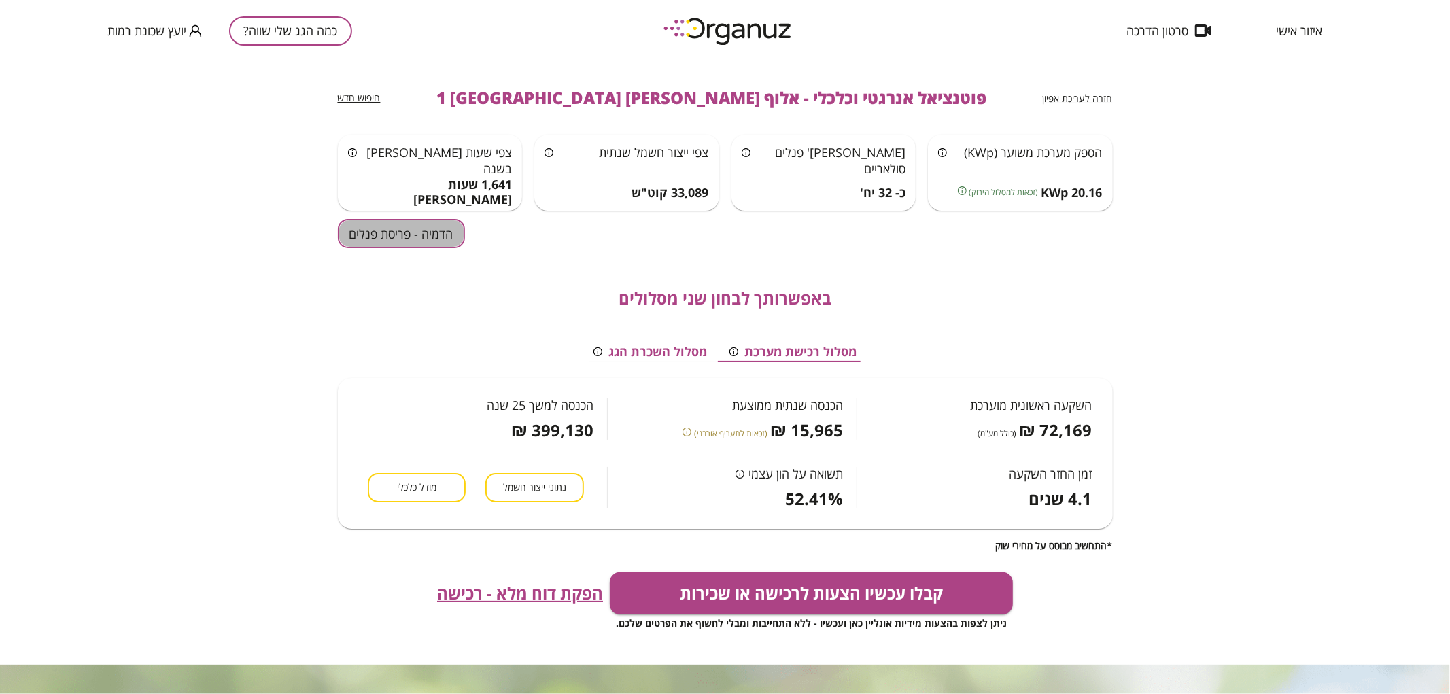
click at [361, 235] on button "הדמיה - פריסת פנלים" at bounding box center [401, 233] width 127 height 29
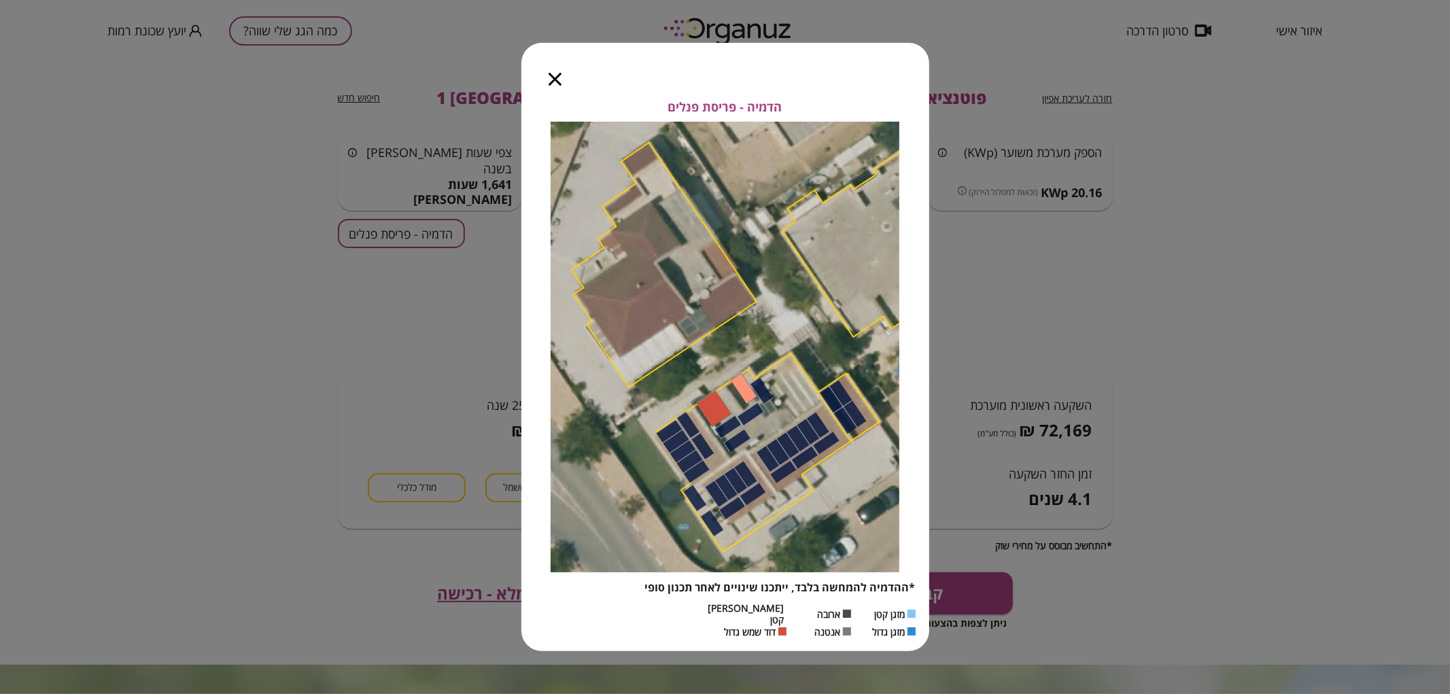
click at [546, 79] on div at bounding box center [554, 71] width 67 height 57
click at [553, 92] on div at bounding box center [554, 71] width 67 height 57
click at [549, 83] on icon "button" at bounding box center [555, 79] width 13 height 13
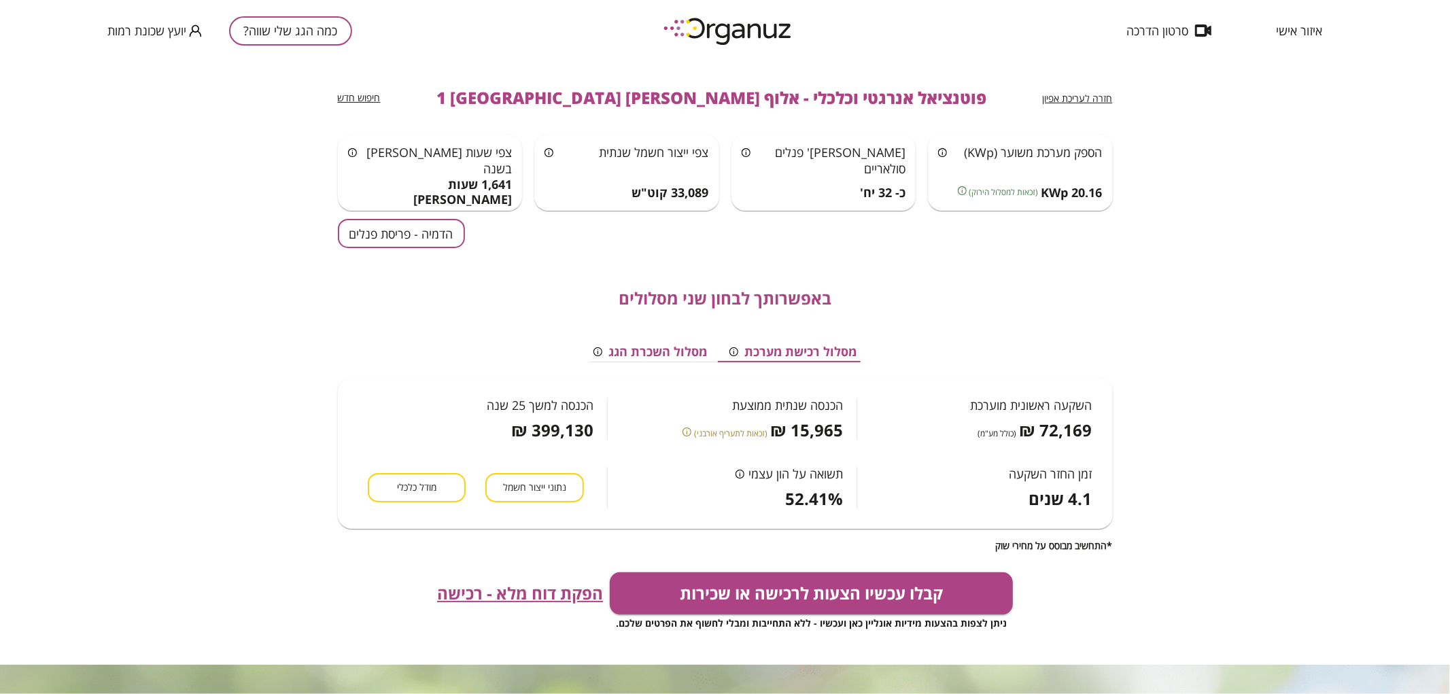
click at [1076, 109] on div "חזרה לעריכת אפיון פוטנציאל אנרגטי וכלכלי - אלוף [PERSON_NAME] 1 באר שבע חיפוש ח…" at bounding box center [725, 97] width 775 height 73
click at [1069, 99] on span "חזרה לעריכת אפיון" at bounding box center [1078, 98] width 70 height 13
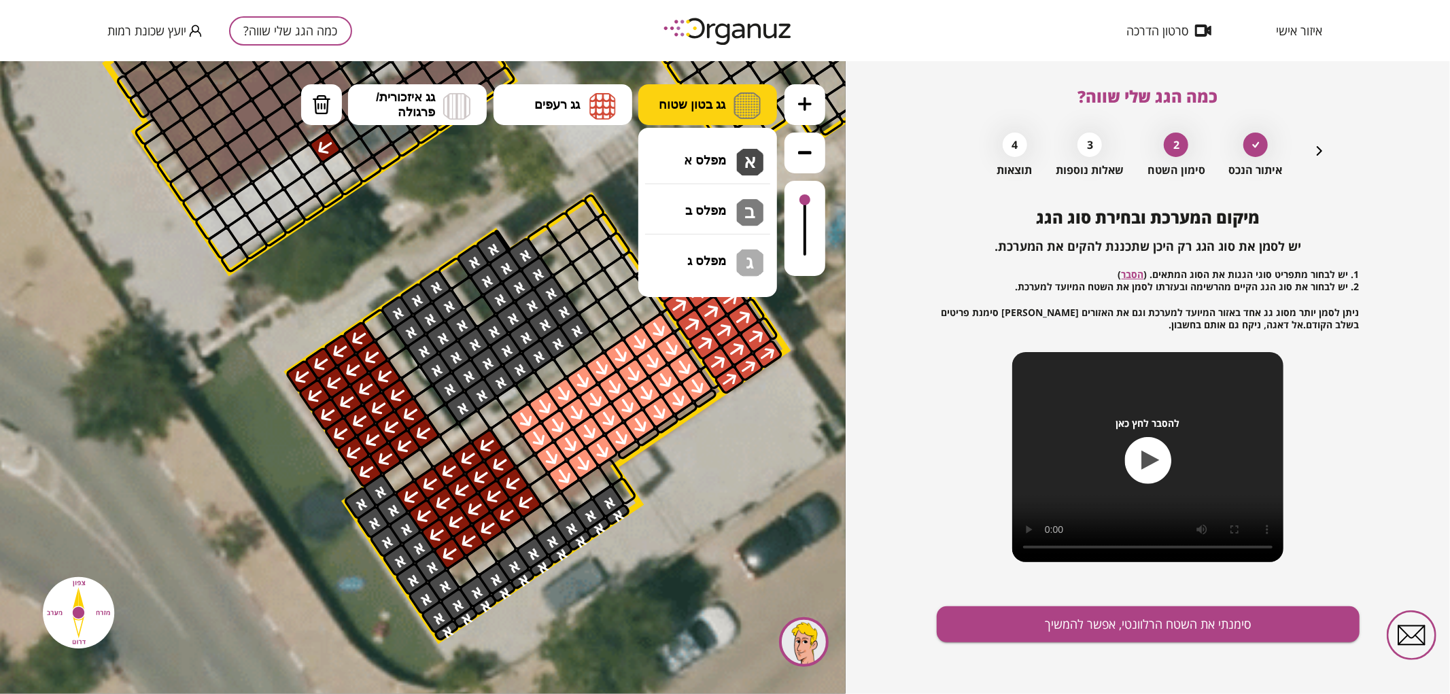
click at [735, 109] on img at bounding box center [746, 105] width 27 height 27
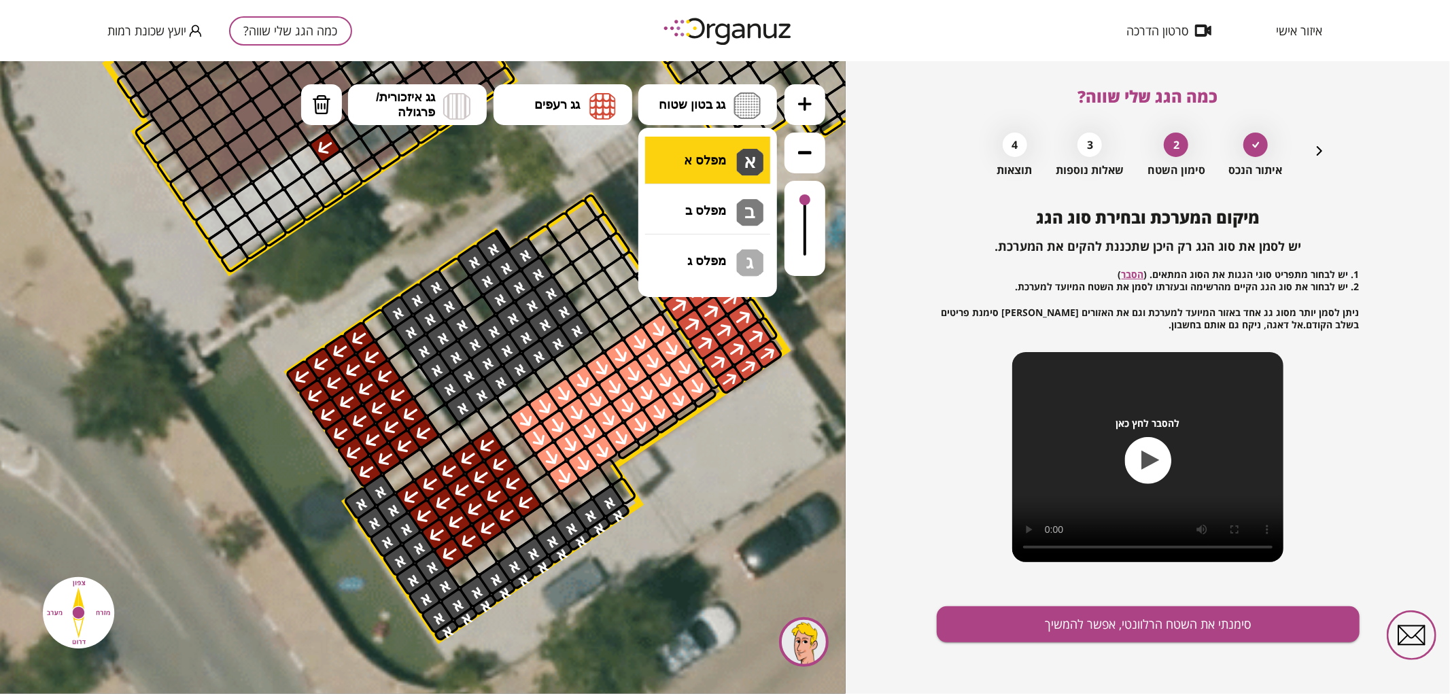
click at [714, 160] on div ".st0 { fill: #FFFFFF; } .st0 { fill: #FFFFFF; }" at bounding box center [423, 376] width 846 height 633
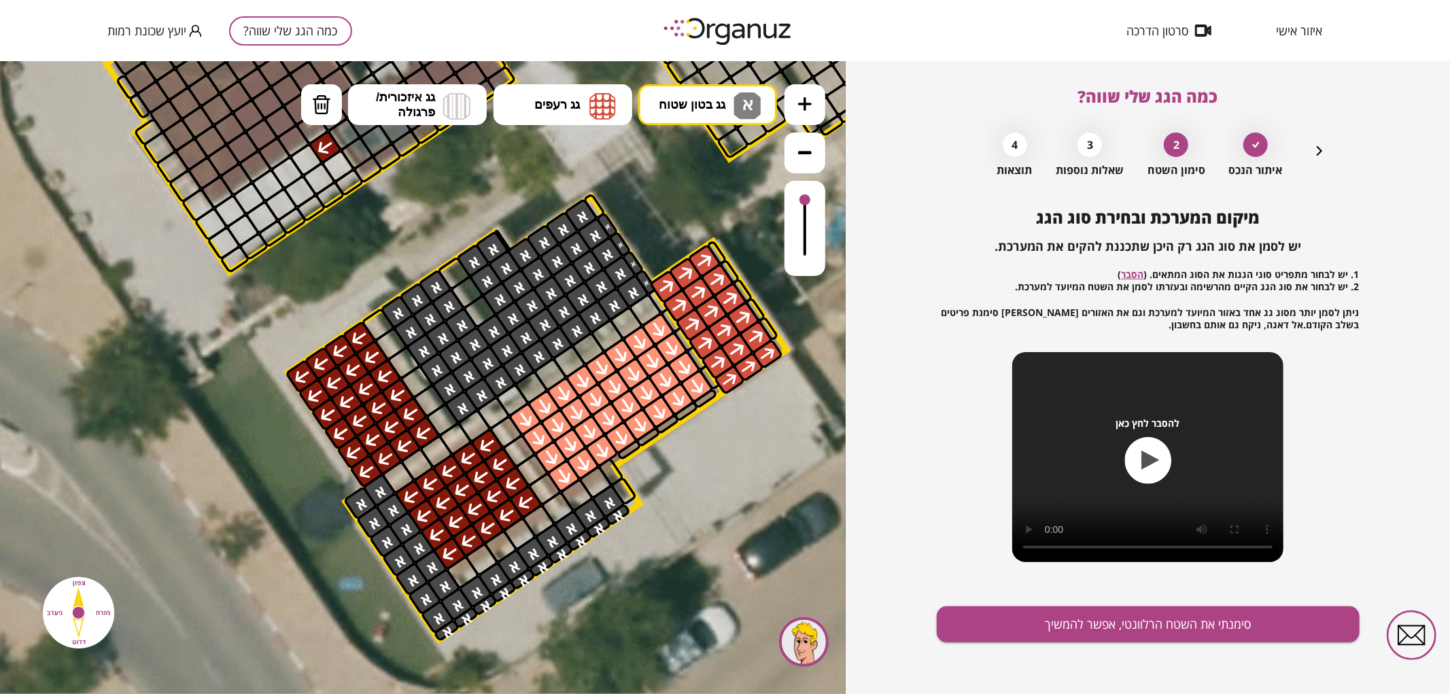
drag, startPoint x: 538, startPoint y: 245, endPoint x: 609, endPoint y: 314, distance: 99.0
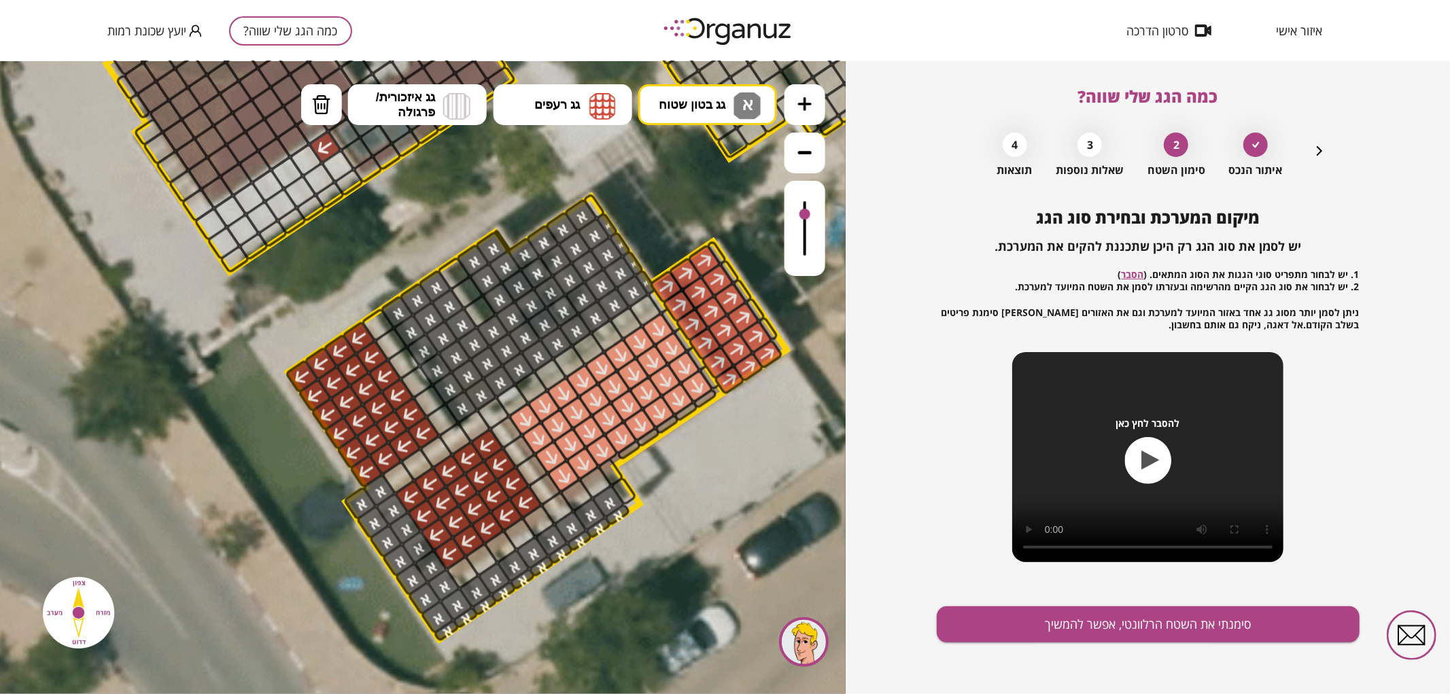
drag, startPoint x: 808, startPoint y: 198, endPoint x: 807, endPoint y: 215, distance: 16.3
click at [807, 215] on div at bounding box center [804, 213] width 11 height 11
click at [596, 204] on div at bounding box center [595, 205] width 24 height 27
click at [1187, 610] on button "סימנתי את השטח הרלוונטי, אפשר להמשיך" at bounding box center [1148, 624] width 423 height 36
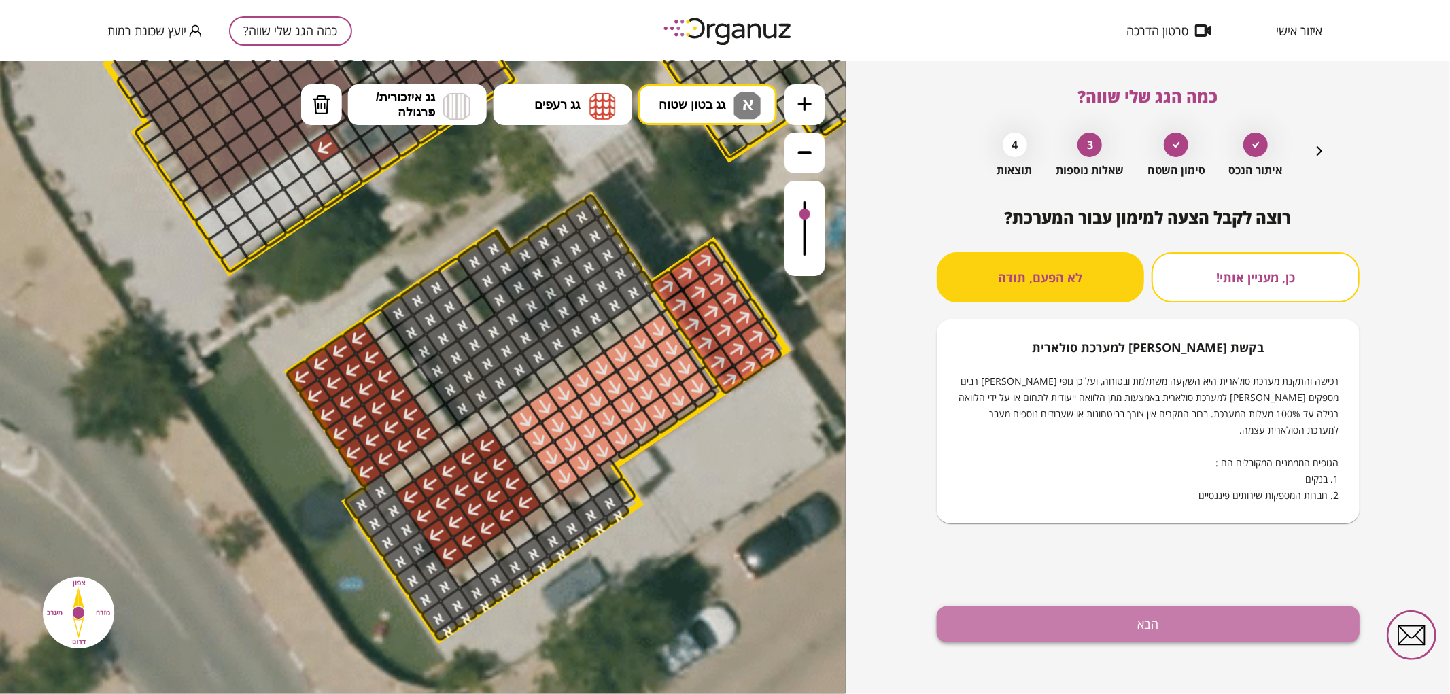
click at [1054, 636] on button "הבא" at bounding box center [1148, 624] width 423 height 36
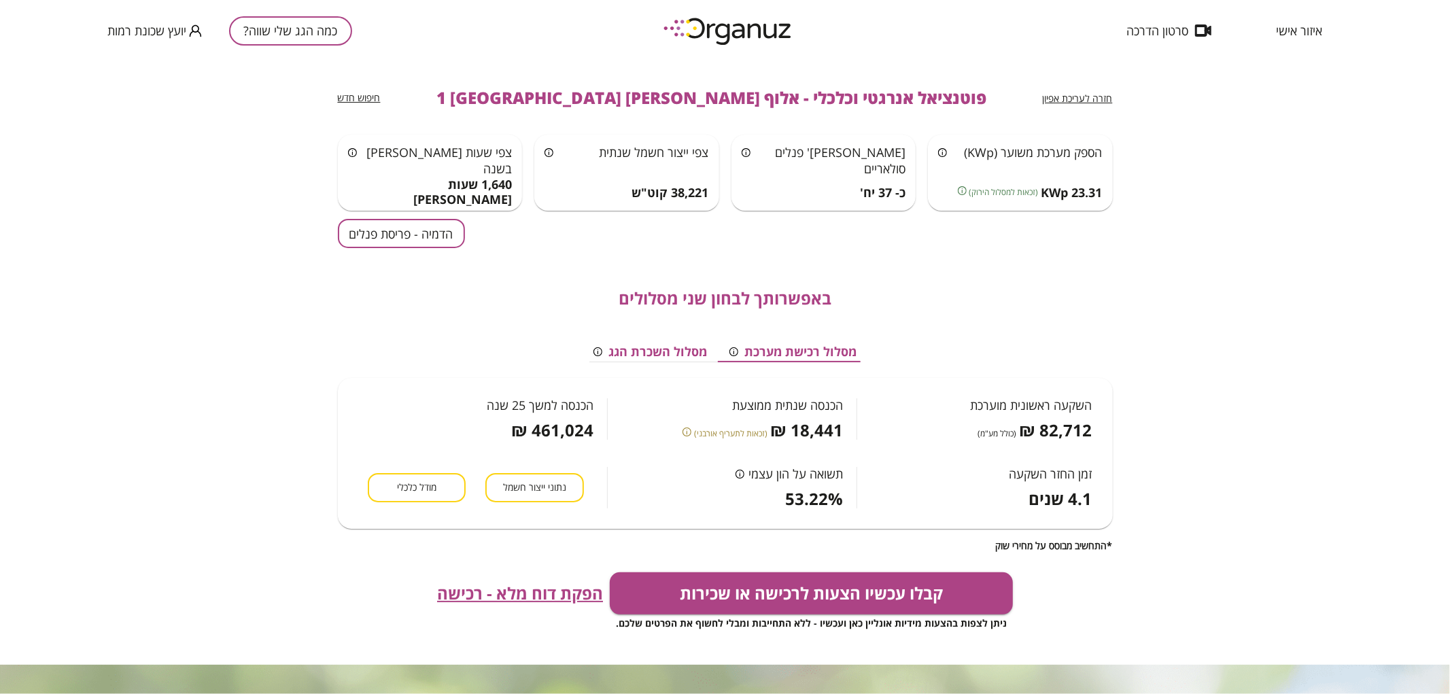
click at [425, 237] on button "הדמיה - פריסת פנלים" at bounding box center [401, 233] width 127 height 29
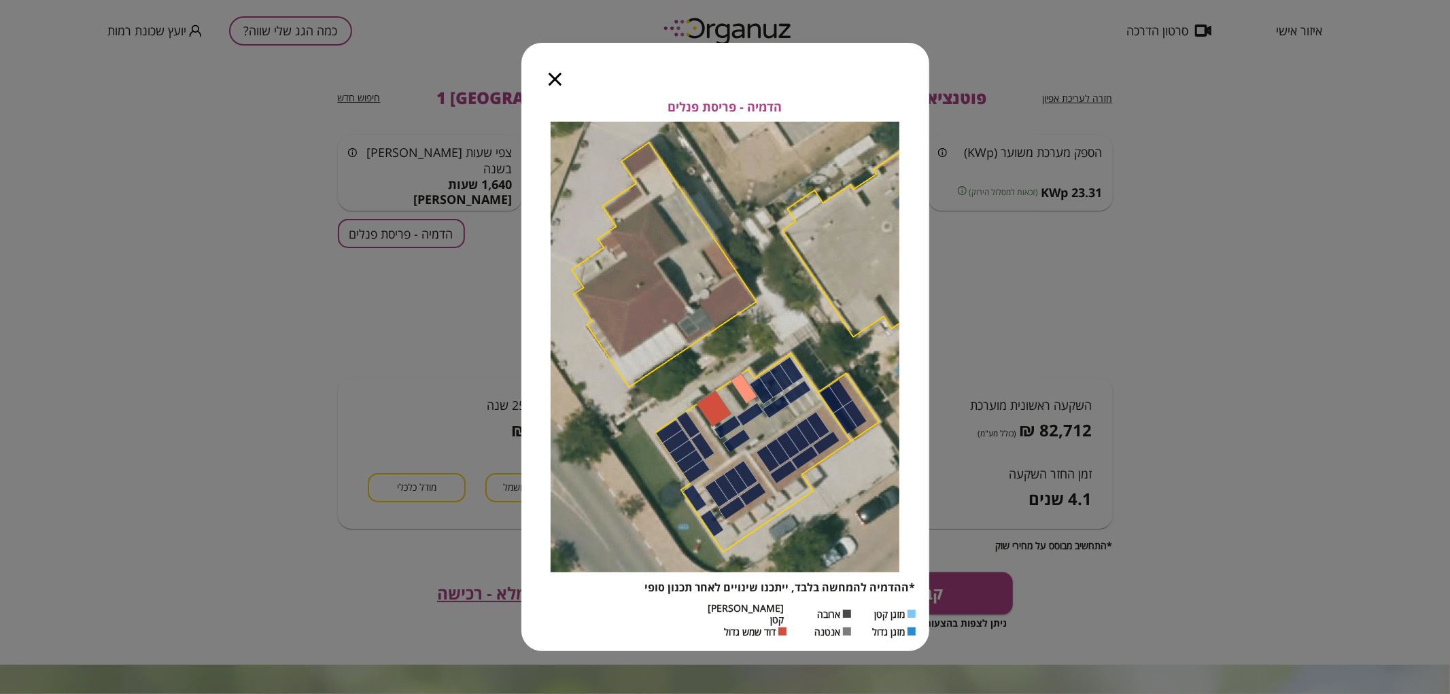
click at [555, 92] on div at bounding box center [554, 71] width 67 height 57
click at [551, 93] on div at bounding box center [554, 71] width 67 height 57
click at [560, 80] on icon "button" at bounding box center [555, 79] width 13 height 13
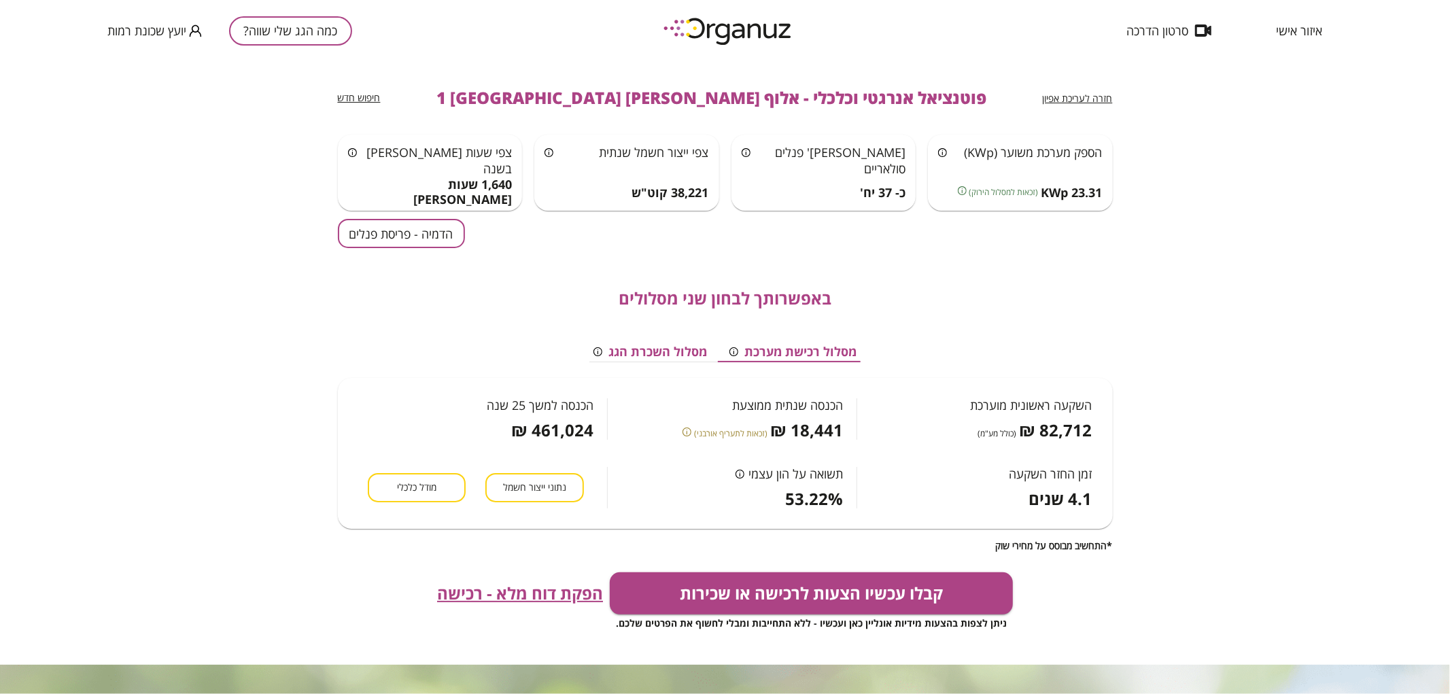
click at [423, 239] on button "הדמיה - פריסת פנלים" at bounding box center [401, 233] width 127 height 29
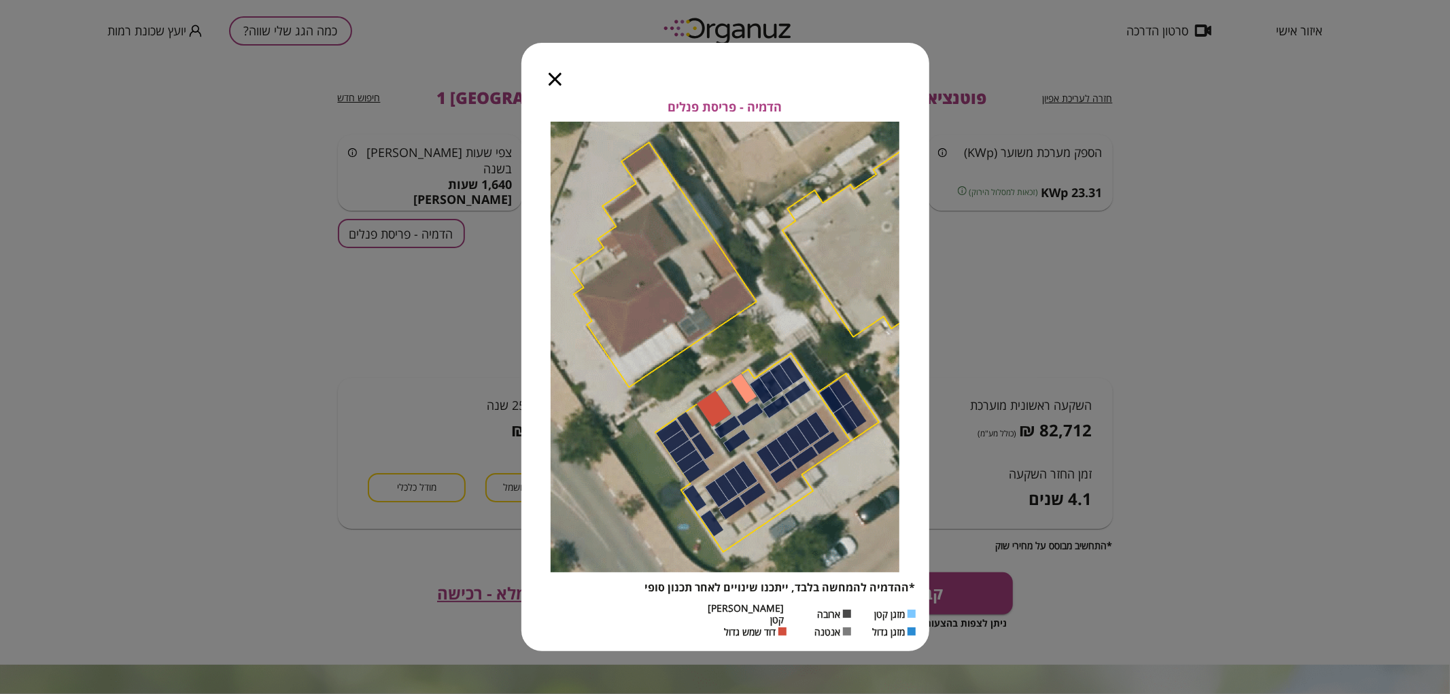
click at [559, 82] on icon "button" at bounding box center [555, 79] width 13 height 13
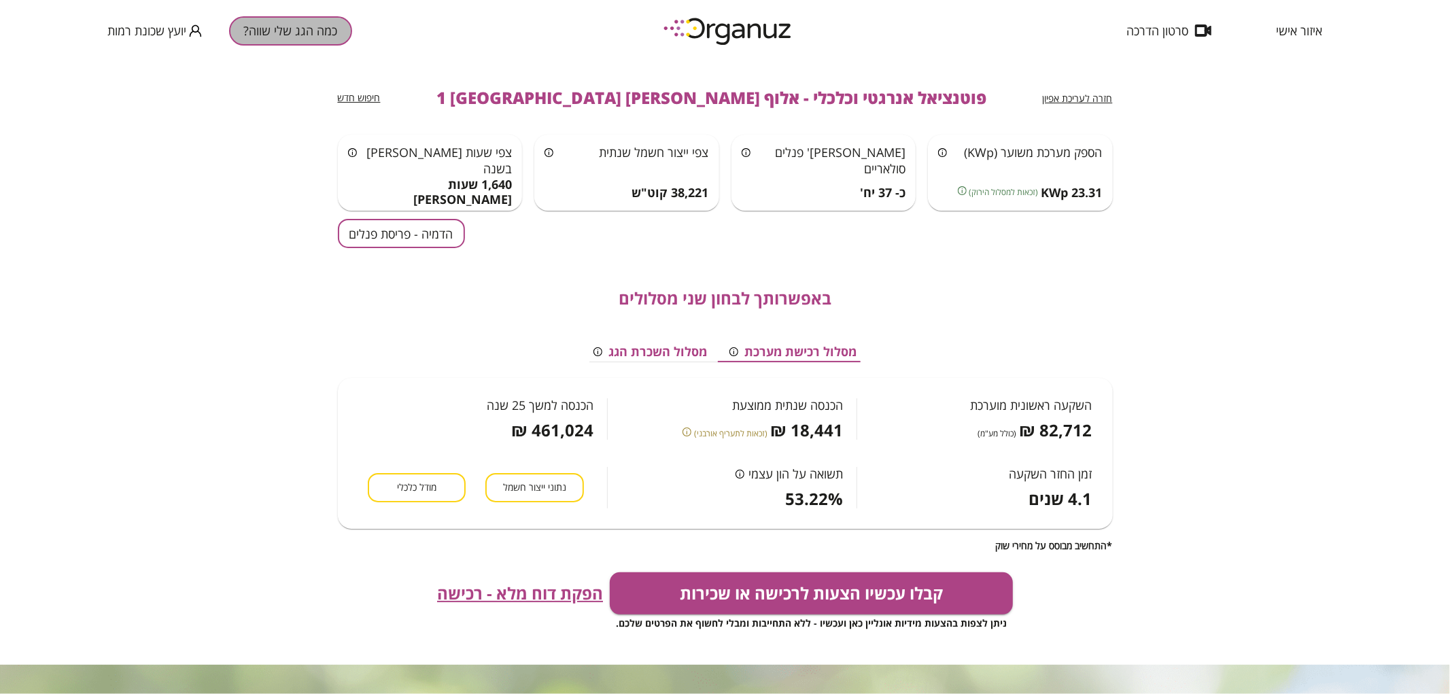
click at [296, 31] on button "כמה הגג שלי שווה?" at bounding box center [290, 30] width 123 height 29
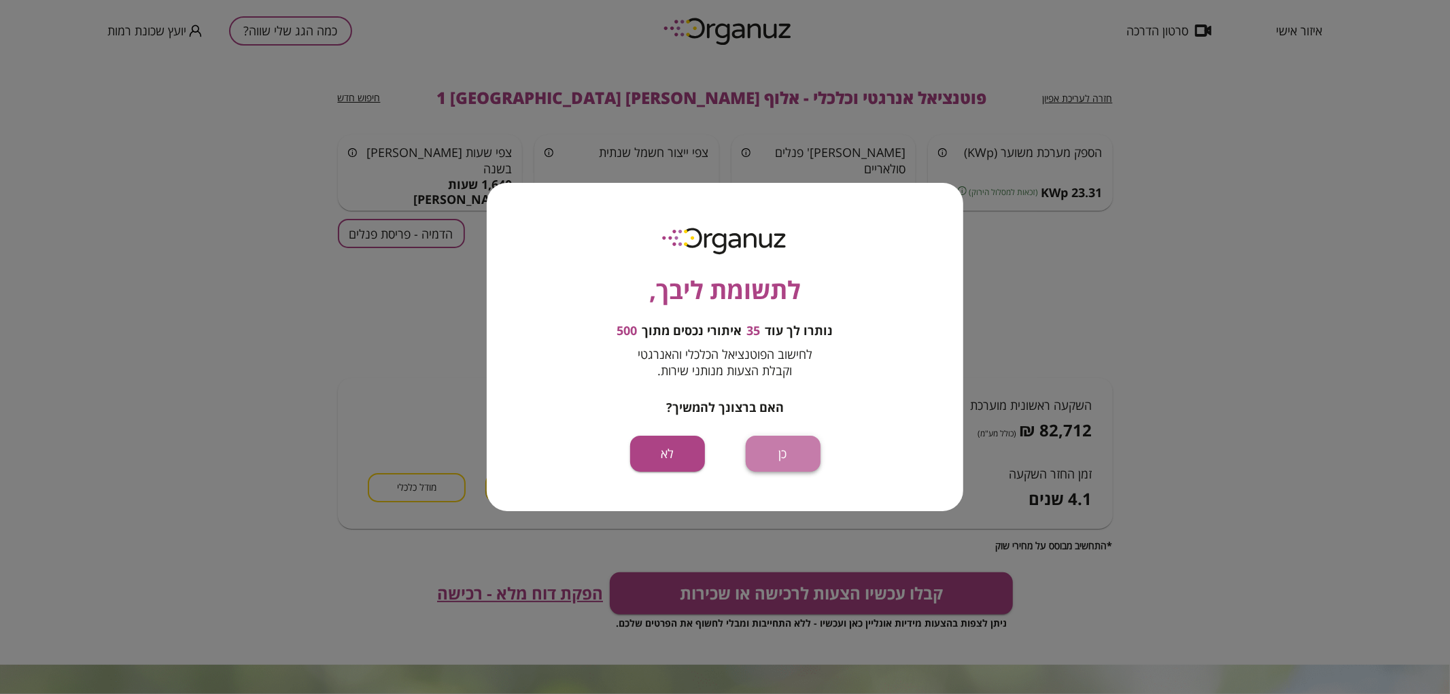
click at [784, 470] on button "כן" at bounding box center [783, 454] width 75 height 36
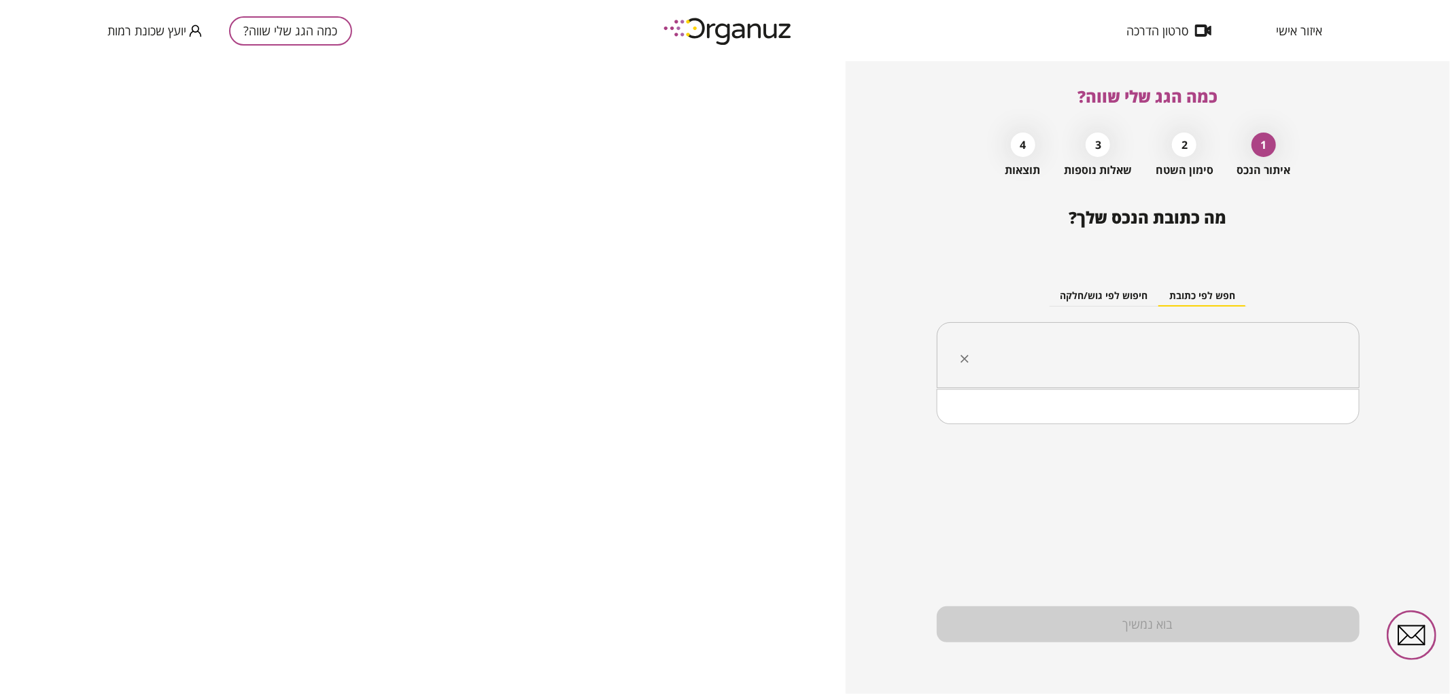
click at [1150, 347] on input "text" at bounding box center [1153, 356] width 380 height 34
click at [1275, 422] on li "[PERSON_NAME] 15 [GEOGRAPHIC_DATA]" at bounding box center [1147, 424] width 387 height 24
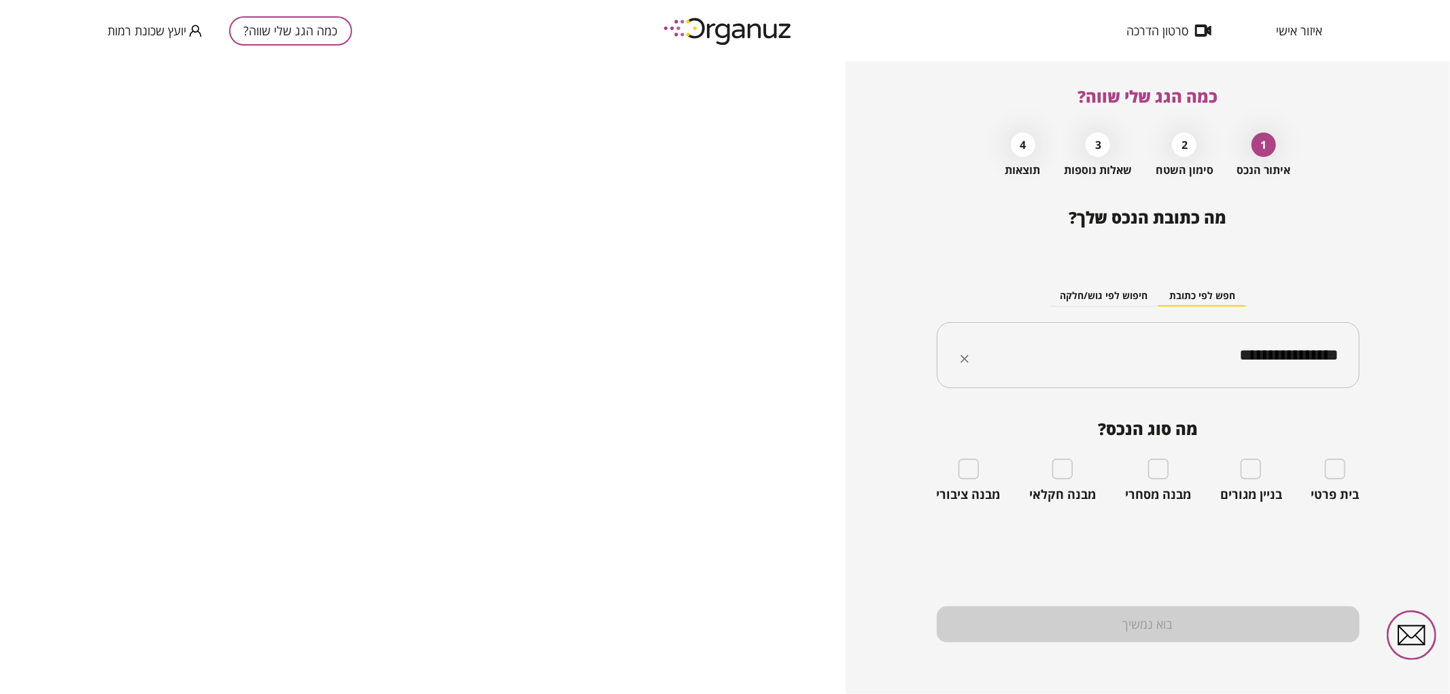
type input "**********"
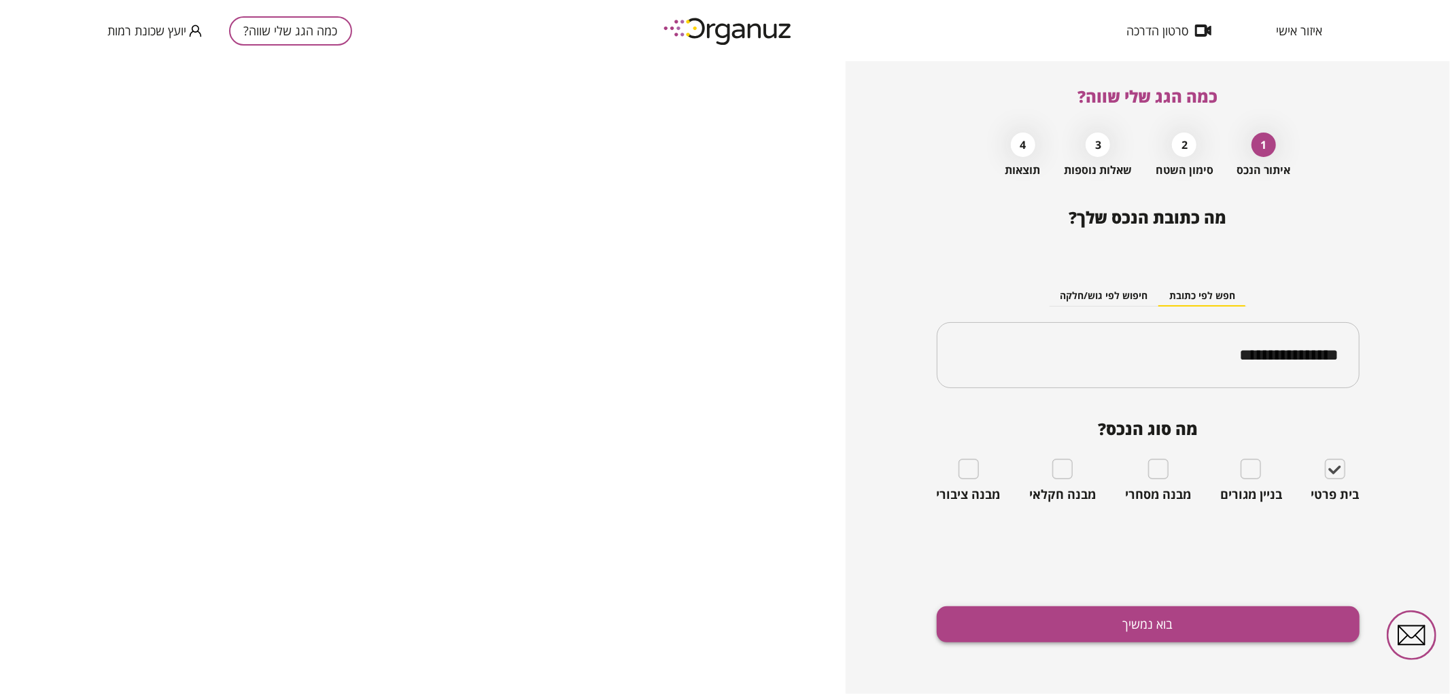
click at [1226, 630] on button "בוא נמשיך" at bounding box center [1148, 624] width 423 height 36
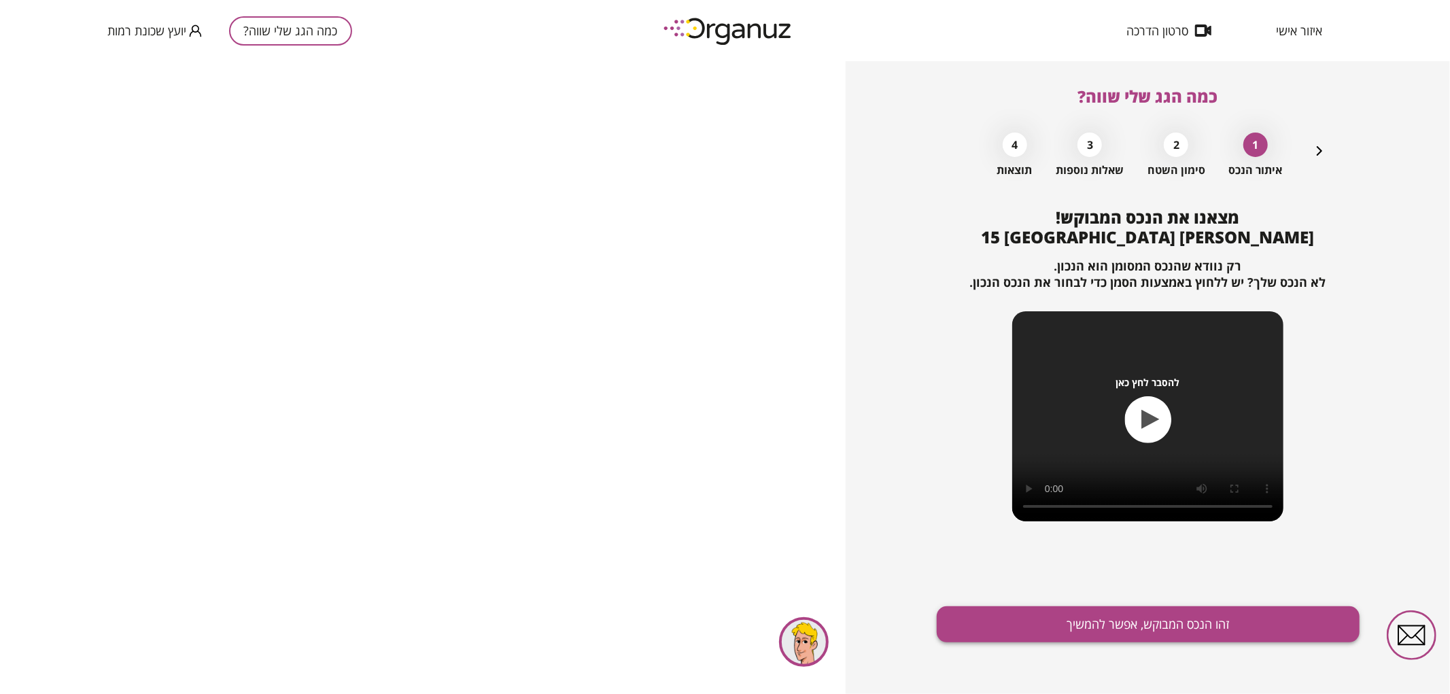
click at [1164, 622] on button "זהו הנכס המבוקש, אפשר להמשיך" at bounding box center [1148, 624] width 423 height 36
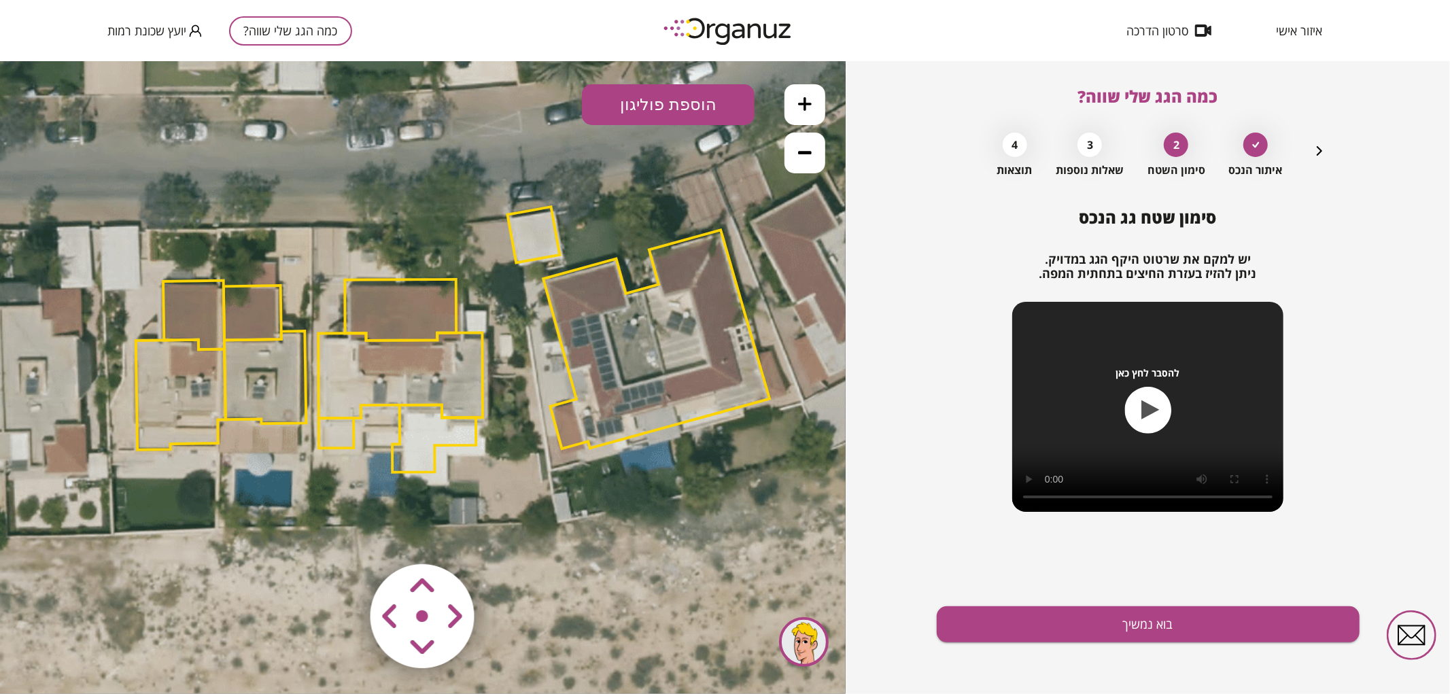
drag, startPoint x: 559, startPoint y: 215, endPoint x: 622, endPoint y: 166, distance: 80.4
click at [622, 166] on icon at bounding box center [450, 336] width 1927 height 1927
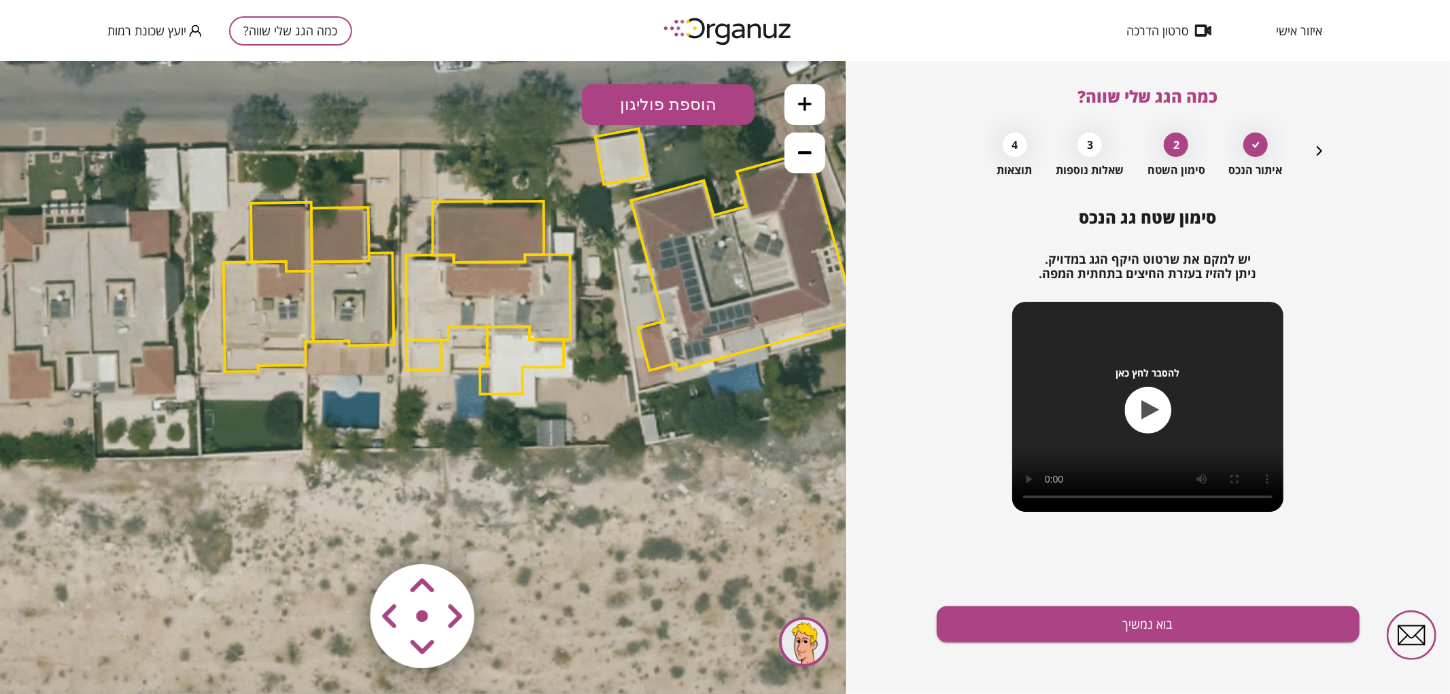
drag, startPoint x: 544, startPoint y: 368, endPoint x: 607, endPoint y: 298, distance: 94.3
click at [607, 298] on icon at bounding box center [538, 258] width 1927 height 1927
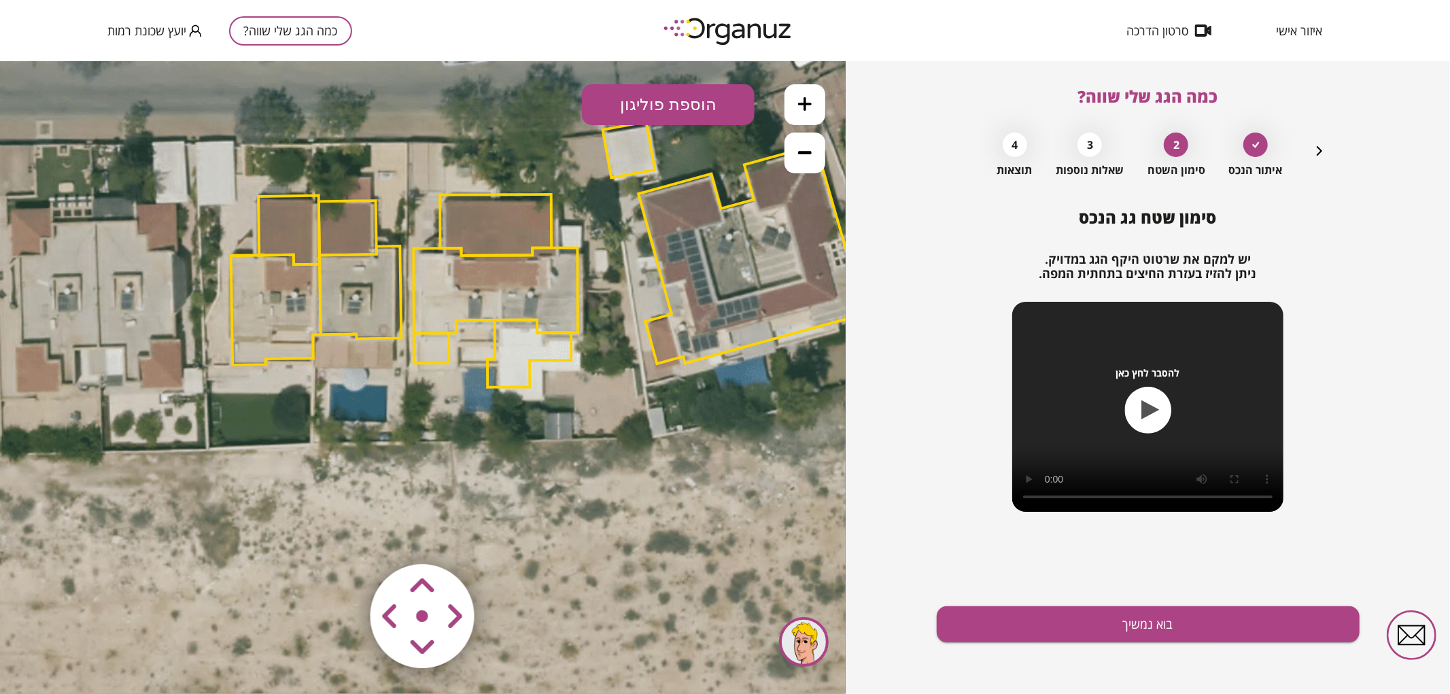
click at [525, 260] on polygon at bounding box center [495, 290] width 164 height 86
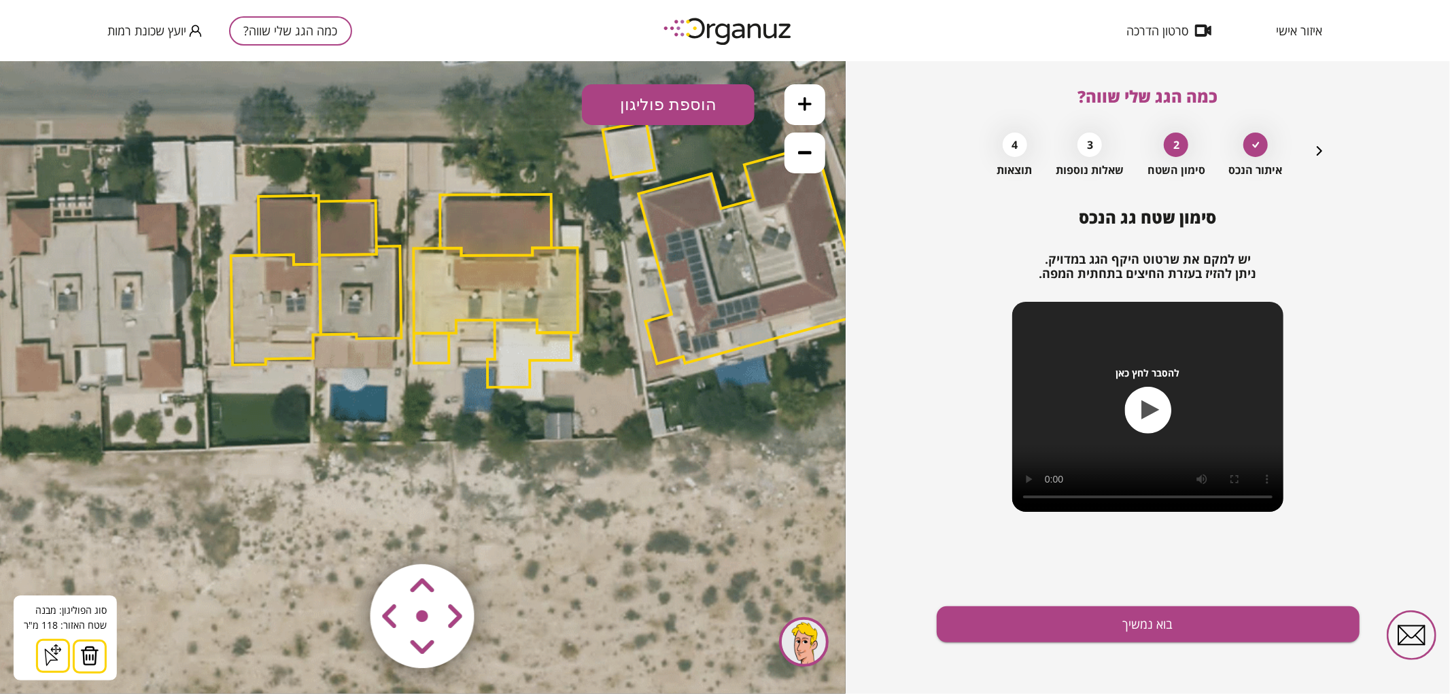
click at [101, 655] on button at bounding box center [90, 656] width 34 height 34
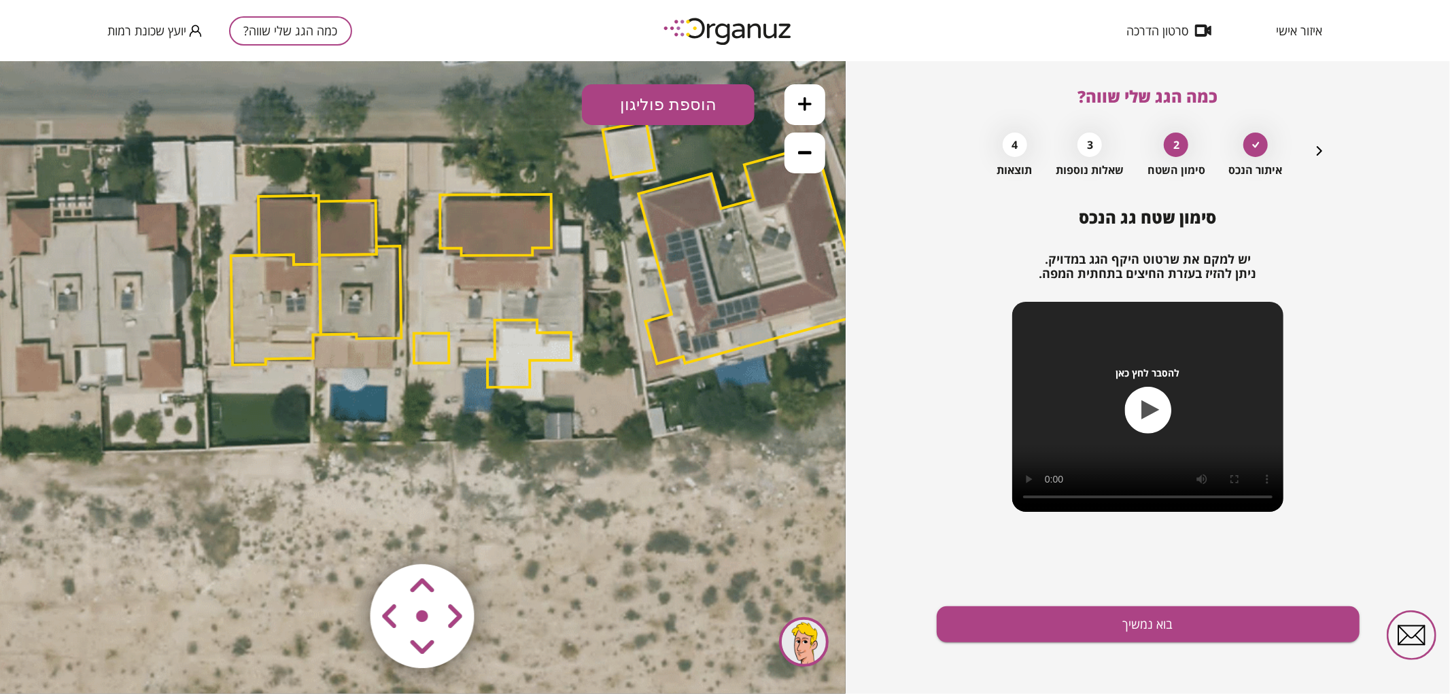
click at [512, 211] on polygon at bounding box center [495, 224] width 111 height 61
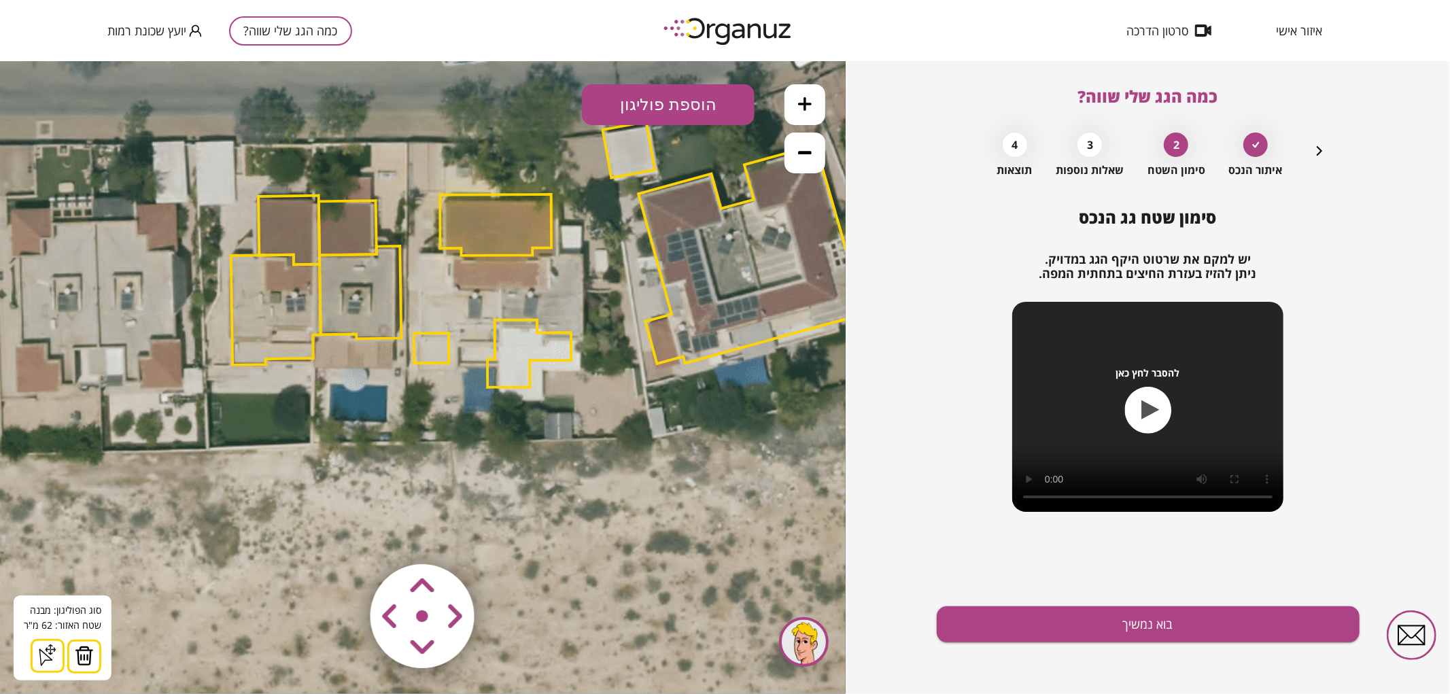
drag, startPoint x: 92, startPoint y: 661, endPoint x: 97, endPoint y: 654, distance: 8.3
click at [94, 657] on button at bounding box center [84, 656] width 34 height 34
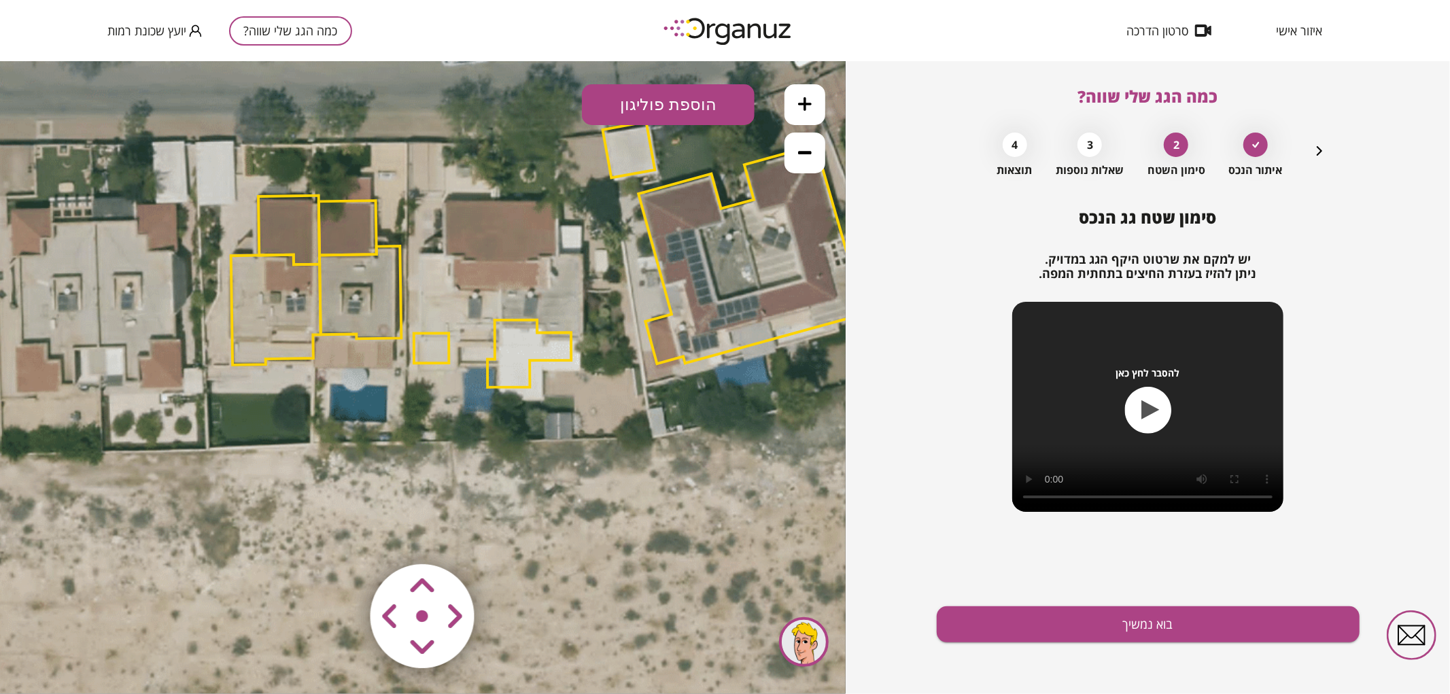
click at [518, 364] on polygon at bounding box center [529, 352] width 84 height 67
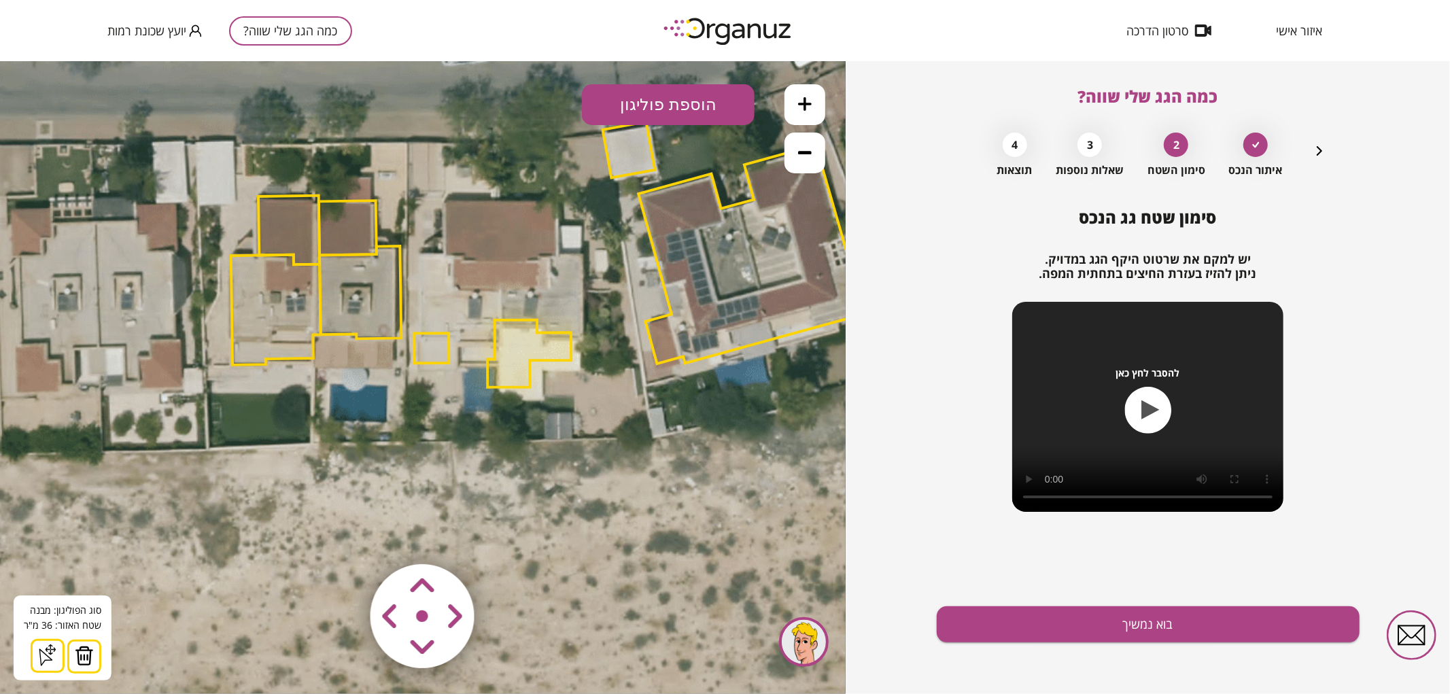
click at [87, 659] on img at bounding box center [84, 655] width 19 height 20
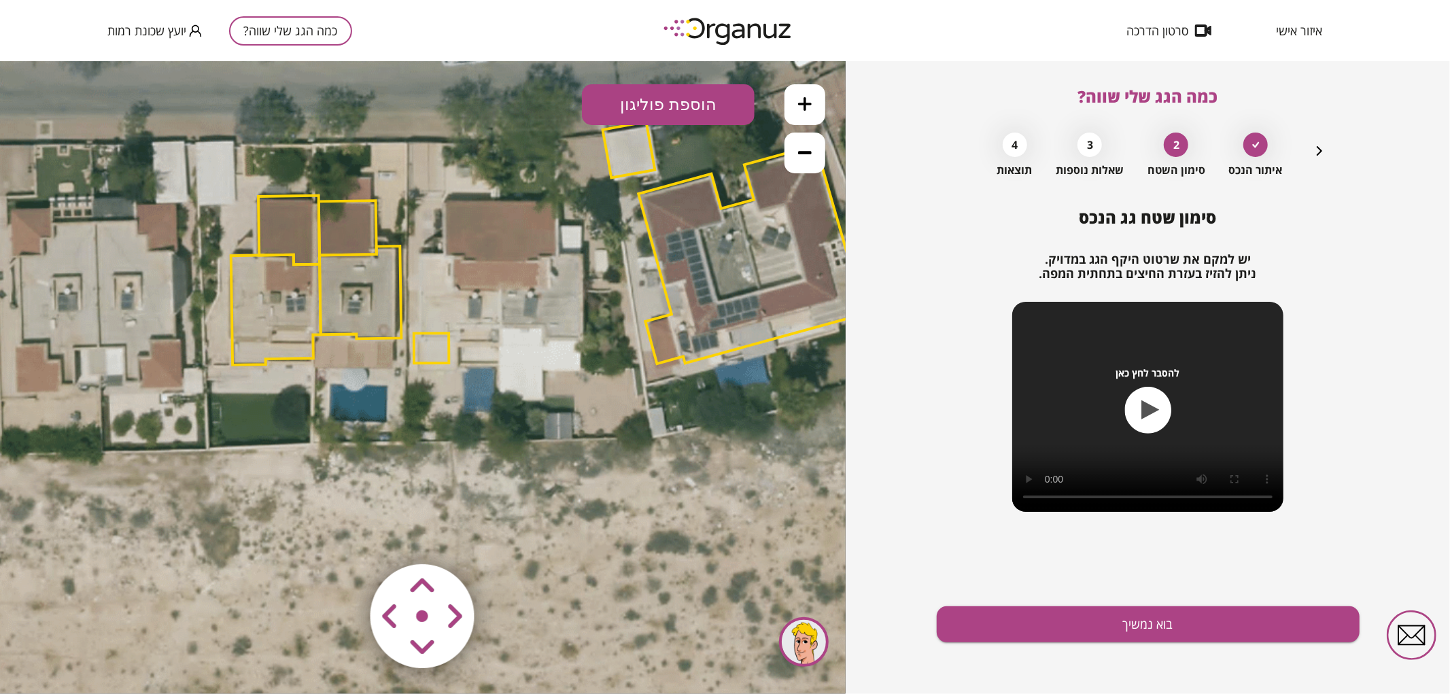
click at [431, 350] on polygon at bounding box center [431, 347] width 35 height 30
click at [67, 667] on button at bounding box center [84, 656] width 34 height 34
click at [793, 94] on button at bounding box center [804, 104] width 41 height 41
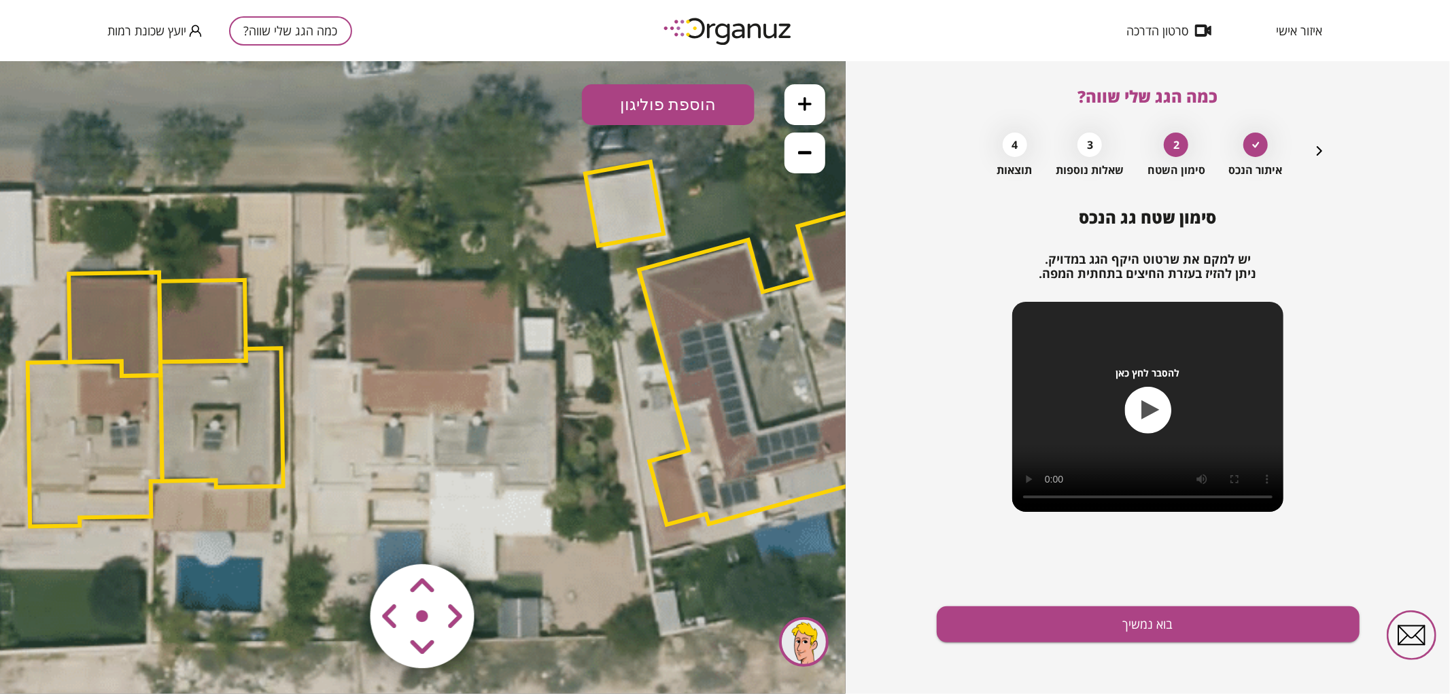
drag, startPoint x: 643, startPoint y: 270, endPoint x: 532, endPoint y: 432, distance: 196.1
click at [544, 418] on icon at bounding box center [501, 357] width 2891 height 2891
click at [677, 101] on button "הוספת פוליגון" at bounding box center [668, 104] width 173 height 41
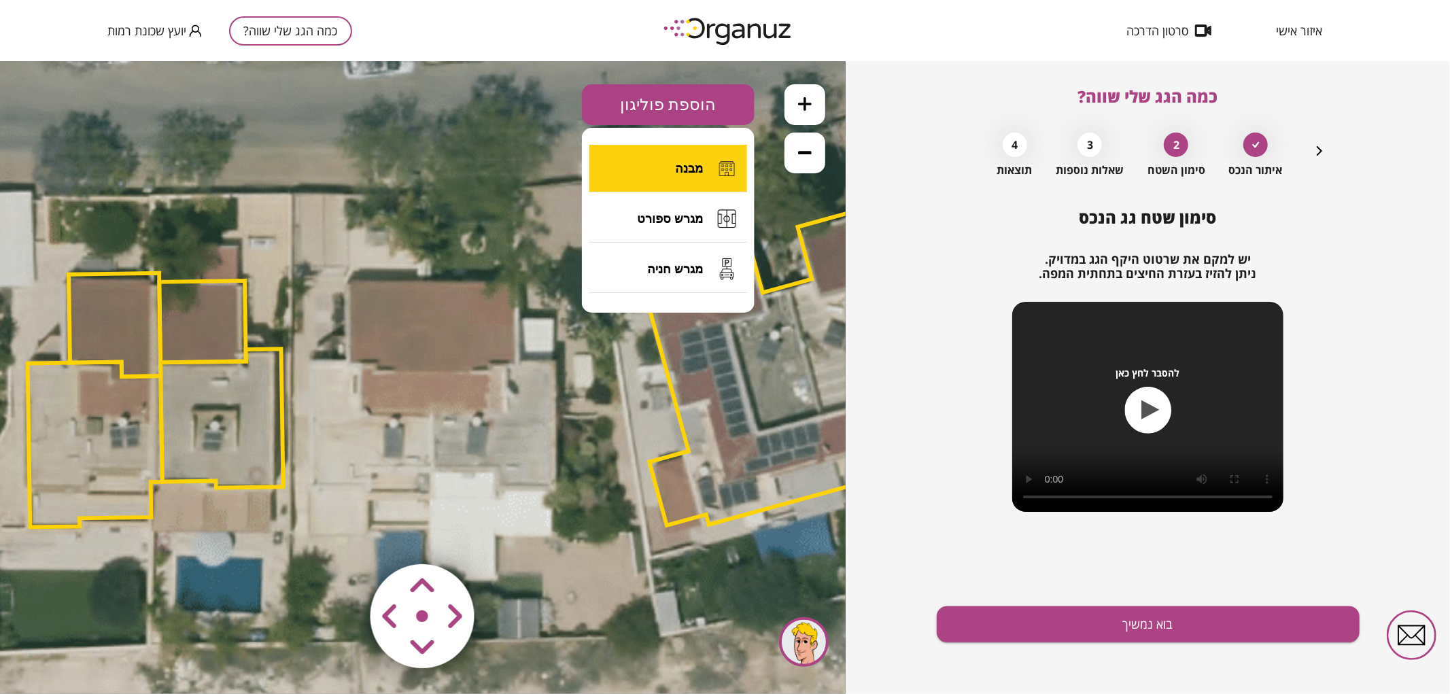
click at [676, 163] on span "מבנה" at bounding box center [689, 167] width 28 height 15
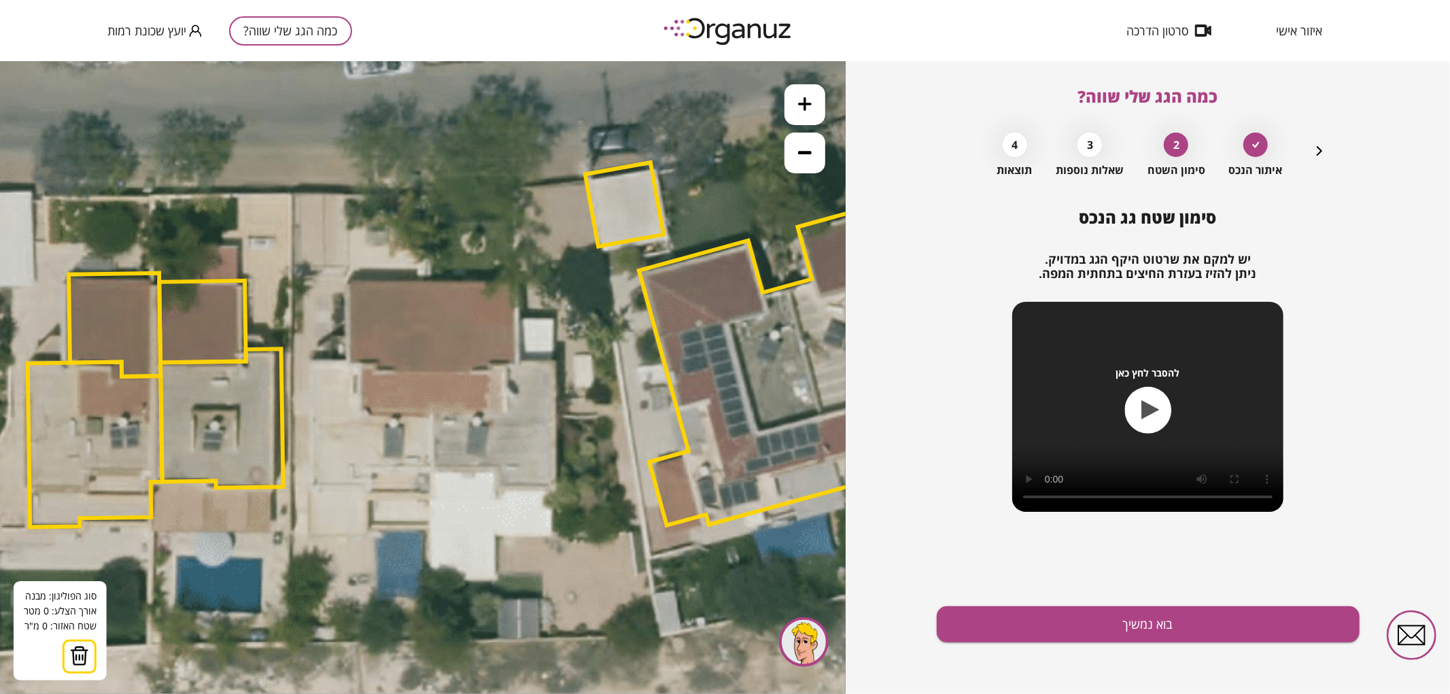
click at [428, 281] on icon at bounding box center [501, 358] width 2891 height 2891
click at [432, 469] on icon at bounding box center [501, 358] width 2891 height 2891
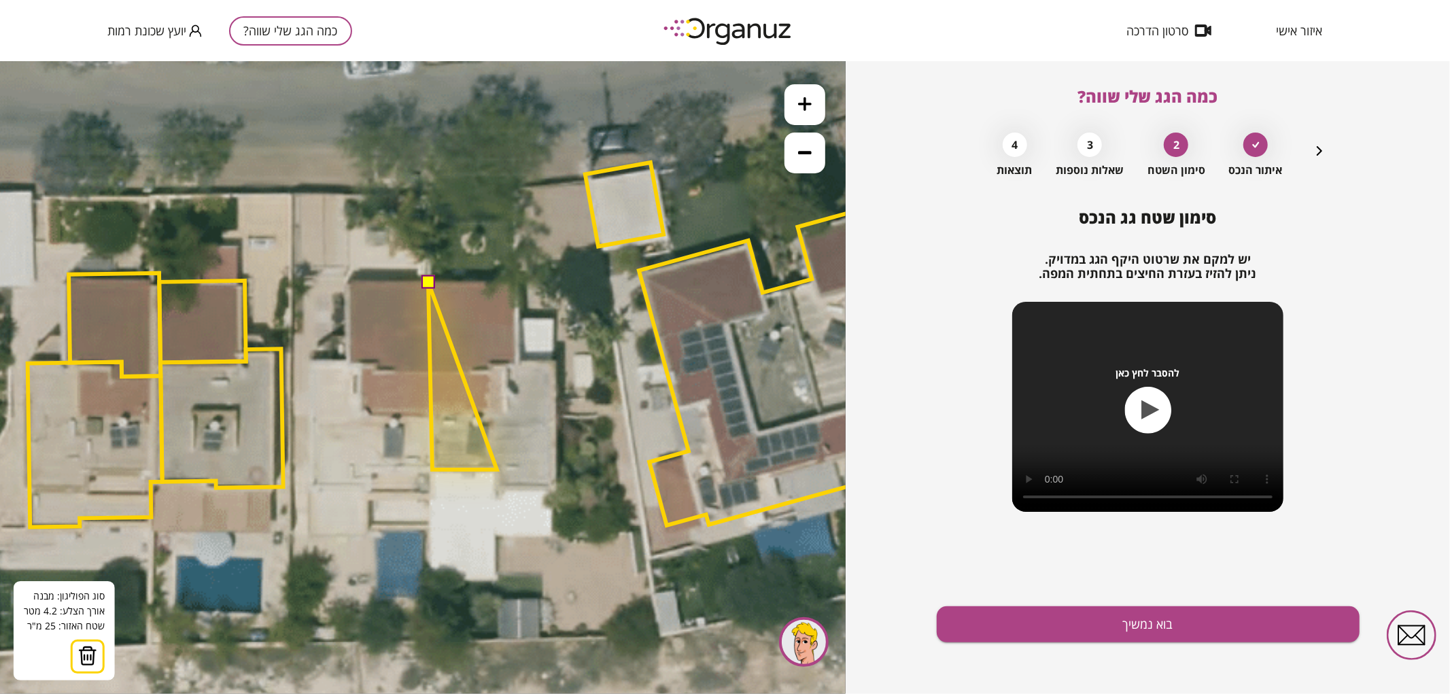
click at [497, 469] on polygon at bounding box center [462, 375] width 69 height 188
click at [498, 468] on polygon at bounding box center [463, 375] width 69 height 188
click at [498, 489] on polygon at bounding box center [463, 384] width 69 height 207
click at [555, 489] on polygon at bounding box center [492, 384] width 126 height 207
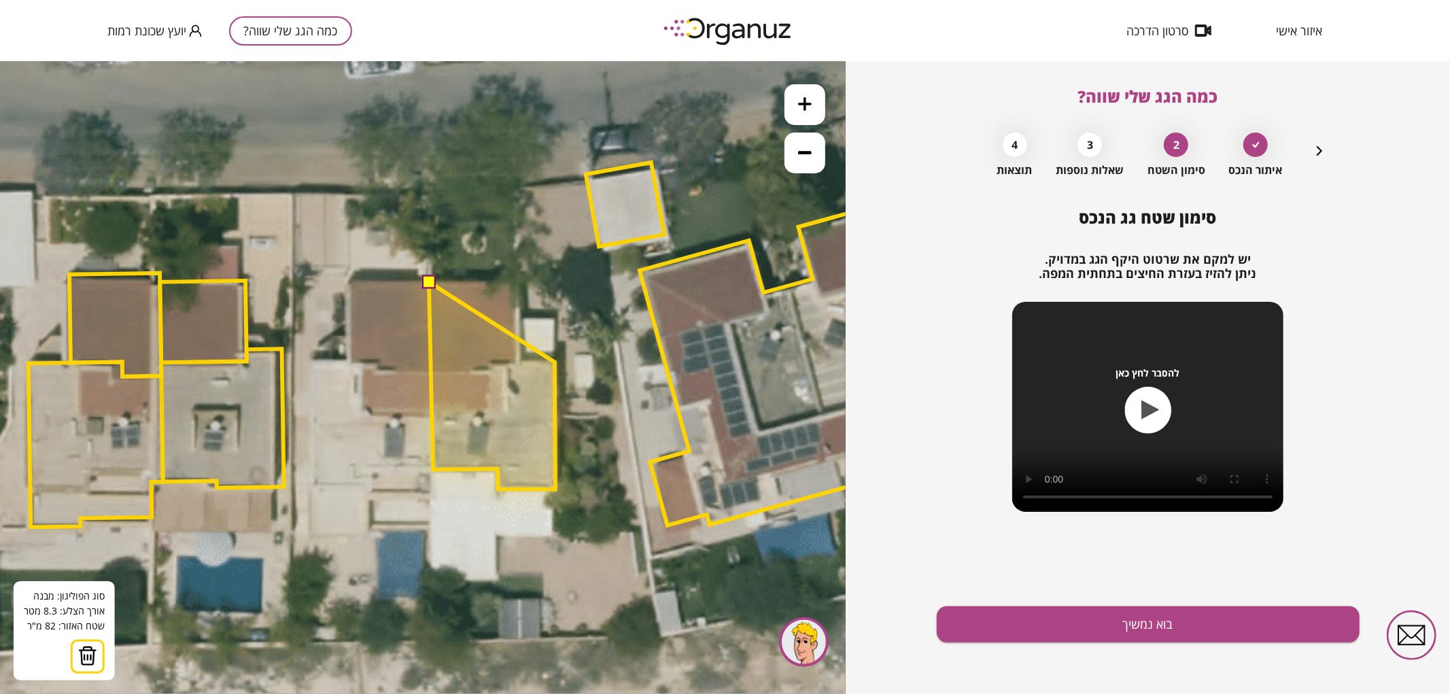
click at [555, 362] on polygon at bounding box center [492, 384] width 126 height 207
click at [520, 361] on polygon at bounding box center [492, 384] width 126 height 207
click at [517, 280] on polygon at bounding box center [492, 384] width 126 height 209
click at [434, 280] on button at bounding box center [428, 281] width 14 height 14
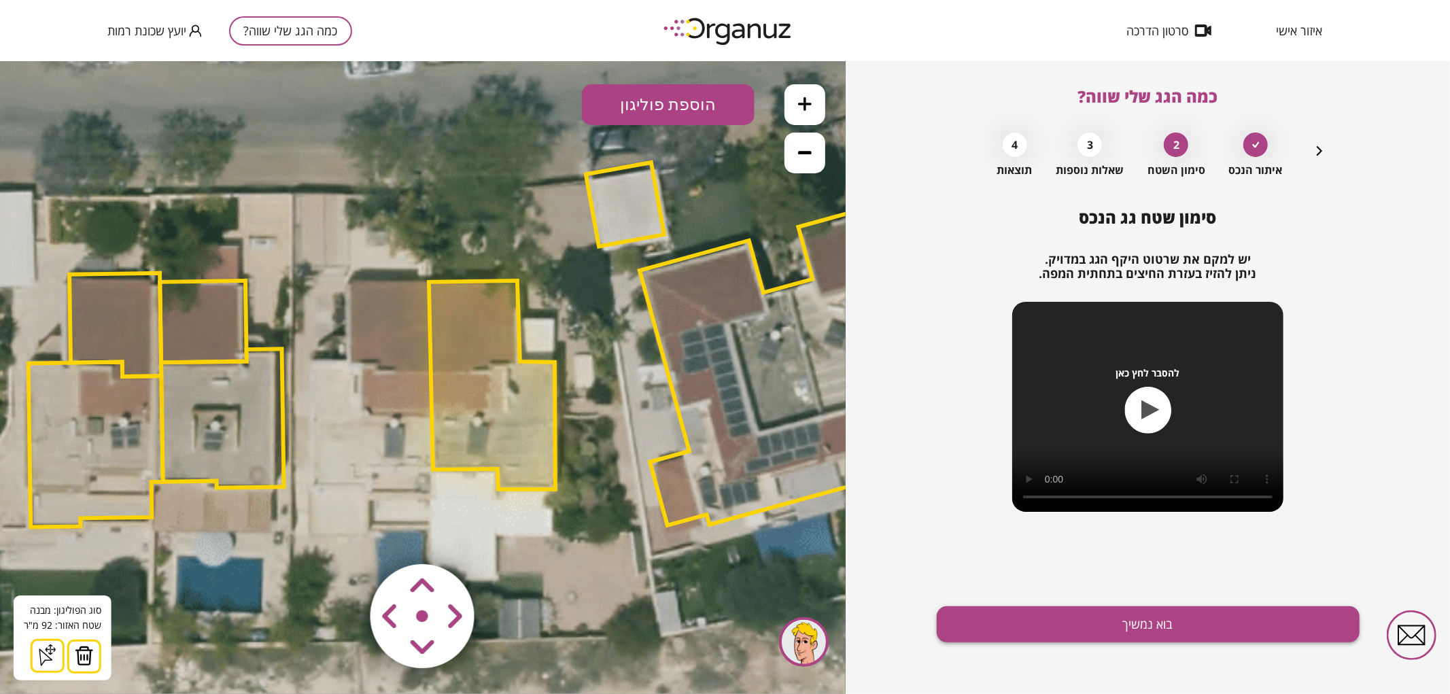
click at [974, 638] on button "בוא נמשיך" at bounding box center [1148, 624] width 423 height 36
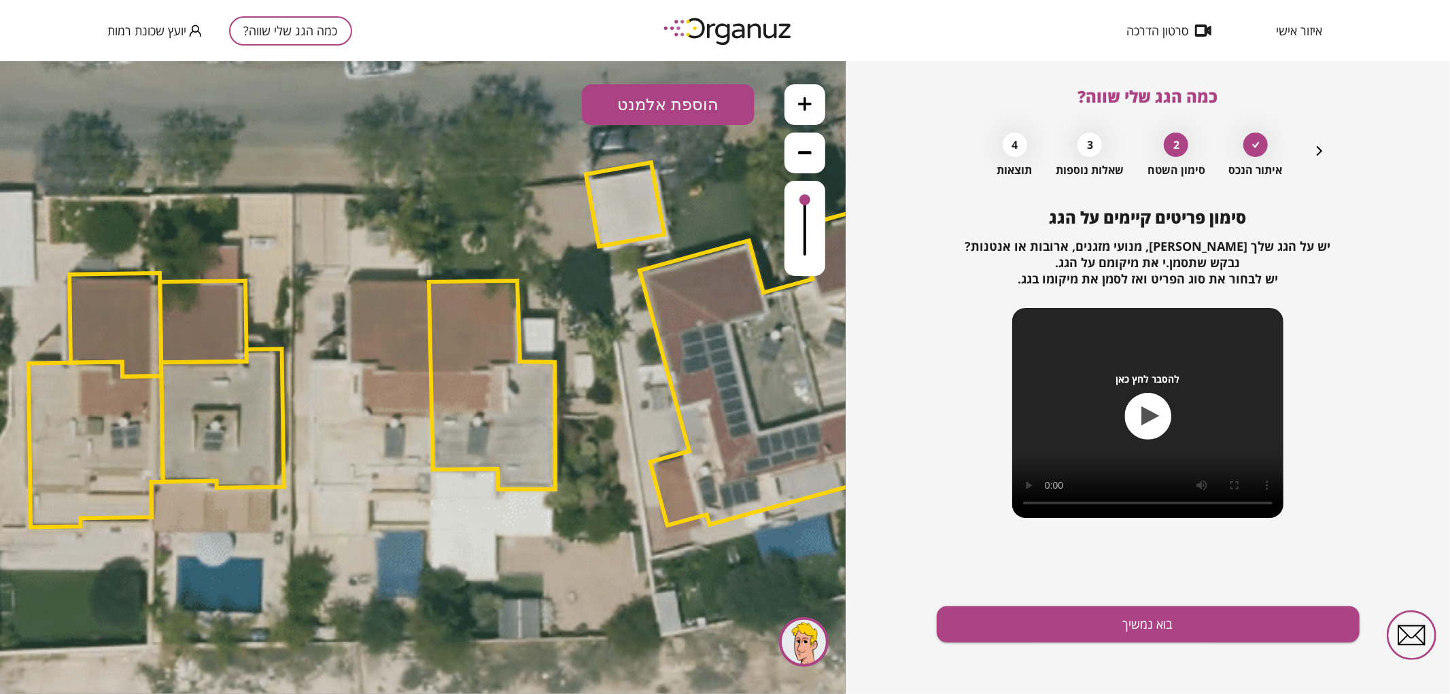
click at [658, 104] on button "הוספת אלמנט" at bounding box center [668, 104] width 173 height 41
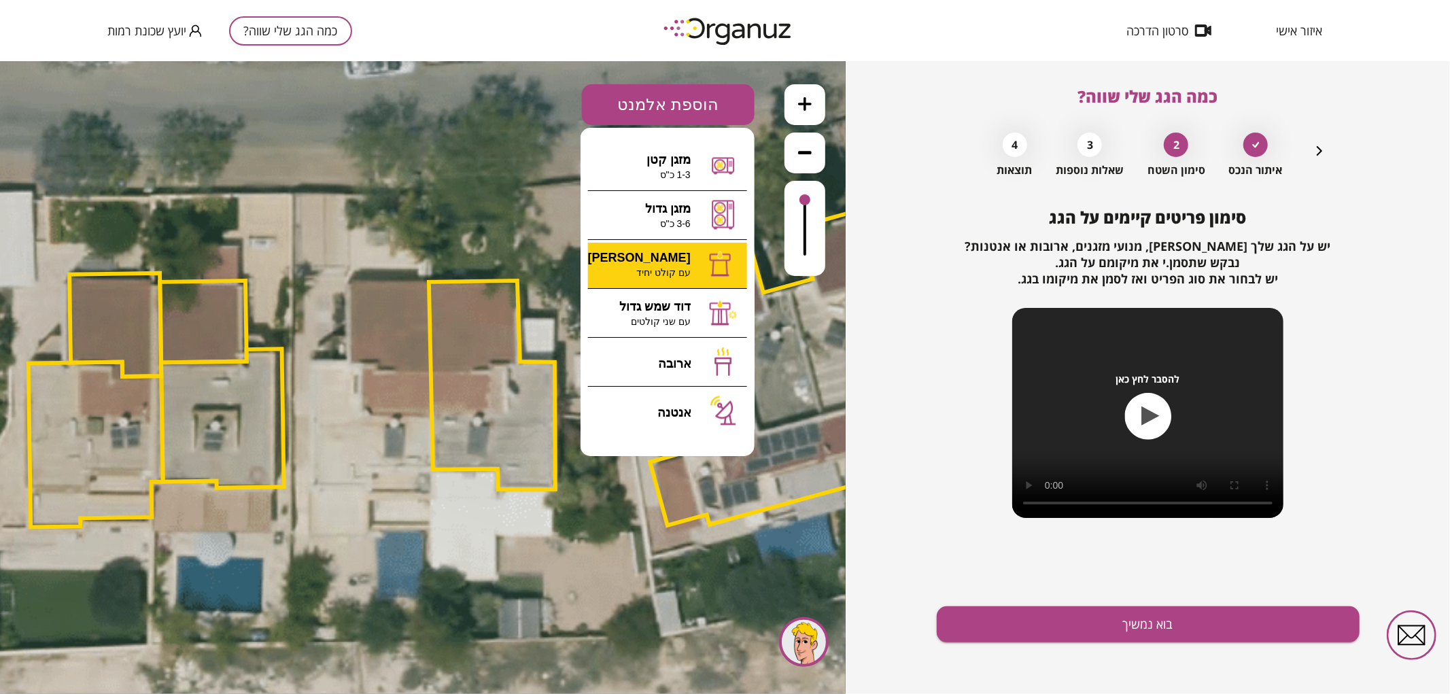
click at [650, 267] on div ".st0 { fill: #FFFFFF; } 92" at bounding box center [423, 376] width 846 height 633
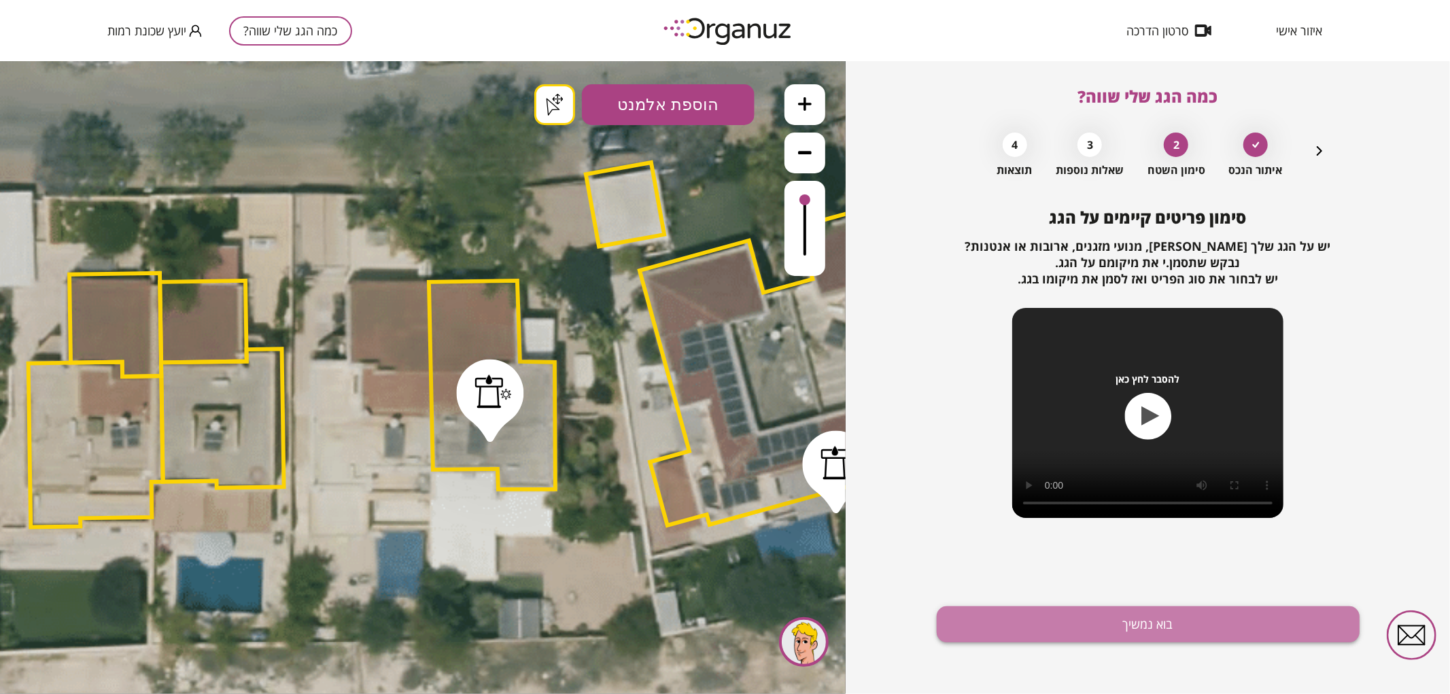
click at [1077, 606] on button "בוא נמשיך" at bounding box center [1148, 624] width 423 height 36
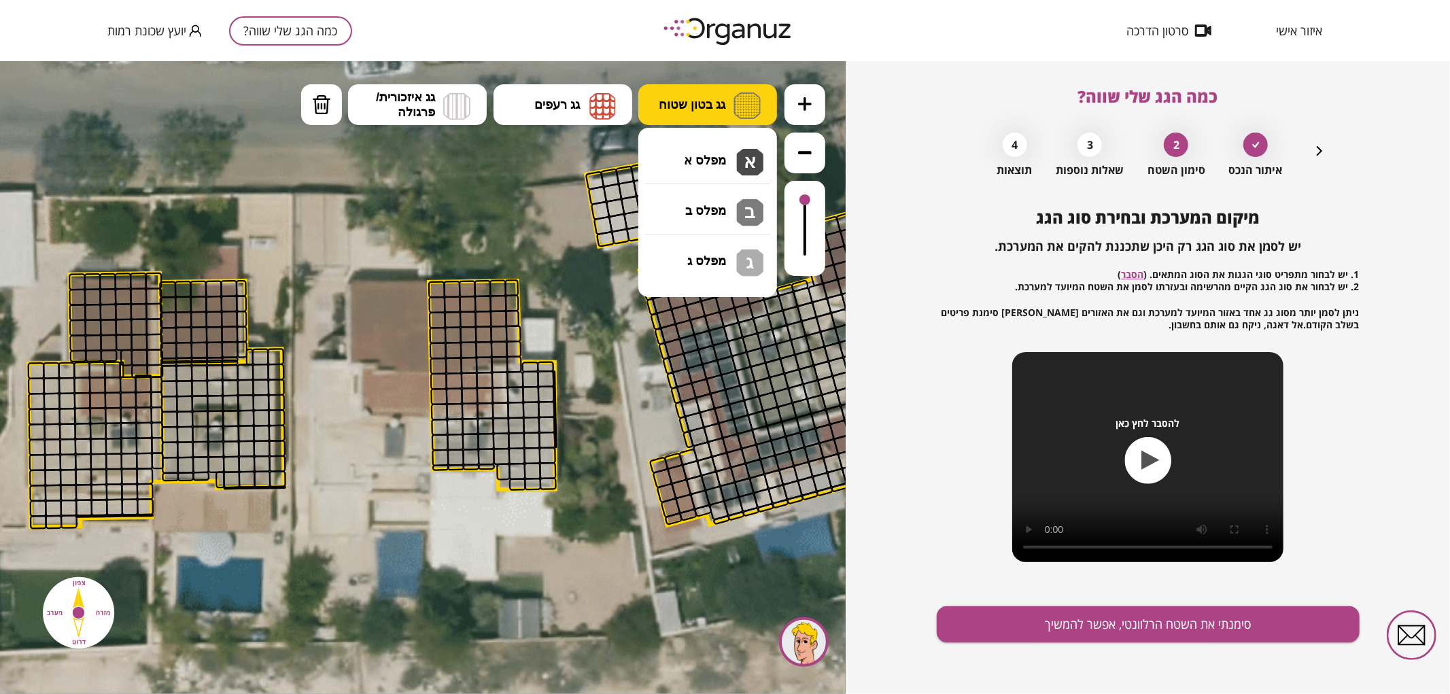
click at [745, 109] on img at bounding box center [746, 105] width 27 height 27
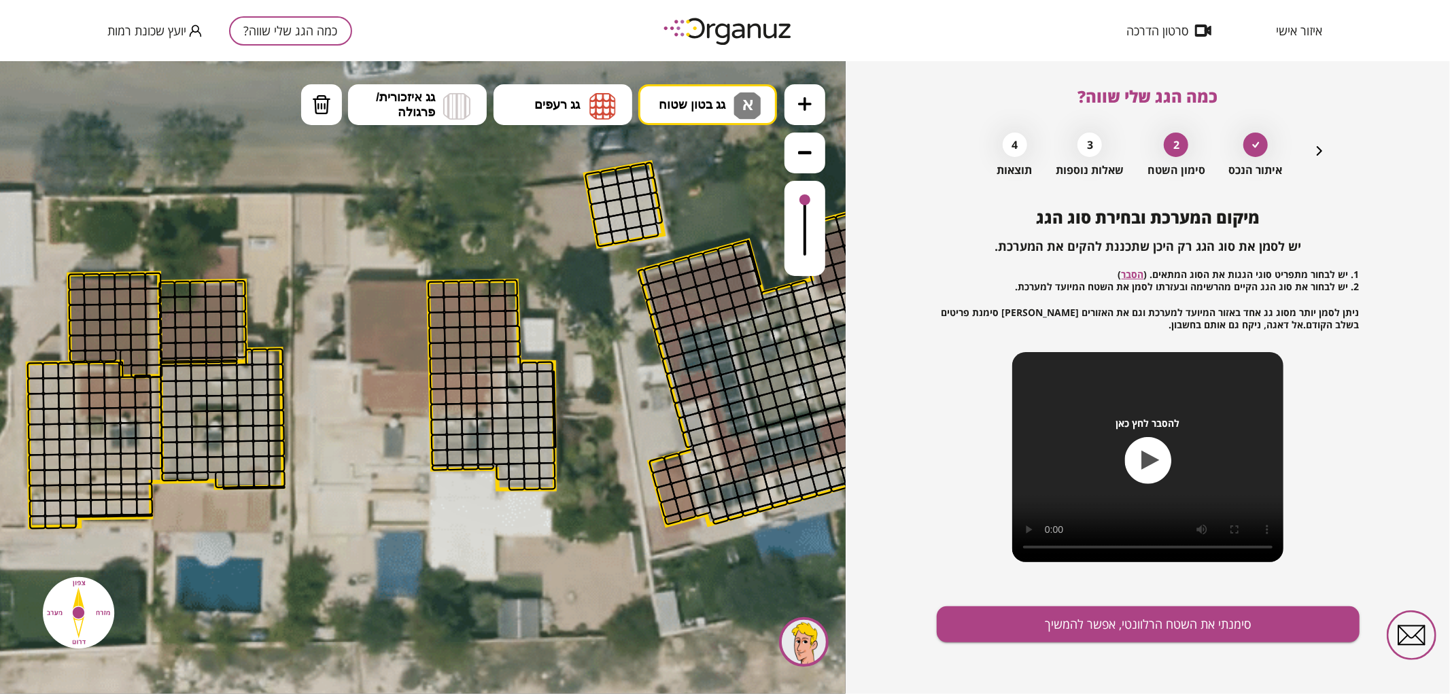
drag, startPoint x: 731, startPoint y: 160, endPoint x: 799, endPoint y: 169, distance: 69.3
click at [731, 160] on div ".st0 { fill: #FFFFFF; } .st0 { fill: #FFFFFF; }" at bounding box center [423, 376] width 846 height 633
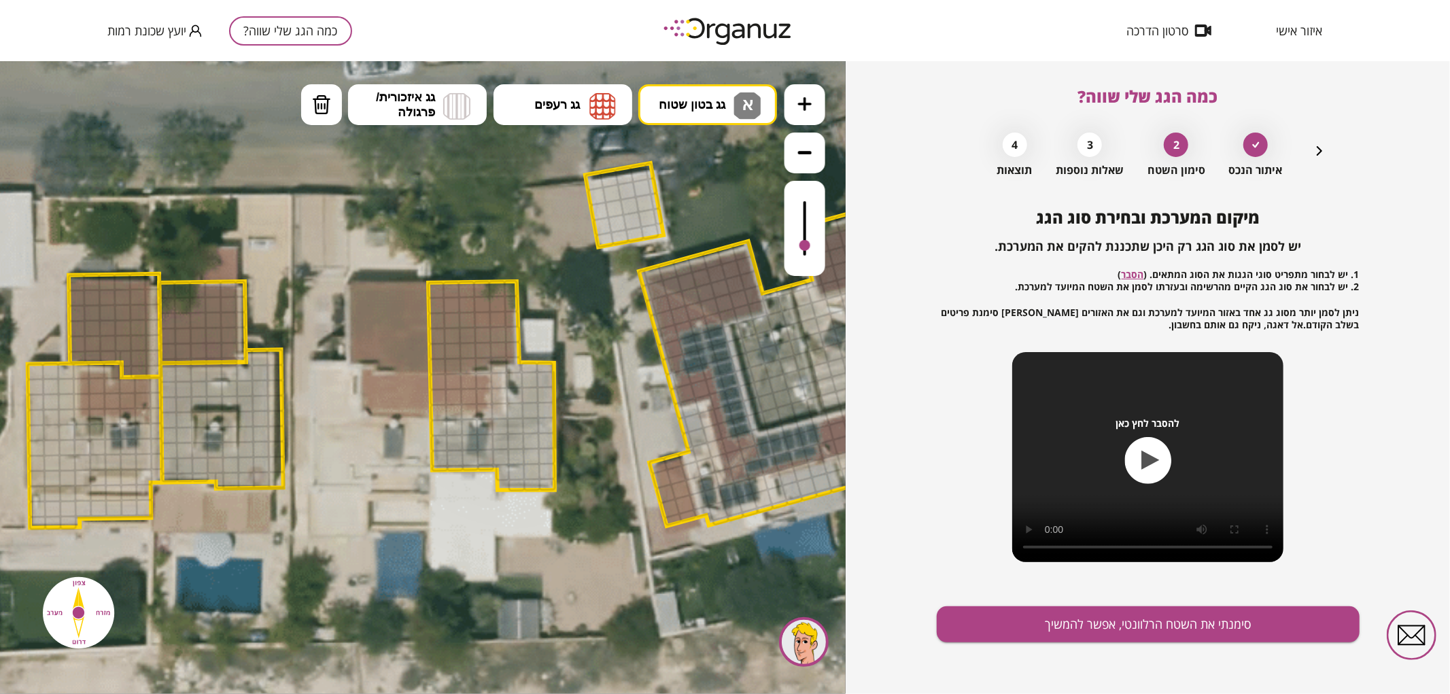
drag, startPoint x: 805, startPoint y: 201, endPoint x: 810, endPoint y: 246, distance: 45.1
click at [810, 246] on div at bounding box center [804, 244] width 11 height 11
drag, startPoint x: 439, startPoint y: 429, endPoint x: 517, endPoint y: 368, distance: 98.8
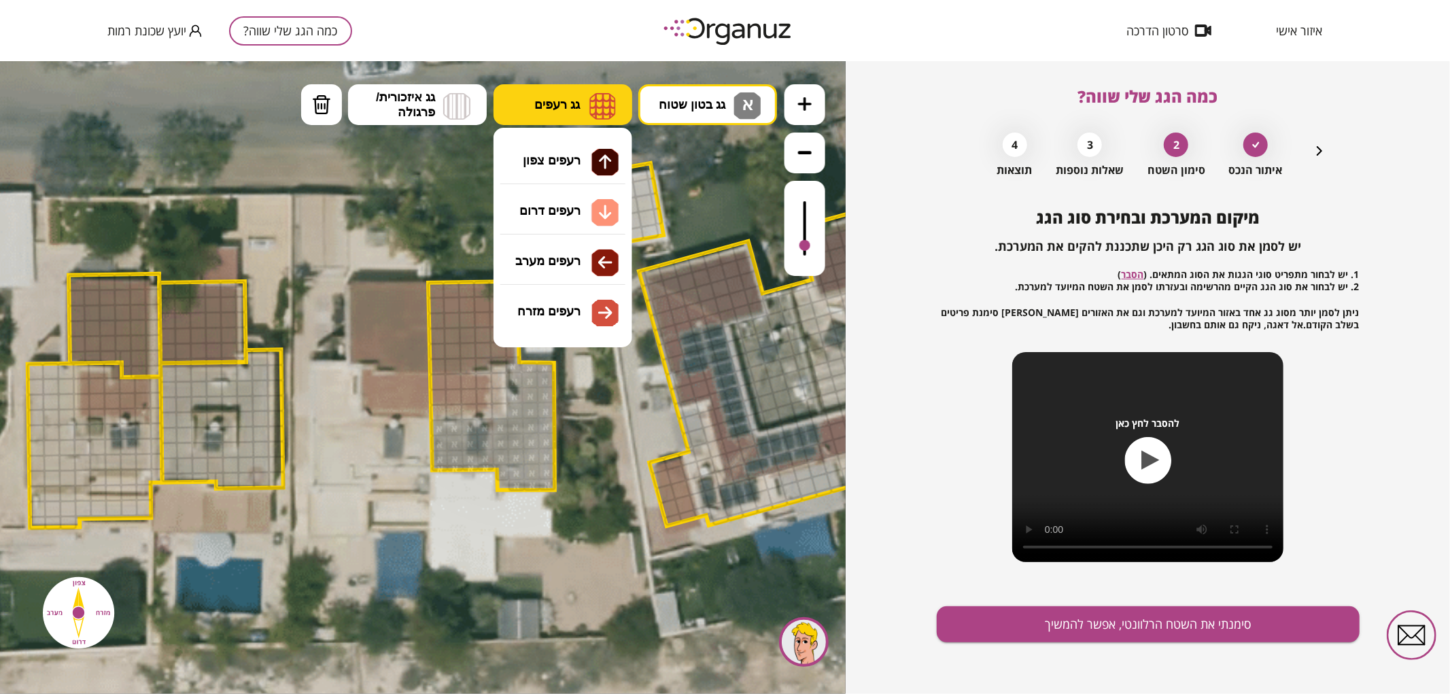
click at [595, 98] on img at bounding box center [602, 105] width 27 height 27
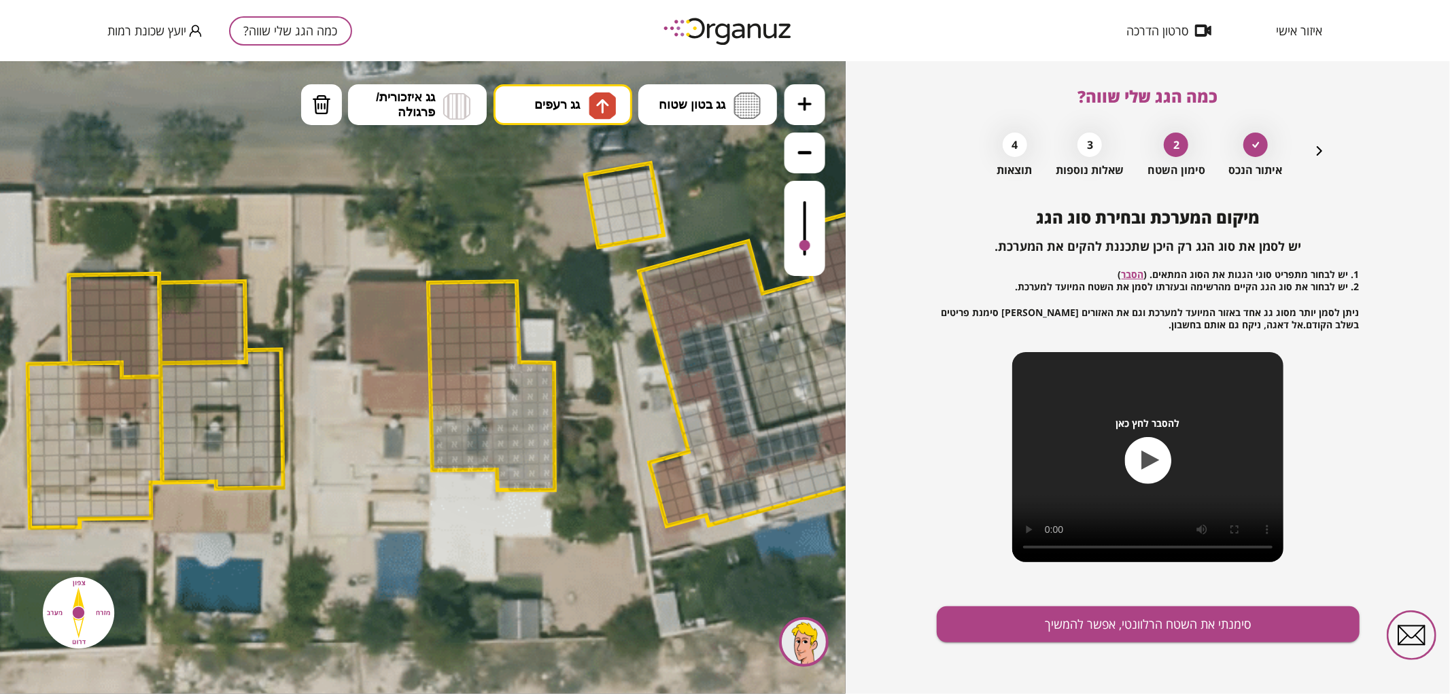
click at [592, 174] on div ".st0 { fill: #FFFFFF; } .st0 { fill: #FFFFFF; }" at bounding box center [423, 376] width 846 height 633
drag, startPoint x: 431, startPoint y: 367, endPoint x: 419, endPoint y: 290, distance: 77.8
click at [419, 290] on div ".st0 { fill: #FFFFFF; } .st0 { fill: #FFFFFF; }" at bounding box center [501, 359] width 2891 height 2891
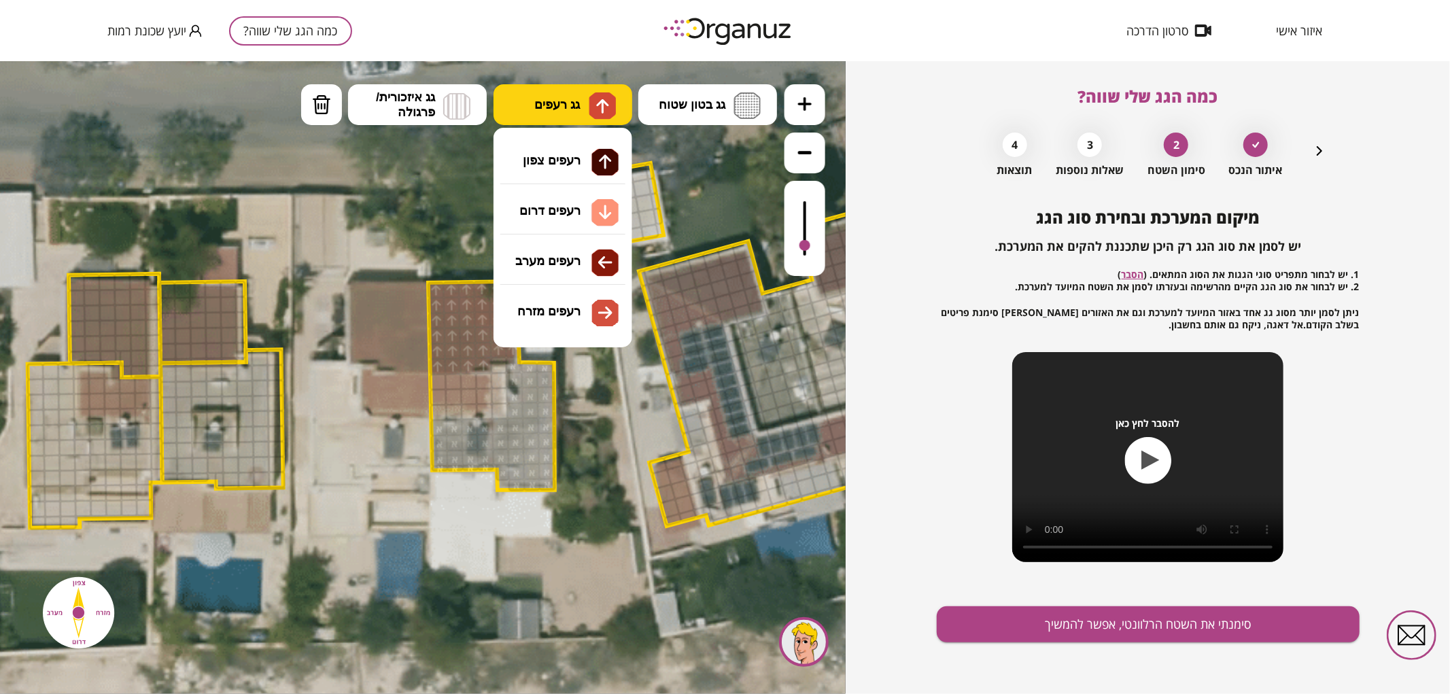
click at [570, 99] on span "גג רעפים" at bounding box center [557, 104] width 46 height 15
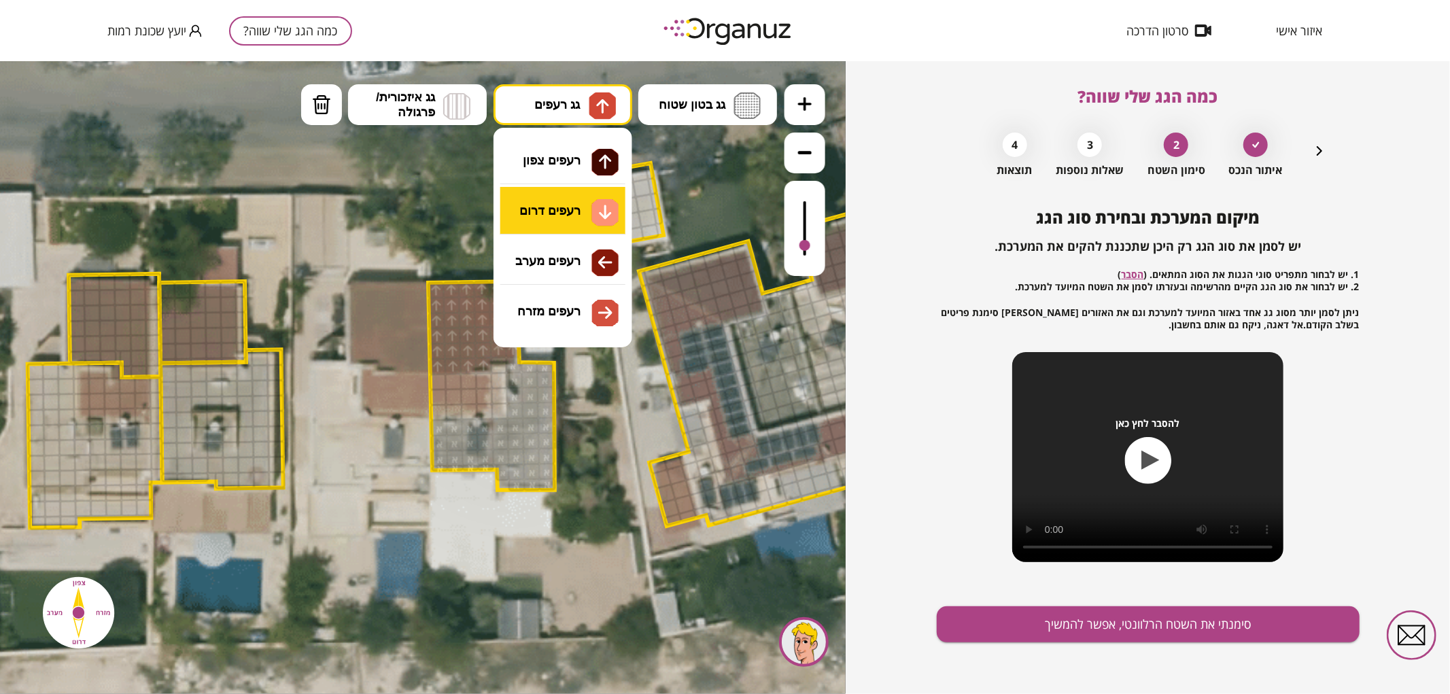
click at [574, 208] on div ".st0 { fill: #FFFFFF; } .st0 { fill: #FFFFFF; }" at bounding box center [423, 376] width 846 height 633
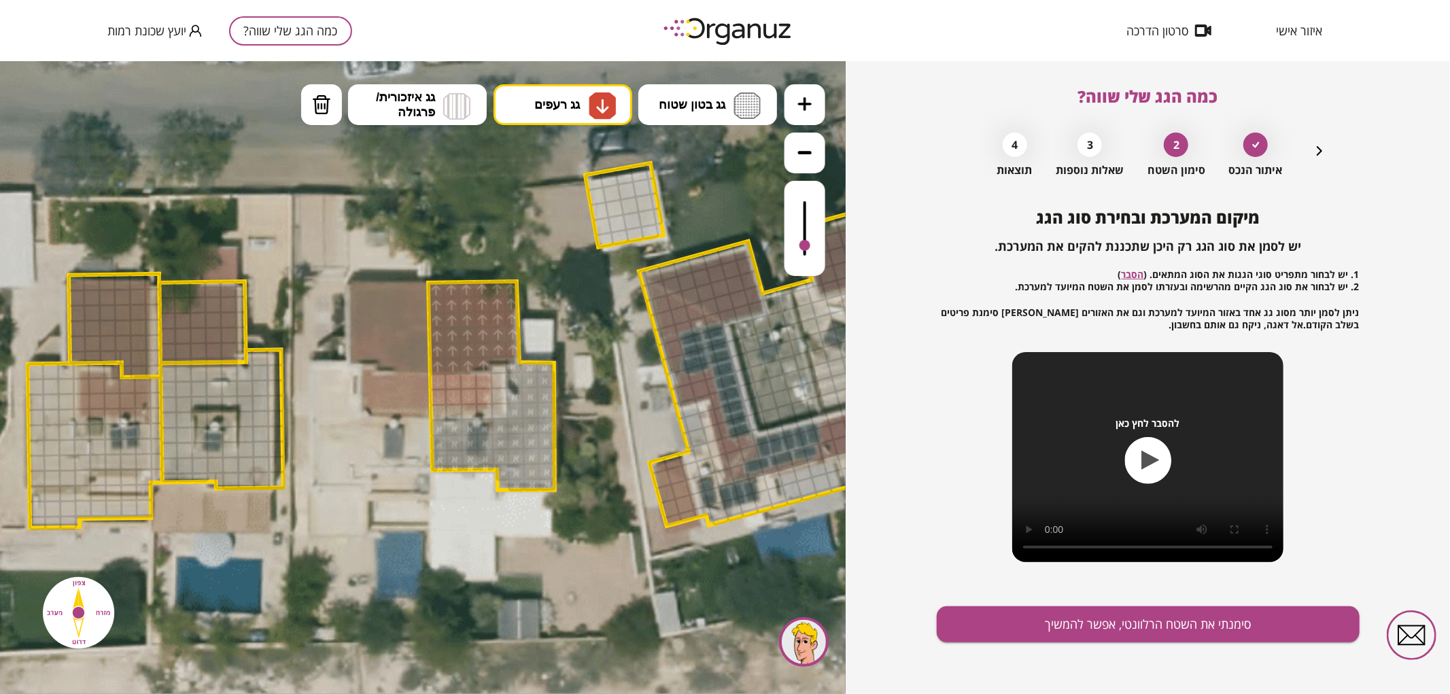
drag, startPoint x: 439, startPoint y: 375, endPoint x: 440, endPoint y: 394, distance: 18.4
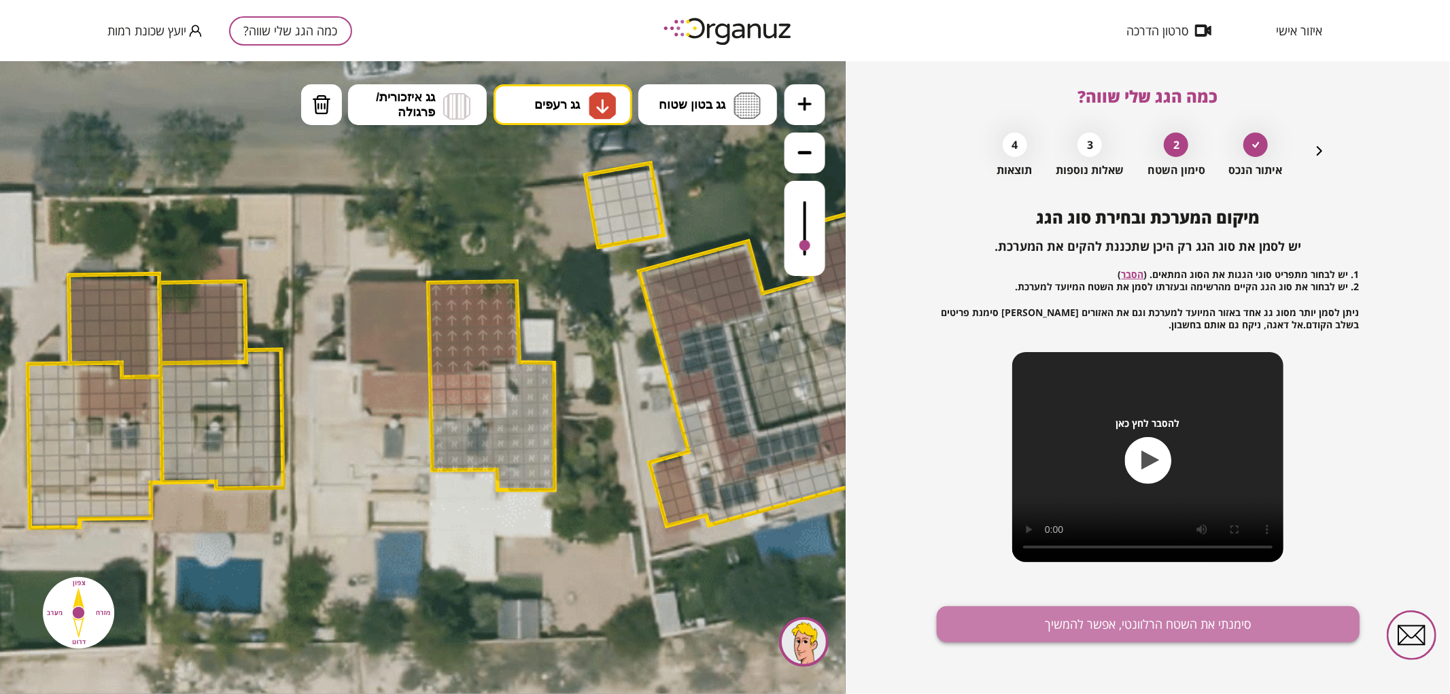
click at [1085, 621] on button "סימנתי את השטח הרלוונטי, אפשר להמשיך" at bounding box center [1148, 624] width 423 height 36
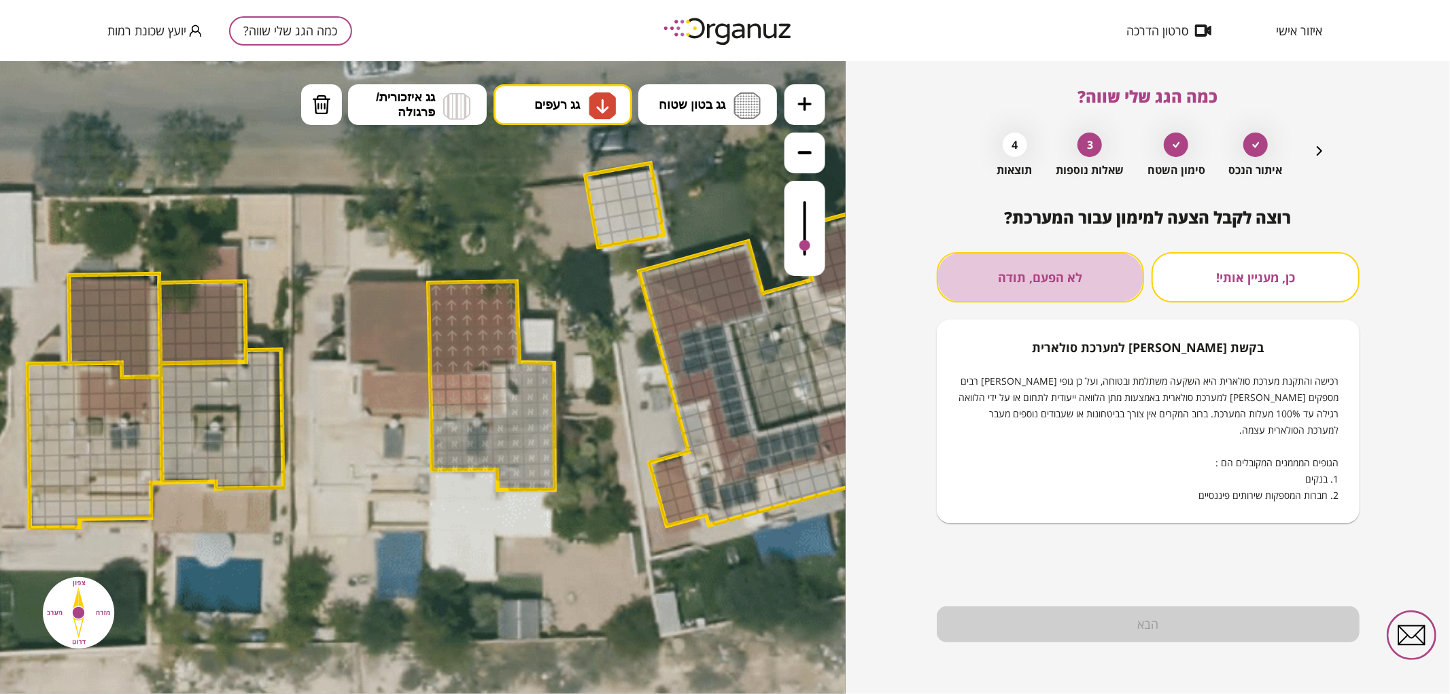
click at [1052, 271] on button "לא הפעם, תודה" at bounding box center [1041, 277] width 208 height 50
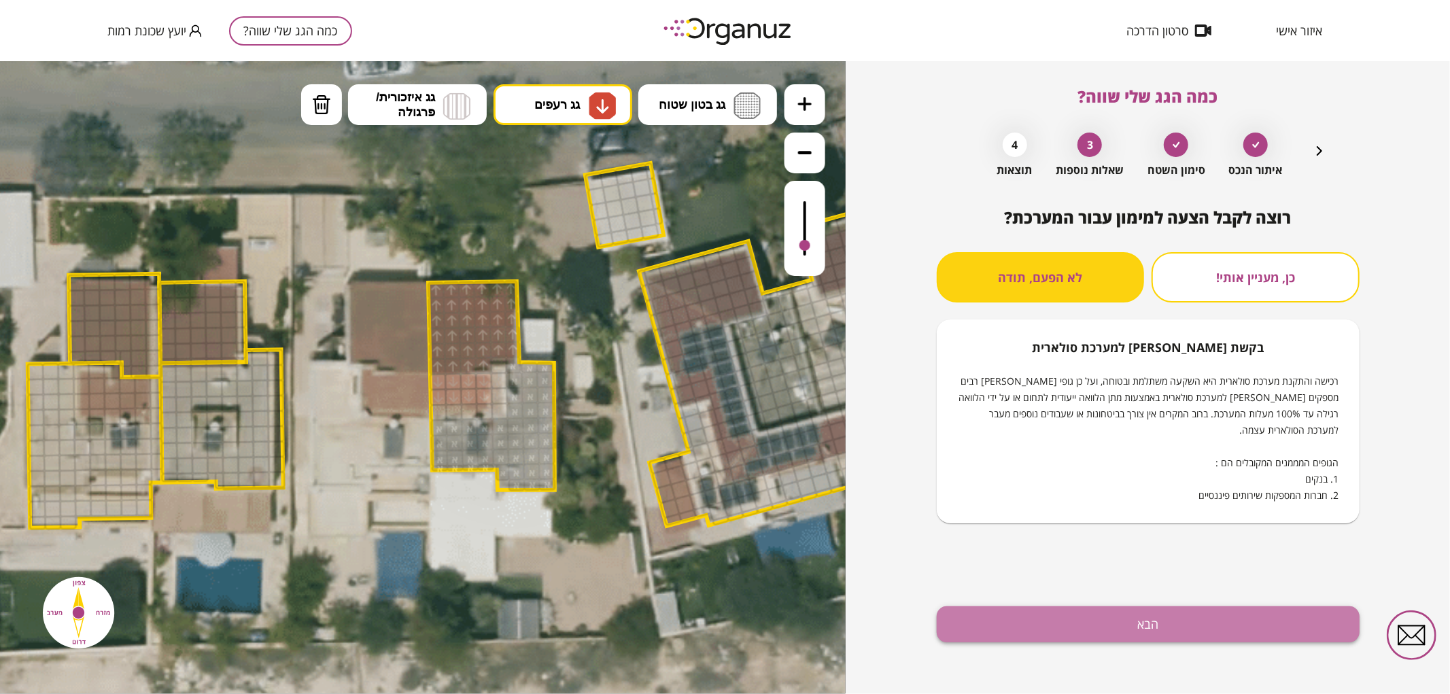
click at [1074, 607] on button "הבא" at bounding box center [1148, 624] width 423 height 36
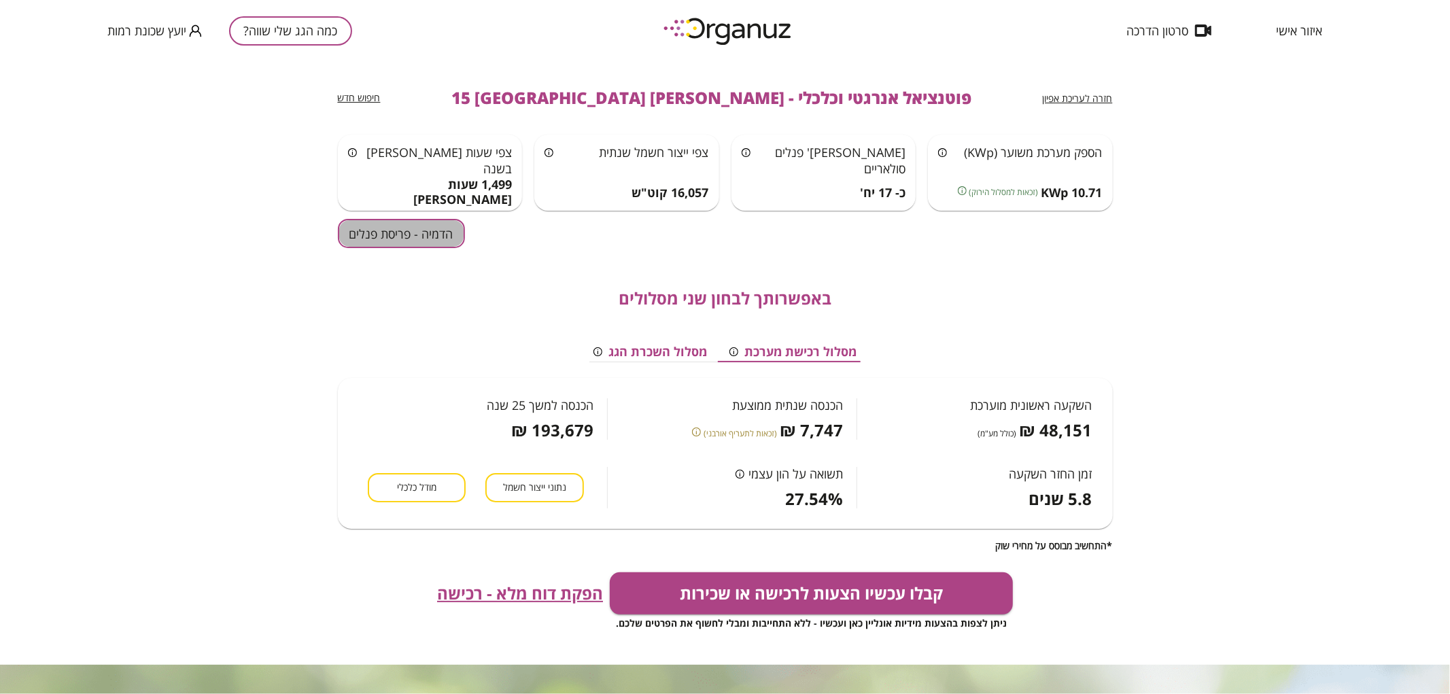
click at [421, 240] on button "הדמיה - פריסת פנלים" at bounding box center [401, 233] width 127 height 29
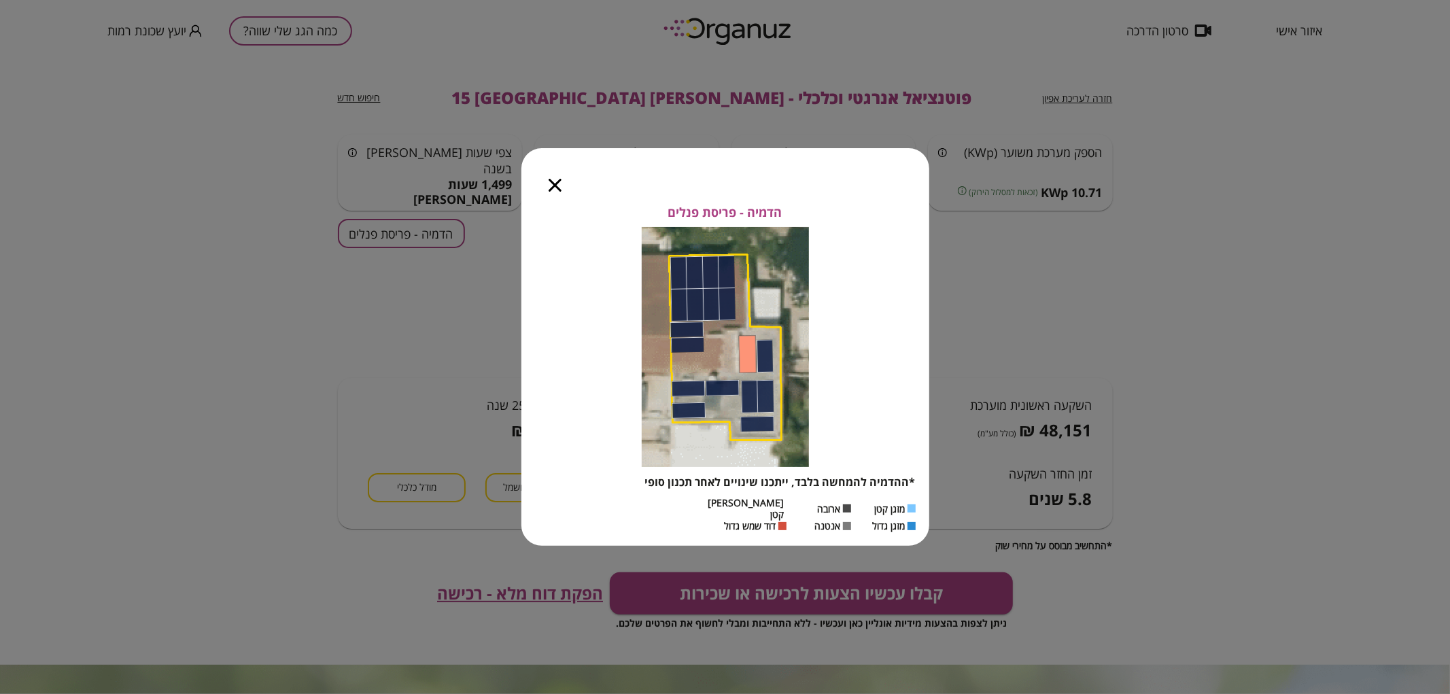
click at [546, 192] on div at bounding box center [554, 176] width 67 height 57
click at [557, 189] on icon "button" at bounding box center [555, 185] width 13 height 13
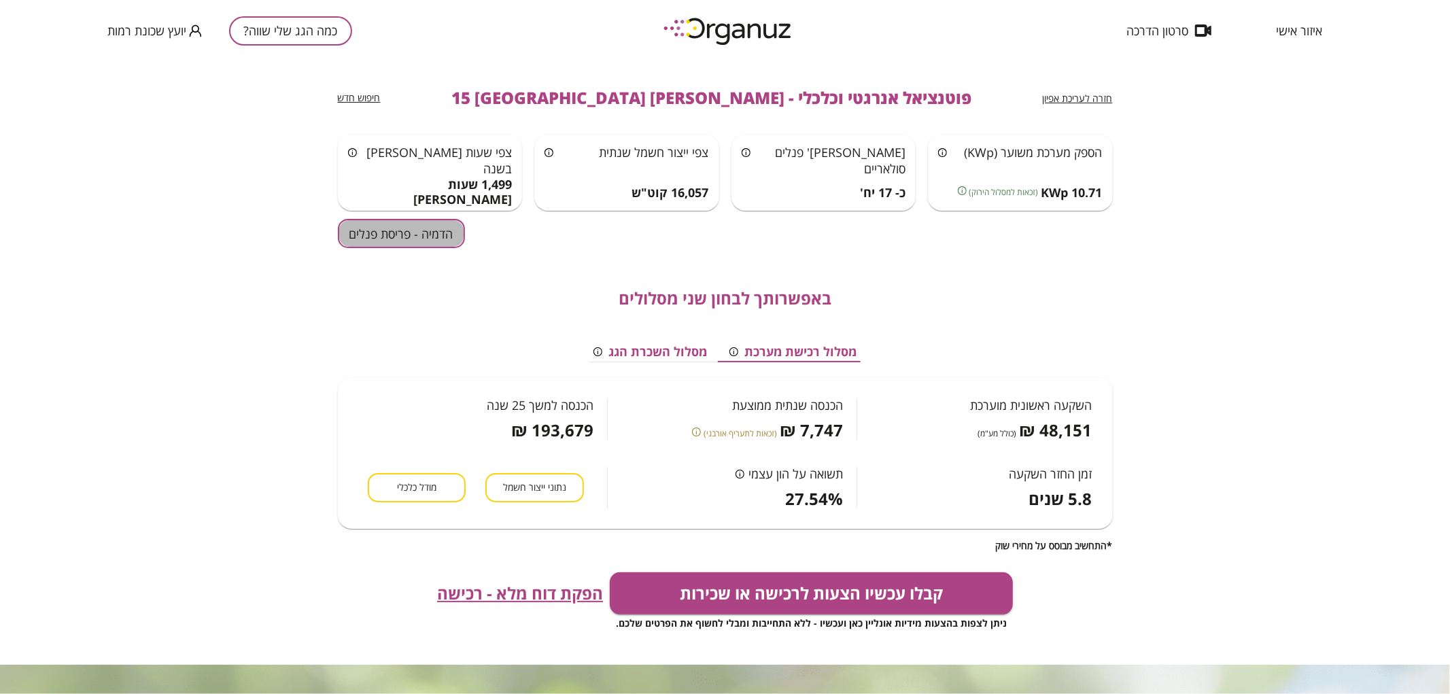
click at [443, 246] on button "הדמיה - פריסת פנלים" at bounding box center [401, 233] width 127 height 29
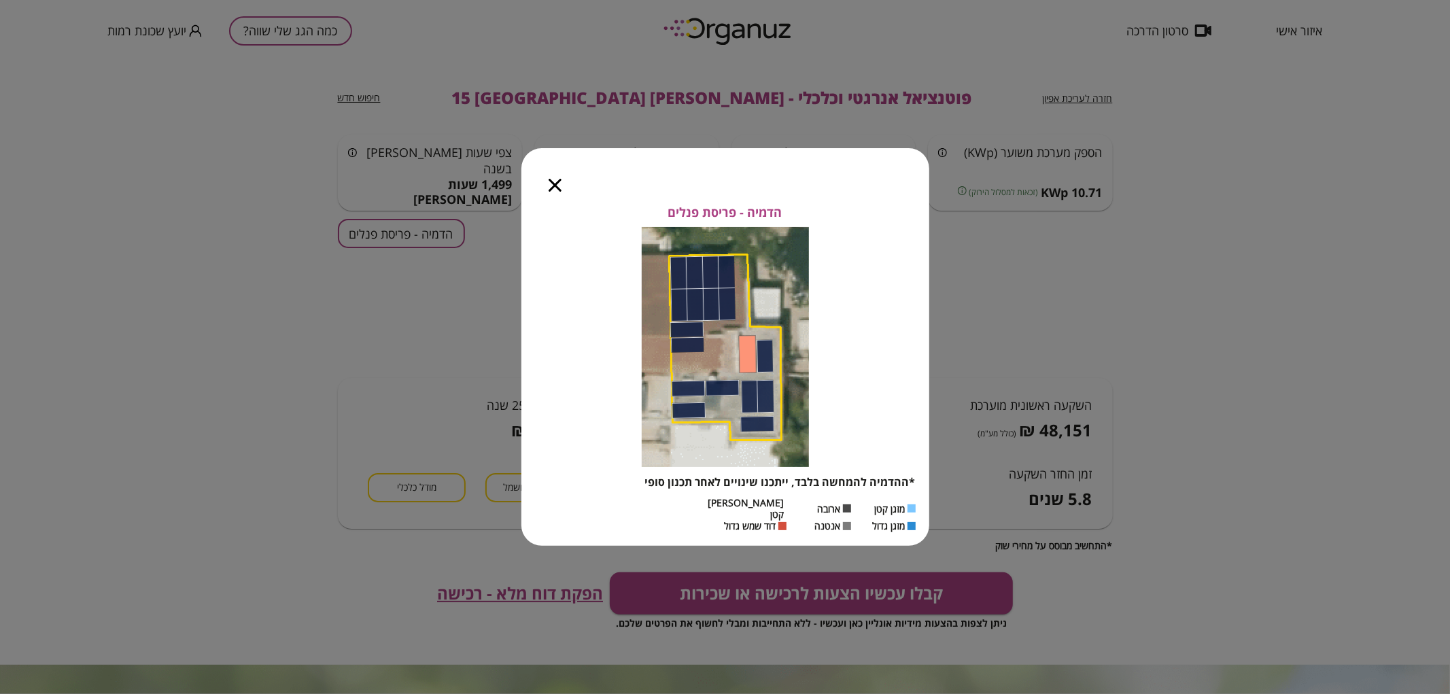
click at [558, 188] on icon "button" at bounding box center [555, 185] width 13 height 13
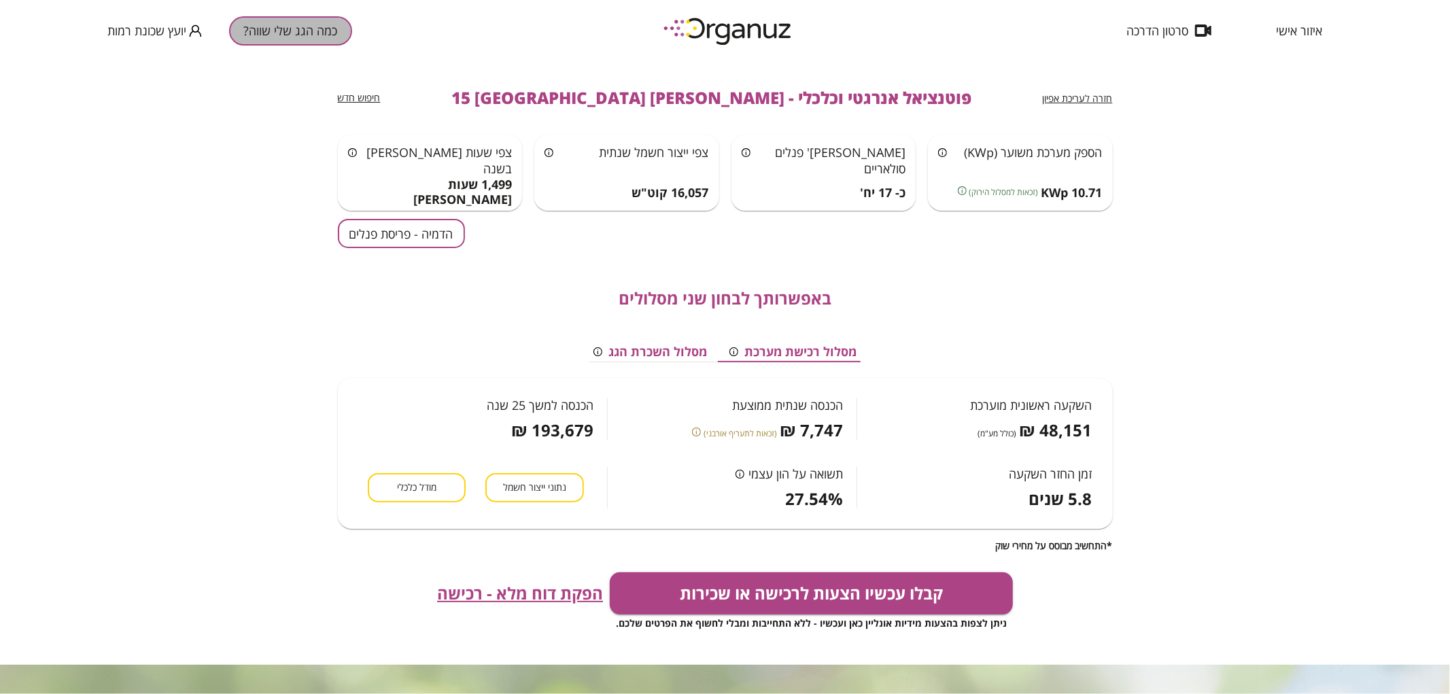
click at [300, 35] on button "כמה הגג שלי שווה?" at bounding box center [290, 30] width 123 height 29
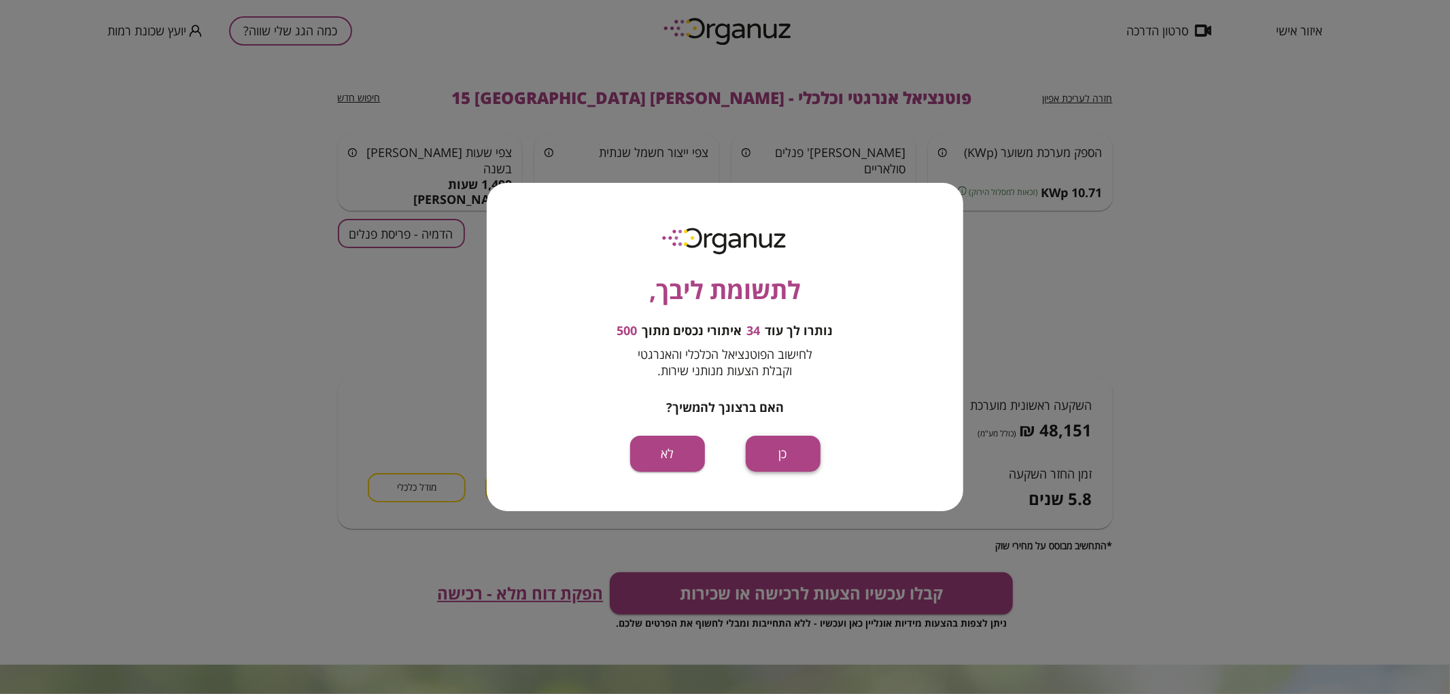
click at [777, 462] on button "כן" at bounding box center [783, 454] width 75 height 36
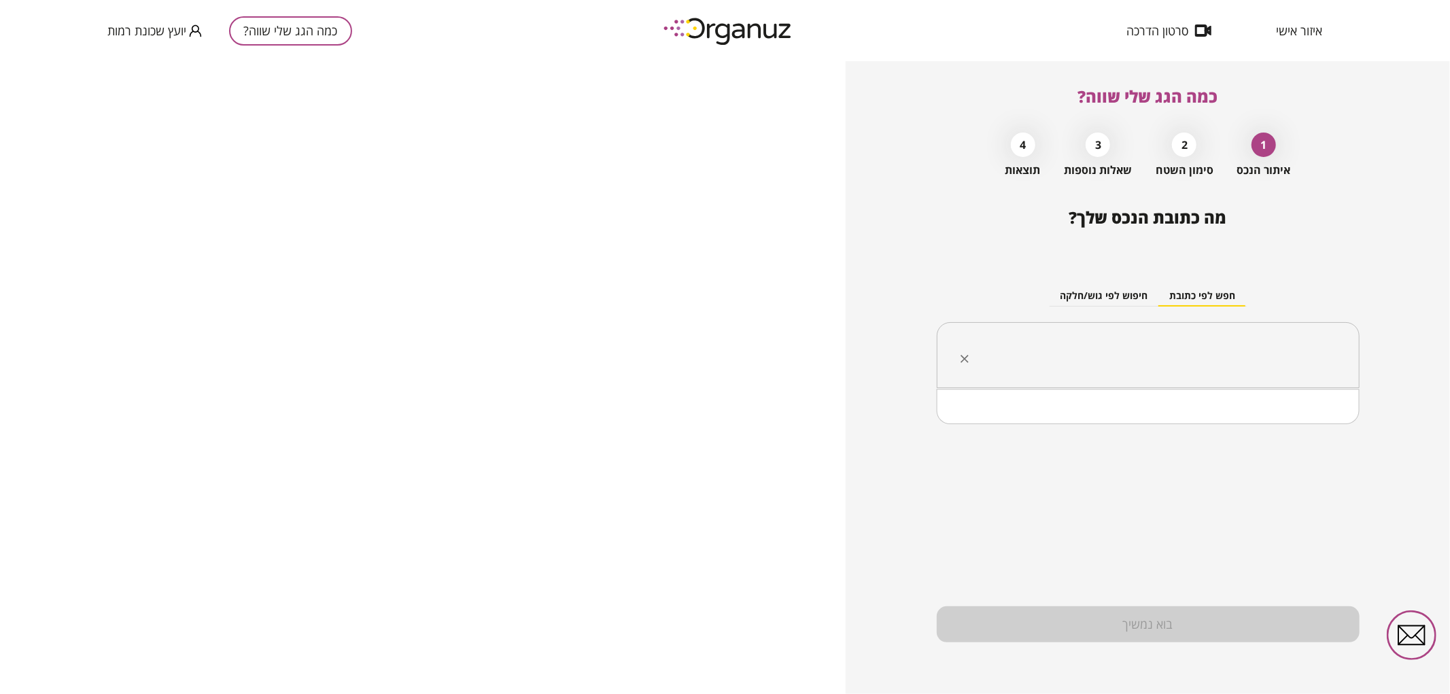
click at [1186, 360] on input "text" at bounding box center [1153, 356] width 380 height 34
click at [1198, 423] on li "[PERSON_NAME] 17 [GEOGRAPHIC_DATA]" at bounding box center [1147, 424] width 387 height 24
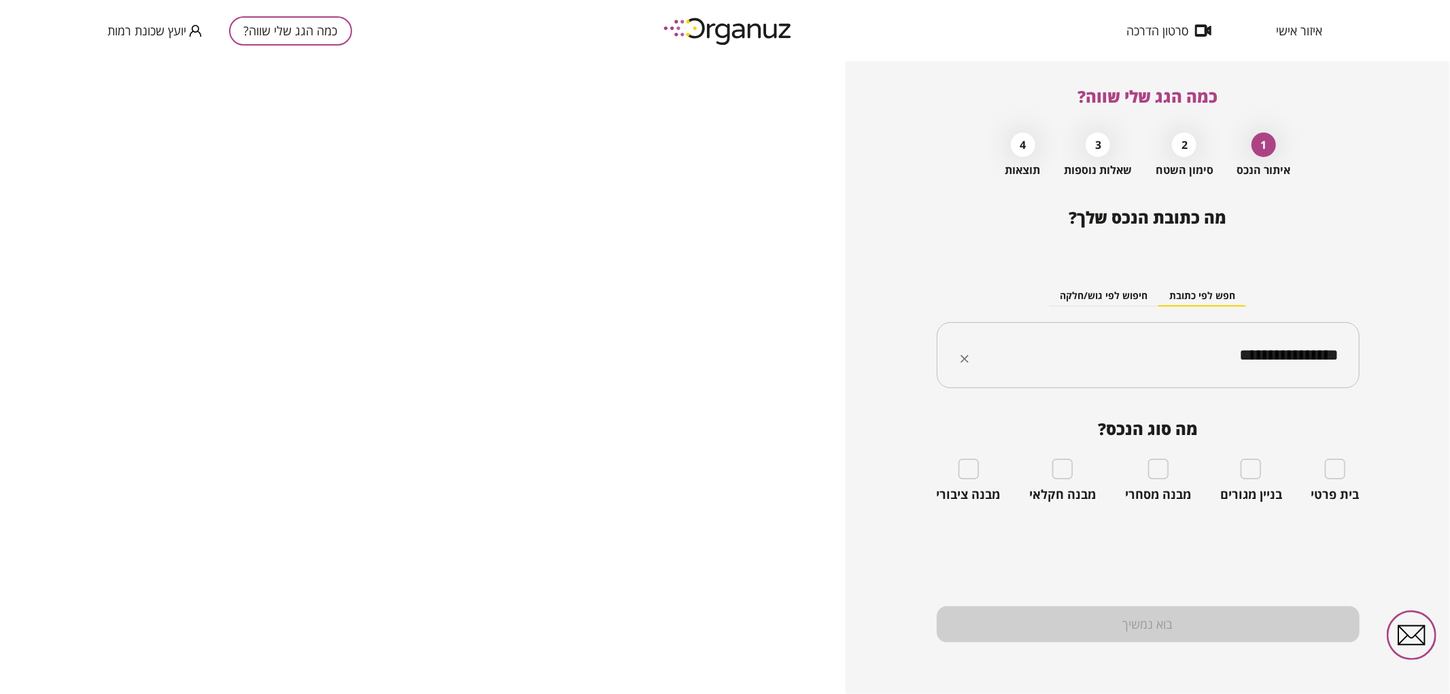
type input "**********"
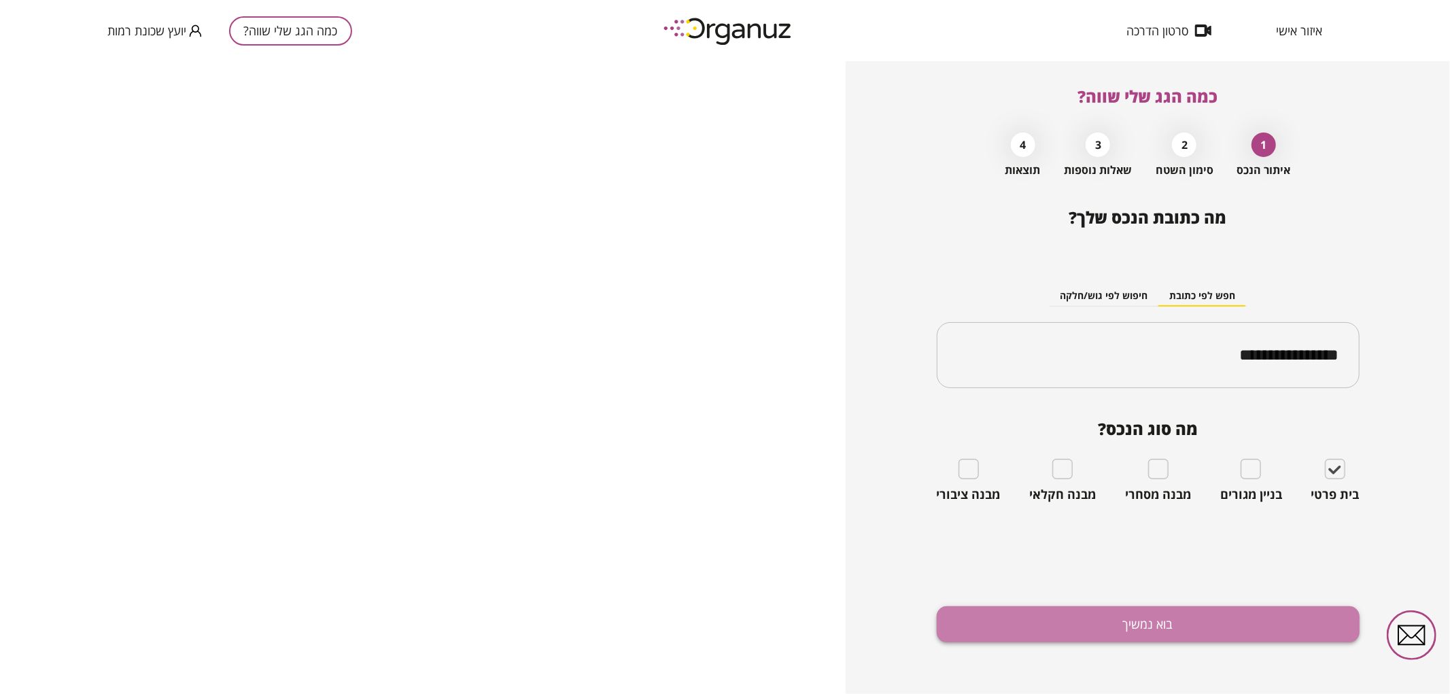
click at [1271, 633] on button "בוא נמשיך" at bounding box center [1148, 624] width 423 height 36
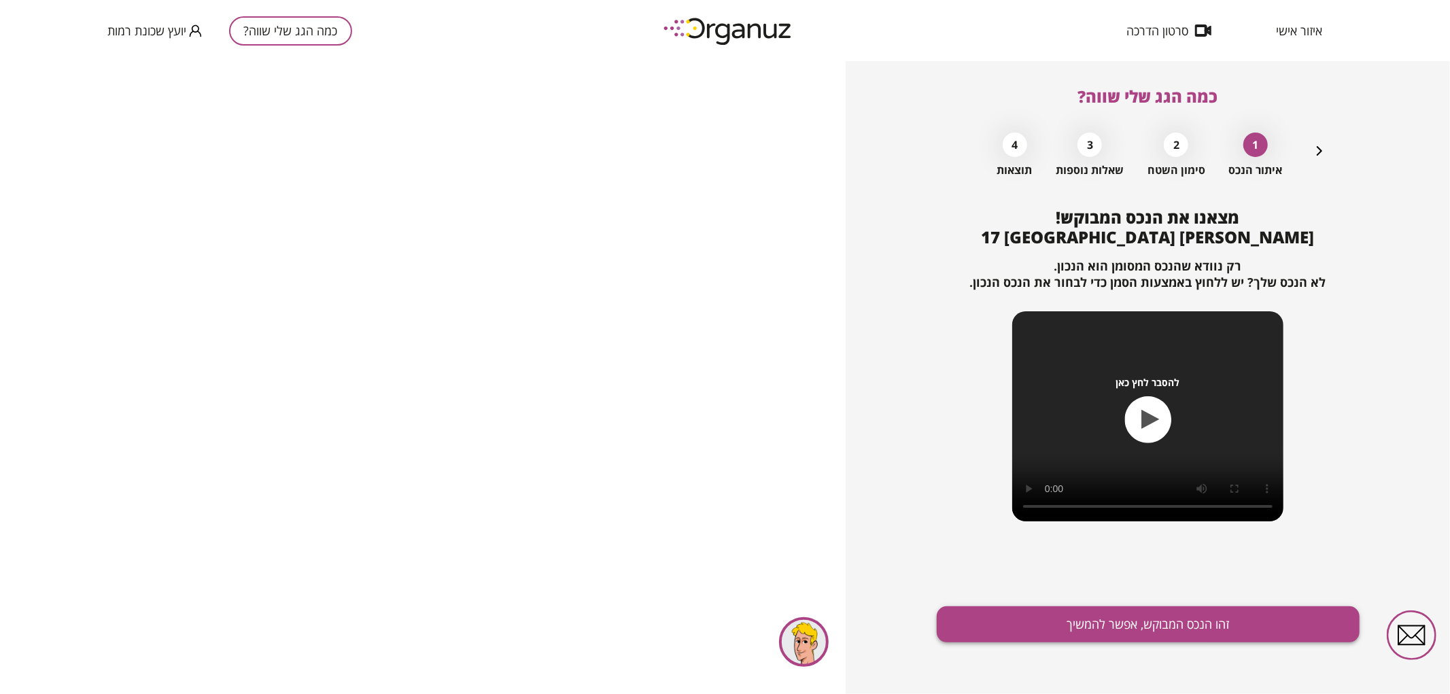
click at [979, 617] on button "זהו הנכס המבוקש, אפשר להמשיך" at bounding box center [1148, 624] width 423 height 36
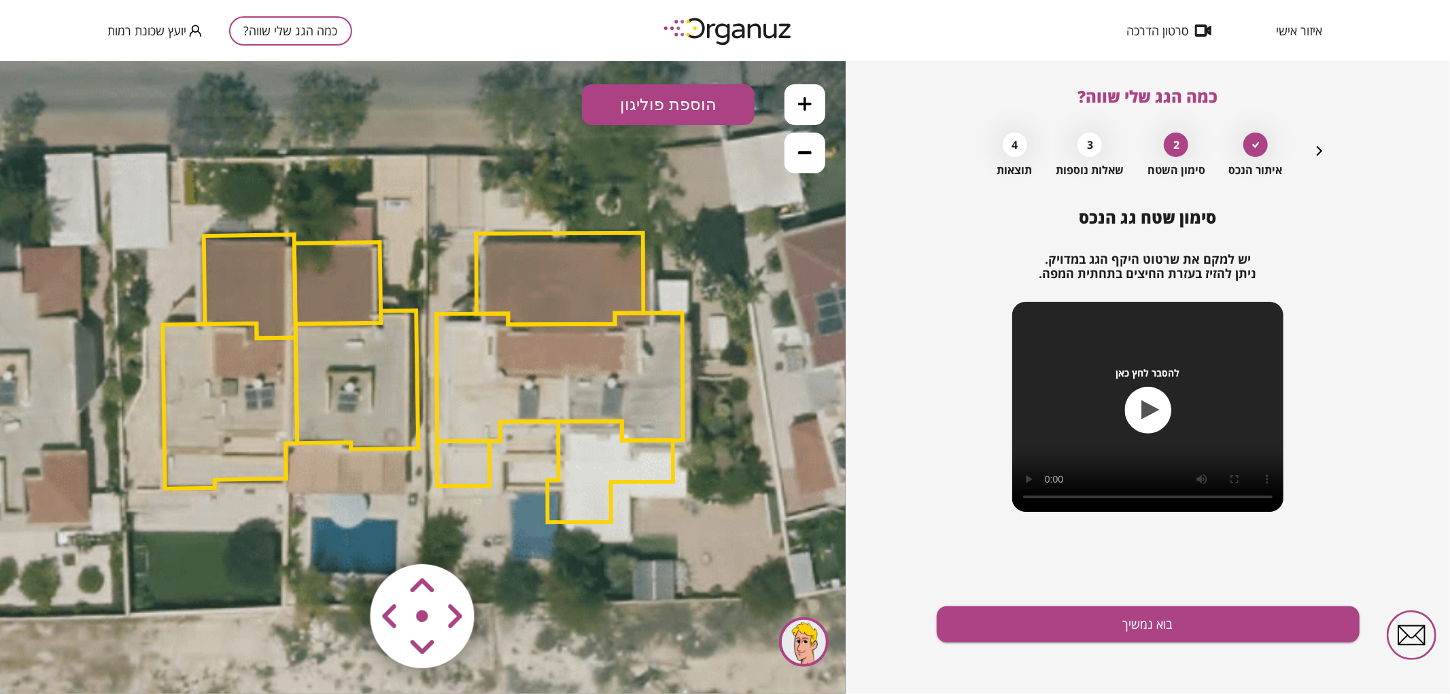
click at [521, 398] on polygon at bounding box center [559, 376] width 247 height 128
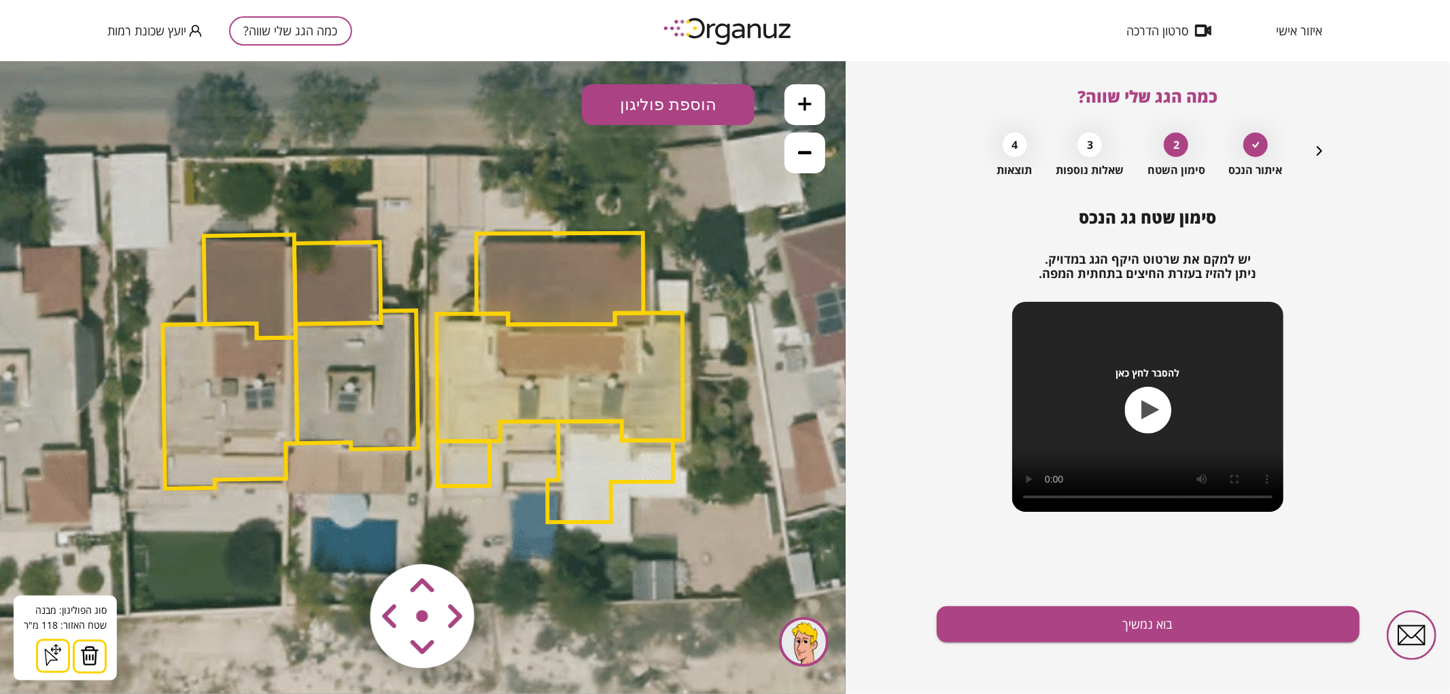
click at [84, 659] on img at bounding box center [89, 655] width 19 height 20
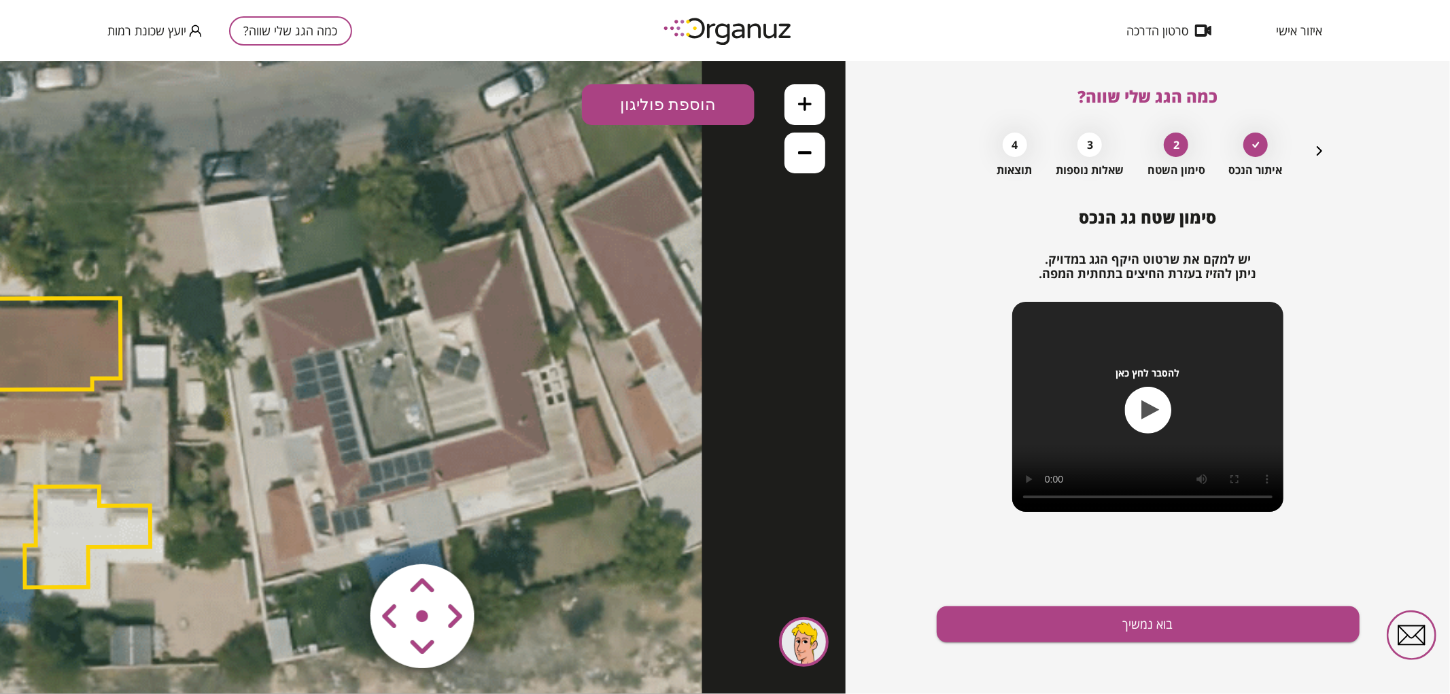
drag, startPoint x: 449, startPoint y: 507, endPoint x: -66, endPoint y: 587, distance: 520.8
click at [0, 60] on html ".st0 { fill: #FFFFFF; }" at bounding box center [423, 60] width 846 height 0
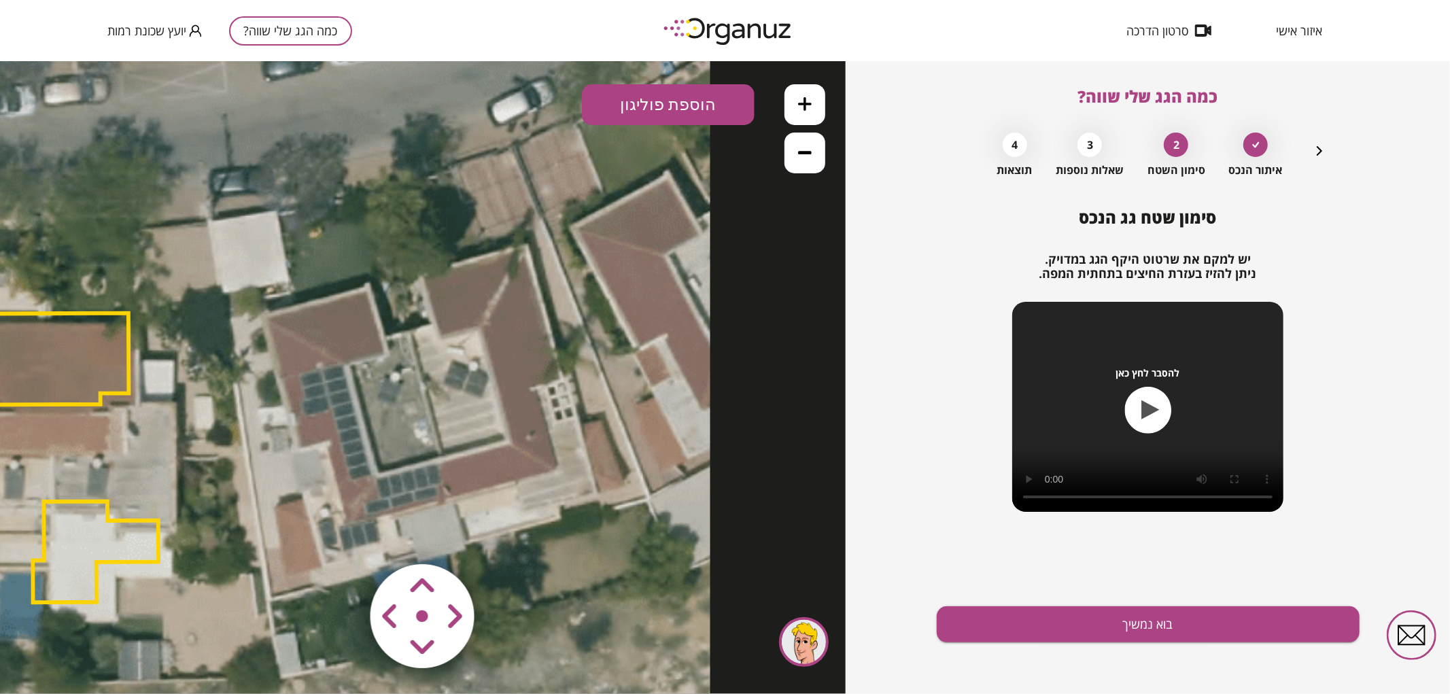
click at [801, 151] on icon at bounding box center [805, 151] width 14 height 3
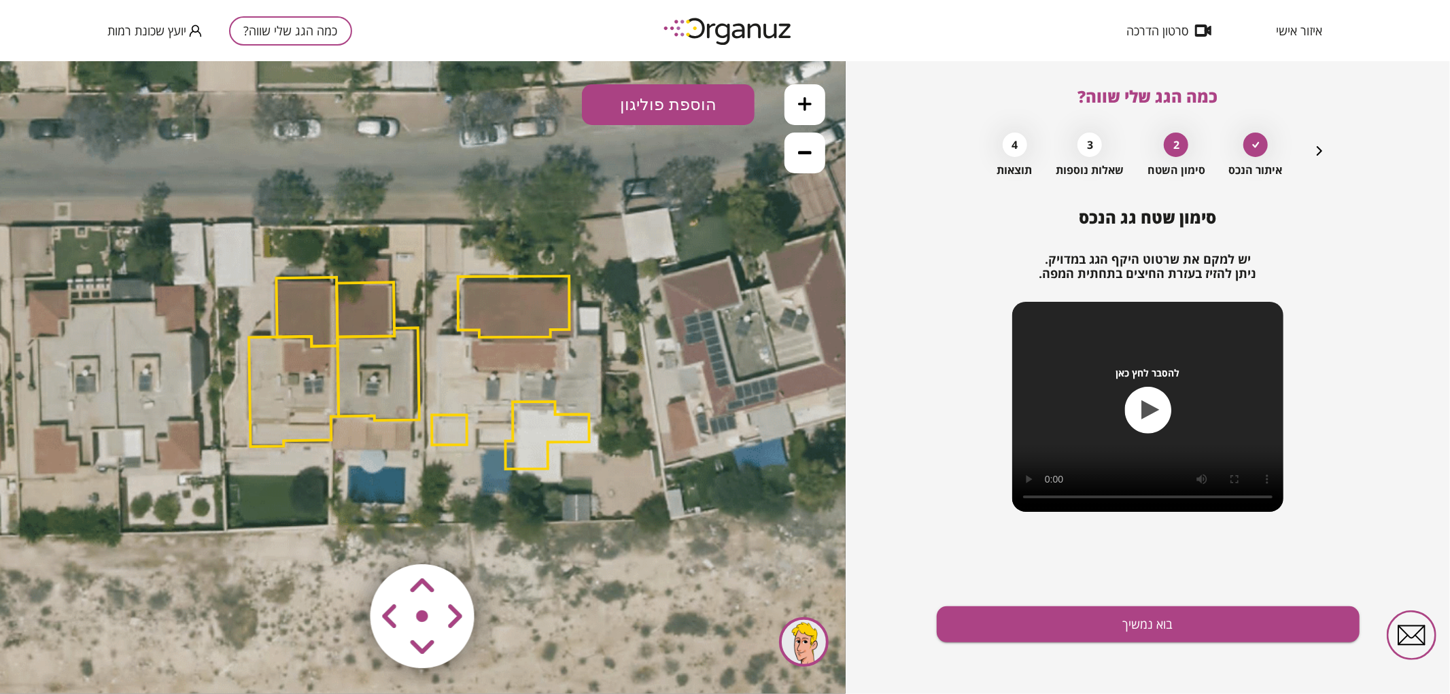
click at [594, 339] on icon at bounding box center [421, 369] width 1071 height 1071
click at [510, 313] on polygon at bounding box center [513, 305] width 111 height 61
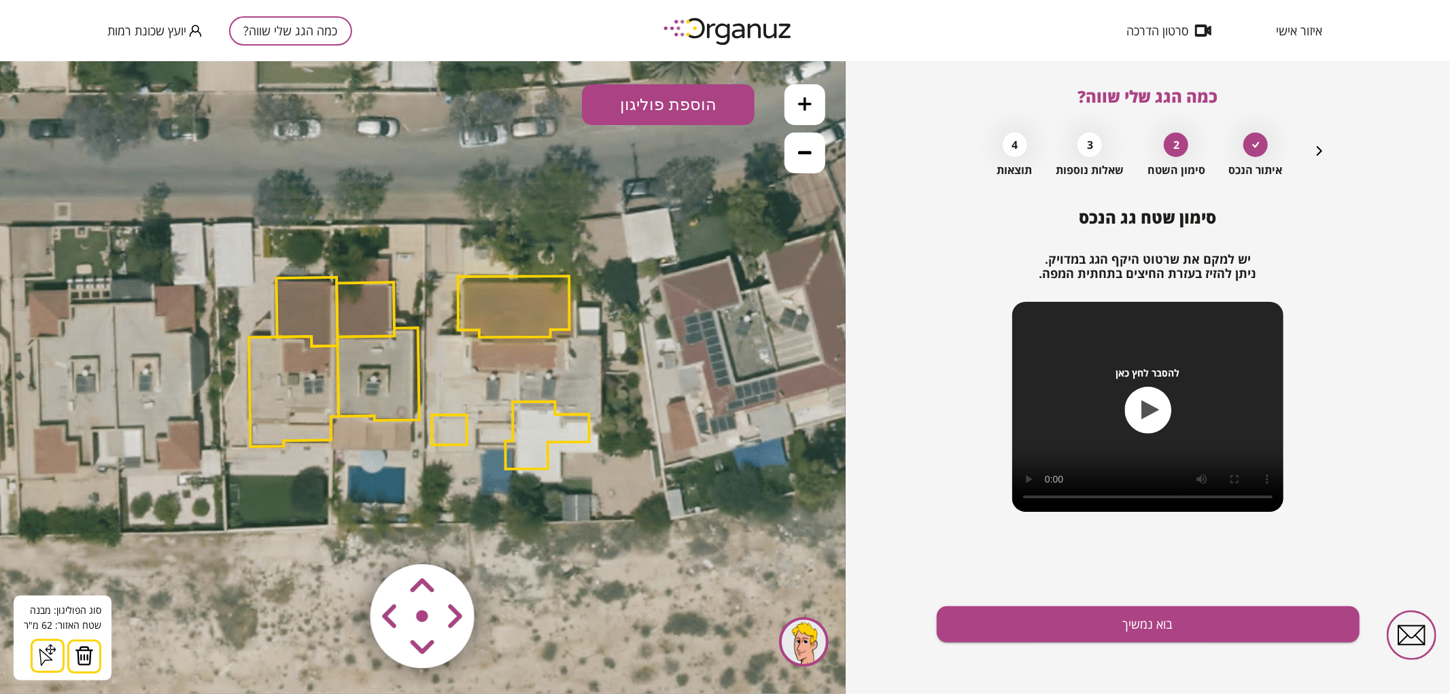
click at [83, 659] on img at bounding box center [84, 655] width 19 height 20
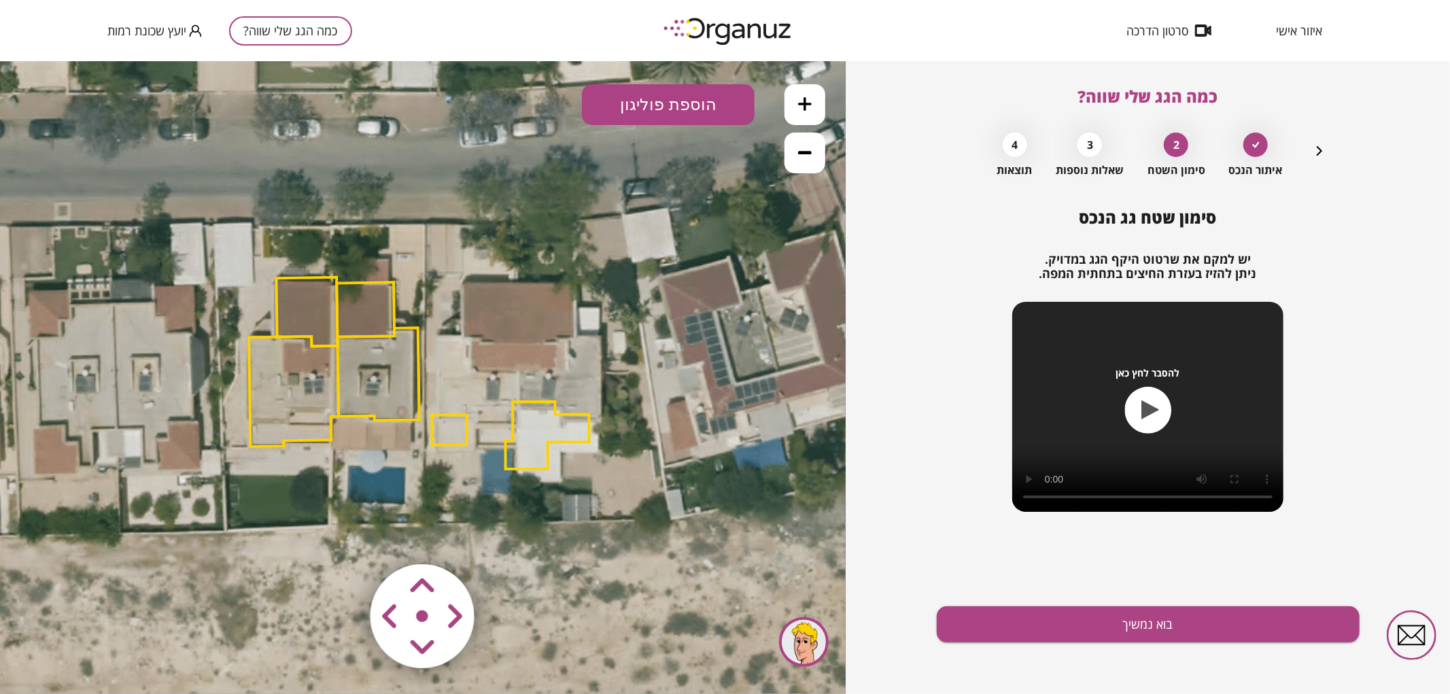
click at [523, 426] on polygon at bounding box center [548, 434] width 84 height 67
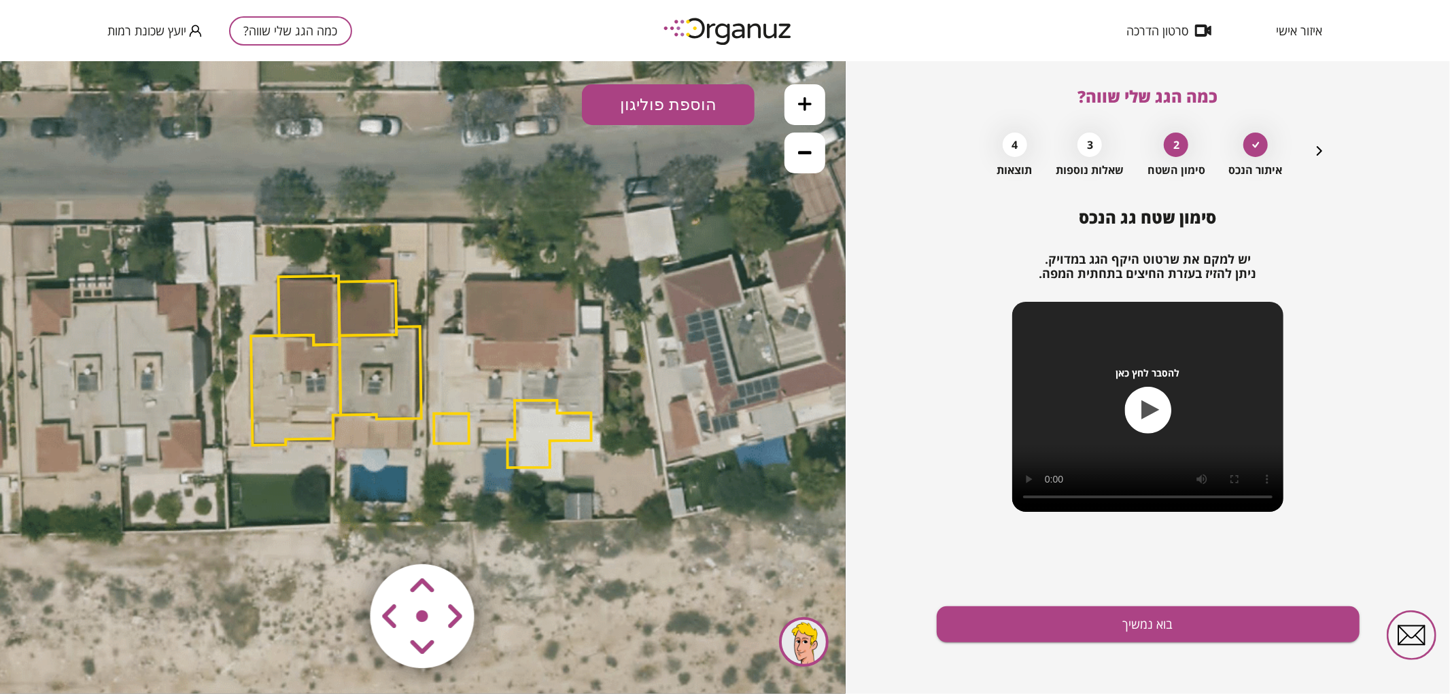
click at [531, 441] on polygon at bounding box center [550, 433] width 84 height 67
click at [546, 419] on polygon at bounding box center [550, 433] width 84 height 67
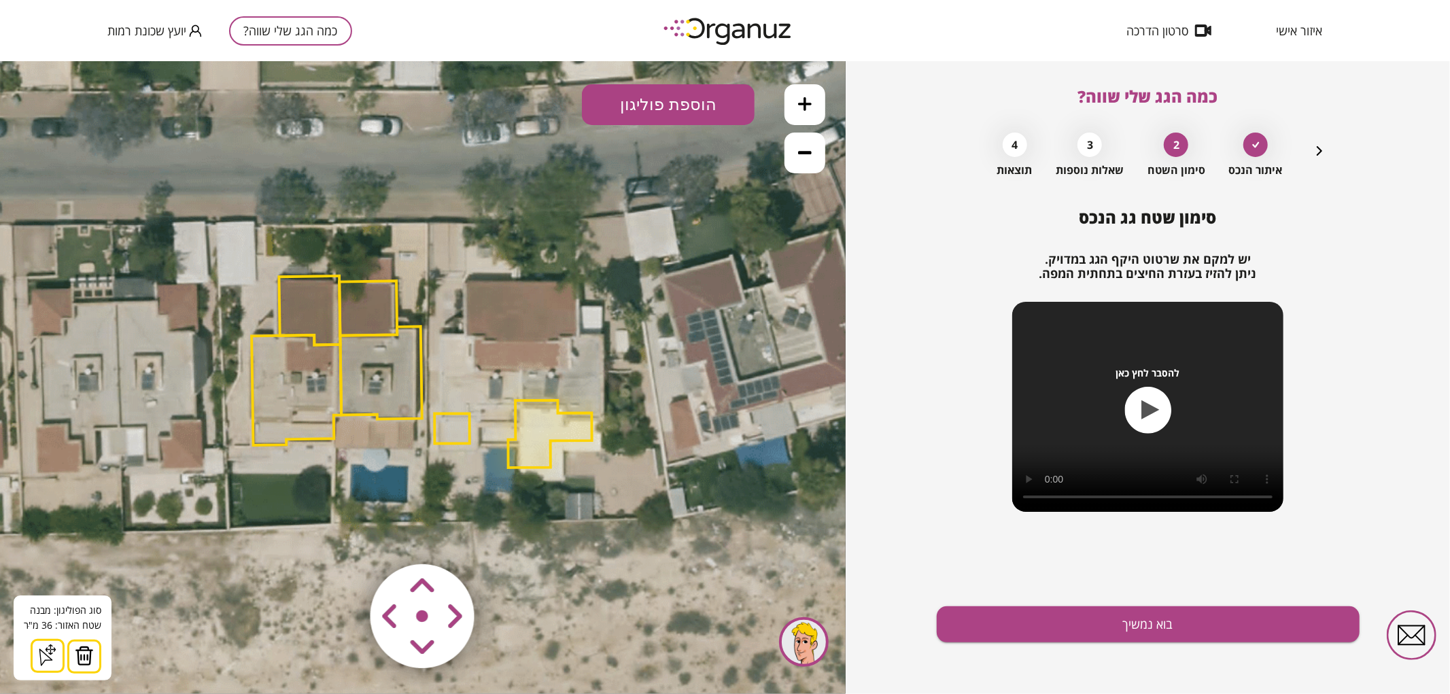
click at [84, 654] on img at bounding box center [84, 655] width 19 height 20
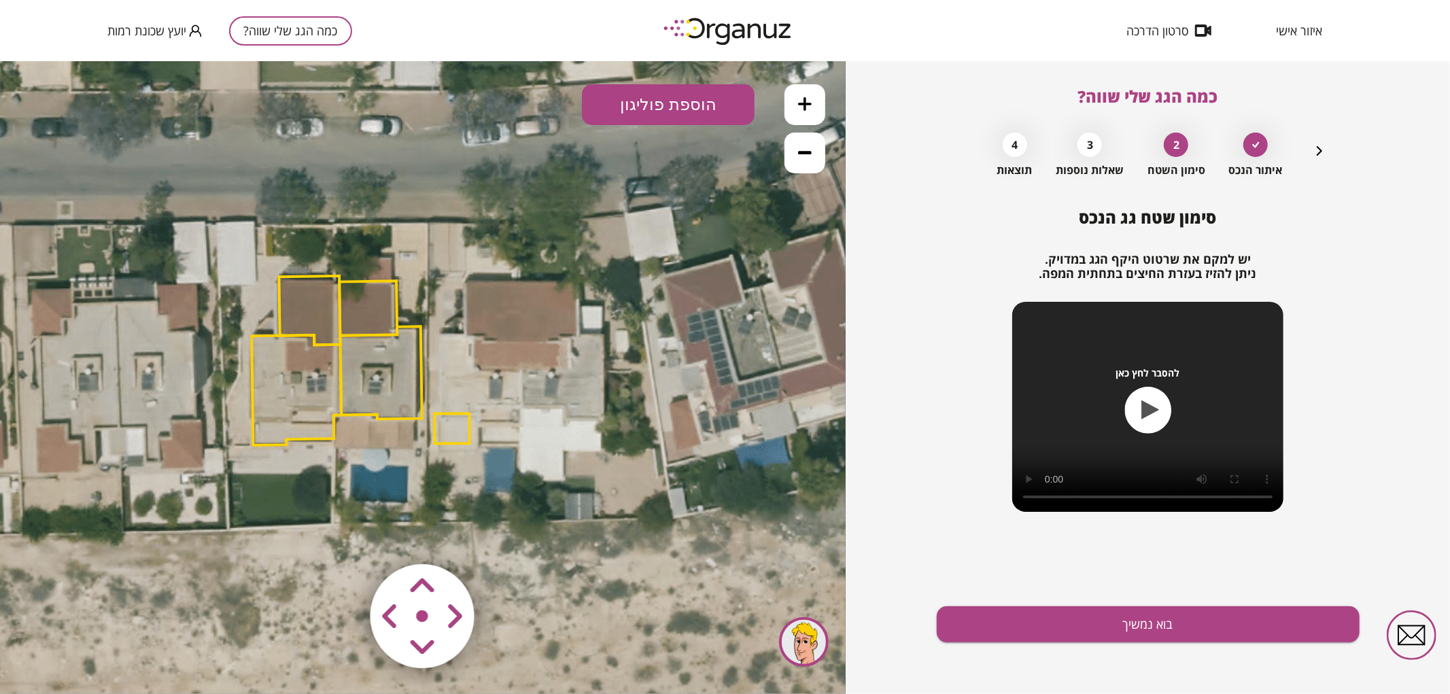
click at [434, 426] on polygon at bounding box center [451, 428] width 35 height 30
click at [87, 650] on img at bounding box center [84, 655] width 19 height 20
click at [690, 102] on button "הוספת פוליגון" at bounding box center [668, 104] width 173 height 41
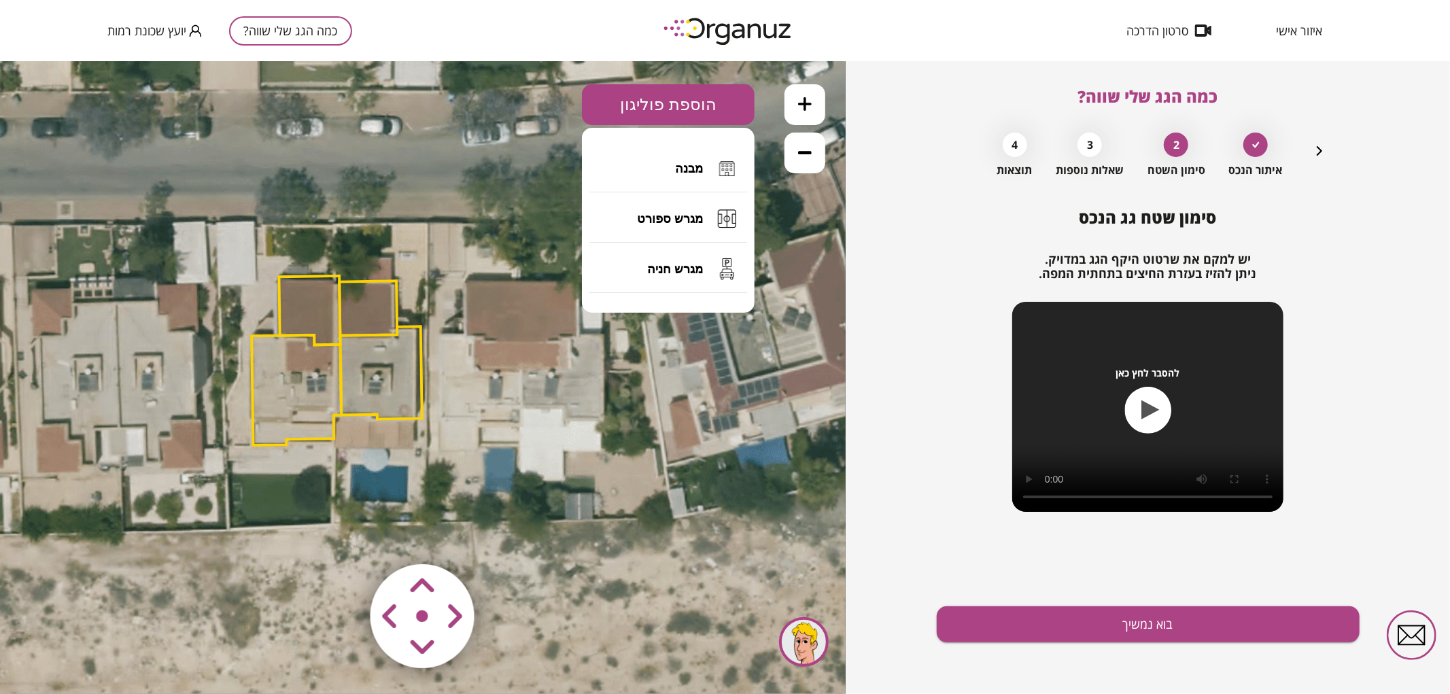
drag, startPoint x: 656, startPoint y: 160, endPoint x: 641, endPoint y: 175, distance: 20.7
click at [656, 161] on button "מבנה" at bounding box center [668, 168] width 158 height 48
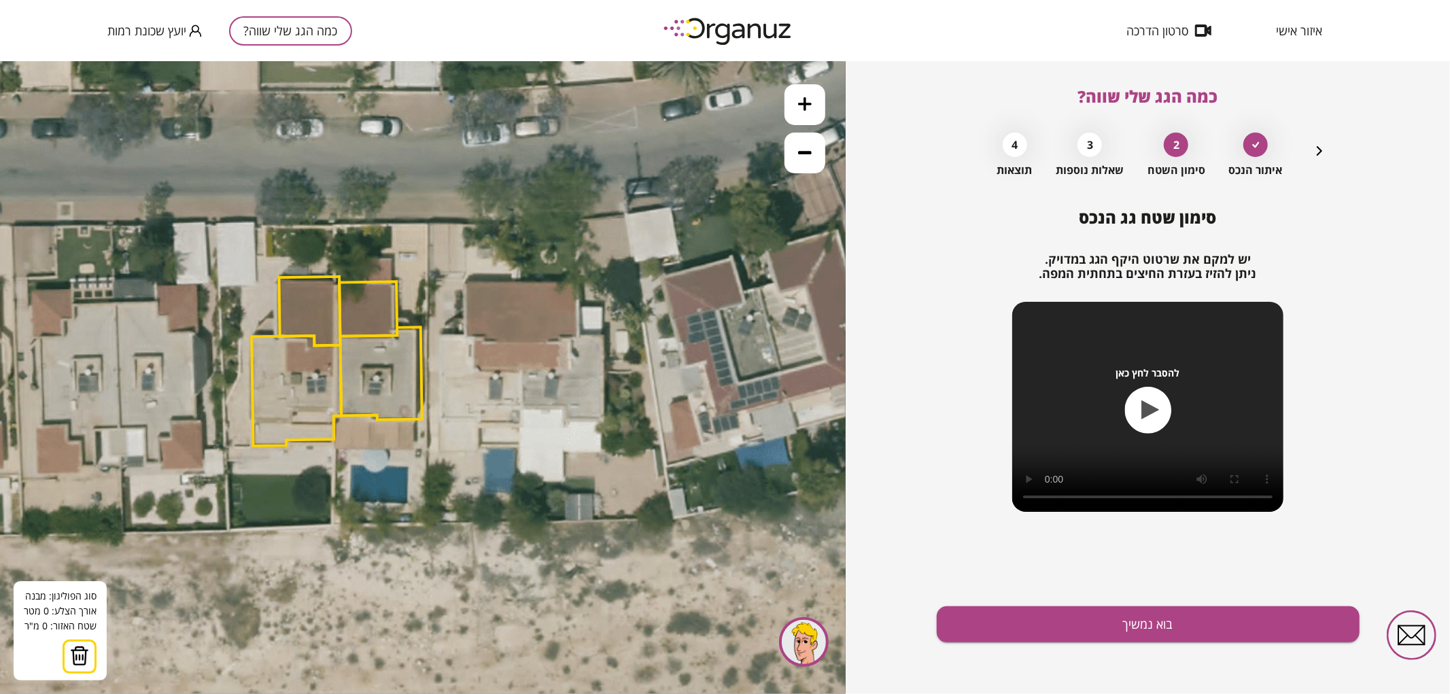
click at [517, 282] on icon at bounding box center [424, 368] width 1071 height 1071
click at [521, 406] on icon at bounding box center [424, 368] width 1071 height 1071
click at [479, 407] on polygon at bounding box center [500, 344] width 42 height 125
click at [480, 421] on polygon at bounding box center [500, 351] width 42 height 139
click at [440, 421] on polygon at bounding box center [481, 351] width 82 height 139
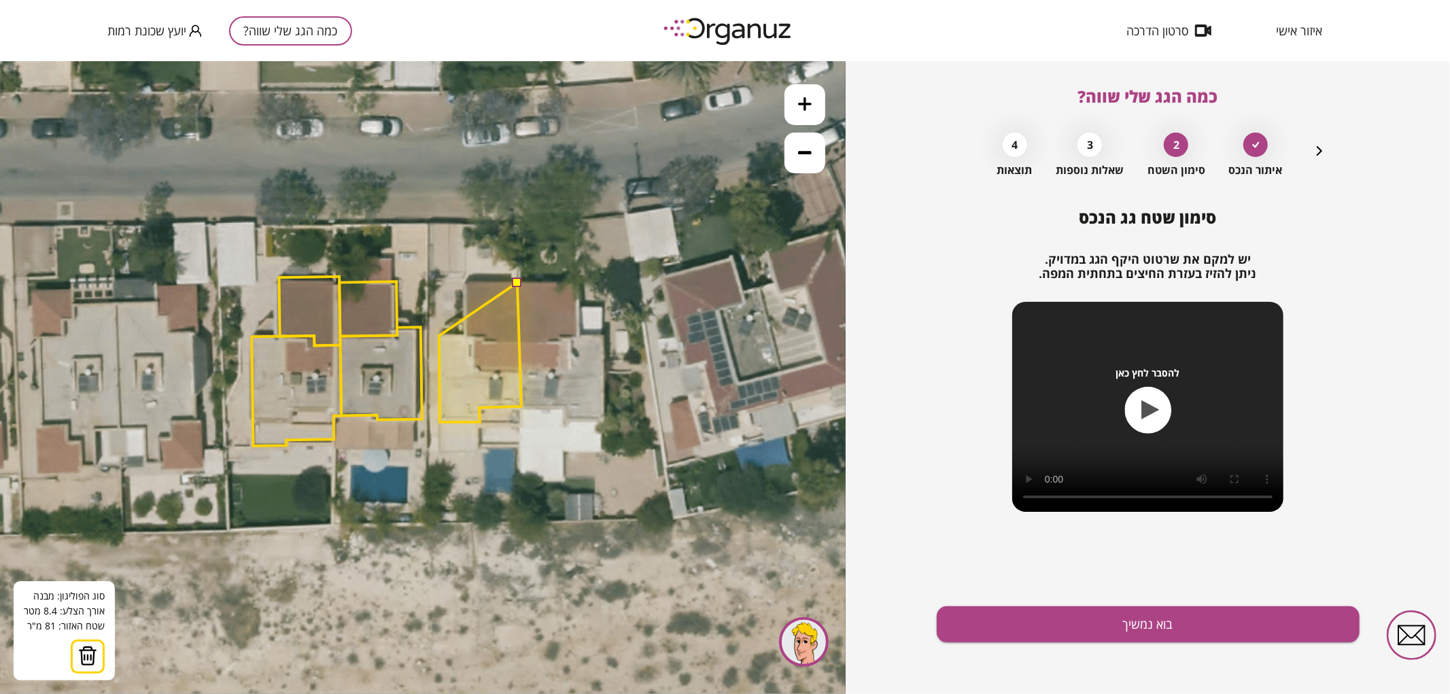
click at [439, 335] on polygon at bounding box center [480, 351] width 82 height 139
click at [464, 335] on polygon at bounding box center [480, 351] width 82 height 139
click at [464, 282] on polygon at bounding box center [480, 351] width 82 height 139
click at [518, 282] on button at bounding box center [517, 282] width 10 height 10
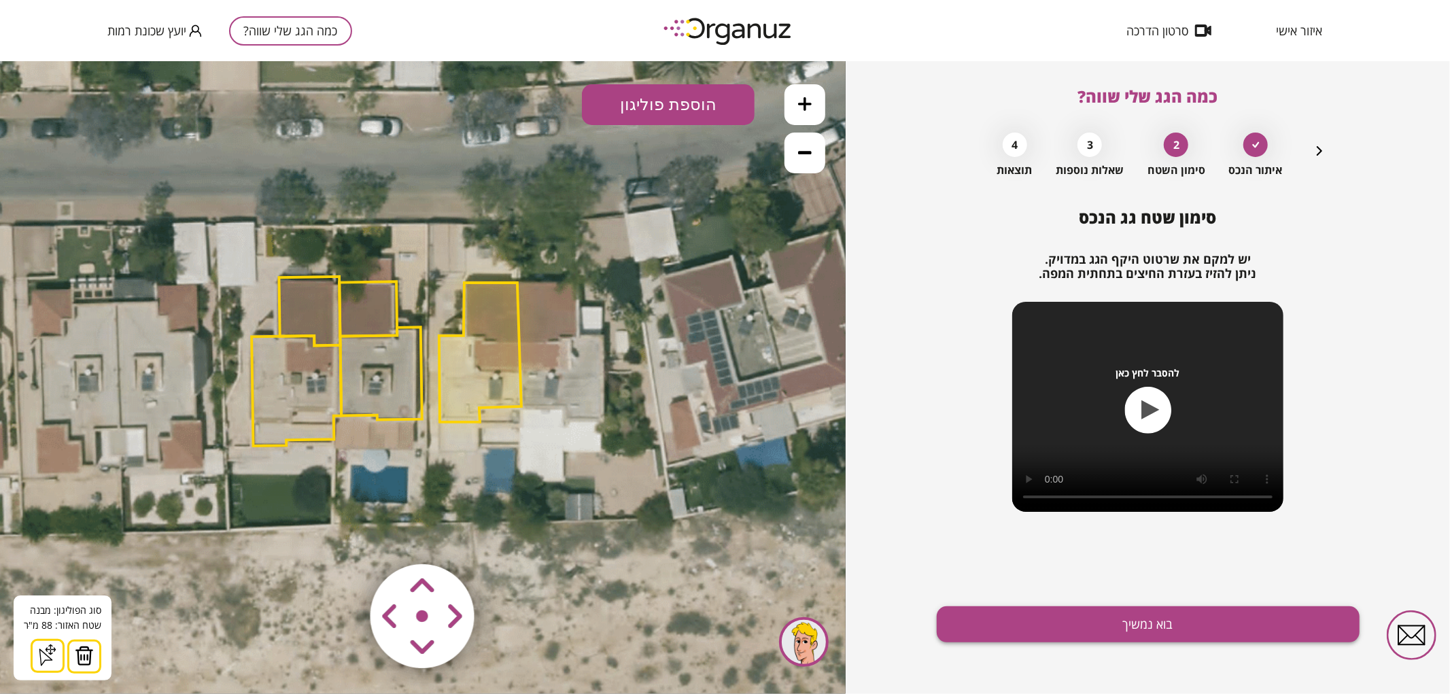
click at [1092, 634] on button "בוא נמשיך" at bounding box center [1148, 624] width 423 height 36
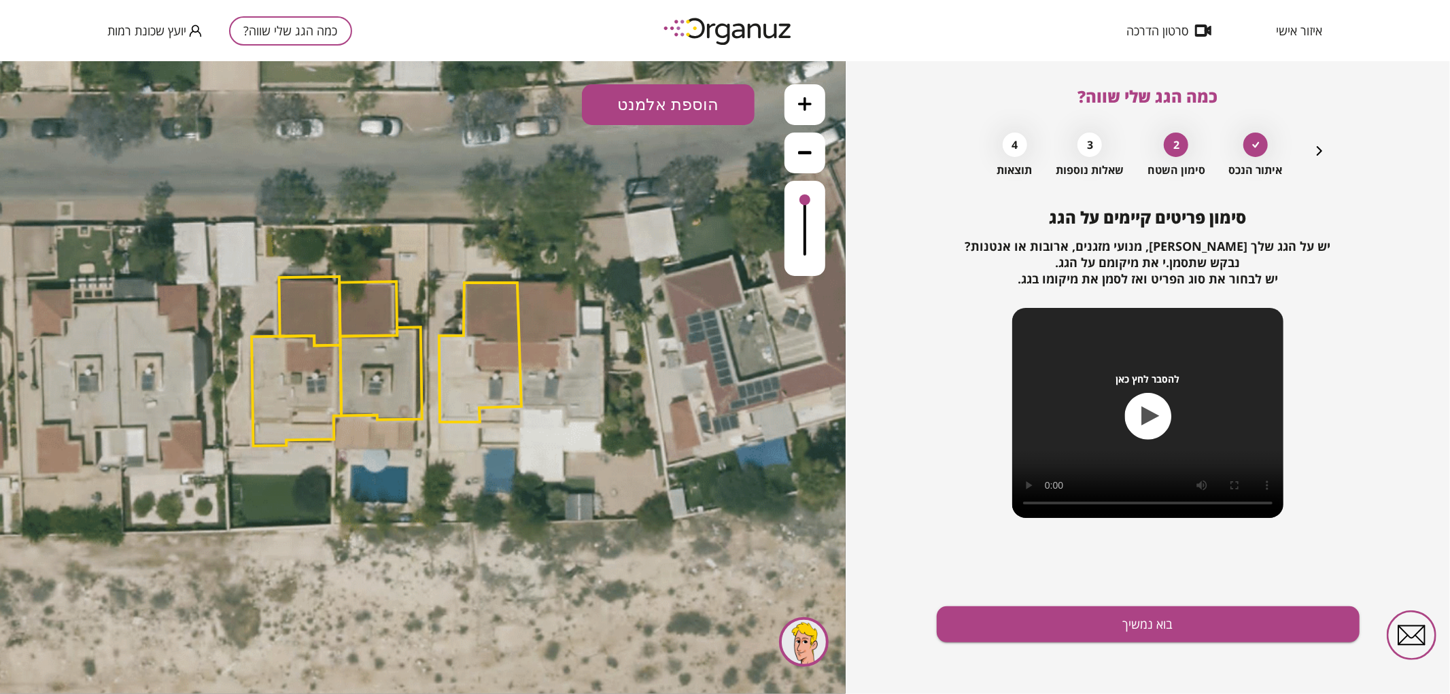
click at [722, 111] on button "הוספת אלמנט" at bounding box center [668, 104] width 173 height 41
drag, startPoint x: 660, startPoint y: 266, endPoint x: 508, endPoint y: 350, distance: 174.0
click at [659, 266] on div ".st0 { fill: #FFFFFF; } .st0 { fill: #FFFFFF; }" at bounding box center [423, 376] width 846 height 633
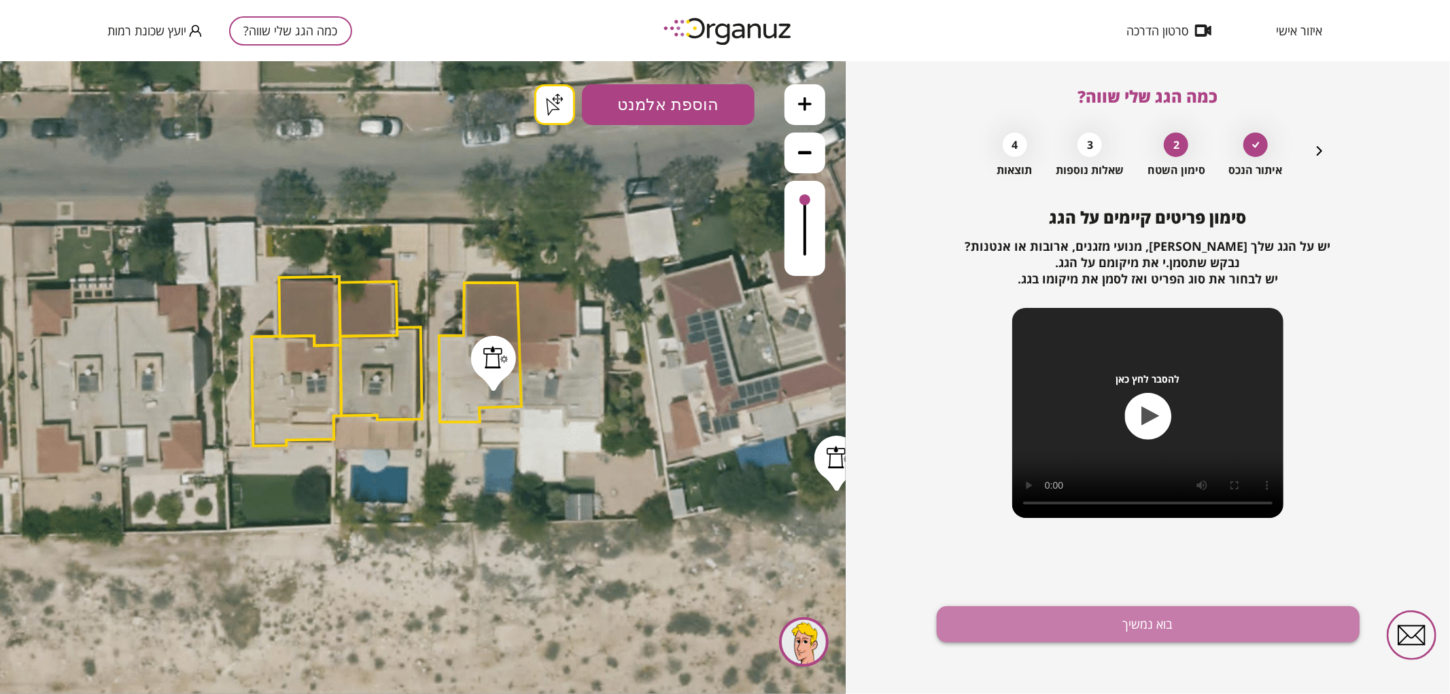
click at [1139, 614] on button "בוא נמשיך" at bounding box center [1148, 624] width 423 height 36
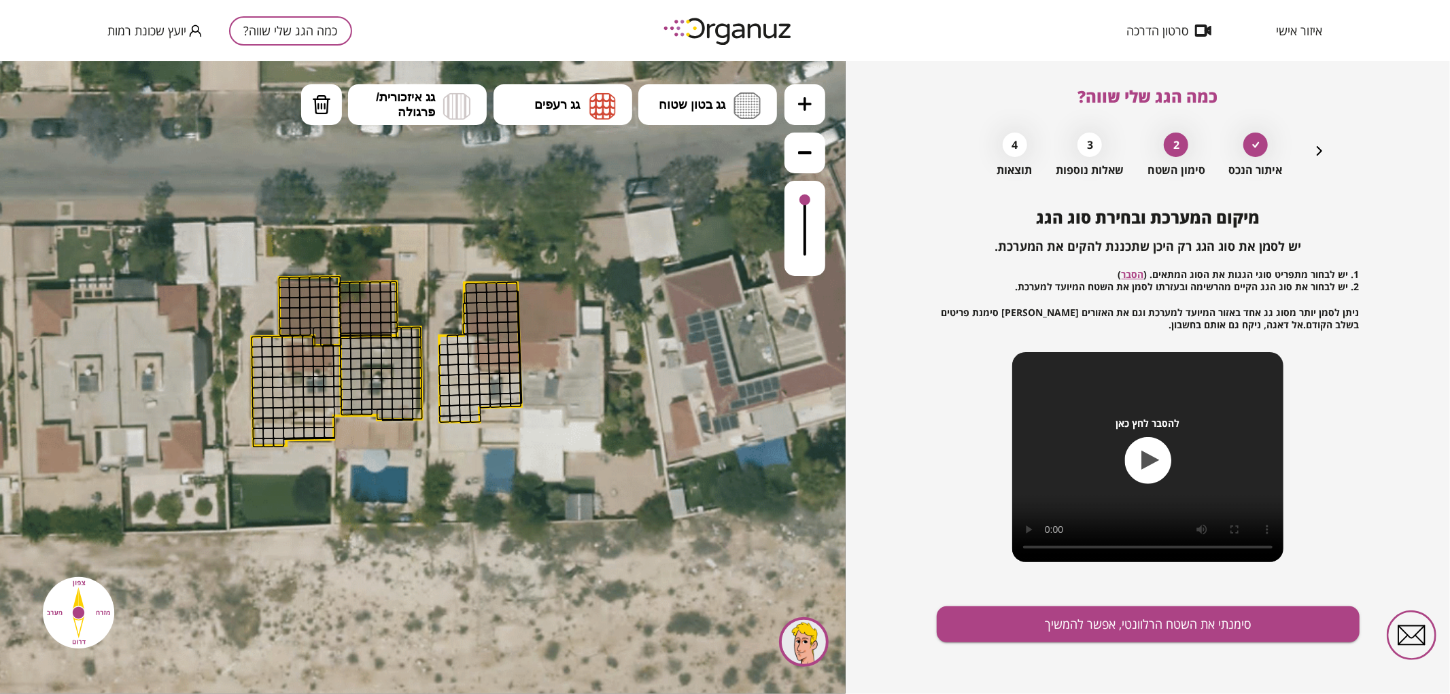
click at [812, 97] on button at bounding box center [804, 104] width 41 height 41
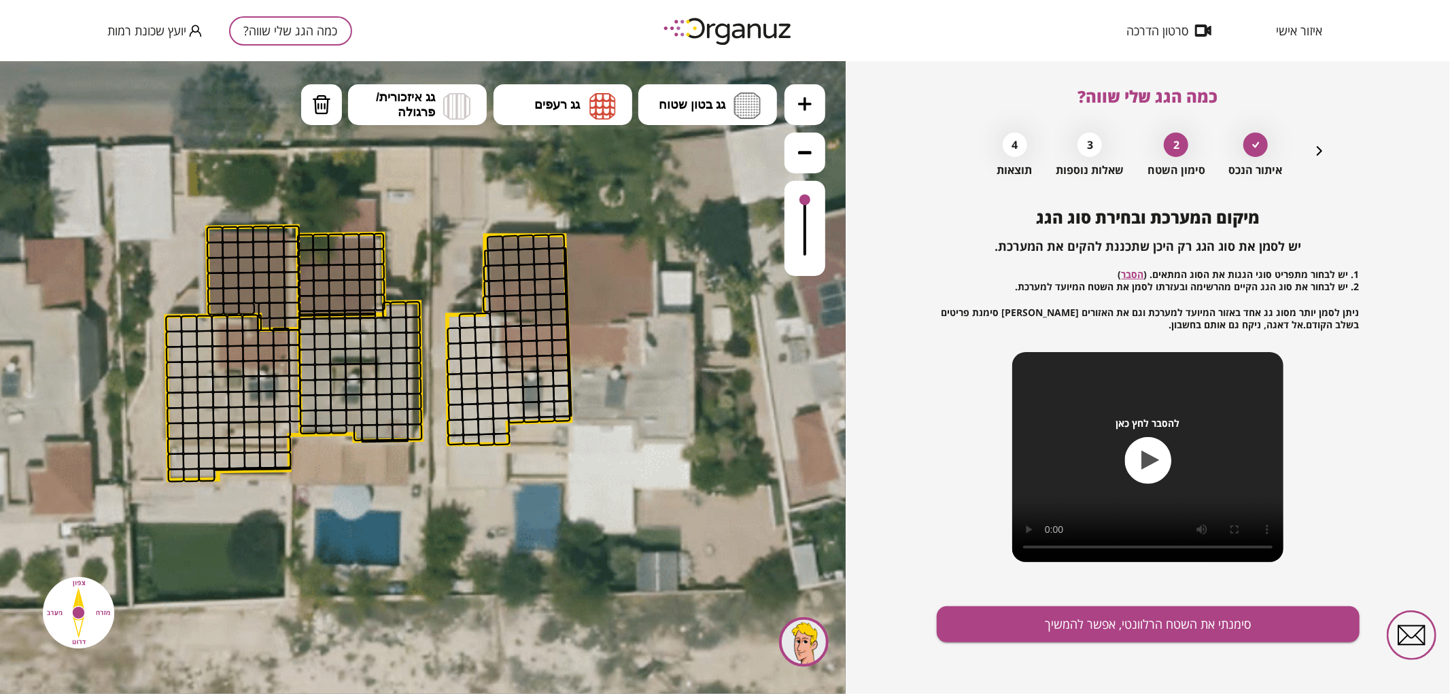
click at [812, 97] on button at bounding box center [804, 104] width 41 height 41
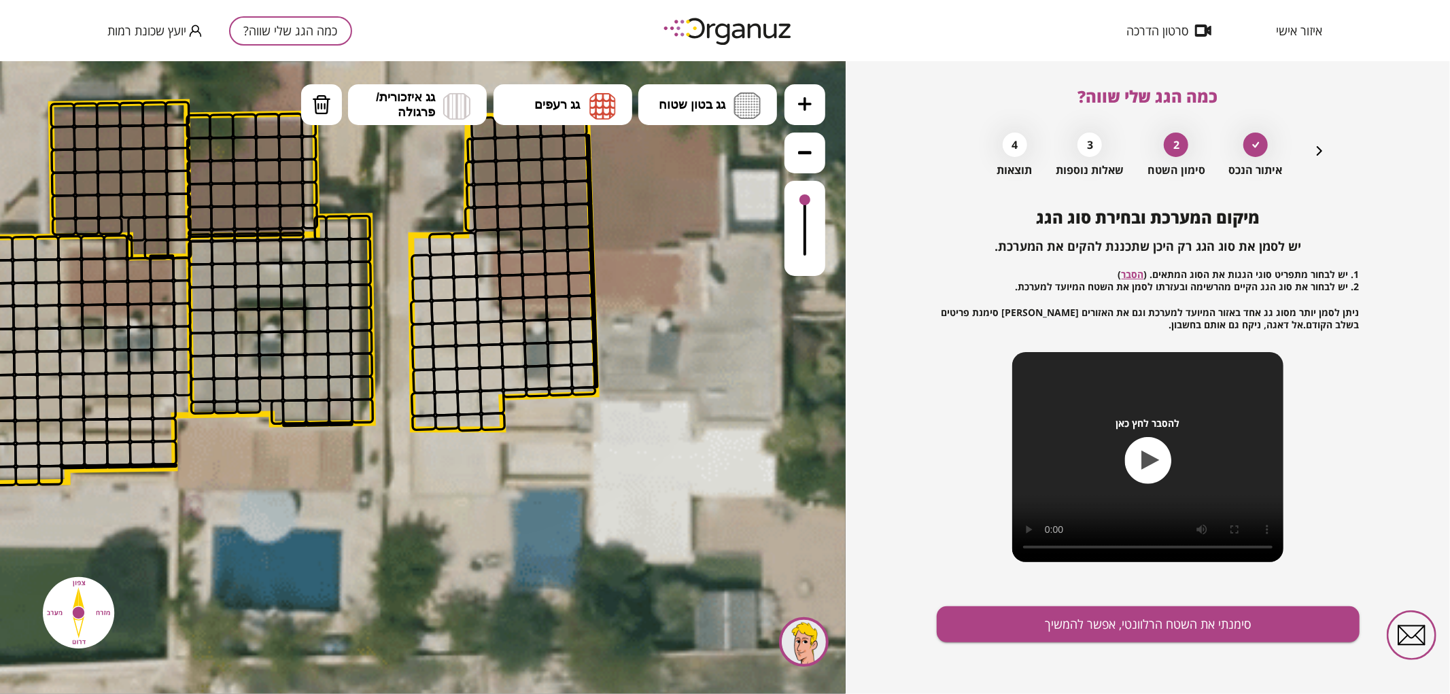
drag, startPoint x: 674, startPoint y: 272, endPoint x: 625, endPoint y: 224, distance: 68.3
click at [625, 224] on icon at bounding box center [377, 310] width 2409 height 2409
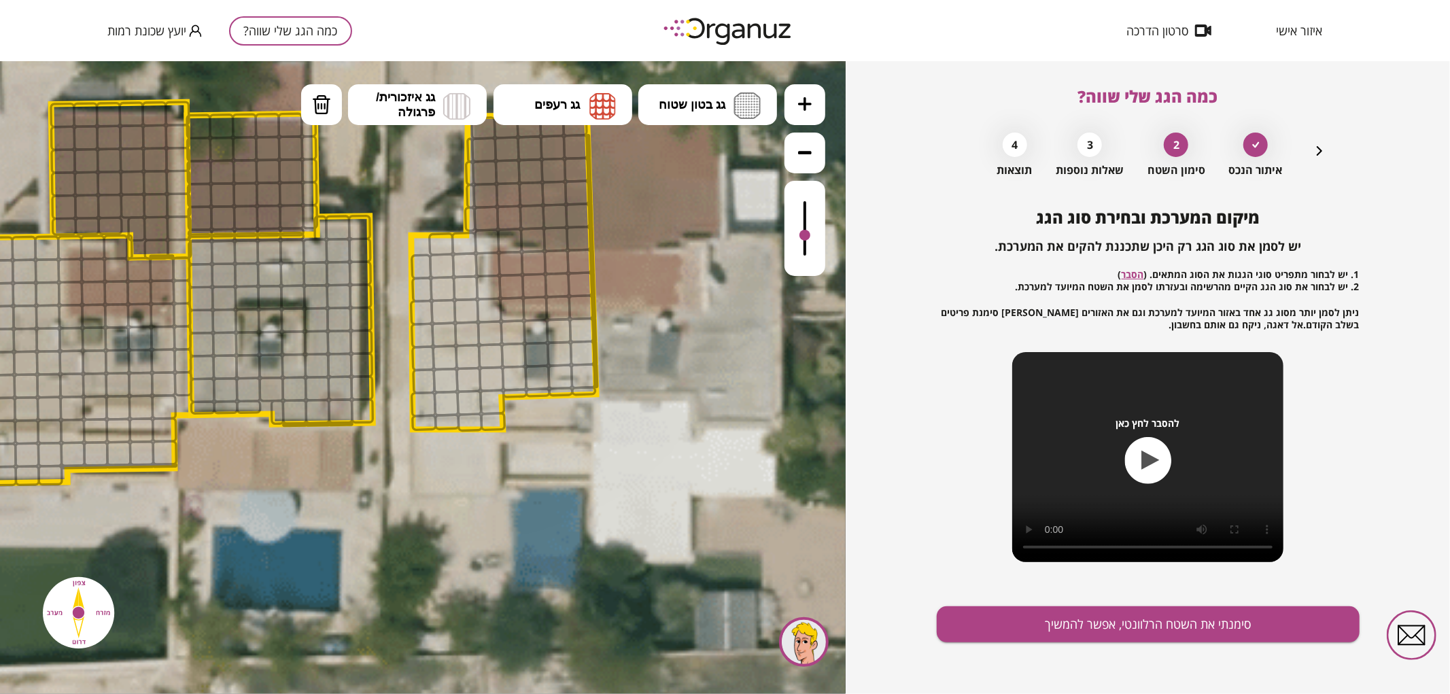
drag, startPoint x: 804, startPoint y: 198, endPoint x: 805, endPoint y: 236, distance: 37.4
click at [805, 236] on div at bounding box center [804, 234] width 11 height 11
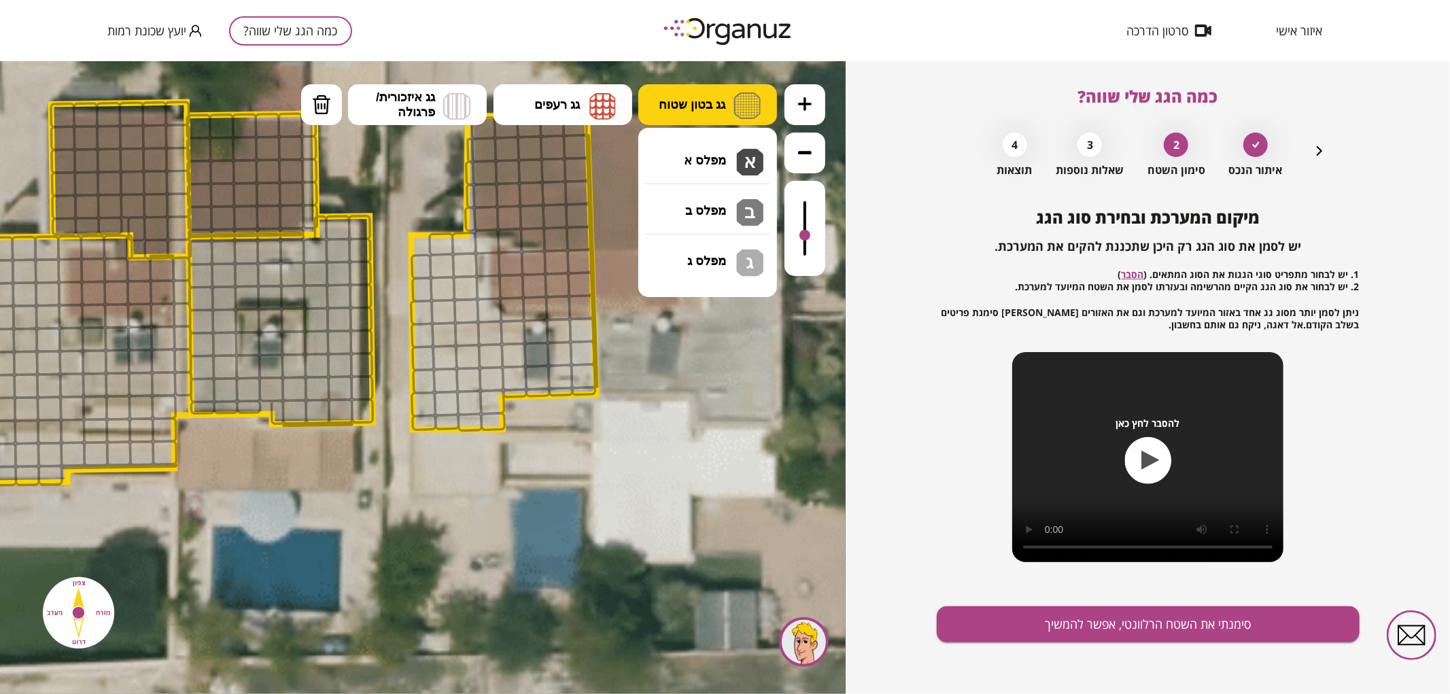
click at [744, 114] on img at bounding box center [746, 105] width 27 height 27
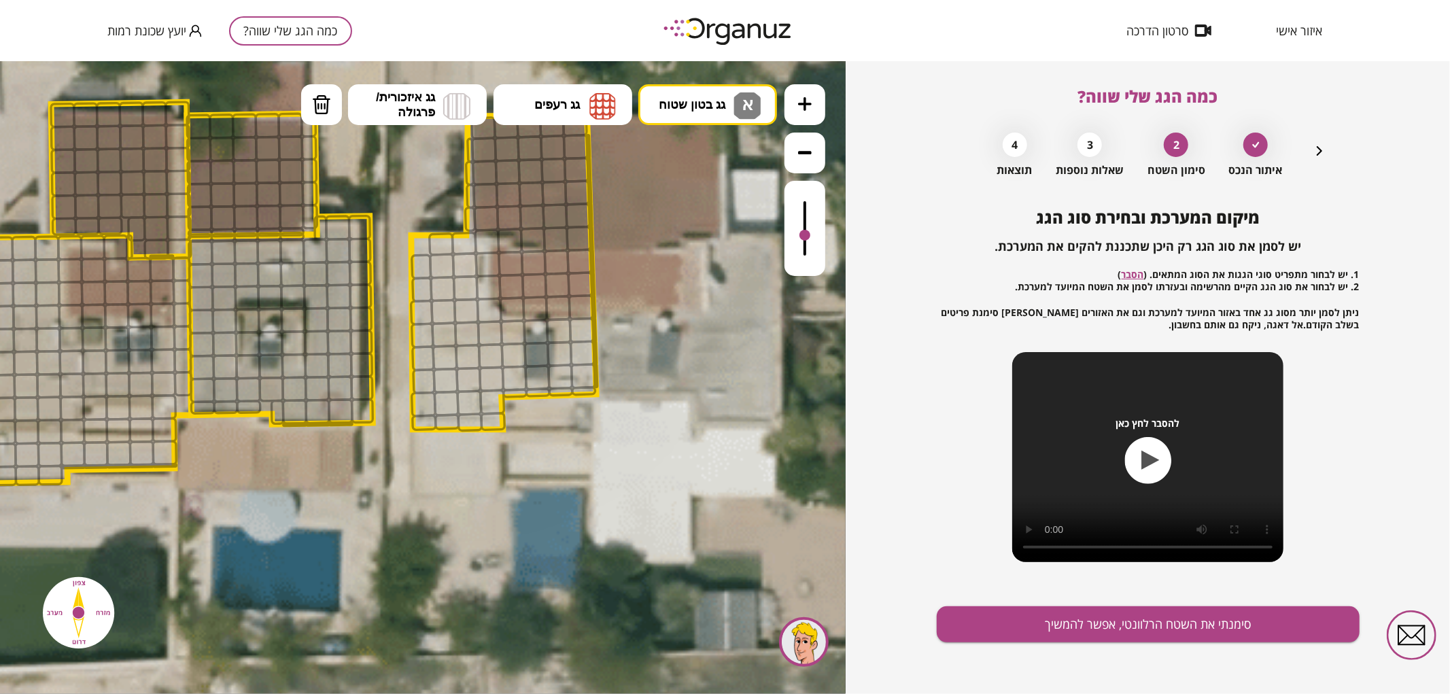
click at [738, 143] on div ".st0 { fill: #FFFFFF; } .st0 { fill: #FFFFFF; }" at bounding box center [423, 376] width 846 height 633
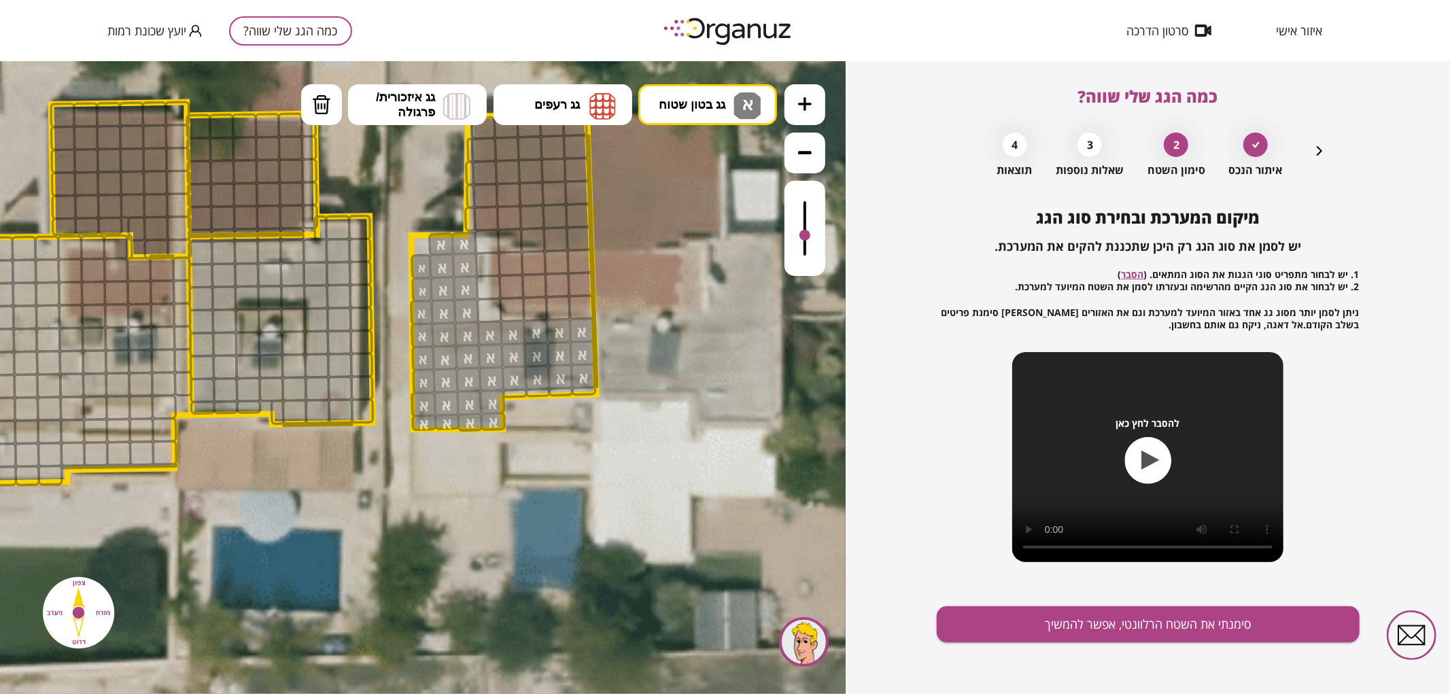
drag, startPoint x: 582, startPoint y: 348, endPoint x: 471, endPoint y: 326, distance: 112.9
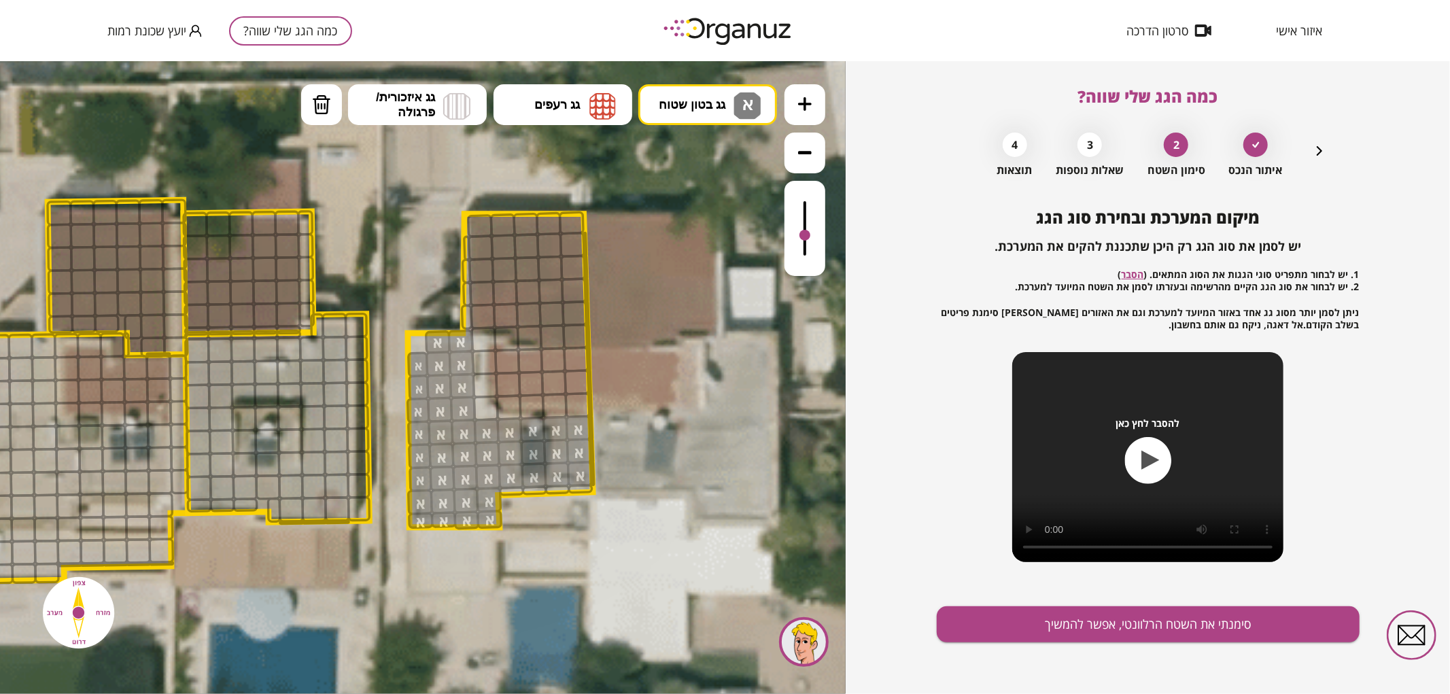
drag, startPoint x: 697, startPoint y: 209, endPoint x: 699, endPoint y: 307, distance: 97.9
click at [699, 307] on icon at bounding box center [374, 408] width 2409 height 2409
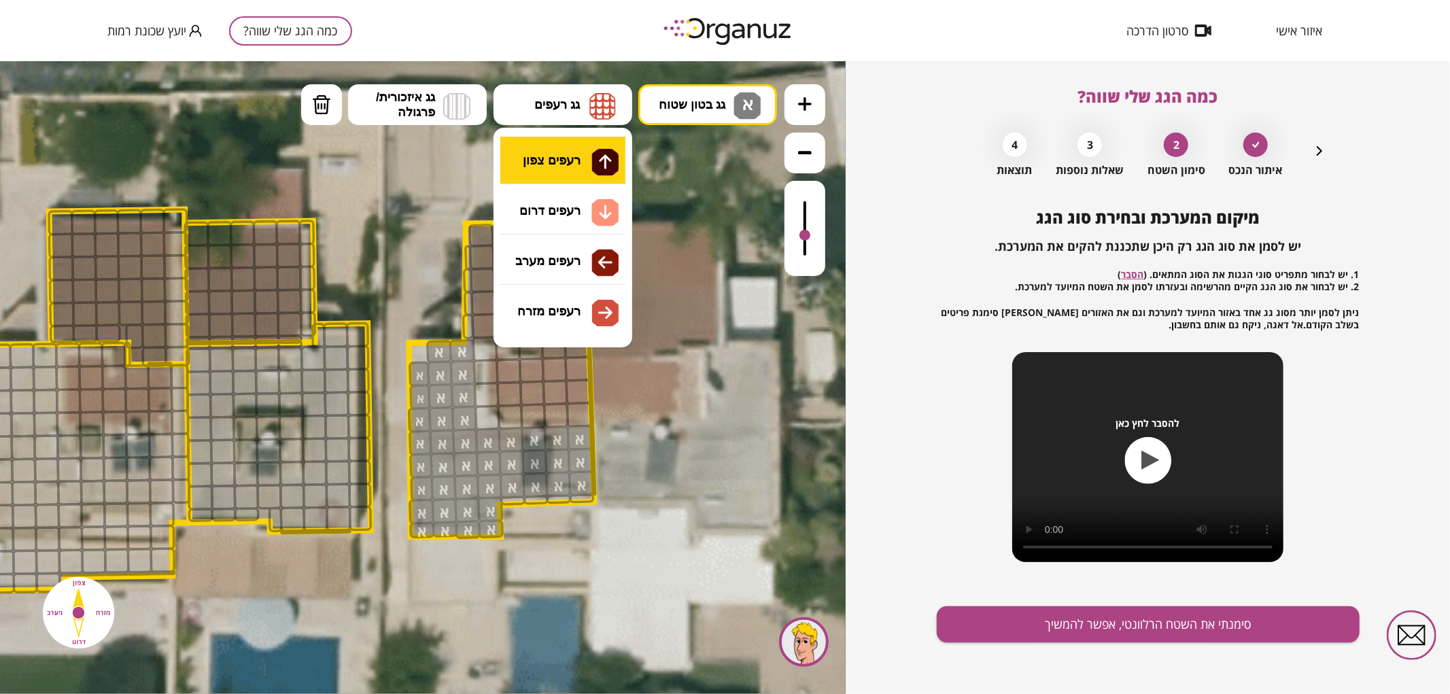
drag, startPoint x: 600, startPoint y: 103, endPoint x: 589, endPoint y: 177, distance: 74.2
click at [600, 103] on img at bounding box center [602, 105] width 27 height 27
click at [569, 166] on div ".st0 { fill: #FFFFFF; } .st0 { fill: #FFFFFF; }" at bounding box center [423, 376] width 846 height 633
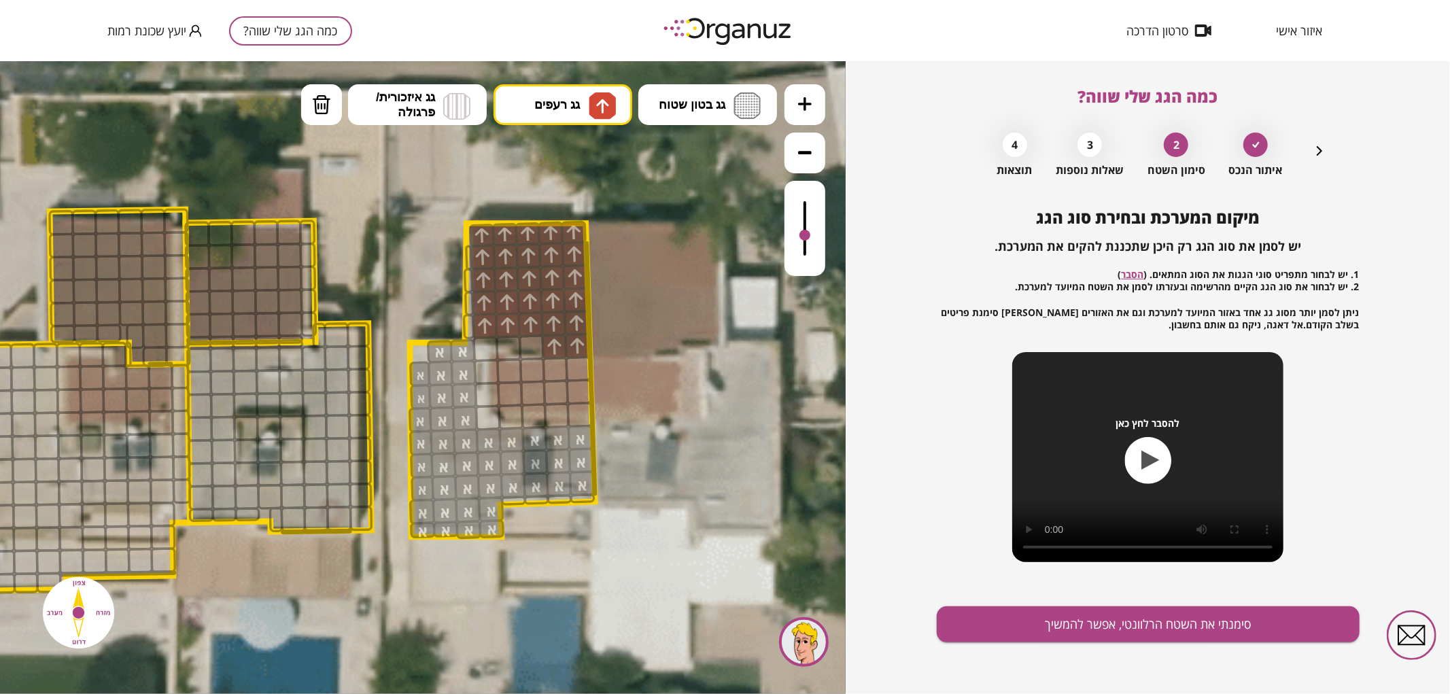
drag, startPoint x: 487, startPoint y: 323, endPoint x: 535, endPoint y: 211, distance: 122.1
click at [542, 105] on span "גג רעפים" at bounding box center [557, 104] width 46 height 15
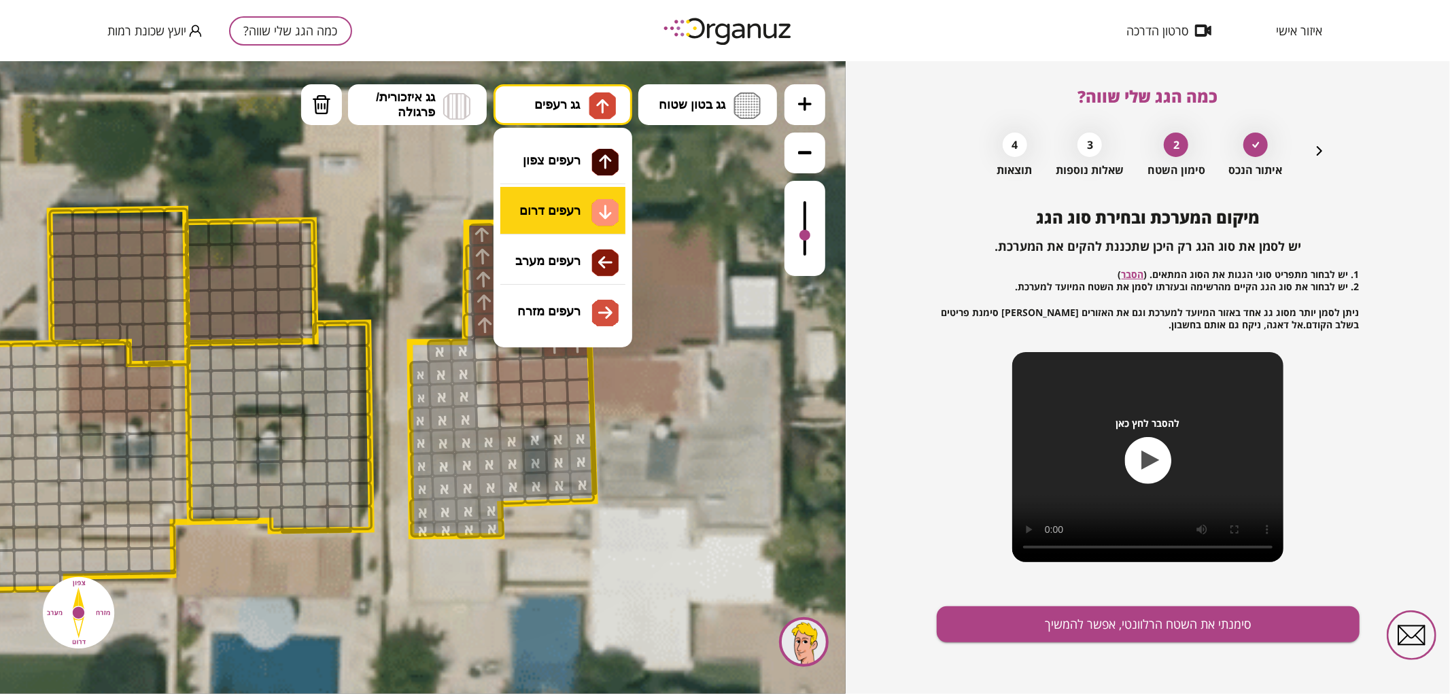
click at [572, 218] on div ".st0 { fill: #FFFFFF; } .st0 { fill: #FFFFFF; }" at bounding box center [423, 376] width 846 height 633
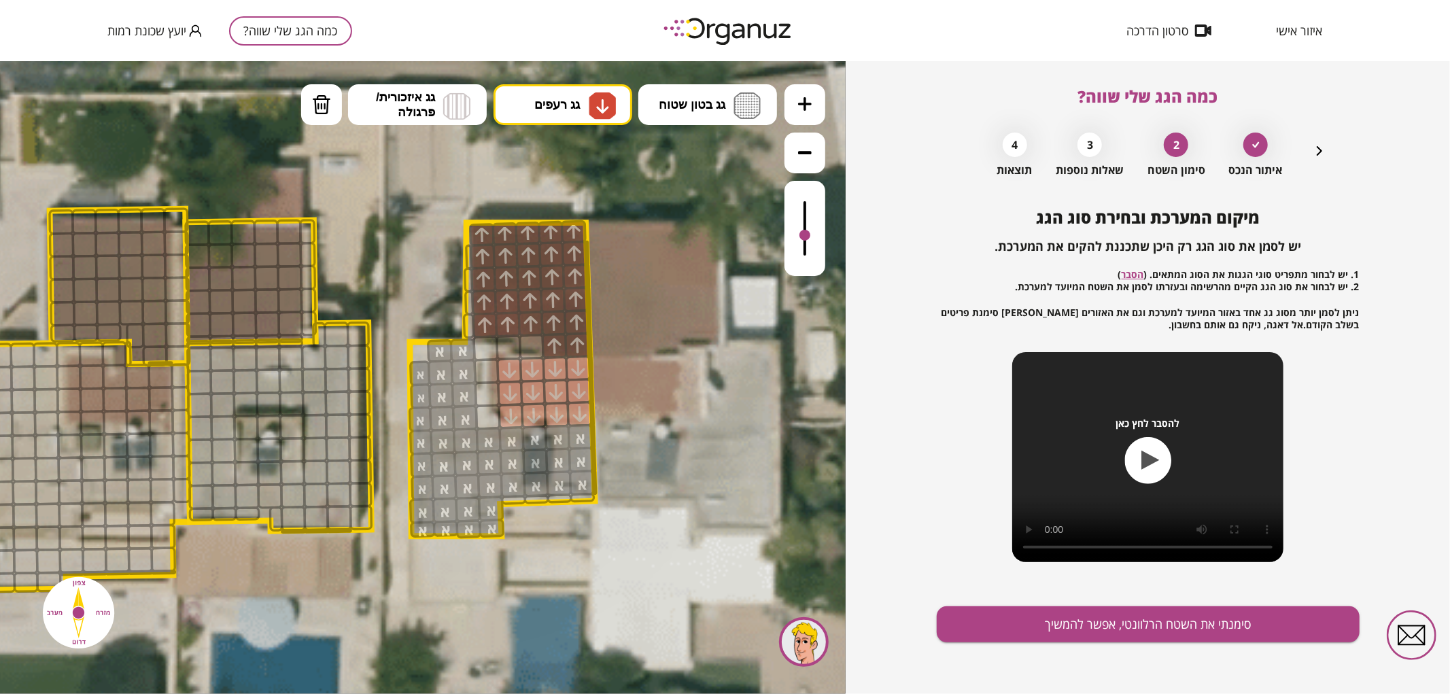
drag, startPoint x: 503, startPoint y: 370, endPoint x: 593, endPoint y: 410, distance: 98.6
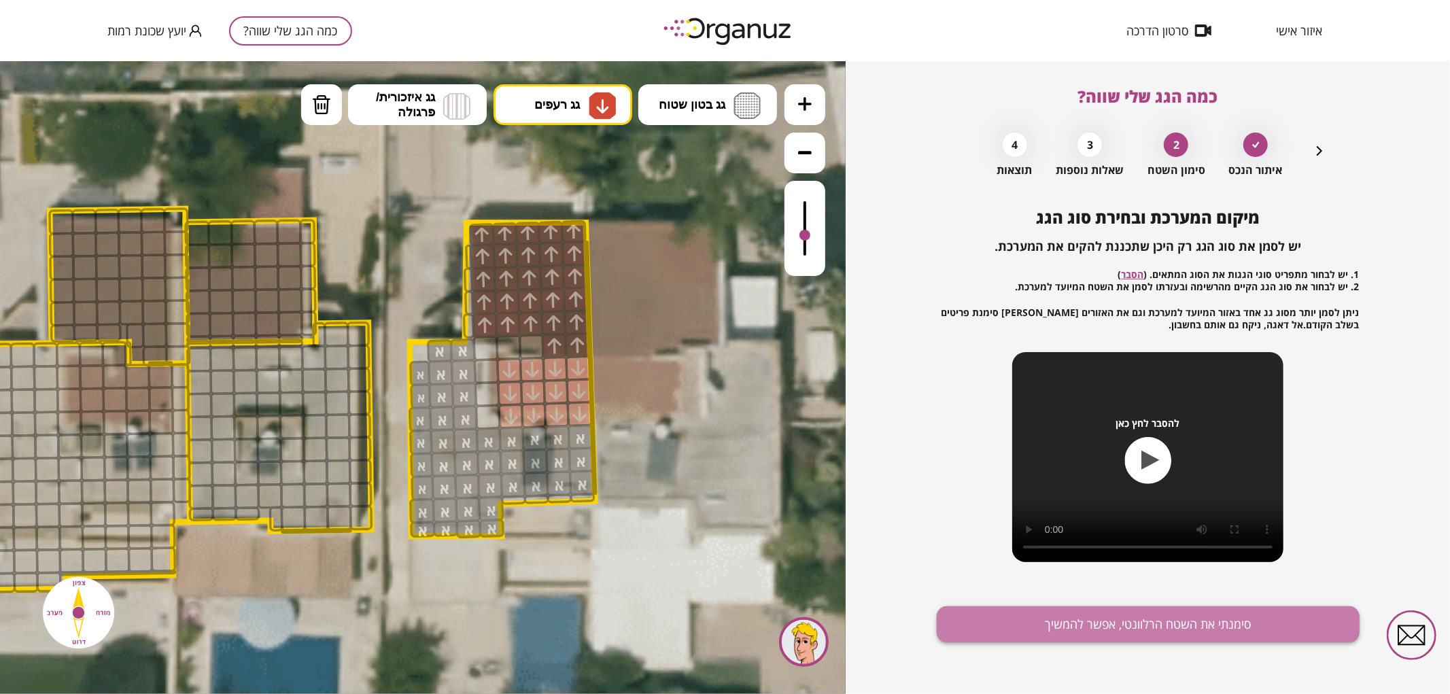
click at [1300, 621] on button "סימנתי את השטח הרלוונטי, אפשר להמשיך" at bounding box center [1148, 624] width 423 height 36
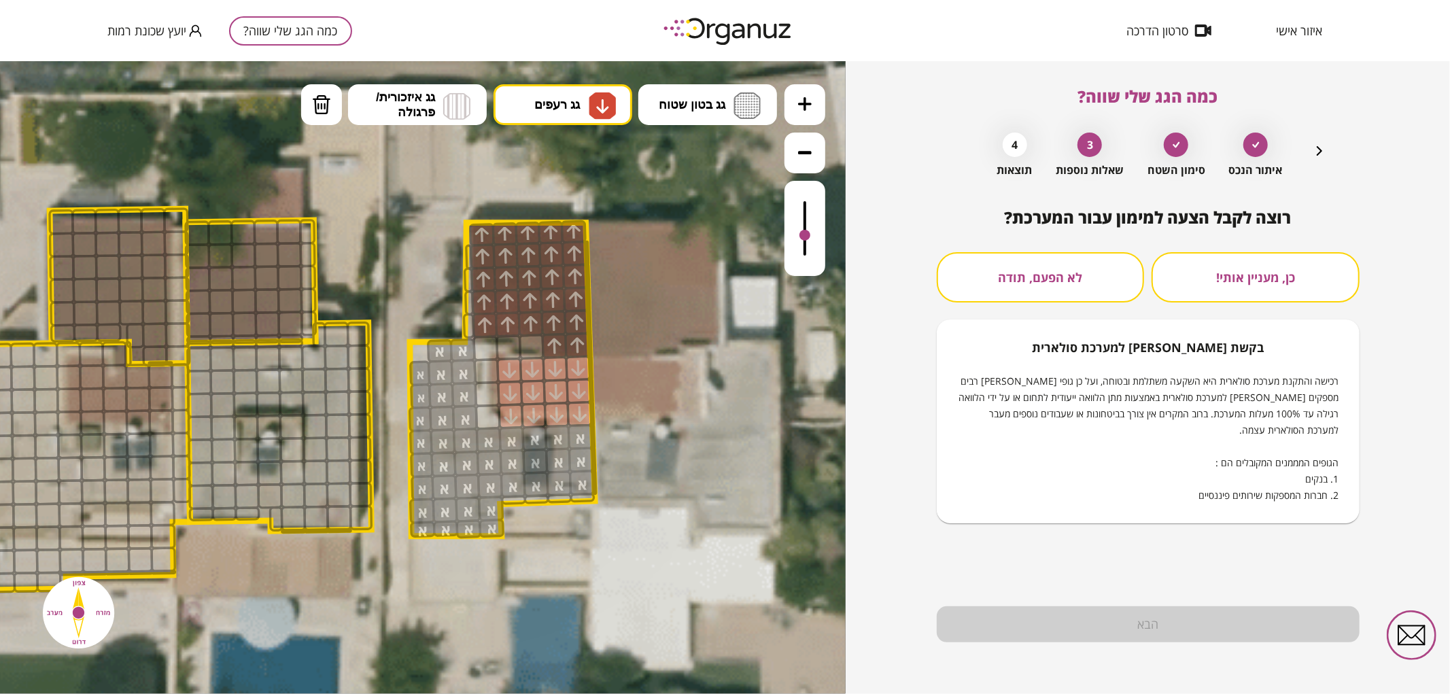
click at [1140, 269] on button "לא הפעם, תודה" at bounding box center [1041, 277] width 208 height 50
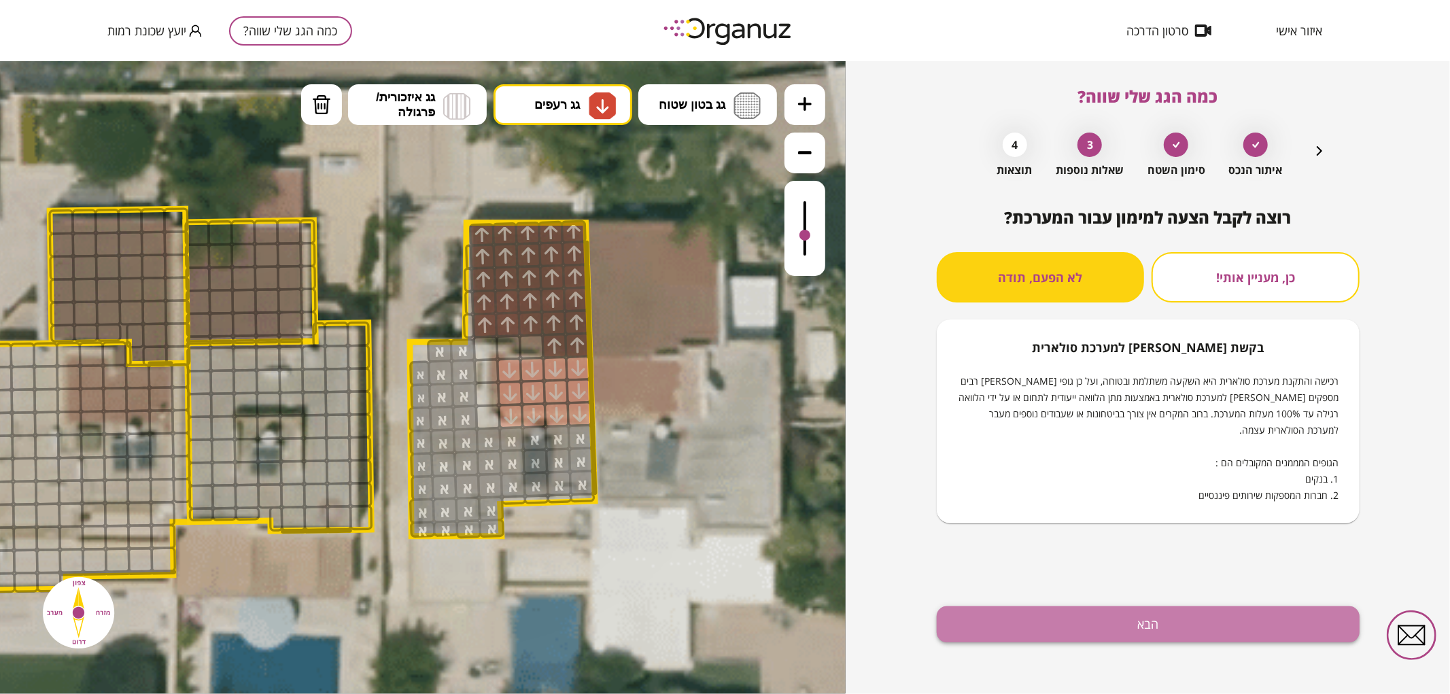
click at [1164, 630] on button "הבא" at bounding box center [1148, 624] width 423 height 36
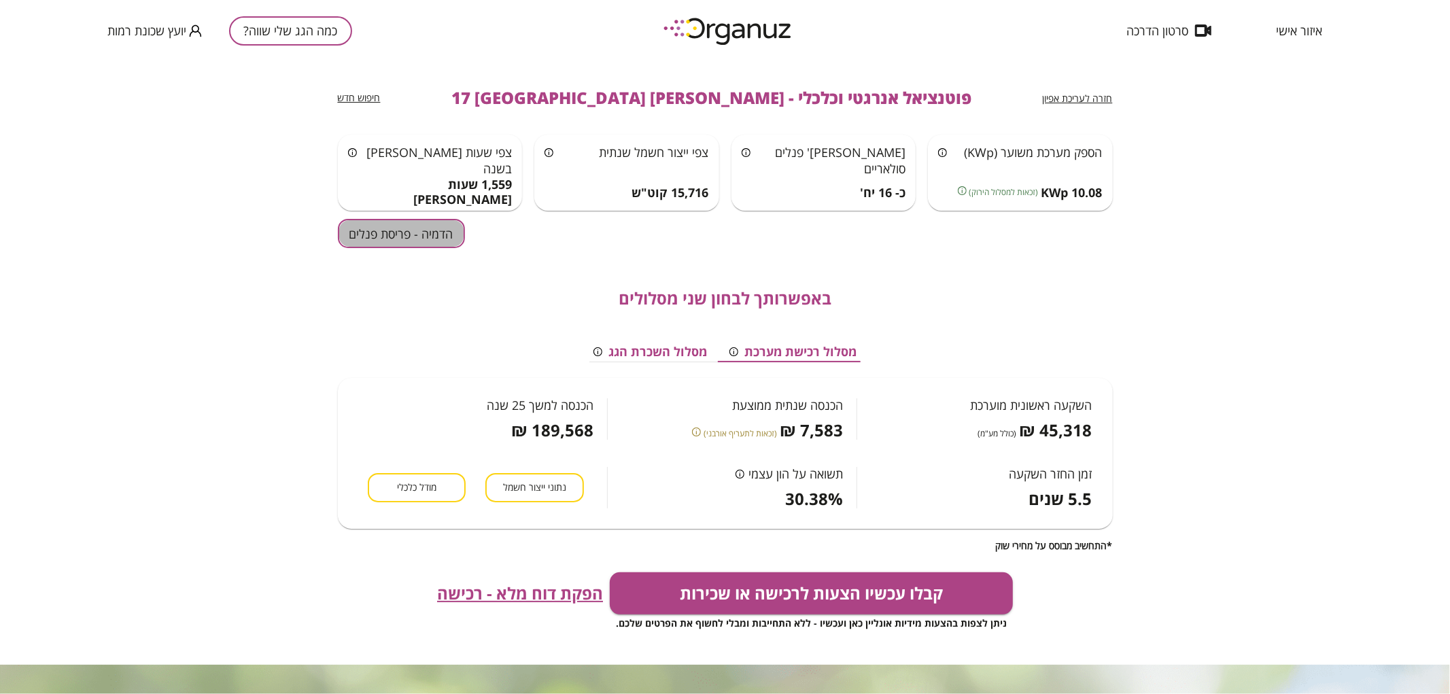
click at [355, 233] on button "הדמיה - פריסת פנלים" at bounding box center [401, 233] width 127 height 29
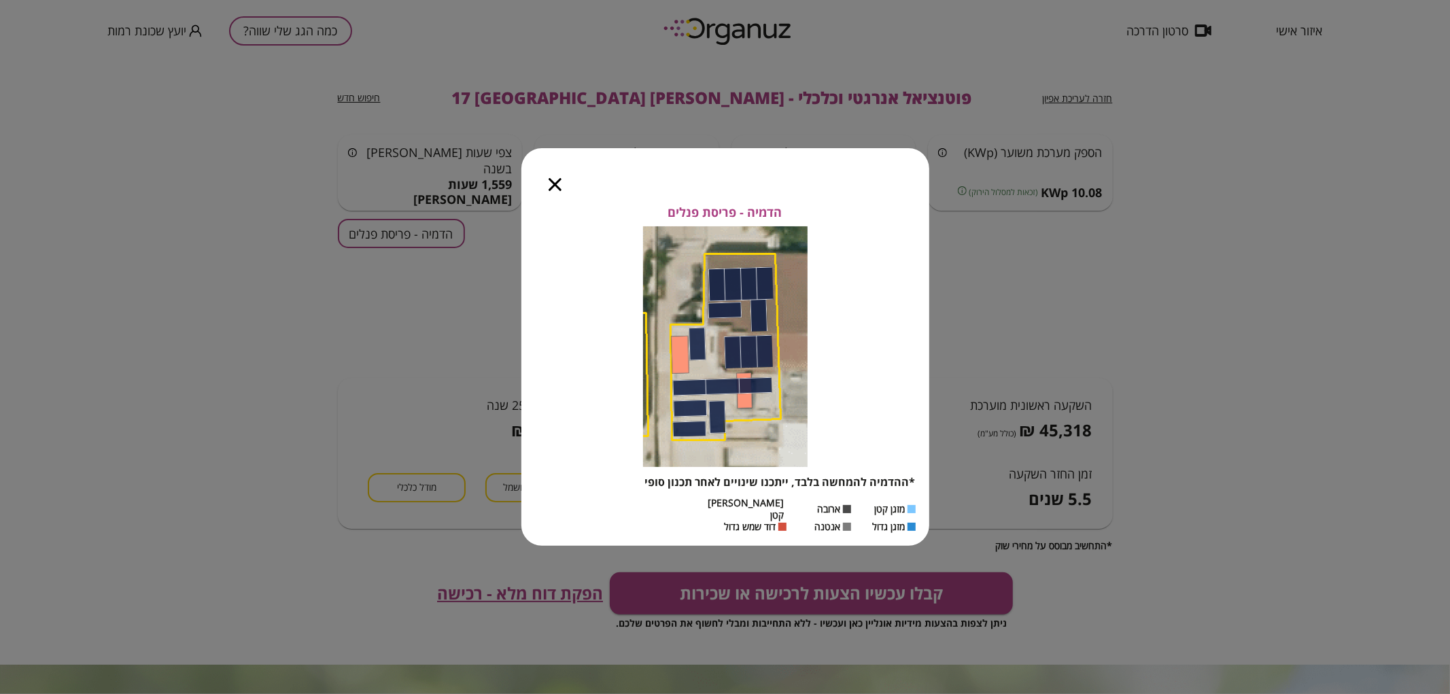
click at [559, 179] on div at bounding box center [554, 176] width 67 height 57
click at [546, 198] on div at bounding box center [554, 176] width 67 height 57
click at [549, 191] on icon "button" at bounding box center [555, 184] width 13 height 13
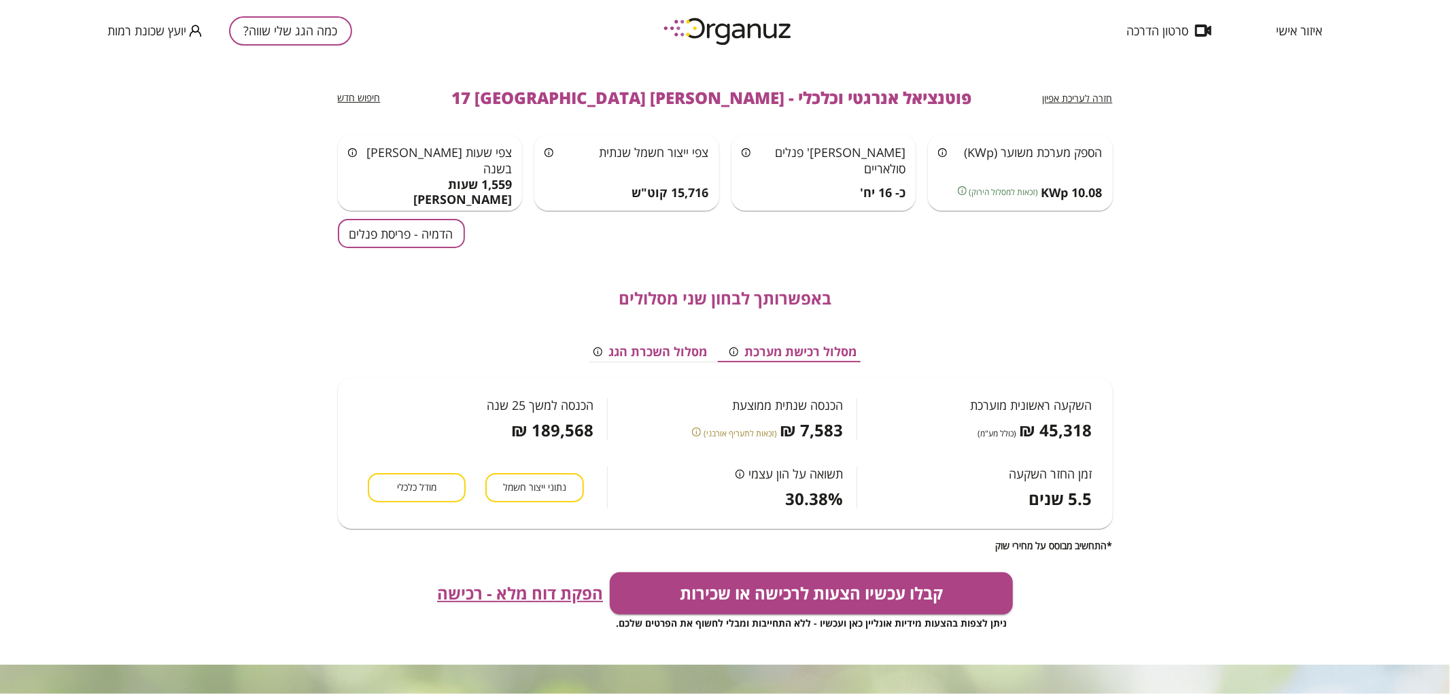
click at [1084, 97] on span "חזרה לעריכת אפיון" at bounding box center [1078, 98] width 70 height 13
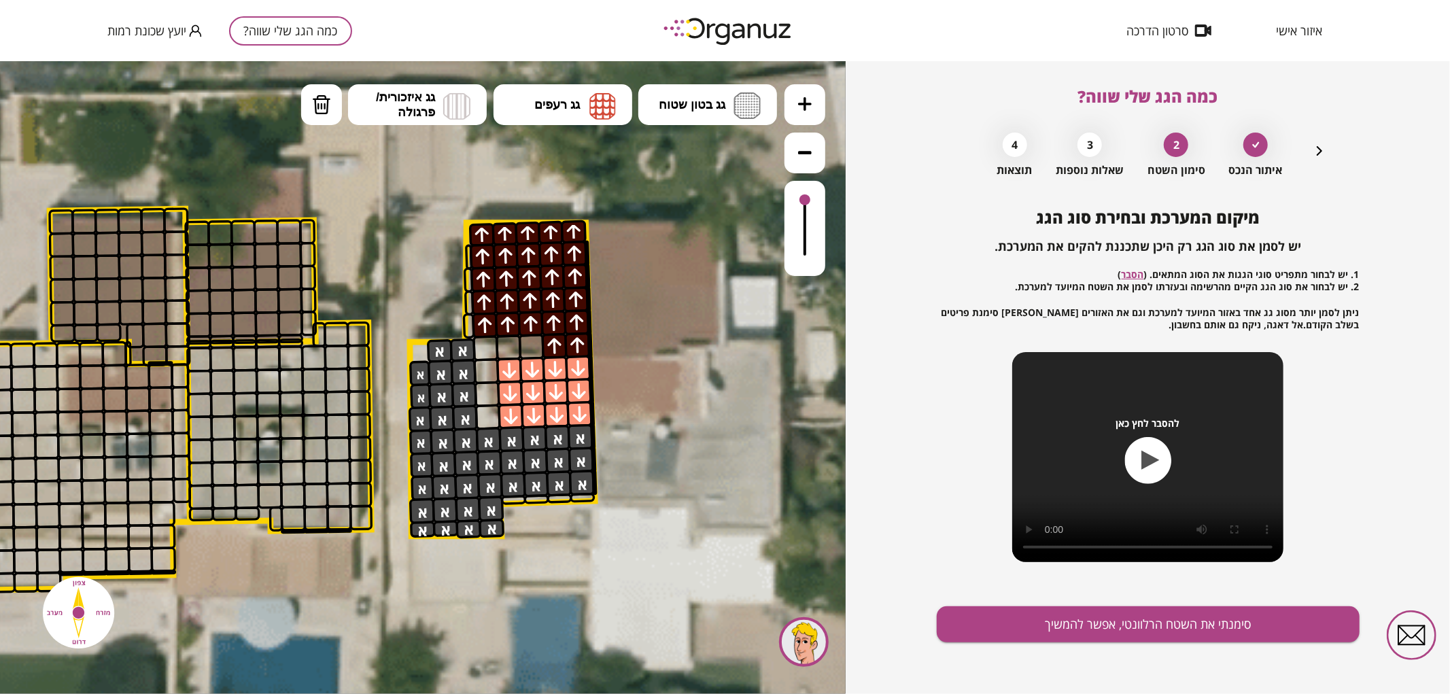
click at [1313, 150] on icon "button" at bounding box center [1319, 151] width 16 height 16
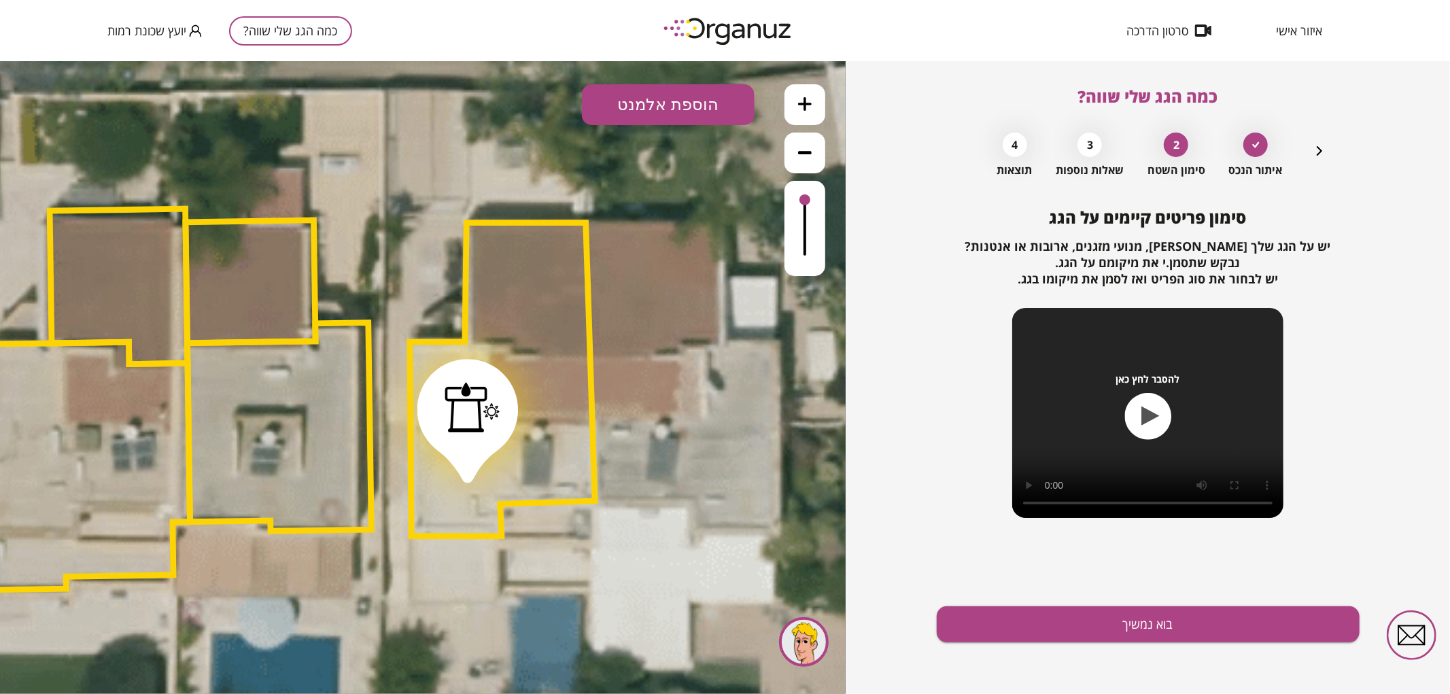
drag, startPoint x: 530, startPoint y: 395, endPoint x: 466, endPoint y: 412, distance: 66.8
click at [466, 412] on div at bounding box center [472, 406] width 55 height 50
click at [1145, 625] on button "בוא נמשיך" at bounding box center [1148, 624] width 423 height 36
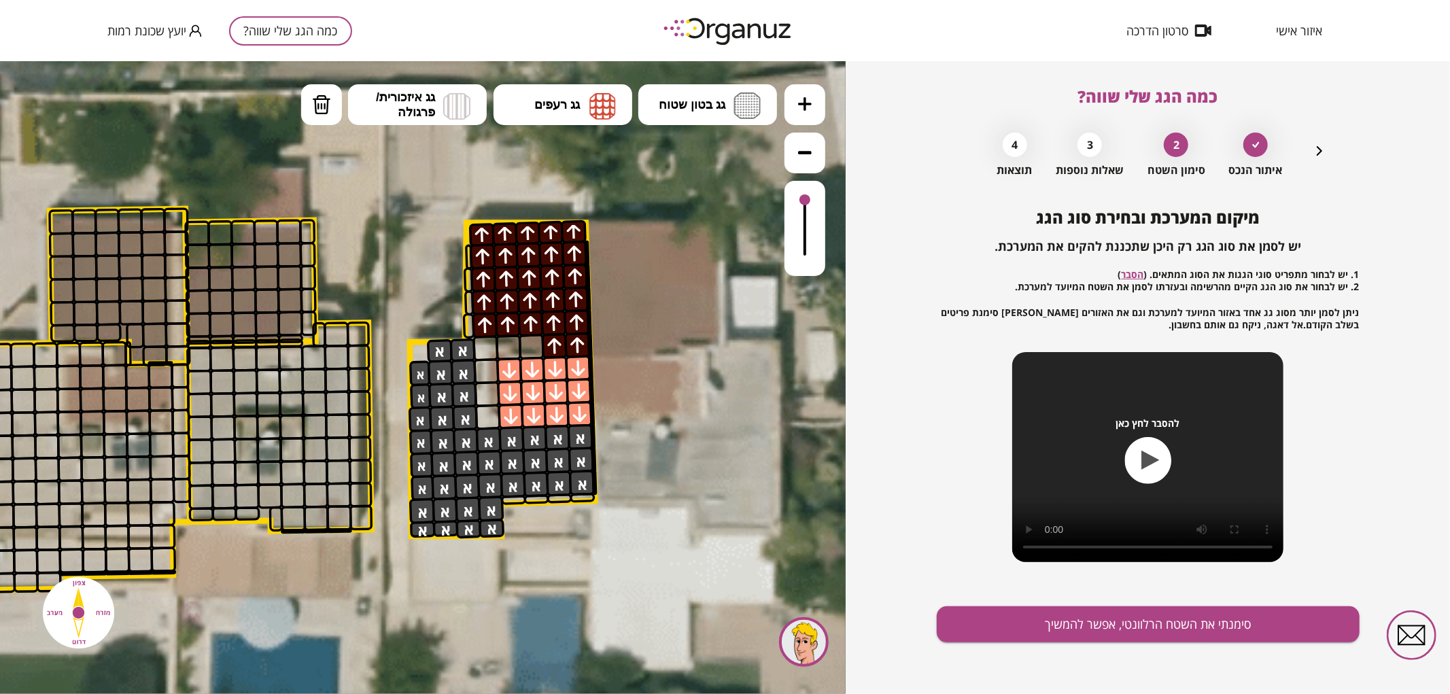
click at [1145, 625] on button "סימנתי את השטח הרלוונטי, אפשר להמשיך" at bounding box center [1148, 624] width 423 height 36
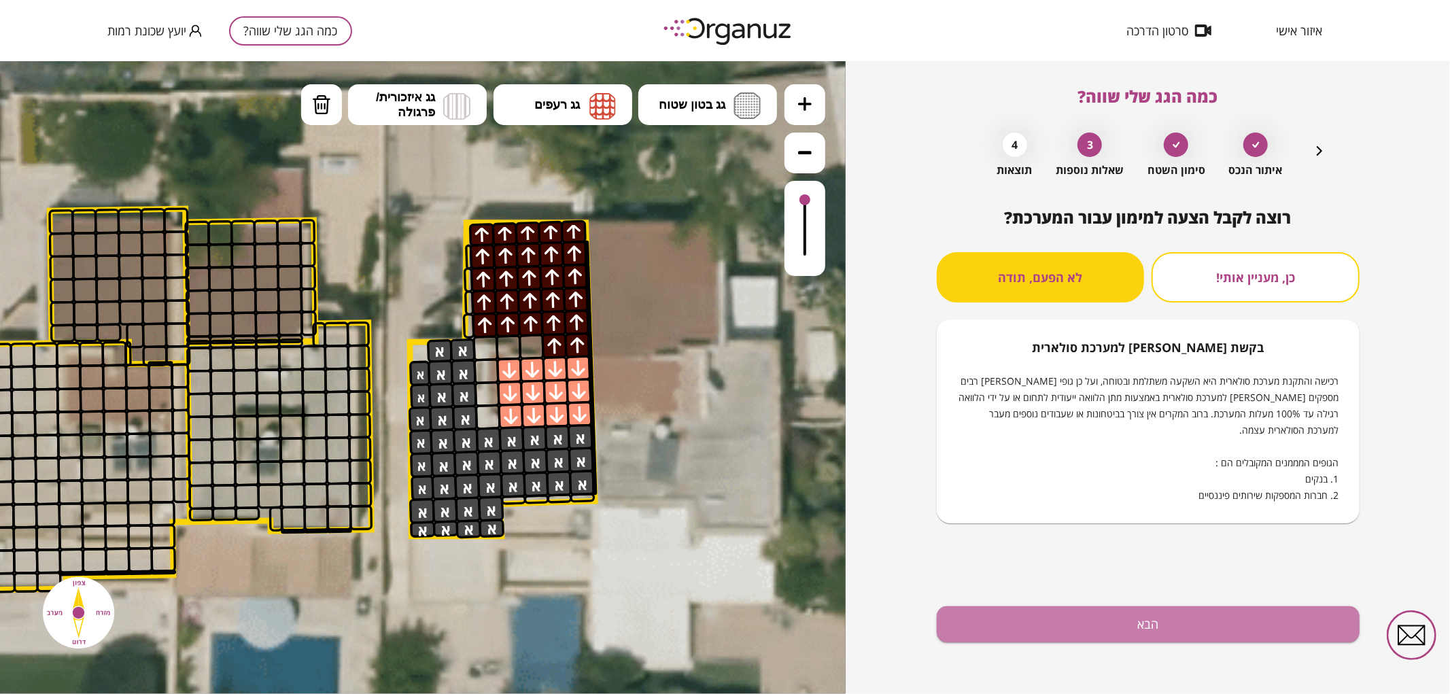
click at [1149, 627] on button "הבא" at bounding box center [1148, 624] width 423 height 36
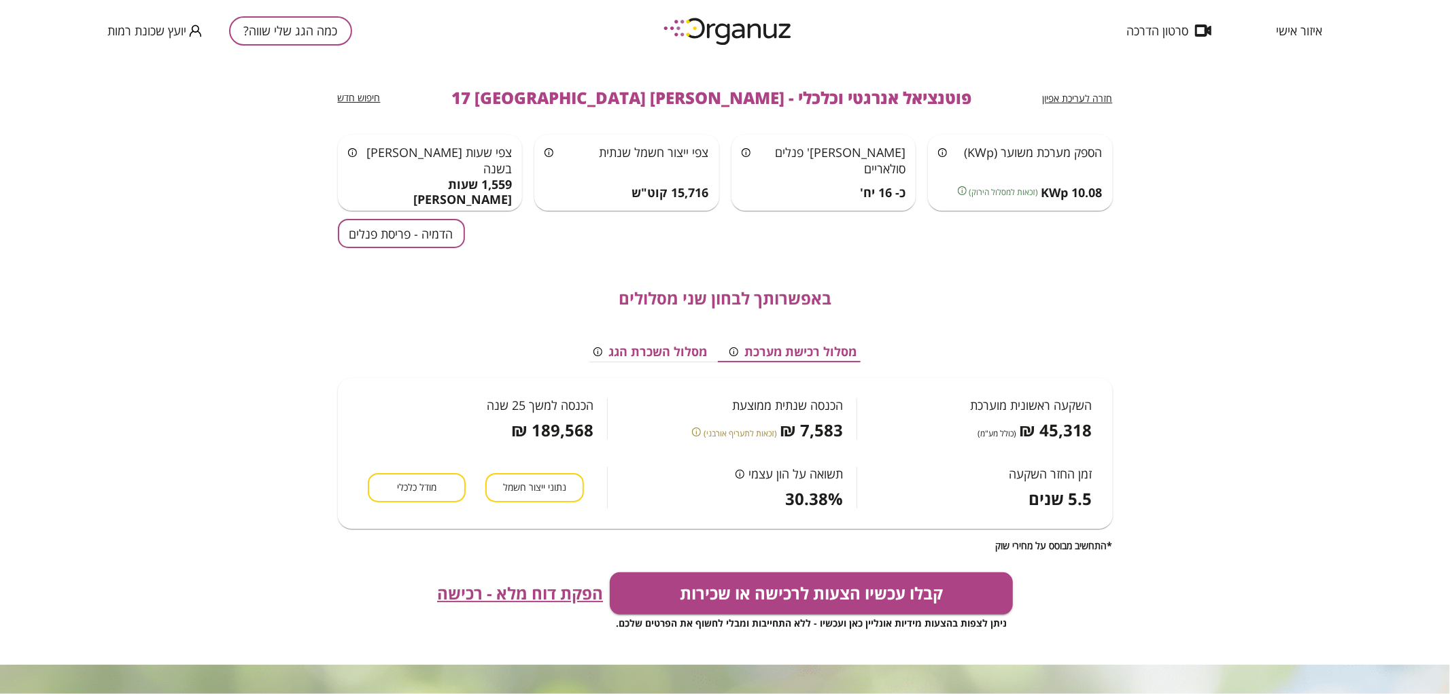
click at [453, 239] on button "הדמיה - פריסת פנלים" at bounding box center [401, 233] width 127 height 29
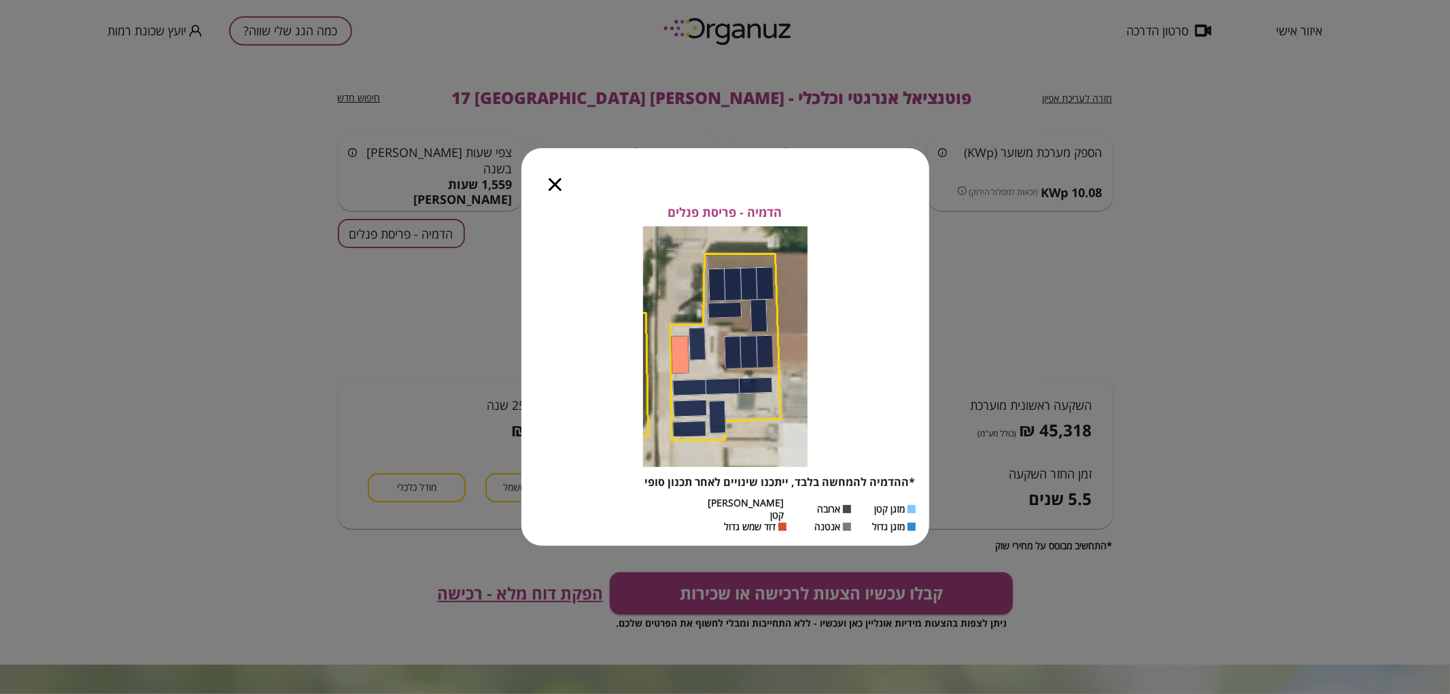
click at [549, 186] on icon "button" at bounding box center [555, 184] width 13 height 13
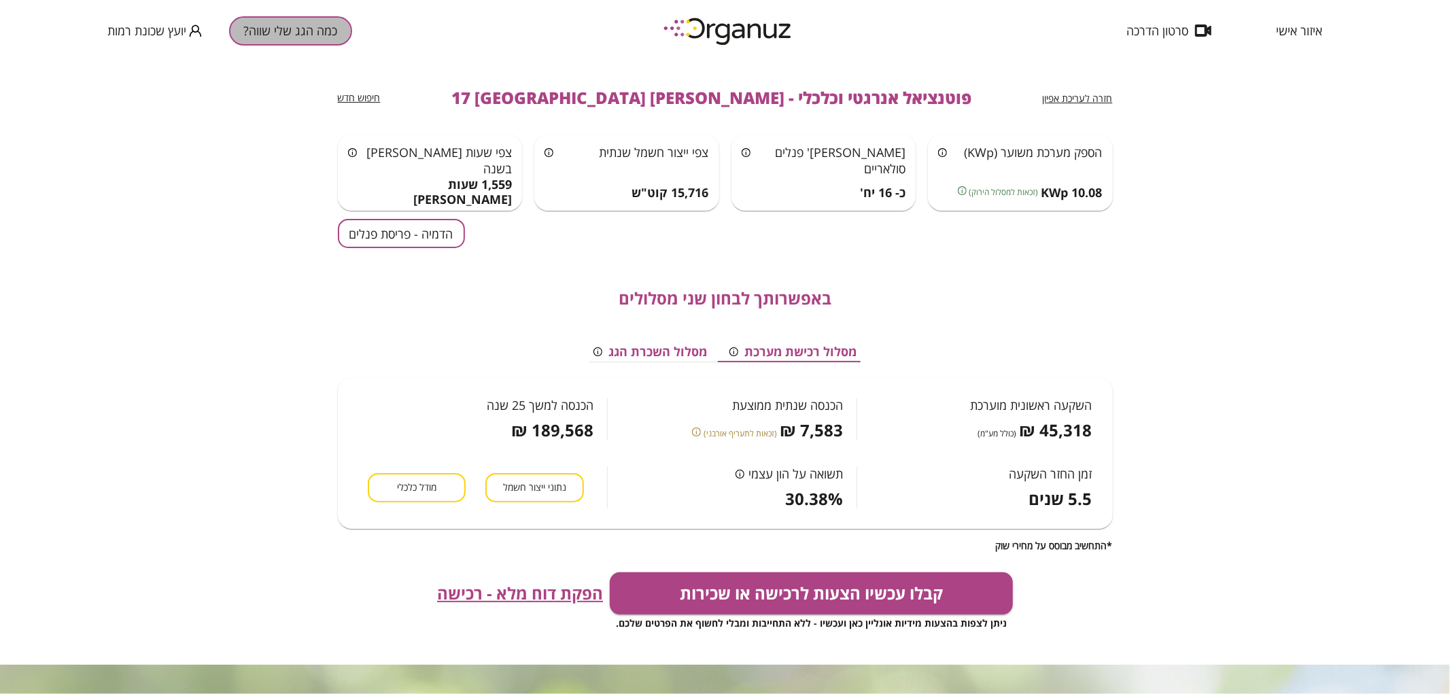
click at [313, 39] on button "כמה הגג שלי שווה?" at bounding box center [290, 30] width 123 height 29
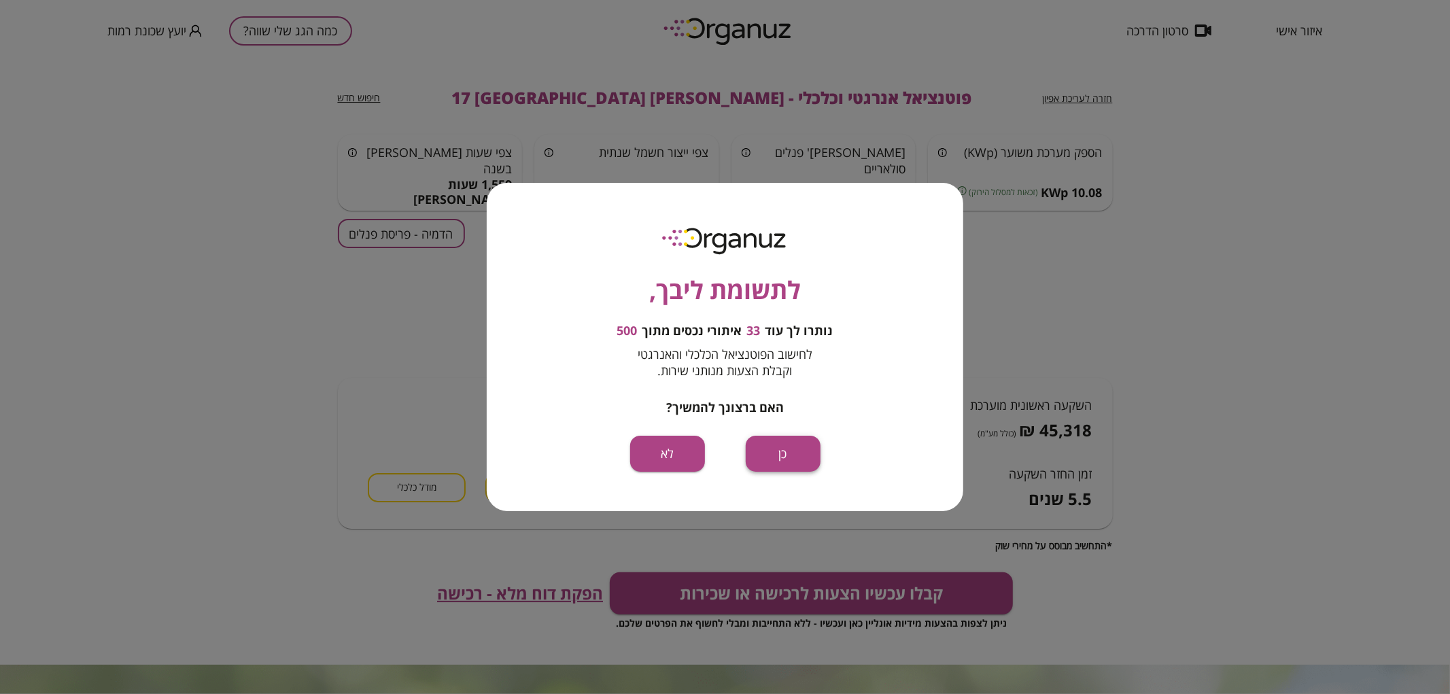
click at [787, 457] on button "כן" at bounding box center [783, 454] width 75 height 36
